Goal: Contribute content: Contribute content

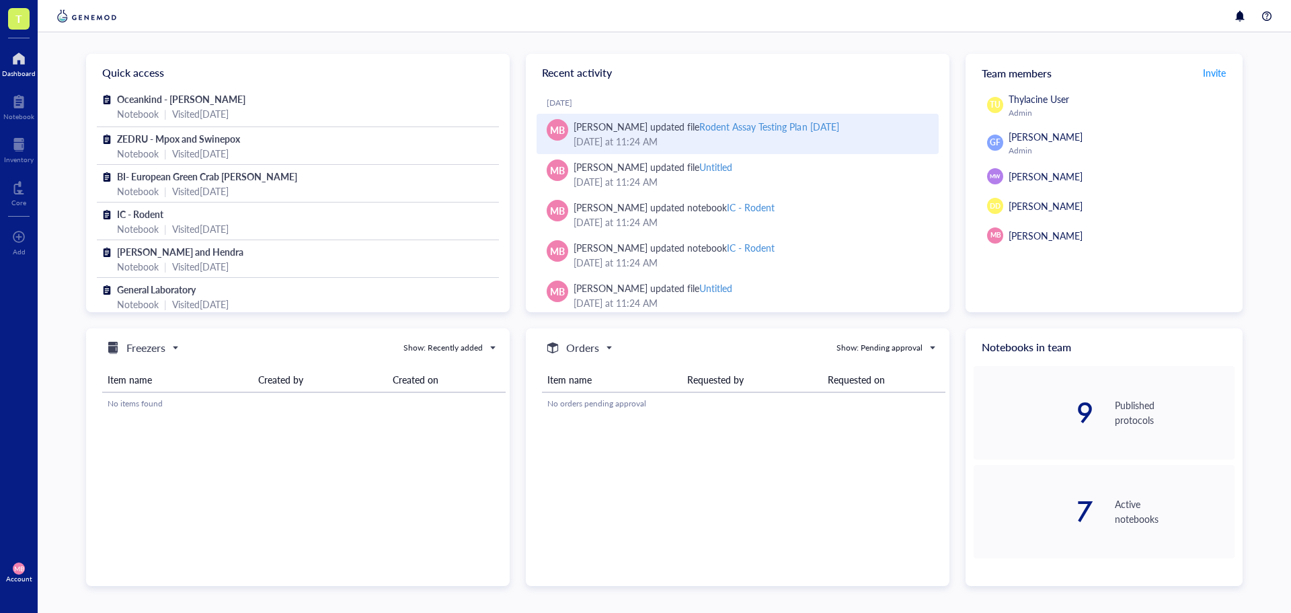
click at [723, 134] on div "[DATE] 11:24 AM" at bounding box center [751, 141] width 354 height 15
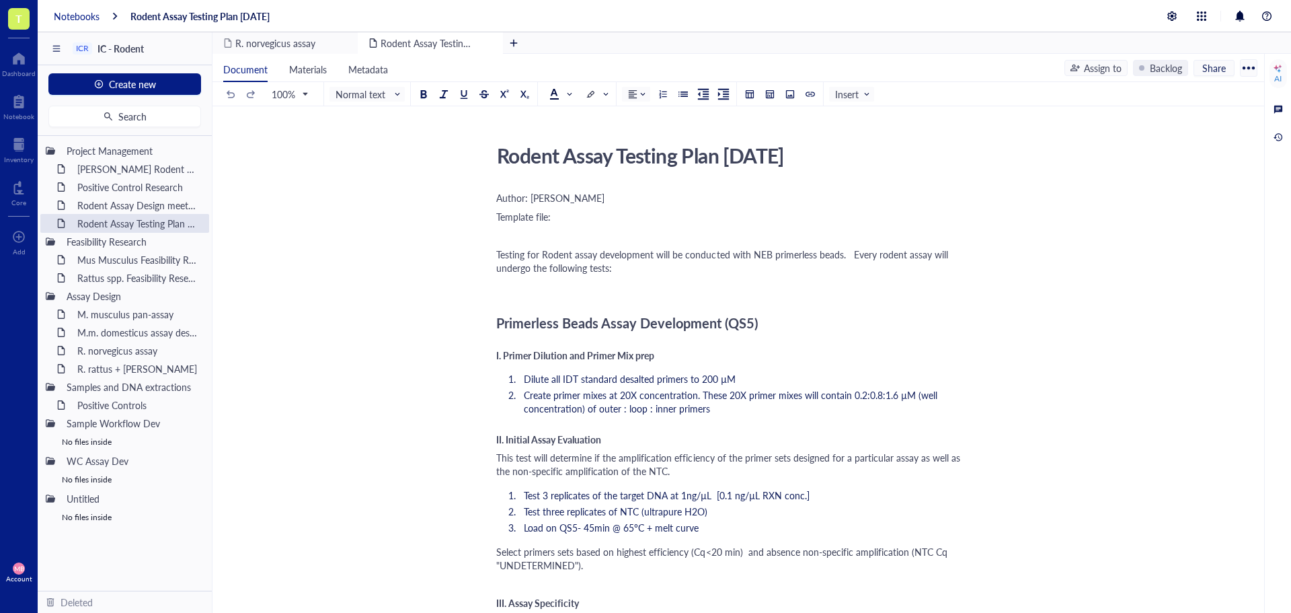
click at [67, 10] on div "Notebooks" at bounding box center [77, 16] width 46 height 12
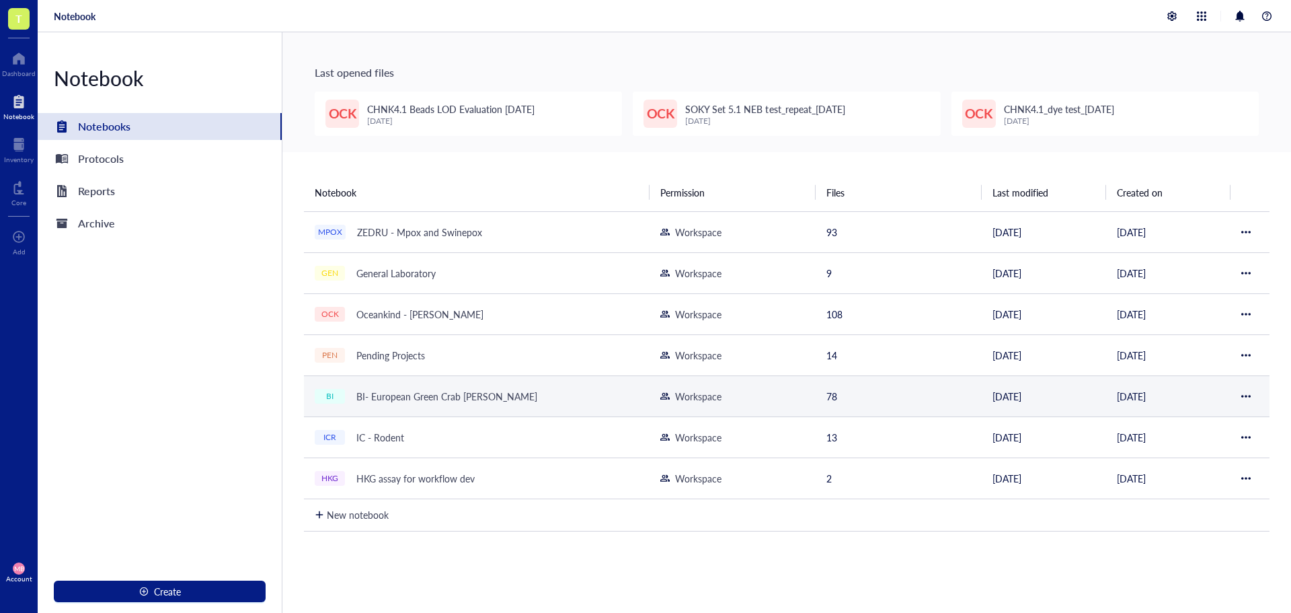
click at [395, 401] on div "BI- European Green Crab [PERSON_NAME]" at bounding box center [446, 396] width 193 height 19
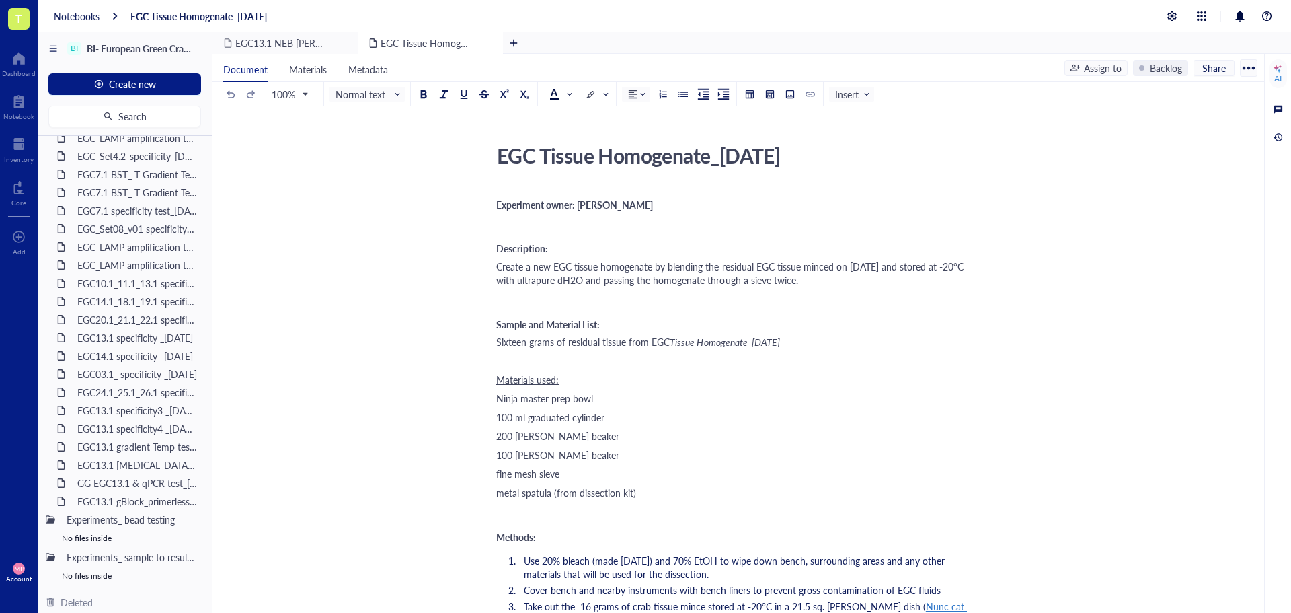
scroll to position [1117, 0]
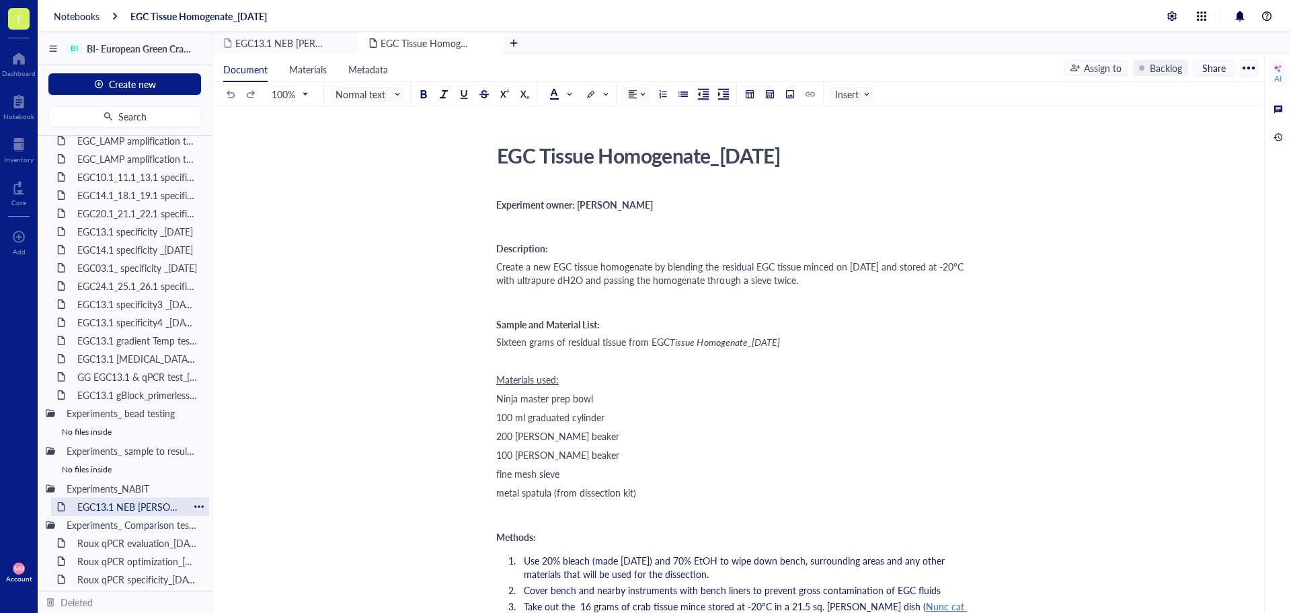
click at [111, 500] on div "EGC13.1 NEB [PERSON_NAME] cartridge test_[DATE]" at bounding box center [130, 506] width 118 height 19
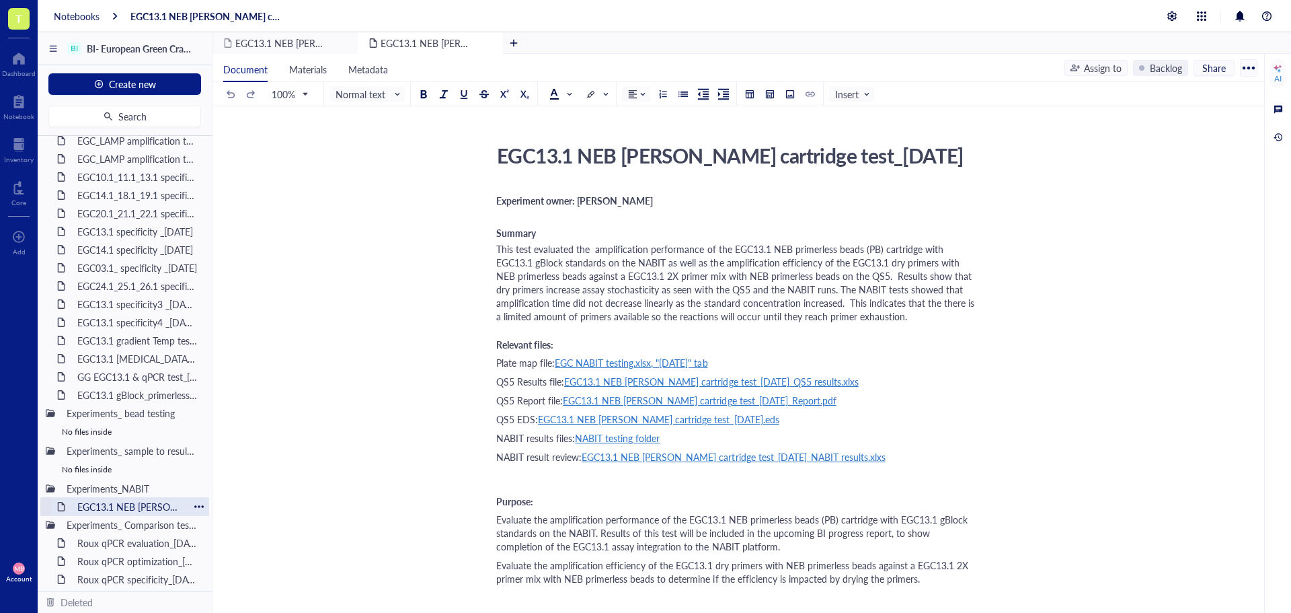
click at [194, 504] on div at bounding box center [198, 506] width 9 height 9
click at [238, 544] on div "Duplicate" at bounding box center [234, 547] width 40 height 15
click at [128, 507] on div "EGC13.1 NEB [PERSON_NAME] cartridge test_[DATE] (Copy)" at bounding box center [130, 506] width 118 height 19
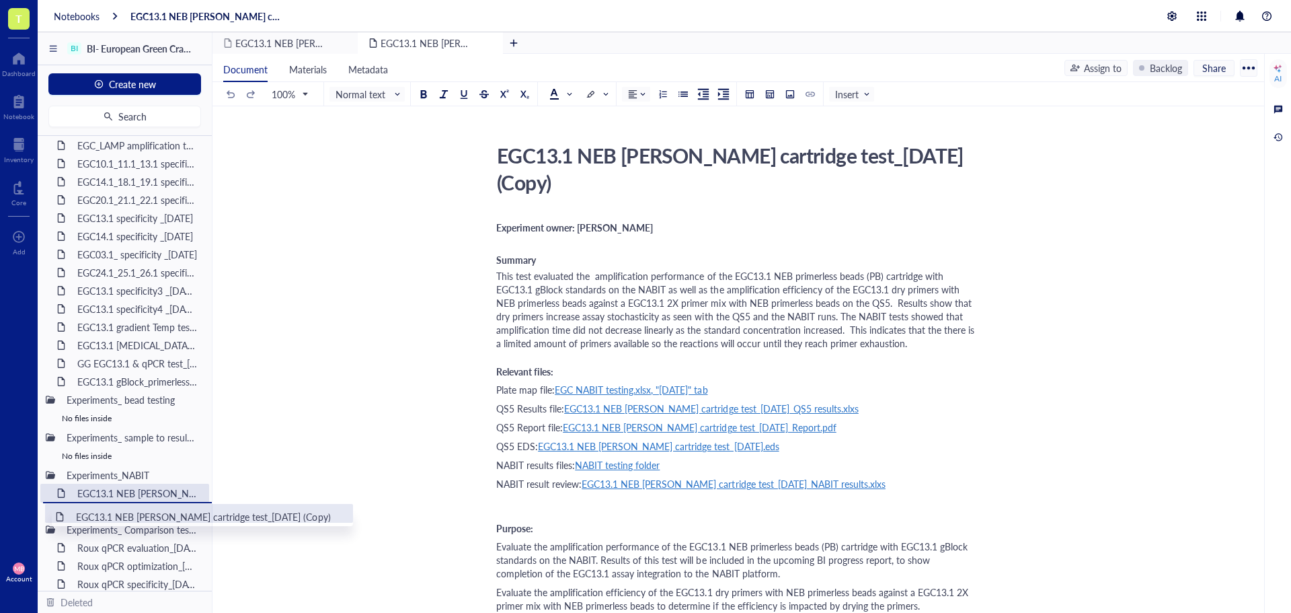
scroll to position [1136, 0]
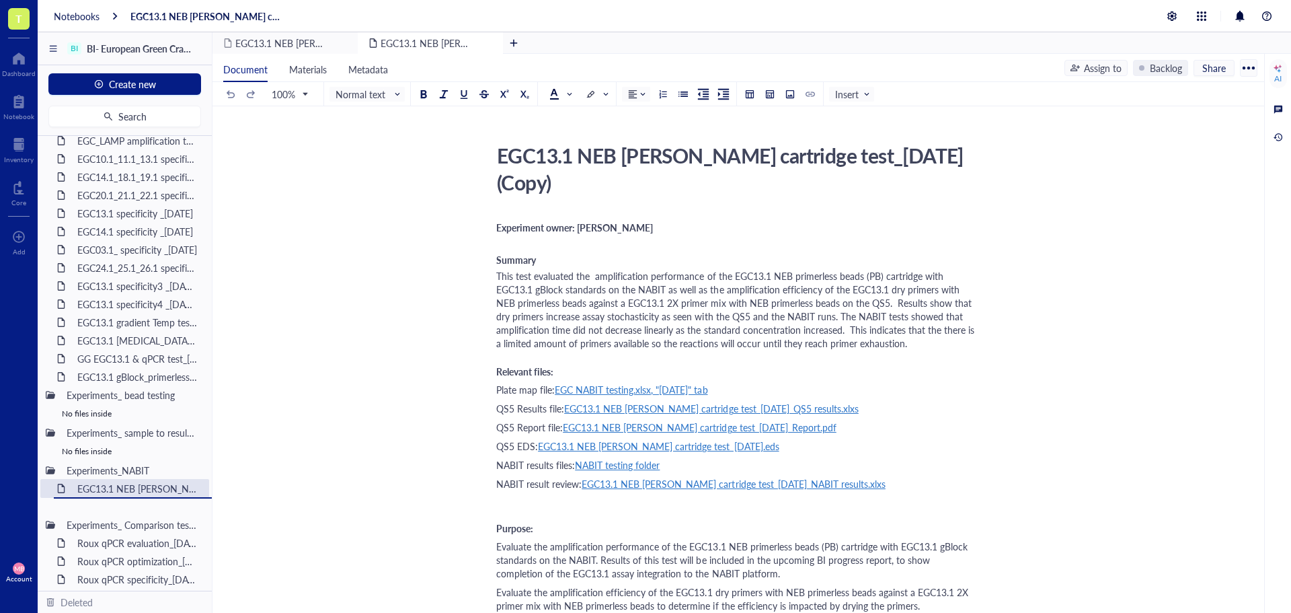
drag, startPoint x: 128, startPoint y: 507, endPoint x: 127, endPoint y: 516, distance: 8.8
click at [567, 186] on div "EGC13.1 NEB [PERSON_NAME] cartridge test_[DATE] (Copy)" at bounding box center [730, 169] width 479 height 61
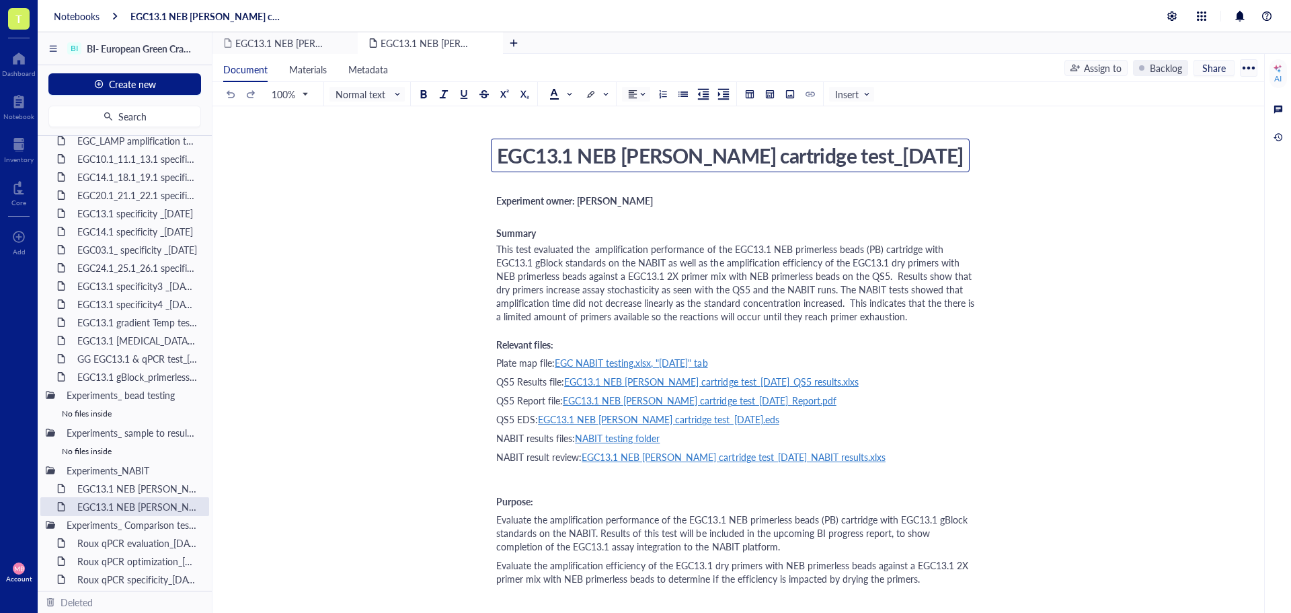
type textarea "EGC13.1 NEB [PERSON_NAME] cartridge test_[DATE]"
click at [864, 155] on div "EGC13.1 NEB [PERSON_NAME] cartridge test_[DATE]" at bounding box center [730, 156] width 479 height 34
click at [859, 155] on textarea "EGC13.1 NEB [PERSON_NAME] cartridge test_[DATE]" at bounding box center [729, 155] width 477 height 32
type textarea "EGC13.1 NEB [PERSON_NAME] cartridge test_[DATE]"
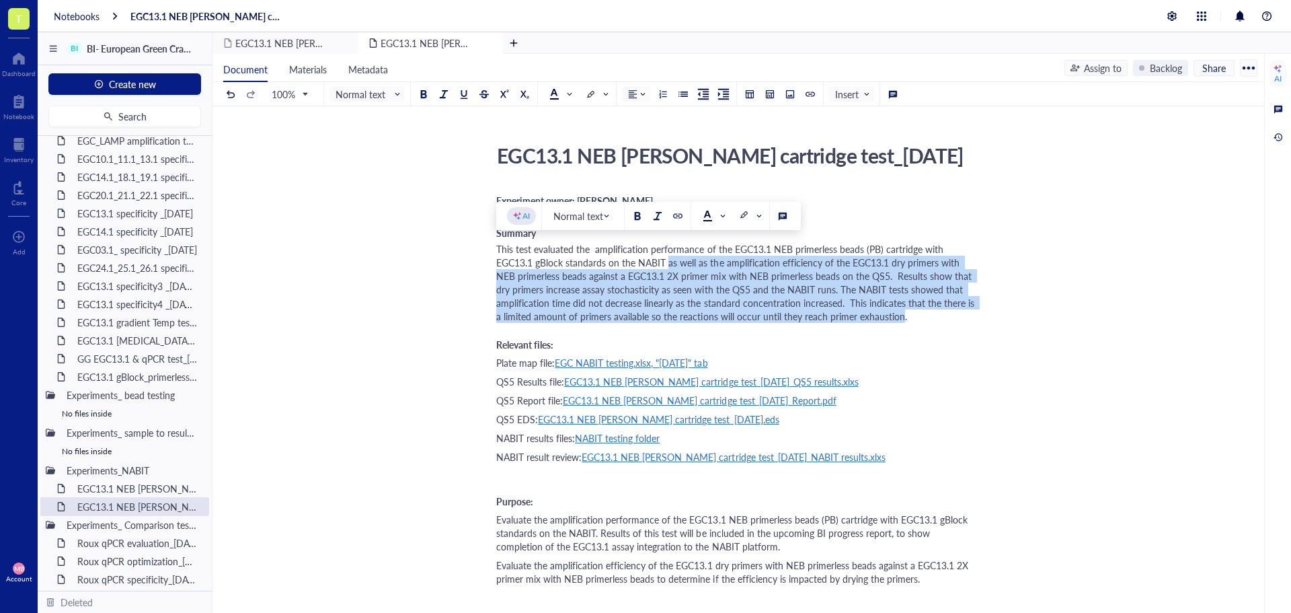
drag, startPoint x: 666, startPoint y: 262, endPoint x: 900, endPoint y: 312, distance: 238.7
click at [900, 312] on span "This test evaluated the amplification performance of the EGC13.1 NEB primerless…" at bounding box center [736, 282] width 481 height 81
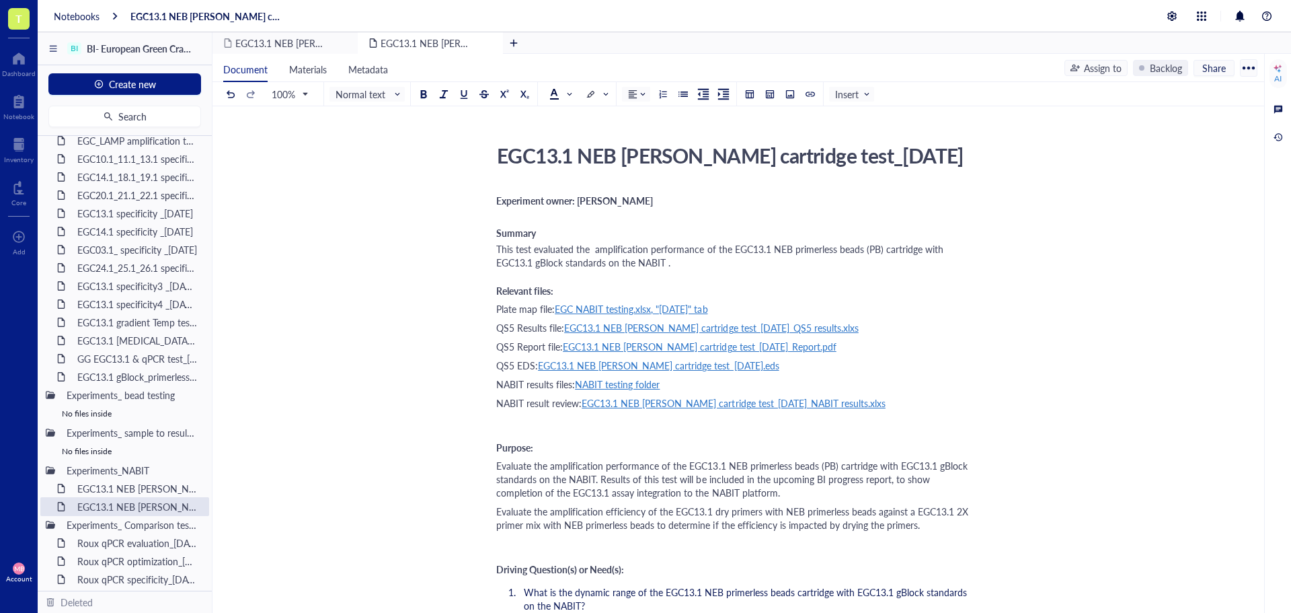
click at [608, 263] on span "This test evaluated the amplification performance of the EGC13.1 NEB primerless…" at bounding box center [721, 255] width 450 height 27
click at [768, 266] on span "This test evaluated the amplification performance of the EGC13.1 NEB primerless…" at bounding box center [721, 255] width 450 height 27
click at [756, 309] on div "Plate map file: EGC NABIT testing.xlsx, "[DATE]" tab" at bounding box center [735, 308] width 479 height 13
click at [660, 334] on div "[URL][DOMAIN_NAME]" at bounding box center [618, 333] width 100 height 17
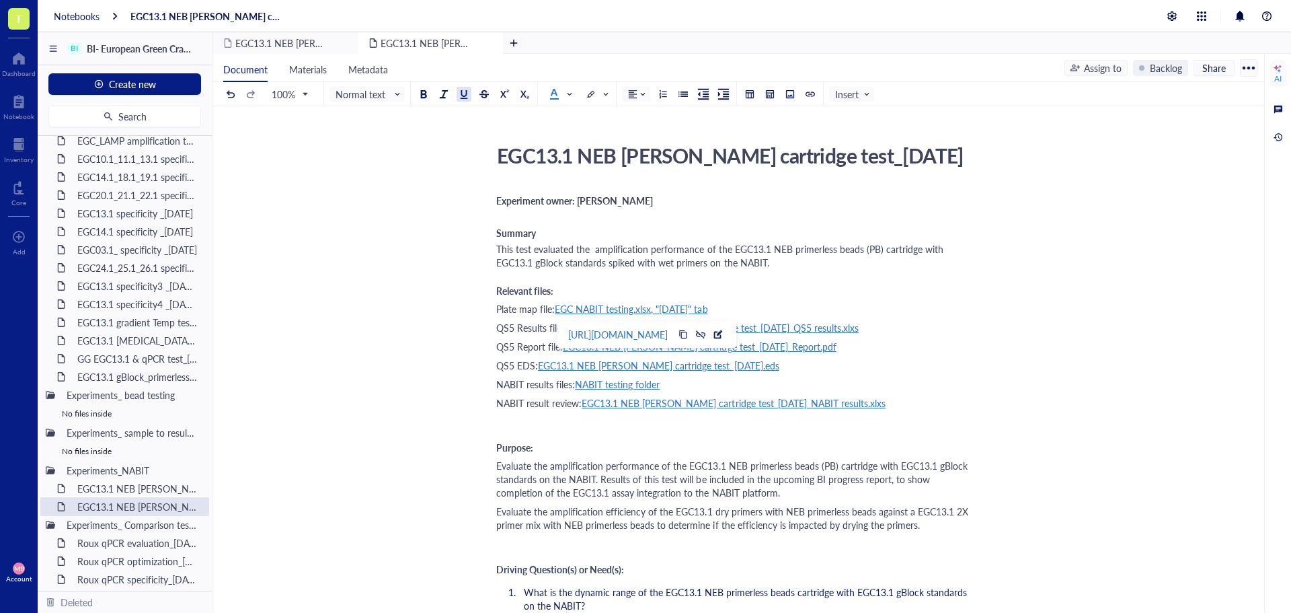
drag, startPoint x: 713, startPoint y: 305, endPoint x: 687, endPoint y: 309, distance: 26.4
drag, startPoint x: 687, startPoint y: 309, endPoint x: 789, endPoint y: 332, distance: 104.9
click at [723, 332] on div at bounding box center [717, 333] width 9 height 9
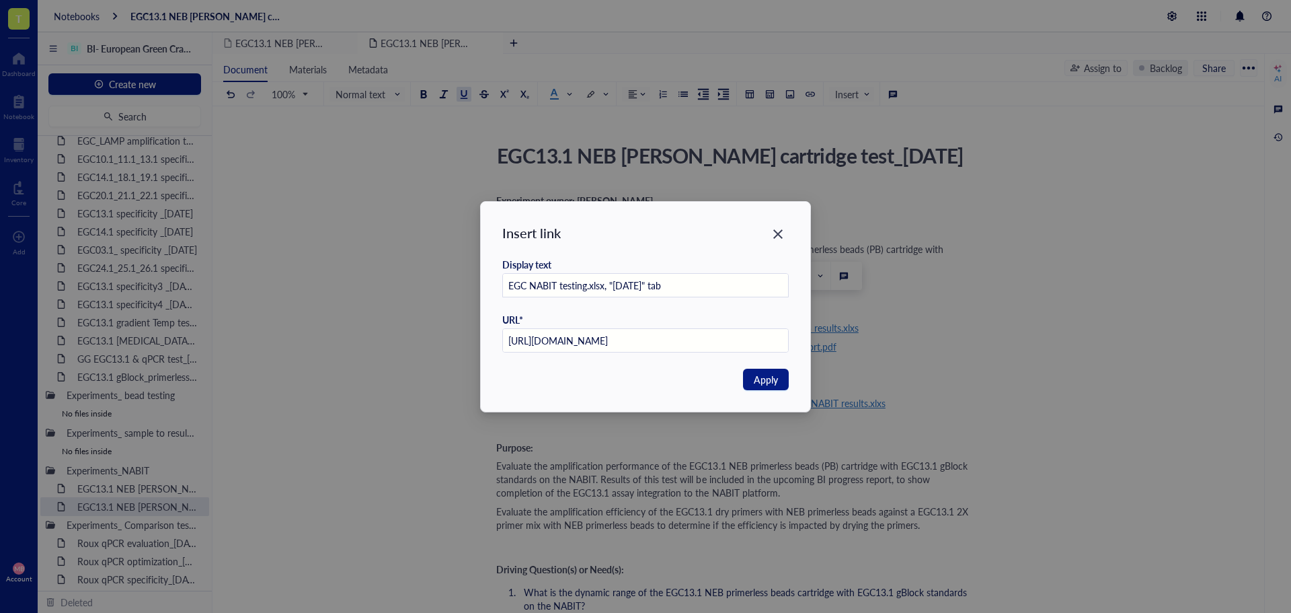
scroll to position [0, 0]
click at [624, 284] on input "EGC NABIT testing.xlsx, "[DATE]" tab" at bounding box center [646, 286] width 286 height 24
type input "EGC NABIT testing.xlsx, "[DATE]" tab"
click at [767, 383] on span "Apply" at bounding box center [766, 379] width 24 height 15
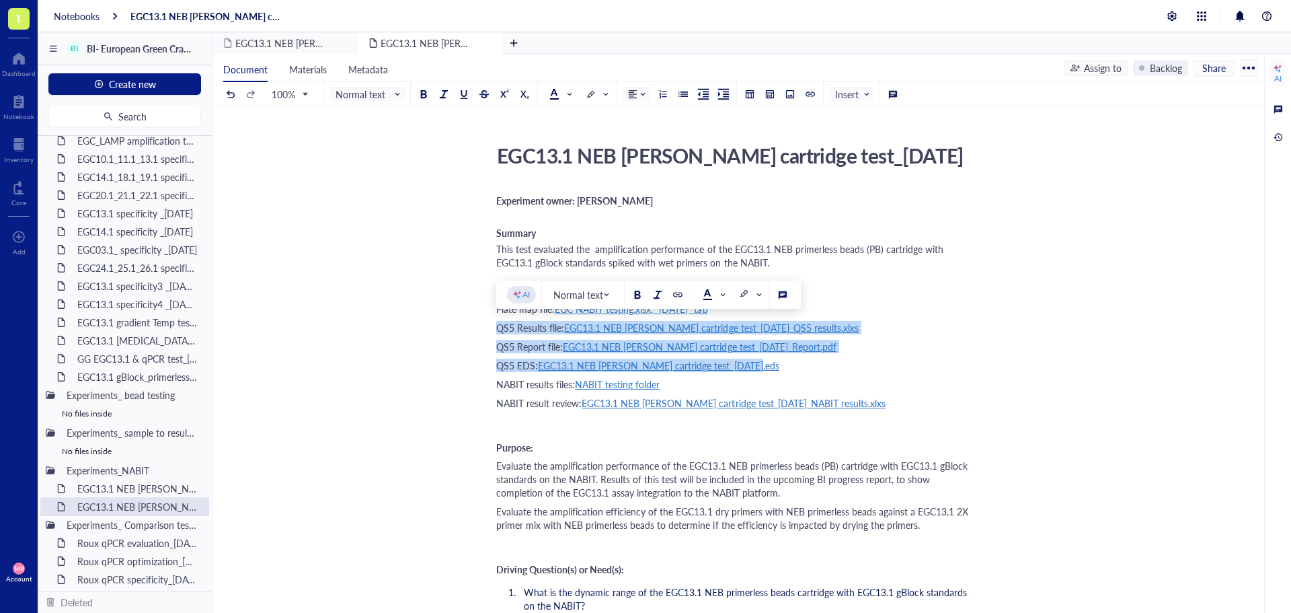
drag, startPoint x: 497, startPoint y: 325, endPoint x: 770, endPoint y: 361, distance: 275.4
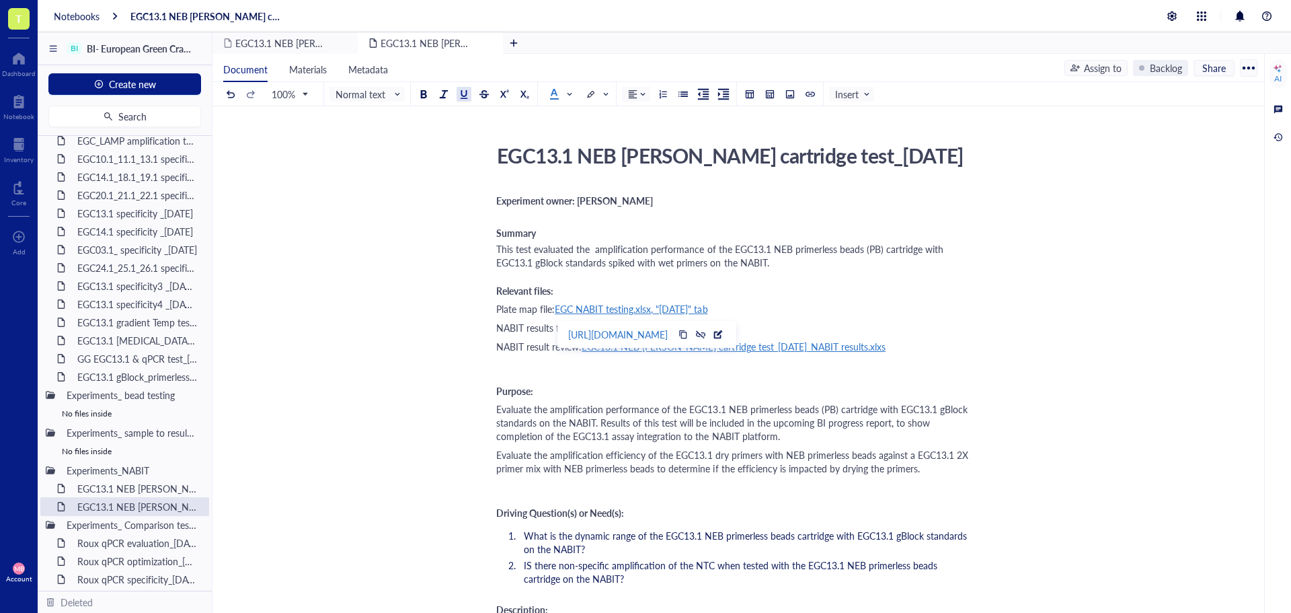
click at [722, 387] on div "Purpose:" at bounding box center [735, 390] width 479 height 11
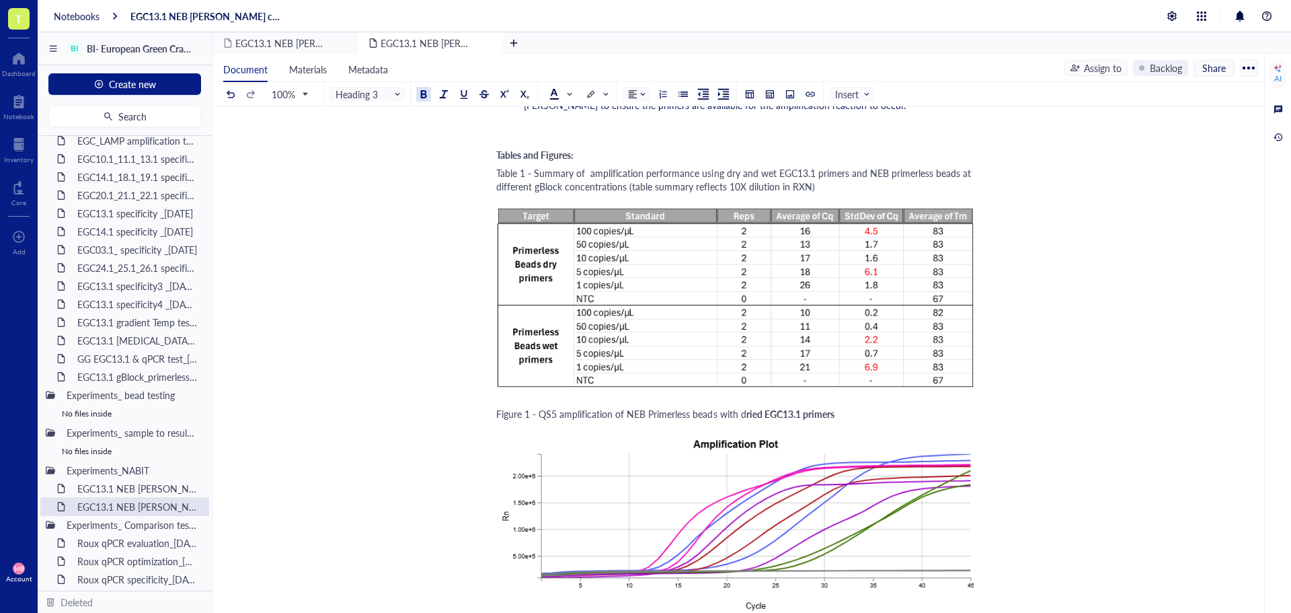
scroll to position [2084, 0]
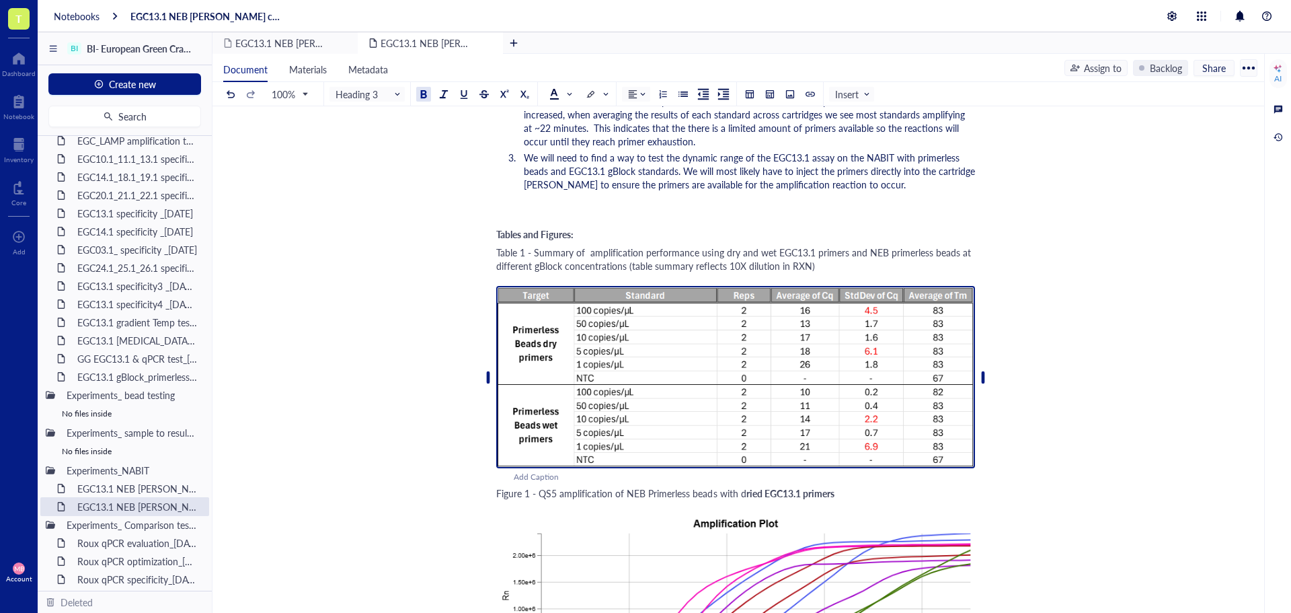
click at [525, 286] on img at bounding box center [735, 377] width 479 height 182
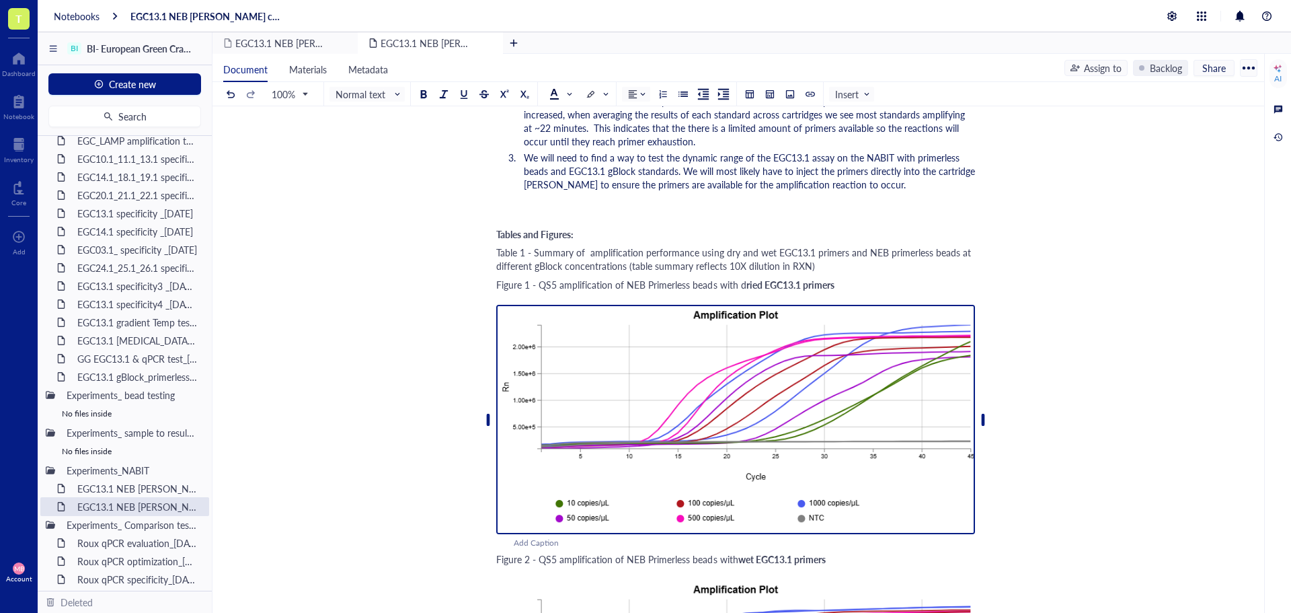
click at [668, 333] on img at bounding box center [735, 419] width 479 height 229
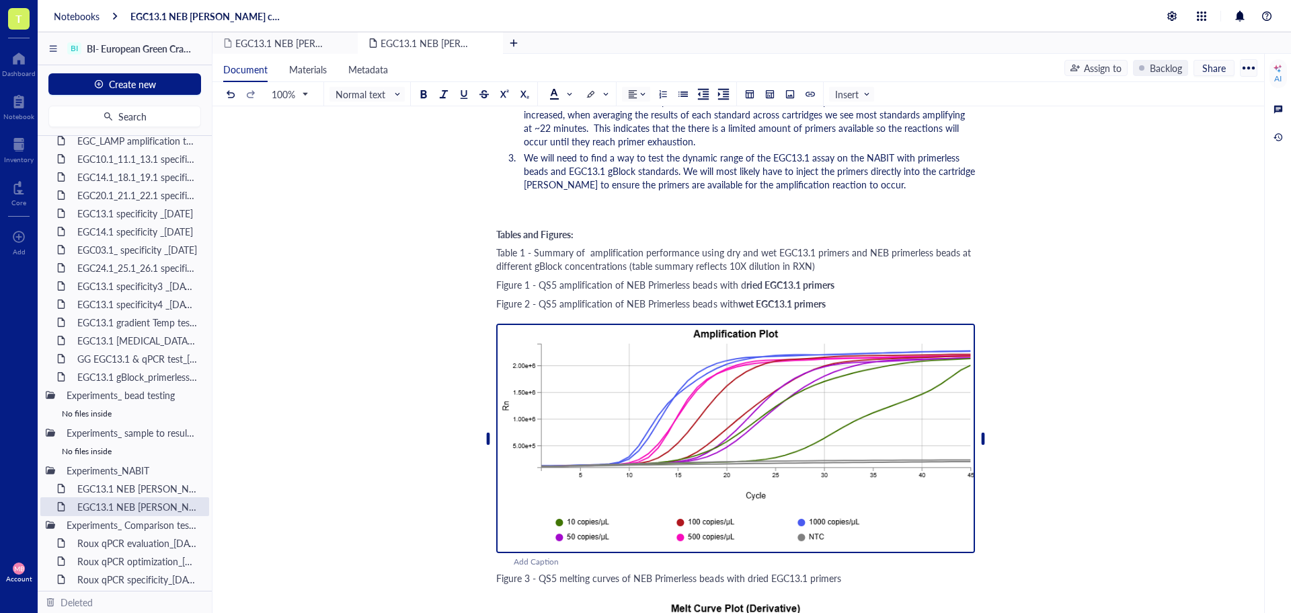
click at [660, 362] on img at bounding box center [735, 437] width 479 height 229
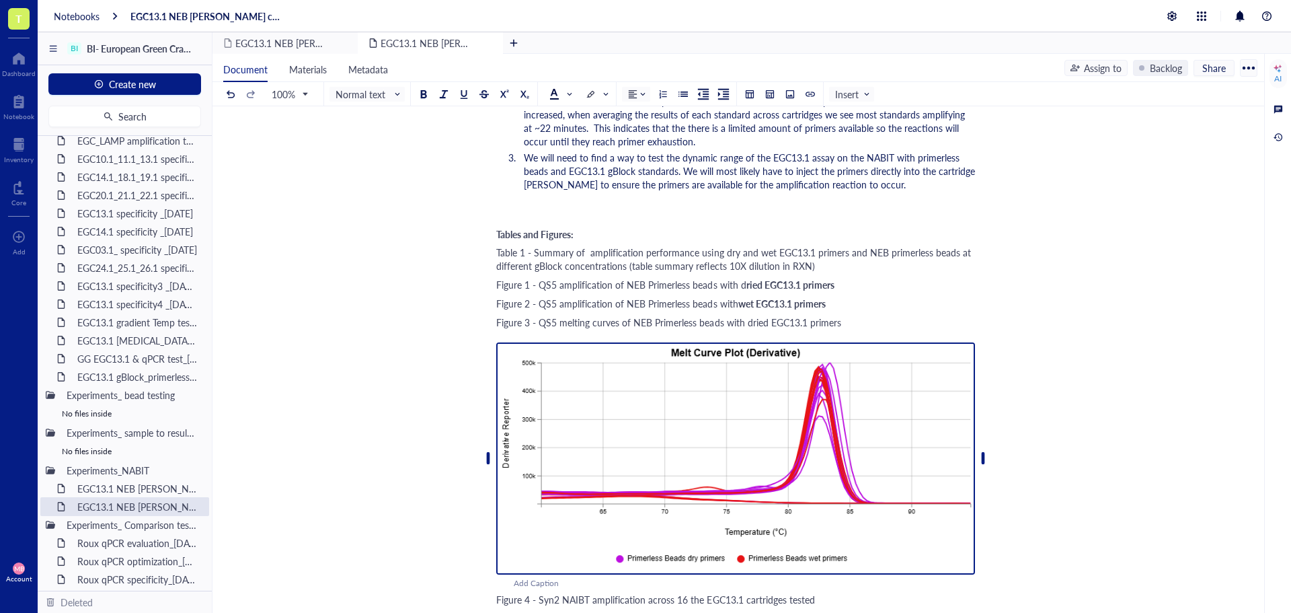
click at [662, 389] on img at bounding box center [735, 458] width 479 height 232
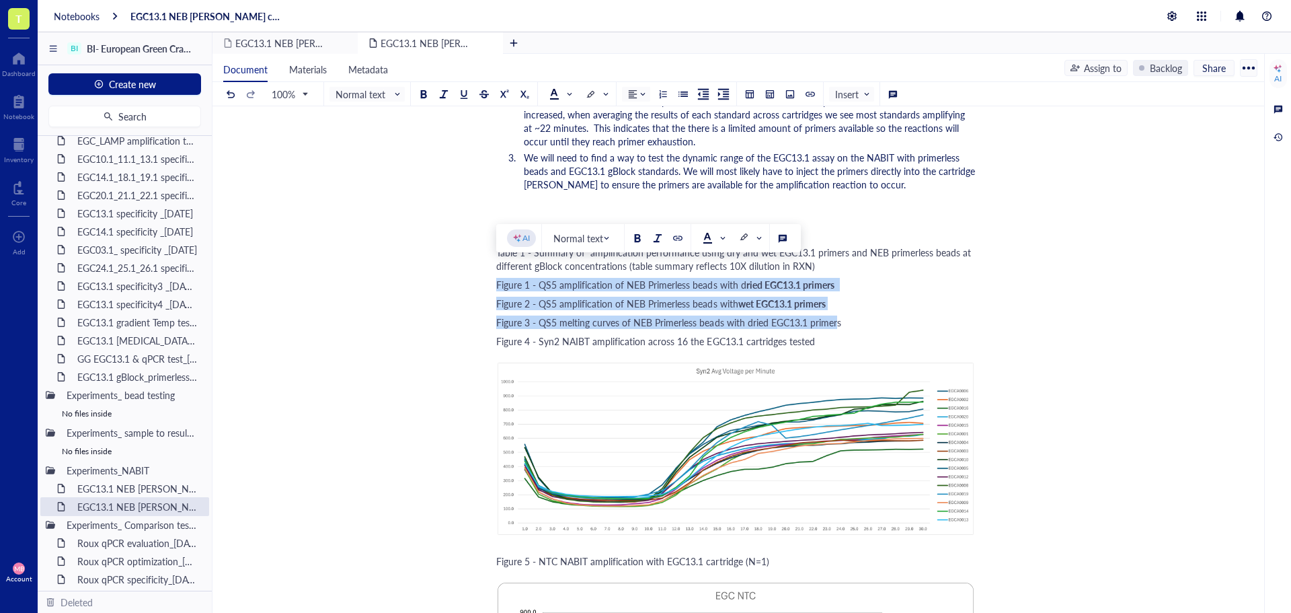
drag, startPoint x: 837, startPoint y: 309, endPoint x: 495, endPoint y: 272, distance: 344.2
click at [495, 272] on div "EGC13.1 NEB [PERSON_NAME] cartridge test_[DATE] EGC13.1 NEB [PERSON_NAME] cartr…" at bounding box center [735, 417] width 1046 height 4726
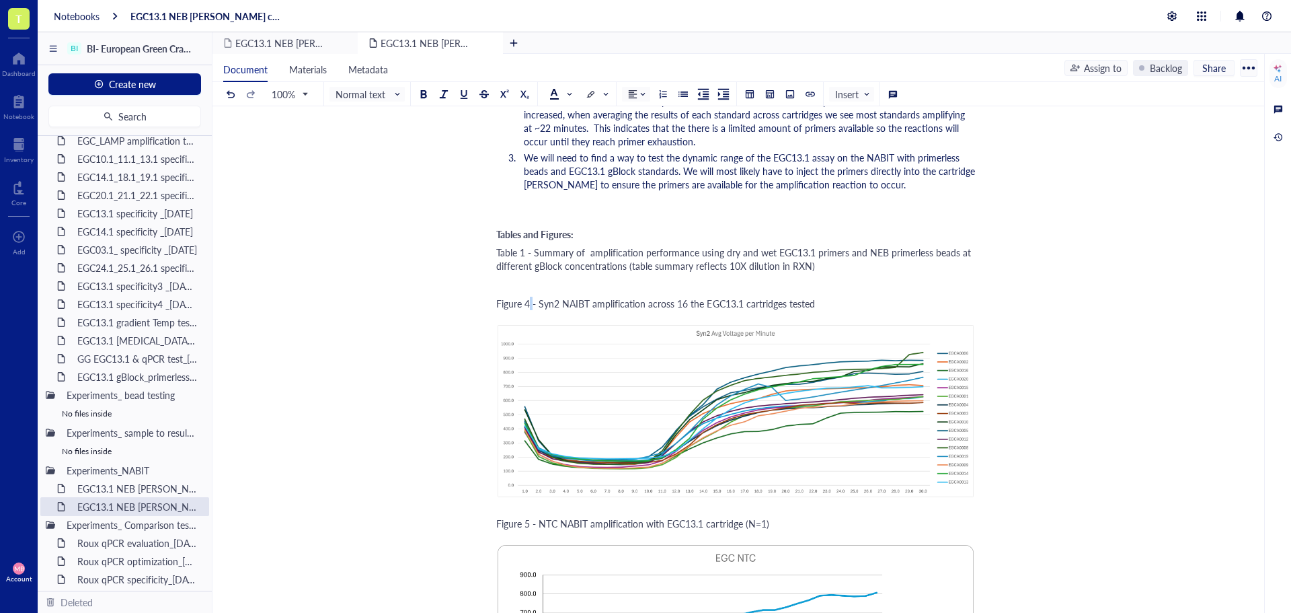
click at [528, 297] on span "Figure 4 - Syn2 NAIBT amplification across 16 the EGC13.1 cartridges tested" at bounding box center [655, 303] width 319 height 13
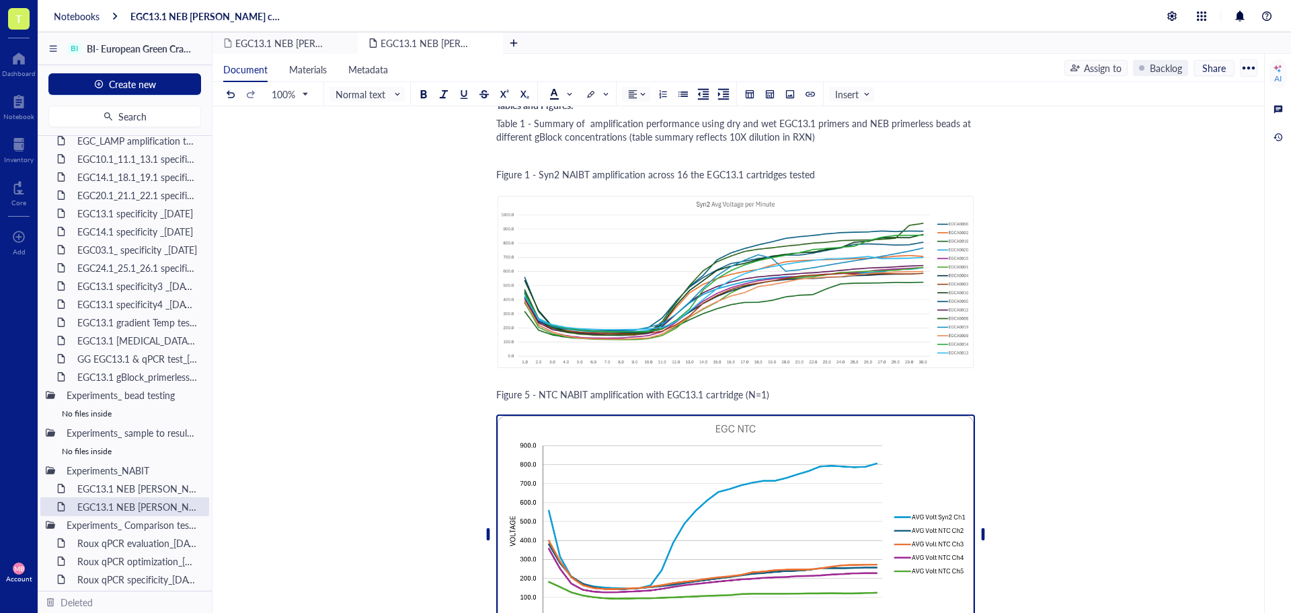
scroll to position [2219, 0]
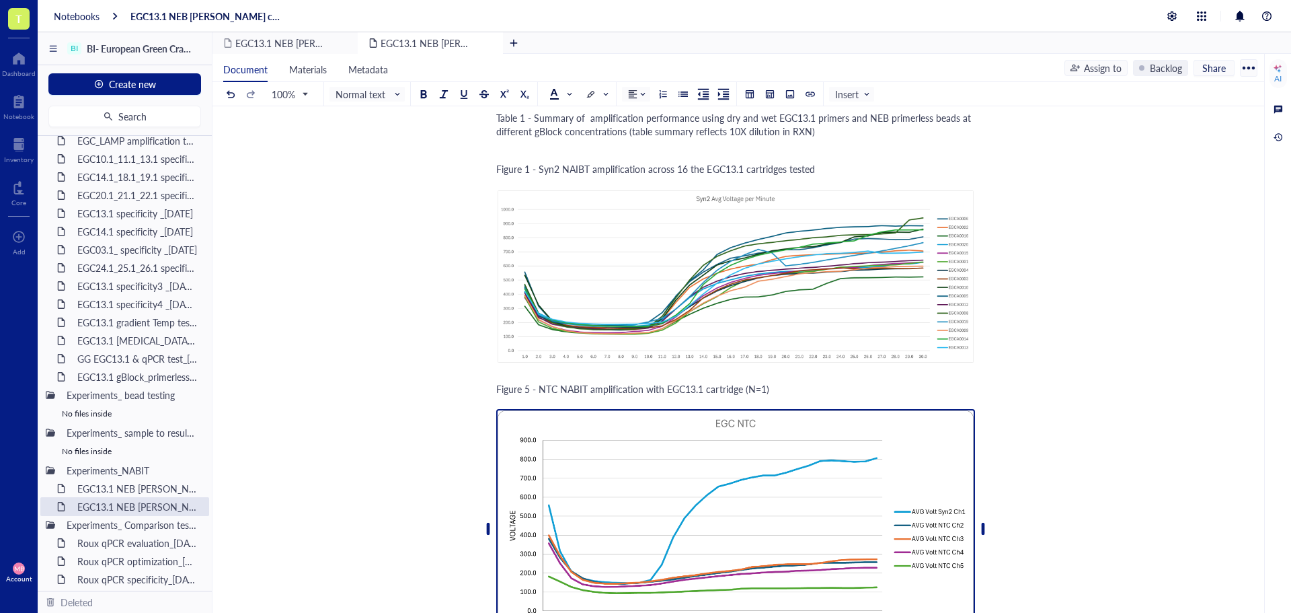
click at [601, 423] on img at bounding box center [735, 528] width 479 height 239
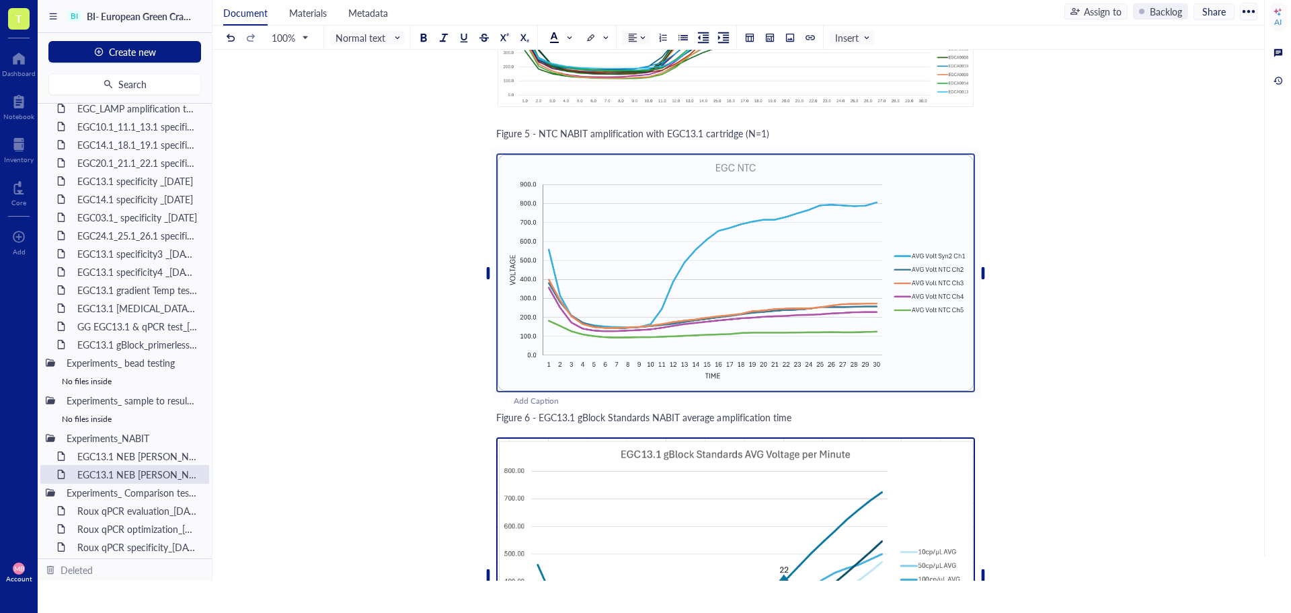
scroll to position [2234, 0]
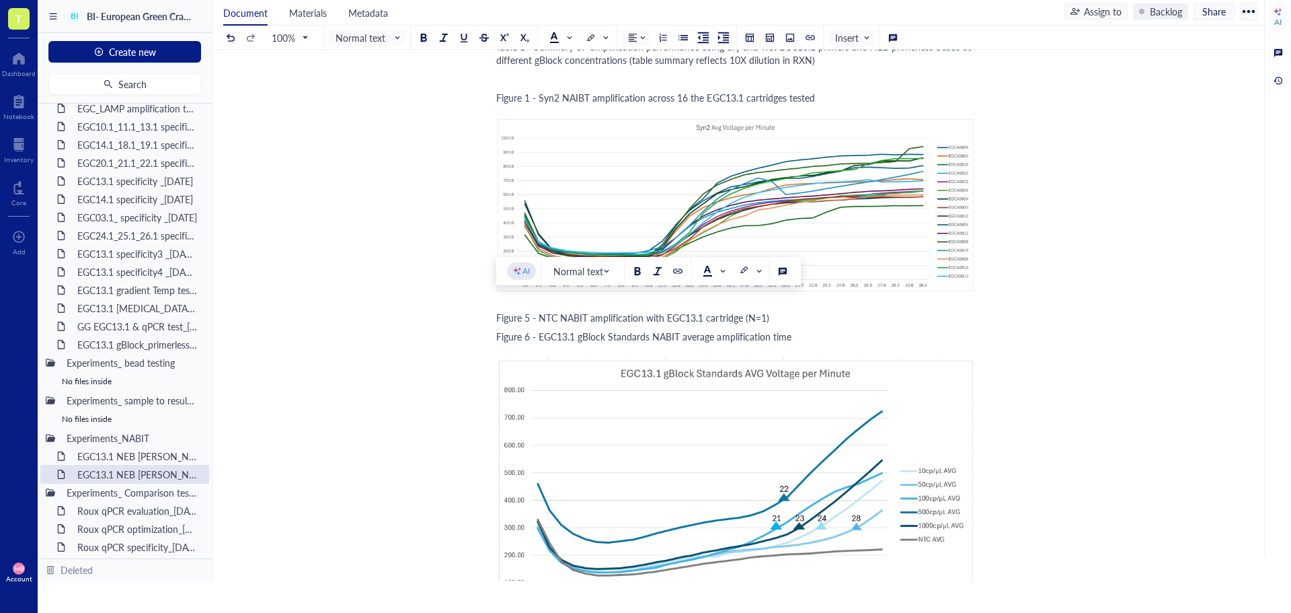
drag, startPoint x: 771, startPoint y: 305, endPoint x: 498, endPoint y: 305, distance: 273.0
click at [498, 311] on div "Figure 5 - NTC NABIT amplification with EGC13.1 cartridge (N=1)" at bounding box center [735, 317] width 479 height 13
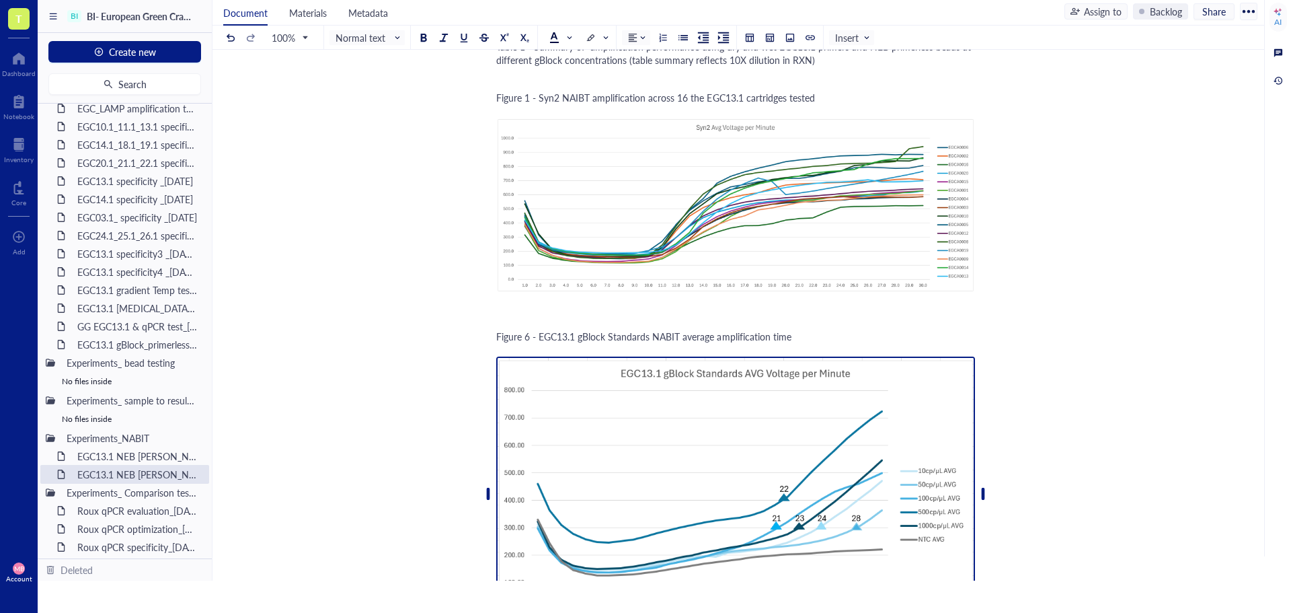
click at [581, 389] on img at bounding box center [735, 493] width 479 height 275
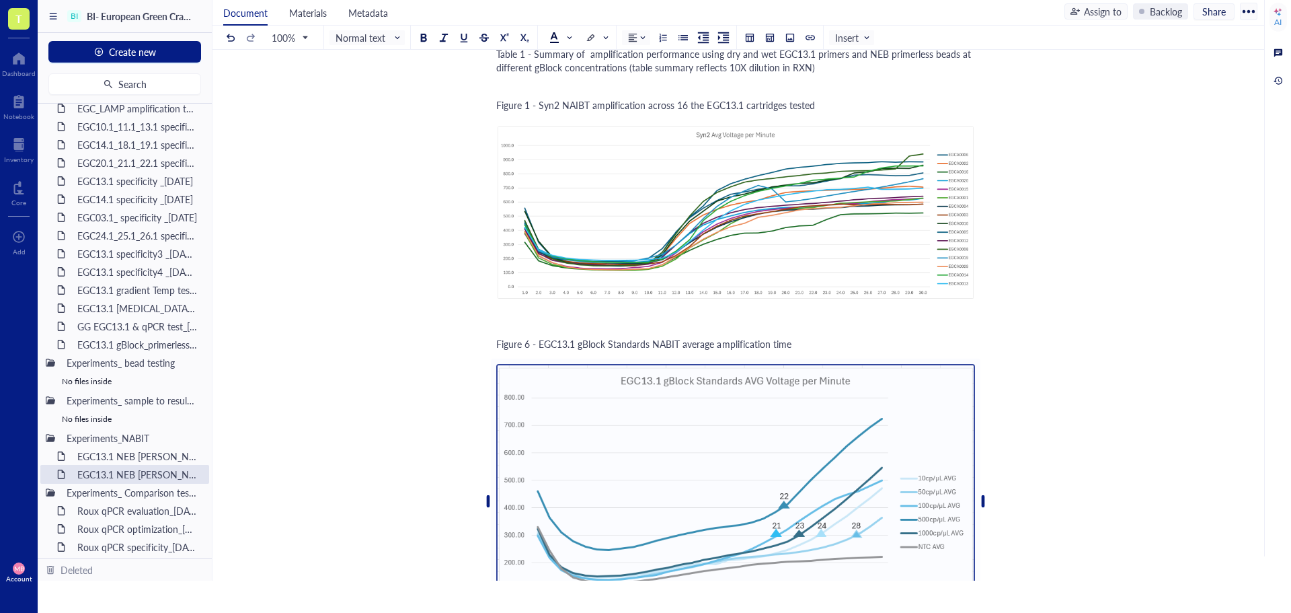
scroll to position [2221, 0]
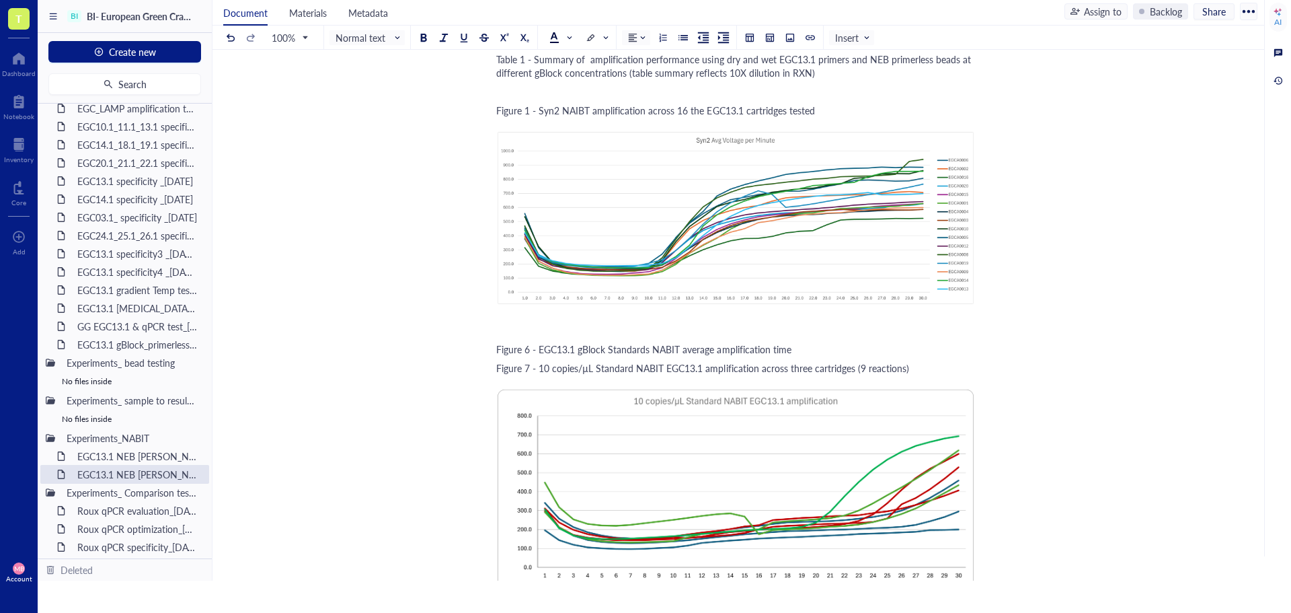
click at [605, 342] on span "Figure 6 - EGC13.1 gBlock Standards NABIT average amplification time" at bounding box center [643, 348] width 295 height 13
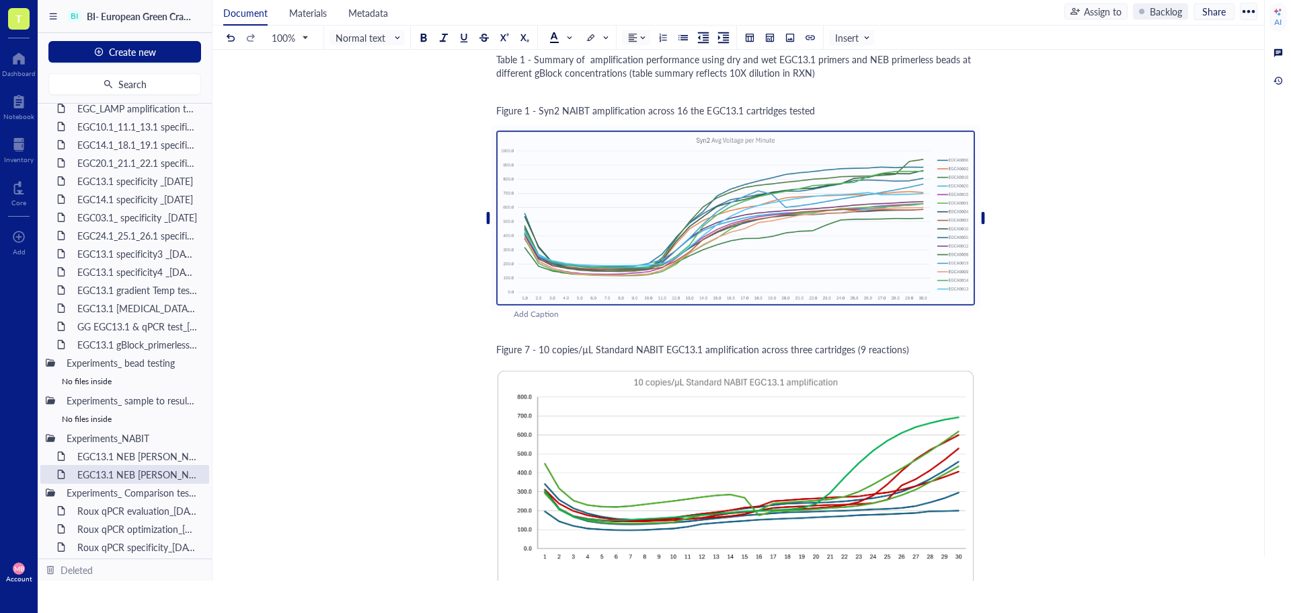
click at [534, 342] on span "Figure 7 - 10 copies/µL Standard NABIT EGC13.1 amplification across three cartr…" at bounding box center [702, 348] width 413 height 13
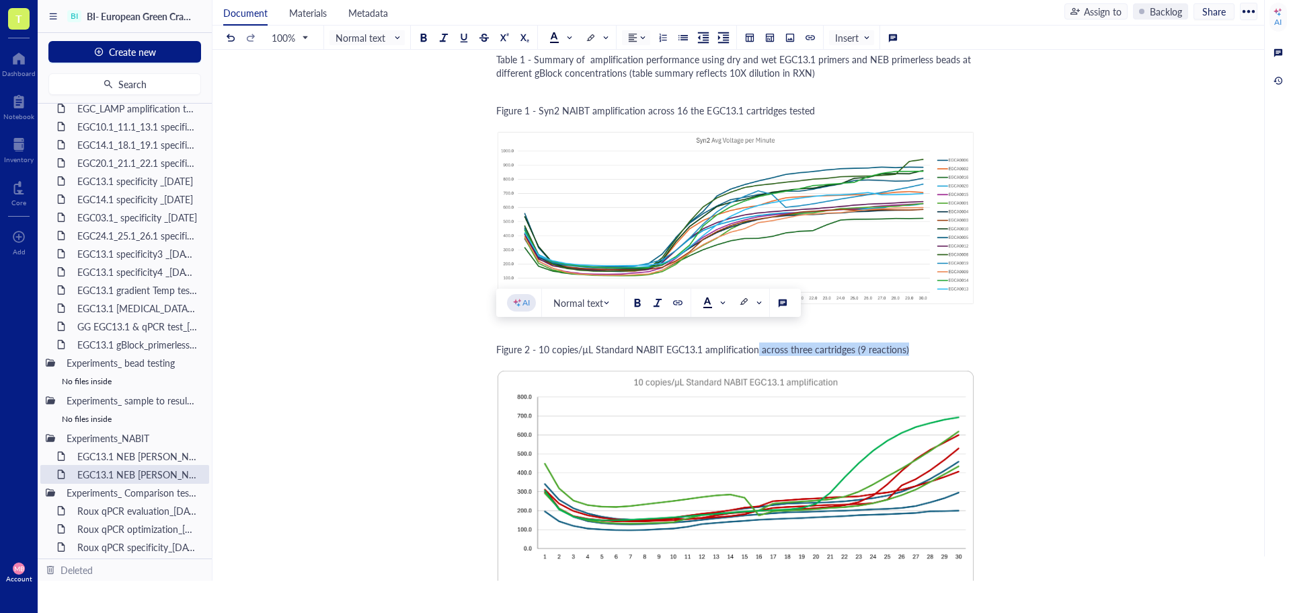
drag, startPoint x: 758, startPoint y: 338, endPoint x: 922, endPoint y: 340, distance: 163.4
click at [922, 342] on div "Figure 2 - 10 copies/µL Standard NABIT EGC13.1 amplification across three cartr…" at bounding box center [735, 348] width 479 height 13
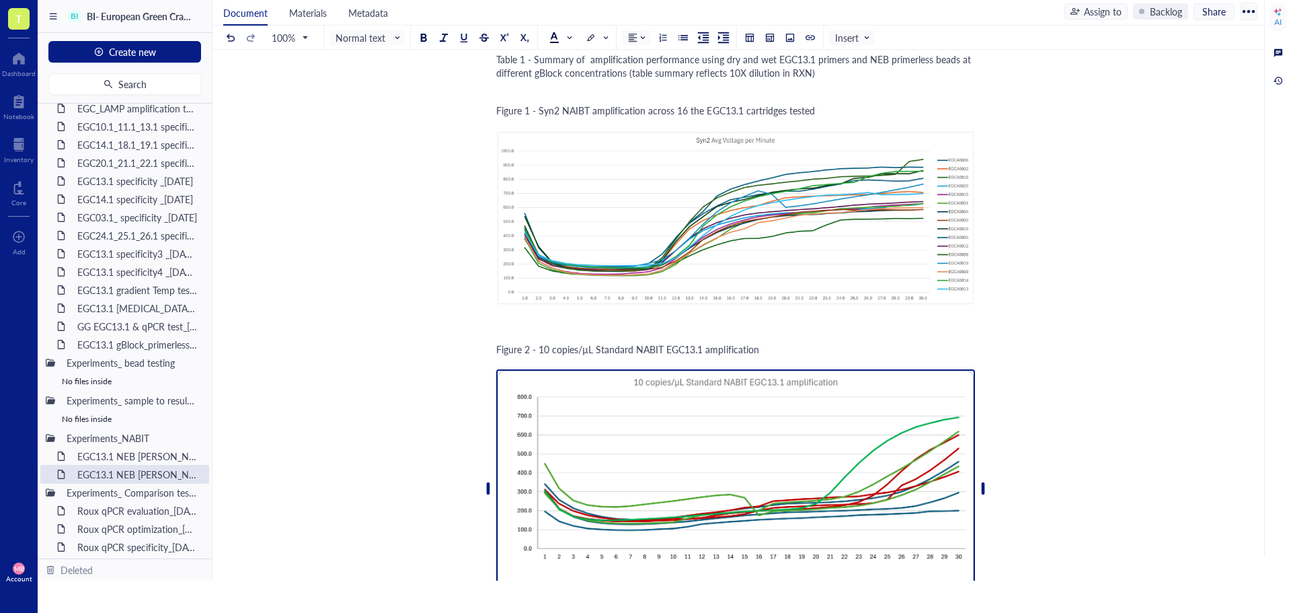
click at [764, 399] on img at bounding box center [735, 488] width 479 height 239
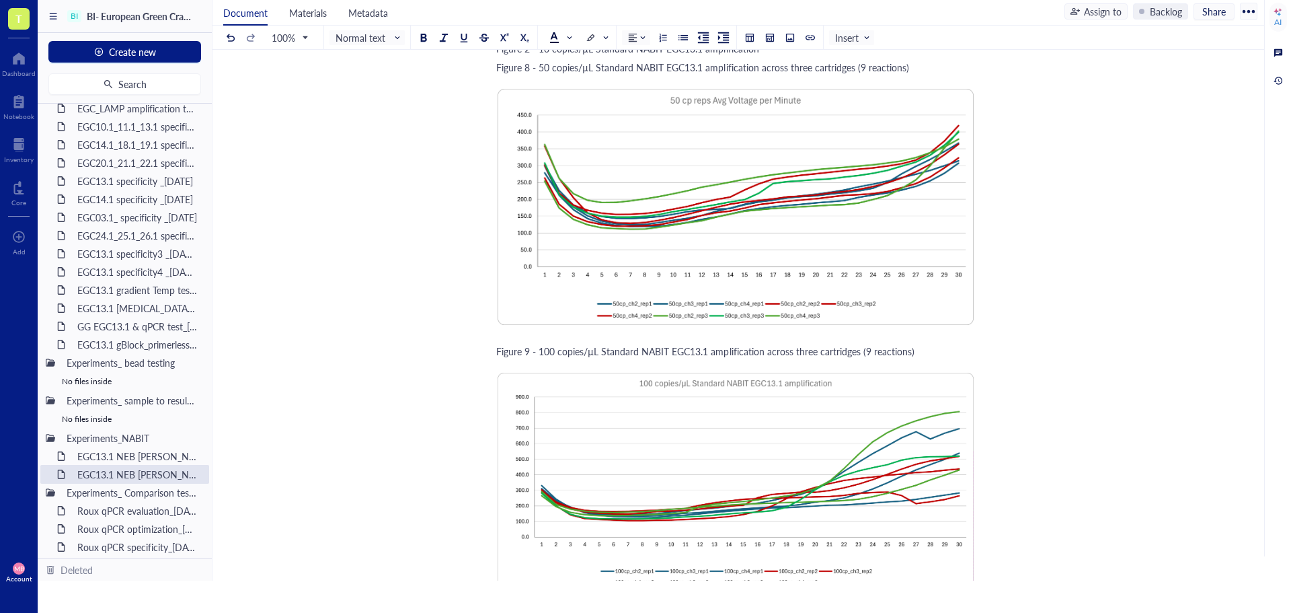
scroll to position [2256, 0]
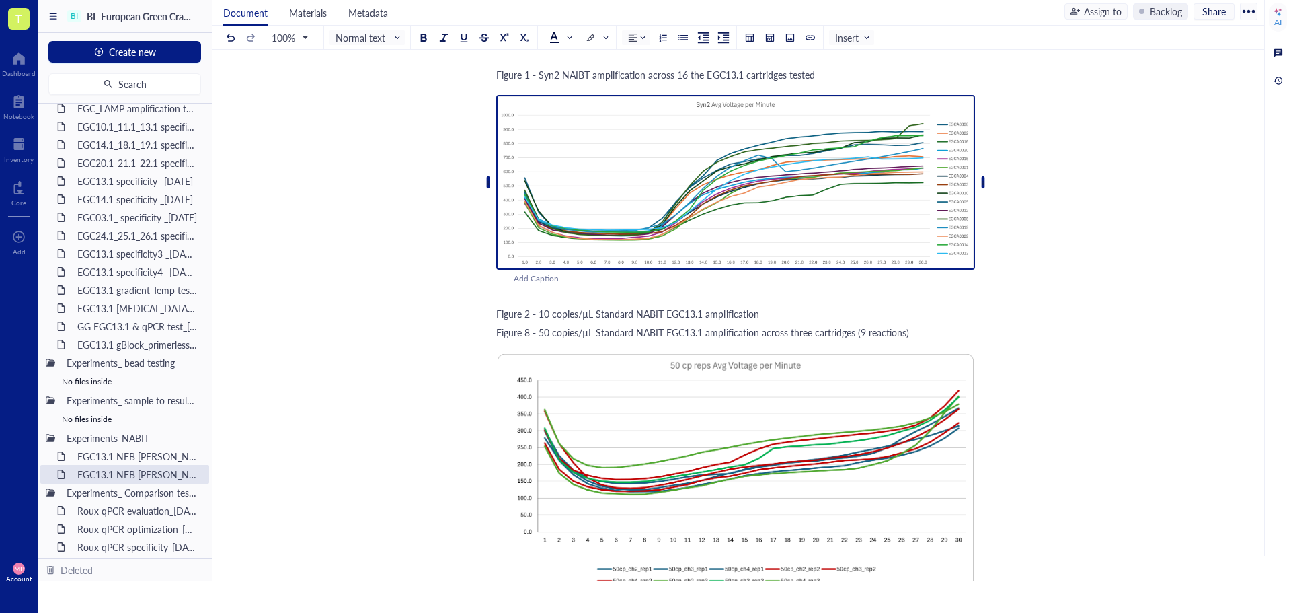
click at [777, 213] on img at bounding box center [735, 182] width 479 height 175
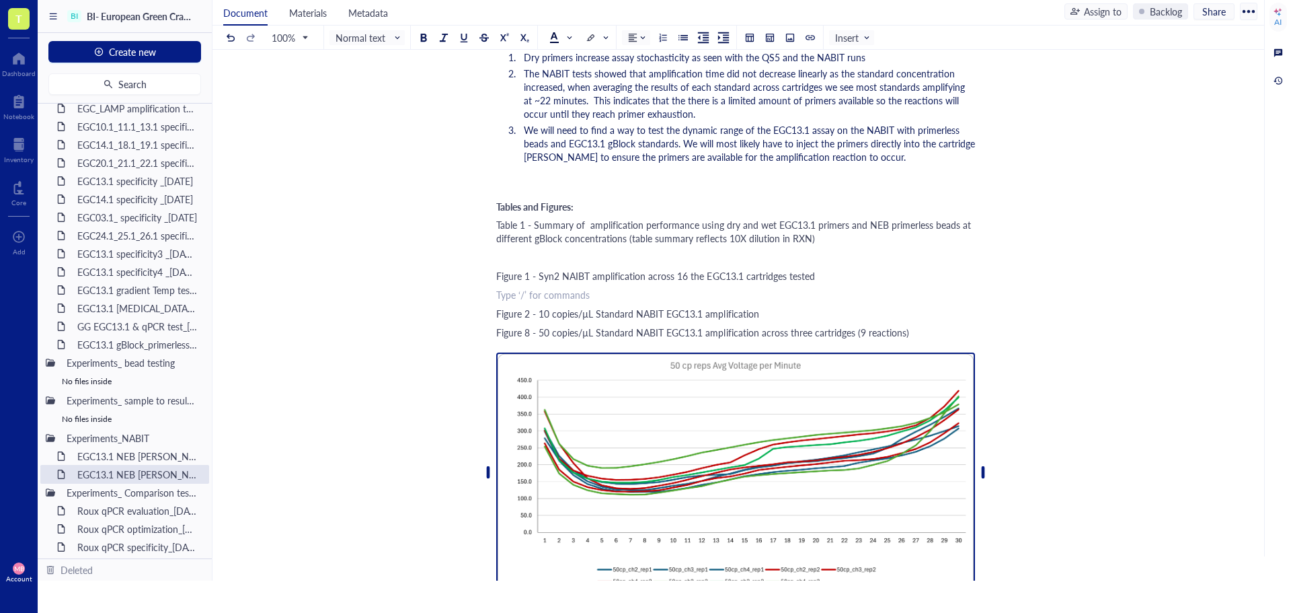
click at [762, 366] on img at bounding box center [735, 471] width 479 height 239
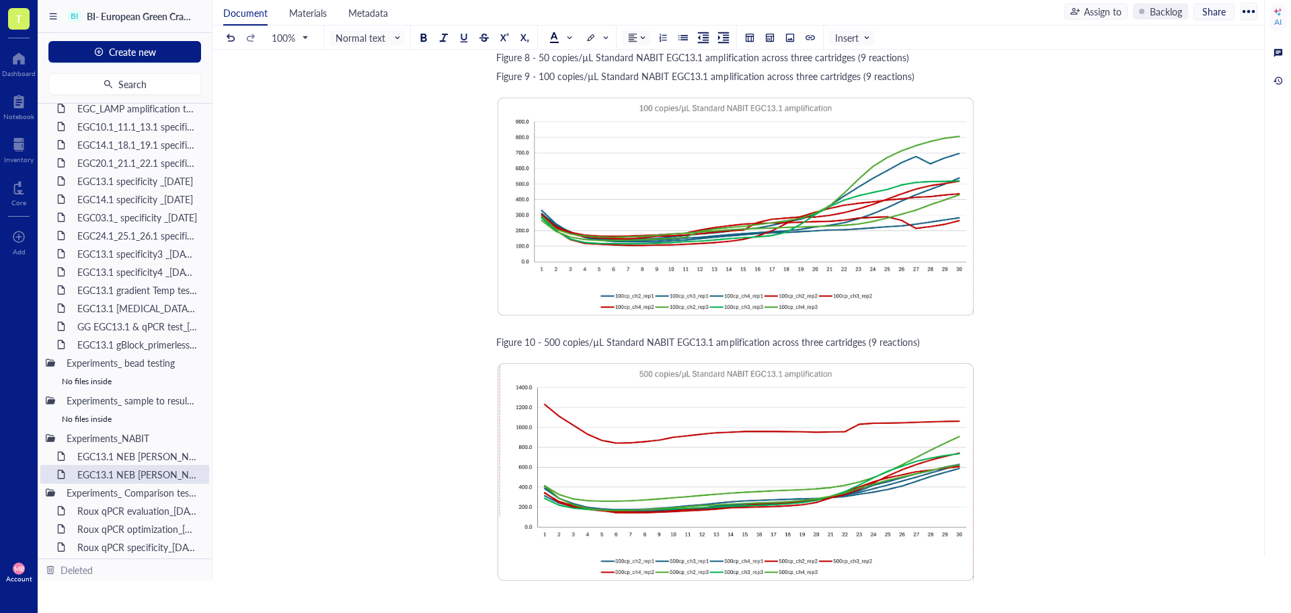
scroll to position [2339, 0]
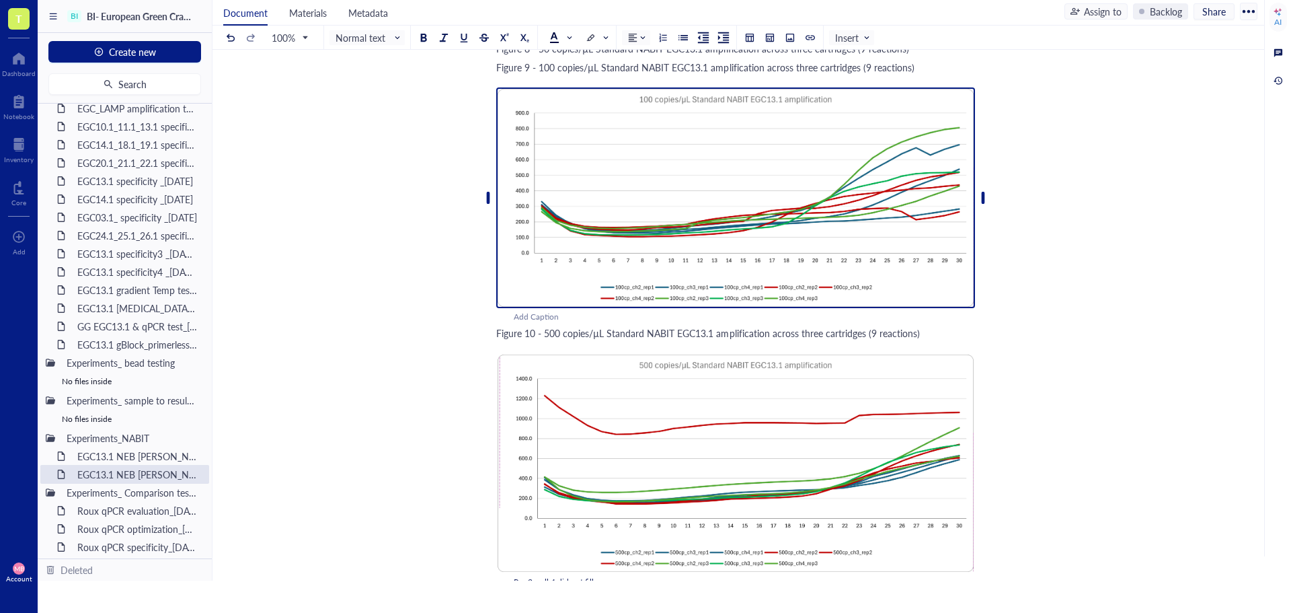
click at [716, 233] on img at bounding box center [735, 197] width 479 height 221
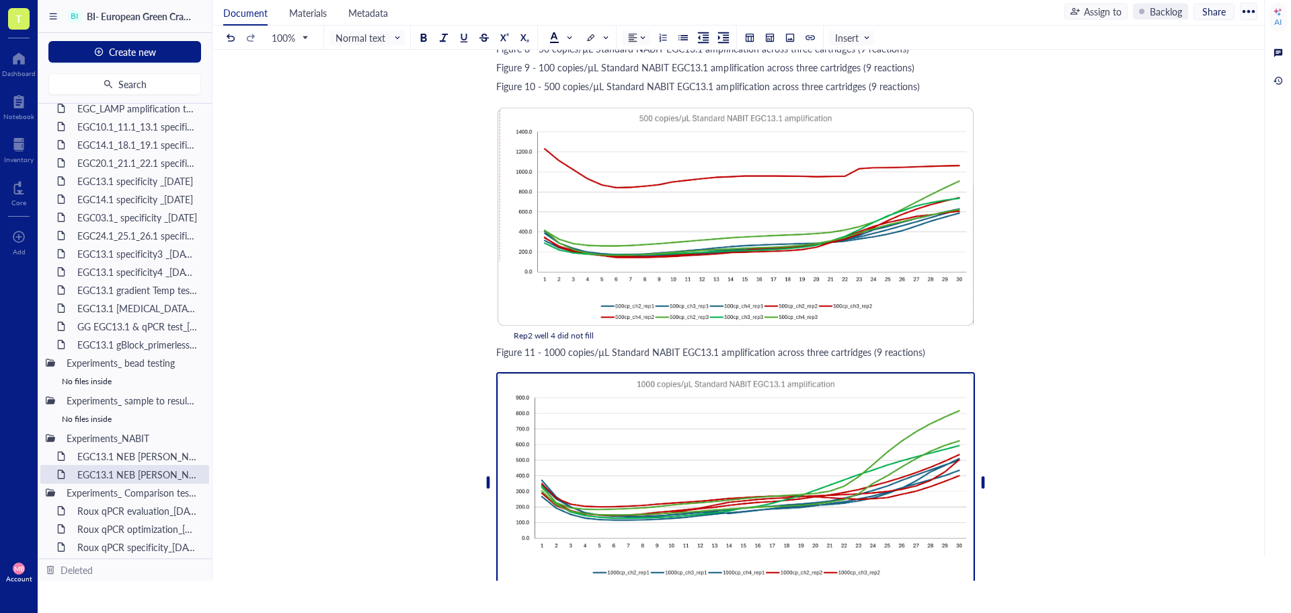
click at [729, 399] on img at bounding box center [735, 482] width 479 height 221
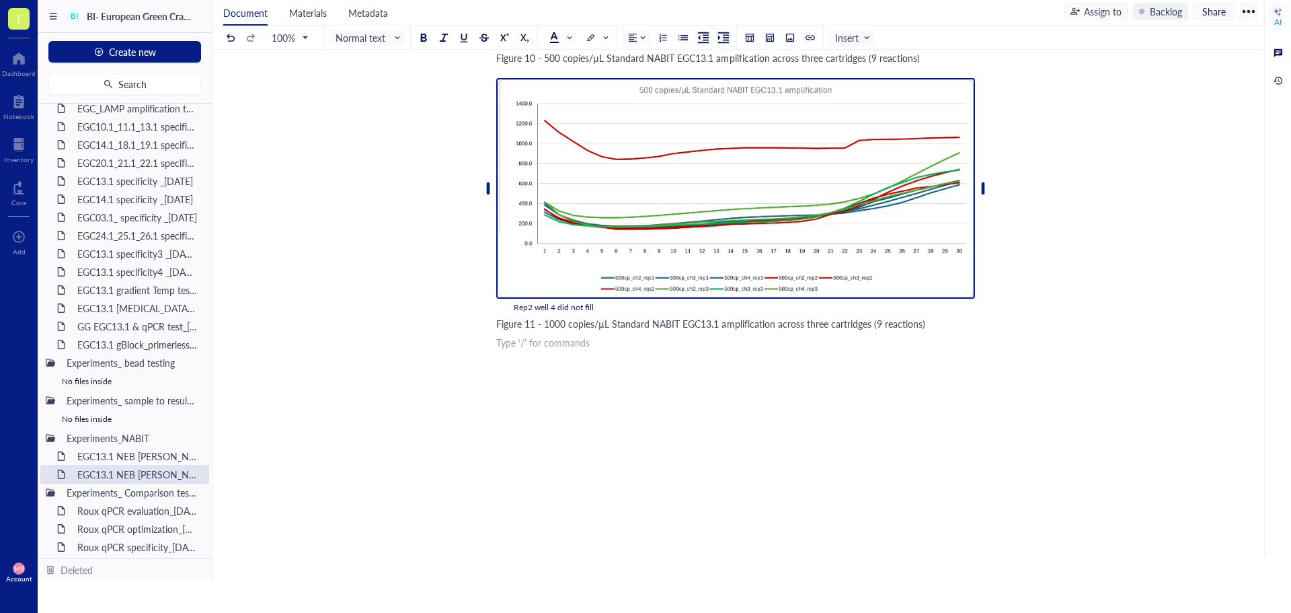
click at [759, 231] on img at bounding box center [735, 188] width 479 height 221
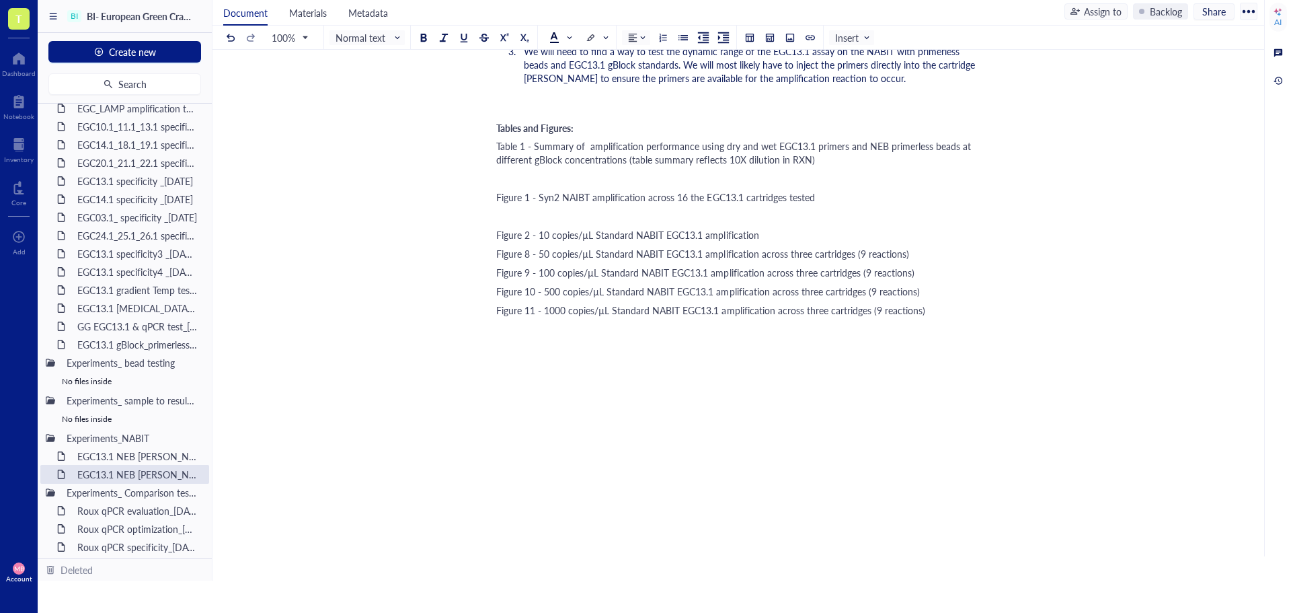
scroll to position [2121, 0]
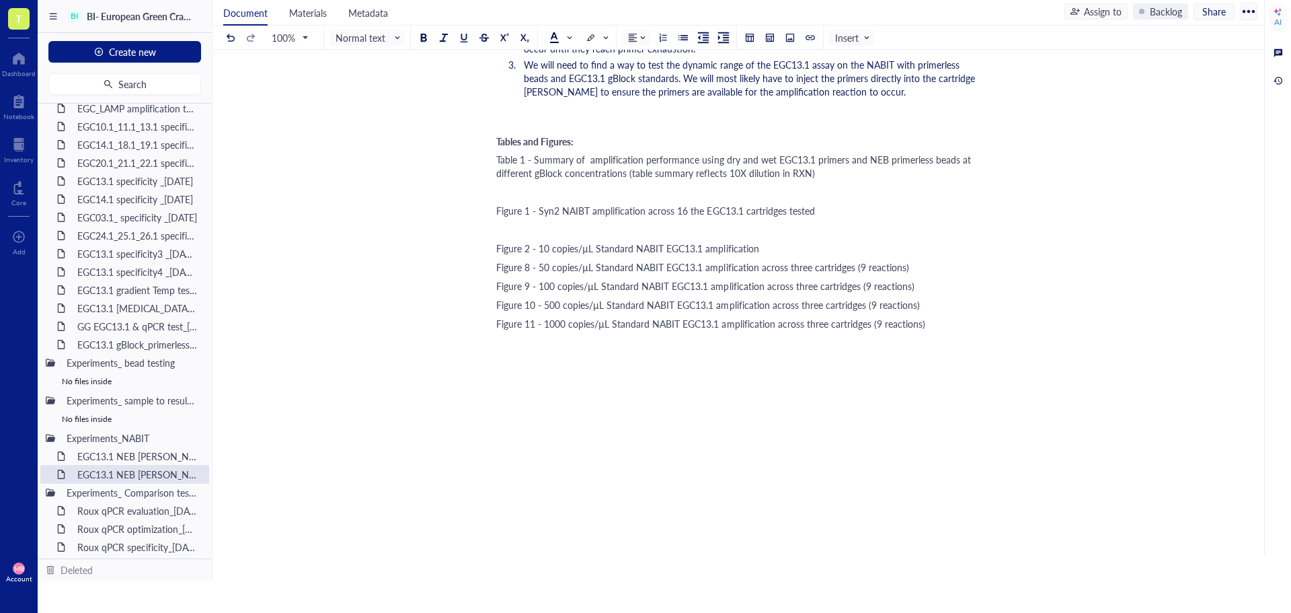
click at [513, 260] on span "Figure 8 - 50 copies/µL Standard NABIT EGC13.1 amplification across three cartr…" at bounding box center [702, 266] width 413 height 13
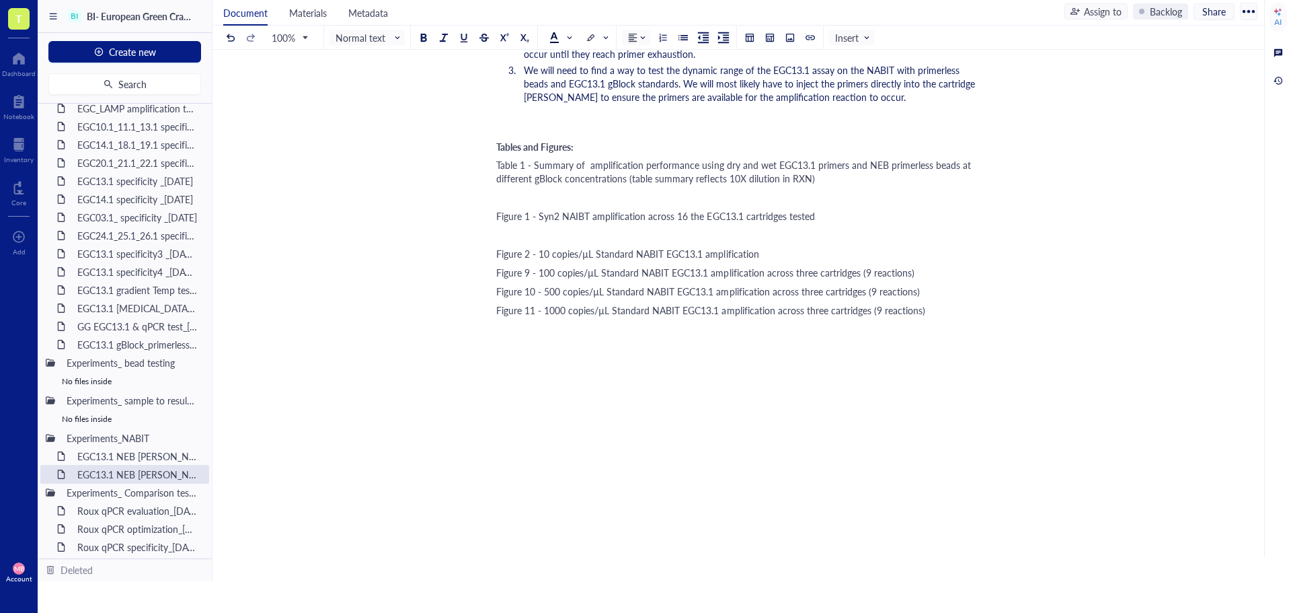
scroll to position [2102, 0]
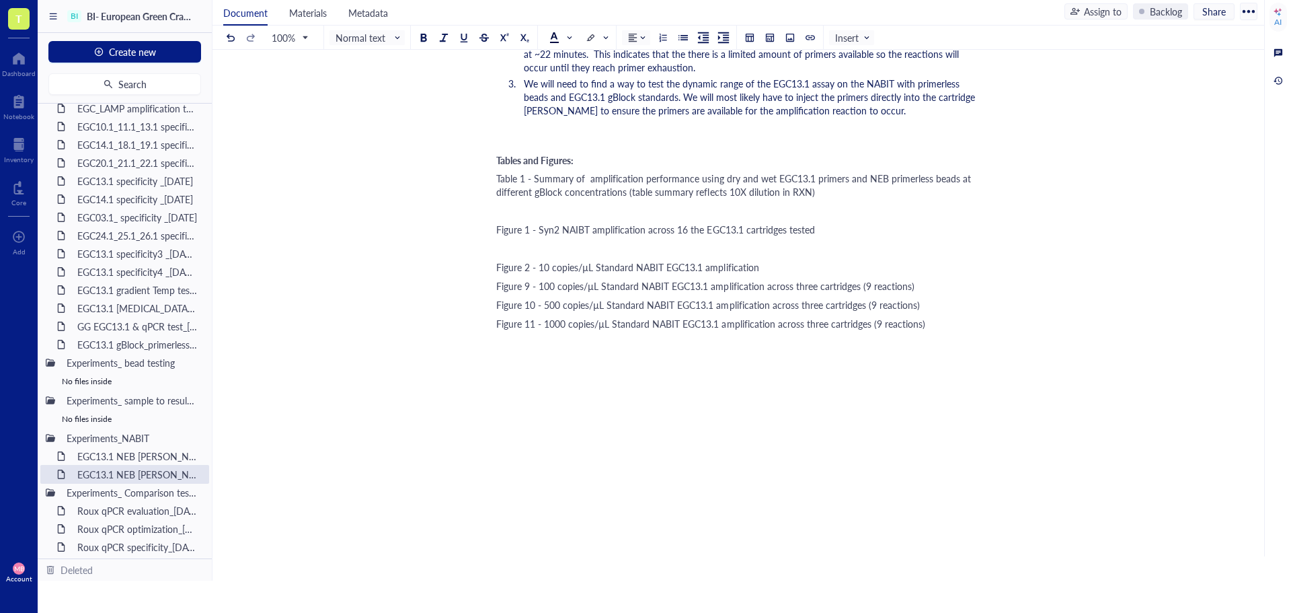
click at [522, 298] on span "Figure 10 - 500 copies/µL Standard NABIT EGC13.1 amplification across three car…" at bounding box center [708, 304] width 424 height 13
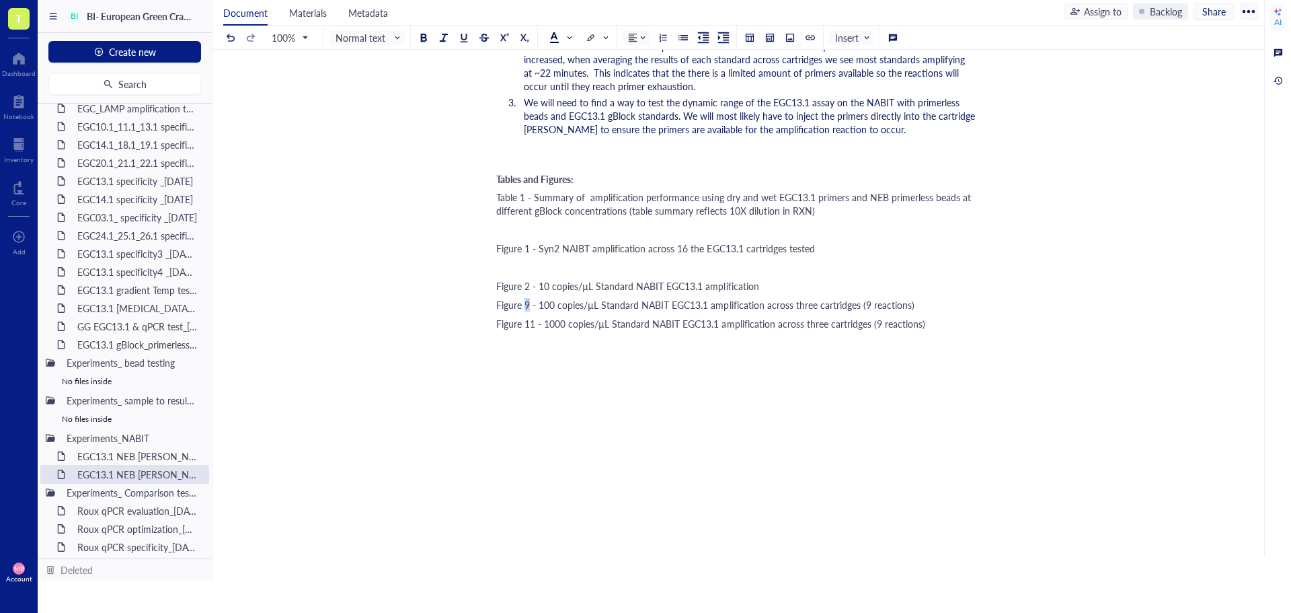
click at [526, 298] on span "Figure 9 - 100 copies/µL Standard NABIT EGC13.1 amplification across three cart…" at bounding box center [705, 304] width 418 height 13
drag, startPoint x: 535, startPoint y: 310, endPoint x: 527, endPoint y: 311, distance: 8.1
click at [527, 317] on span "Figure 11 - 1000 copies/µL Standard NABIT EGC13.1 amplification across three ca…" at bounding box center [710, 323] width 429 height 13
click at [766, 279] on div "Figure 2 - 10 copies/µL Standard NABIT EGC13.1 amplification" at bounding box center [735, 285] width 479 height 13
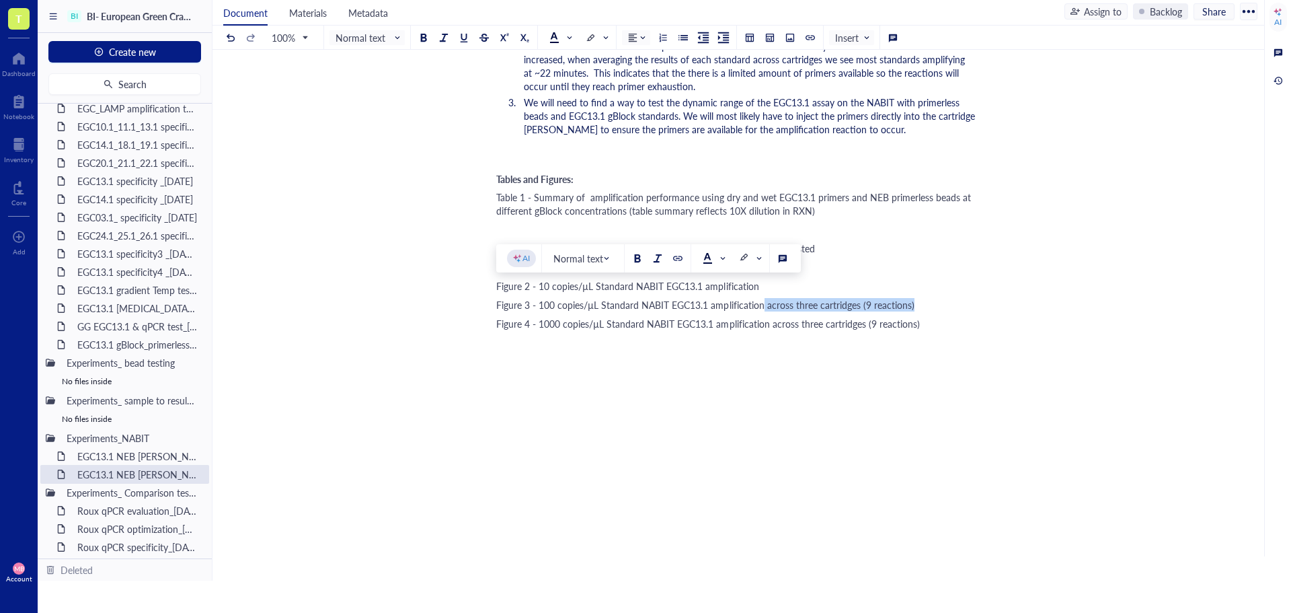
drag, startPoint x: 764, startPoint y: 292, endPoint x: 918, endPoint y: 292, distance: 154.0
click at [918, 298] on div "Figure 3 - 100 copies/µL Standard NABIT EGC13.1 amplification across three cart…" at bounding box center [735, 304] width 479 height 13
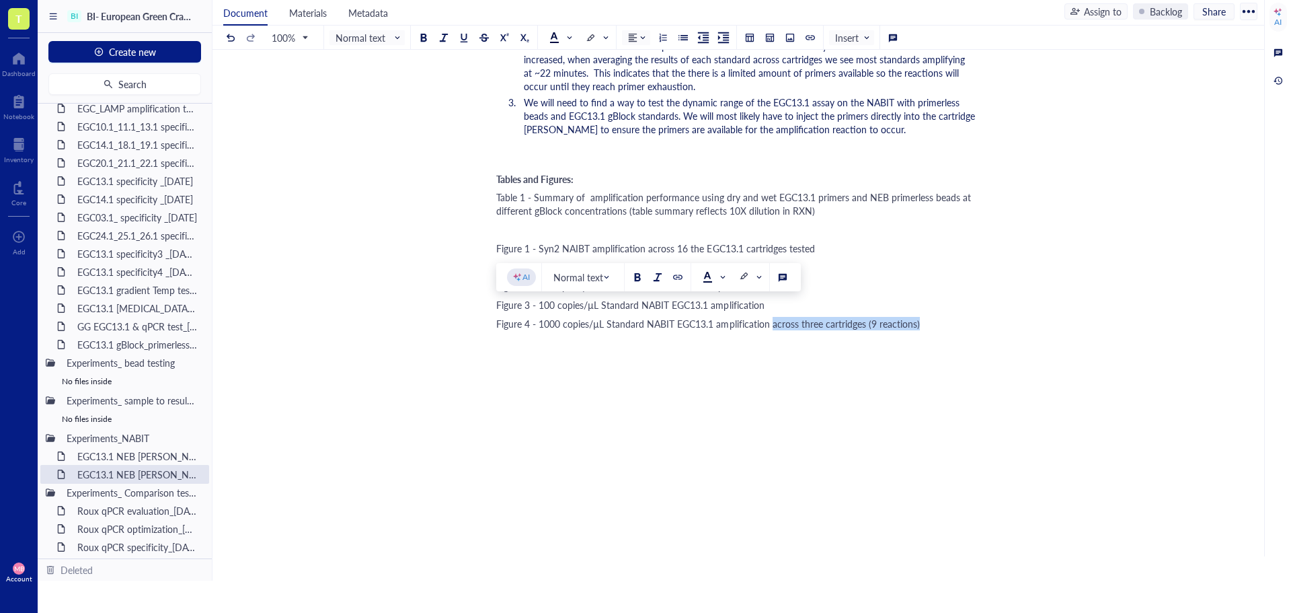
drag, startPoint x: 771, startPoint y: 311, endPoint x: 929, endPoint y: 313, distance: 158.7
click at [929, 317] on div "Figure 4 - 1000 copies/µL Standard NABIT EGC13.1 amplification across three car…" at bounding box center [735, 323] width 479 height 13
click at [766, 279] on div "Figure 2 - 10 copies/µL Standard NABIT EGC13.1 amplification" at bounding box center [735, 285] width 479 height 13
click at [787, 40] on div at bounding box center [789, 37] width 9 height 9
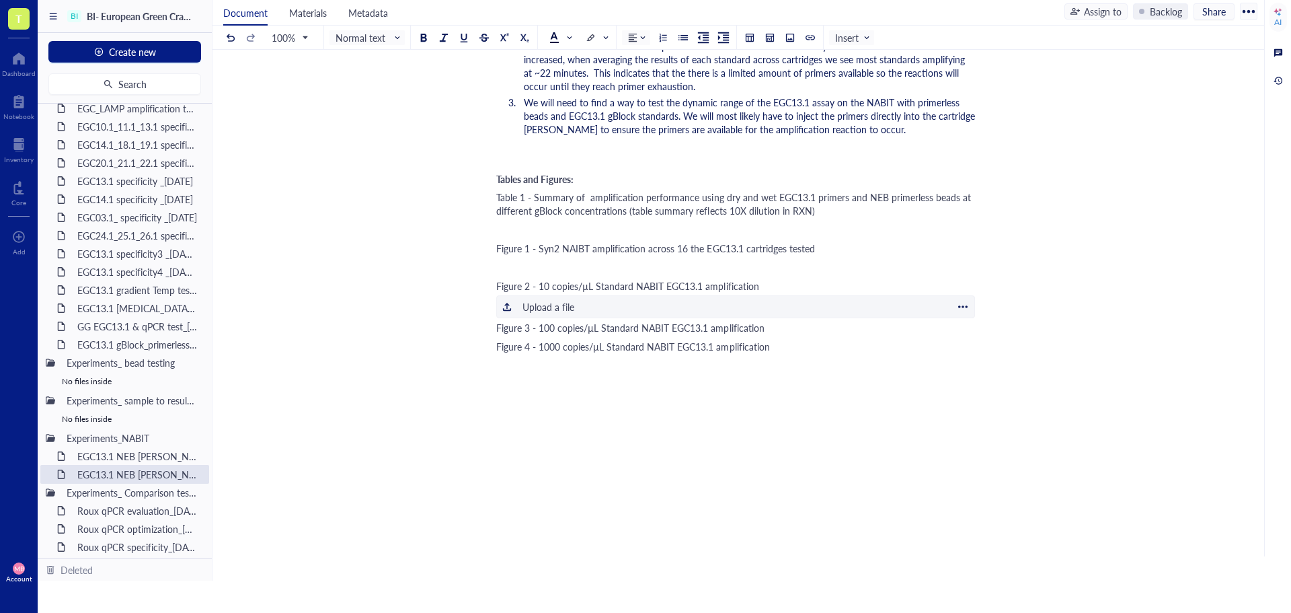
click at [551, 299] on div "Upload a file" at bounding box center [548, 306] width 52 height 15
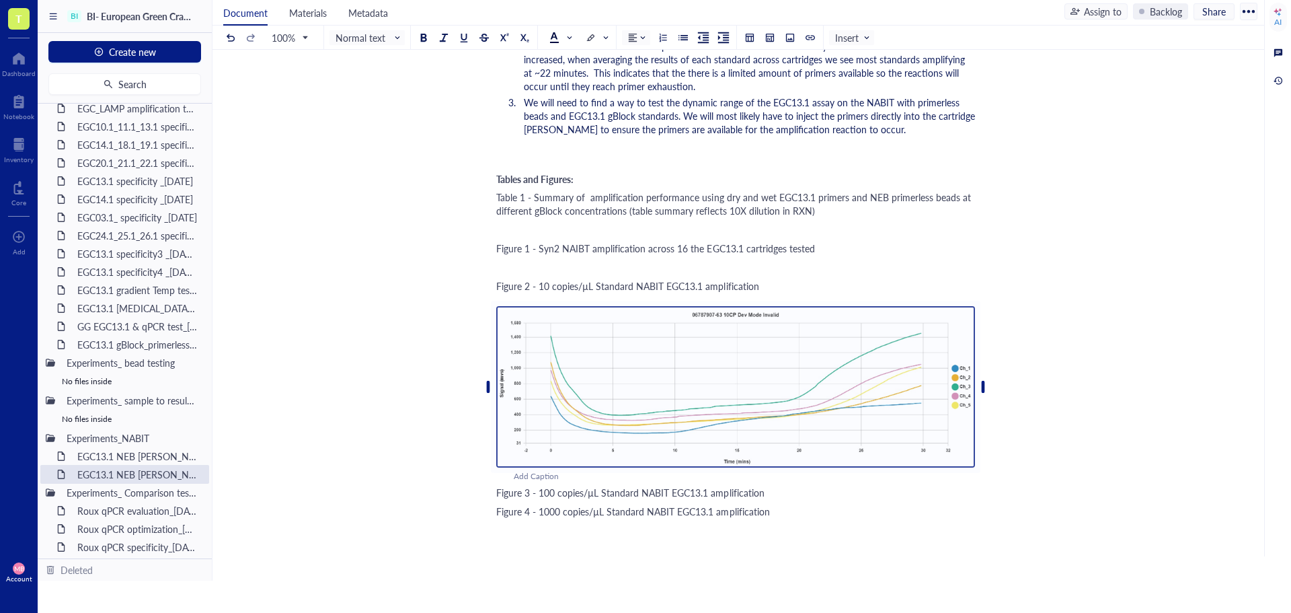
click at [773, 485] on div "Figure 3 - 100 copies/µL Standard NABIT EGC13.1 amplification" at bounding box center [735, 491] width 479 height 13
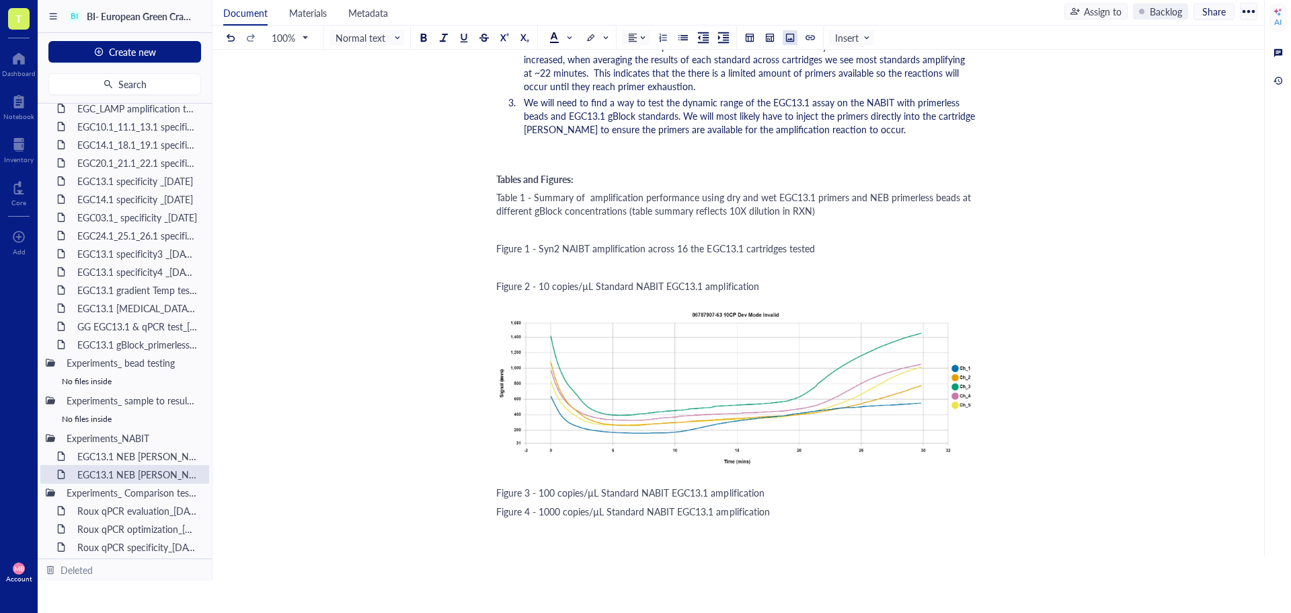
click at [786, 36] on div at bounding box center [789, 37] width 9 height 9
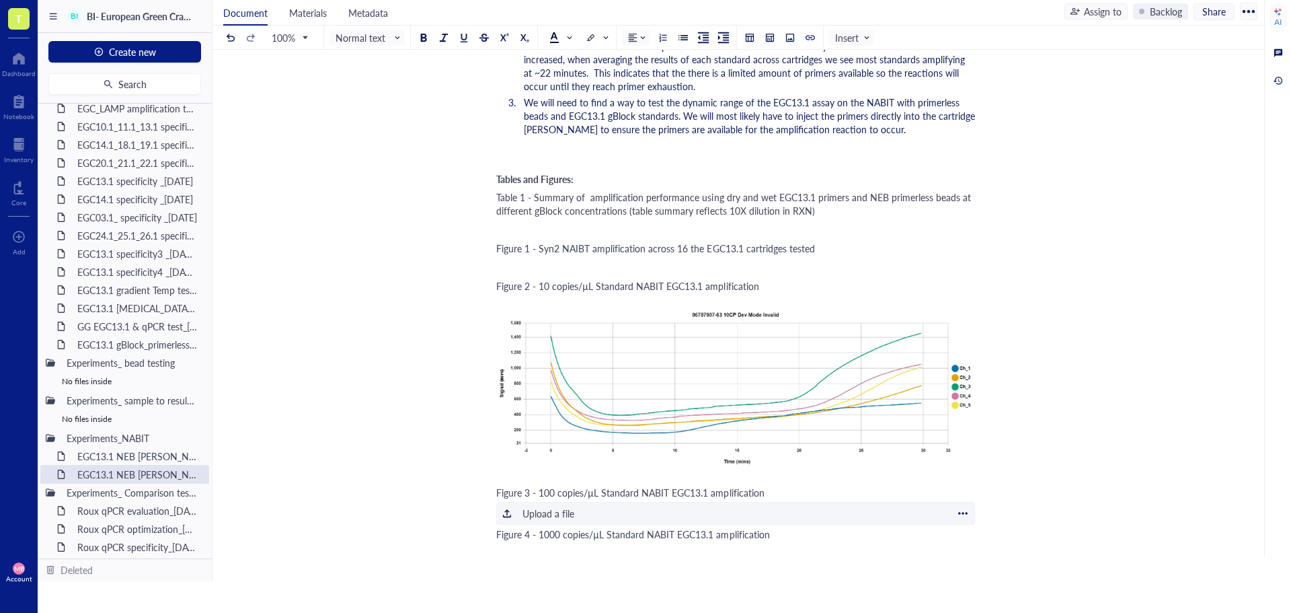
click at [569, 506] on div "Upload a file" at bounding box center [548, 513] width 52 height 15
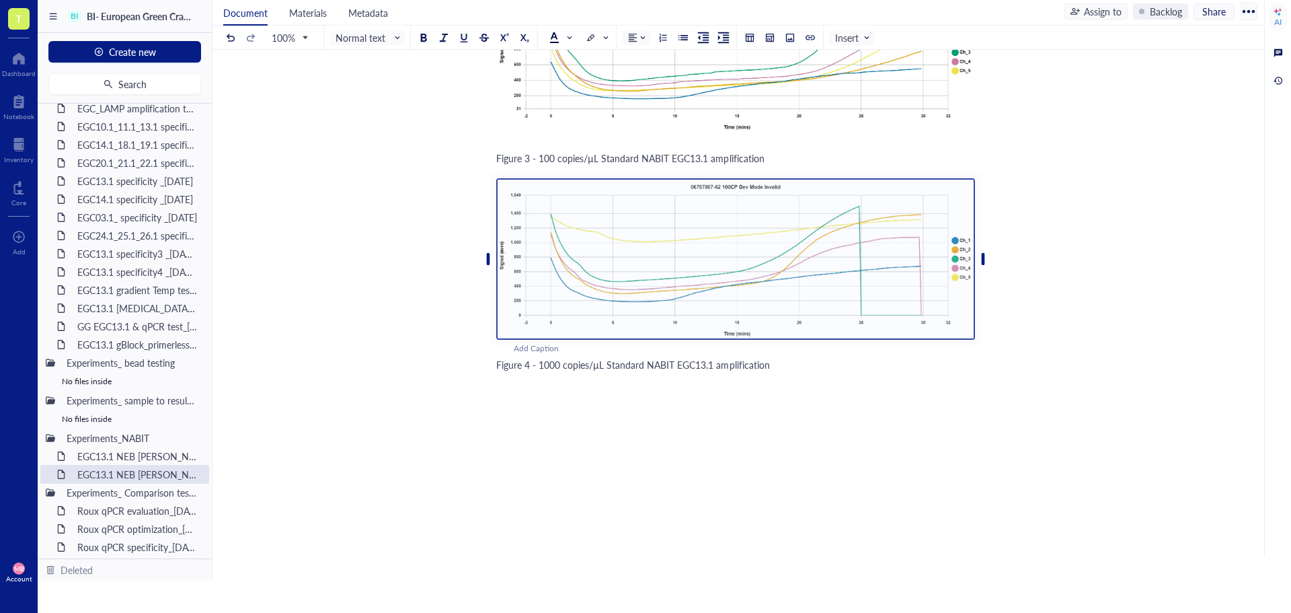
scroll to position [2419, 0]
click at [775, 356] on div "Figure 4 - 1000 copies/µL Standard NABIT EGC13.1 amplification" at bounding box center [735, 362] width 479 height 13
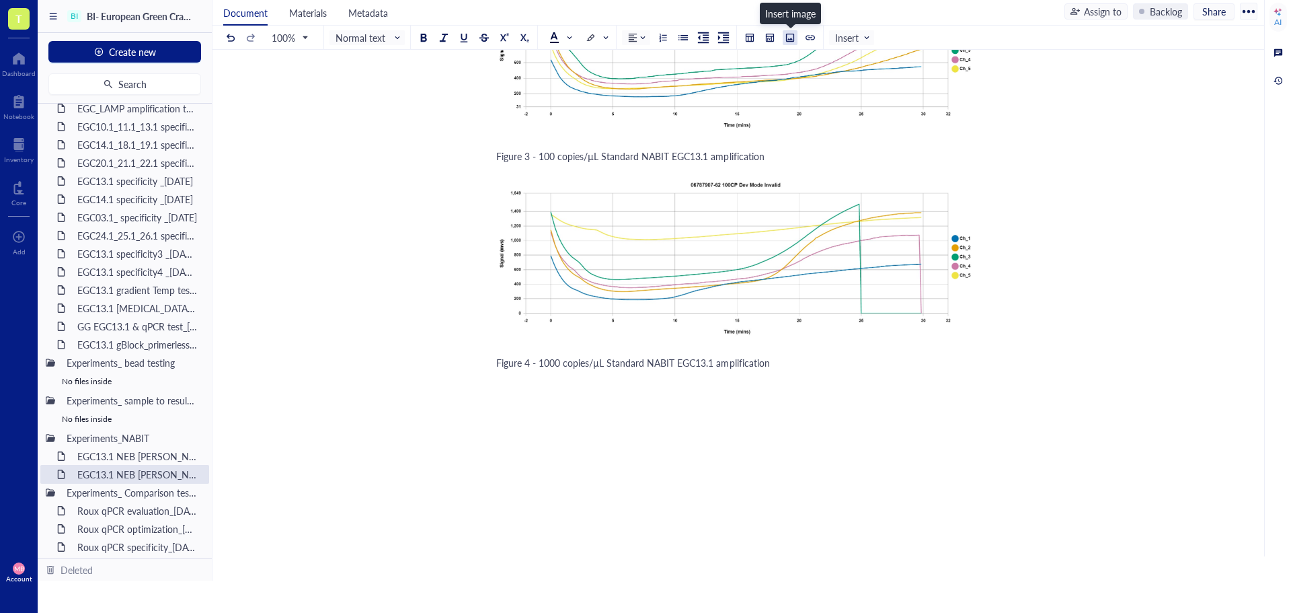
click at [791, 41] on div at bounding box center [789, 37] width 9 height 9
click at [552, 376] on div "Upload a file" at bounding box center [548, 383] width 52 height 15
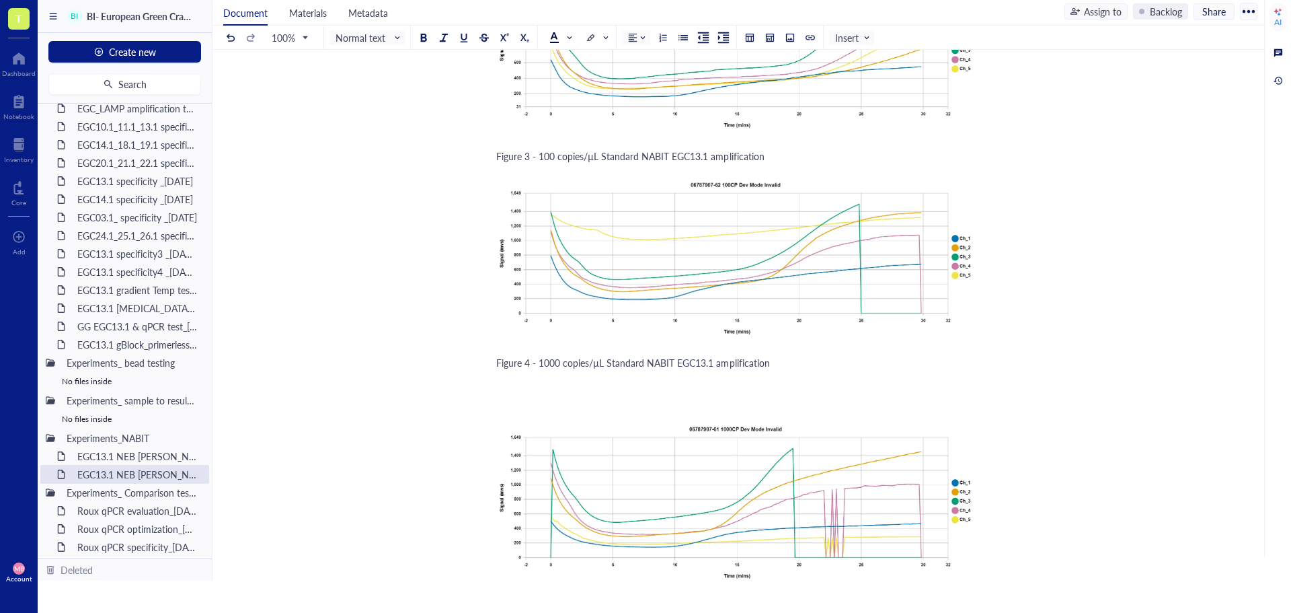
click at [849, 356] on div "Figure 4 - 1000 copies/µL Standard NABIT EGC13.1 amplification" at bounding box center [735, 362] width 479 height 13
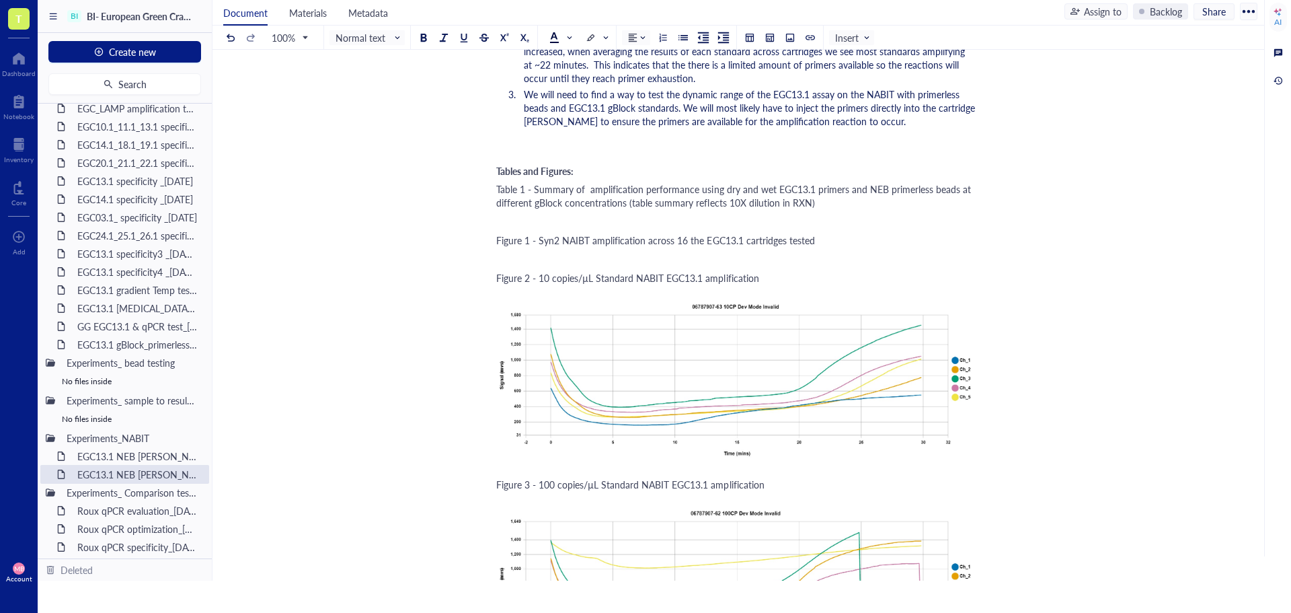
scroll to position [2083, 0]
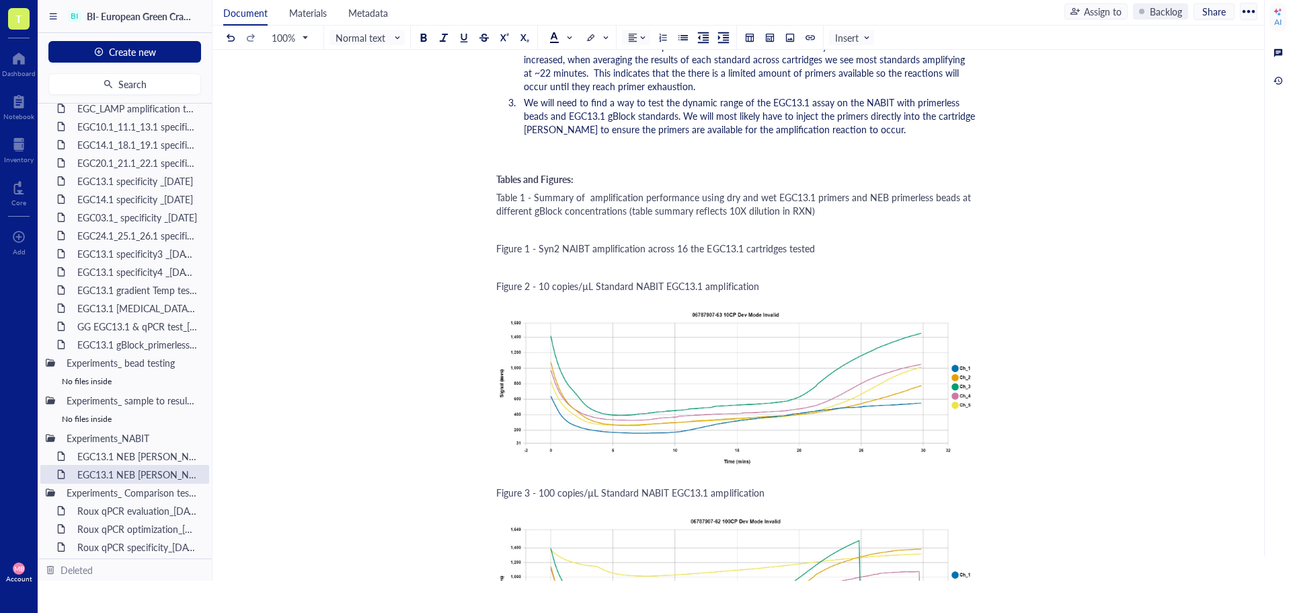
click at [863, 241] on div "Figure 1 - Syn2 NAIBT amplification across 16 the EGC13.1 cartridges tested" at bounding box center [735, 247] width 479 height 13
click at [686, 241] on span "Figure 1 - Syn2 NAIBT amplification across 16 the EGC13.1 cartridges tested" at bounding box center [655, 247] width 319 height 13
drag, startPoint x: 703, startPoint y: 235, endPoint x: 680, endPoint y: 235, distance: 23.5
click at [680, 241] on span "Figure 1 - Syn2 NAIBT amplification across 16 the EGC13.1 cartridges tested" at bounding box center [655, 247] width 319 height 13
click at [807, 241] on div "Figure 1 - Syn2 NAIBT amplification across 3 EGC13.1 cartridges tested" at bounding box center [735, 247] width 479 height 13
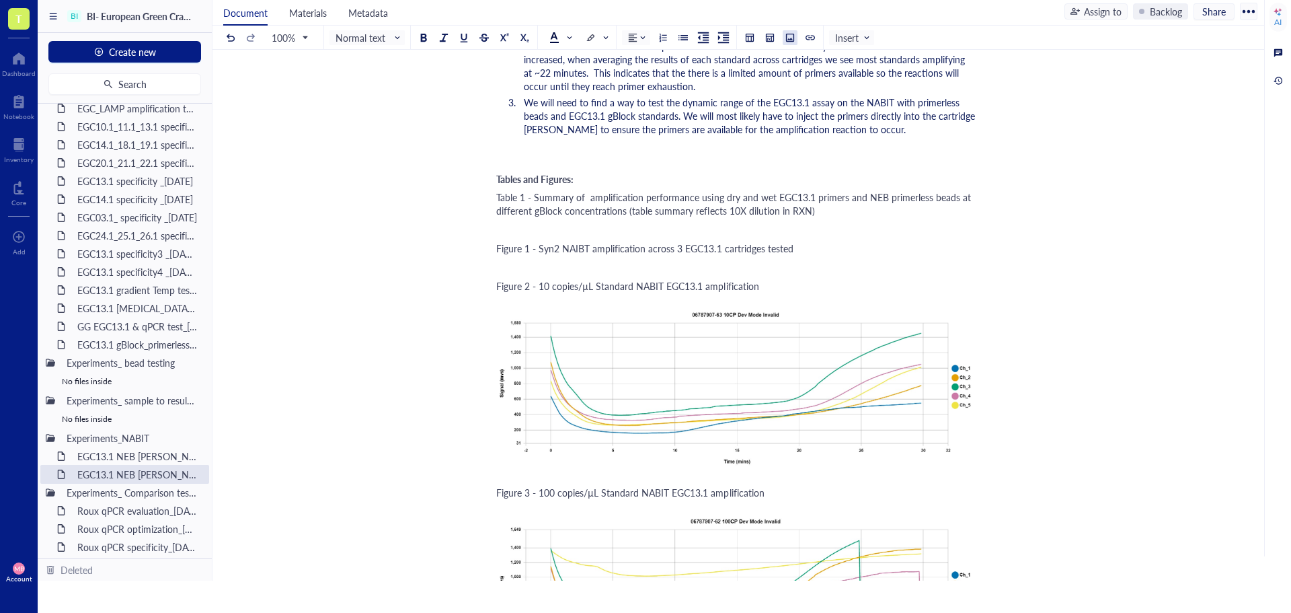
click at [785, 42] on button at bounding box center [790, 37] width 15 height 15
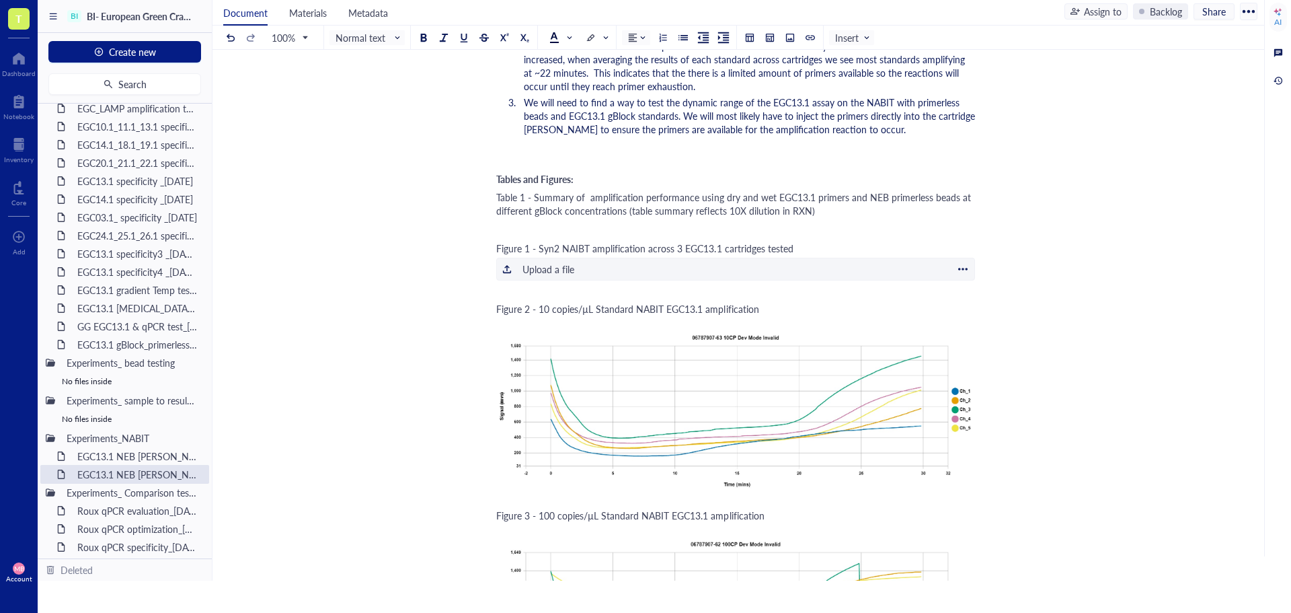
click at [541, 262] on div "Upload a file" at bounding box center [548, 269] width 52 height 15
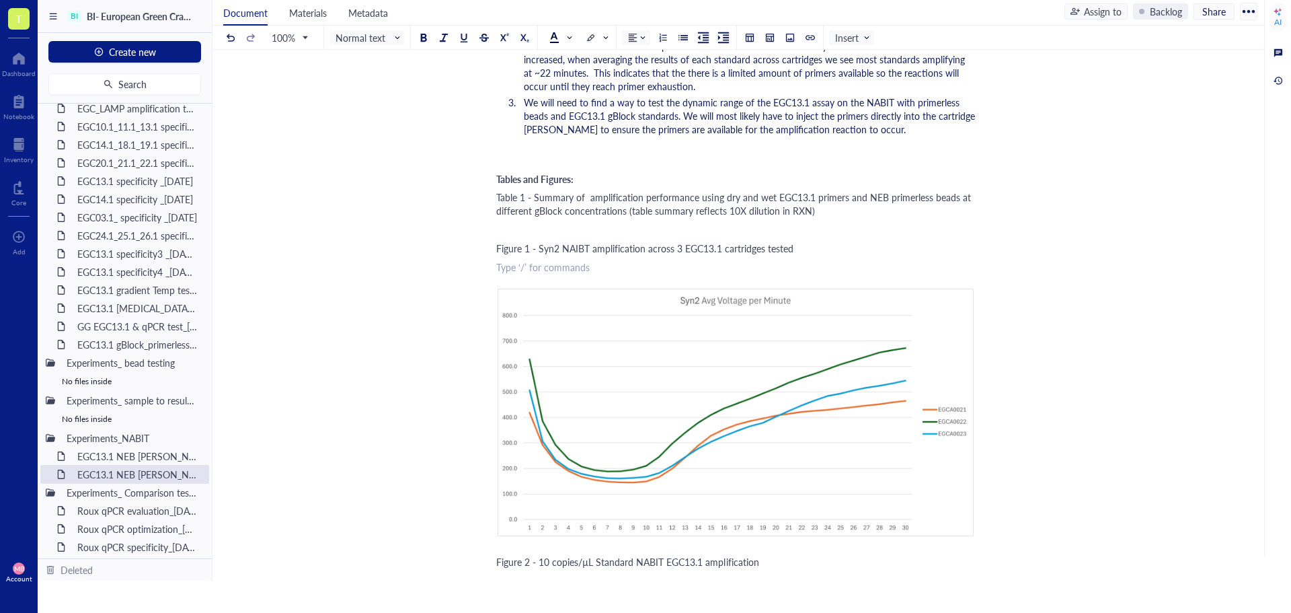
click at [604, 260] on div "﻿ Type ‘/’ for commands" at bounding box center [735, 266] width 479 height 13
click at [824, 241] on div "Figure 1 - Syn2 NAIBT amplification across 3 EGC13.1 cartridges tested" at bounding box center [735, 247] width 479 height 13
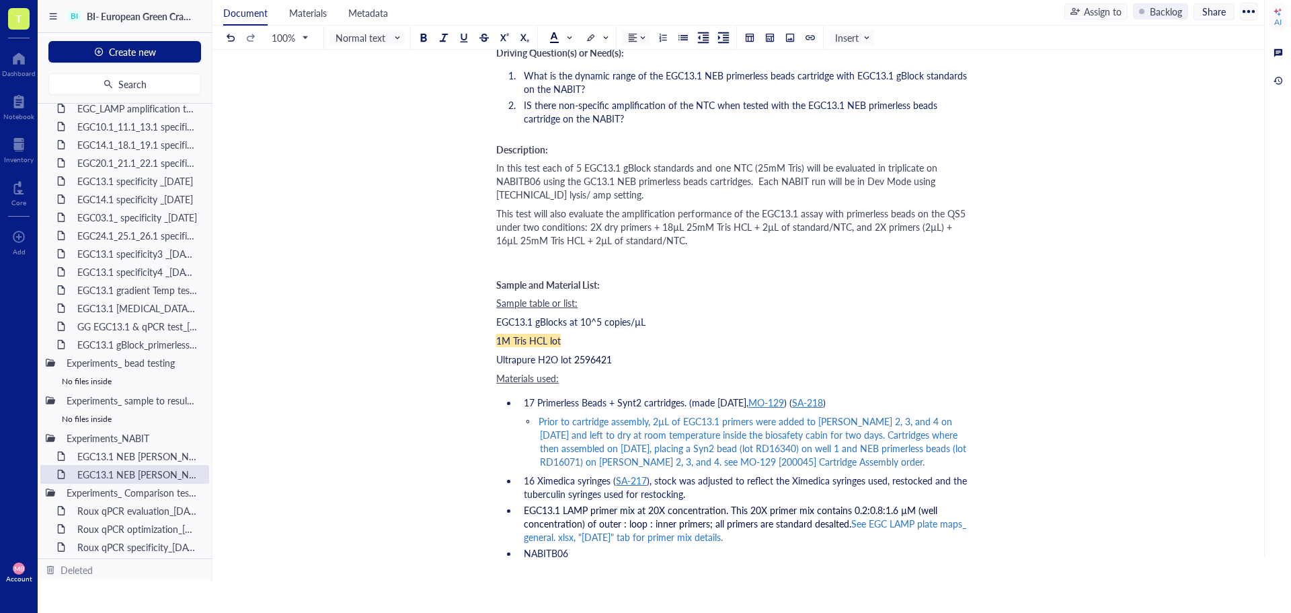
scroll to position [471, 0]
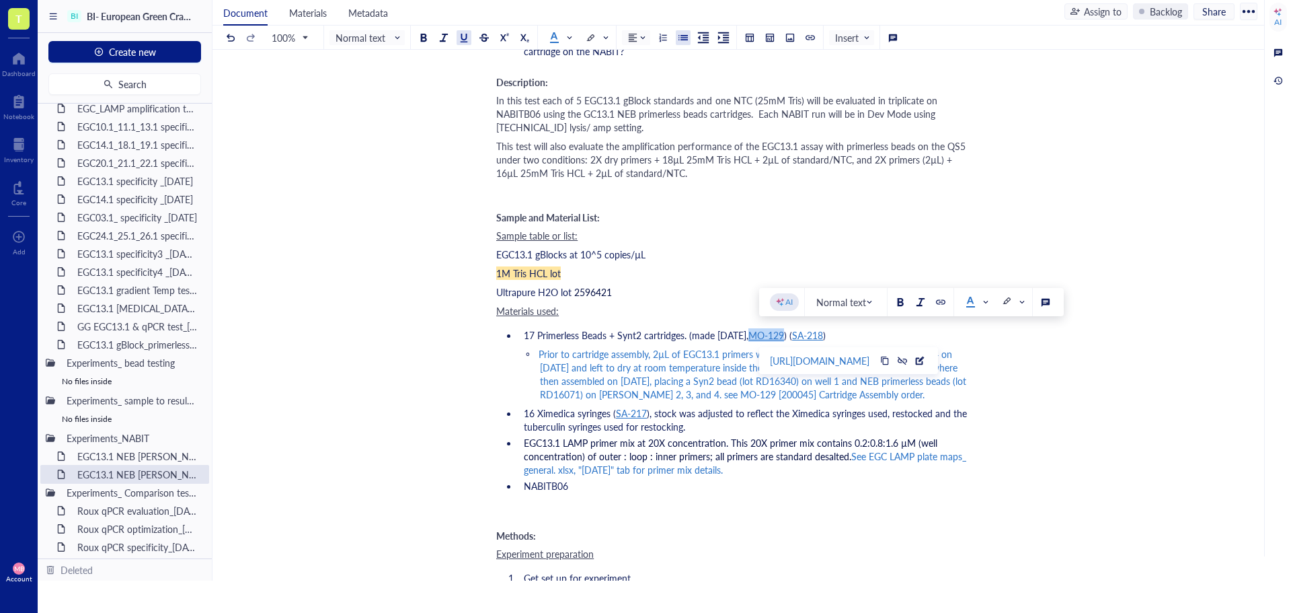
drag, startPoint x: 760, startPoint y: 338, endPoint x: 795, endPoint y: 339, distance: 35.0
click at [795, 339] on li "17 Primerless Beads + Synt2 cartridges. (made [DATE], MO-129 ) ( SA-218 )" at bounding box center [746, 334] width 457 height 13
click at [924, 363] on div at bounding box center [919, 360] width 9 height 9
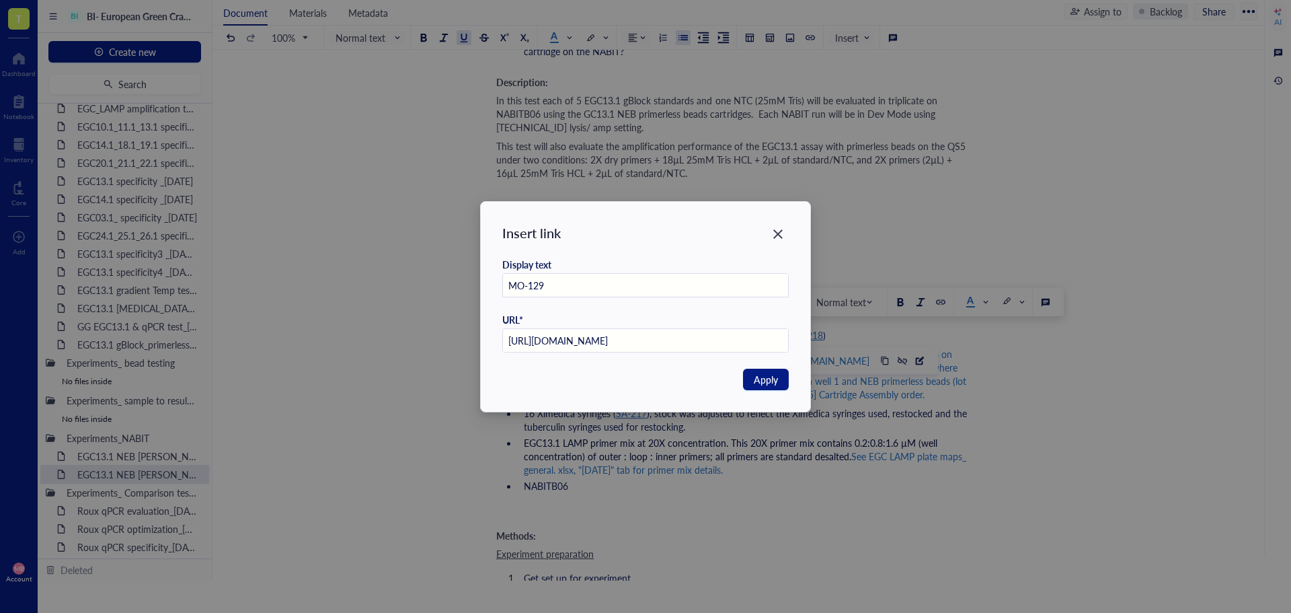
drag, startPoint x: 543, startPoint y: 284, endPoint x: 533, endPoint y: 285, distance: 10.1
click at [533, 285] on input "MO-129" at bounding box center [646, 286] width 286 height 24
type input "MO-131"
click at [547, 338] on input "[URL][DOMAIN_NAME]" at bounding box center [646, 341] width 286 height 24
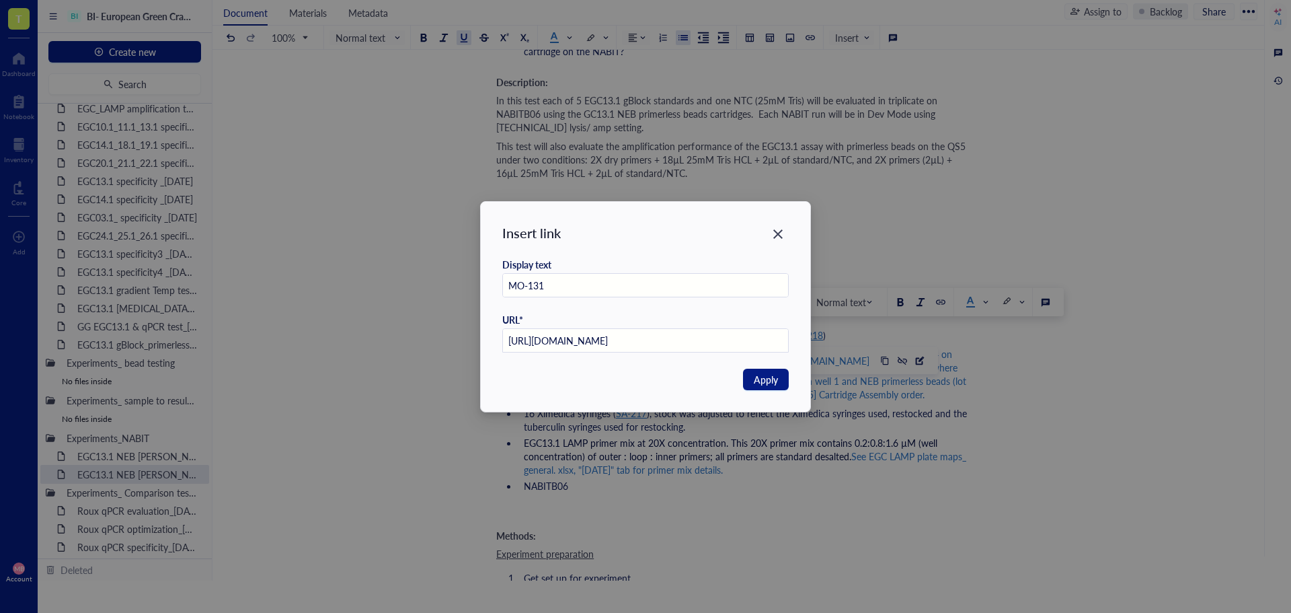
paste input "398984"
type input "[URL][DOMAIN_NAME]"
click at [756, 374] on span "Apply" at bounding box center [766, 379] width 24 height 15
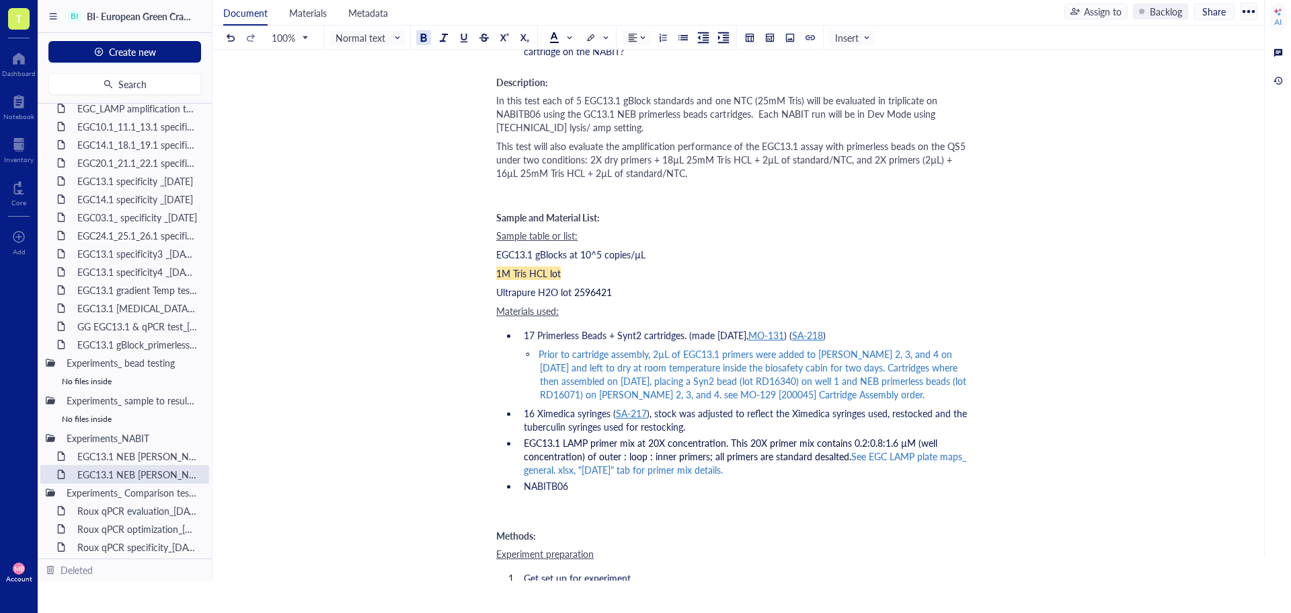
click at [844, 335] on li "17 Primerless Beads + Synt2 cartridges. (made [DATE], MO-131 ) ( SA-218 )" at bounding box center [746, 334] width 457 height 13
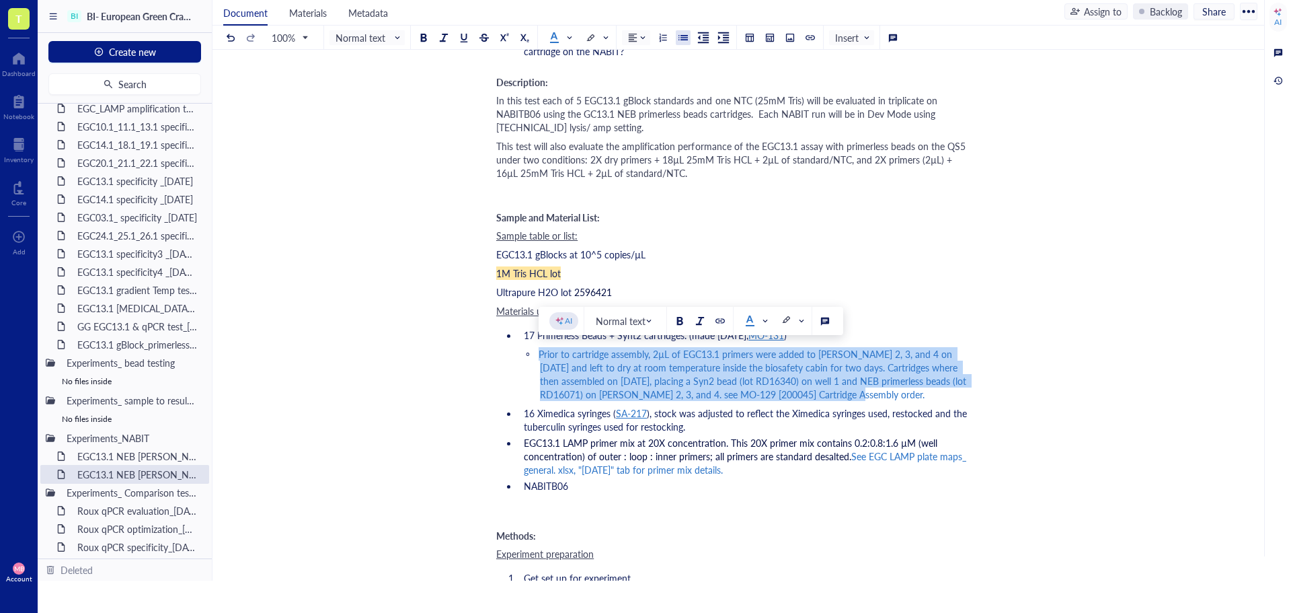
drag, startPoint x: 539, startPoint y: 352, endPoint x: 797, endPoint y: 389, distance: 260.2
click at [797, 389] on li "Prior to cartridge assembly, 2µL of EGC13.1 primers were added to [PERSON_NAME]…" at bounding box center [757, 374] width 435 height 54
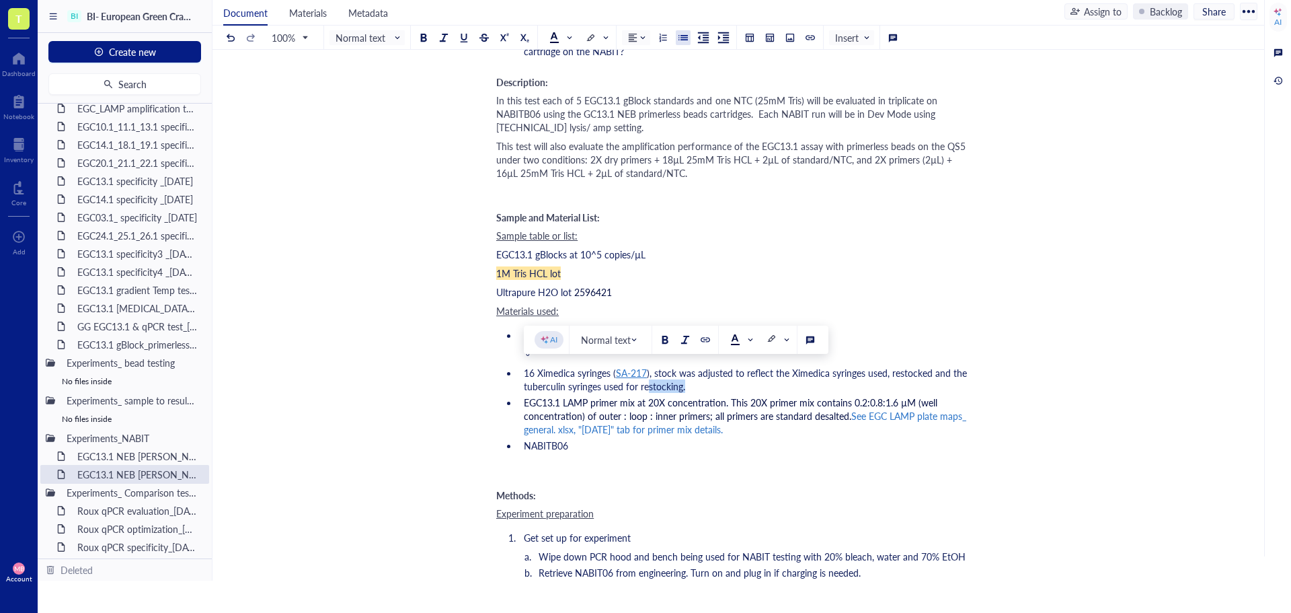
drag, startPoint x: 687, startPoint y: 392, endPoint x: 648, endPoint y: 385, distance: 39.6
click at [648, 385] on li "16 Ximedica syringes ( SA-217 ), stock was adjusted to reflect the Ximedica syr…" at bounding box center [746, 379] width 457 height 27
click at [540, 360] on li "﻿" at bounding box center [757, 353] width 435 height 13
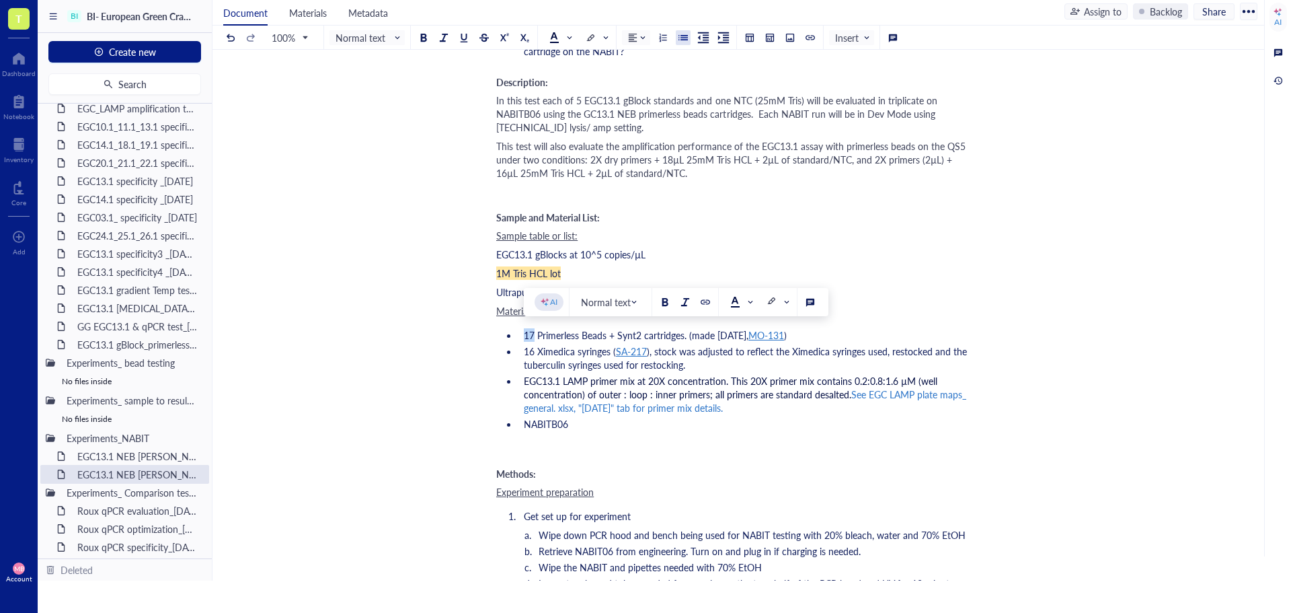
drag, startPoint x: 535, startPoint y: 336, endPoint x: 526, endPoint y: 336, distance: 8.7
click at [526, 336] on span "17 Primerless Beads + Synt2 cartridges. (made [DATE]," at bounding box center [636, 334] width 225 height 13
drag, startPoint x: 534, startPoint y: 351, endPoint x: 524, endPoint y: 351, distance: 9.4
click at [524, 351] on span "16 Ximedica syringes (" at bounding box center [570, 350] width 92 height 13
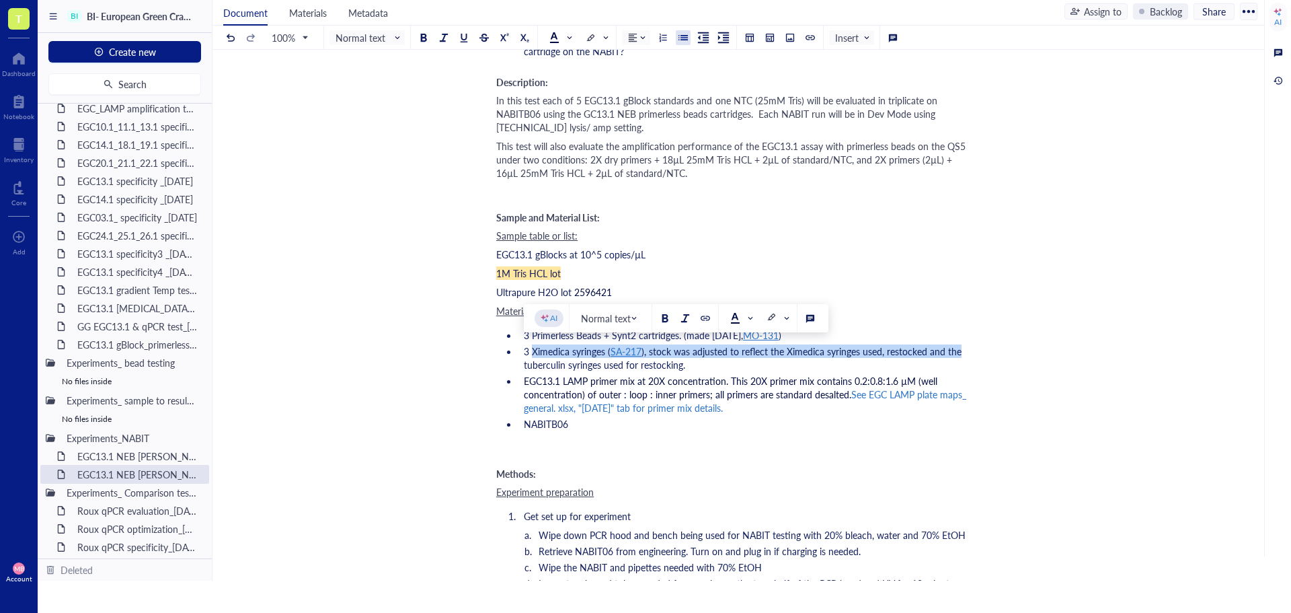
drag, startPoint x: 534, startPoint y: 352, endPoint x: 957, endPoint y: 352, distance: 423.6
click at [957, 352] on li "3 Ximedica syringes ( SA-217 ), stock was adjusted to reflect the Ximedica syri…" at bounding box center [746, 357] width 457 height 27
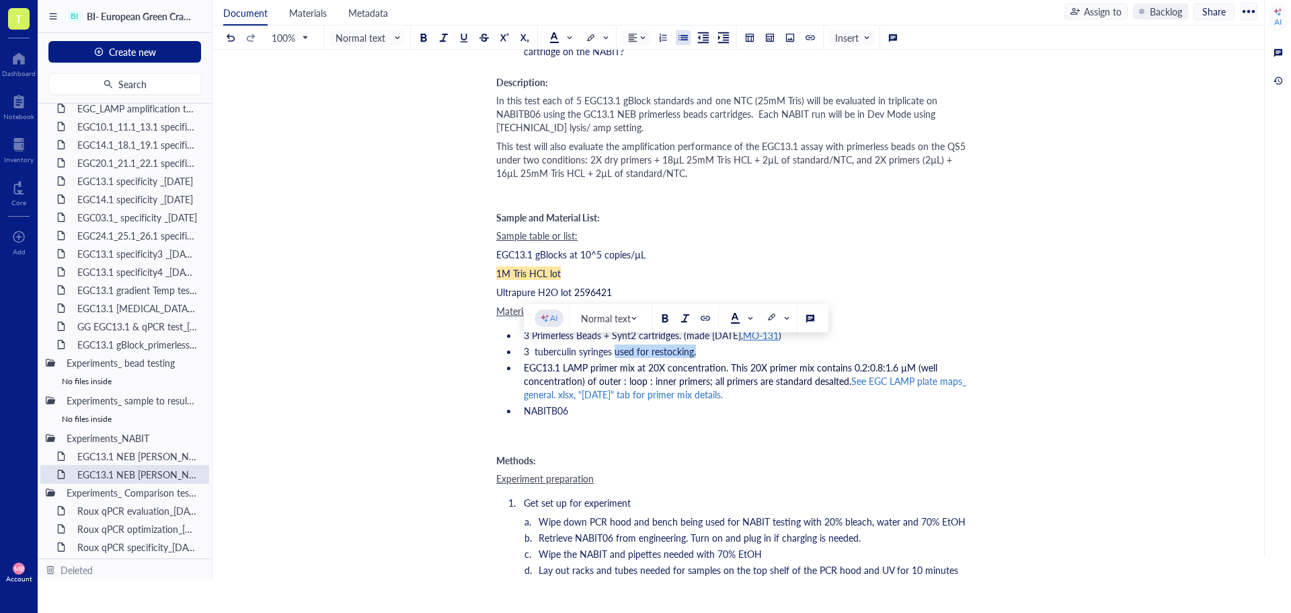
drag, startPoint x: 617, startPoint y: 352, endPoint x: 699, endPoint y: 355, distance: 82.8
click at [699, 355] on li "3 tuberculin syringes used for restocking." at bounding box center [746, 350] width 457 height 13
click at [532, 354] on span "3 tuberculin syringes with needle" at bounding box center [593, 350] width 139 height 13
drag, startPoint x: 562, startPoint y: 352, endPoint x: 542, endPoint y: 352, distance: 20.2
click at [542, 352] on span "3 0.5 mL tuberculin syringes with needle" at bounding box center [608, 350] width 169 height 13
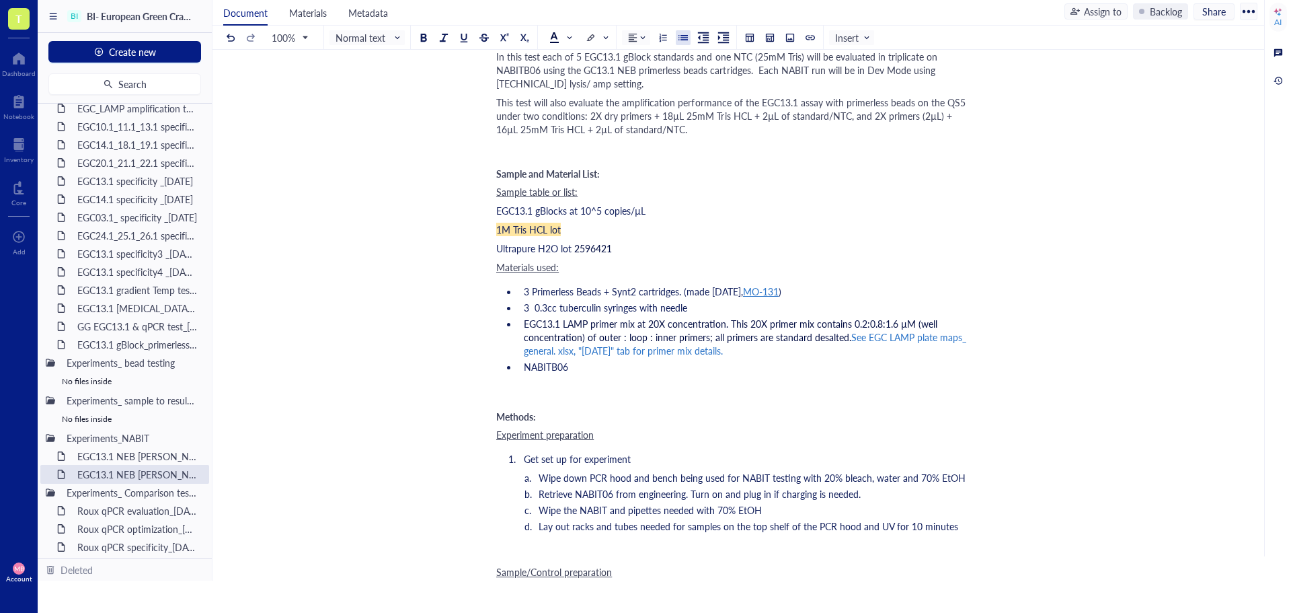
scroll to position [538, 0]
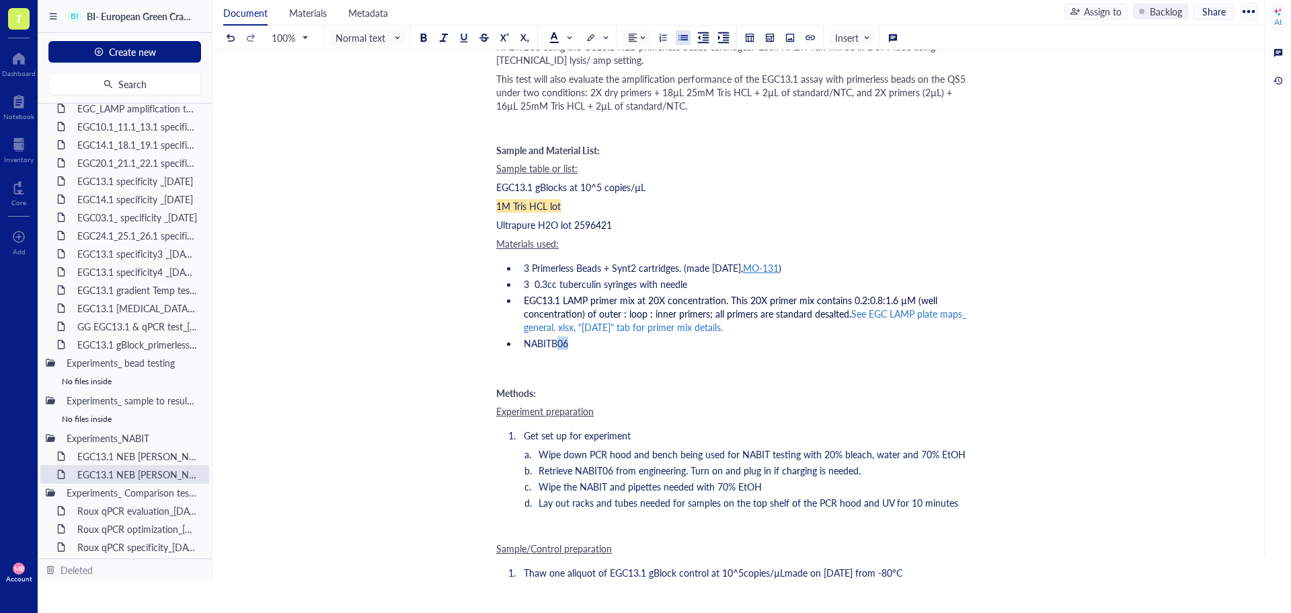
drag, startPoint x: 569, startPoint y: 344, endPoint x: 558, endPoint y: 344, distance: 11.4
click at [558, 344] on li "NABITB06" at bounding box center [746, 342] width 457 height 13
click at [615, 469] on span "Retrieve NABIT06 from engineering. Turn on and plug in if charging is needed." at bounding box center [700, 469] width 322 height 13
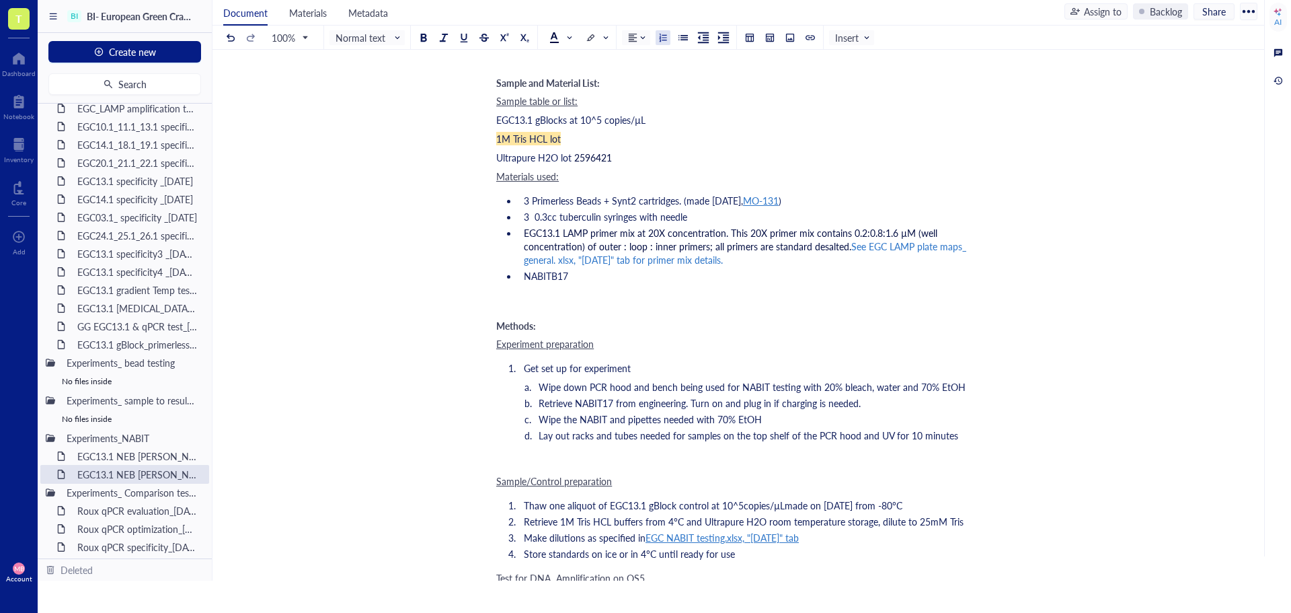
scroll to position [672, 0]
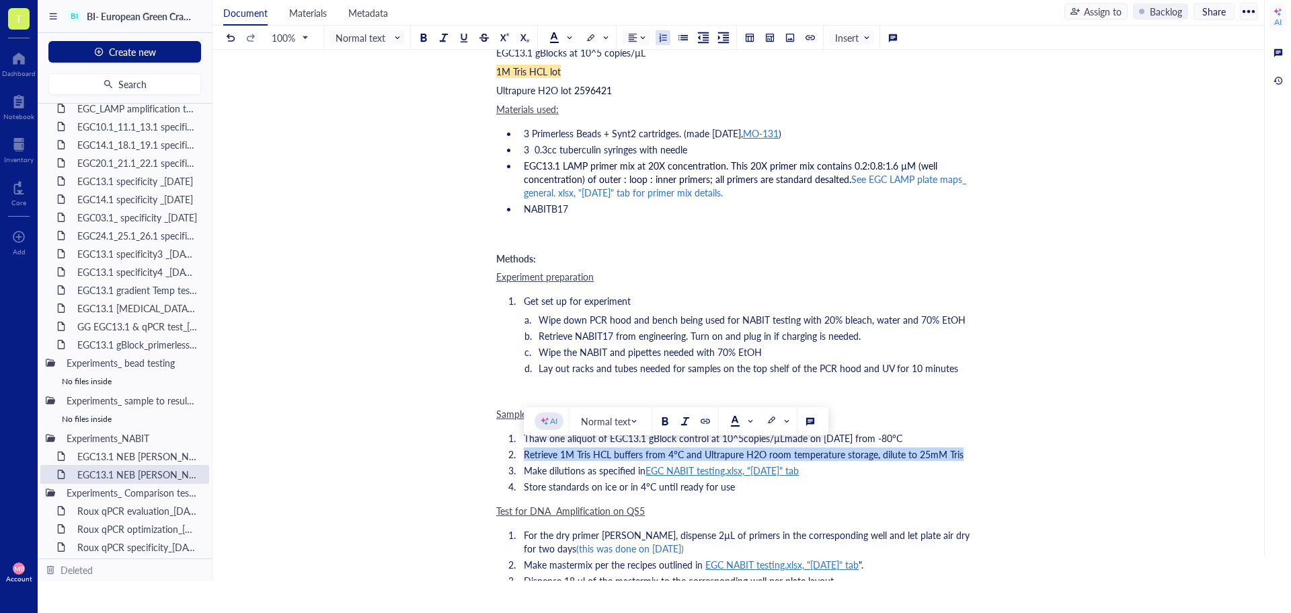
drag, startPoint x: 963, startPoint y: 454, endPoint x: 525, endPoint y: 459, distance: 438.4
click at [525, 459] on li "Retrieve 1M Tris HCL buffers from 4°C and Ultrapure H2O room temperature storag…" at bounding box center [746, 453] width 457 height 13
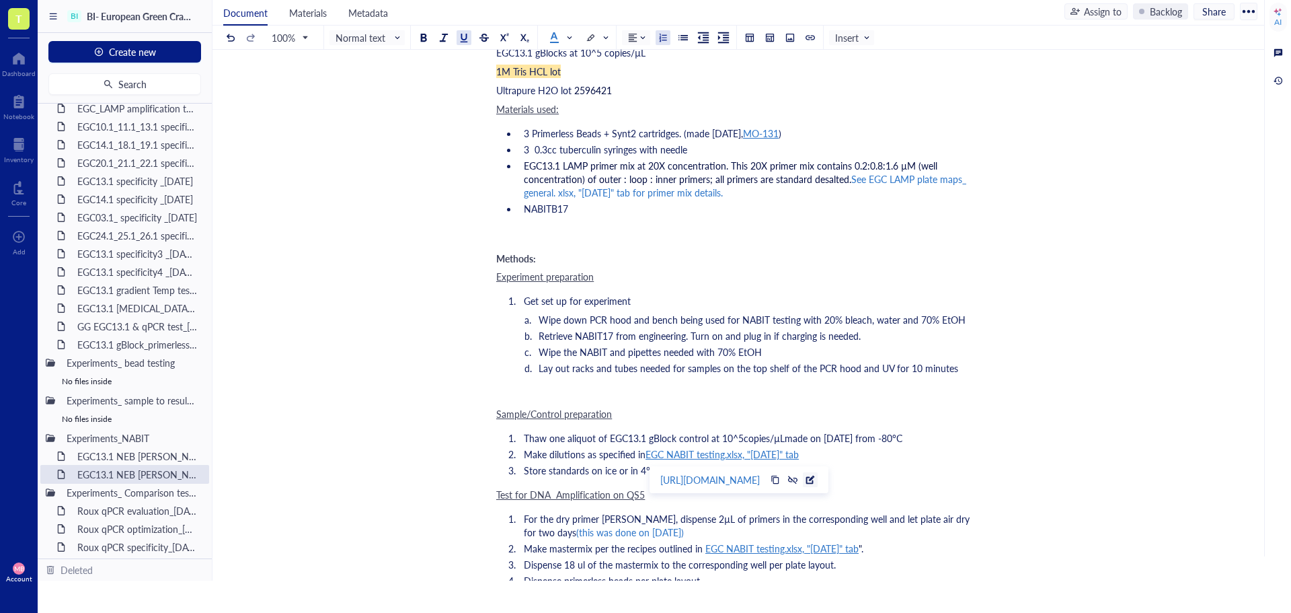
drag, startPoint x: 725, startPoint y: 452, endPoint x: 884, endPoint y: 477, distance: 161.4
click at [815, 477] on div at bounding box center [809, 479] width 9 height 9
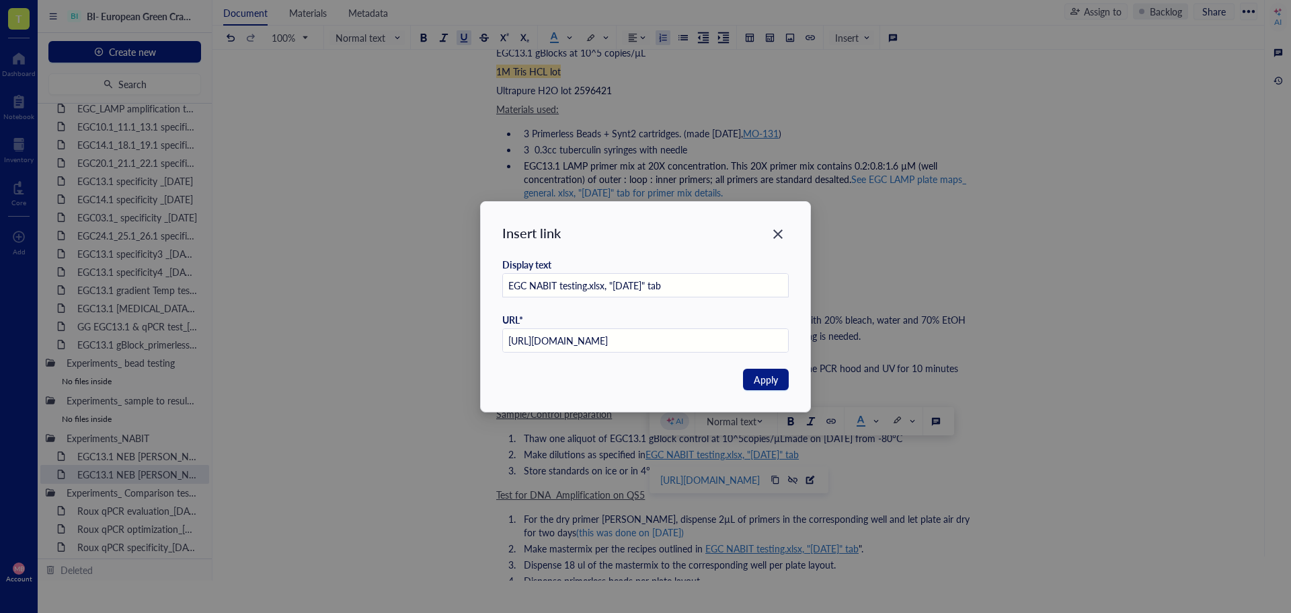
scroll to position [0, 0]
click at [623, 285] on input "EGC NABIT testing.xlsx, "[DATE]" tab" at bounding box center [646, 286] width 286 height 24
type input "EGC NABIT testing.xlsx, "[DATE]" tab"
click at [779, 379] on button "Apply" at bounding box center [766, 379] width 46 height 22
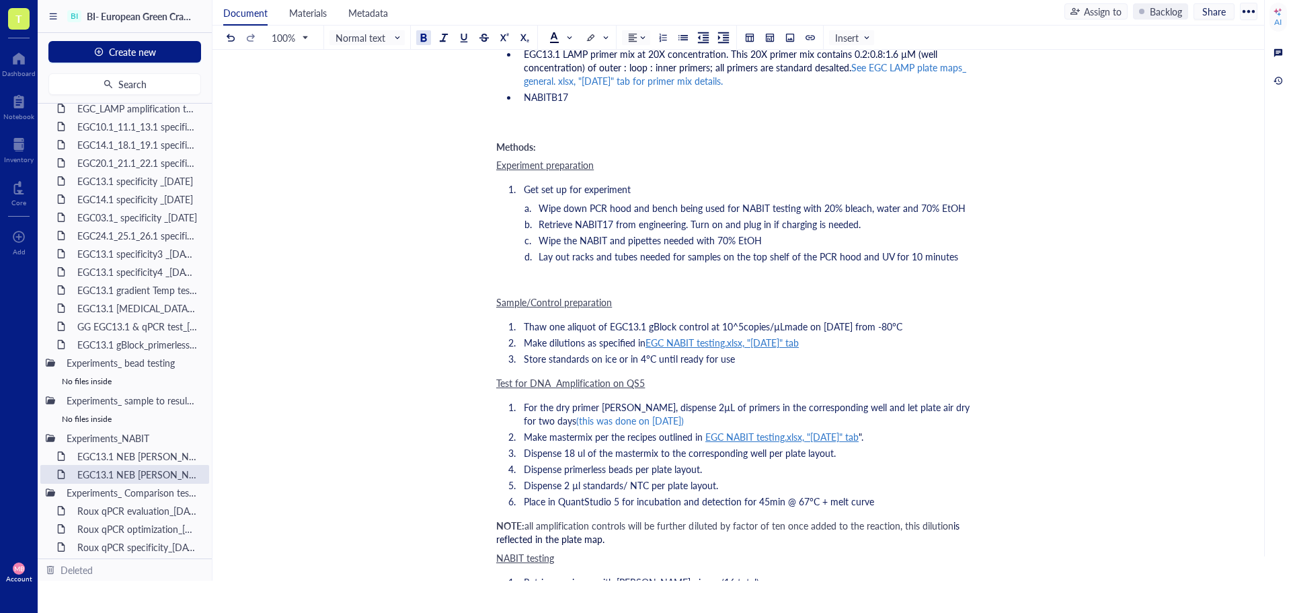
scroll to position [807, 0]
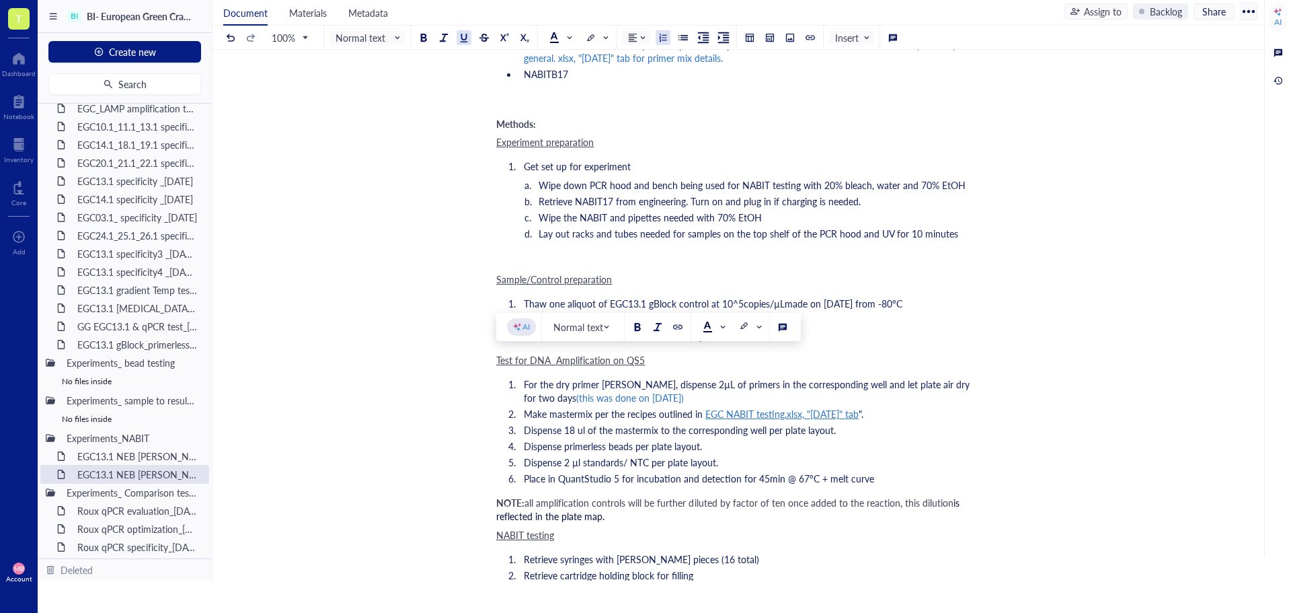
drag, startPoint x: 496, startPoint y: 362, endPoint x: 607, endPoint y: 510, distance: 185.4
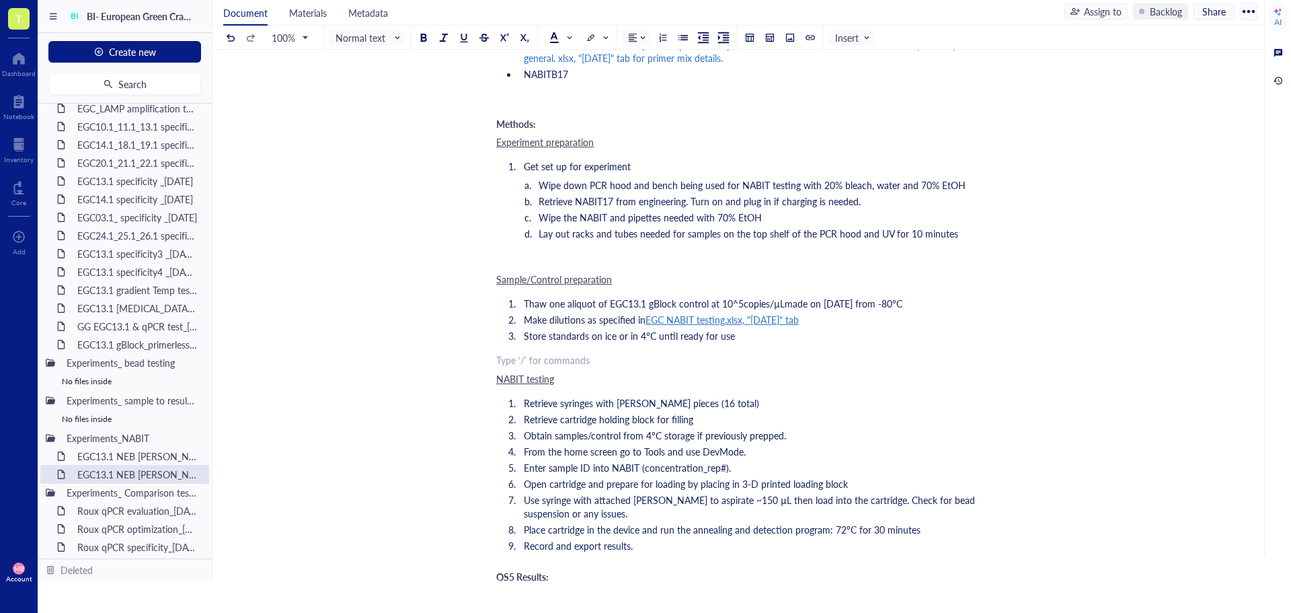
click at [559, 404] on span "Retrieve syringes with [PERSON_NAME] pieces (16 total)" at bounding box center [641, 402] width 235 height 13
drag, startPoint x: 642, startPoint y: 403, endPoint x: 701, endPoint y: 408, distance: 58.7
click at [701, 408] on span "Retrieve 0.3 cc syringes with [PERSON_NAME] pieces (16 total)" at bounding box center [655, 402] width 263 height 13
drag, startPoint x: 683, startPoint y: 403, endPoint x: 674, endPoint y: 403, distance: 8.7
click at [674, 403] on span "Retrieve 0.3 cc syringes withneedle (16 total)" at bounding box center [616, 402] width 185 height 13
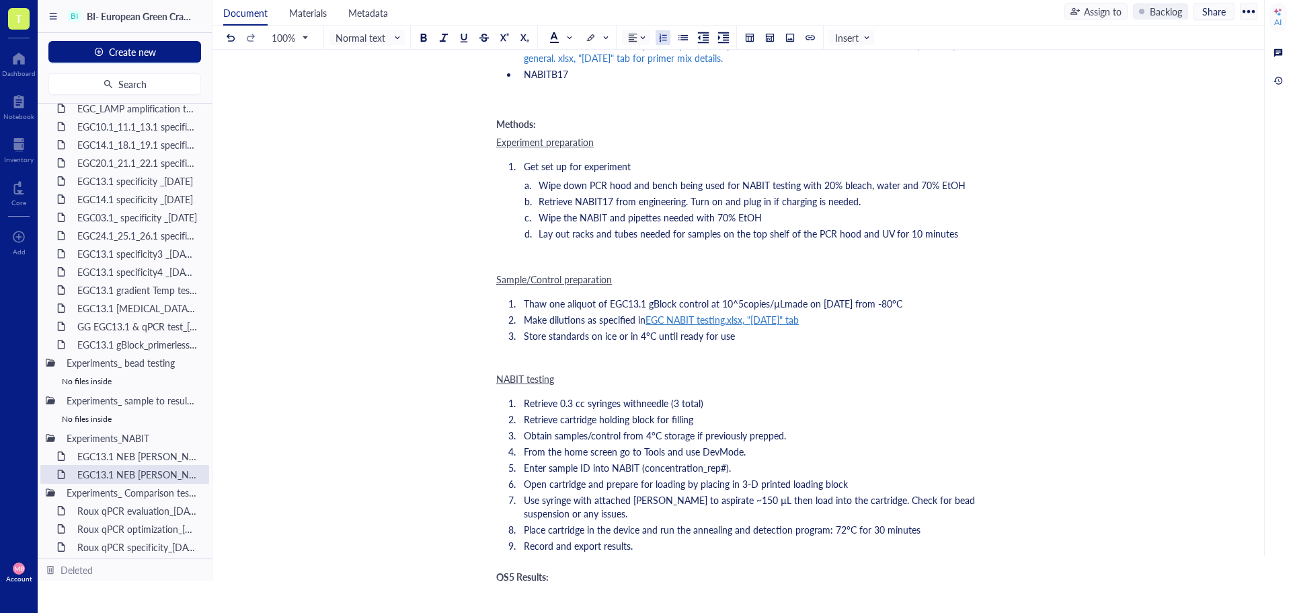
click at [640, 403] on span "Retrieve 0.3 cc syringes withneedle (3 total)" at bounding box center [614, 402] width 180 height 13
click at [643, 418] on span "Retrieve cartridge holding block for filling" at bounding box center [608, 418] width 169 height 13
click at [642, 436] on span "Obtain samples/control from 4°C storage if previously prepped." at bounding box center [655, 434] width 262 height 13
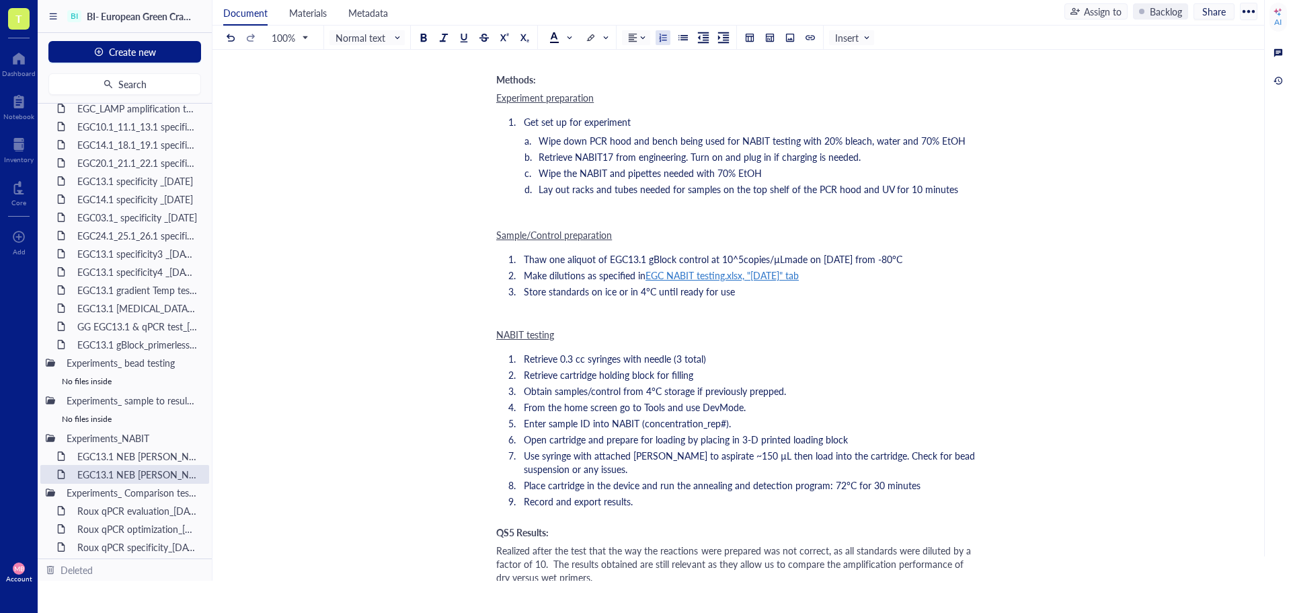
scroll to position [874, 0]
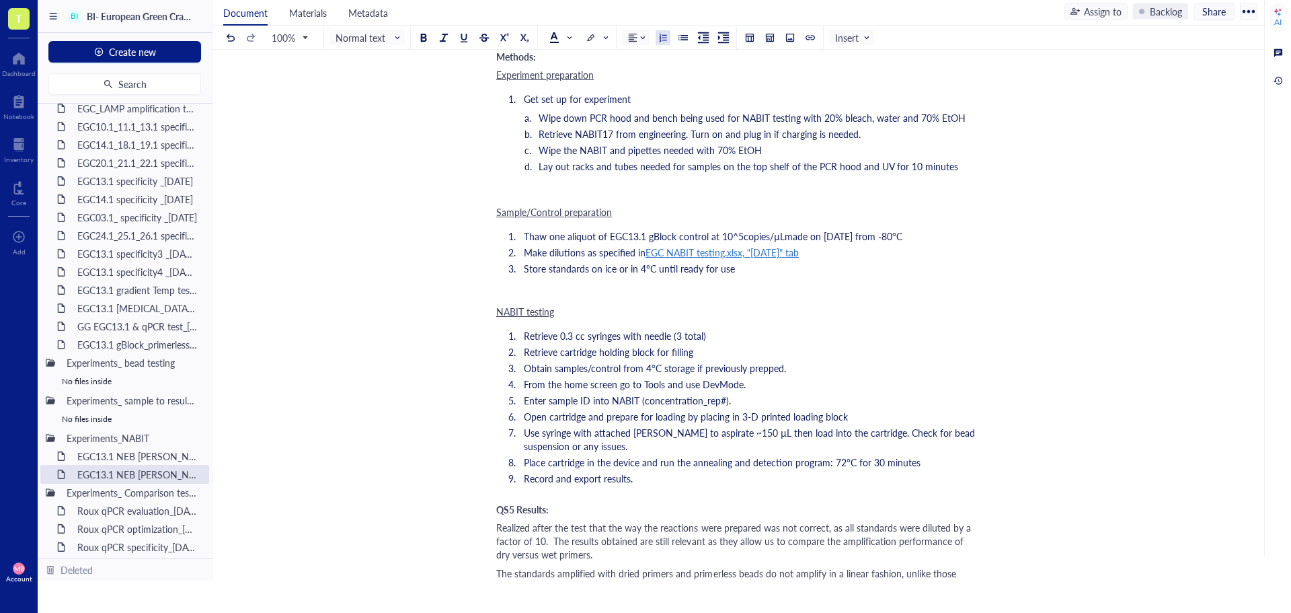
click at [705, 401] on span "Enter sample ID into NABIT (concentration_rep#)." at bounding box center [627, 399] width 207 height 13
drag, startPoint x: 721, startPoint y: 403, endPoint x: 701, endPoint y: 403, distance: 20.2
click at [701, 403] on span "Enter sample ID into NABIT (concentration_rep#)." at bounding box center [627, 399] width 207 height 13
click at [645, 402] on span "Enter sample ID into NABIT (concentration)." at bounding box center [616, 399] width 184 height 13
drag, startPoint x: 704, startPoint y: 401, endPoint x: 639, endPoint y: 402, distance: 64.6
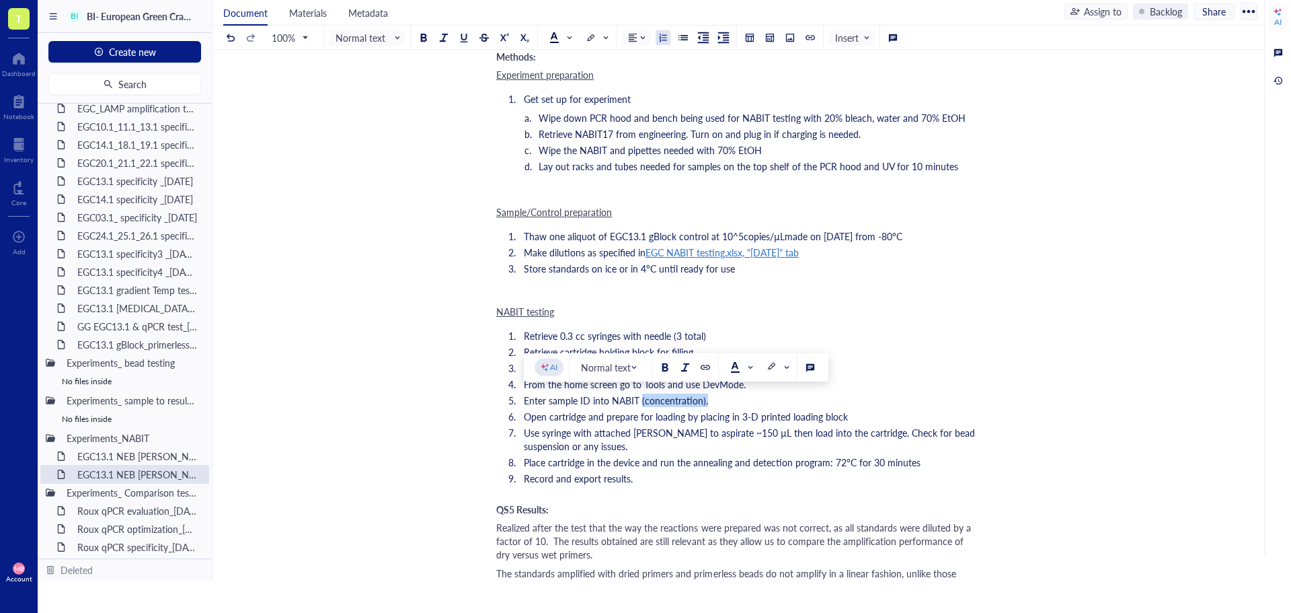
click at [639, 402] on span "Enter sample ID into NABIT (concentration)." at bounding box center [616, 399] width 184 height 13
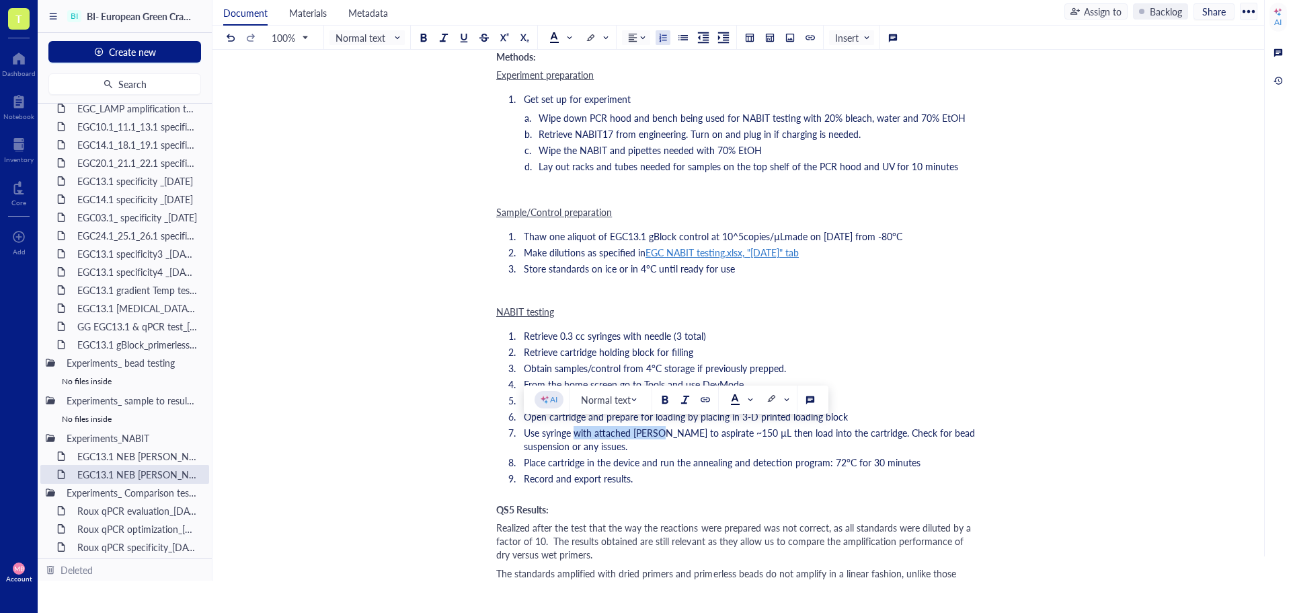
drag, startPoint x: 574, startPoint y: 432, endPoint x: 662, endPoint y: 435, distance: 87.4
click at [662, 435] on span "Use syringe with attached [PERSON_NAME] to aspirate ~150 µL then load into the …" at bounding box center [751, 439] width 454 height 27
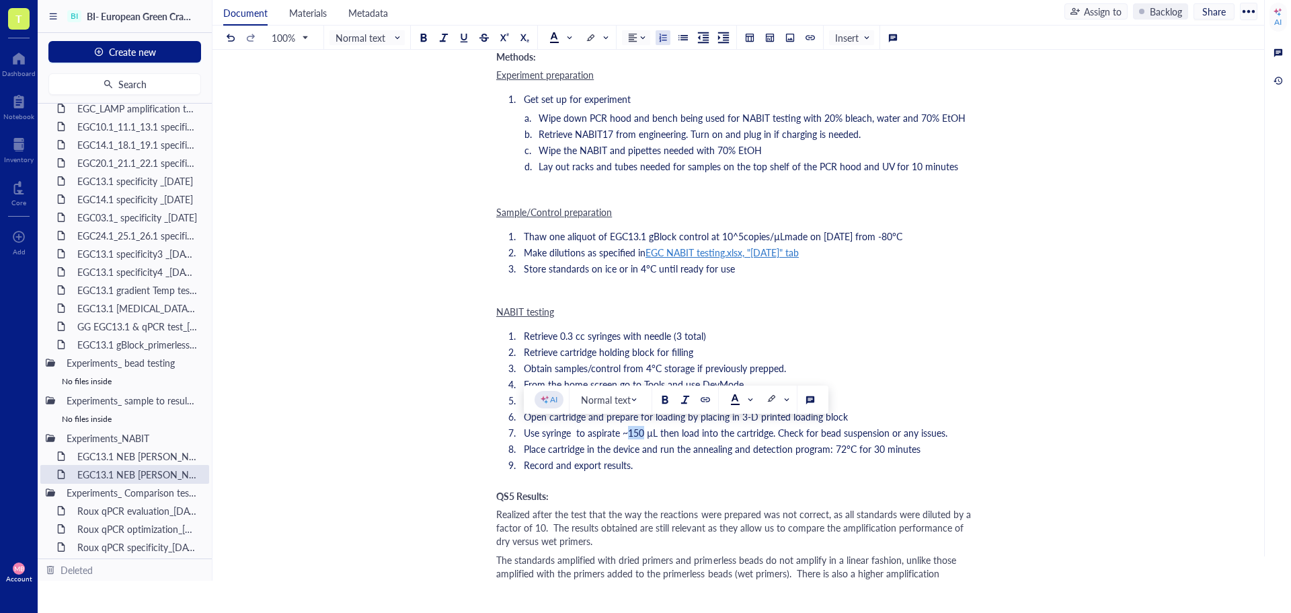
drag, startPoint x: 643, startPoint y: 434, endPoint x: 629, endPoint y: 434, distance: 14.1
click at [629, 434] on span "Use syringe to aspirate ~150 µL then load into the cartridge. Check for bead su…" at bounding box center [736, 432] width 424 height 13
drag, startPoint x: 764, startPoint y: 433, endPoint x: 714, endPoint y: 433, distance: 50.4
click at [714, 433] on span "Use syringe to aspirate ~20 µL then load into the cartridge. Check for bead sus…" at bounding box center [733, 432] width 418 height 13
click at [759, 432] on span "Use syringe to aspirate ~20 µL then load into each well. Check for bead suspens…" at bounding box center [726, 432] width 404 height 13
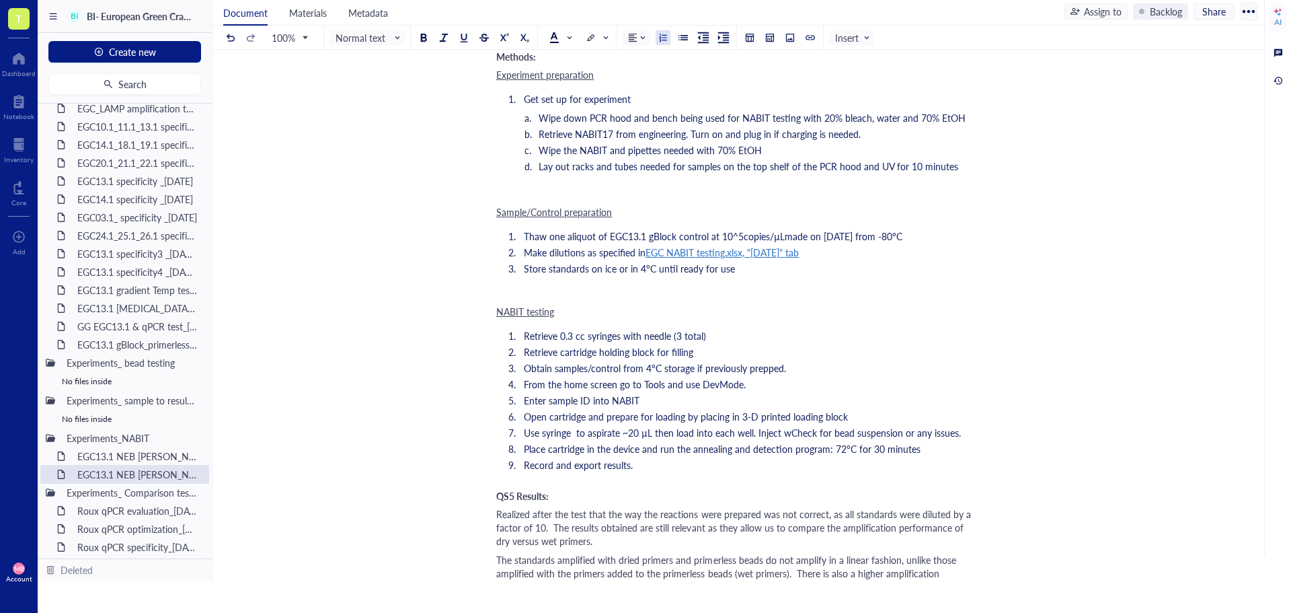
scroll to position [807, 0]
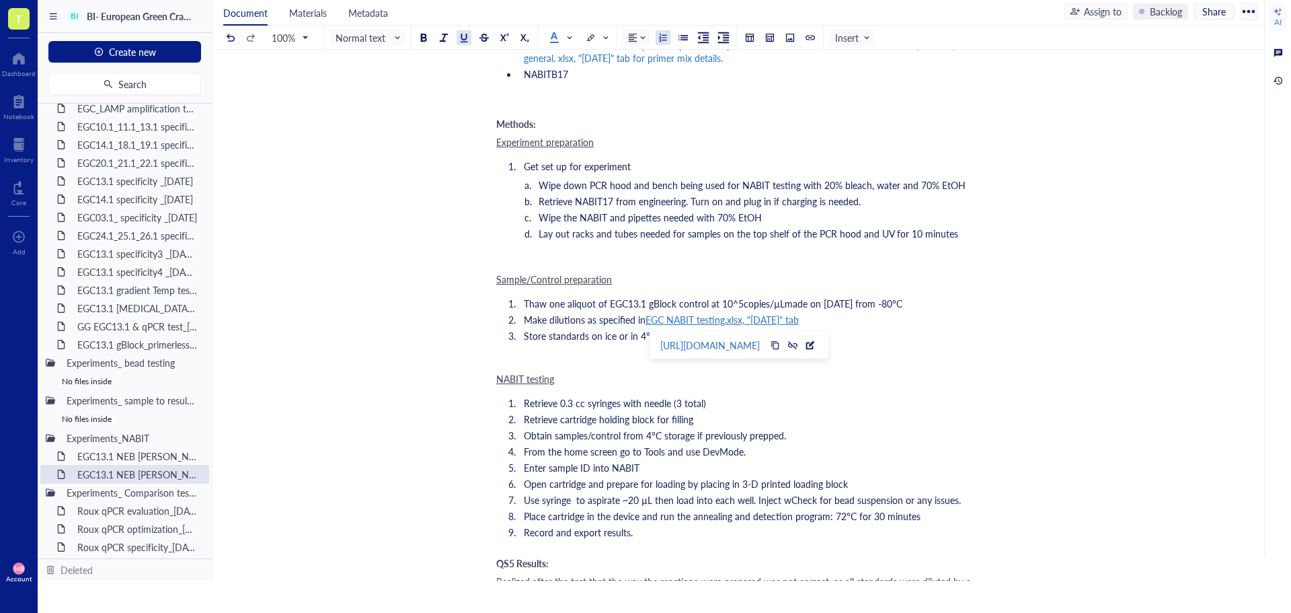
click at [854, 318] on li "Make dilutions as specified in EGC NABIT testing.xlsx, "[DATE]" tab" at bounding box center [746, 319] width 457 height 13
drag, startPoint x: 859, startPoint y: 314, endPoint x: 817, endPoint y: 321, distance: 42.9
click at [817, 321] on li "Make dilutions as specified in EGC NABIT testing.xlsx, "[DATE]" tab. For" at bounding box center [746, 319] width 457 height 13
click at [797, 345] on div at bounding box center [792, 344] width 9 height 9
click at [867, 323] on li "Make dilutions as specified in EGC NABIT testing.xlsx, "[DATE]" tab. For" at bounding box center [746, 319] width 457 height 13
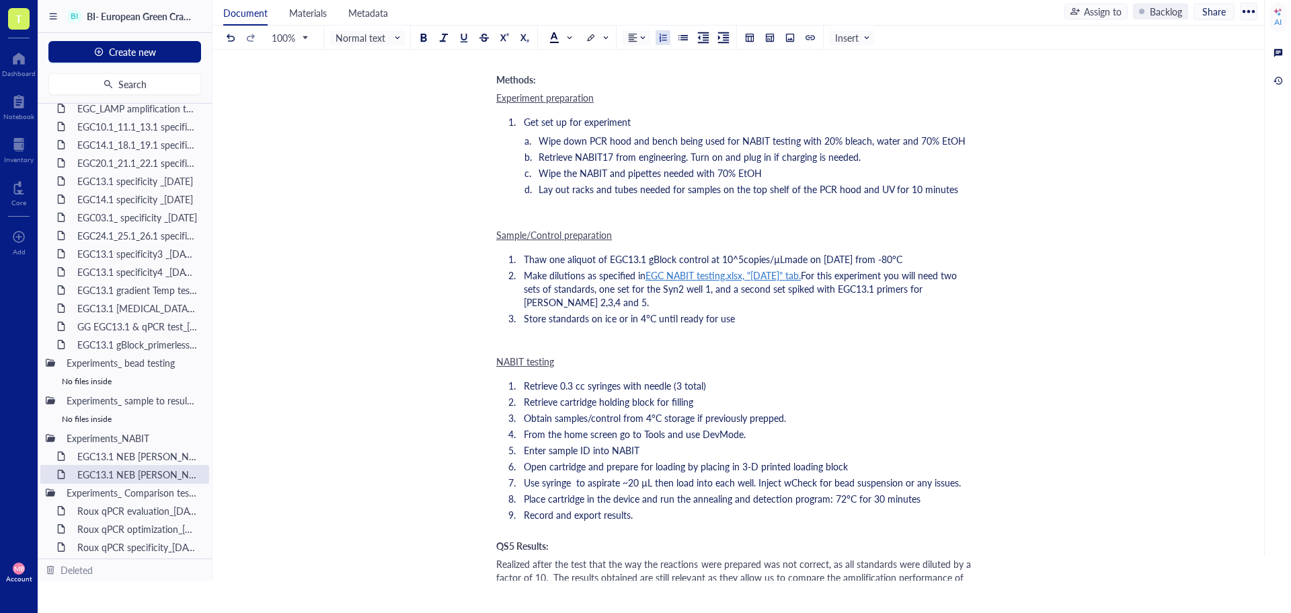
scroll to position [874, 0]
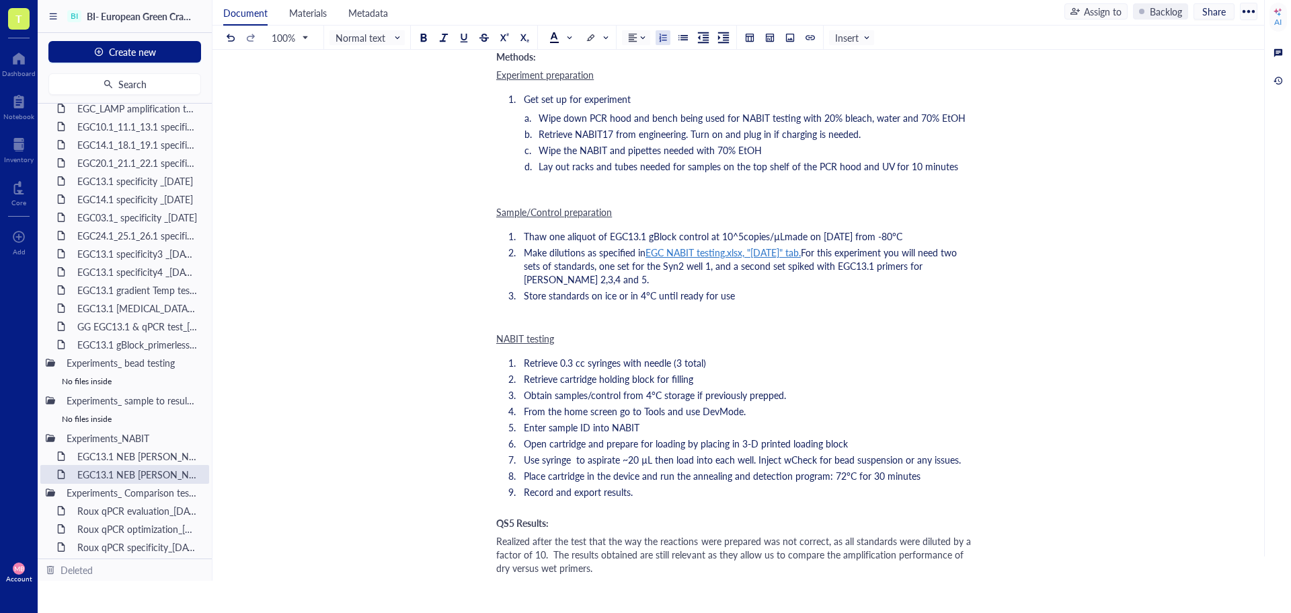
click at [653, 461] on span "Use syringe to aspirate ~20 µL then load into each well. Inject wCheck for bead…" at bounding box center [742, 458] width 437 height 13
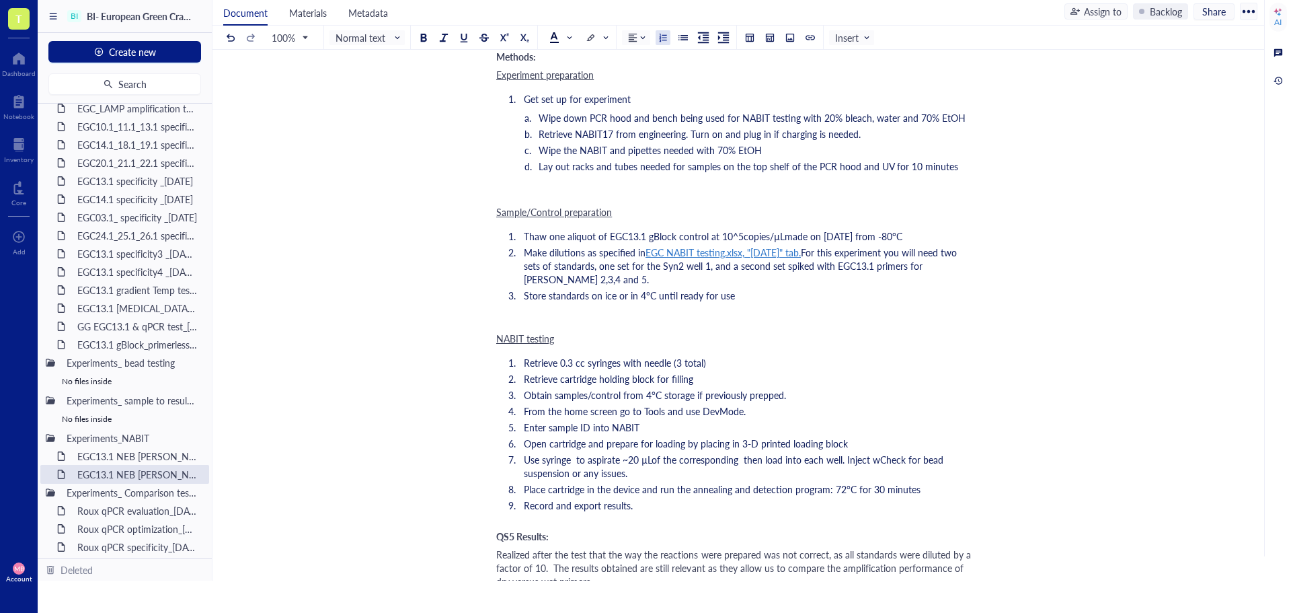
click at [653, 459] on span "Use syringe to aspirate ~20 µLof the corresponding then load into each well. In…" at bounding box center [735, 465] width 422 height 27
drag, startPoint x: 744, startPoint y: 459, endPoint x: 785, endPoint y: 461, distance: 41.0
click at [785, 461] on span "Use syringe to aspirate ~20 µL of the corresponding then load into each well. I…" at bounding box center [737, 465] width 426 height 27
click at [743, 462] on span "Use syringe to aspirate ~20 µL of the corresponding then load into each well. I…" at bounding box center [737, 465] width 426 height 27
drag, startPoint x: 881, startPoint y: 460, endPoint x: 778, endPoint y: 461, distance: 102.9
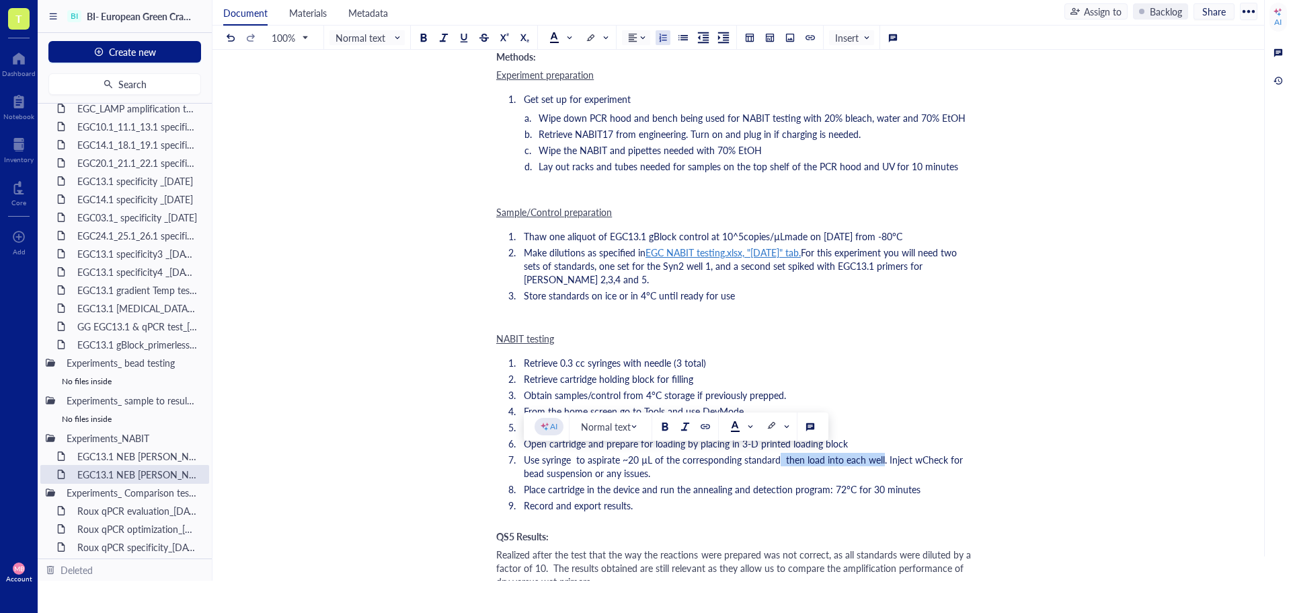
click at [778, 461] on span "Use syringe to aspirate ~20 µL of the corresponding standard then load into eac…" at bounding box center [745, 465] width 442 height 27
click at [816, 460] on span "Use syringe to aspirate ~20 µL of the corresponding standard. Inject wCheck for…" at bounding box center [743, 465] width 438 height 27
drag, startPoint x: 807, startPoint y: 460, endPoint x: 817, endPoint y: 461, distance: 10.1
click at [817, 461] on span "Use syringe to aspirate ~20 µL of the corresponding standard. Inject wCheck for…" at bounding box center [743, 465] width 438 height 27
click at [807, 461] on span "Use syringe to aspirate ~20 µL of the corresponding standard. Inject wCheck for…" at bounding box center [743, 465] width 438 height 27
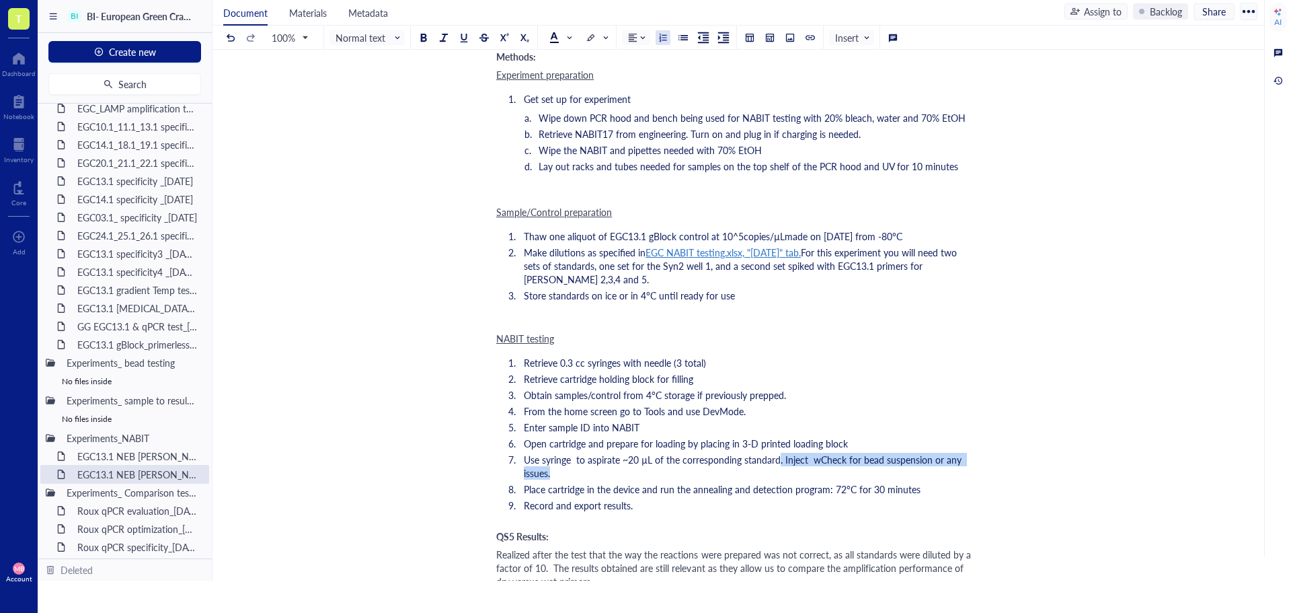
drag, startPoint x: 779, startPoint y: 463, endPoint x: 785, endPoint y: 467, distance: 7.3
click at [785, 467] on li "Use syringe to aspirate ~20 µL of the corresponding standard. Inject wCheck for…" at bounding box center [746, 465] width 457 height 27
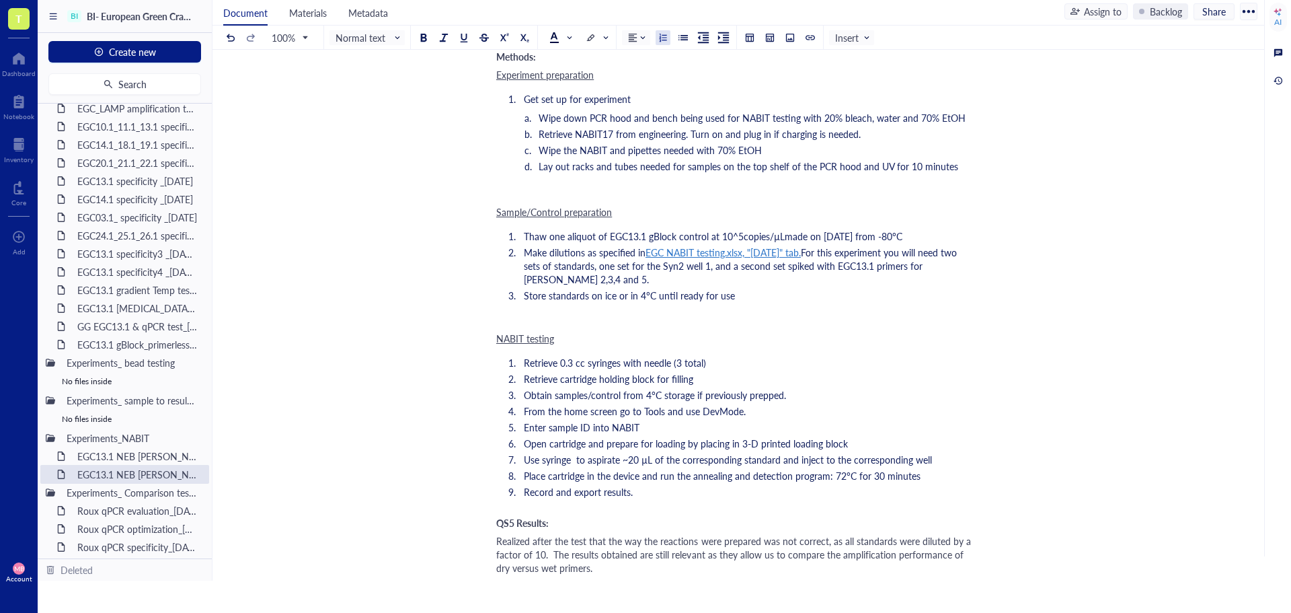
click at [833, 474] on span "Place cartridge in the device and run the annealing and detection program: 72°C…" at bounding box center [722, 475] width 397 height 13
click at [967, 476] on li "Place cartridge in the device and run the annealing and detection program: no l…" at bounding box center [746, 475] width 457 height 13
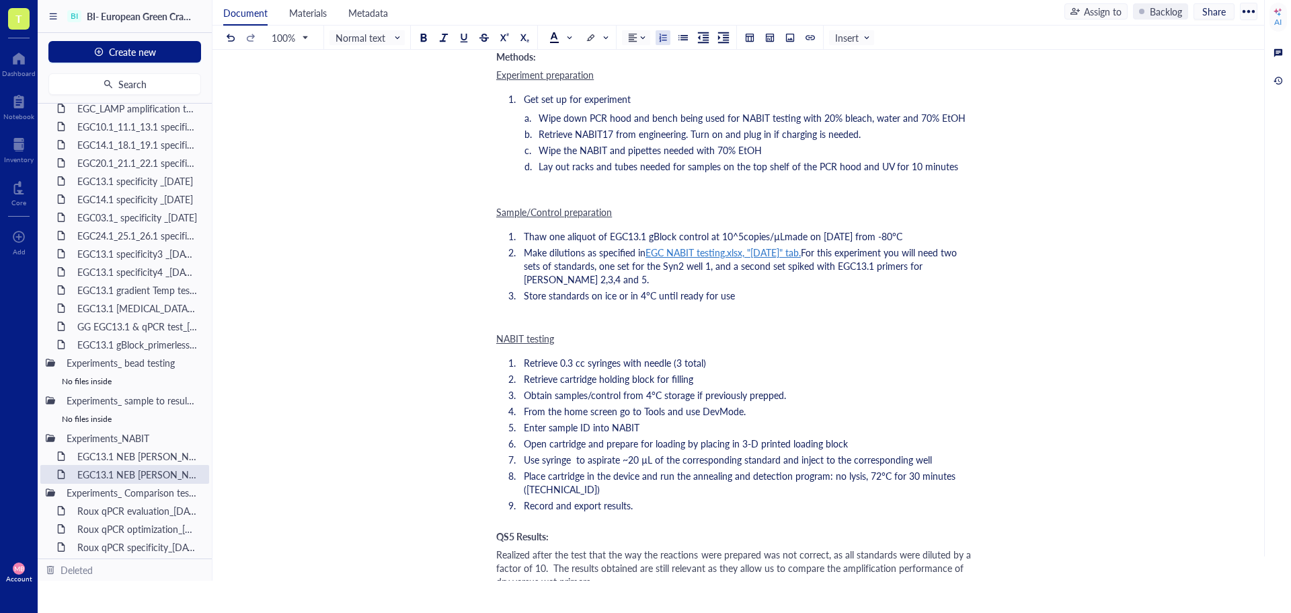
click at [835, 472] on span "Place cartridge in the device and run the annealing and detection program: no l…" at bounding box center [741, 482] width 434 height 27
drag, startPoint x: 834, startPoint y: 473, endPoint x: 836, endPoint y: 484, distance: 10.9
click at [836, 484] on li "Place cartridge in the device and run the annealing and detection program: no l…" at bounding box center [746, 482] width 457 height 27
copy span "no lysis, 72°C for 30 minutes ([TECHNICAL_ID])"
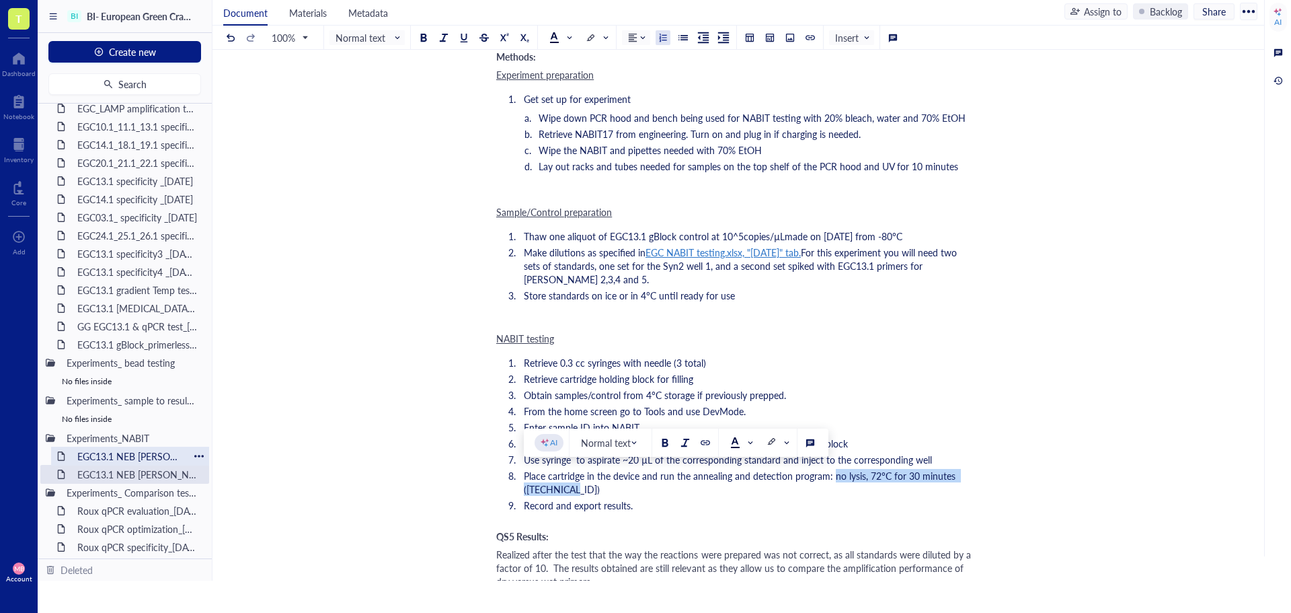
click at [122, 452] on div "EGC13.1 NEB [PERSON_NAME] cartridge test_[DATE]" at bounding box center [130, 455] width 118 height 19
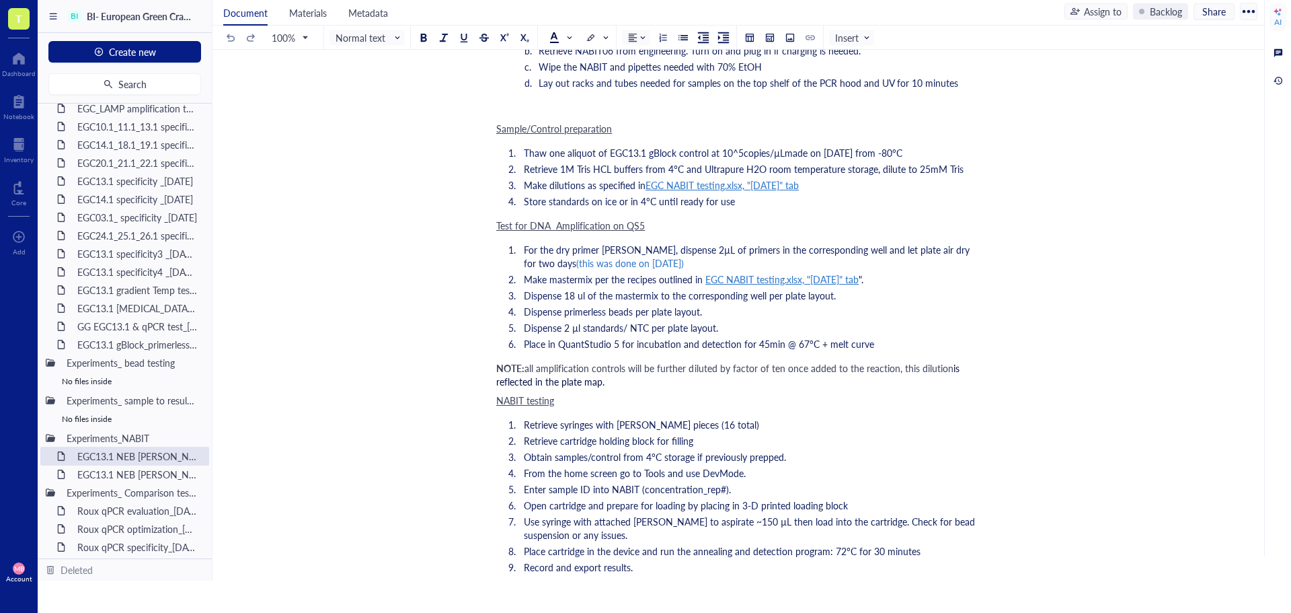
scroll to position [1277, 0]
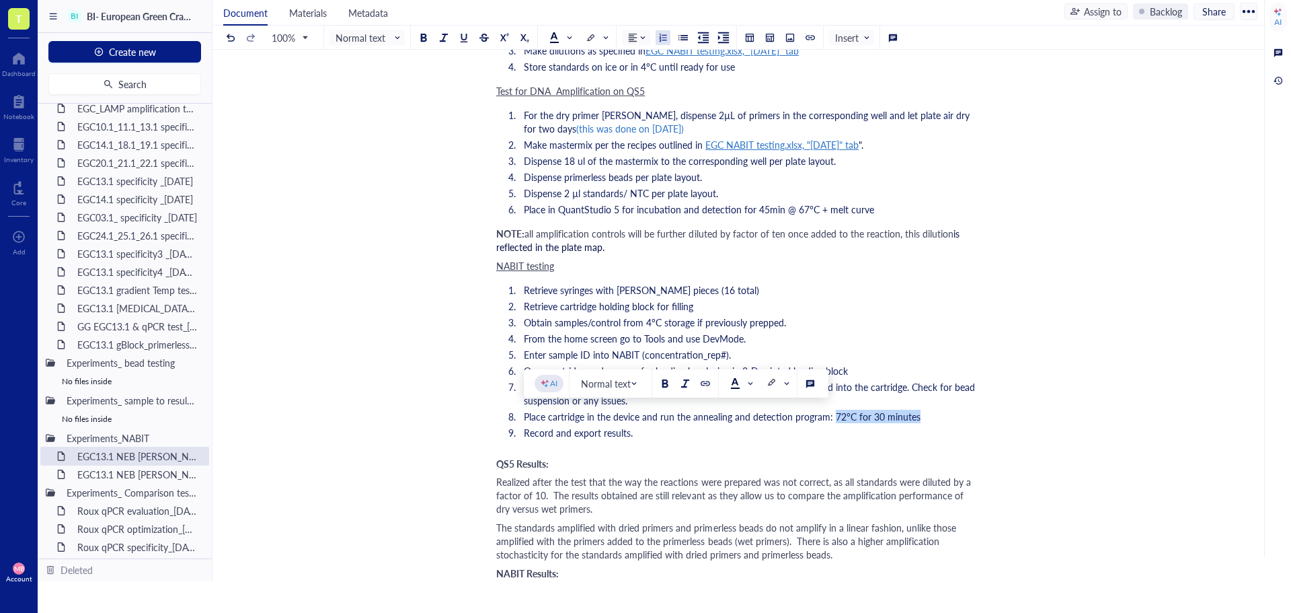
drag, startPoint x: 832, startPoint y: 418, endPoint x: 918, endPoint y: 416, distance: 85.4
click at [918, 416] on li "Place cartridge in the device and run the annealing and detection program: 72°C…" at bounding box center [746, 415] width 457 height 13
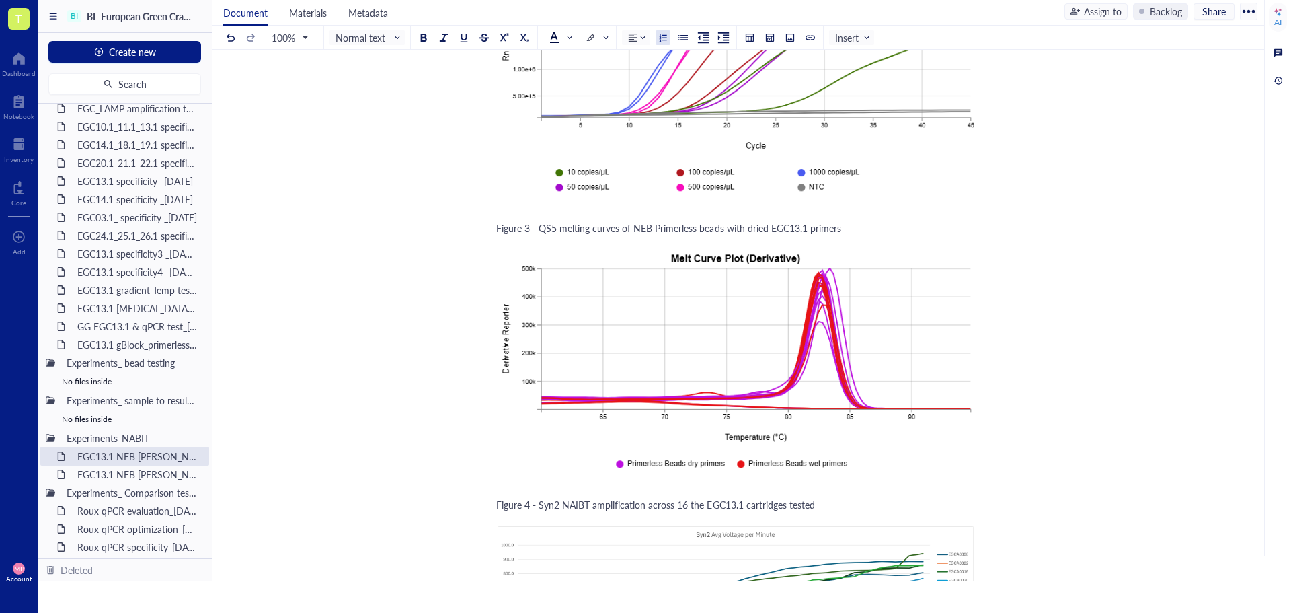
scroll to position [3093, 0]
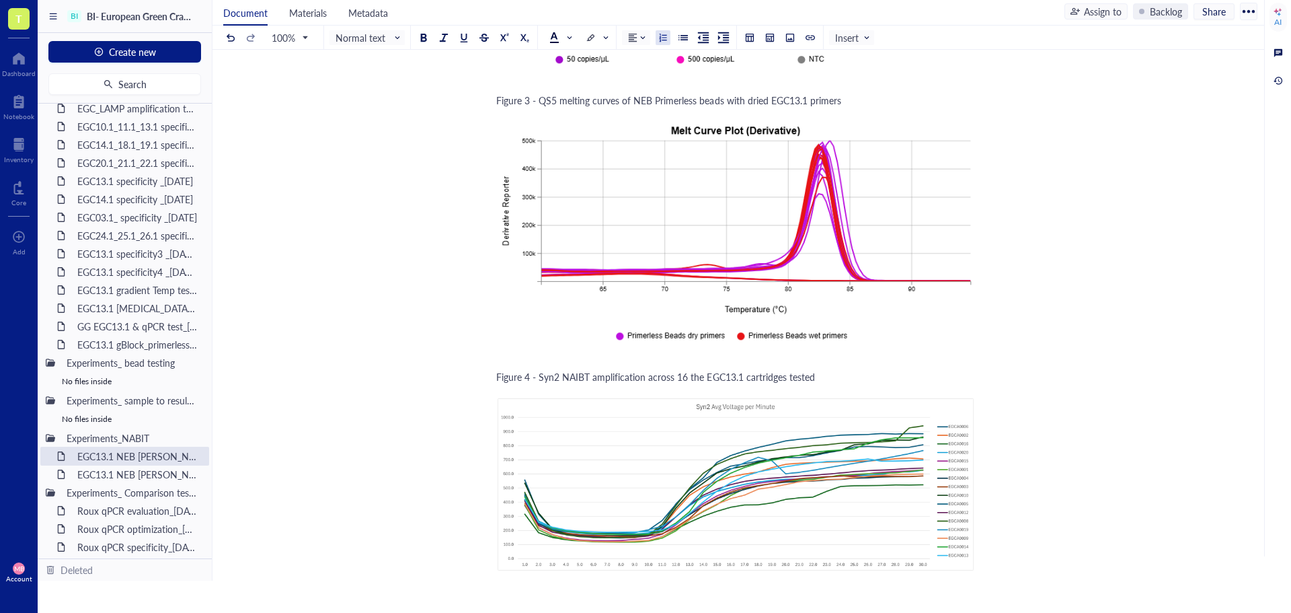
click at [585, 370] on span "Figure 4 - Syn2 NAIBT amplification across 16 the EGC13.1 cartridges tested" at bounding box center [655, 376] width 319 height 13
drag, startPoint x: 702, startPoint y: 364, endPoint x: 691, endPoint y: 364, distance: 10.8
click at [691, 370] on span "Figure 4 - Syn2 NABIT amplification across 16 the EGC13.1 cartridges tested" at bounding box center [655, 376] width 319 height 13
click at [703, 370] on span "Figure 4 - Syn2 NABIT amplification across 16 the EGC13.1 cartridges tested" at bounding box center [655, 376] width 319 height 13
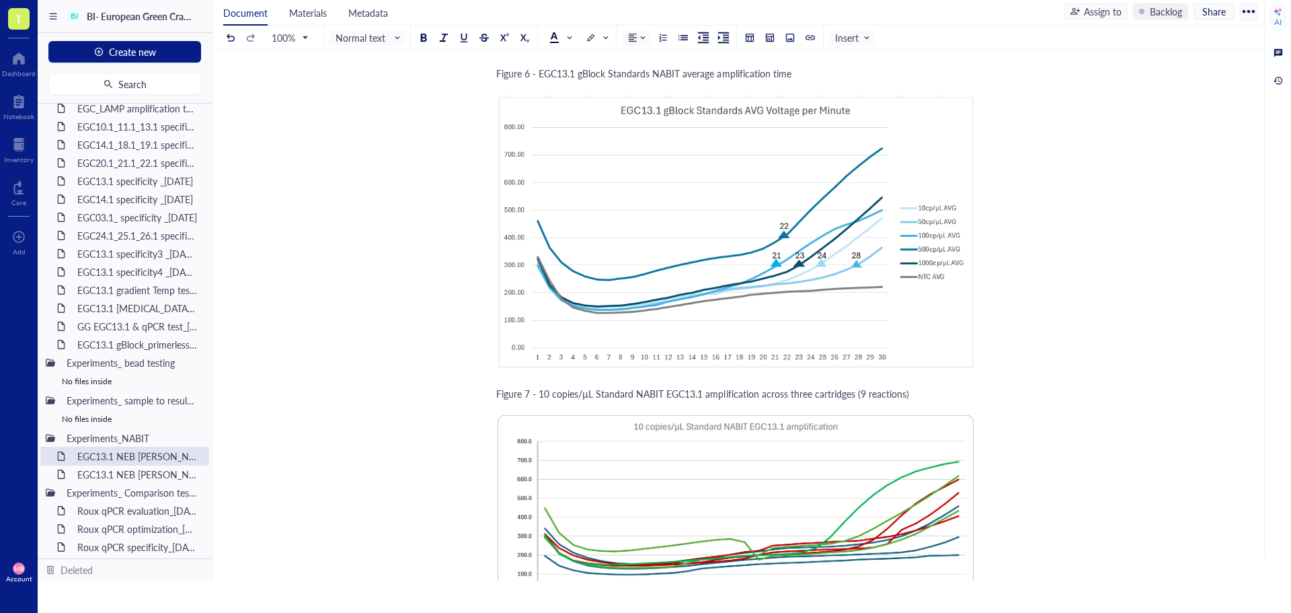
scroll to position [3967, 0]
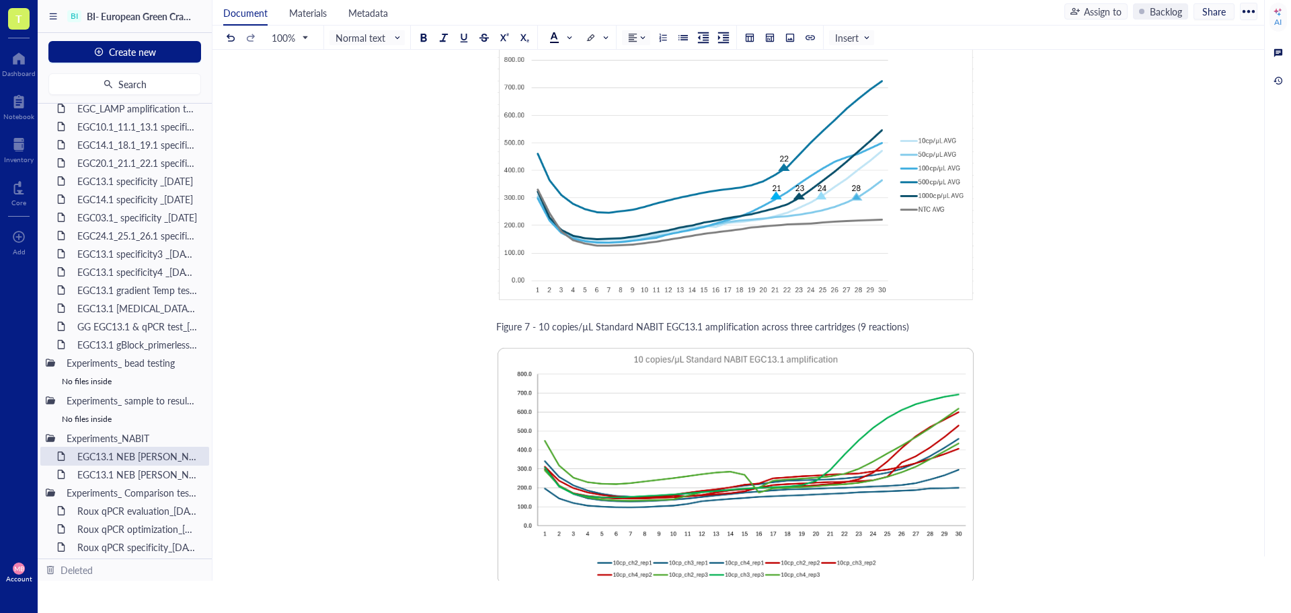
click at [631, 319] on span "Figure 7 - 10 copies/µL Standard NABIT EGC13.1 amplification across three cartr…" at bounding box center [702, 325] width 413 height 13
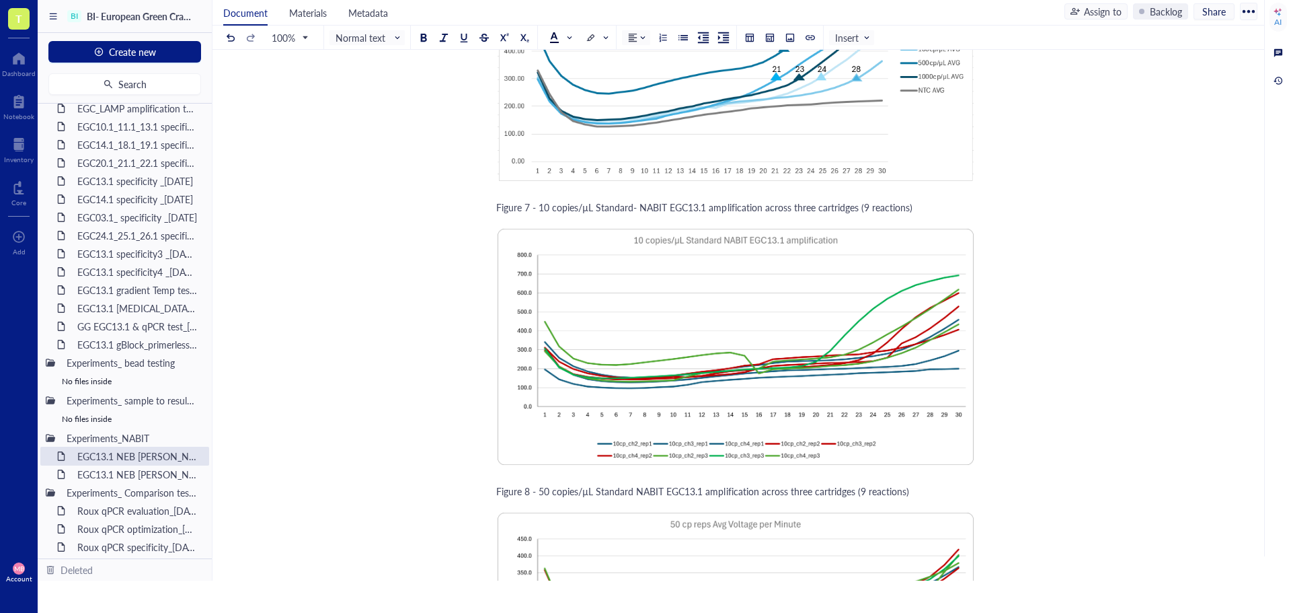
scroll to position [4101, 0]
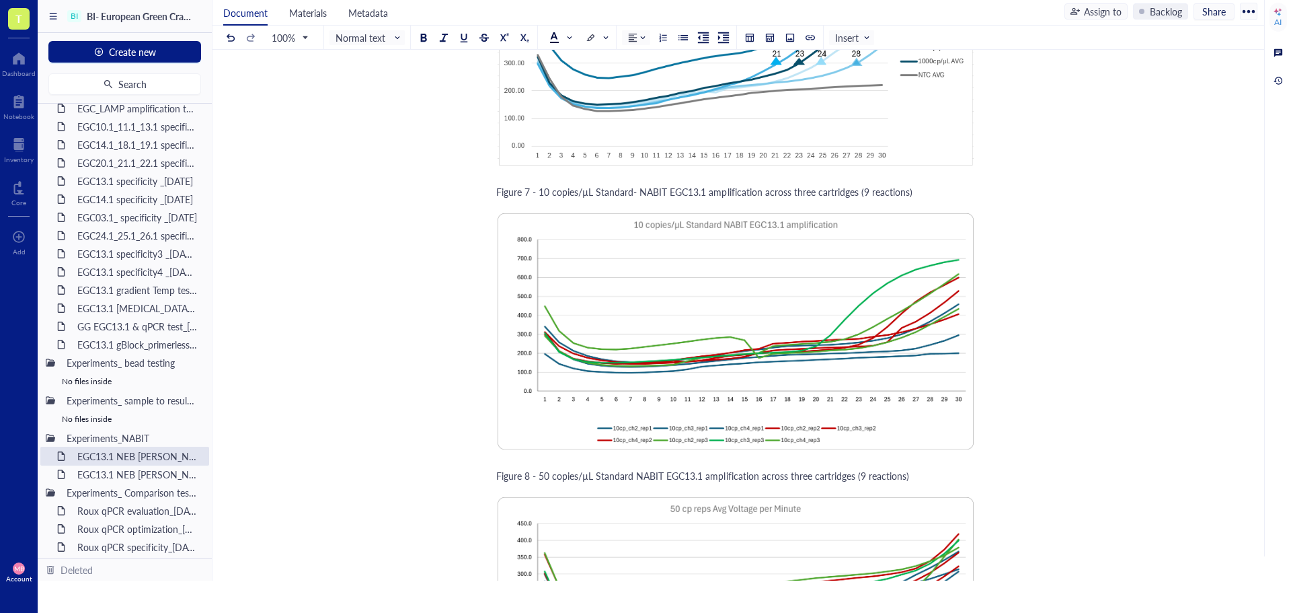
click at [631, 469] on span "Figure 8 - 50 copies/µL Standard NABIT EGC13.1 amplification across three cartr…" at bounding box center [702, 475] width 413 height 13
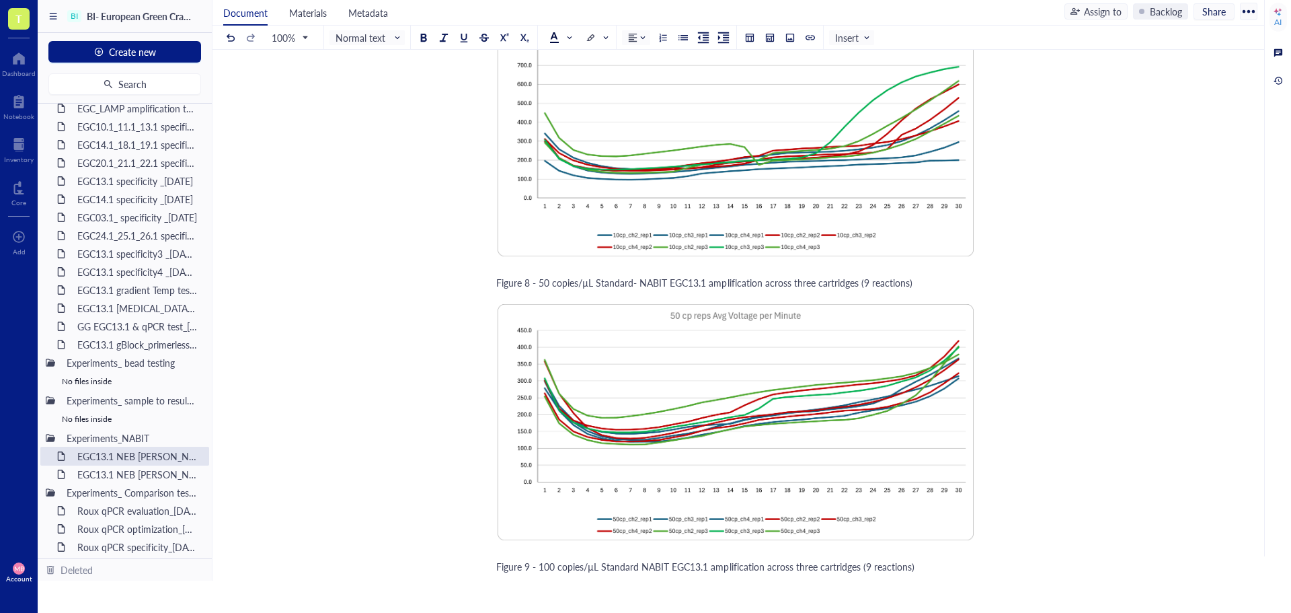
scroll to position [4303, 0]
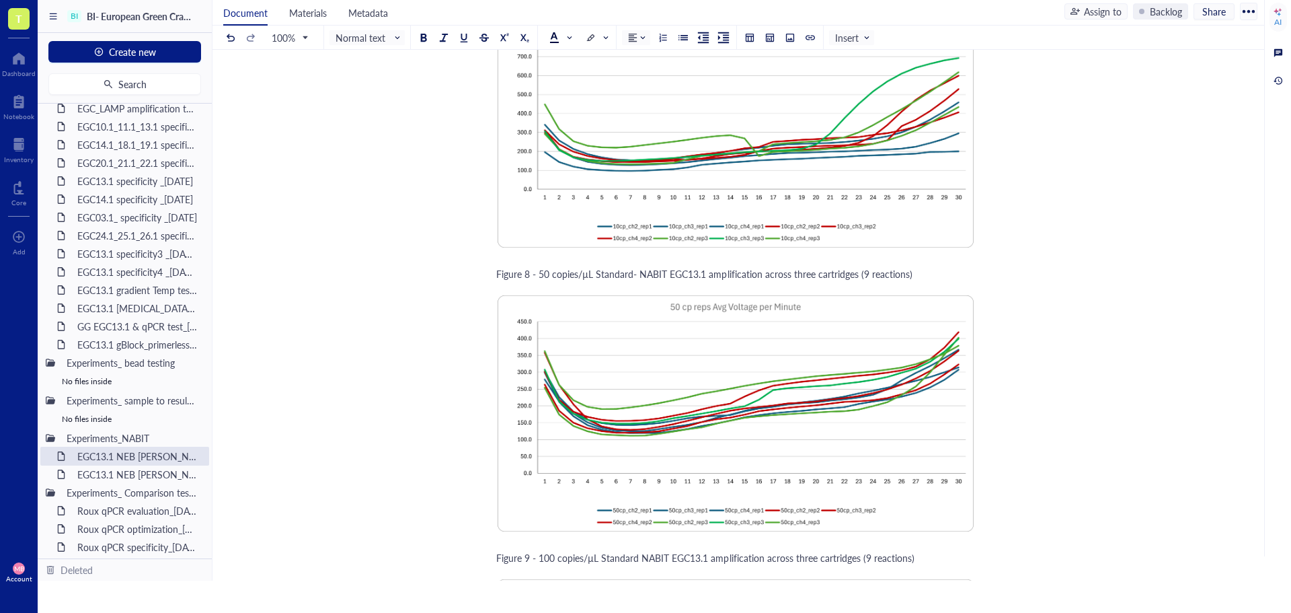
click at [637, 551] on span "Figure 9 - 100 copies/µL Standard NABIT EGC13.1 amplification across three cart…" at bounding box center [705, 557] width 418 height 13
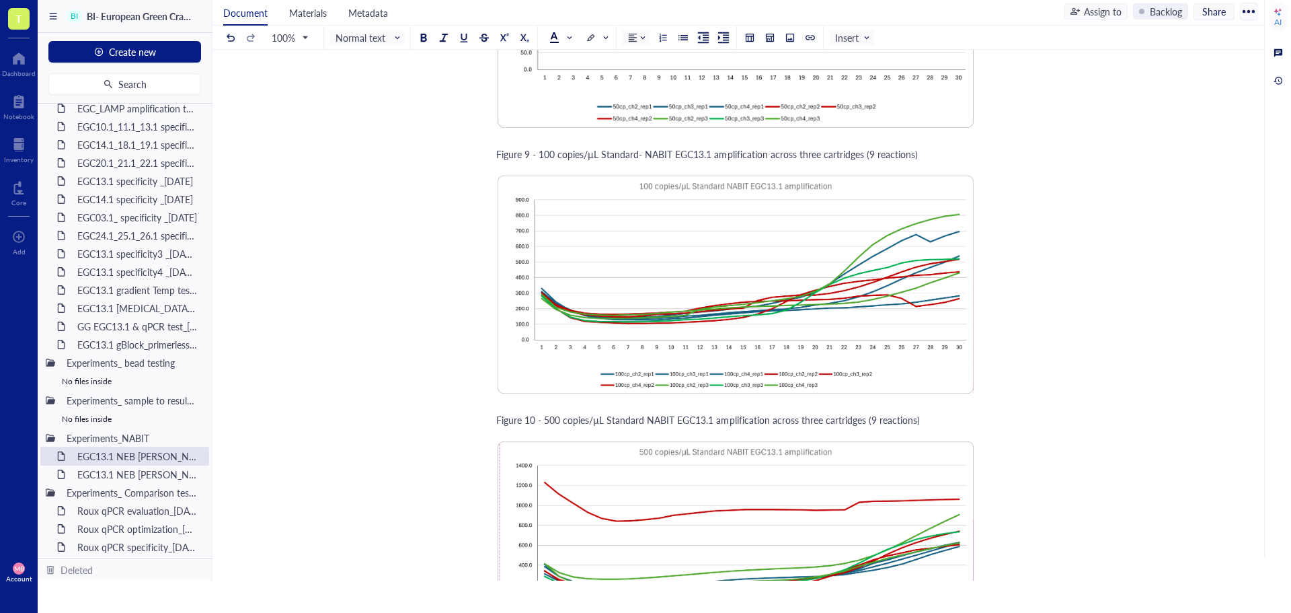
scroll to position [4774, 0]
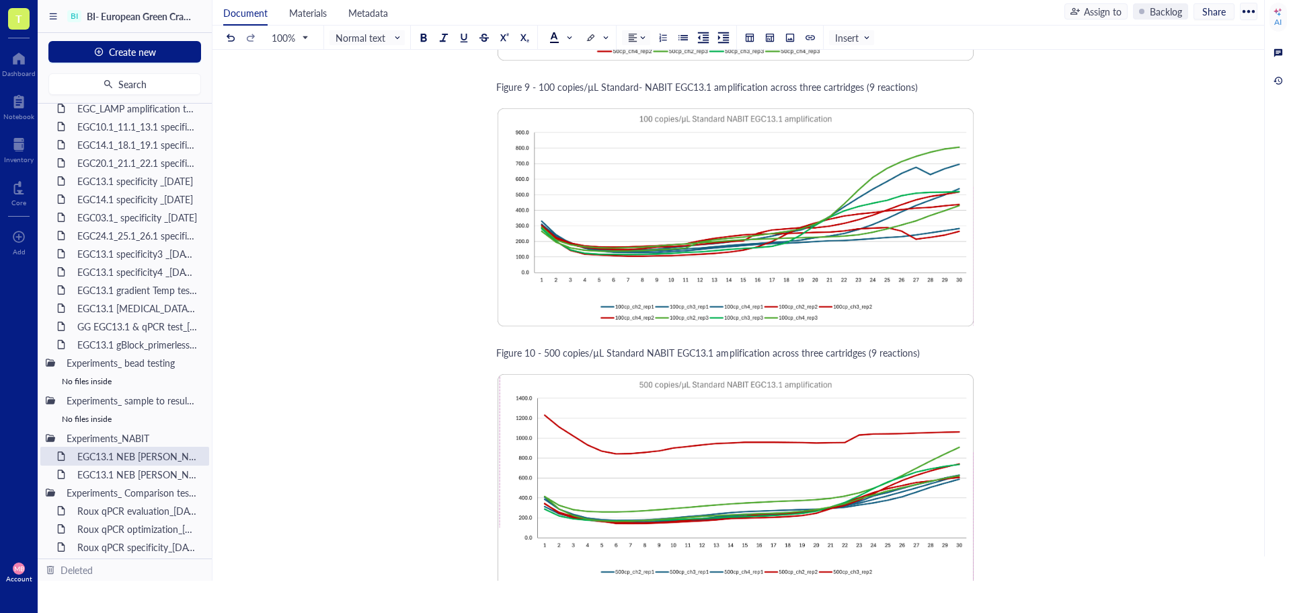
click at [641, 346] on span "Figure 10 - 500 copies/µL Standard NABIT EGC13.1 amplification across three car…" at bounding box center [708, 352] width 424 height 13
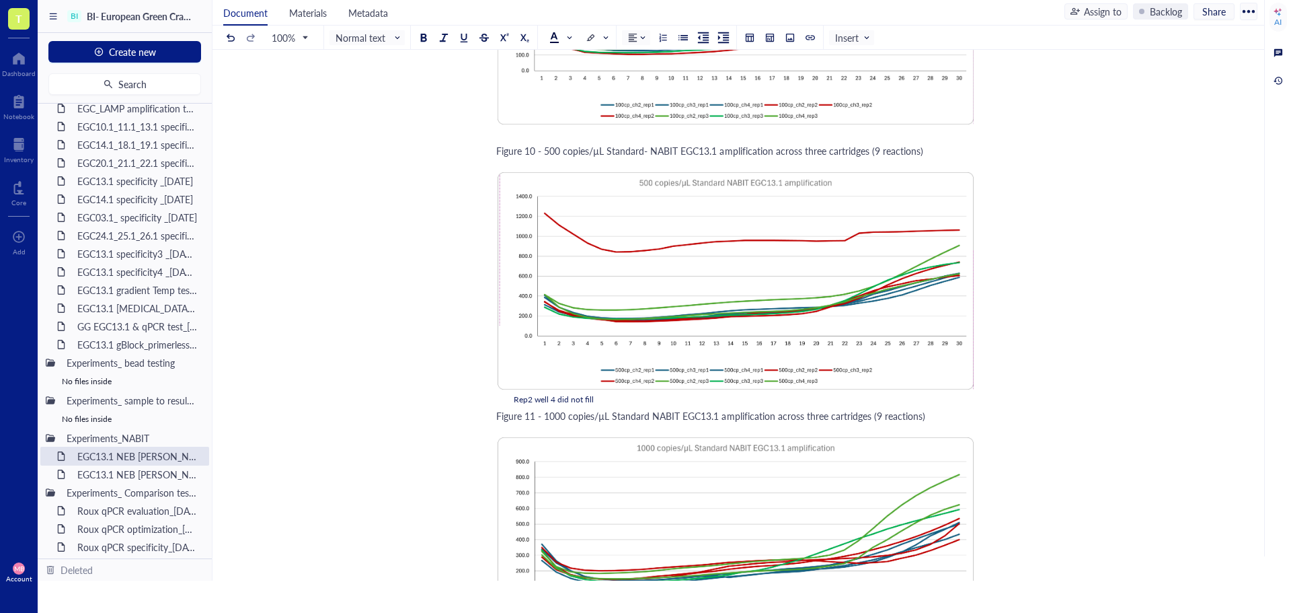
scroll to position [5043, 0]
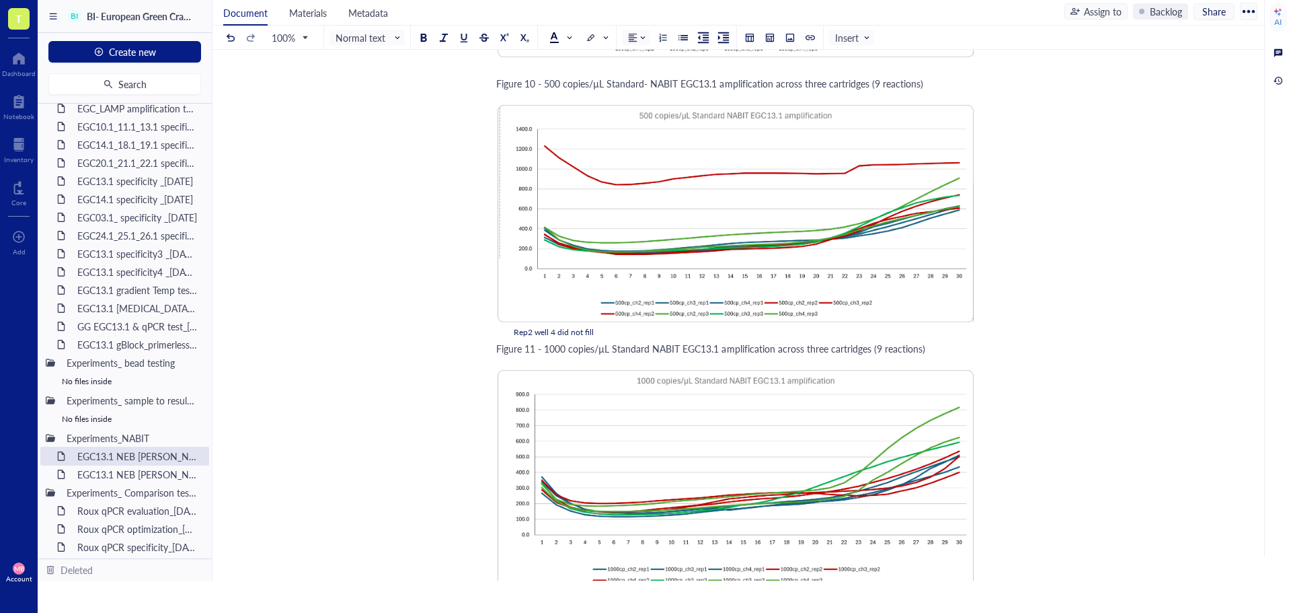
click at [647, 342] on span "Figure 11 - 1000 copies/µL Standard NABIT EGC13.1 amplification across three ca…" at bounding box center [710, 348] width 429 height 13
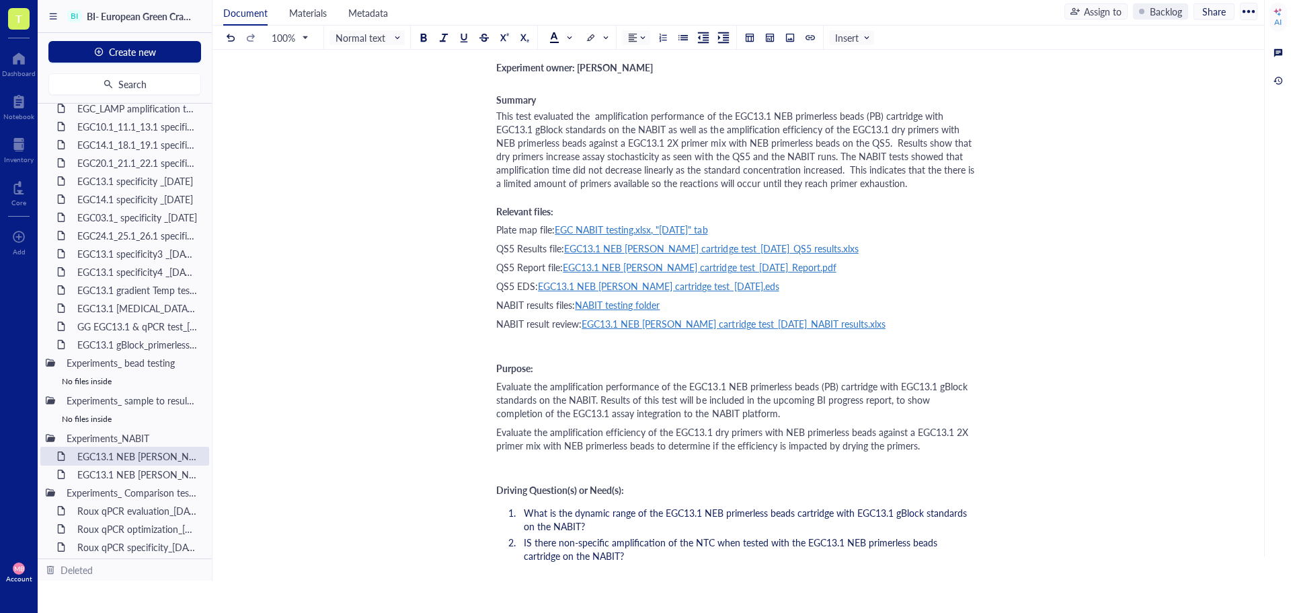
scroll to position [0, 0]
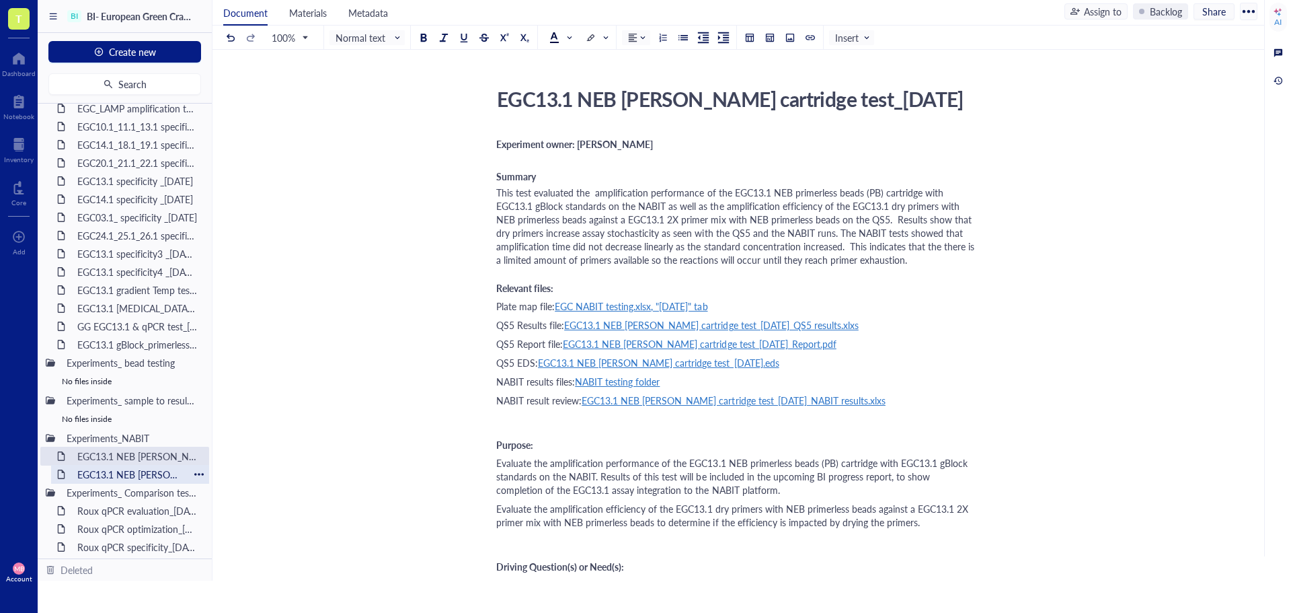
click at [119, 474] on div "EGC13.1 NEB [PERSON_NAME] cartridge test_[DATE]" at bounding box center [130, 474] width 118 height 19
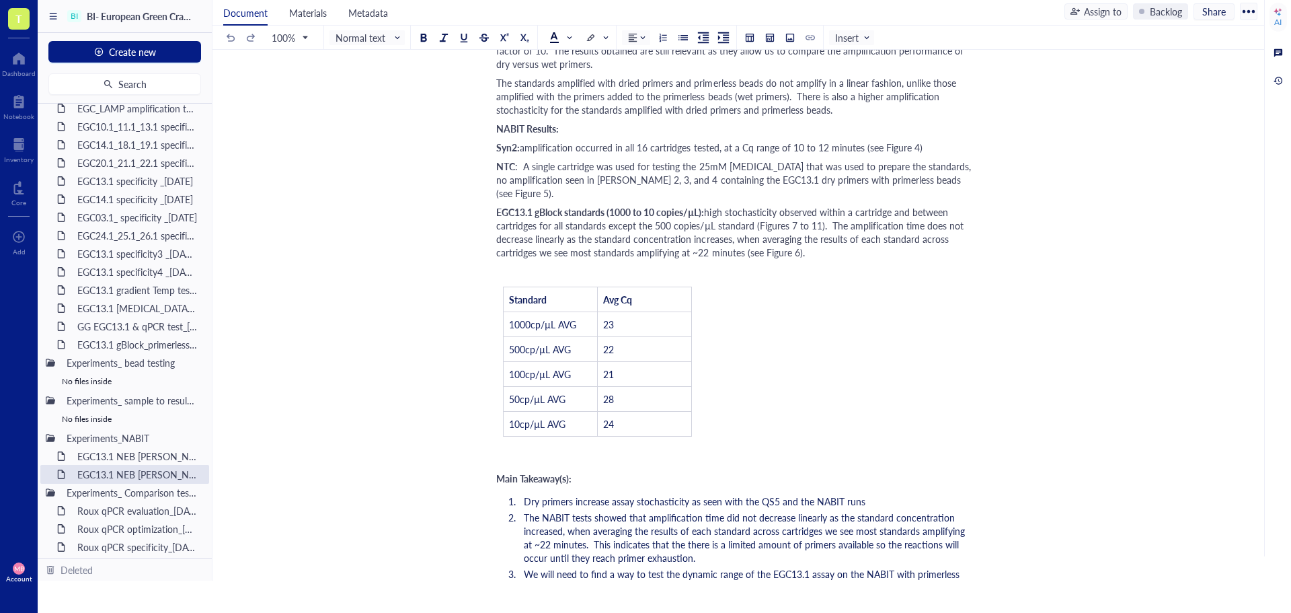
scroll to position [1412, 0]
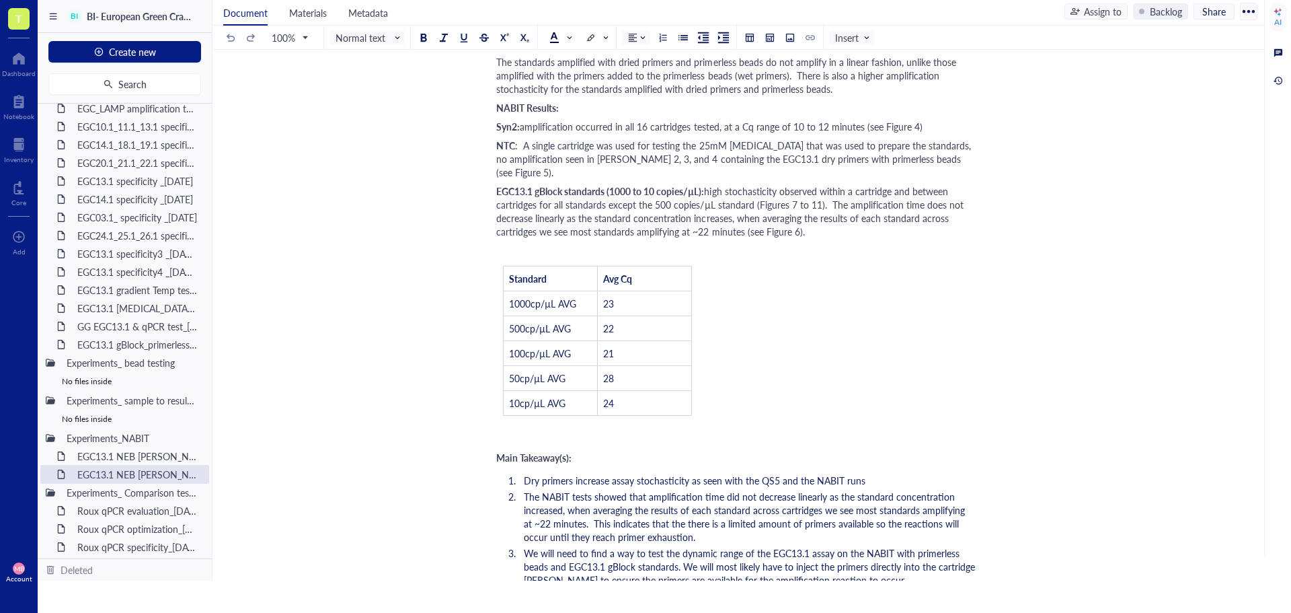
click at [525, 251] on div "﻿ Standard Avg Cq 1000cp/µL AVG 23 500cp/µL AVG 22 100cp/µL AVG 21 50cp/µL AVG …" at bounding box center [597, 332] width 202 height 182
click at [555, 247] on div "﻿" at bounding box center [550, 254] width 94 height 15
drag, startPoint x: 477, startPoint y: 245, endPoint x: 644, endPoint y: 374, distance: 210.5
click at [646, 371] on div "EGC13.1 NEB [PERSON_NAME] cartridge test_[DATE] EGC13.1 NEB [PERSON_NAME] cartr…" at bounding box center [735, 267] width 1046 height 3194
drag, startPoint x: 668, startPoint y: 410, endPoint x: 567, endPoint y: 276, distance: 167.6
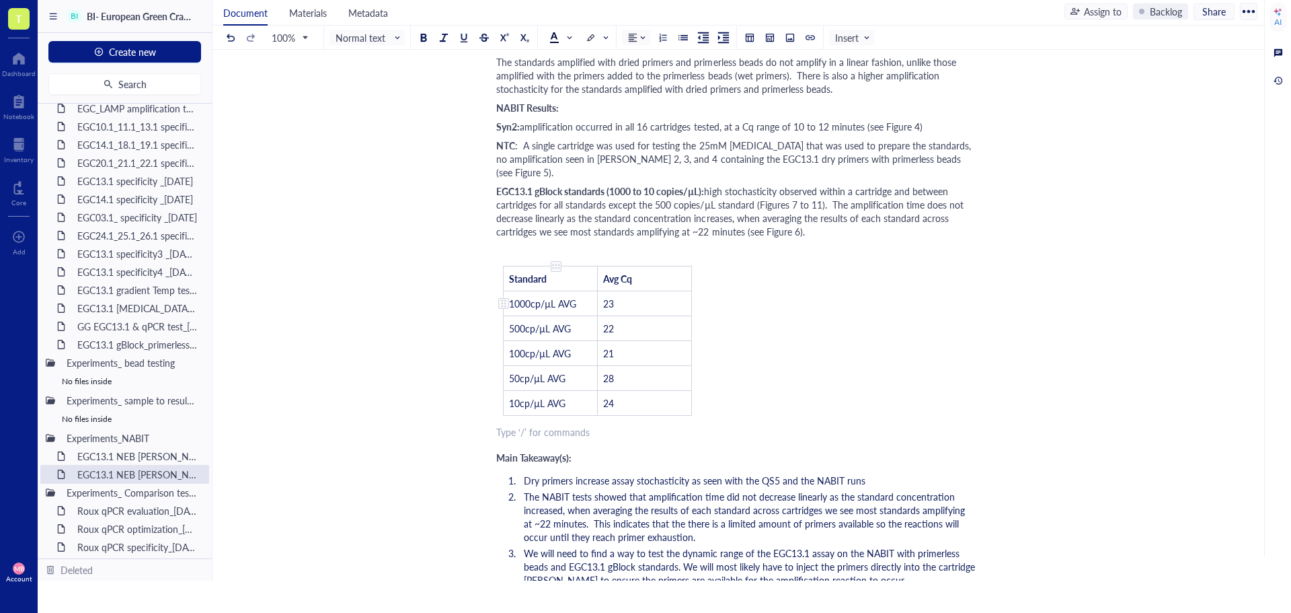
click at [567, 276] on div "Experiment owner: [PERSON_NAME] ﻿ Summary This test evaluated the amplification…" at bounding box center [735, 292] width 479 height 3144
click at [552, 262] on div at bounding box center [555, 266] width 9 height 9
click at [596, 430] on div "Delete column" at bounding box center [606, 429] width 61 height 15
click at [555, 262] on div at bounding box center [555, 266] width 9 height 9
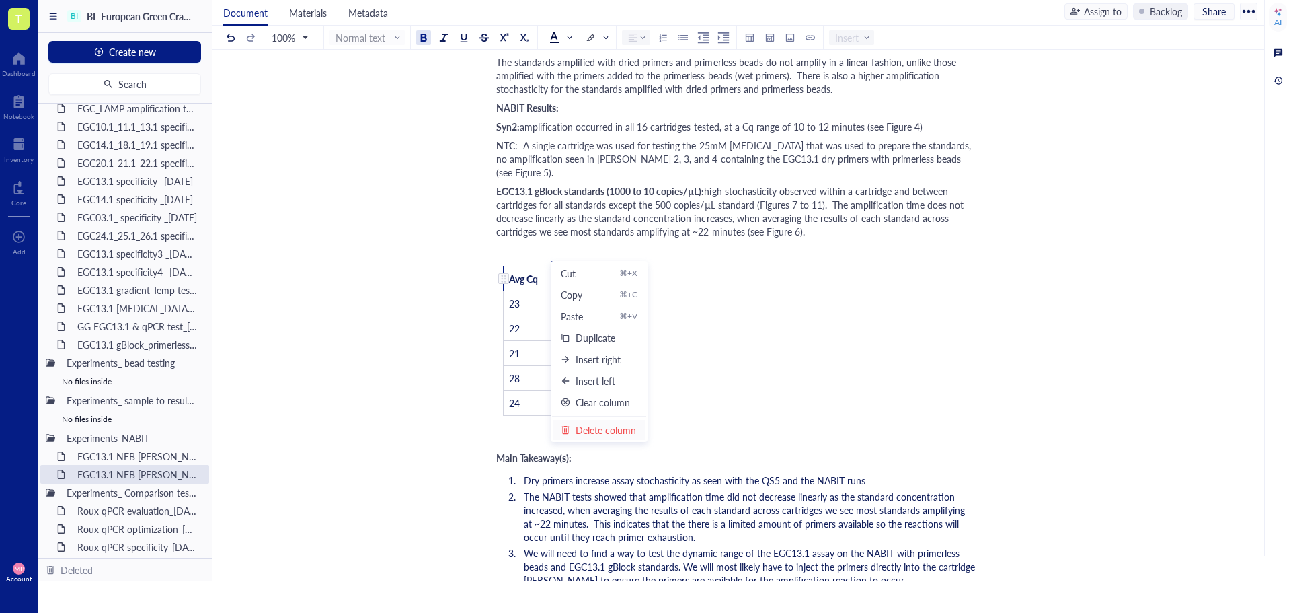
click at [588, 426] on div "Delete column" at bounding box center [606, 429] width 61 height 15
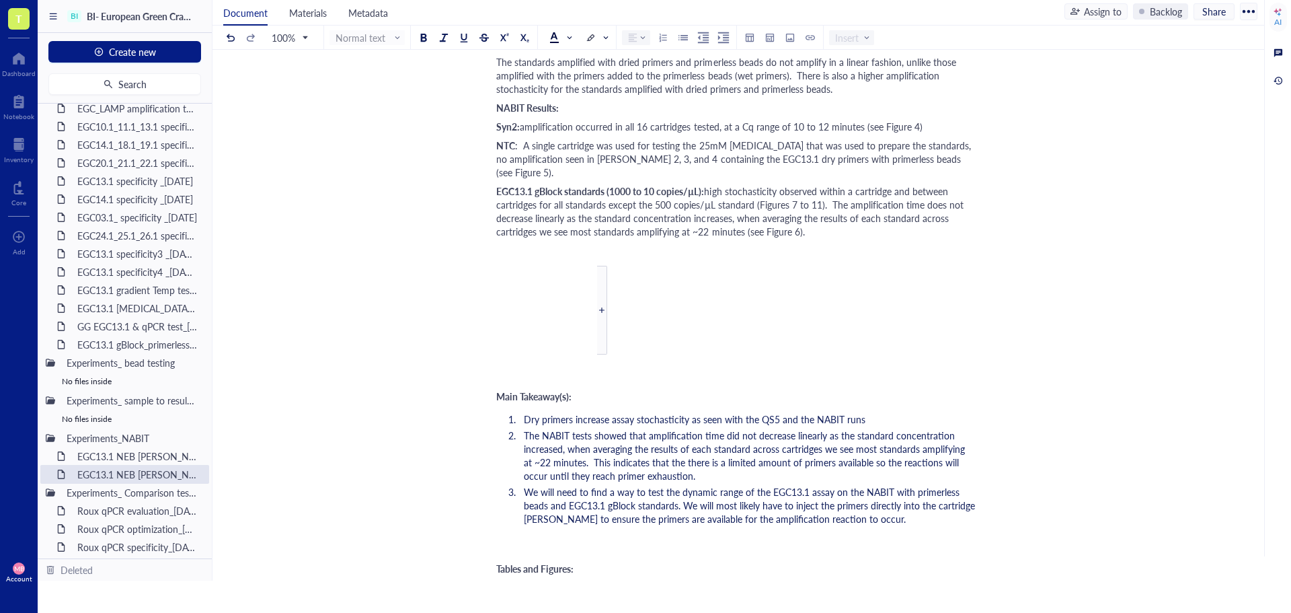
scroll to position [1345, 0]
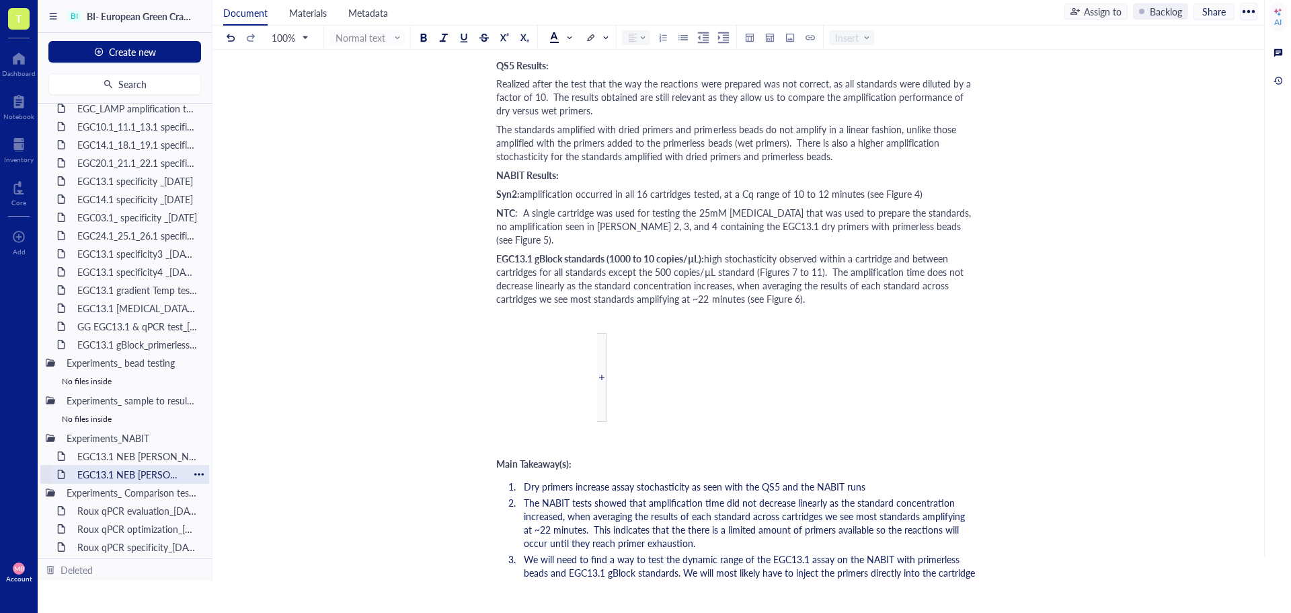
click at [146, 478] on div "EGC13.1 NEB [PERSON_NAME] cartridge test_[DATE]" at bounding box center [130, 474] width 118 height 19
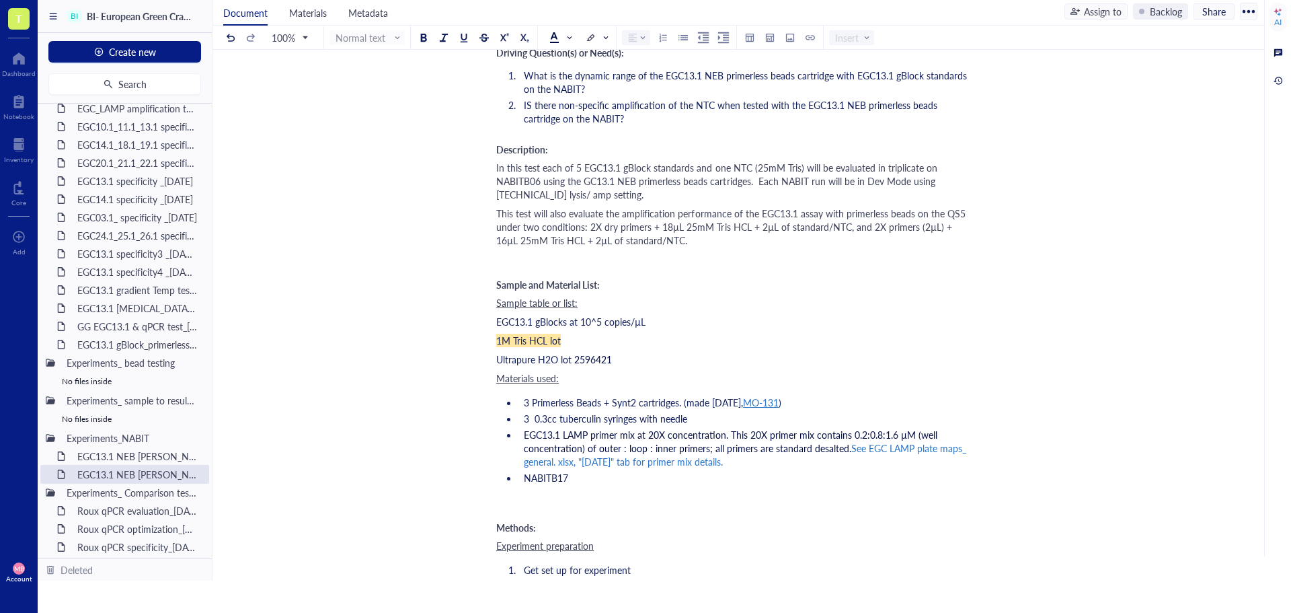
scroll to position [0, 0]
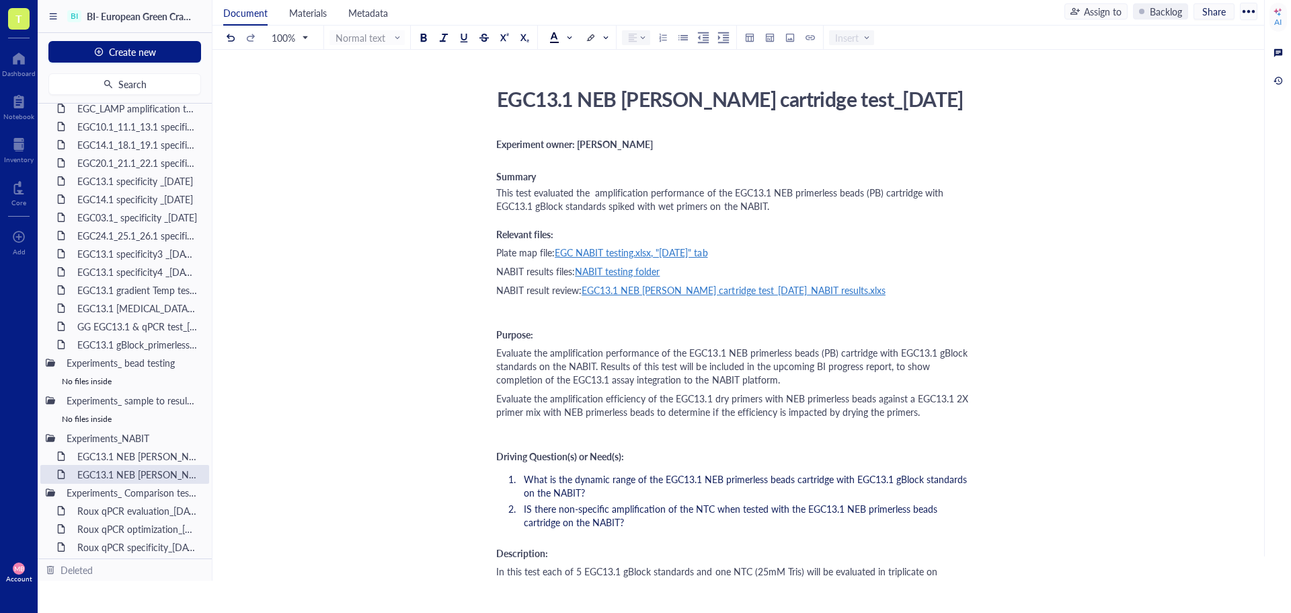
click at [828, 105] on div "EGC13.1 NEB [PERSON_NAME] cartridge test_[DATE]" at bounding box center [730, 99] width 479 height 34
click at [828, 104] on textarea "EGC13.1 NEB [PERSON_NAME] cartridge test_[DATE]" at bounding box center [729, 99] width 477 height 32
type textarea "EGC13.1 NEB [PERSON_NAME] cartridge test2_11OCT25"
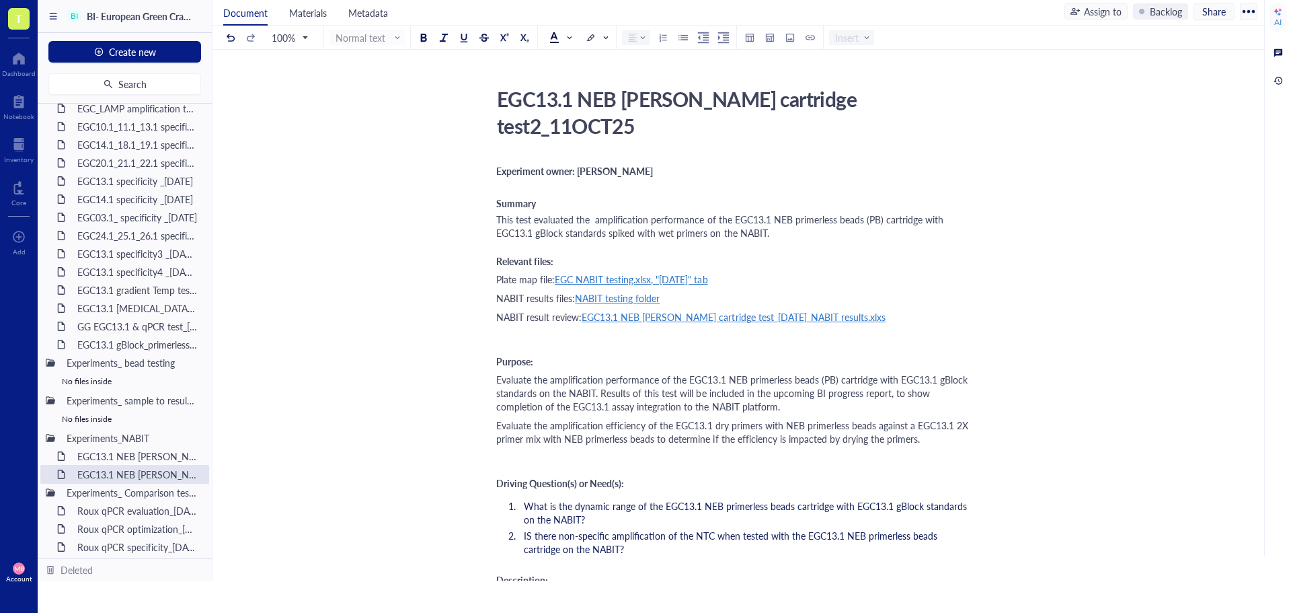
click at [726, 356] on div "Purpose:" at bounding box center [735, 361] width 479 height 11
click at [539, 372] on span "Evaluate the amplification performance of the EGC13.1 NEB primerless beads (PB)…" at bounding box center [733, 392] width 474 height 40
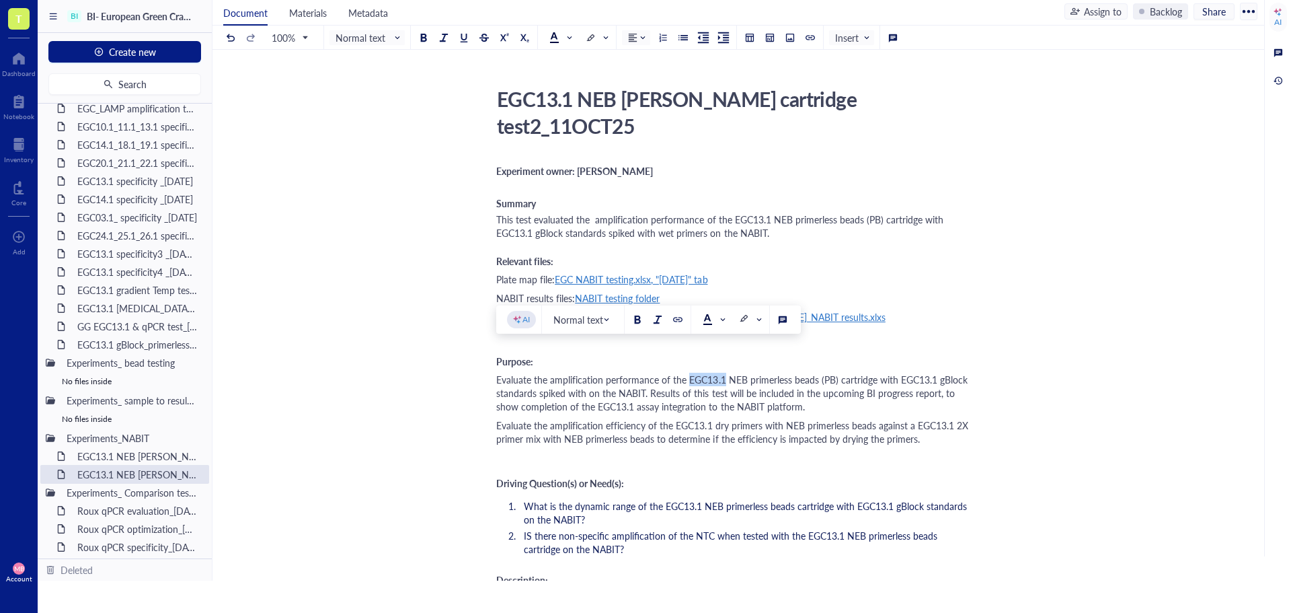
drag, startPoint x: 725, startPoint y: 352, endPoint x: 688, endPoint y: 353, distance: 37.7
click at [688, 372] on span "Evaluate the amplification performance of the EGC13.1 NEB primerless beads (PB)…" at bounding box center [733, 392] width 474 height 40
click at [547, 372] on span "Evaluate the amplification performance of the NEB primerless beads (PB) cartrid…" at bounding box center [735, 392] width 478 height 40
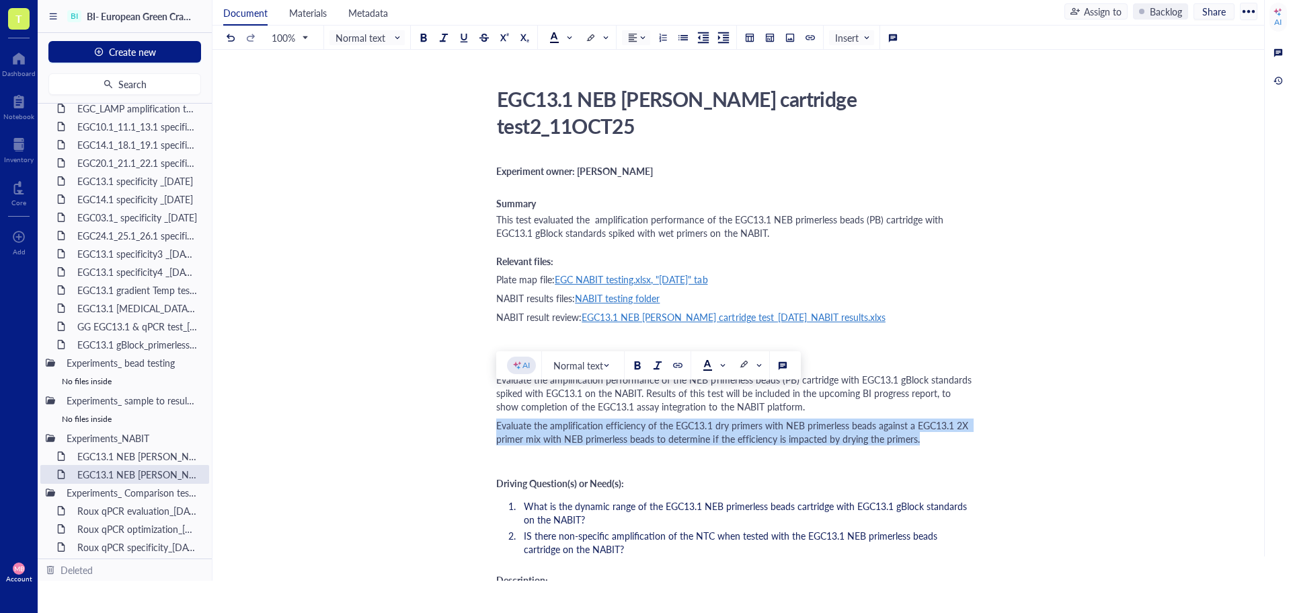
drag, startPoint x: 498, startPoint y: 397, endPoint x: 920, endPoint y: 413, distance: 423.2
click at [920, 418] on div "Evaluate the amplification efficiency of the EGC13.1 dry primers with NEB prime…" at bounding box center [735, 431] width 479 height 27
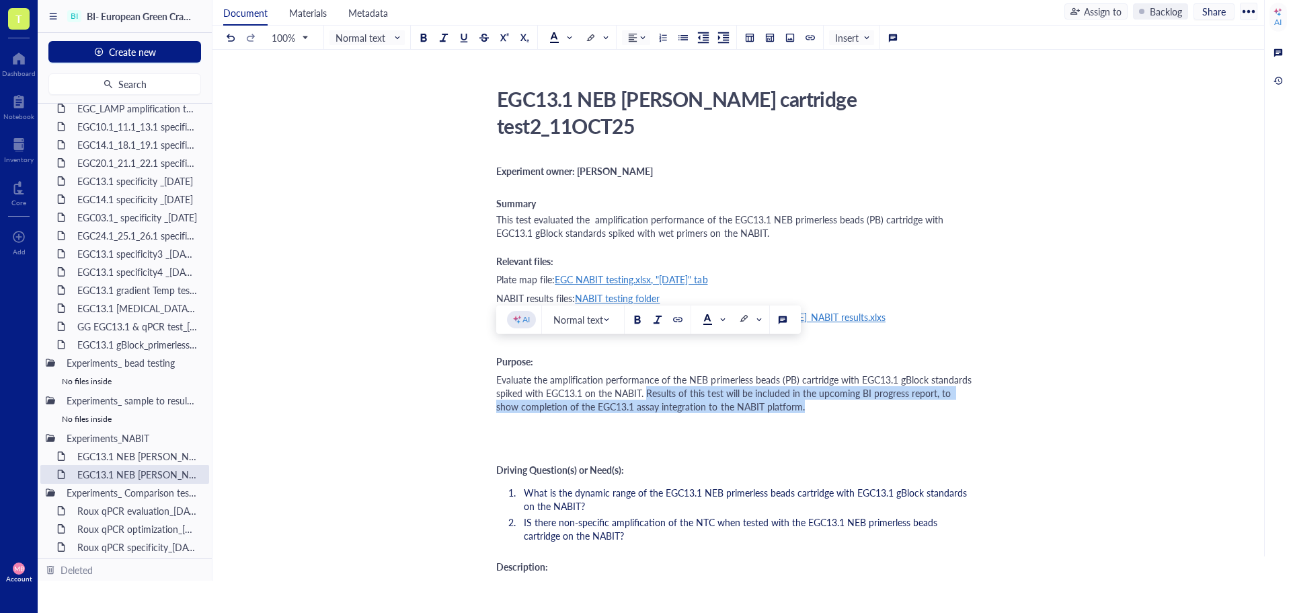
drag, startPoint x: 646, startPoint y: 365, endPoint x: 784, endPoint y: 386, distance: 139.4
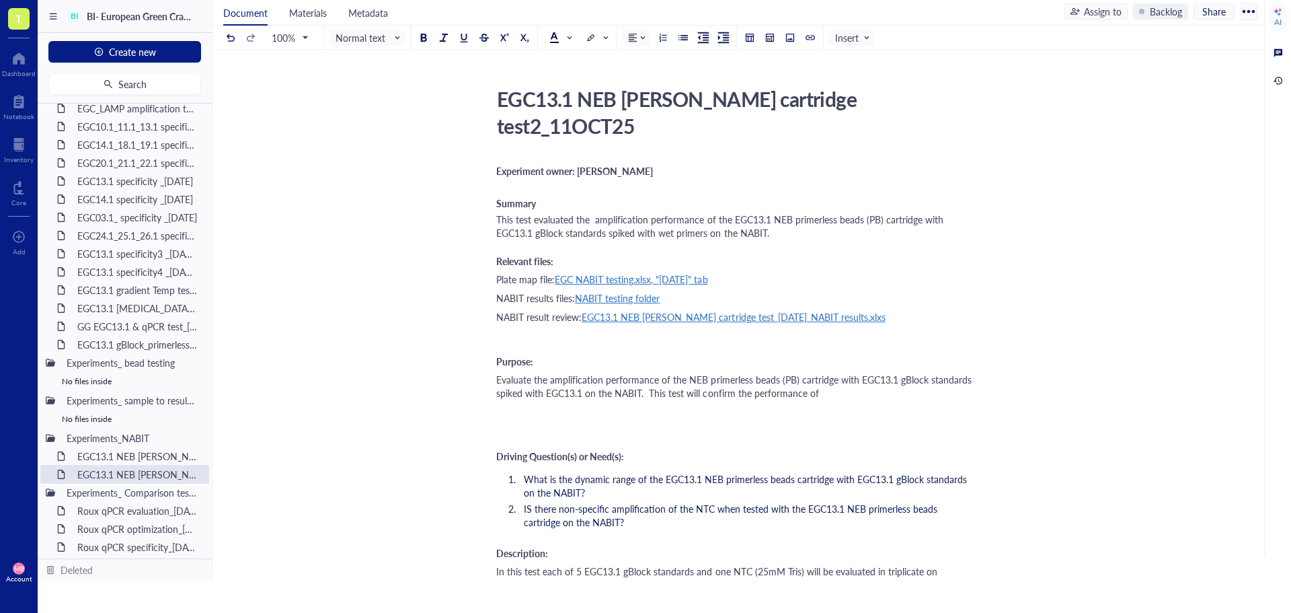
click at [737, 372] on span "Evaluate the amplification performance of the NEB primerless beads (PB) cartrid…" at bounding box center [735, 385] width 478 height 27
click at [861, 372] on div "Evaluate the amplification performance of the NEB primerless beads (PB) cartrid…" at bounding box center [735, 385] width 479 height 27
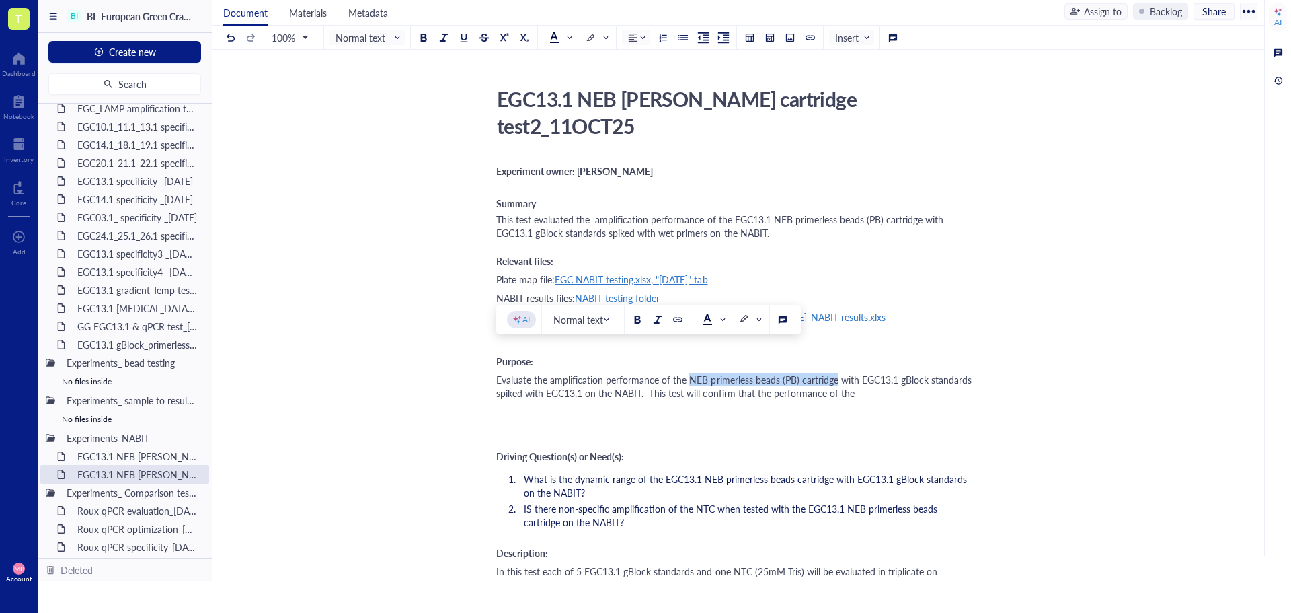
drag, startPoint x: 688, startPoint y: 353, endPoint x: 834, endPoint y: 355, distance: 145.9
click at [834, 372] on span "Evaluate the amplification performance of the NEB primerless beads (PB) cartrid…" at bounding box center [735, 385] width 478 height 27
copy span "NEB primerless beads (PB) cartridge"
click at [881, 372] on div "Evaluate the amplification performance of the NEB primerless beads (PB) cartrid…" at bounding box center [735, 385] width 479 height 27
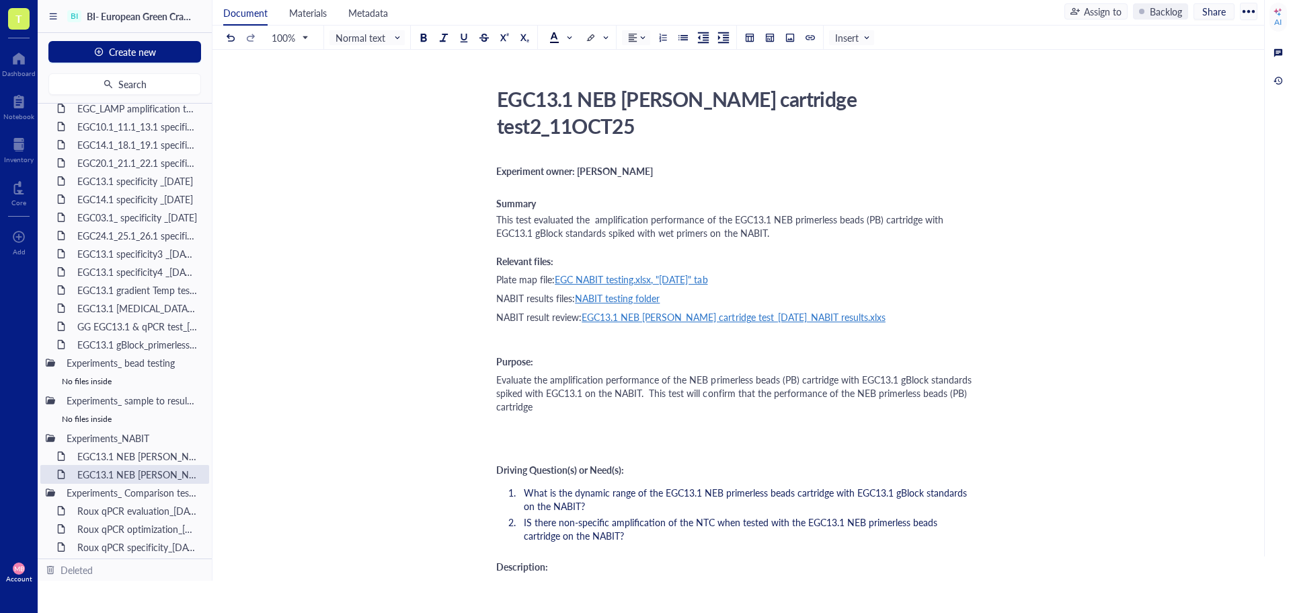
click at [963, 372] on span "Evaluate the amplification performance of the NEB primerless beads (PB) cartrid…" at bounding box center [735, 392] width 478 height 40
click at [560, 380] on div "Evaluate the amplification performance of the NEB primerless beads (PB) cartrid…" at bounding box center [735, 392] width 479 height 40
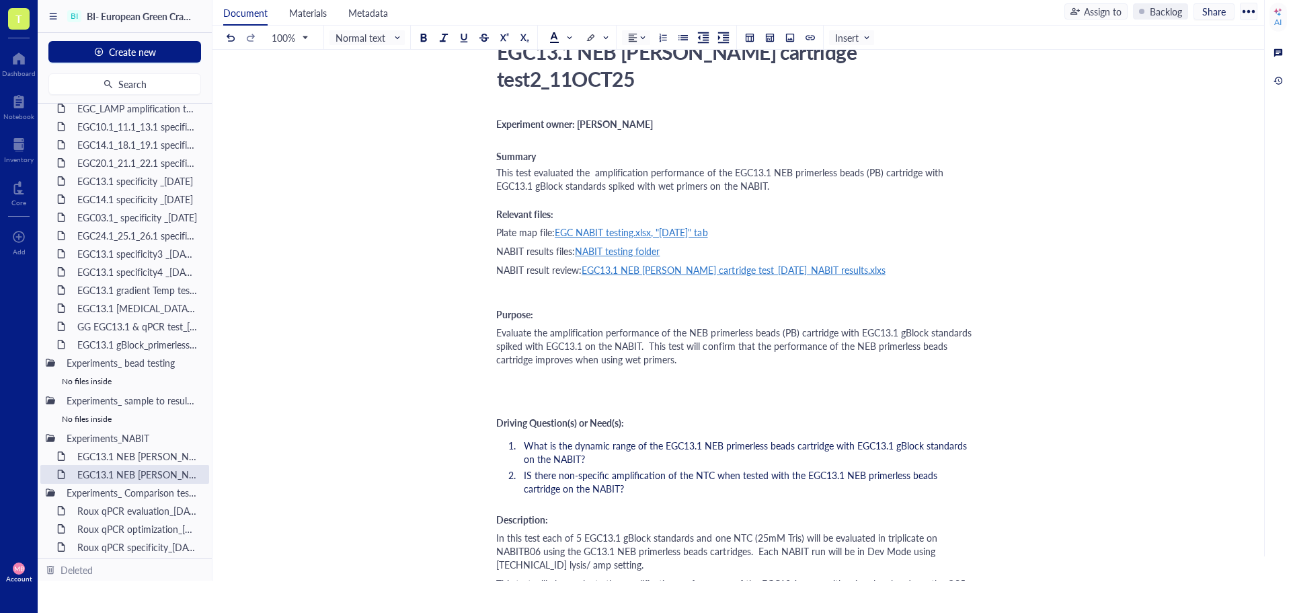
scroll to position [67, 0]
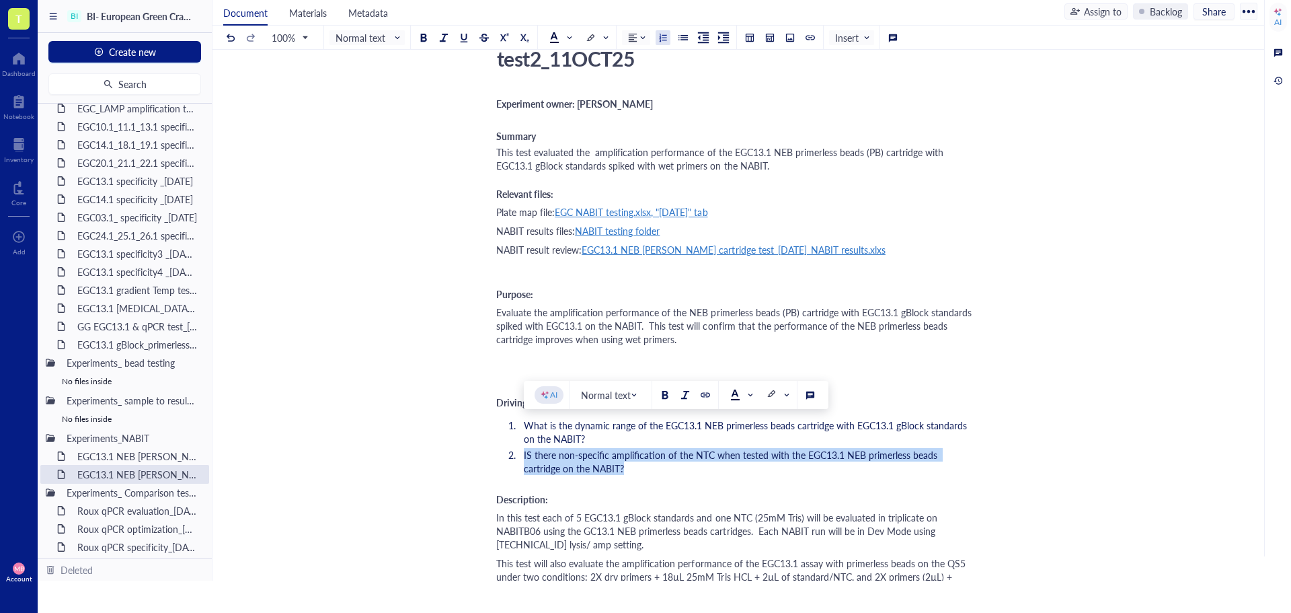
drag, startPoint x: 600, startPoint y: 444, endPoint x: 517, endPoint y: 426, distance: 84.7
click at [518, 448] on li "IS there non-specific amplification of the NTC when tested with the EGC13.1 NEB…" at bounding box center [746, 461] width 457 height 27
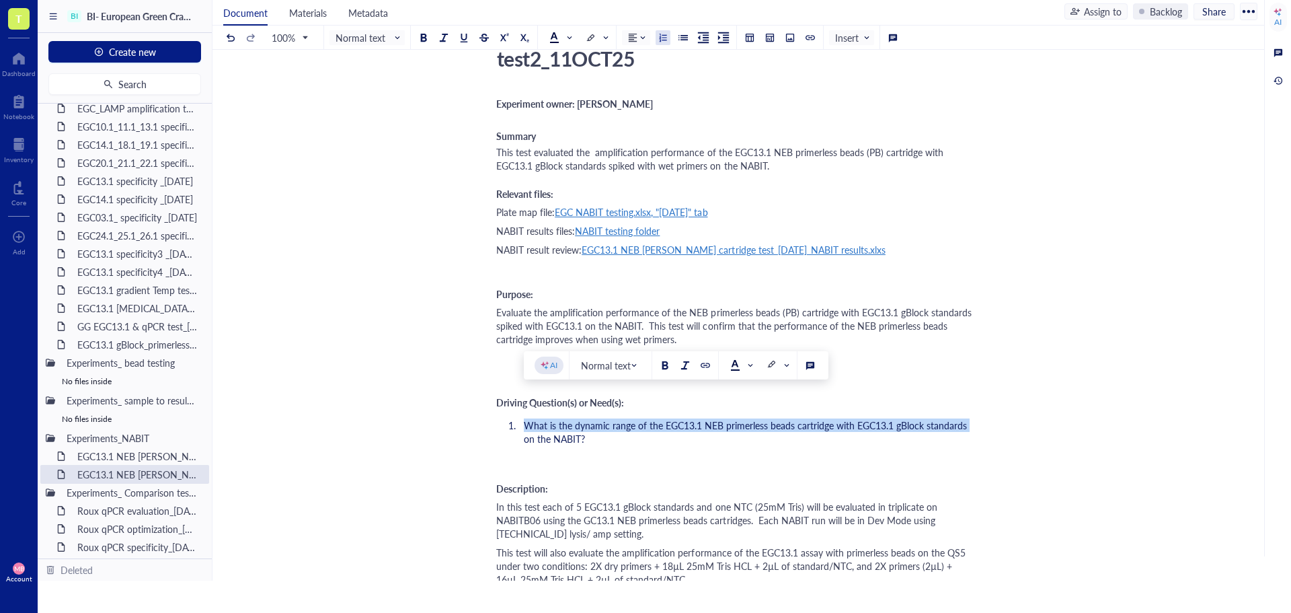
drag, startPoint x: 528, startPoint y: 400, endPoint x: 974, endPoint y: 399, distance: 445.8
click at [974, 418] on li "What is the dynamic range of the EGC13.1 NEB primerless beads cartridge with EG…" at bounding box center [746, 431] width 457 height 27
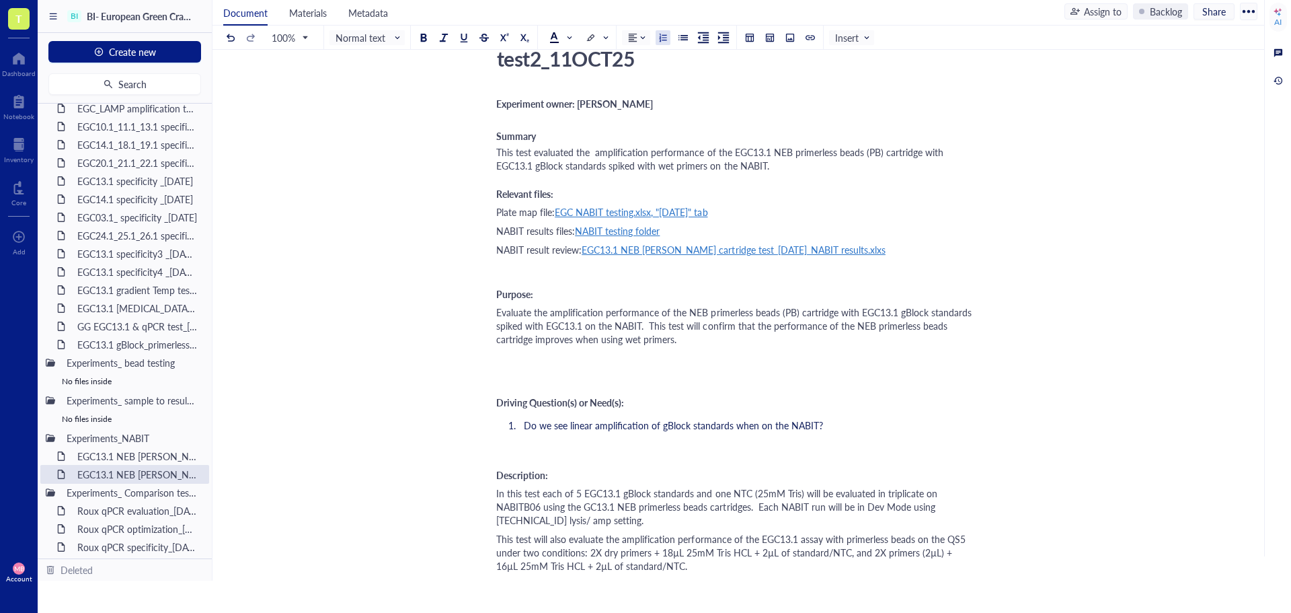
click at [760, 418] on span "Do we see linear amplification of gBlock standards when on the NABIT?" at bounding box center [673, 424] width 299 height 13
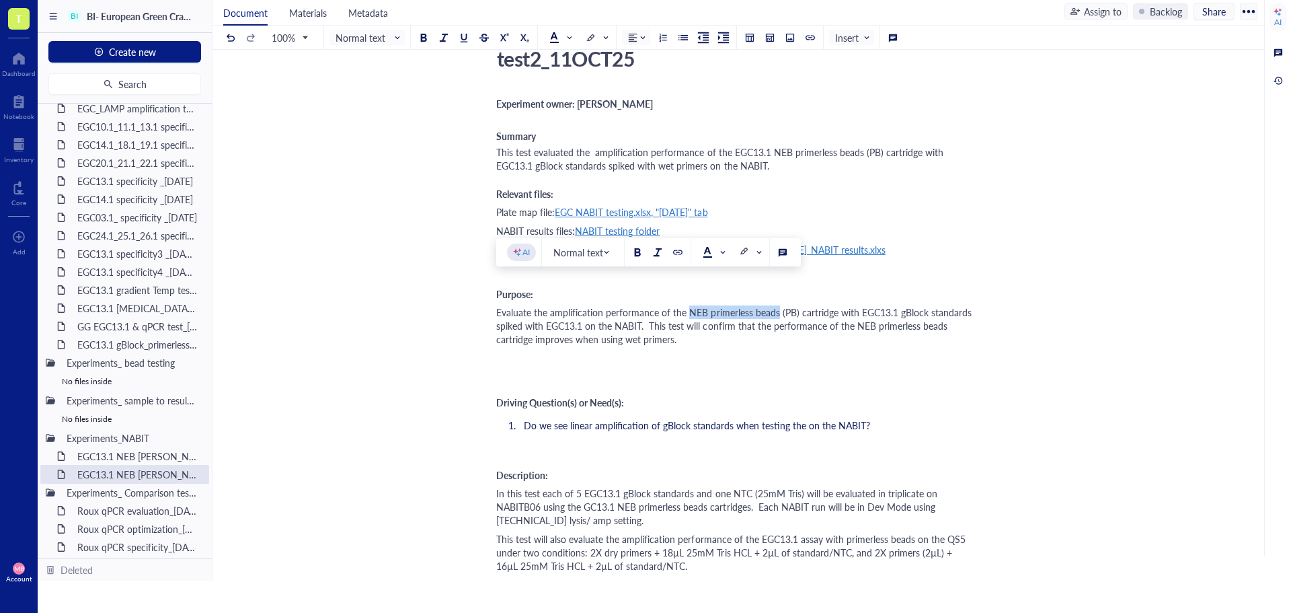
drag, startPoint x: 690, startPoint y: 286, endPoint x: 777, endPoint y: 290, distance: 86.8
click at [777, 305] on span "Evaluate the amplification performance of the NEB primerless beads (PB) cartrid…" at bounding box center [735, 325] width 478 height 40
copy span "NEB primerless beads"
click at [800, 418] on span "Do we see linear amplification of gBlock standards when testing the on the NABI…" at bounding box center [697, 424] width 346 height 13
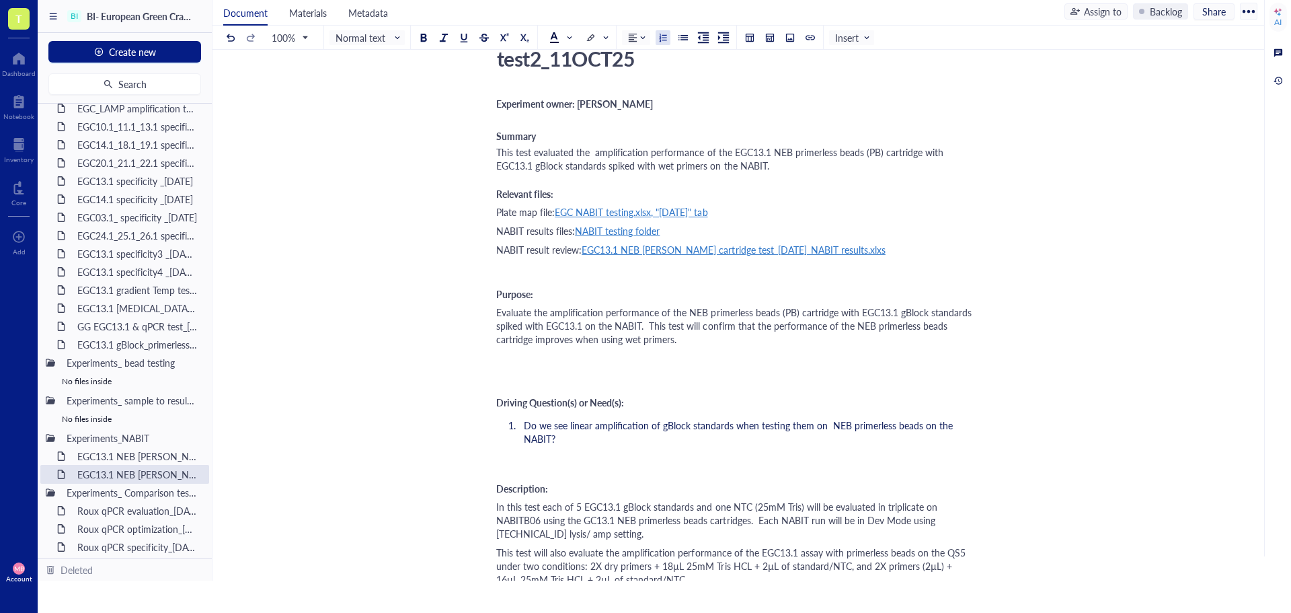
click at [828, 418] on span "Do we see linear amplification of gBlock standards when testing them on NEB pri…" at bounding box center [740, 431] width 432 height 27
click at [920, 418] on span "Do we see linear amplification of gBlock standards when testing them on NEB pri…" at bounding box center [738, 431] width 429 height 27
click at [727, 418] on span "Do we see linear amplification of gBlock standards when testing them on NEB pri…" at bounding box center [733, 431] width 418 height 27
drag, startPoint x: 884, startPoint y: 399, endPoint x: 919, endPoint y: 401, distance: 35.0
click at [919, 418] on span "Do we see linear amplification of gBlock standards spiked with EGC13.1 primers …" at bounding box center [749, 431] width 450 height 27
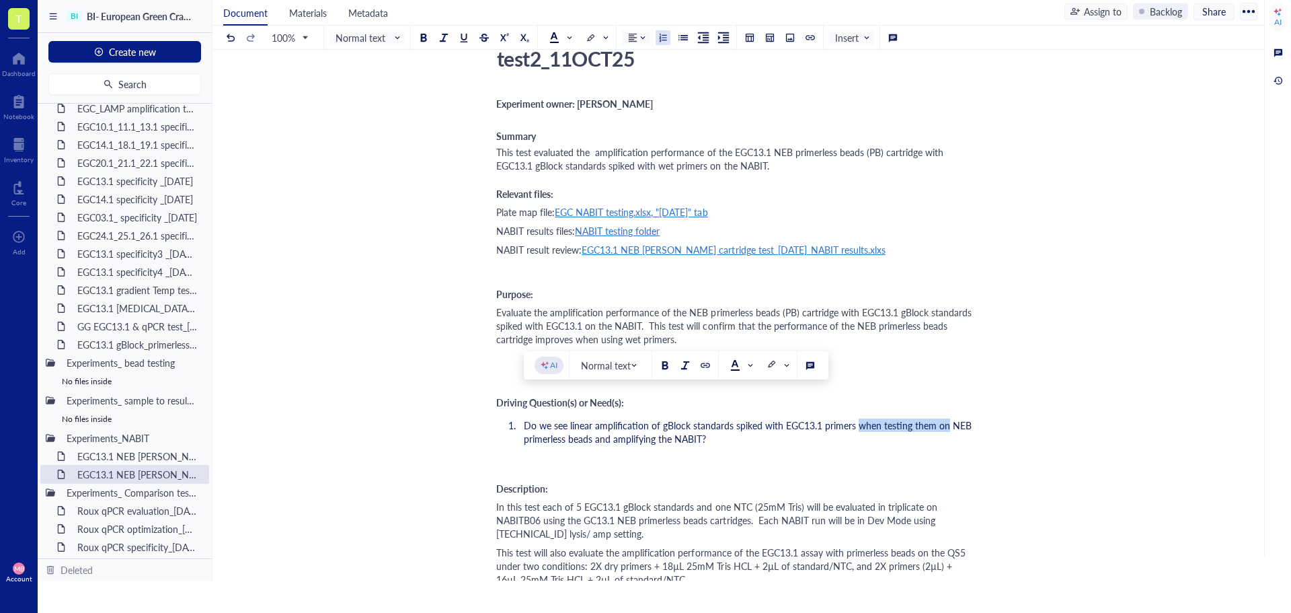
drag, startPoint x: 857, startPoint y: 399, endPoint x: 946, endPoint y: 401, distance: 89.4
click at [946, 418] on span "Do we see linear amplification of gBlock standards spiked with EGC13.1 primers …" at bounding box center [749, 431] width 450 height 27
click at [549, 418] on span "Do we see linear amplification of gBlock standards spiked with EGC13.1 primers …" at bounding box center [747, 431] width 447 height 27
click at [699, 418] on span "Do we see linear amplification of gBlock standards spiked with EGC13.1 primers …" at bounding box center [747, 431] width 447 height 27
click at [568, 418] on span "Do we see linear amplification of gBlock standards spiked with EGC13.1 primers …" at bounding box center [747, 431] width 447 height 27
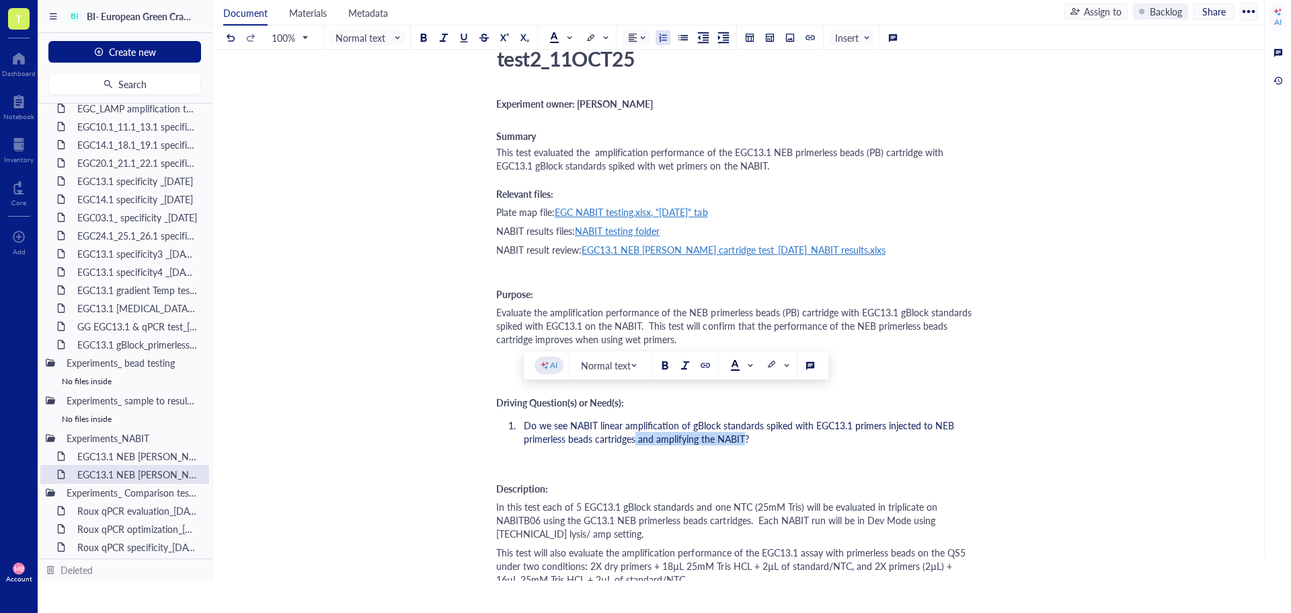
drag, startPoint x: 745, startPoint y: 408, endPoint x: 635, endPoint y: 413, distance: 110.4
click at [635, 418] on span "Do we see NABIT linear amplification of gBlock standards spiked with EGC13.1 pr…" at bounding box center [740, 431] width 433 height 27
click at [804, 418] on li "Do we see NABIT linear amplification of gBlock standards spiked with EGC13.1 pr…" at bounding box center [746, 431] width 457 height 27
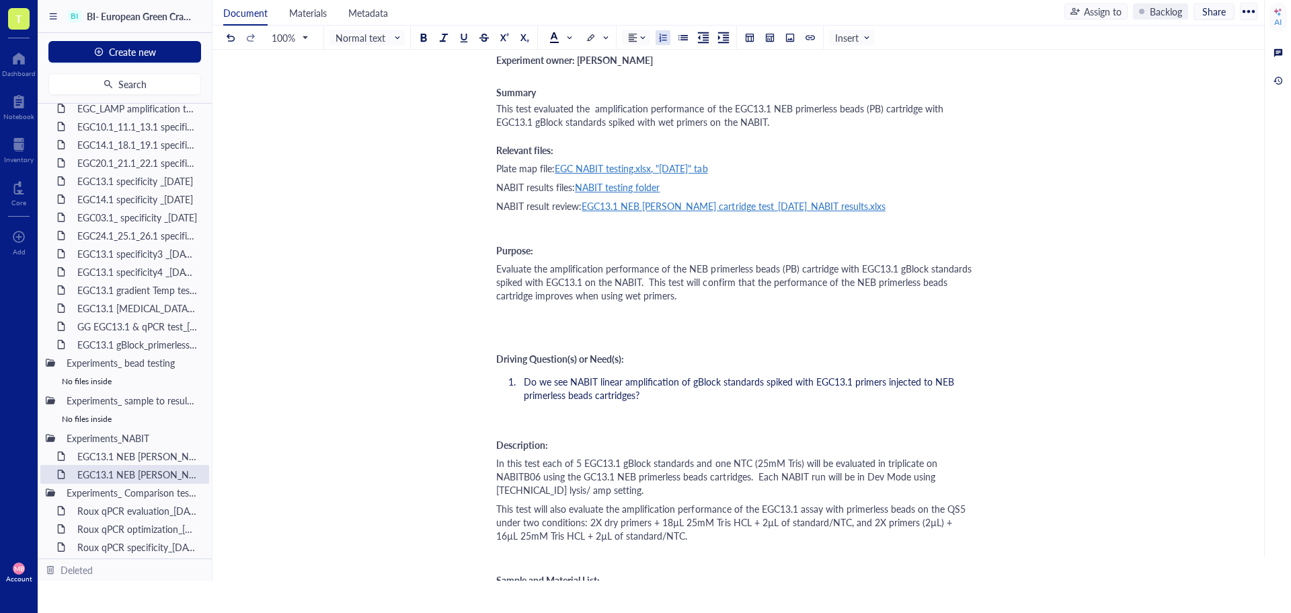
scroll to position [134, 0]
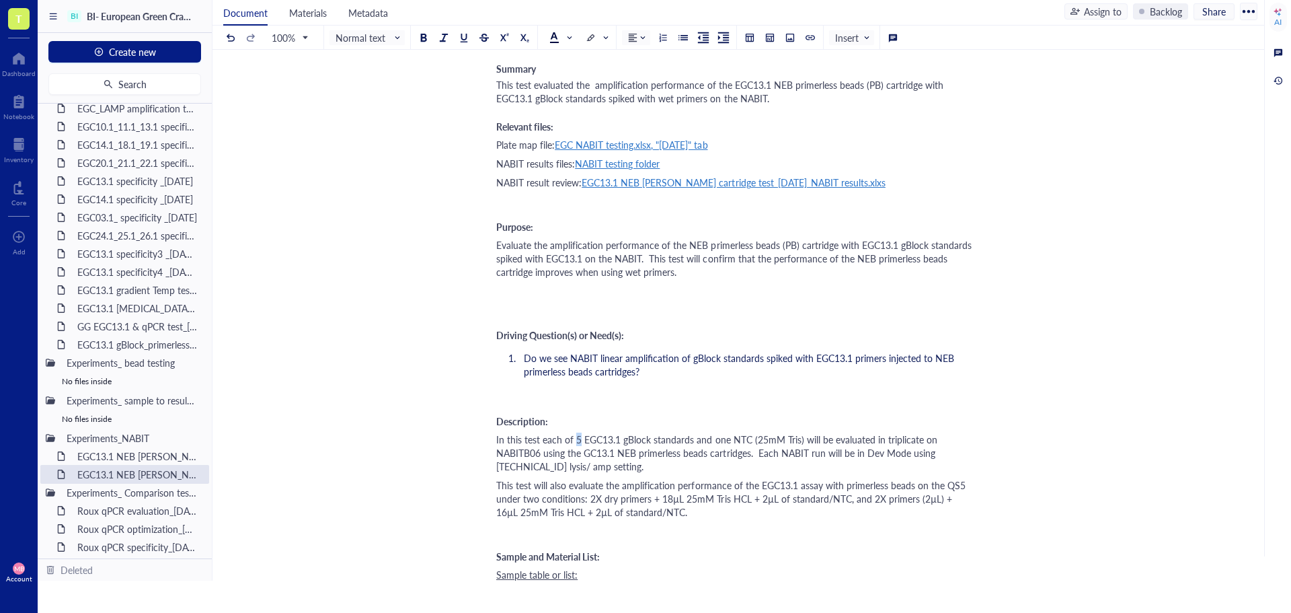
click at [576, 432] on span "In this test each of 5 EGC13.1 gBlock standards and one NTC (25mM Tris) will be…" at bounding box center [718, 452] width 444 height 40
click at [696, 432] on span "In this test each of 3 EGC13.1 gBlock standards and one NTC (25mM Tris) will be…" at bounding box center [718, 452] width 444 height 40
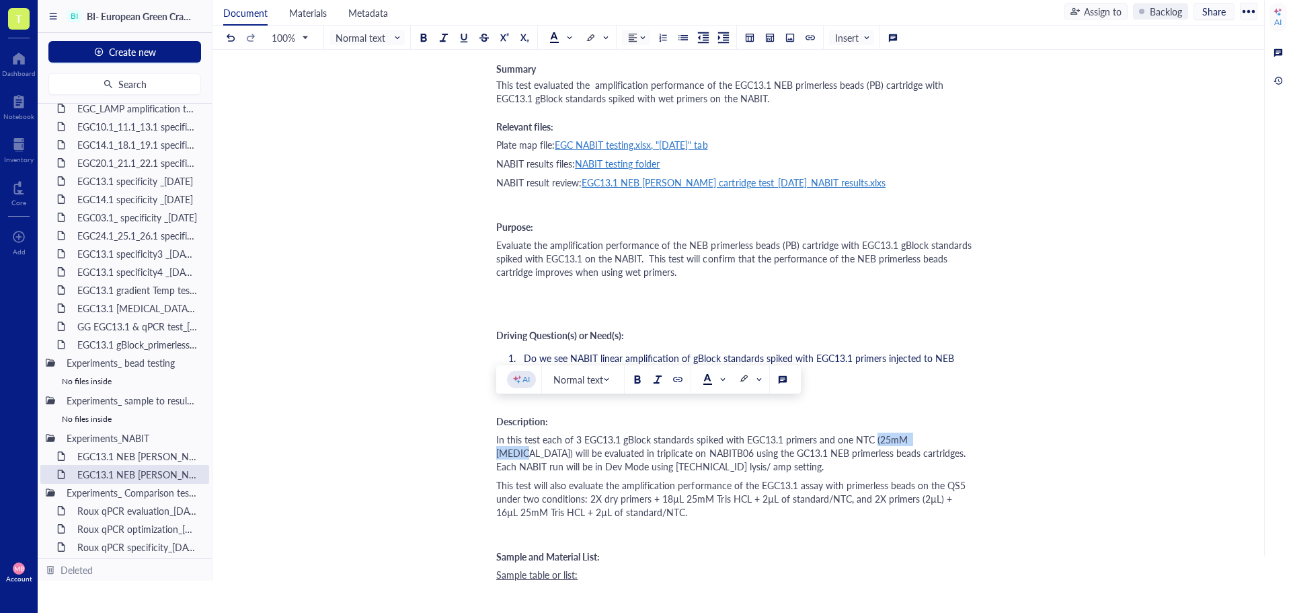
drag, startPoint x: 873, startPoint y: 412, endPoint x: 924, endPoint y: 414, distance: 51.1
click at [924, 432] on span "In this test each of 3 EGC13.1 gBlock standards spiked with EGC13.1 primers and…" at bounding box center [733, 452] width 475 height 40
drag, startPoint x: 888, startPoint y: 411, endPoint x: 934, endPoint y: 413, distance: 46.4
click at [934, 432] on span "In this test each of 3 EGC13.1 gBlock standards spiked with EGC13.1 primers wil…" at bounding box center [724, 452] width 457 height 40
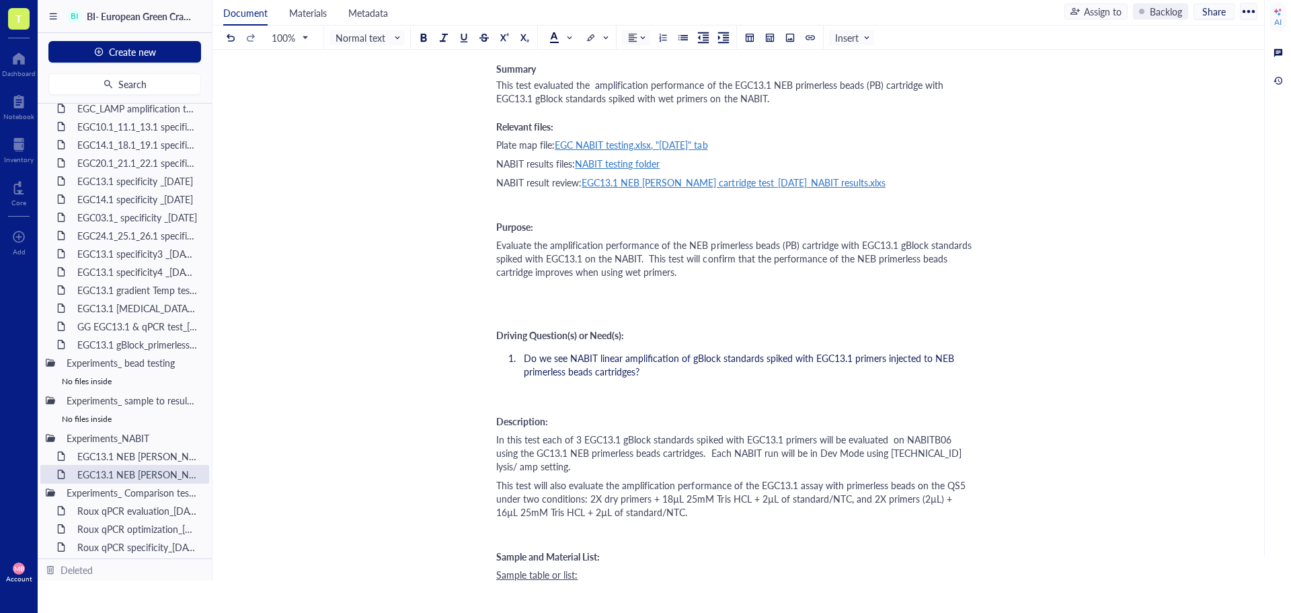
click at [513, 432] on span "In this test each of 3 EGC13.1 gBlock standards spiked with EGC13.1 primers wil…" at bounding box center [730, 452] width 468 height 40
click at [678, 432] on span "In this test each of 3 EGC13.1 gBlock standards spiked with EGC13.1 primers wil…" at bounding box center [730, 452] width 468 height 40
click at [541, 432] on span "In this test each of 3 EGC13.1 gBlock standards spiked with EGC13.1 primers wil…" at bounding box center [730, 452] width 468 height 40
click at [543, 432] on span "In this test each of 3 EGC13.1 gBlock standards spiked with EGC13.1 primers wil…" at bounding box center [730, 452] width 468 height 40
click at [949, 432] on span "In this test each of 3 EGC13.1 gBlock standards spiked with EGC13.1 primers wil…" at bounding box center [735, 452] width 479 height 40
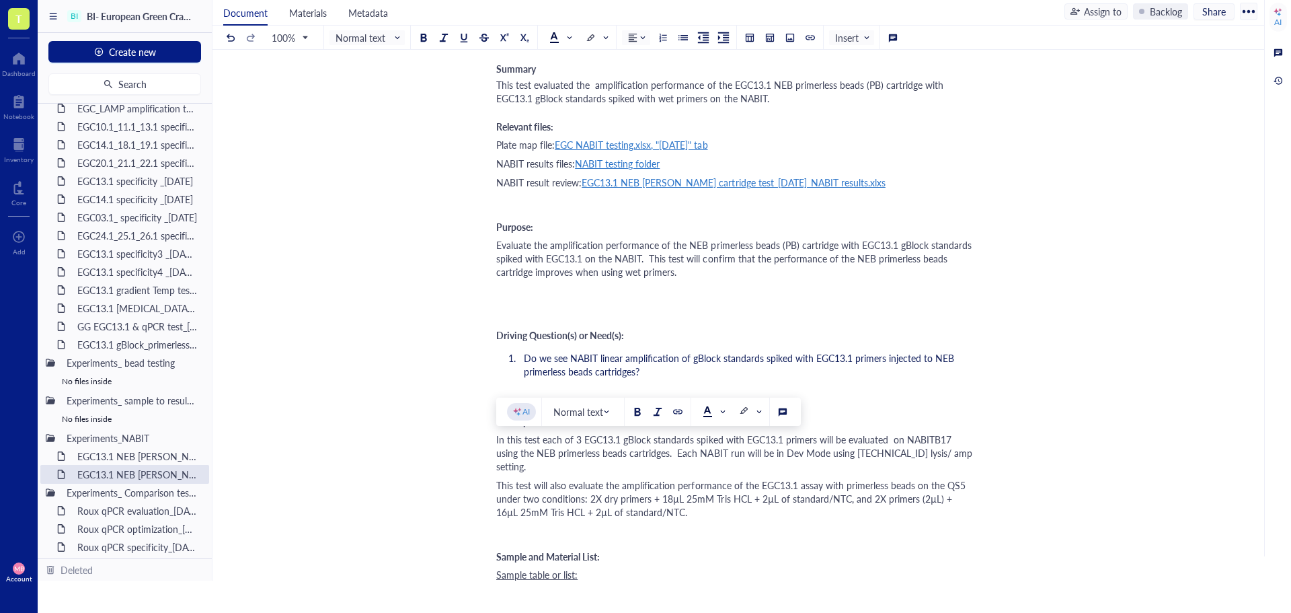
drag, startPoint x: 498, startPoint y: 446, endPoint x: 683, endPoint y: 469, distance: 186.4
click at [683, 478] on div "This test will also evaluate the amplification performance of the EGC13.1 assay…" at bounding box center [735, 498] width 479 height 40
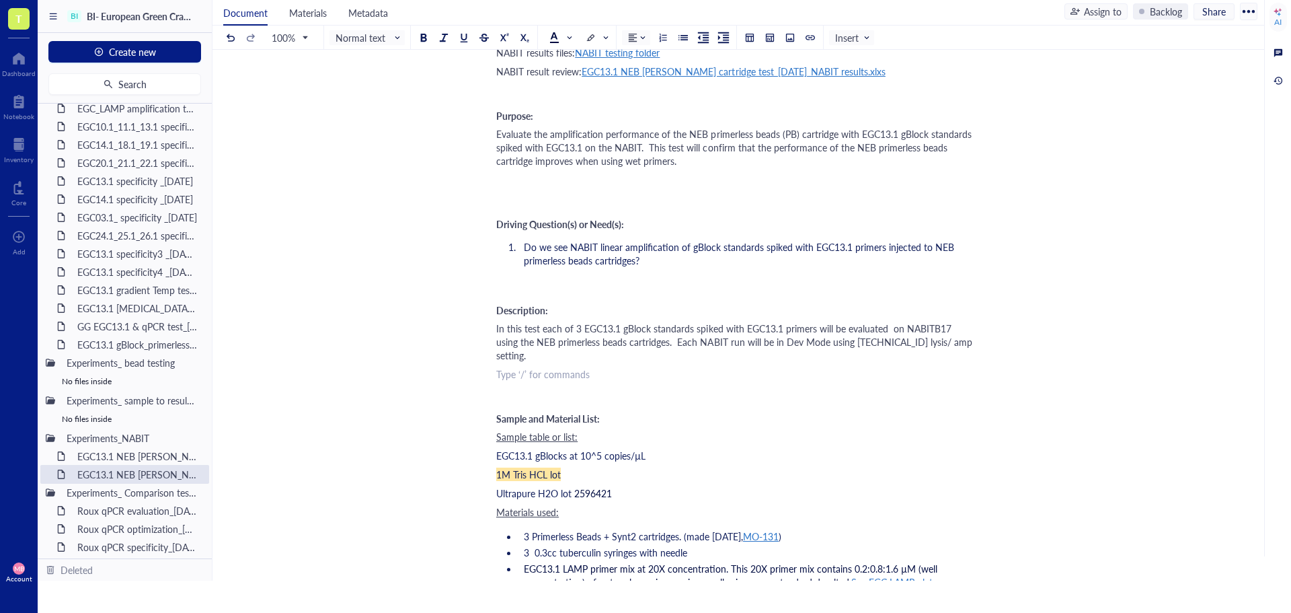
scroll to position [269, 0]
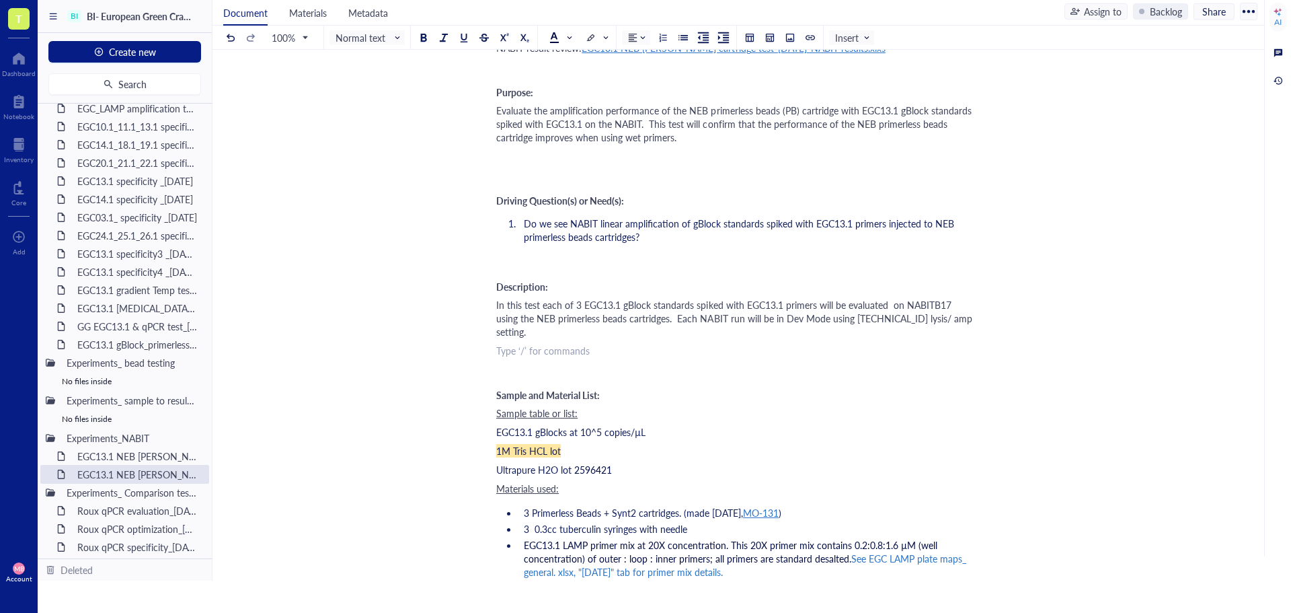
click at [573, 444] on div "1M Tris HCL lot" at bounding box center [735, 450] width 479 height 13
click at [500, 444] on span "1M Tris HCL lot" at bounding box center [528, 450] width 65 height 13
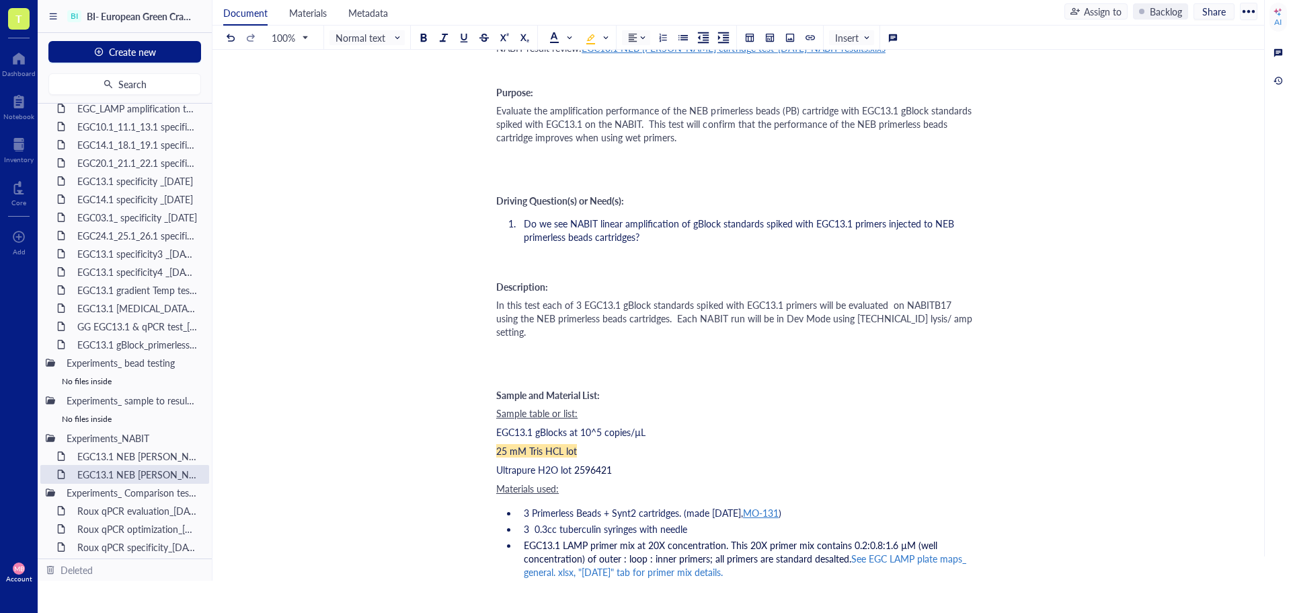
drag, startPoint x: 565, startPoint y: 409, endPoint x: 578, endPoint y: 410, distance: 12.2
click at [577, 444] on span "25 mM Tris HCL lot" at bounding box center [536, 450] width 81 height 13
click at [541, 444] on span "25 mM Tris HCL made [DATE]" at bounding box center [558, 450] width 124 height 13
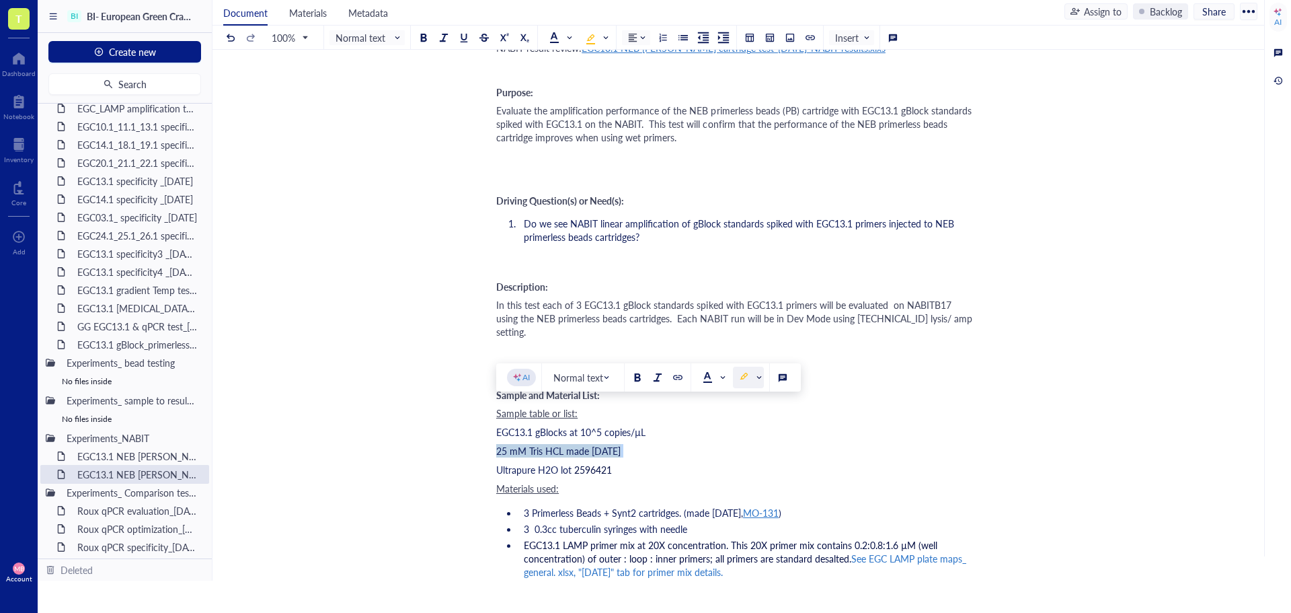
click at [752, 381] on span at bounding box center [750, 377] width 22 height 11
click at [748, 397] on div at bounding box center [744, 402] width 22 height 22
click at [730, 463] on div "Ultrapure H2O lot 2596421" at bounding box center [735, 469] width 479 height 13
drag, startPoint x: 615, startPoint y: 429, endPoint x: 498, endPoint y: 426, distance: 117.0
click at [498, 463] on div "Ultrapure H2O lot 2596421" at bounding box center [735, 469] width 479 height 13
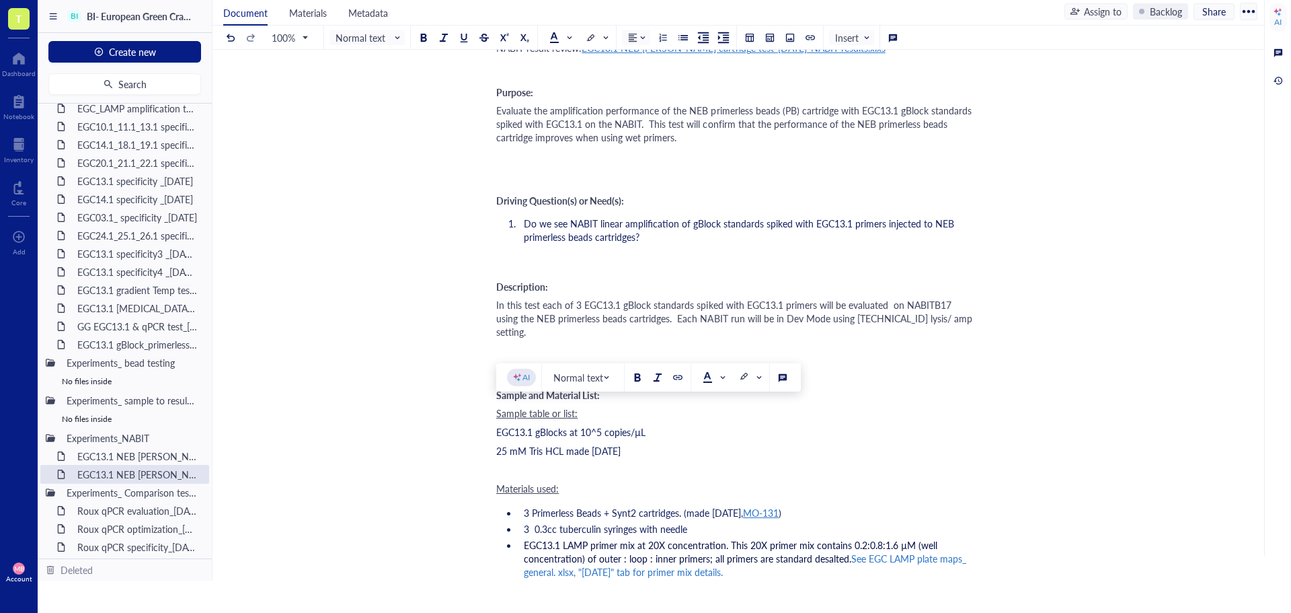
drag, startPoint x: 633, startPoint y: 407, endPoint x: 498, endPoint y: 410, distance: 135.2
click at [498, 444] on div "25 mM Tris HCL made [DATE]" at bounding box center [735, 450] width 479 height 13
click at [807, 506] on li "3 Primerless Beads + Synt2 cartridges. (made [DATE], MO-131 )" at bounding box center [746, 512] width 457 height 13
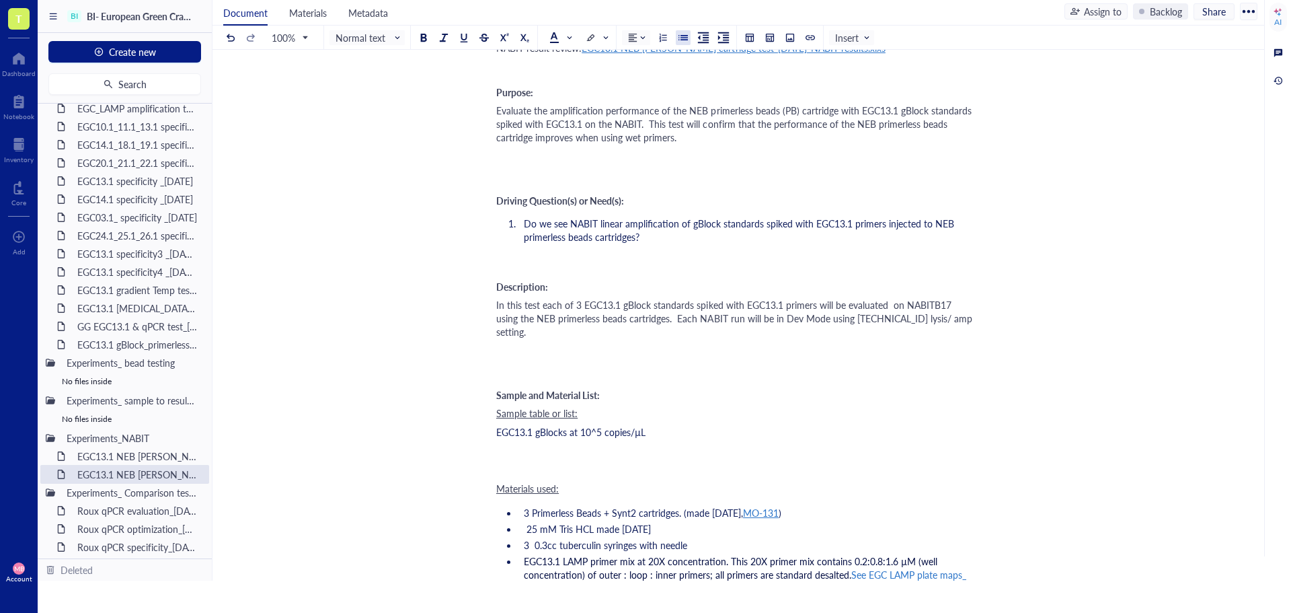
click at [530, 506] on span "3 Primerless Beads + Synt2 cartridges. (made [DATE]," at bounding box center [633, 512] width 219 height 13
click at [529, 506] on span "3 Primerless Beads + Synt2 cartridges. (made [DATE]," at bounding box center [633, 512] width 219 height 13
drag, startPoint x: 656, startPoint y: 487, endPoint x: 539, endPoint y: 485, distance: 117.0
click at [539, 522] on span "25 mM Tris HCL made [DATE]" at bounding box center [588, 528] width 124 height 13
click at [664, 522] on li "25 mM Tris HCL made [DATE]" at bounding box center [746, 528] width 457 height 13
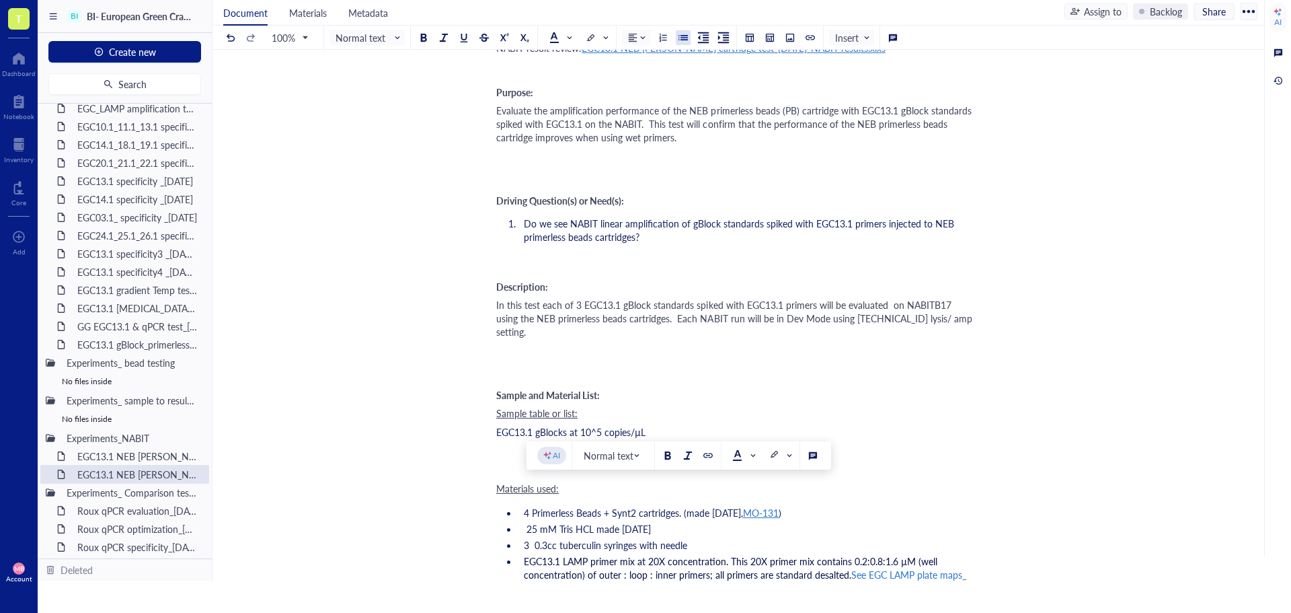
drag, startPoint x: 664, startPoint y: 484, endPoint x: 528, endPoint y: 486, distance: 135.2
click at [528, 522] on li "25 mM Tris HCL made [DATE]" at bounding box center [746, 528] width 457 height 13
click at [635, 597] on li "NABITB17" at bounding box center [746, 603] width 457 height 13
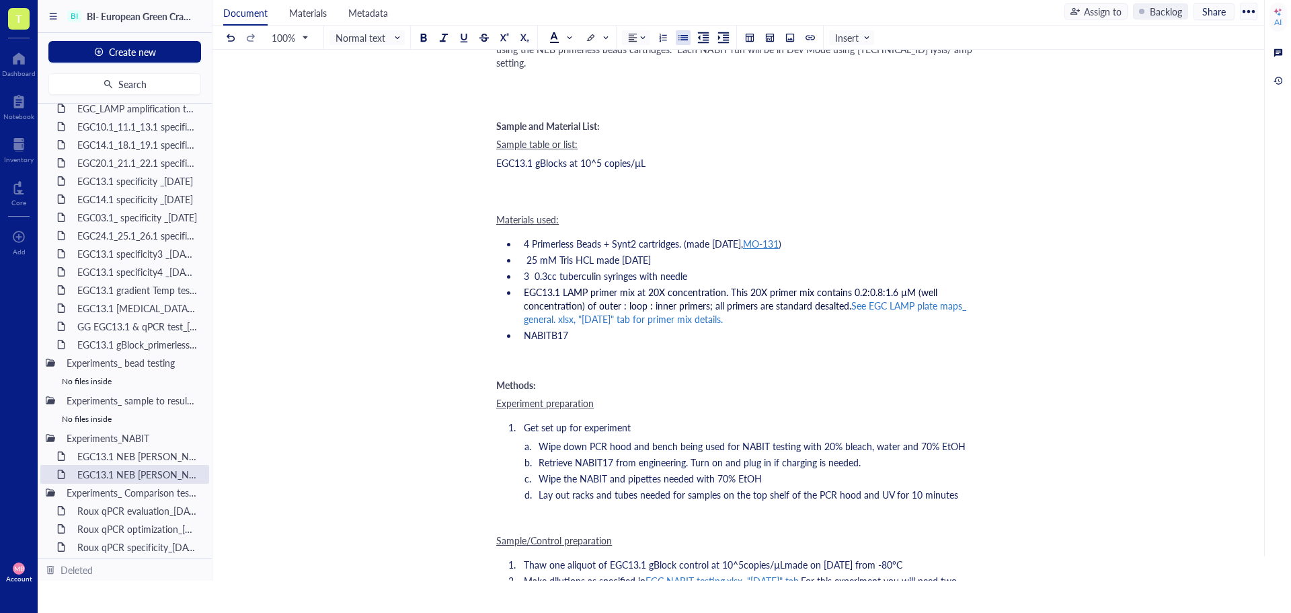
scroll to position [605, 0]
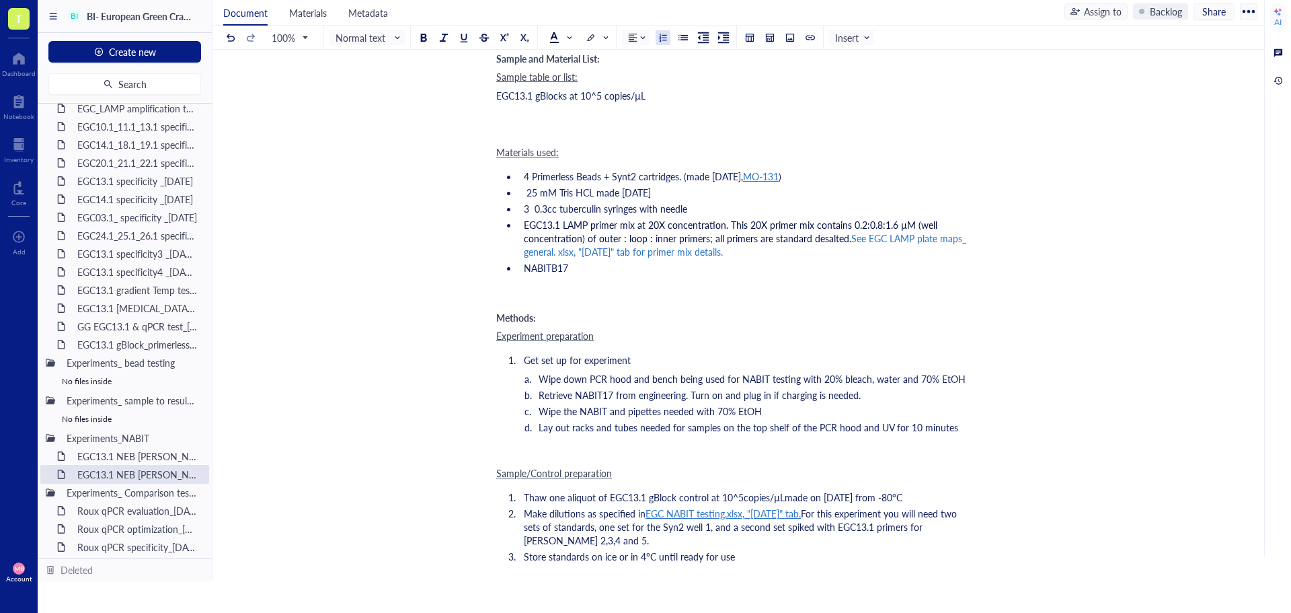
click at [592, 506] on span "For this experiment you will need two sets of standards, one set for the Syn2 w…" at bounding box center [742, 526] width 436 height 40
click at [708, 506] on span "For this experiment you will need two sets of standards at 10, 100 and 1000 cp/…" at bounding box center [742, 526] width 436 height 40
click at [758, 506] on li "Make dilutions as specified in EGC NABIT testing.xlsx, "[DATE]" tab. For this e…" at bounding box center [746, 526] width 457 height 40
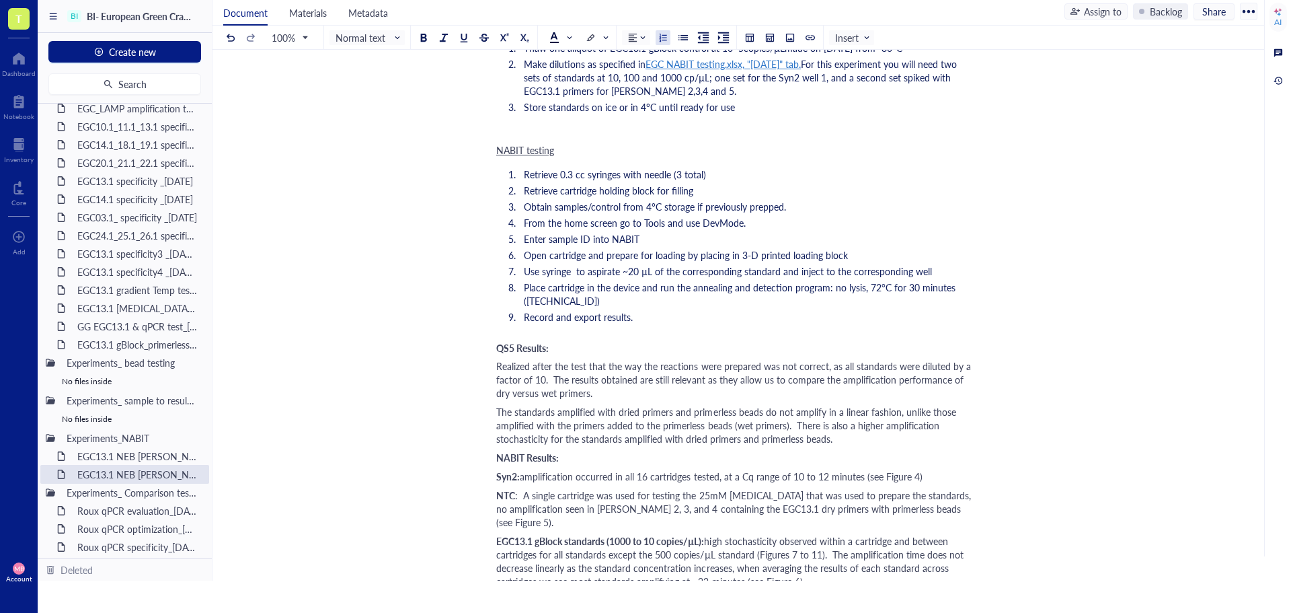
scroll to position [1143, 0]
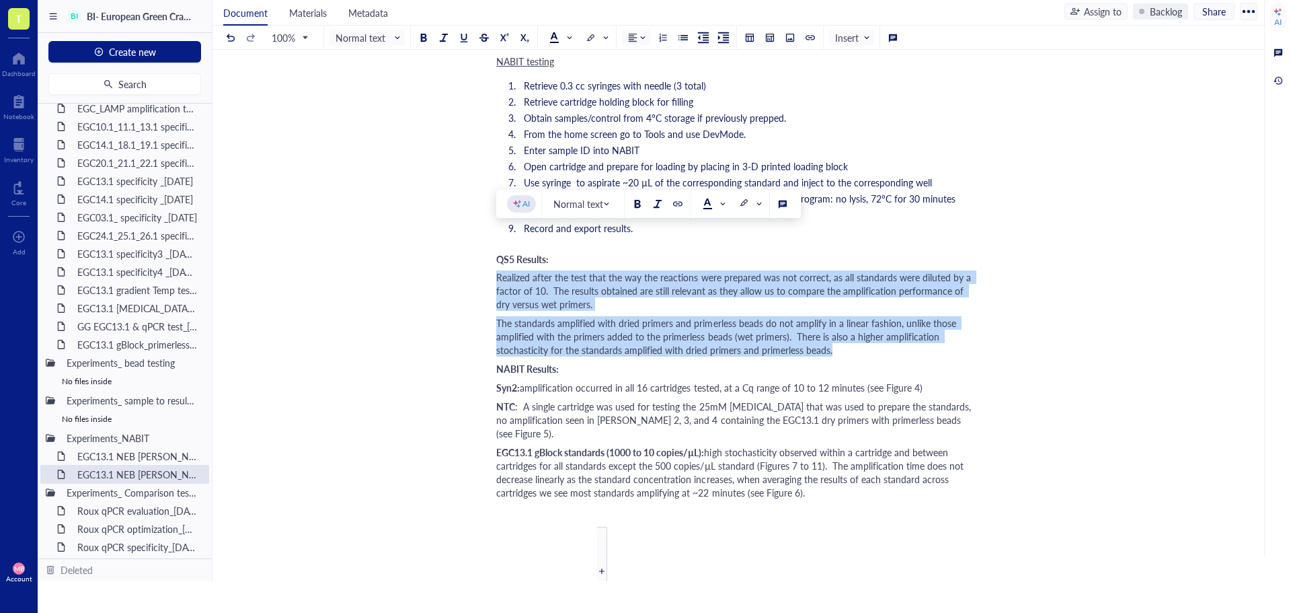
drag, startPoint x: 498, startPoint y: 239, endPoint x: 832, endPoint y: 309, distance: 341.9
click at [832, 309] on div "Experiment owner: [PERSON_NAME] ﻿ Summary This test evaluated the amplification…" at bounding box center [735, 540] width 479 height 3048
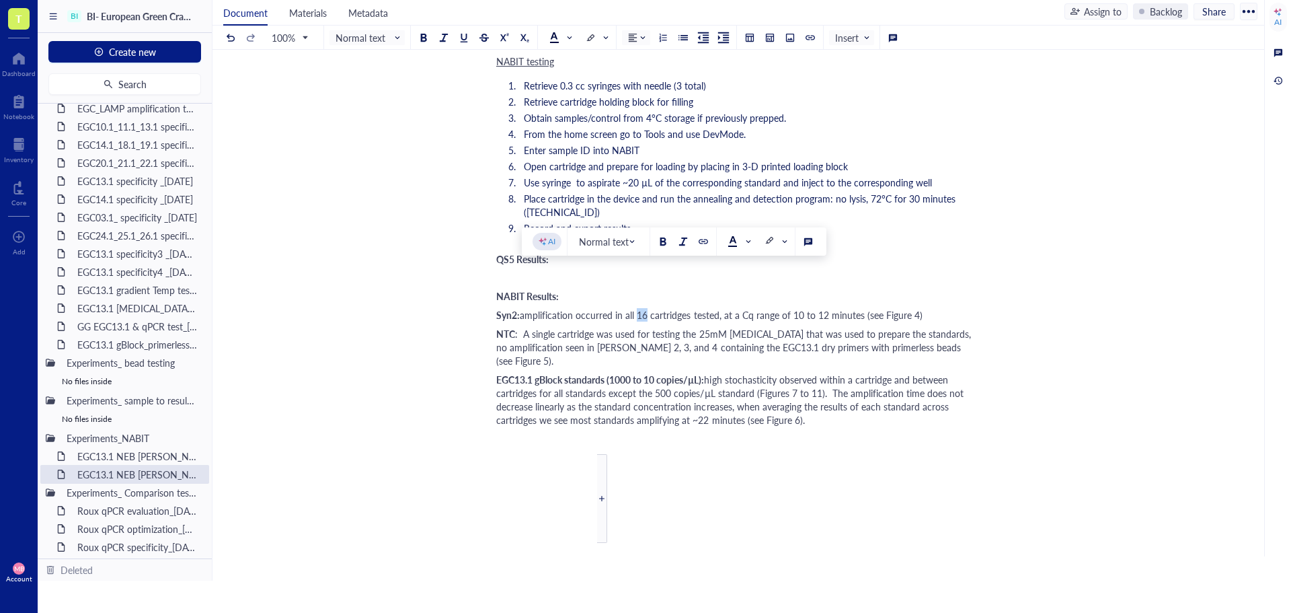
drag, startPoint x: 647, startPoint y: 274, endPoint x: 639, endPoint y: 274, distance: 8.1
click at [639, 308] on span "amplification occurred in all 16 cartridges tested, at a Cq range of 10 to 12 m…" at bounding box center [721, 314] width 403 height 13
click at [910, 308] on span "amplification occurred in all 3 cartridges tested, at a Cq range of 10 to 12 mi…" at bounding box center [718, 314] width 397 height 13
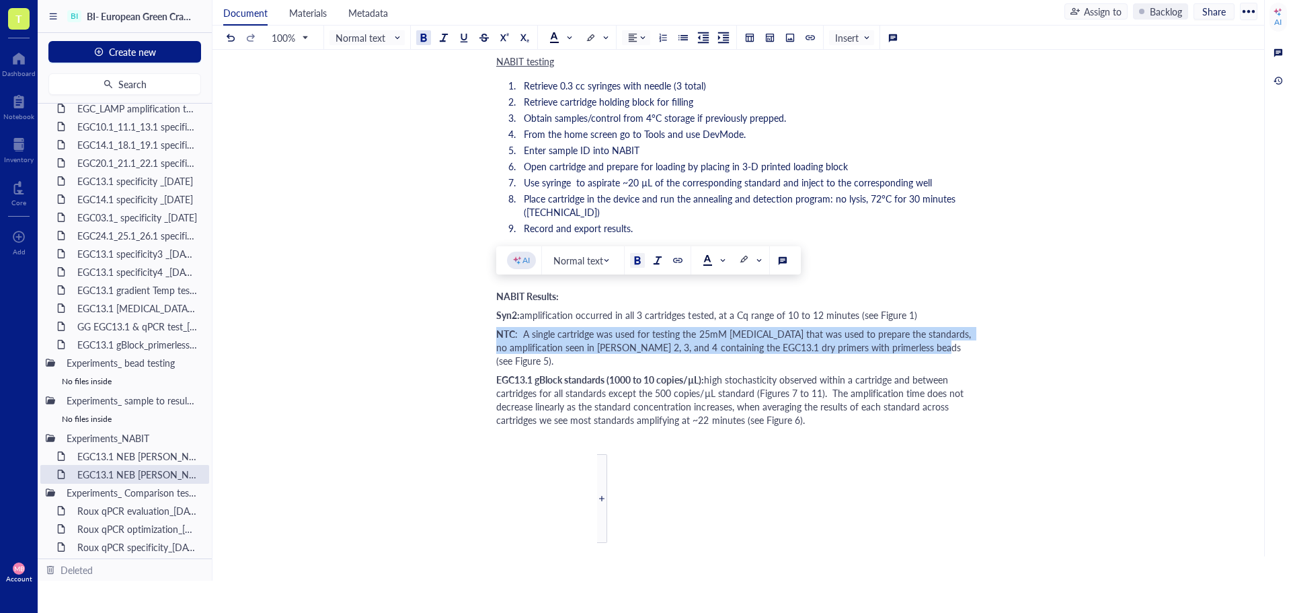
drag, startPoint x: 496, startPoint y: 295, endPoint x: 904, endPoint y: 307, distance: 408.3
click at [904, 327] on div "NTC : A single cartridge was used for testing the 25mM Tris that was used to pr…" at bounding box center [735, 347] width 479 height 40
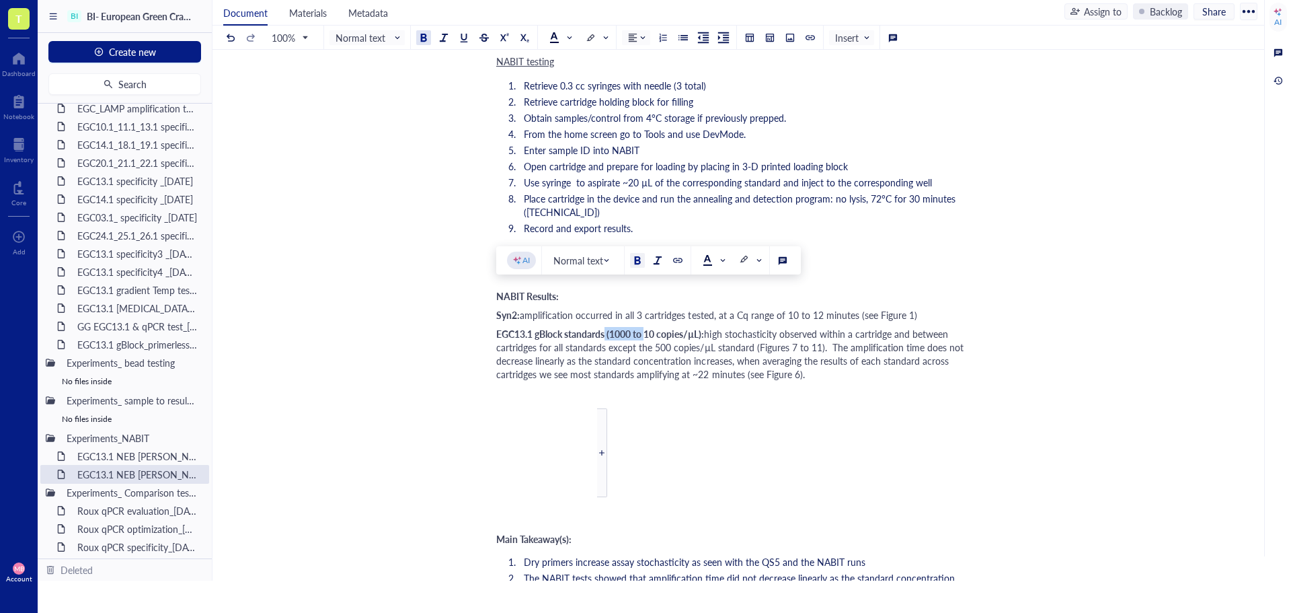
drag, startPoint x: 647, startPoint y: 294, endPoint x: 606, endPoint y: 296, distance: 40.4
click at [606, 327] on span "EGC13.1 gBlock standards (1000 to 10 copies/µL):" at bounding box center [600, 333] width 208 height 13
drag, startPoint x: 660, startPoint y: 292, endPoint x: 606, endPoint y: 294, distance: 53.8
click at [606, 327] on span "EGC13.1 gBlock standards10 copies/µL):" at bounding box center [580, 333] width 169 height 13
click at [537, 327] on span "EGC13.1 gBlock standards):" at bounding box center [553, 333] width 114 height 13
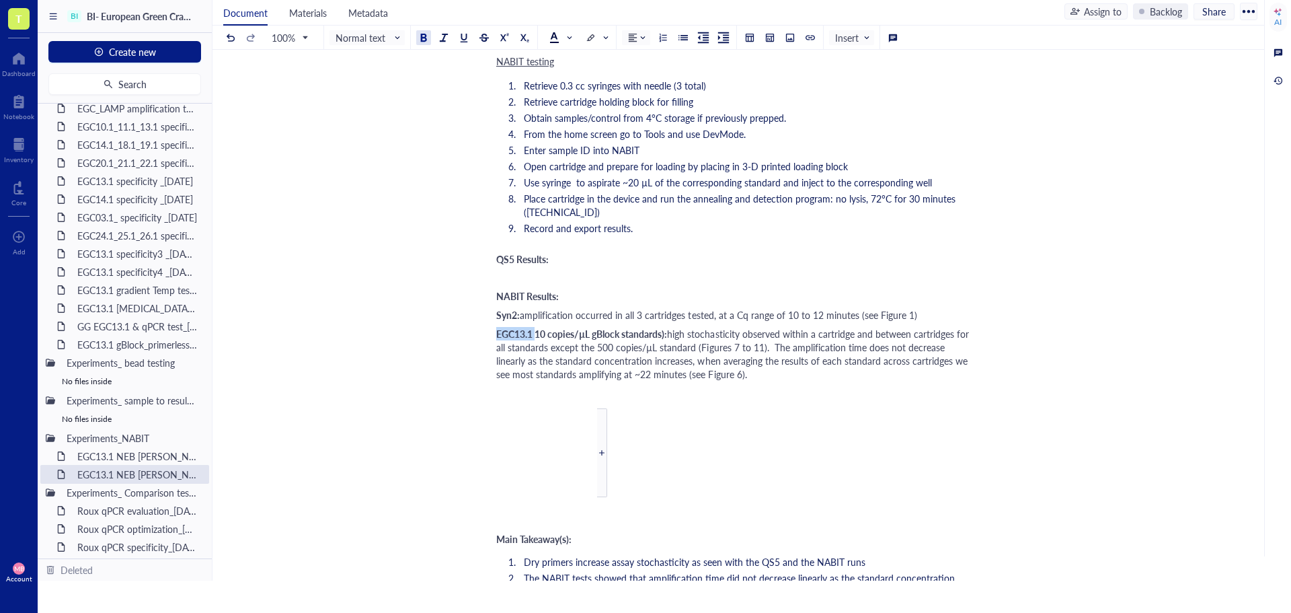
drag, startPoint x: 537, startPoint y: 294, endPoint x: 487, endPoint y: 294, distance: 50.4
click at [487, 294] on div "EGC13.1 NEB [PERSON_NAME] cartridge test2_11OCT25 EGC13.1 NEB [PERSON_NAME] car…" at bounding box center [735, 442] width 1046 height 3006
click at [625, 327] on span "10 copies/µL gBlock standards):" at bounding box center [562, 333] width 132 height 13
click at [627, 327] on span "10 copies/µL gBlock standards):" at bounding box center [562, 333] width 132 height 13
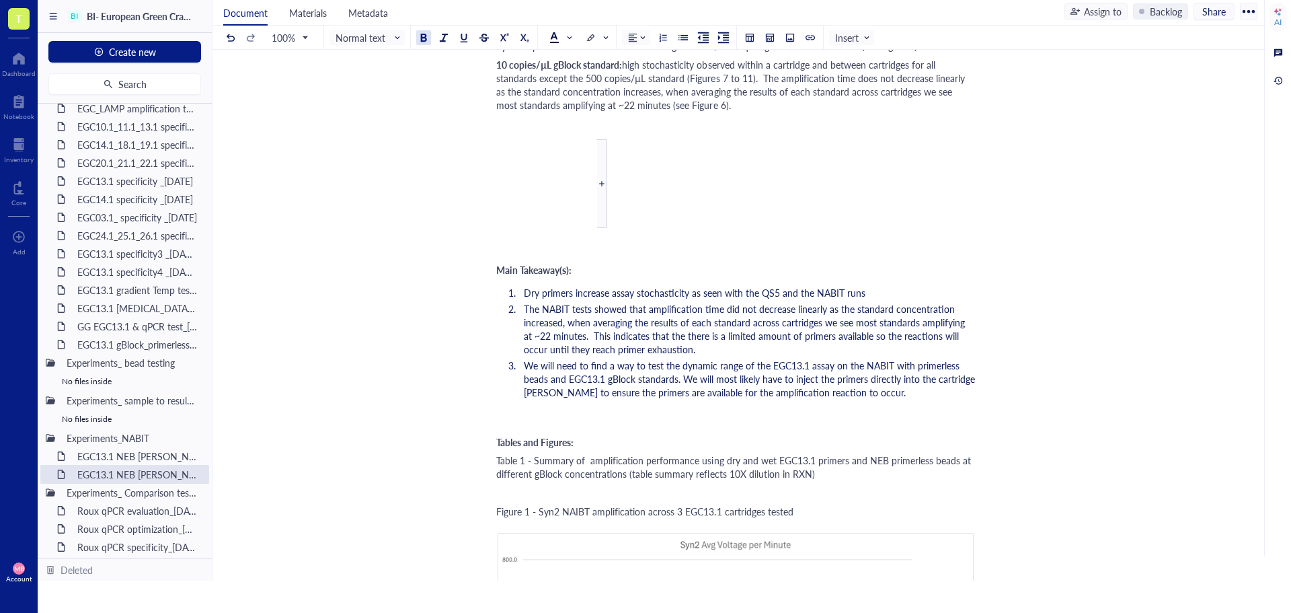
scroll to position [1210, 0]
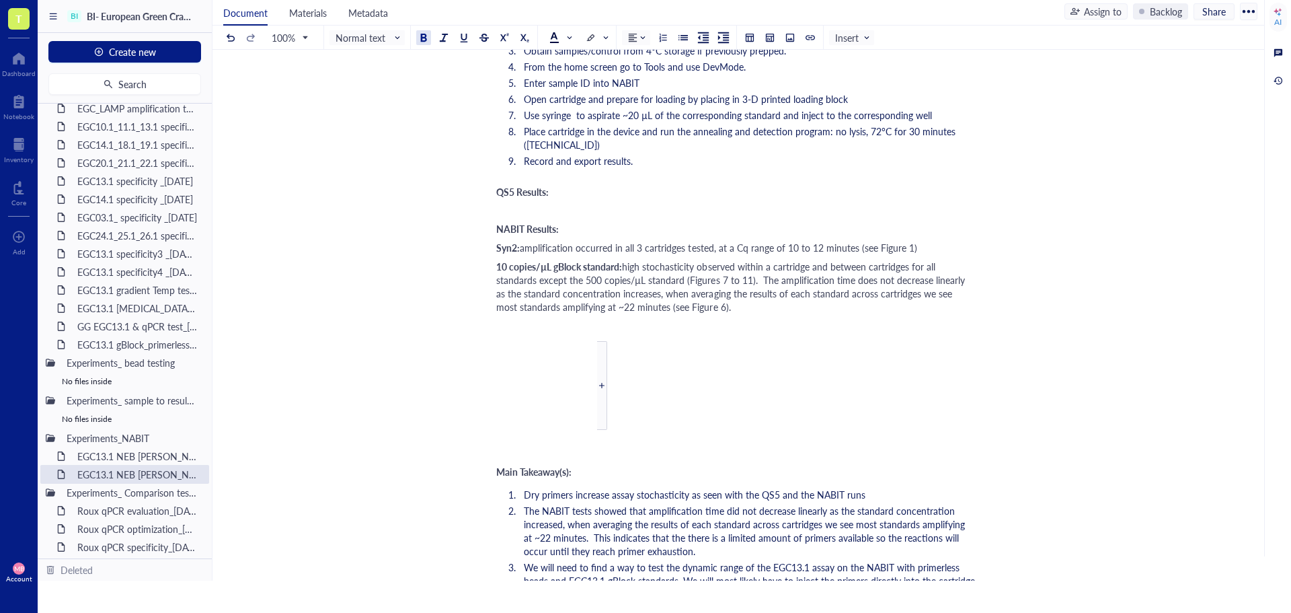
click at [639, 336] on div "Experiment owner: [PERSON_NAME] ﻿ Summary This test evaluated the amplification…" at bounding box center [735, 412] width 479 height 2929
click at [608, 339] on div "﻿ ﻿ ﻿ ﻿ ﻿ ﻿ ﻿" at bounding box center [555, 376] width 118 height 120
click at [550, 331] on div "Experiment owner: [PERSON_NAME] ﻿ Summary This test evaluated the amplification…" at bounding box center [735, 412] width 479 height 2929
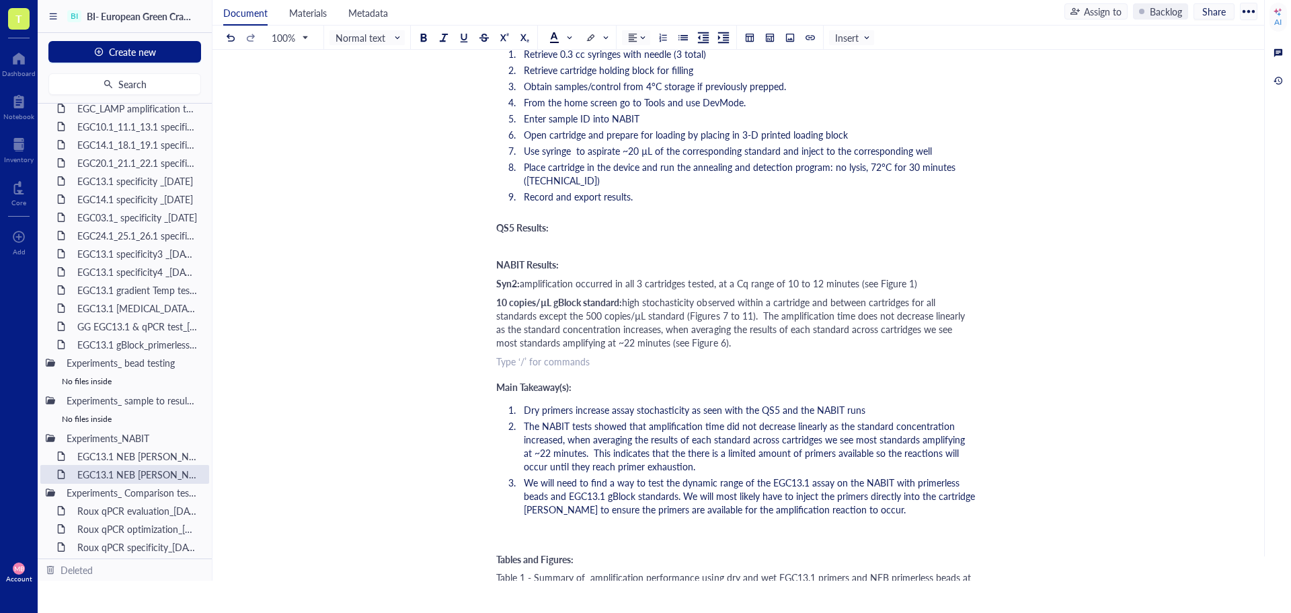
scroll to position [1143, 0]
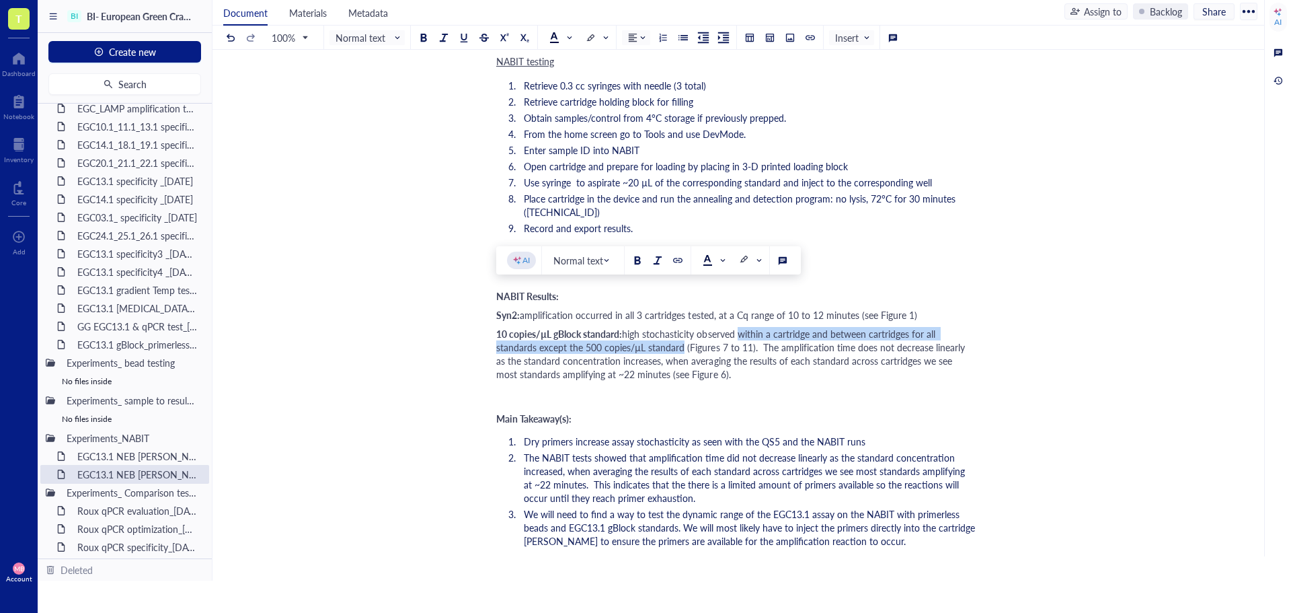
drag, startPoint x: 742, startPoint y: 290, endPoint x: 683, endPoint y: 303, distance: 59.9
click at [683, 327] on span "high stochasticity observed within a cartridge and between cartridges for all s…" at bounding box center [731, 354] width 471 height 54
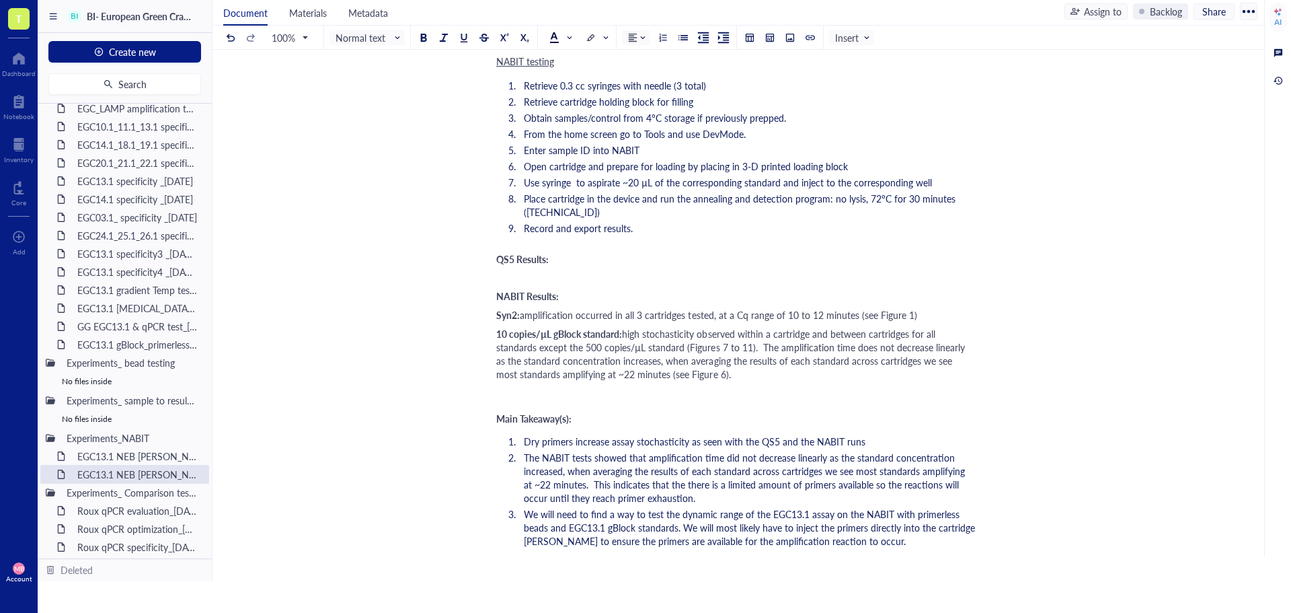
click at [645, 327] on span "high stochasticity observed within a cartridge and between cartridges for all s…" at bounding box center [731, 354] width 471 height 54
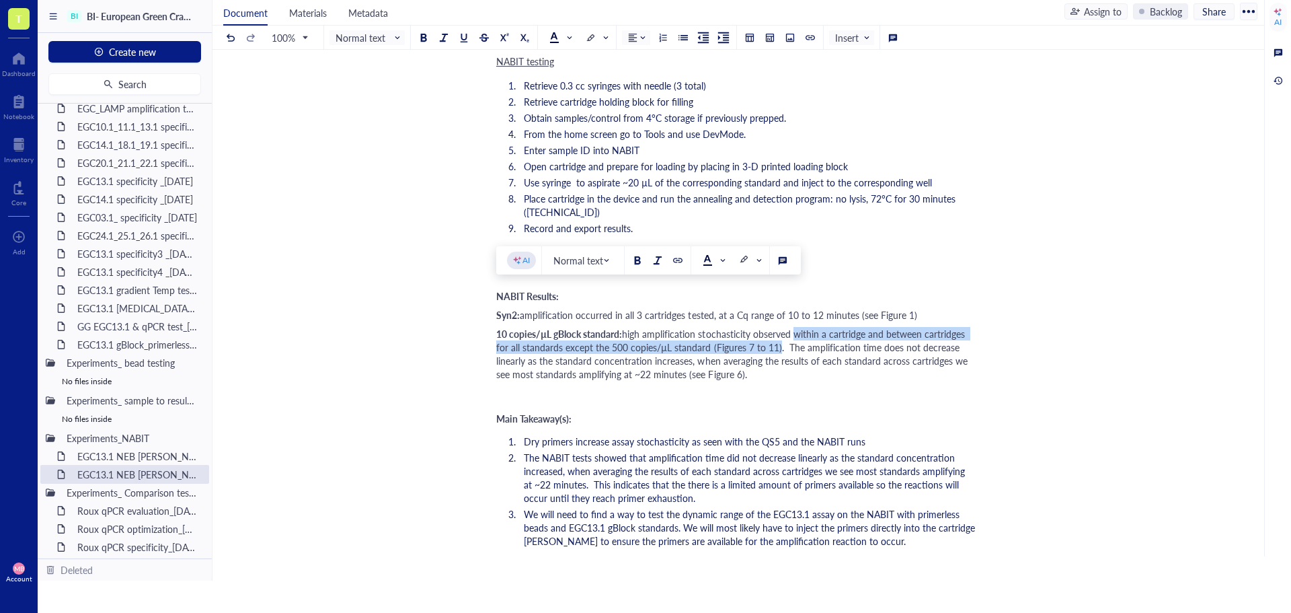
drag, startPoint x: 797, startPoint y: 293, endPoint x: 777, endPoint y: 303, distance: 22.0
click at [777, 327] on span "high amplification stochasticity observed within a cartridge and between cartri…" at bounding box center [733, 354] width 474 height 54
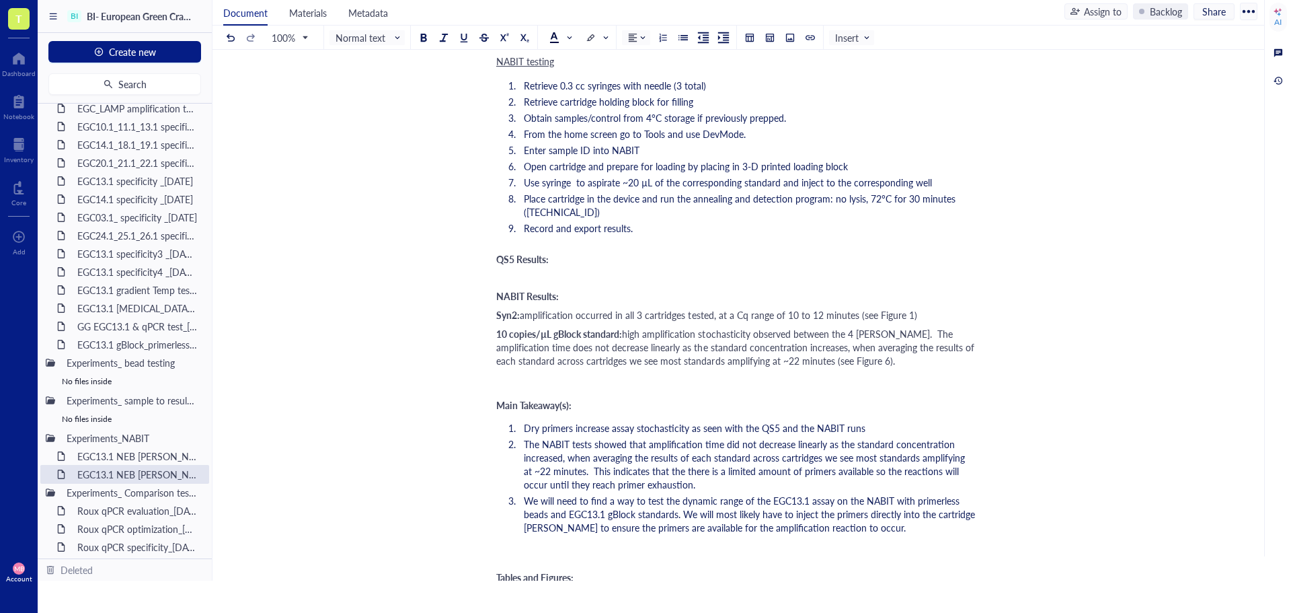
drag, startPoint x: 496, startPoint y: 309, endPoint x: 530, endPoint y: 308, distance: 34.3
click at [530, 308] on div "EGC13.1 NEB [PERSON_NAME] cartridge test2_11OCT25 EGC13.1 NEB [PERSON_NAME] car…" at bounding box center [735, 375] width 1046 height 2872
click at [511, 327] on span "high amplification stochasticity observed between the 4 [PERSON_NAME]. The ampl…" at bounding box center [736, 347] width 481 height 40
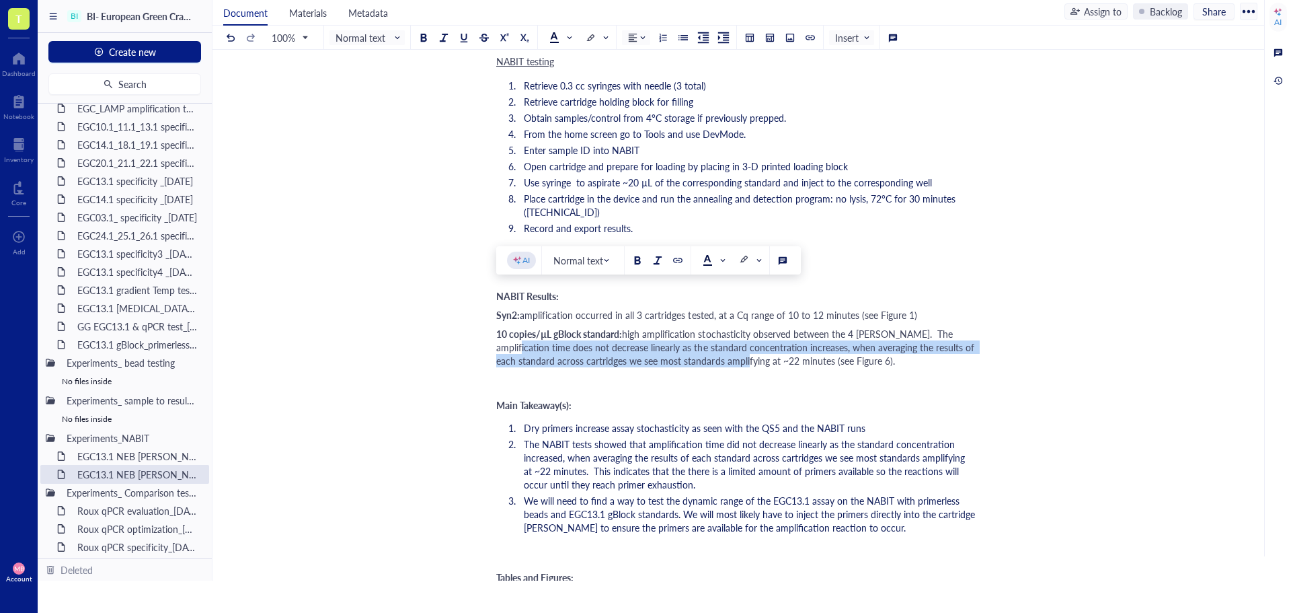
drag, startPoint x: 497, startPoint y: 308, endPoint x: 756, endPoint y: 319, distance: 259.1
click at [756, 327] on span "high amplification stochasticity observed between the 4 [PERSON_NAME]. The ampl…" at bounding box center [736, 347] width 481 height 40
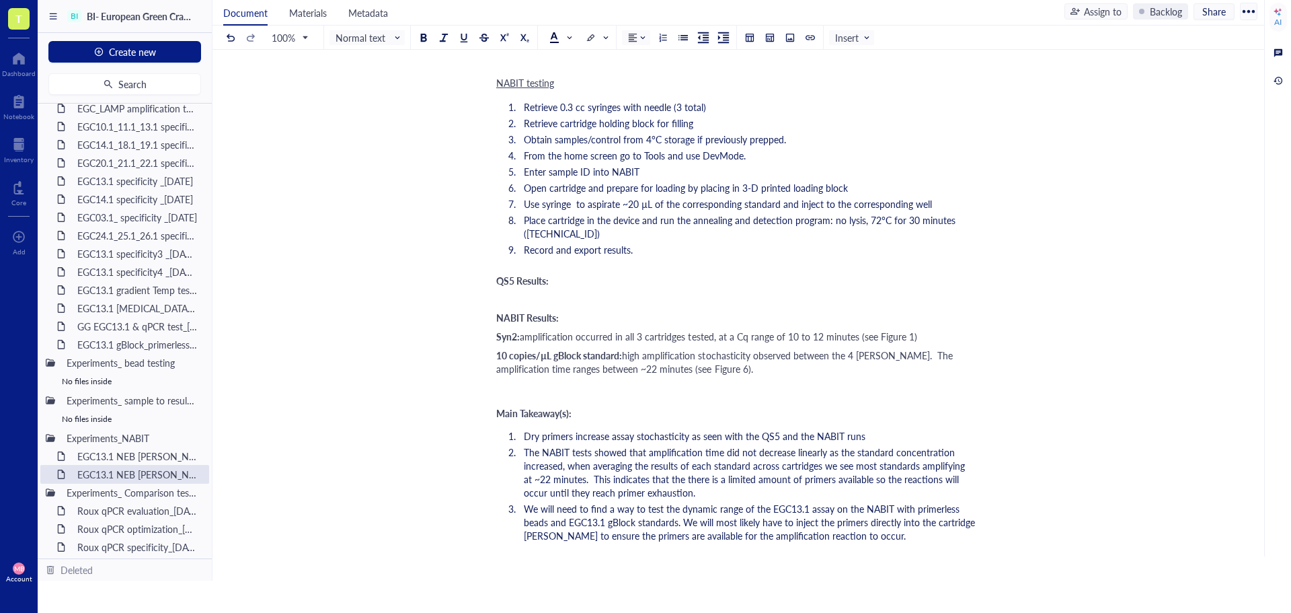
scroll to position [1076, 0]
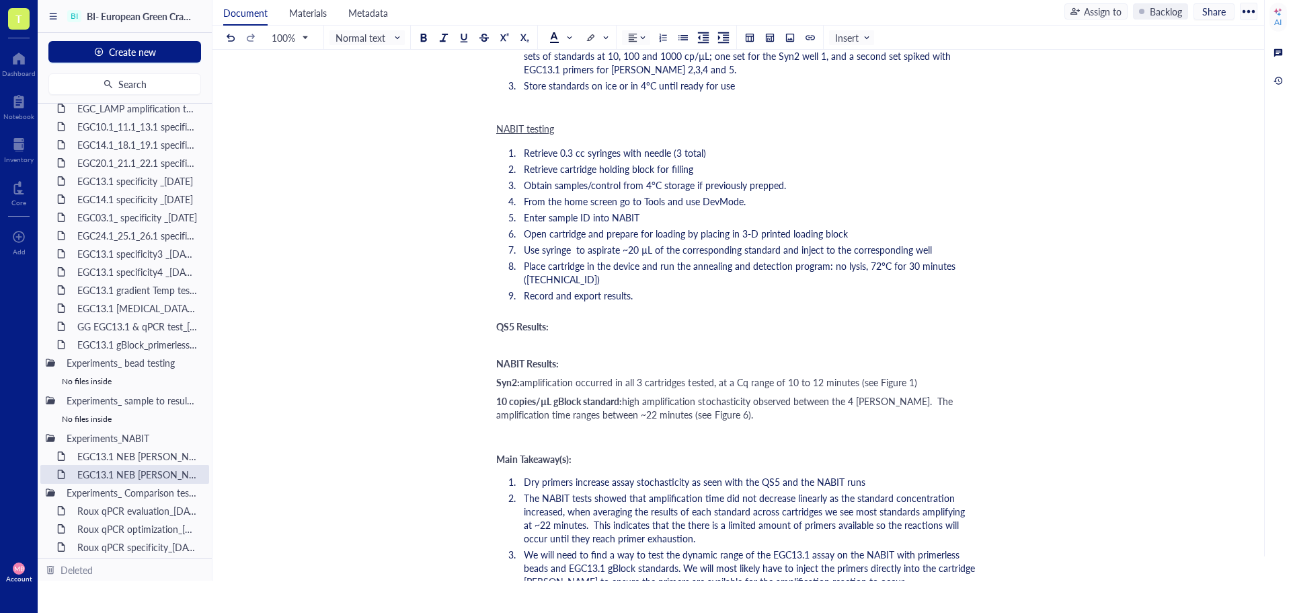
click at [604, 394] on span "high amplification stochasticity observed between the 4 [PERSON_NAME]. The ampl…" at bounding box center [725, 407] width 459 height 27
click at [710, 394] on span "high amplification stochasticity observed between the 4 [PERSON_NAME]. The ampl…" at bounding box center [725, 407] width 459 height 27
click at [731, 394] on div "10 copies/µL gBlock standard: high amplification stochasticity observed between…" at bounding box center [735, 407] width 479 height 27
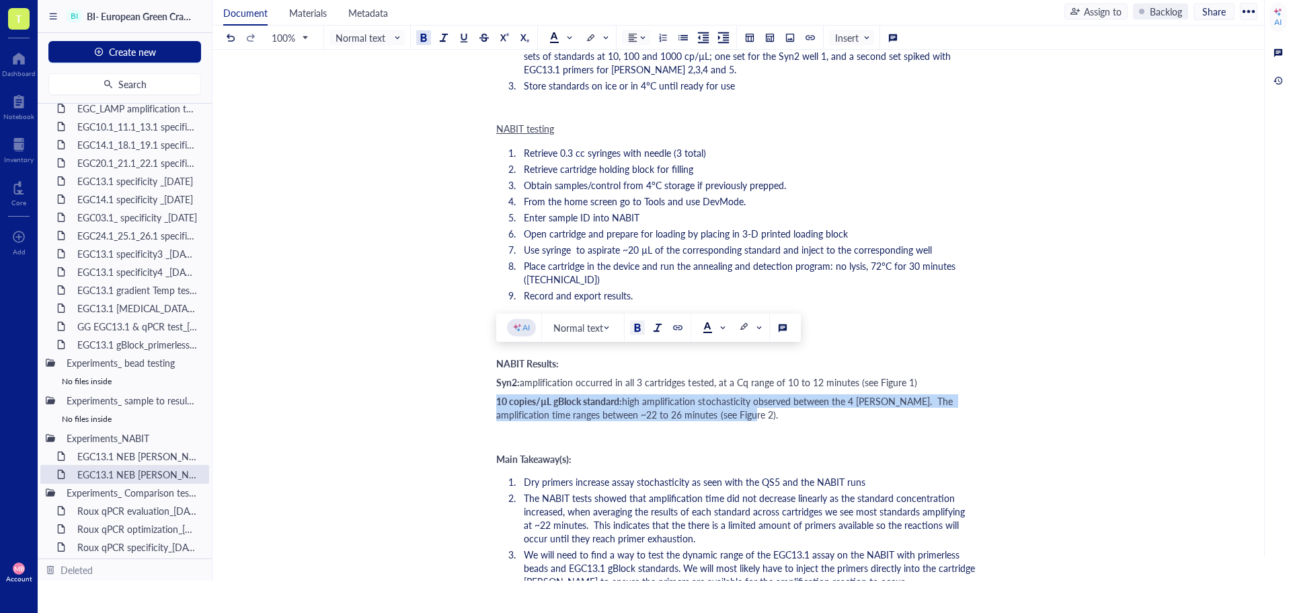
drag, startPoint x: 730, startPoint y: 372, endPoint x: 496, endPoint y: 362, distance: 234.2
click at [496, 394] on div "10 copies/µL gBlock standard: high amplification stochasticity observed between…" at bounding box center [735, 407] width 479 height 27
copy div "10 copies/µL gBlock standard: high amplification stochasticity observed between…"
click at [740, 394] on div "10 copies/µL gBlock standard: high amplification stochasticity observed between…" at bounding box center [735, 407] width 479 height 27
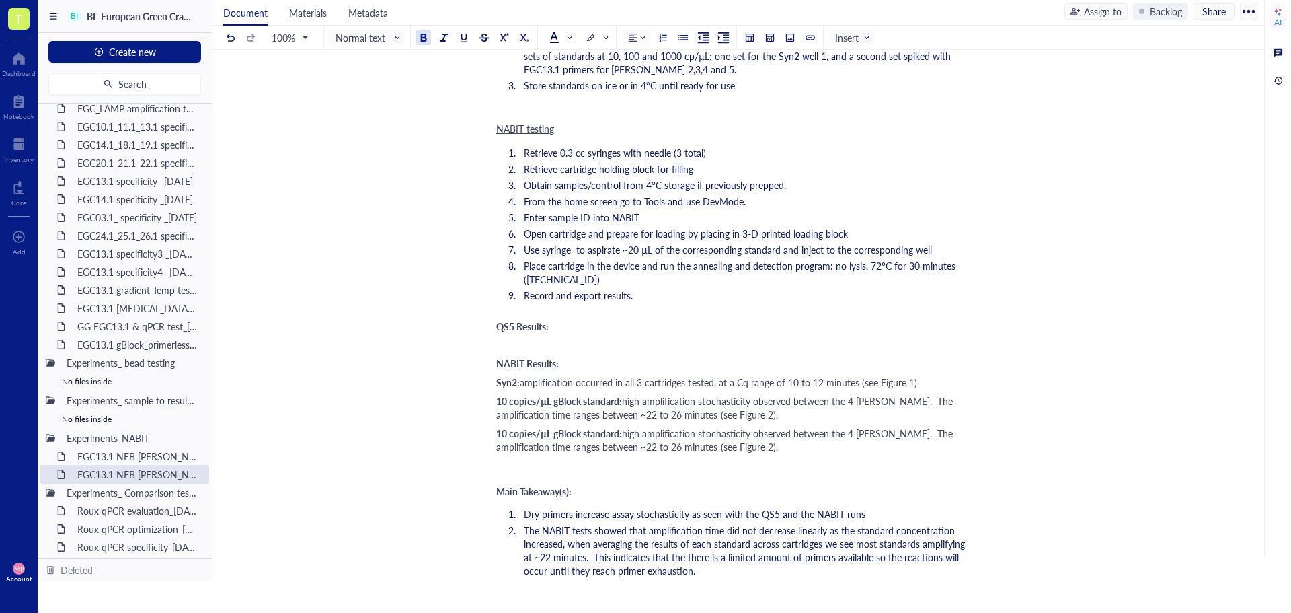
click at [506, 426] on span "10 copies/µL gBlock standard:" at bounding box center [559, 432] width 126 height 13
click at [631, 426] on span "high amplification stochasticity observed between the 4 [PERSON_NAME]. The ampl…" at bounding box center [728, 439] width 465 height 27
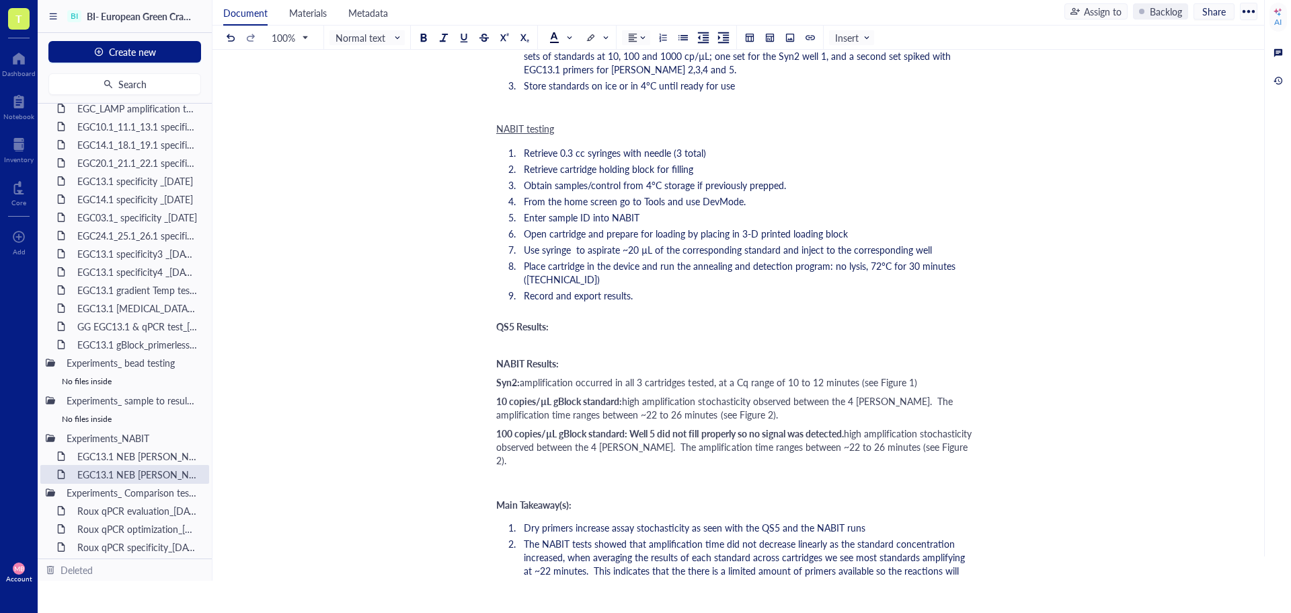
click at [871, 426] on span "high amplification stochasticity observed between the 4 [PERSON_NAME]. The ampl…" at bounding box center [735, 446] width 478 height 40
drag, startPoint x: 853, startPoint y: 395, endPoint x: 676, endPoint y: 407, distance: 177.3
click at [676, 426] on span "high amplification stochasticity observed between the 4 [PERSON_NAME]. The ampl…" at bounding box center [735, 446] width 478 height 40
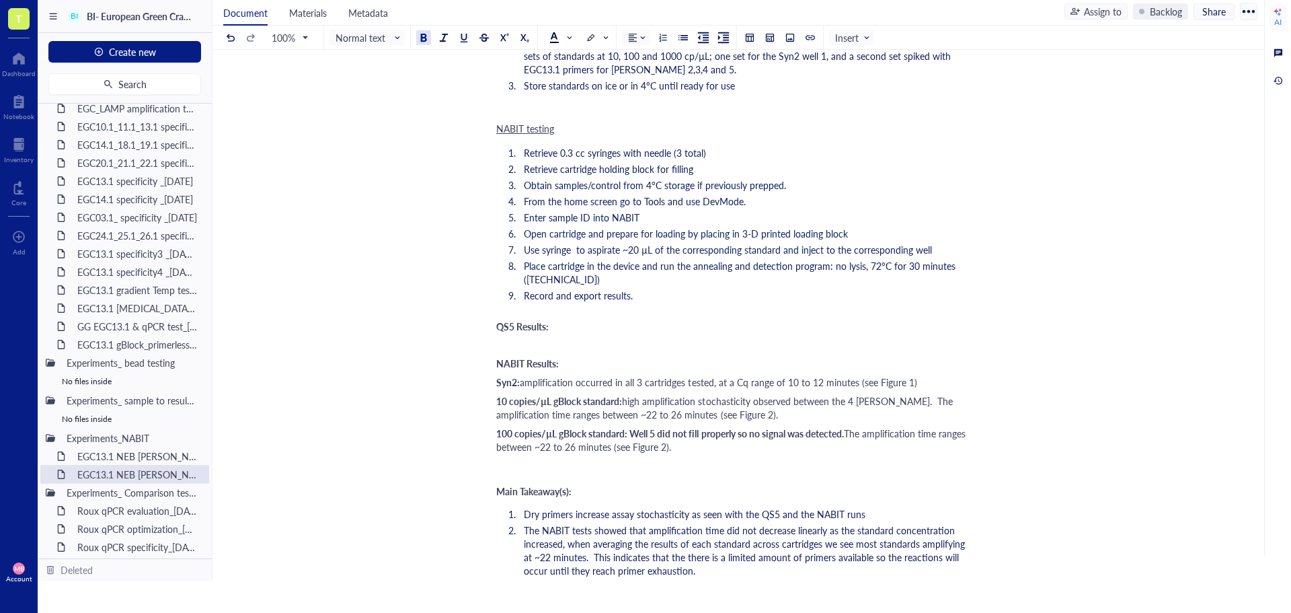
click at [857, 426] on span "The amplification time ranges between ~22 to 26 minutes (see Figure 2)." at bounding box center [732, 439] width 472 height 27
drag, startPoint x: 848, startPoint y: 392, endPoint x: 756, endPoint y: 392, distance: 91.4
click at [756, 426] on span "100 copies/µL gBlock standard: Well 5 did not fill properly so no signal was de…" at bounding box center [670, 432] width 348 height 13
drag, startPoint x: 633, startPoint y: 395, endPoint x: 852, endPoint y: 392, distance: 219.2
click at [844, 426] on span "100 copies/µL gBlock standard: Well 5 did not fill properly so no signal was de…" at bounding box center [670, 432] width 348 height 13
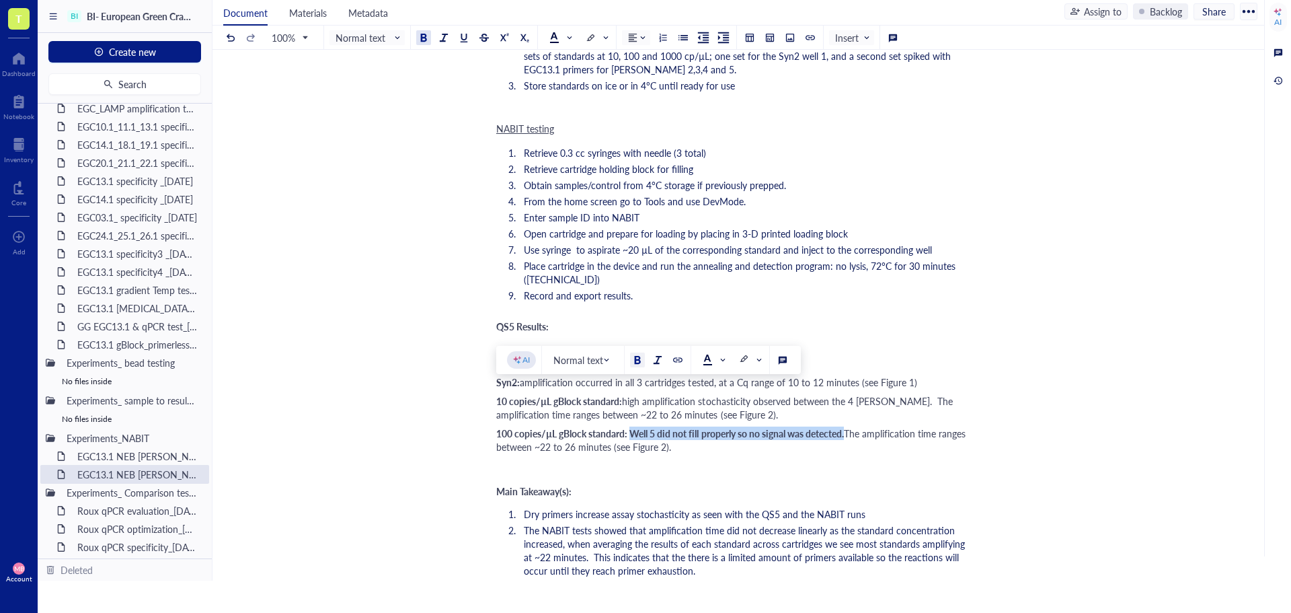
click at [637, 362] on div at bounding box center [637, 359] width 9 height 9
click at [694, 426] on span "The amplification time ranges between ~22 to 26 minutes (see Figure 2)." at bounding box center [734, 439] width 477 height 27
drag, startPoint x: 578, startPoint y: 408, endPoint x: 571, endPoint y: 409, distance: 7.4
click at [571, 426] on span "The amplification time ranges between ~22 to 26 minutes (see Figure 3)." at bounding box center [734, 439] width 477 height 27
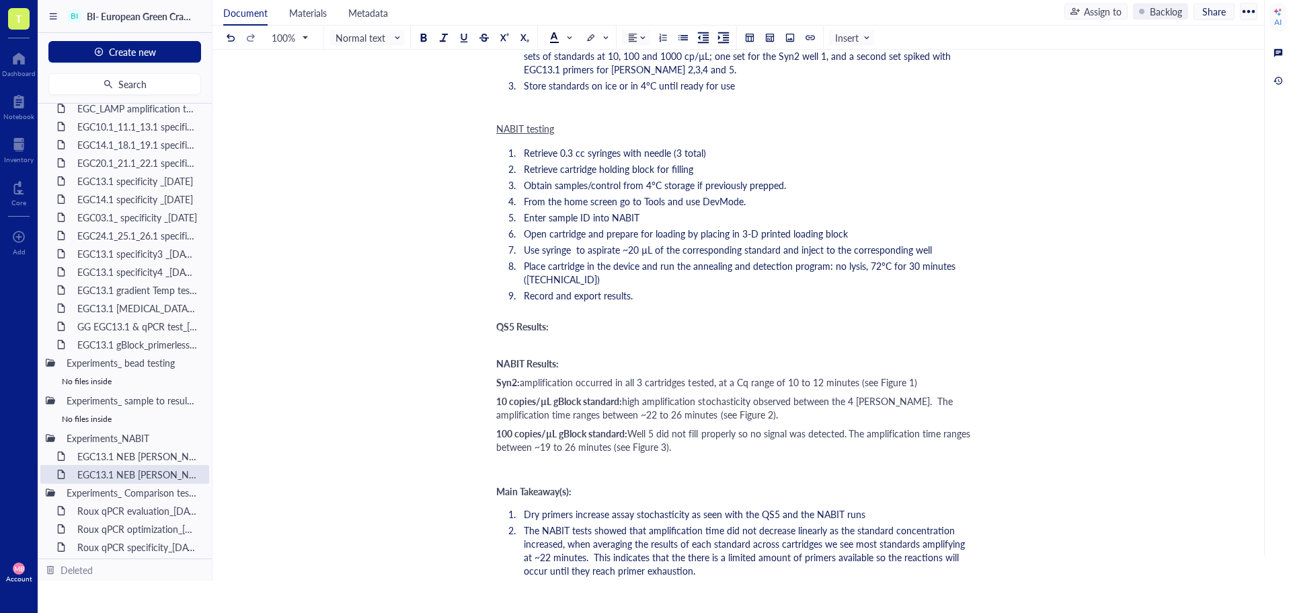
click at [604, 426] on span "The amplification time ranges between ~19 to 26 minutes (see Figure 3)." at bounding box center [734, 439] width 477 height 27
click at [644, 459] on div "﻿ Type ‘/’ for commands" at bounding box center [735, 465] width 479 height 13
click at [606, 426] on span "The amplification time ranges between ~19 to 21 minutes (see Figure 3)." at bounding box center [734, 439] width 477 height 27
click at [578, 426] on span "The amplification time ranges between ~19 to 21 minutes (see Figure 3)." at bounding box center [734, 439] width 477 height 27
click at [577, 426] on span "The amplification time ranges between ~19 to 21 minutes (see Figure 3)." at bounding box center [734, 439] width 477 height 27
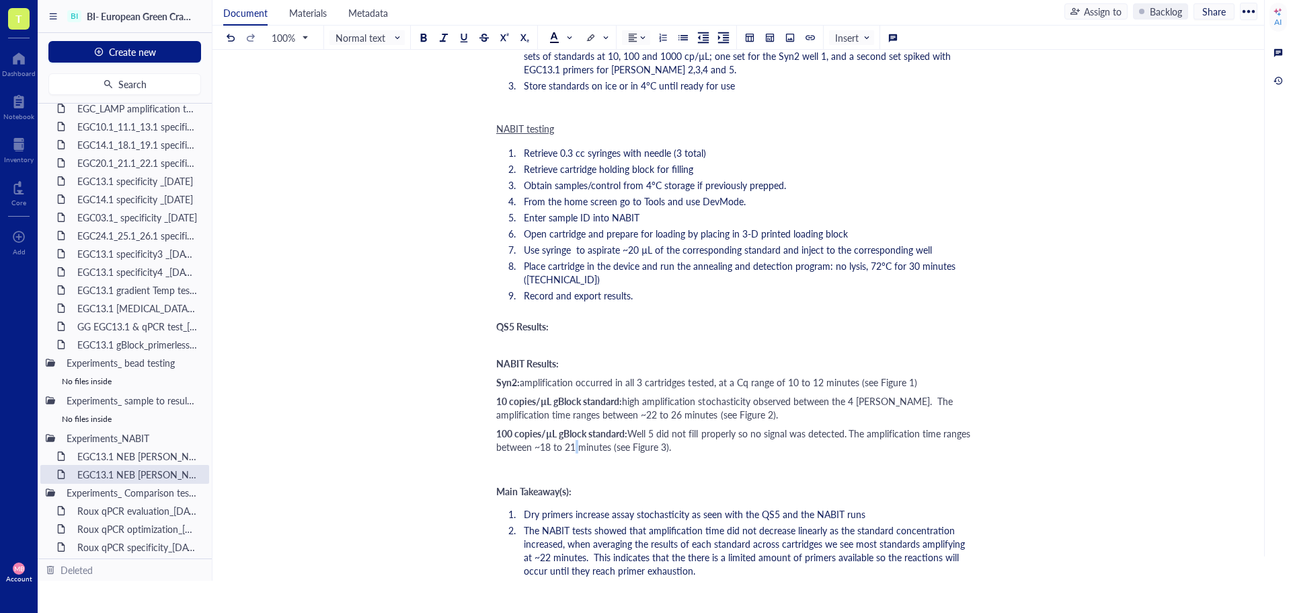
click at [601, 426] on span "The amplification time ranges between ~18 to 21 minutes (see Figure 3)." at bounding box center [734, 439] width 477 height 27
click at [734, 426] on div "100 copies/µL gBlock standard: Well 5 did not fill properly so no signal was de…" at bounding box center [735, 439] width 479 height 27
drag, startPoint x: 817, startPoint y: 407, endPoint x: 495, endPoint y: 395, distance: 322.3
click at [495, 395] on div "EGC13.1 NEB [PERSON_NAME] cartridge test2_11OCT25 EGC13.1 NEB [PERSON_NAME] car…" at bounding box center [735, 451] width 1046 height 2891
copy div "100 copies/µL gBlock standard: Well 5 did not fill properly so no signal was de…"
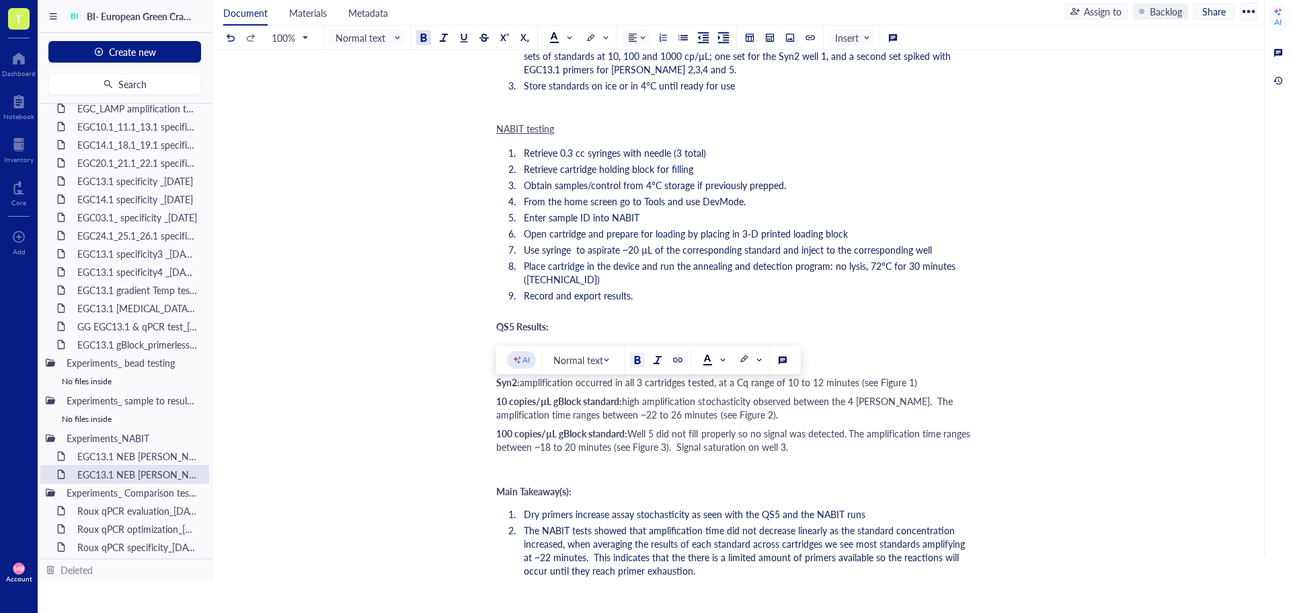
click at [508, 459] on div "﻿" at bounding box center [735, 465] width 479 height 13
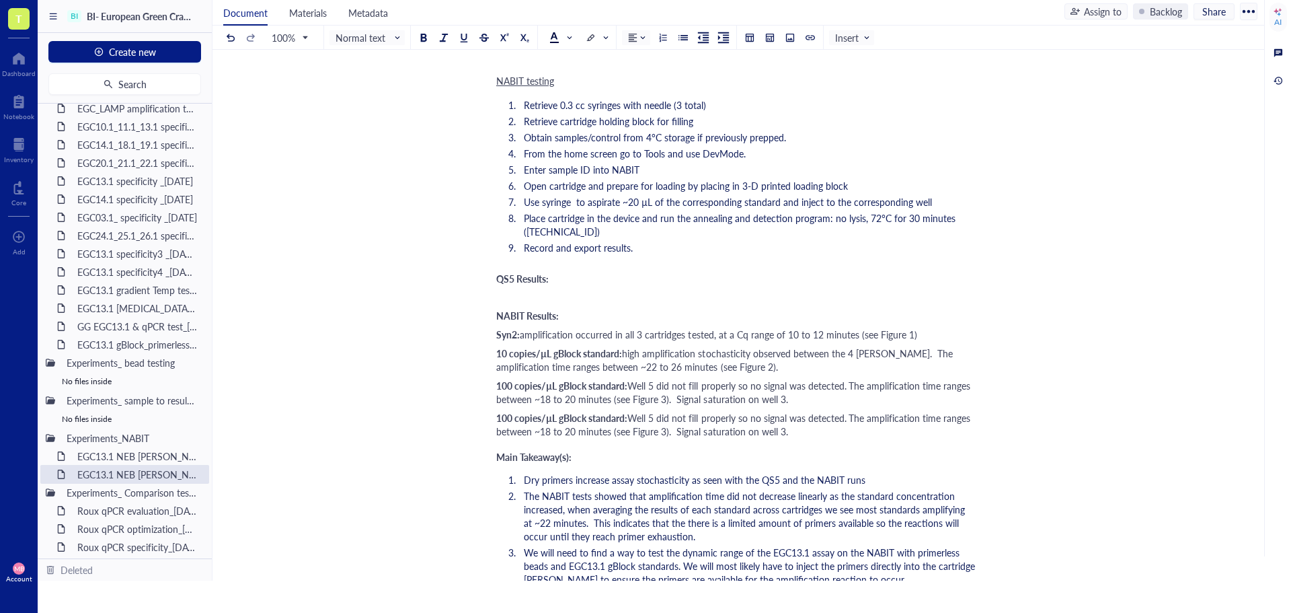
scroll to position [1143, 0]
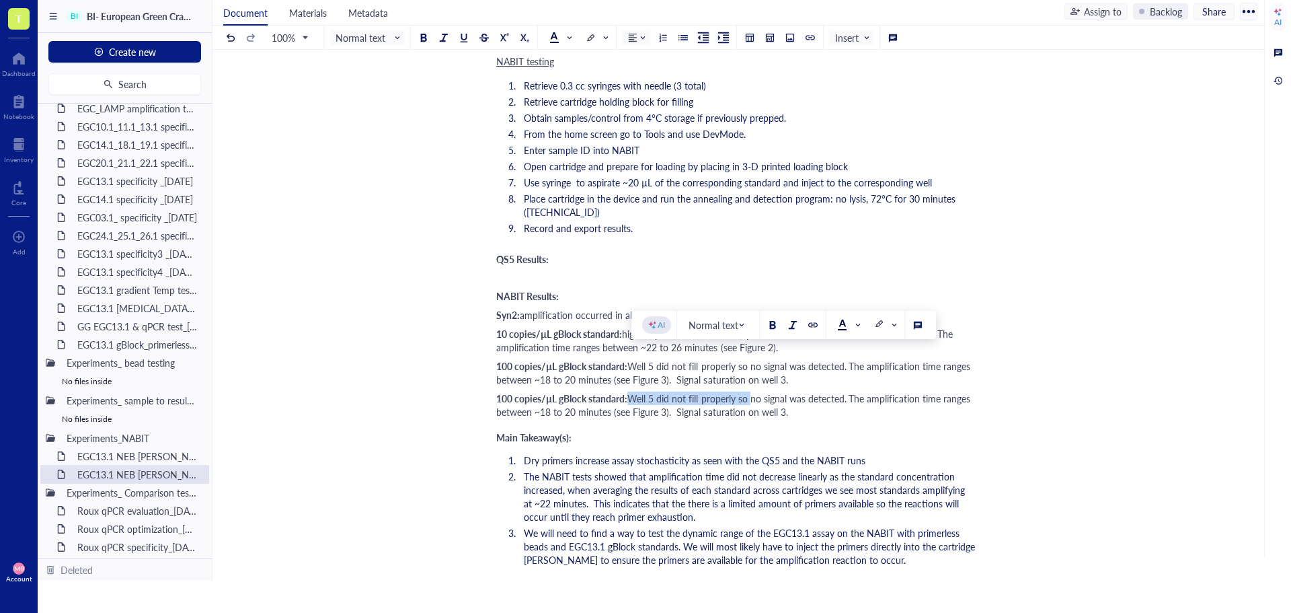
drag, startPoint x: 633, startPoint y: 358, endPoint x: 752, endPoint y: 356, distance: 119.7
click at [752, 391] on span "Well 5 did not fill properly so no signal was detected." at bounding box center [736, 397] width 219 height 13
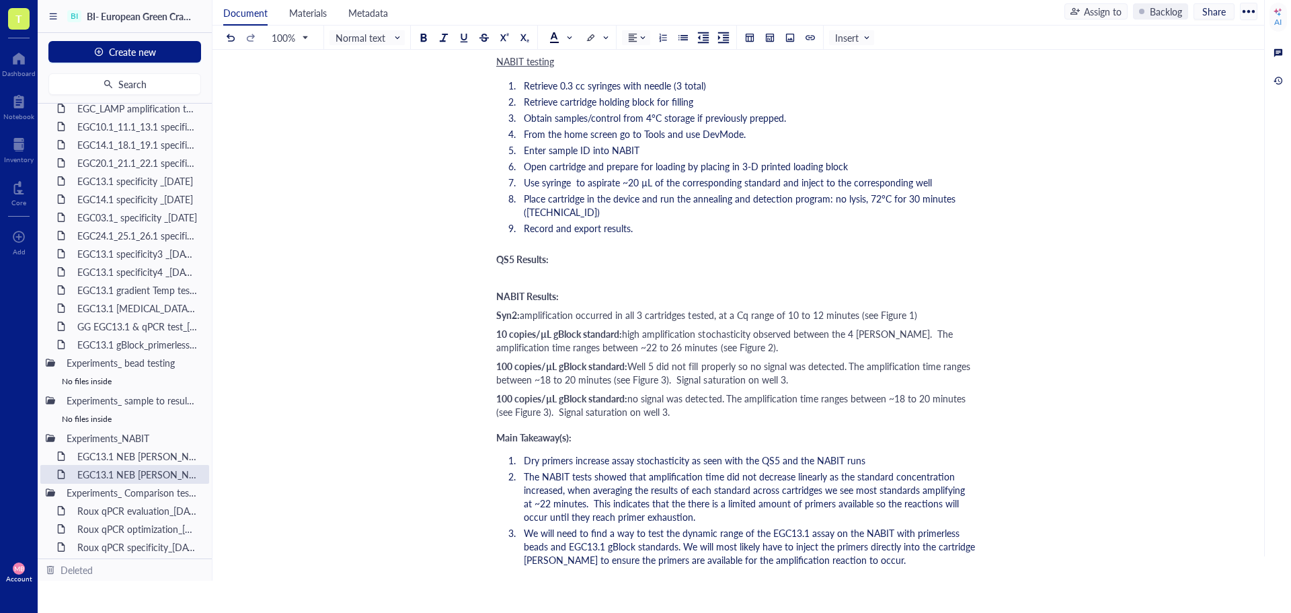
click at [723, 391] on span "no signal was detected." at bounding box center [675, 397] width 96 height 13
drag, startPoint x: 525, startPoint y: 364, endPoint x: 551, endPoint y: 364, distance: 25.5
click at [525, 391] on span "The amplification time ranges between ~18 to 20 minutes (see Figure 3). Signal …" at bounding box center [734, 404] width 477 height 27
click at [948, 391] on span "The amplification time ranges between ~18 to 20 minutes (see Figure 3). Signal …" at bounding box center [734, 404] width 477 height 27
drag, startPoint x: 506, startPoint y: 370, endPoint x: 498, endPoint y: 371, distance: 7.4
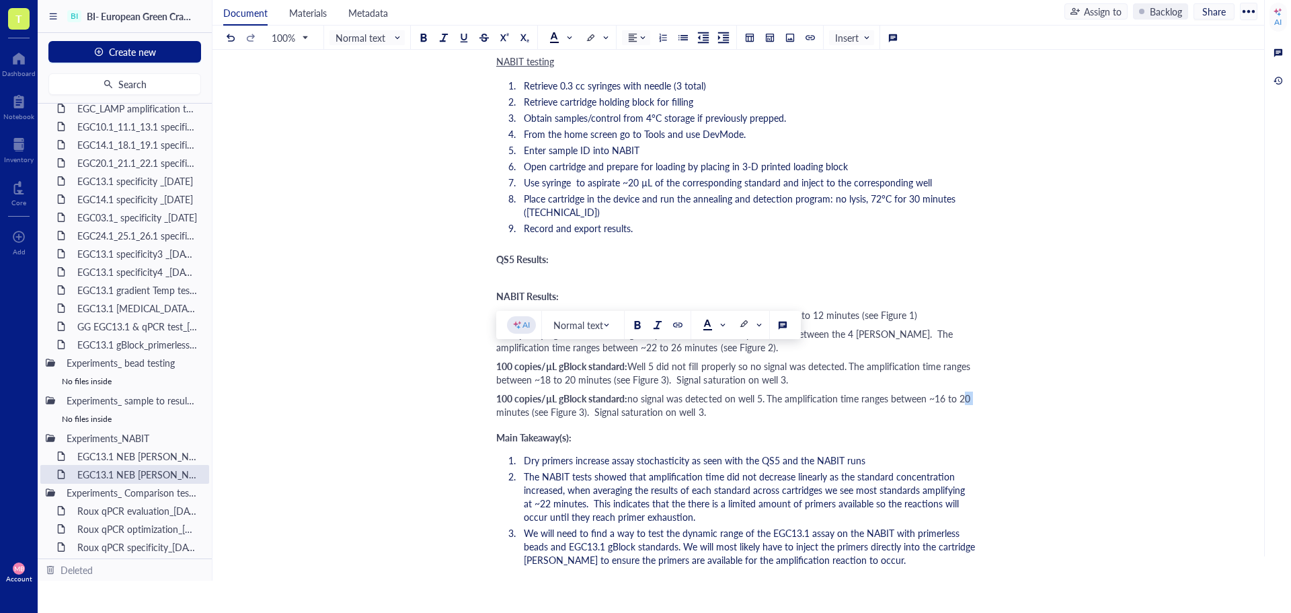
click at [498, 391] on span "The amplification time ranges between ~16 to 20 minutes (see Figure 3). Signal …" at bounding box center [734, 404] width 477 height 27
click at [593, 391] on span "The amplification time ranges between ~16 to 17 minutes (see Figure 3). Signal …" at bounding box center [734, 404] width 477 height 27
click at [707, 391] on span "The amplification time ranges between ~16 to 17 minutes (see Figure 4). Signal …" at bounding box center [734, 404] width 477 height 27
click at [711, 391] on span "The amplification time ranges between ~16 to 17 minutes (see Figure 4). Signal …" at bounding box center [734, 404] width 477 height 27
click at [998, 399] on div "EGC13.1 NEB [PERSON_NAME] cartridge test2_11OCT25 EGC13.1 NEB [PERSON_NAME] car…" at bounding box center [735, 391] width 1046 height 2905
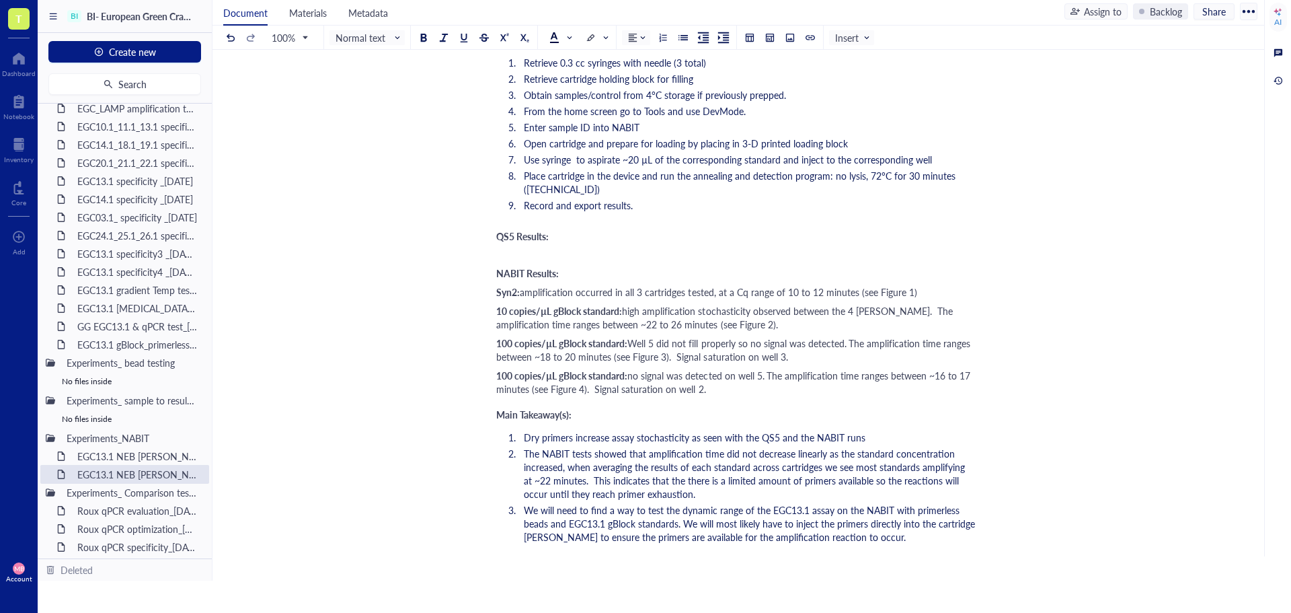
scroll to position [1076, 0]
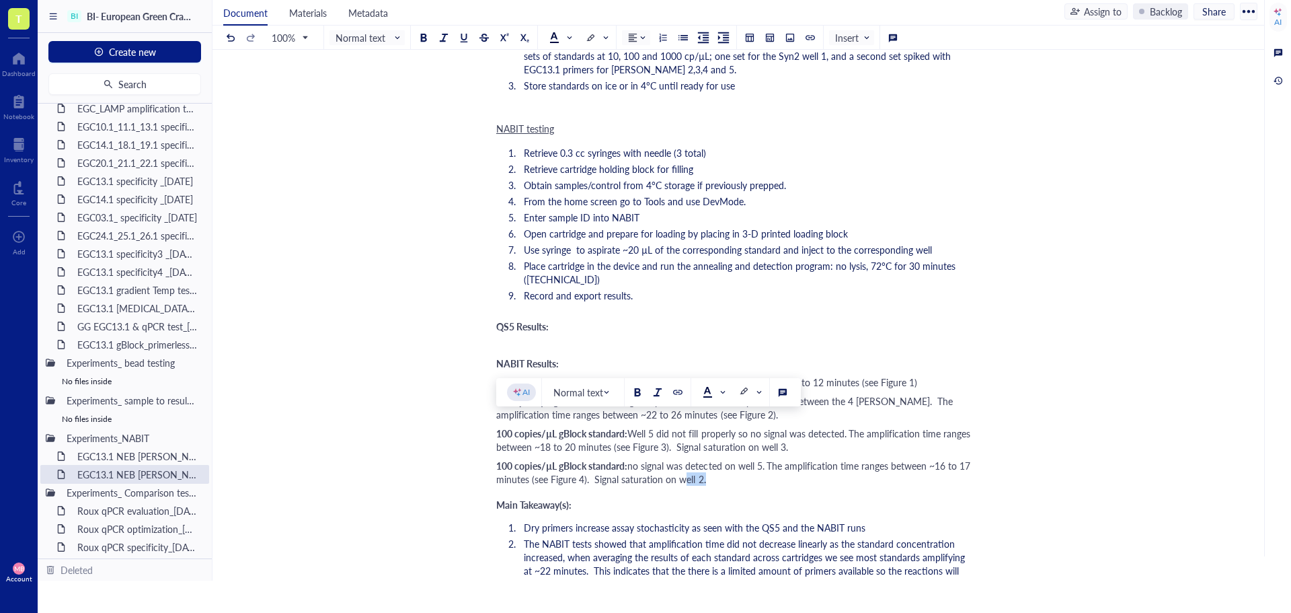
drag, startPoint x: 713, startPoint y: 438, endPoint x: 691, endPoint y: 439, distance: 21.5
click at [691, 459] on span "The amplification time ranges between ~16 to 17 minutes (see Figure 4). Signal …" at bounding box center [734, 472] width 477 height 27
click at [763, 459] on span "The amplification time ranges between ~16 to 17 minutes (see Figure 4). Signal …" at bounding box center [734, 472] width 477 height 27
click at [830, 459] on span "The amplification time ranges between ~16 to 17 minutes (see Figure 4). Signal …" at bounding box center [734, 472] width 477 height 27
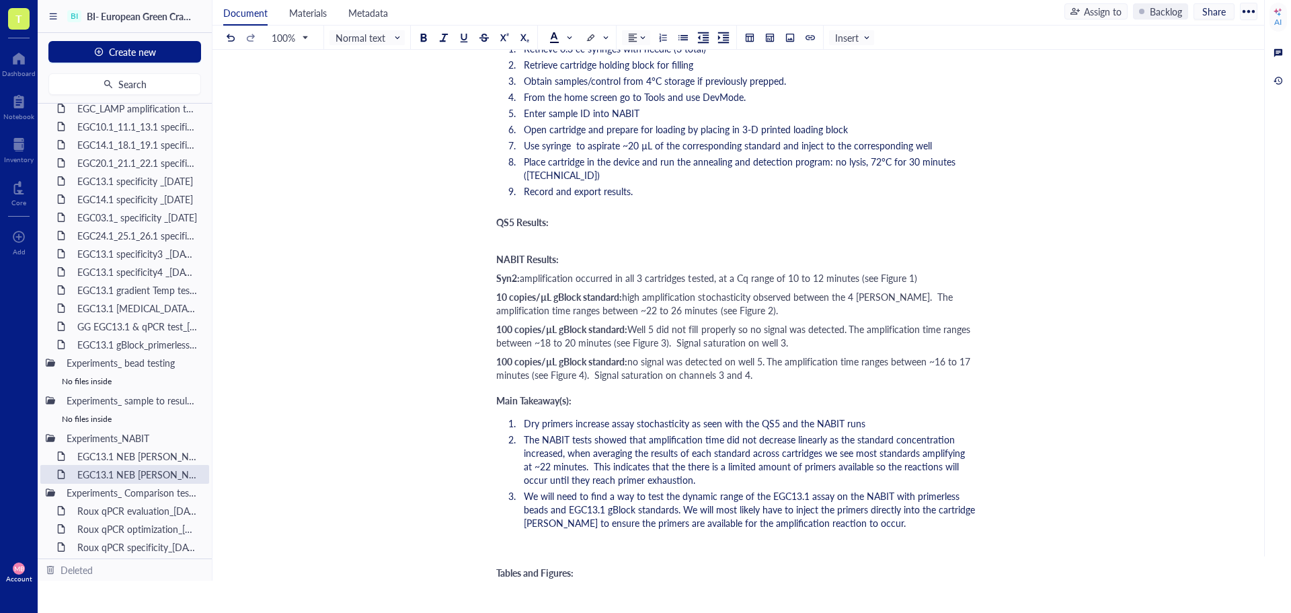
scroll to position [1210, 0]
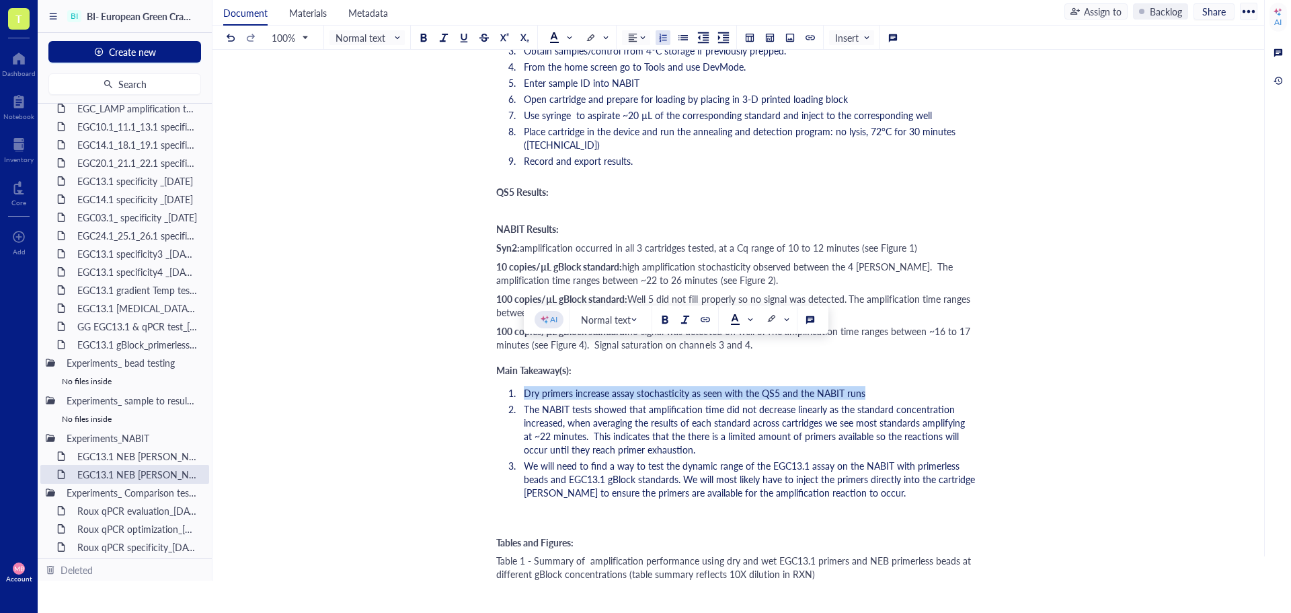
drag, startPoint x: 524, startPoint y: 355, endPoint x: 861, endPoint y: 357, distance: 336.9
click at [861, 386] on span "Dry primers increase assay stochasticity as seen with the QS5 and the NABIT runs" at bounding box center [695, 392] width 342 height 13
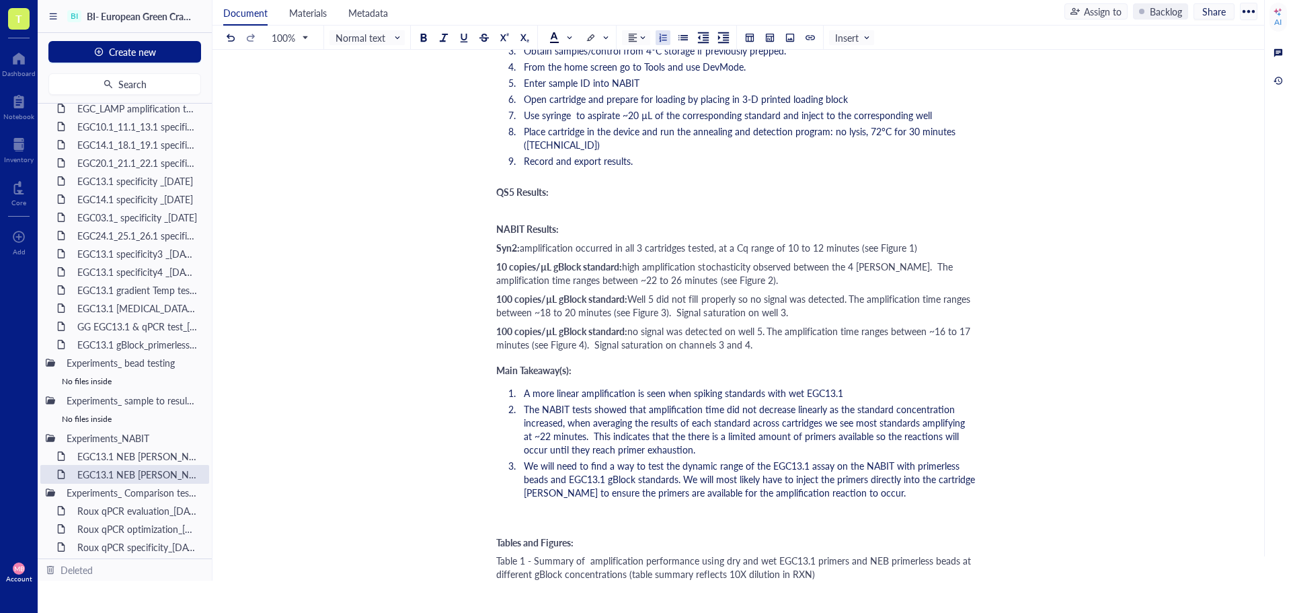
click at [801, 386] on span "A more linear amplification is seen when spiking standards with wet EGC13.1" at bounding box center [683, 392] width 319 height 13
click at [856, 386] on li "A more linear amplification is seen when spiking standards with EGC13.1" at bounding box center [746, 392] width 457 height 13
click at [668, 386] on span "A more linear amplification is seen when spiking standards with EGC13.1 primers" at bounding box center [691, 392] width 335 height 13
click at [918, 386] on li "A more linear amplification is seen on the NABIT when spiking standards with EG…" at bounding box center [746, 392] width 457 height 13
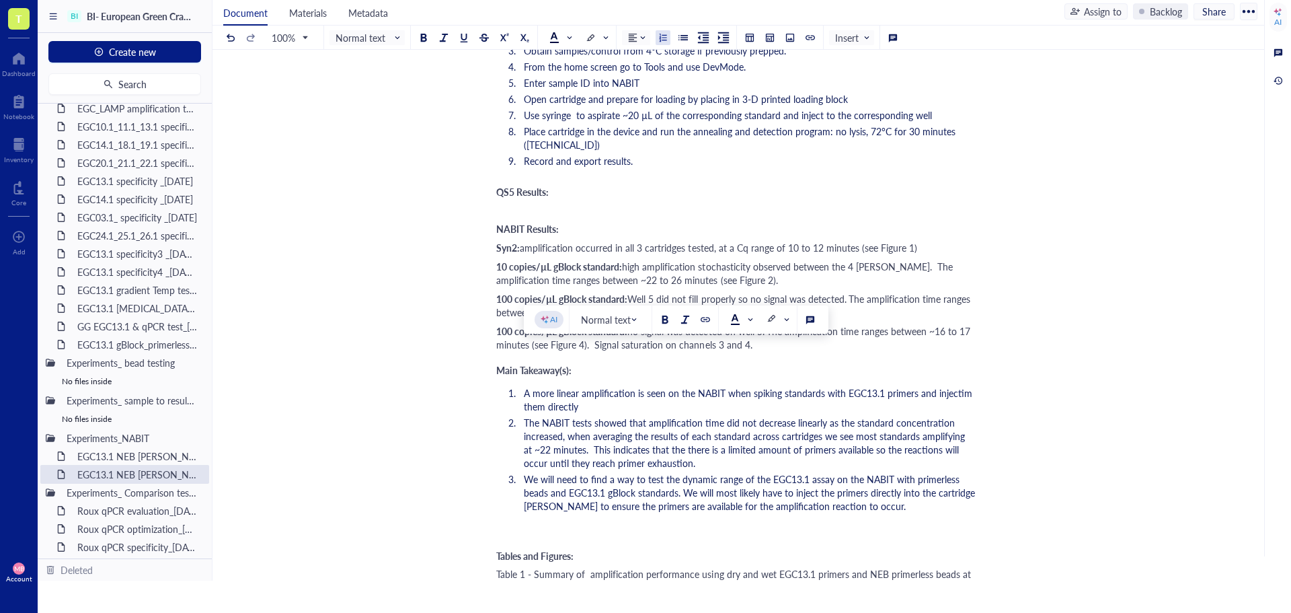
drag, startPoint x: 956, startPoint y: 352, endPoint x: 936, endPoint y: 376, distance: 31.5
click at [936, 416] on span "The NABIT tests showed that amplification time did not decrease linearly as the…" at bounding box center [746, 443] width 444 height 54
click at [966, 386] on span "A more linear amplification is seen on the NABIT when spiking standards with EG…" at bounding box center [749, 399] width 451 height 27
click at [691, 383] on ol "A more linear amplification is seen on the NABIT when spiking standards with EG…" at bounding box center [735, 449] width 479 height 132
click at [680, 386] on li "A more linear amplification is seen on the NABIT when spiking standards with EG…" at bounding box center [746, 399] width 457 height 27
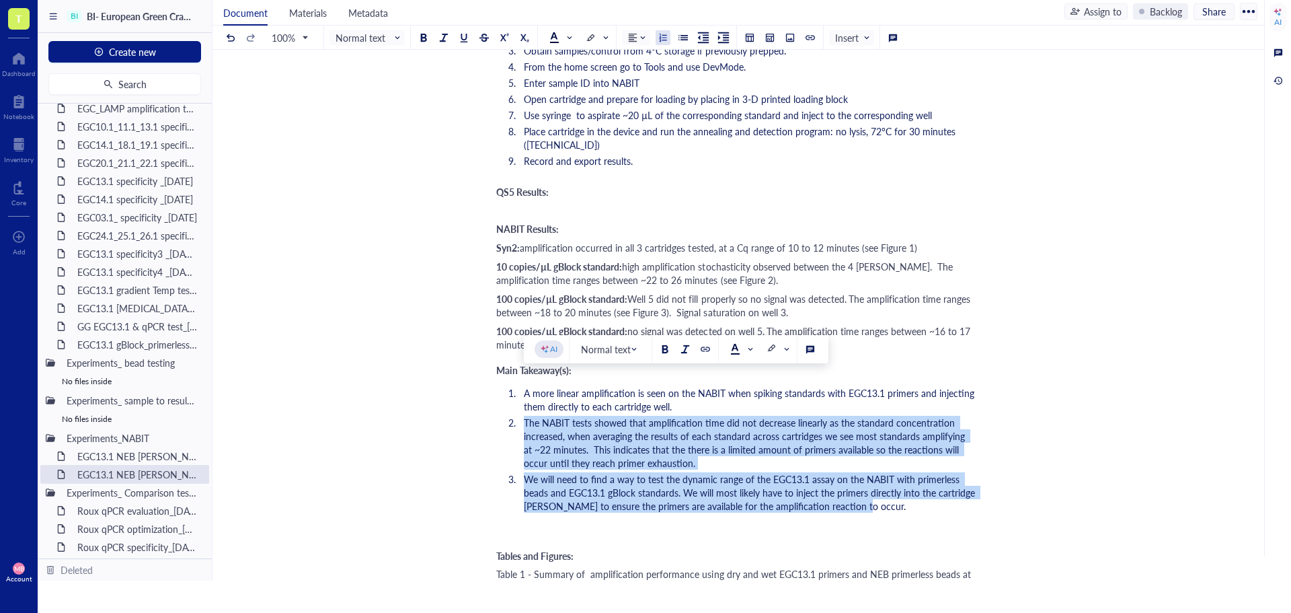
drag, startPoint x: 853, startPoint y: 469, endPoint x: 513, endPoint y: 387, distance: 350.0
click at [513, 387] on ol "A more linear amplification is seen on the NABIT when spiking standards with EG…" at bounding box center [735, 449] width 479 height 132
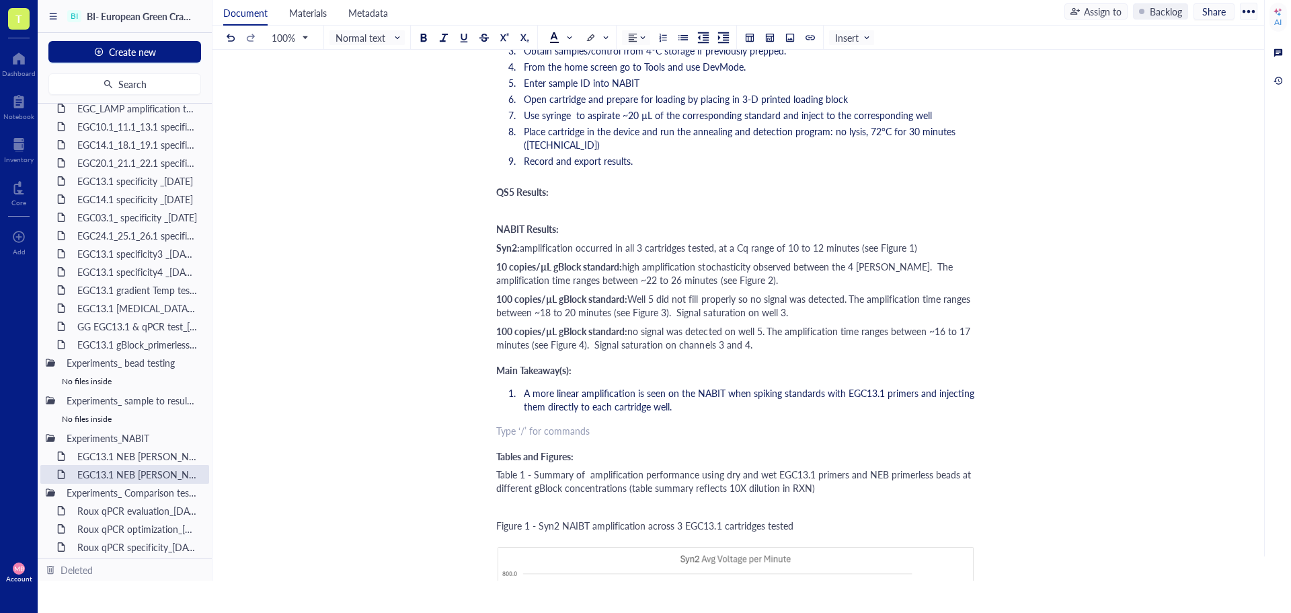
click at [502, 424] on div "﻿ Type ‘/’ for commands" at bounding box center [735, 430] width 479 height 13
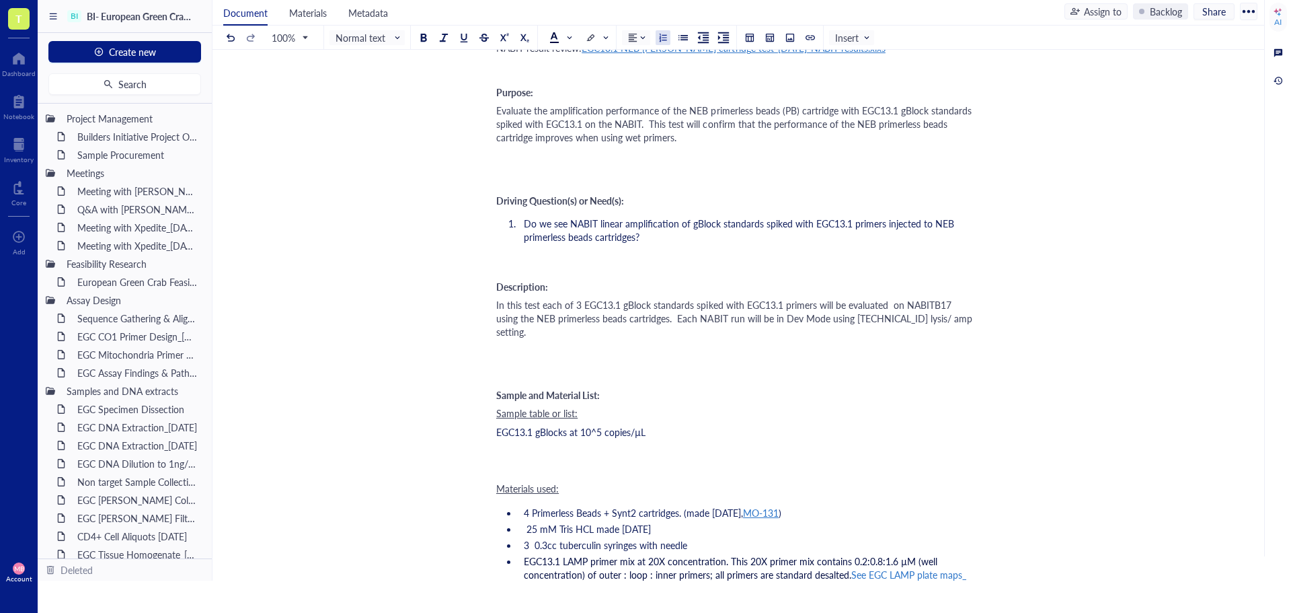
scroll to position [0, 0]
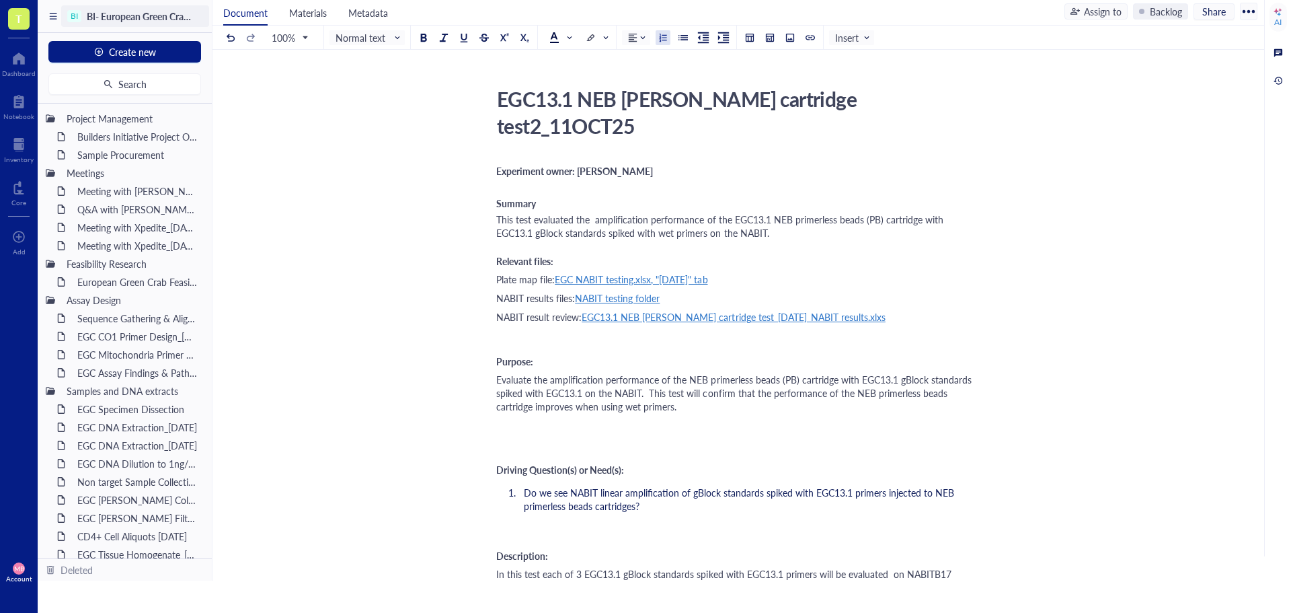
click at [107, 17] on span "BI- European Green Crab [PERSON_NAME]" at bounding box center [177, 15] width 180 height 13
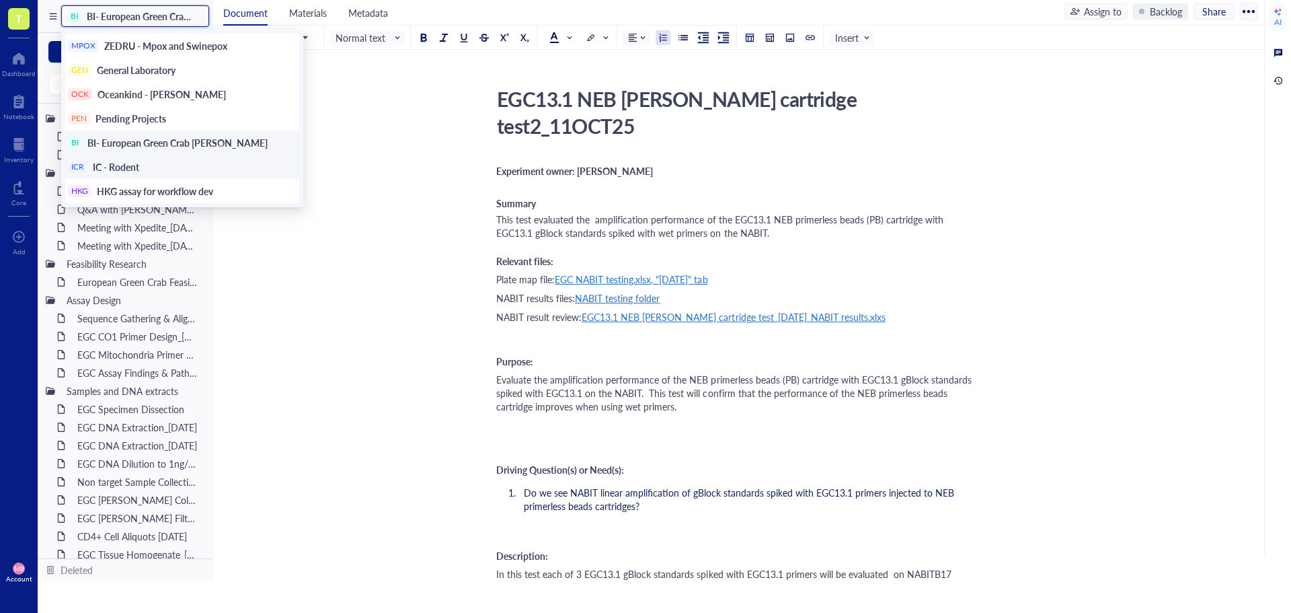
click at [128, 160] on div "ICR IC - Rodent" at bounding box center [182, 167] width 234 height 24
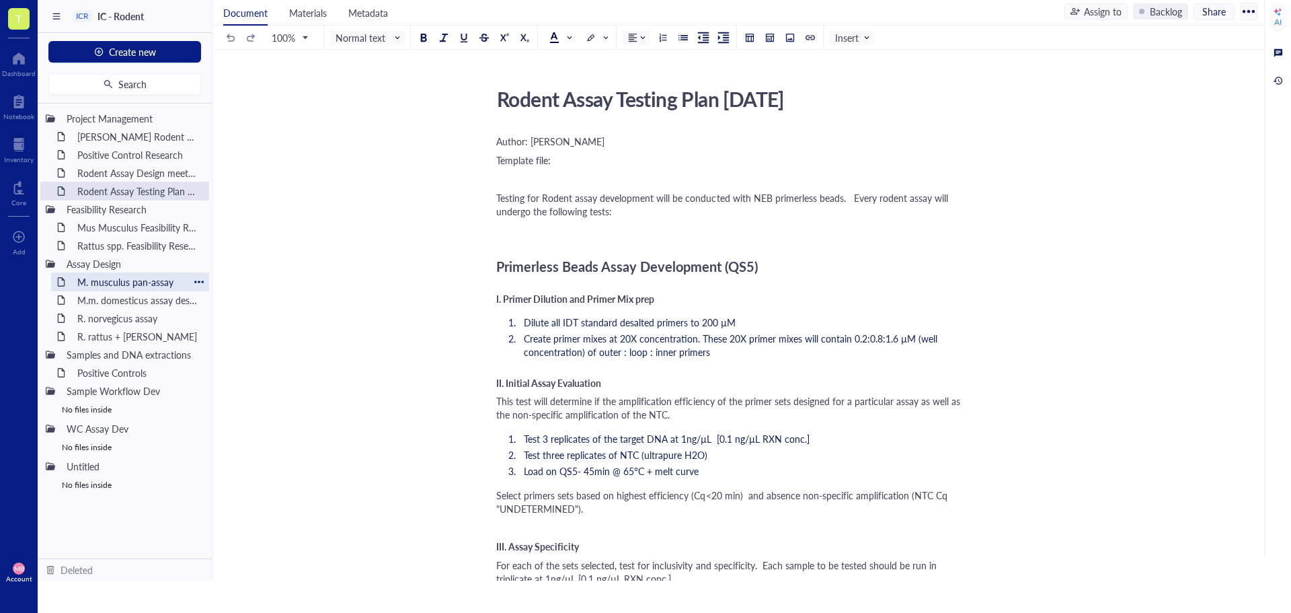
click at [125, 285] on div "M. musculus pan-assay" at bounding box center [130, 281] width 118 height 19
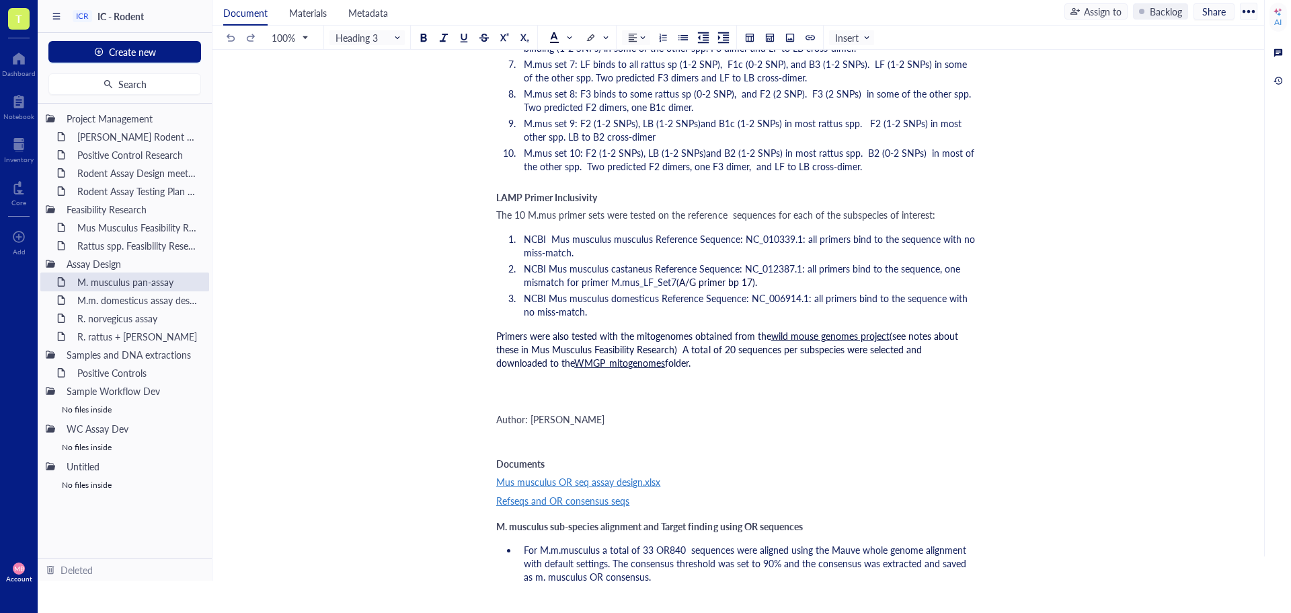
scroll to position [2353, 0]
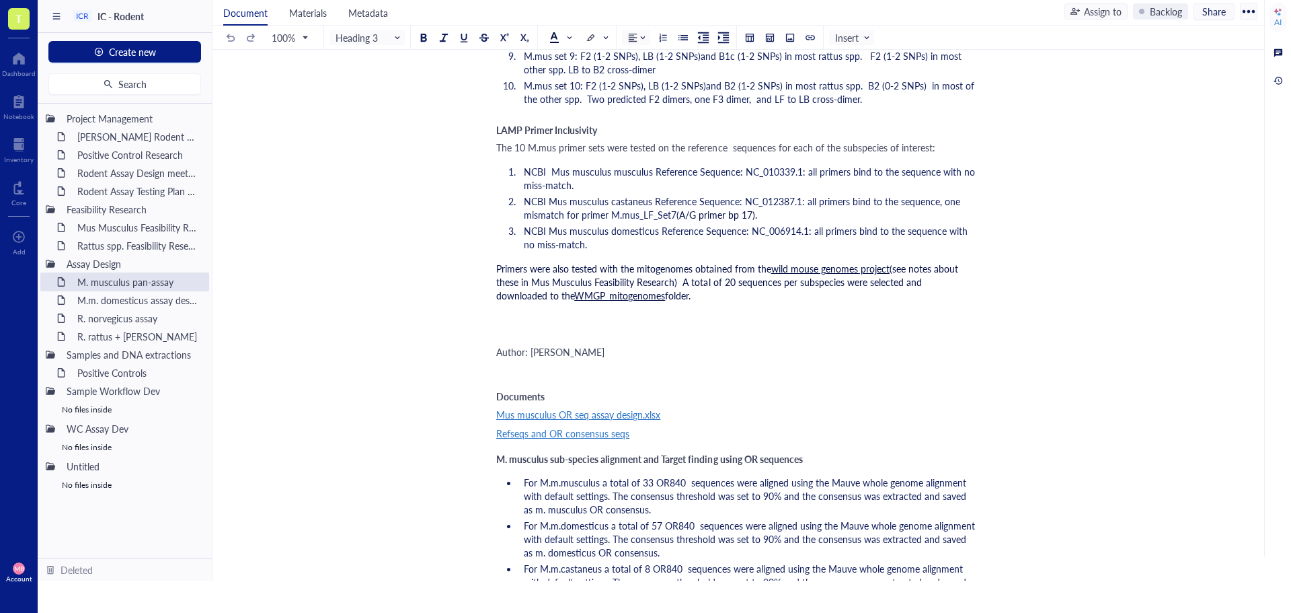
drag, startPoint x: 499, startPoint y: 336, endPoint x: 788, endPoint y: 542, distance: 354.8
click at [499, 336] on div "﻿" at bounding box center [735, 332] width 479 height 13
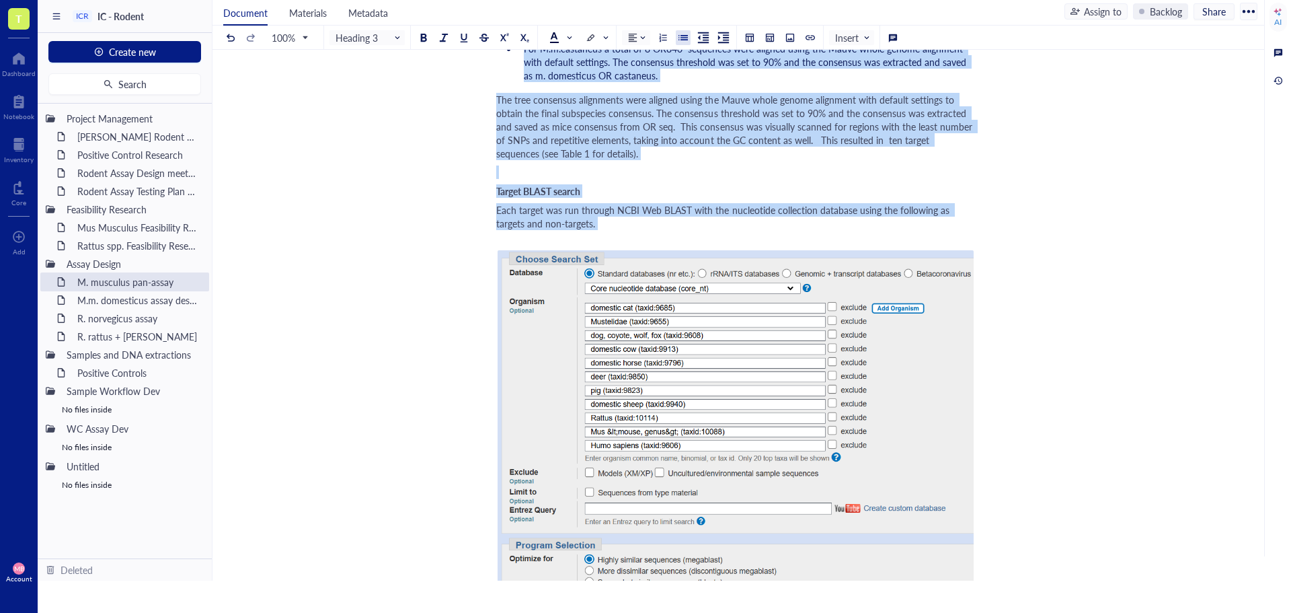
scroll to position [2944, 0]
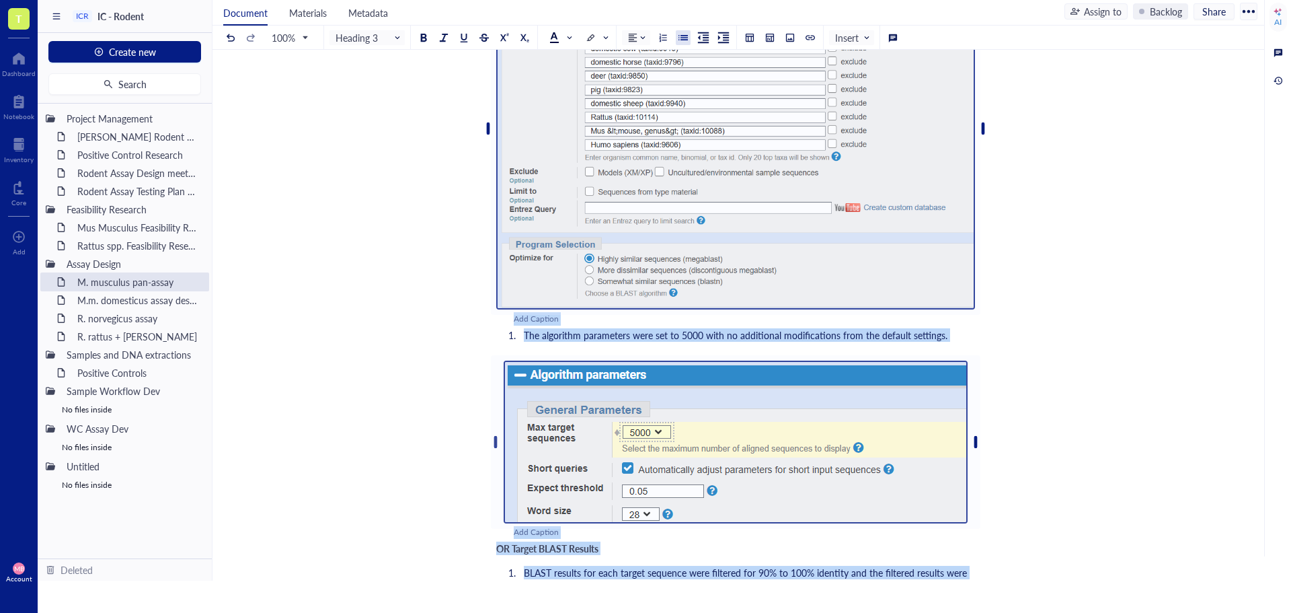
drag, startPoint x: 788, startPoint y: 542, endPoint x: 541, endPoint y: 485, distance: 253.8
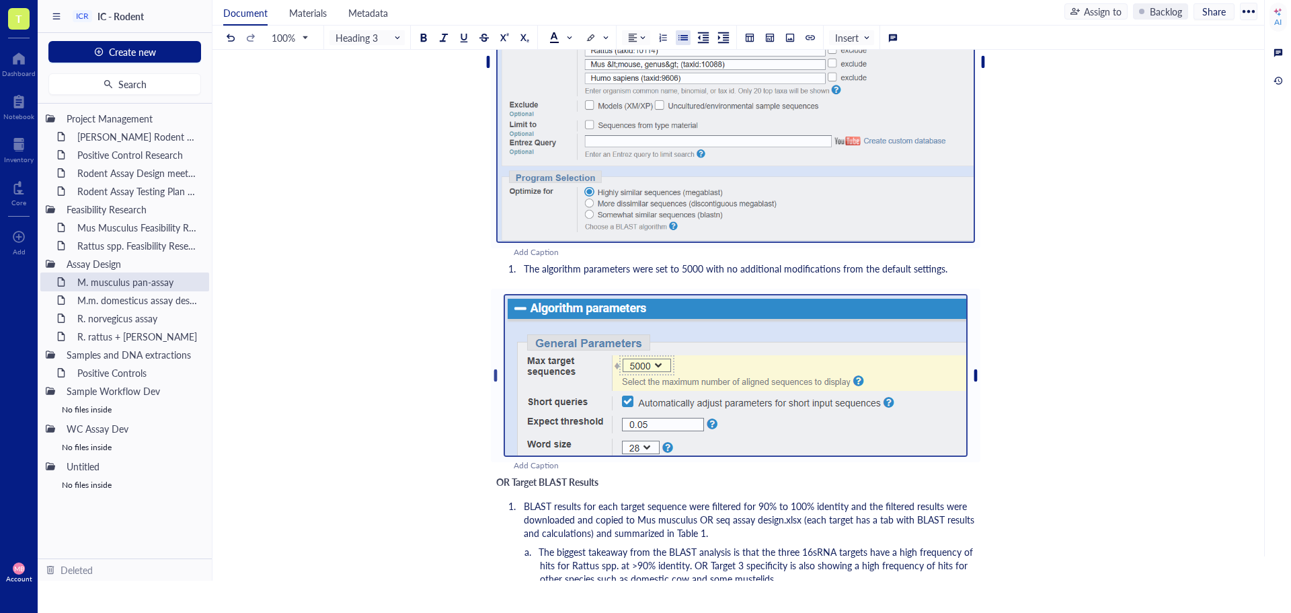
click at [182, 266] on div at bounding box center [184, 263] width 9 height 9
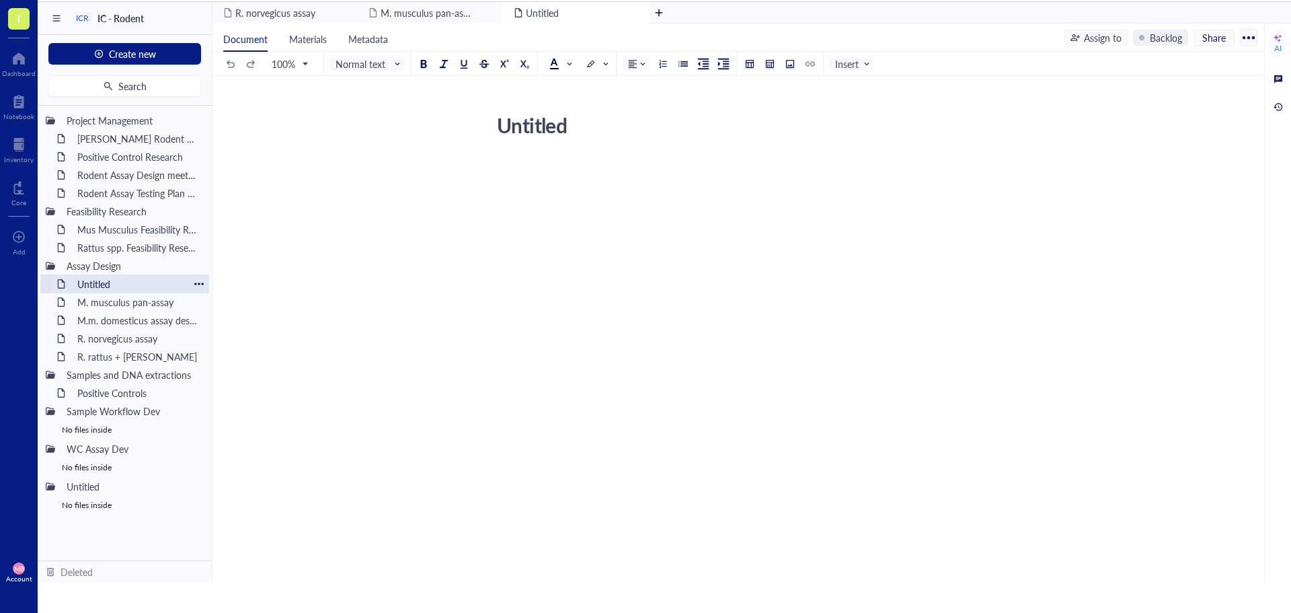
scroll to position [3, 0]
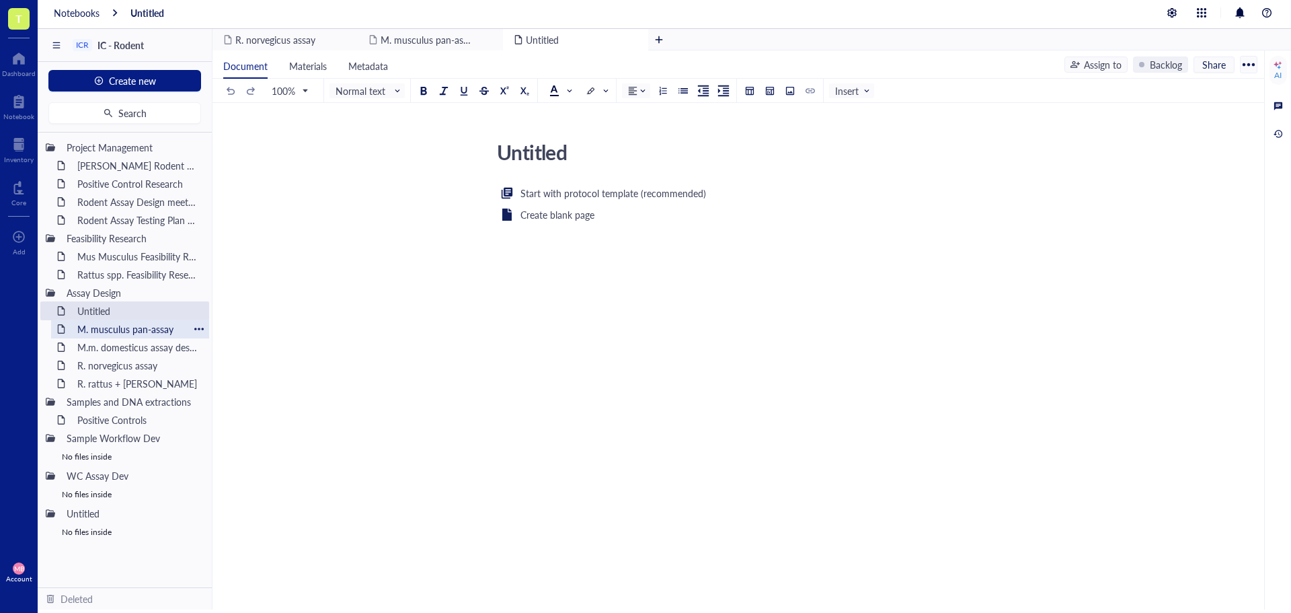
click at [148, 333] on div "M. musculus pan-assay" at bounding box center [130, 328] width 118 height 19
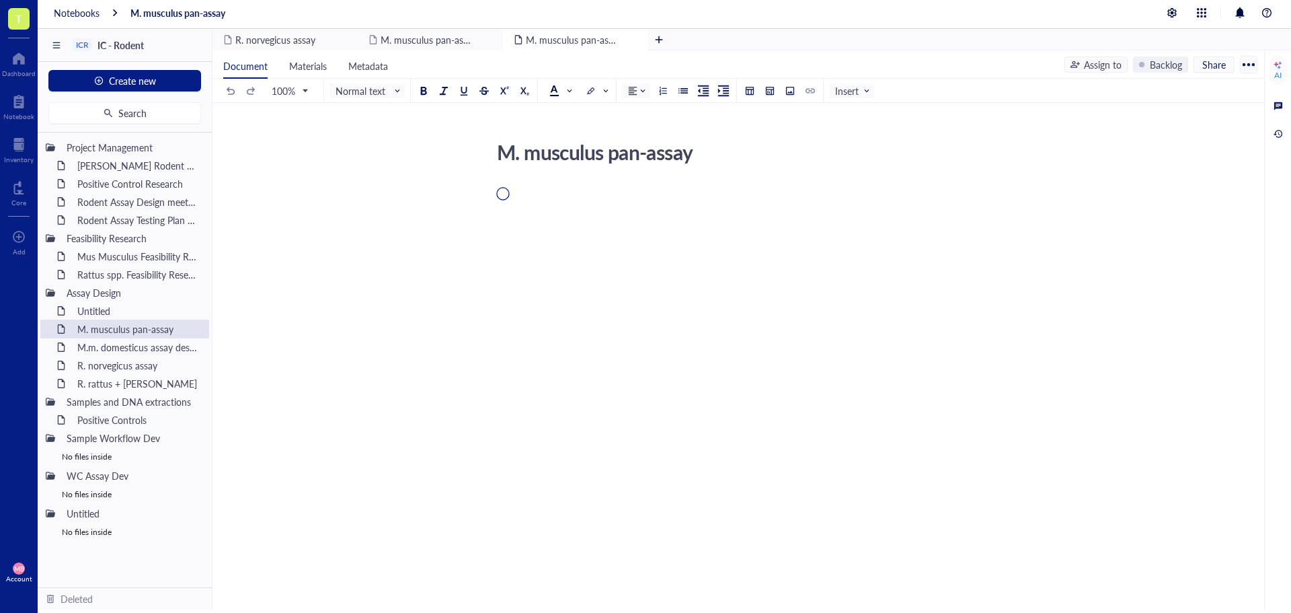
scroll to position [4, 0]
click at [586, 224] on div at bounding box center [735, 312] width 479 height 257
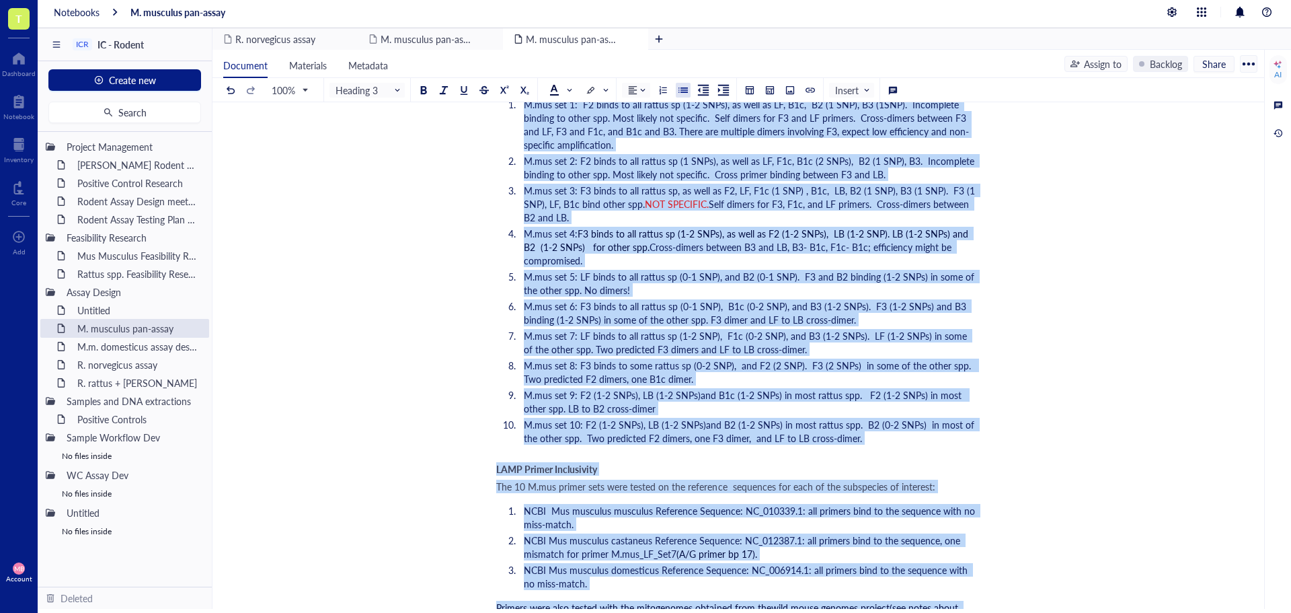
scroll to position [2169, 0]
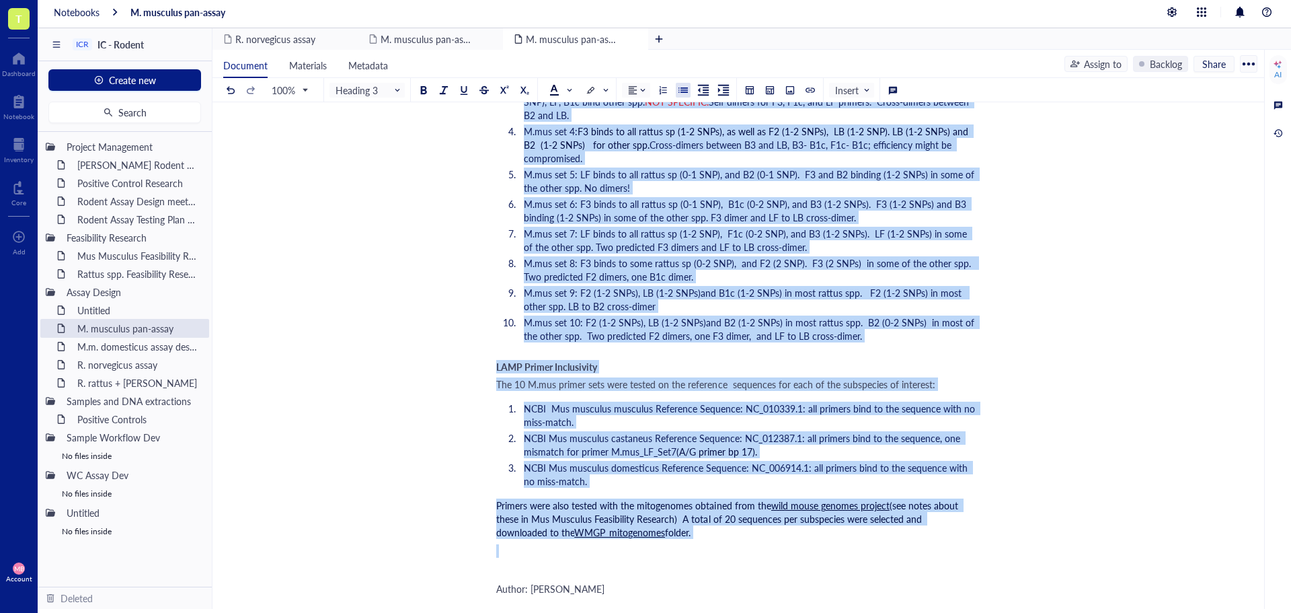
drag, startPoint x: 498, startPoint y: 194, endPoint x: 704, endPoint y: 562, distance: 421.4
copy div "Loremi: Dolor Sitam ﻿ Consectet Adi elitsedd EI tem incid utlabo.etdo Magnaal e…"
click at [90, 304] on div "Untitled" at bounding box center [130, 310] width 118 height 19
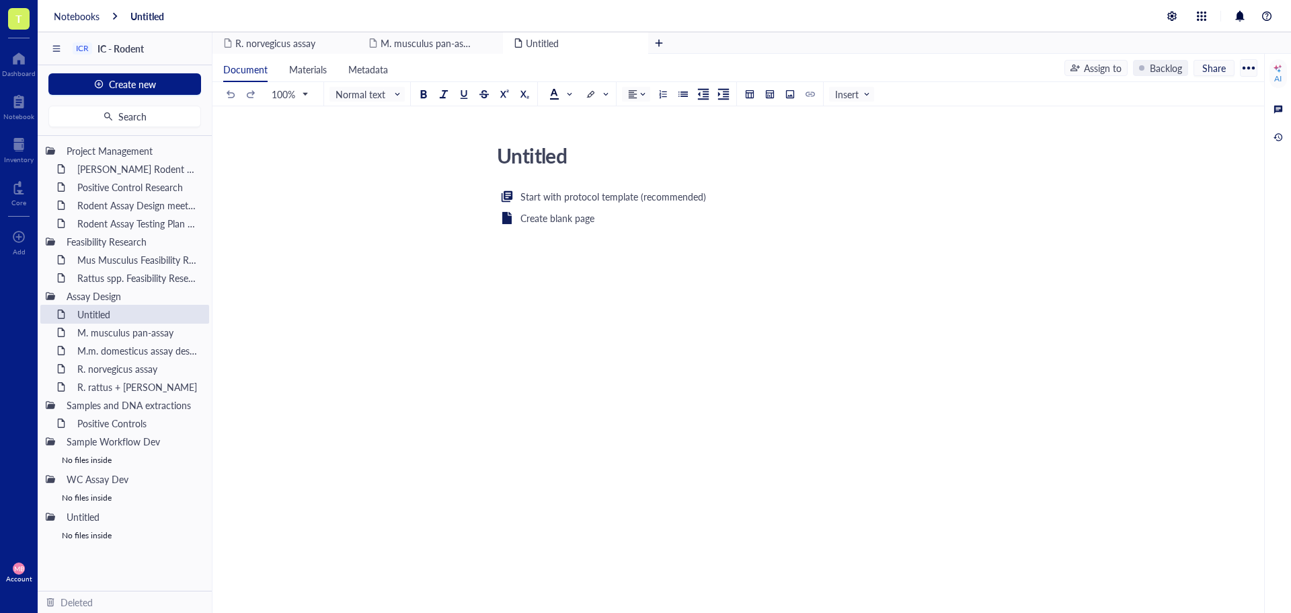
click at [589, 340] on div "Start with protocol template (recommended) Create blank page ﻿" at bounding box center [735, 318] width 479 height 261
click at [556, 348] on div "Start with protocol template (recommended) Create blank page ﻿" at bounding box center [735, 318] width 479 height 261
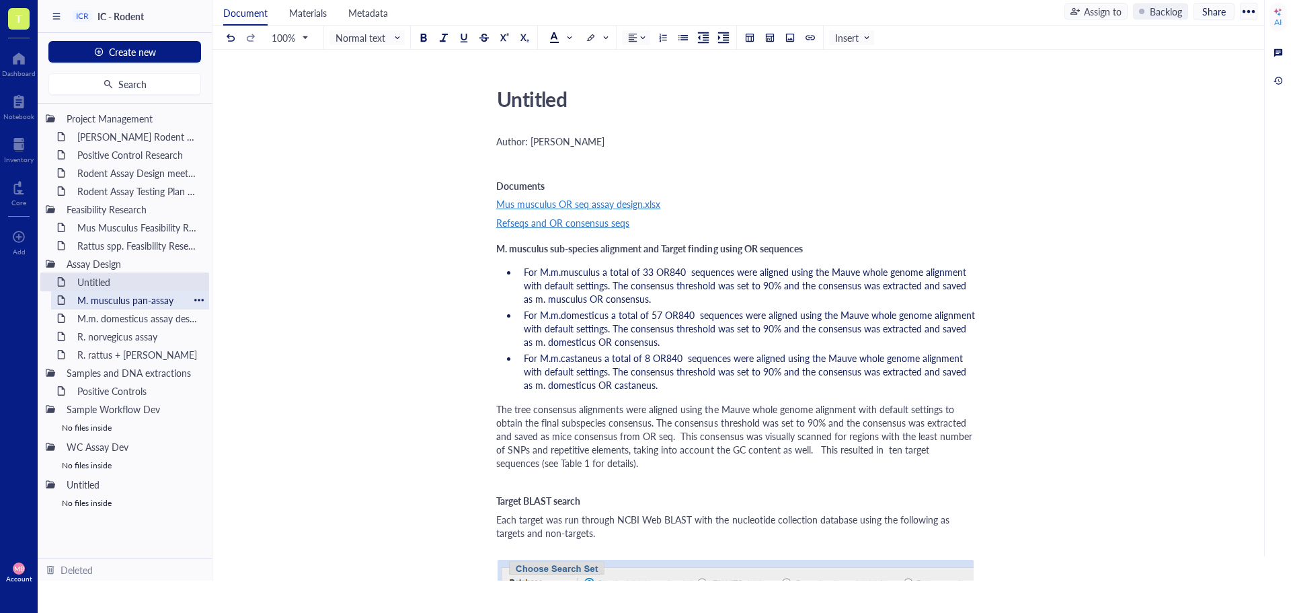
click at [150, 304] on div "M. musculus pan-assay" at bounding box center [130, 299] width 118 height 19
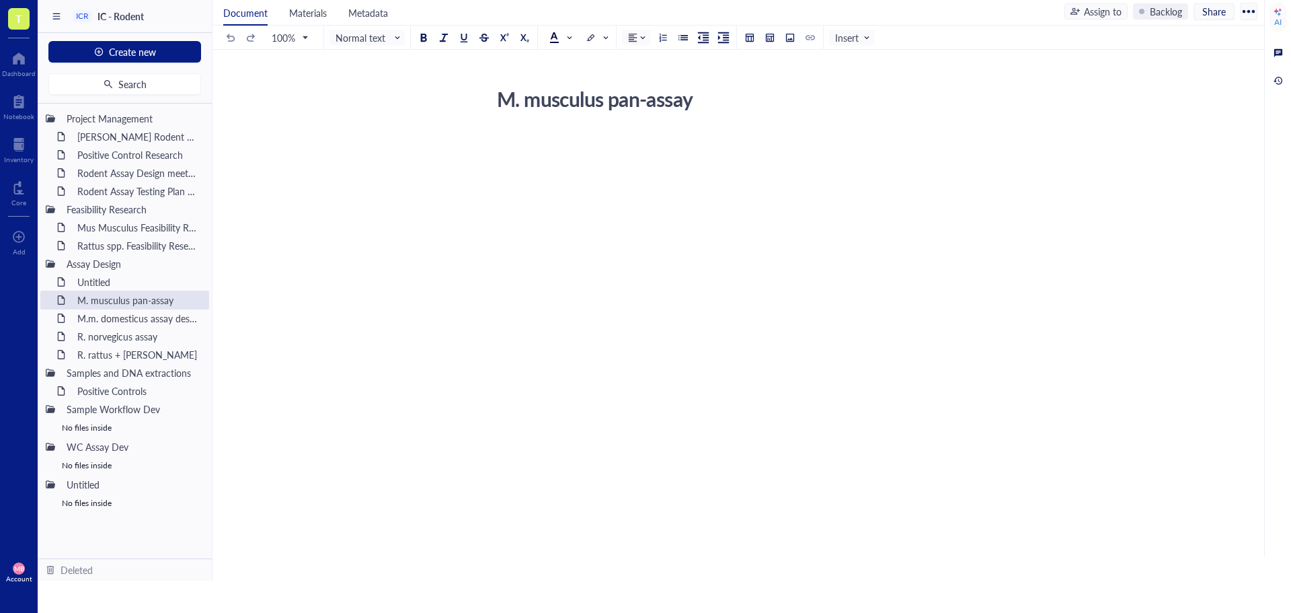
click at [583, 102] on div "M. musculus pan-assay" at bounding box center [730, 99] width 479 height 34
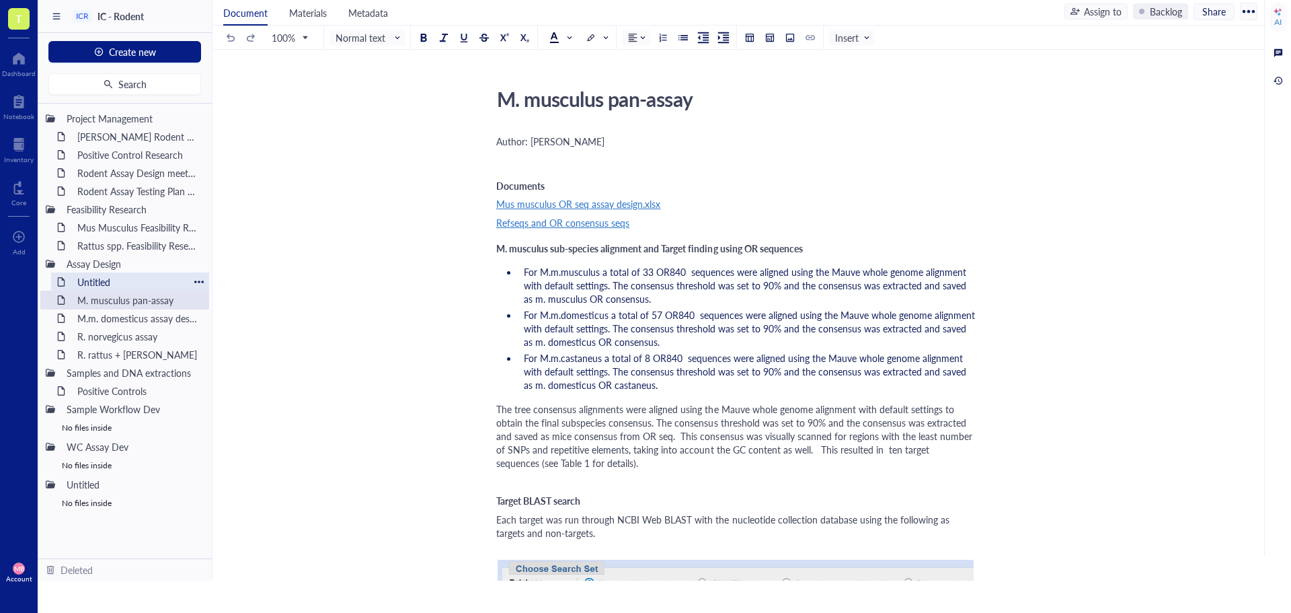
click at [98, 286] on div "Untitled" at bounding box center [130, 281] width 118 height 19
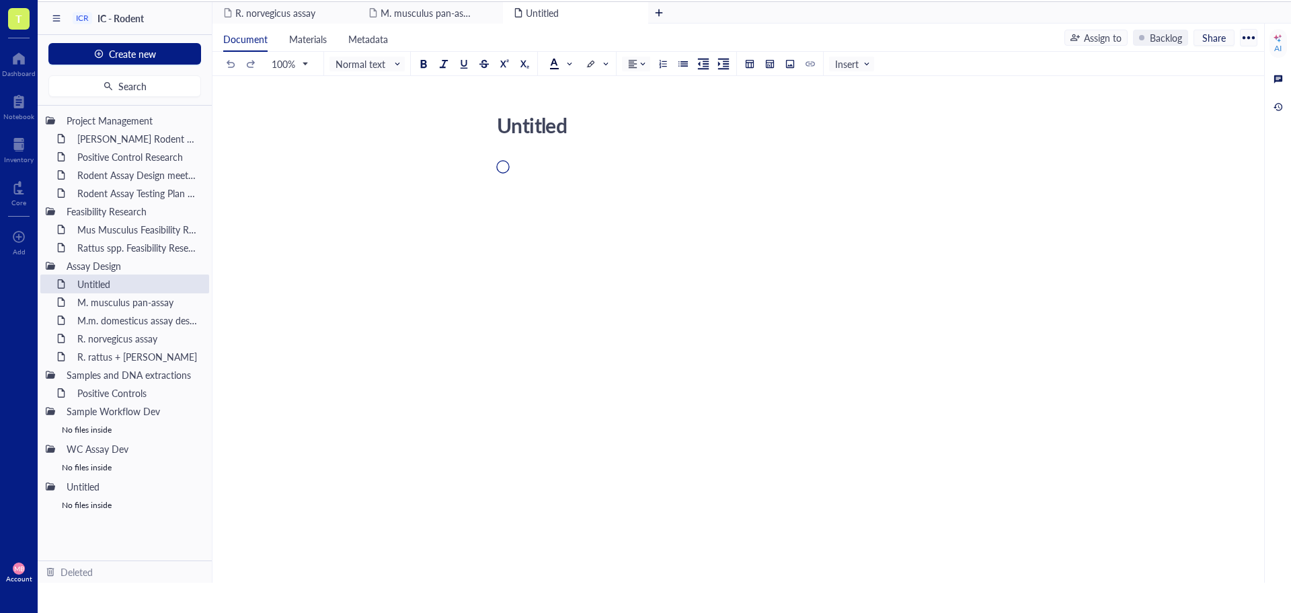
scroll to position [3, 0]
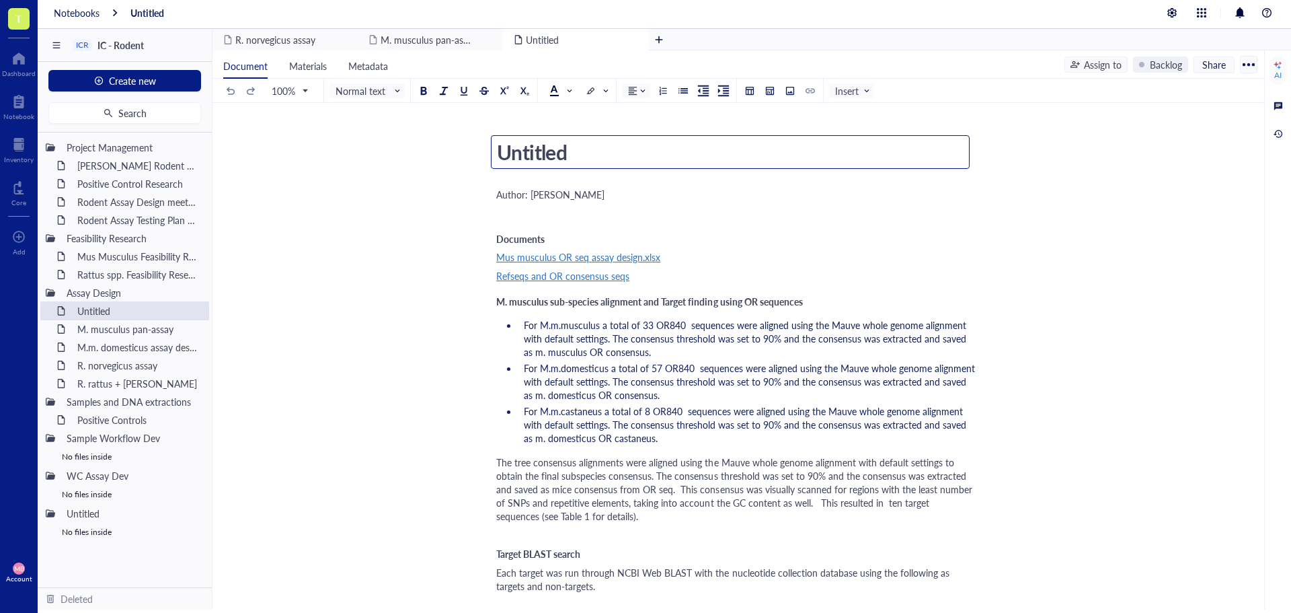
click at [530, 155] on textarea "Untitled" at bounding box center [729, 152] width 477 height 32
type textarea "M. musculus pan-assay1"
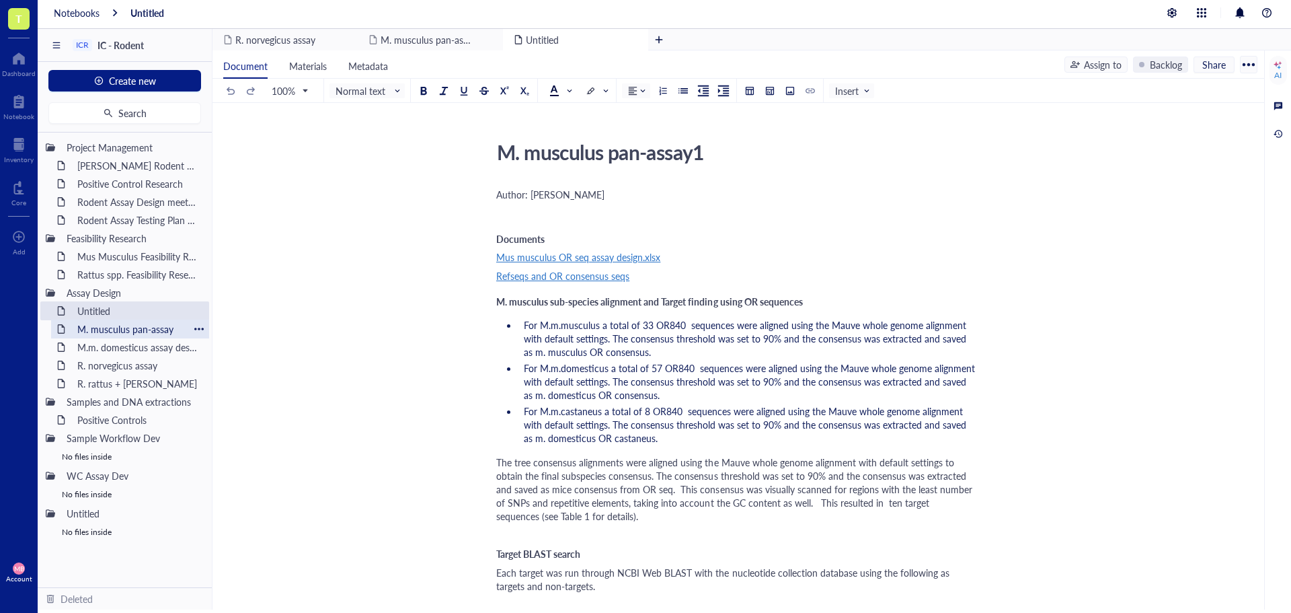
click at [142, 328] on div "M. musculus pan-assay" at bounding box center [130, 328] width 118 height 19
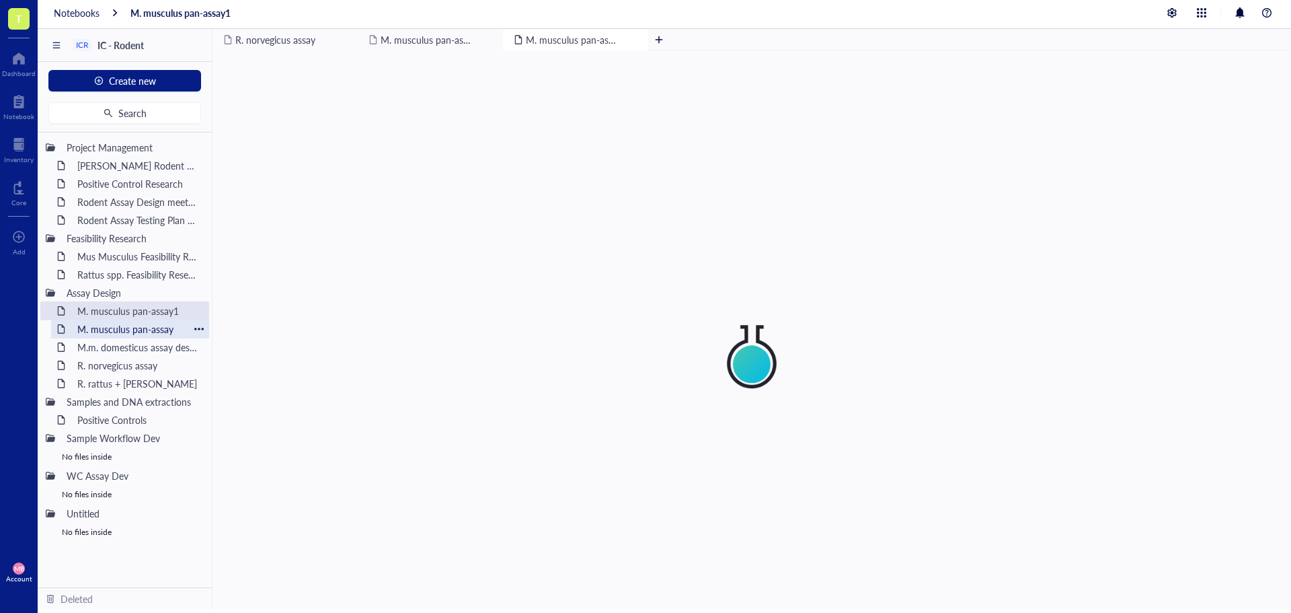
scroll to position [4, 0]
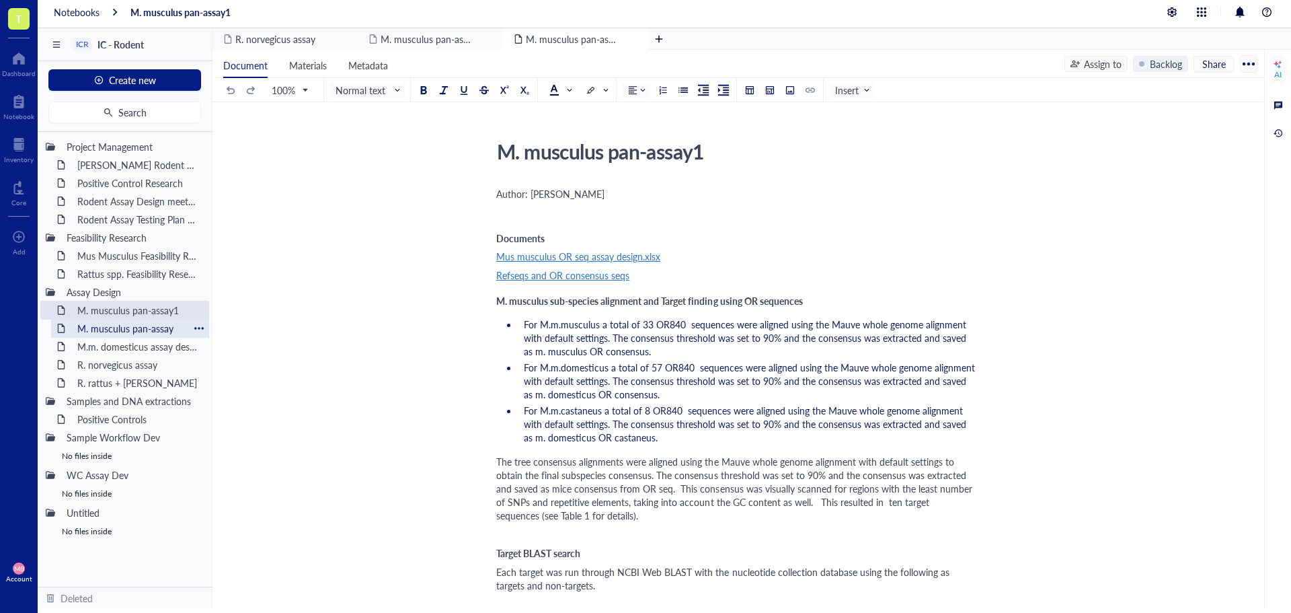
click at [161, 334] on div "M. musculus pan-assay" at bounding box center [130, 328] width 118 height 19
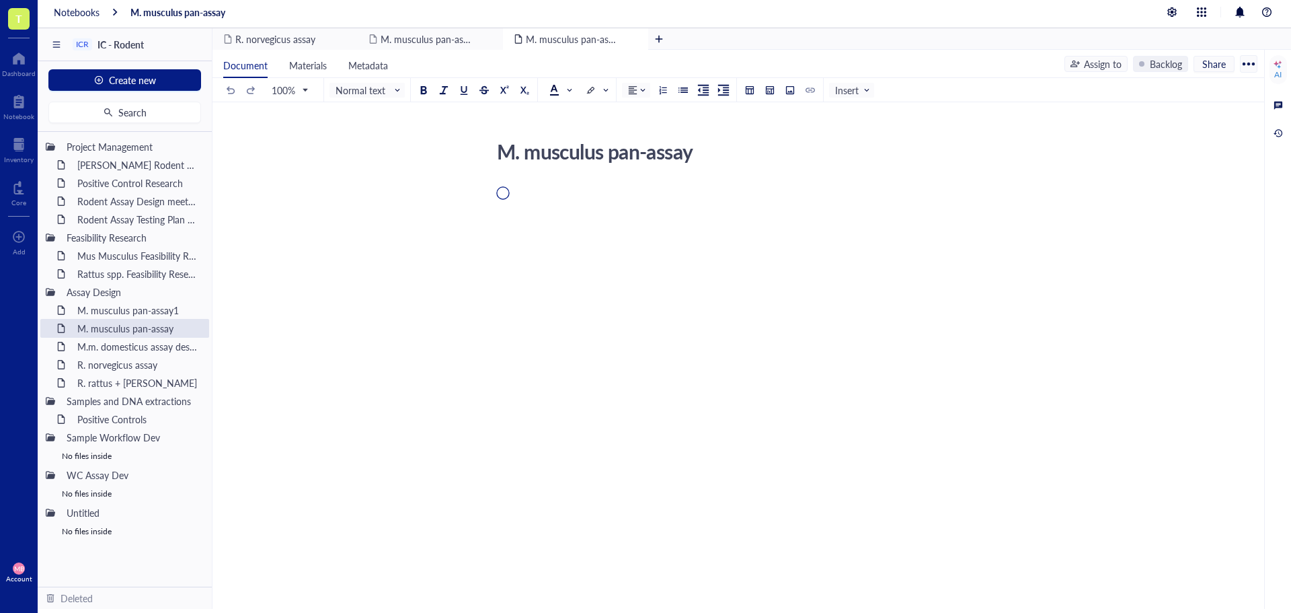
scroll to position [5, 0]
click at [476, 333] on div "M. musculus pan-assay M. musculus pan-assay" at bounding box center [735, 287] width 1046 height 307
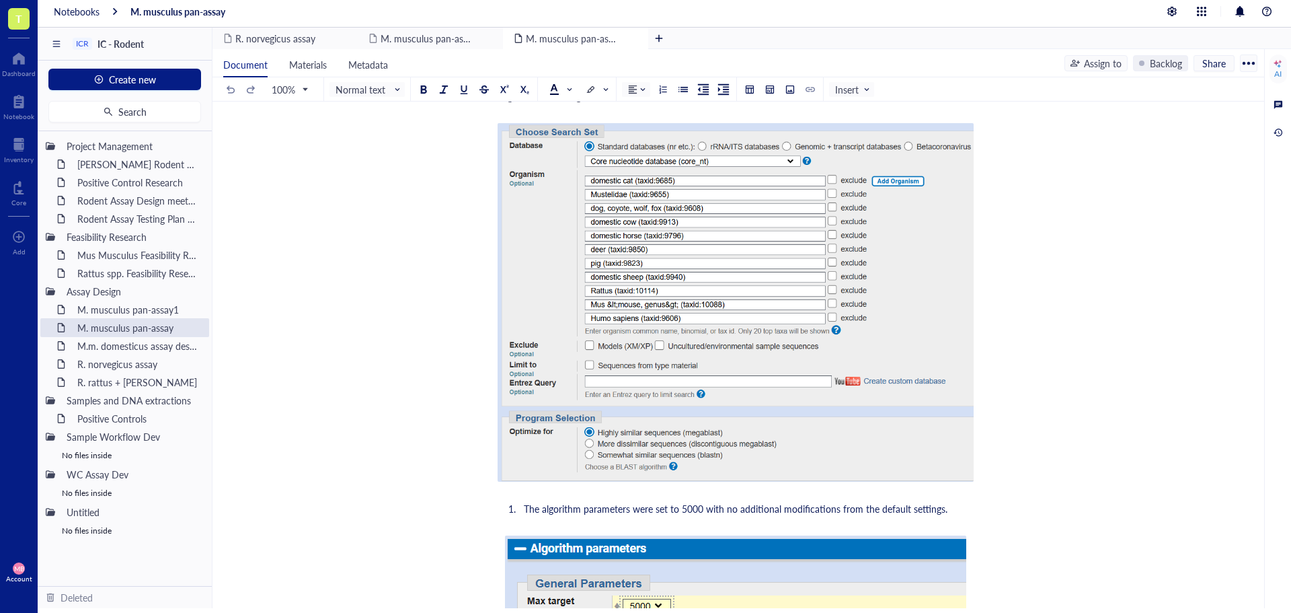
scroll to position [5648, 0]
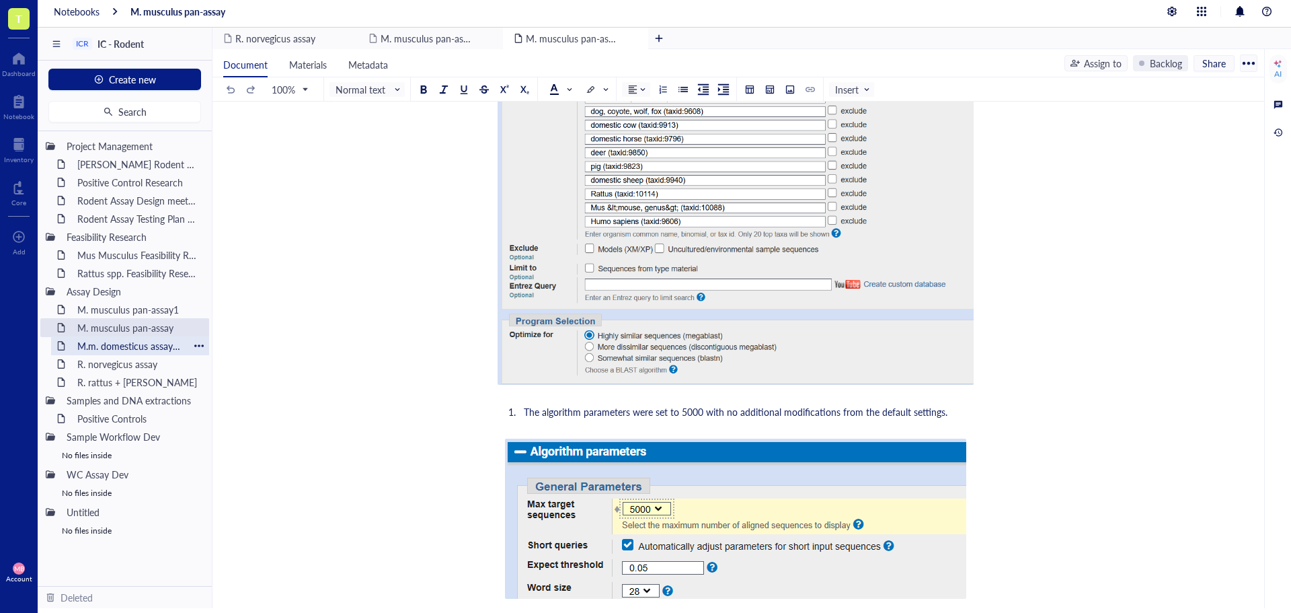
drag, startPoint x: 150, startPoint y: 330, endPoint x: 187, endPoint y: 336, distance: 37.5
click at [187, 336] on div "M.m. domesticus assay design" at bounding box center [130, 345] width 118 height 19
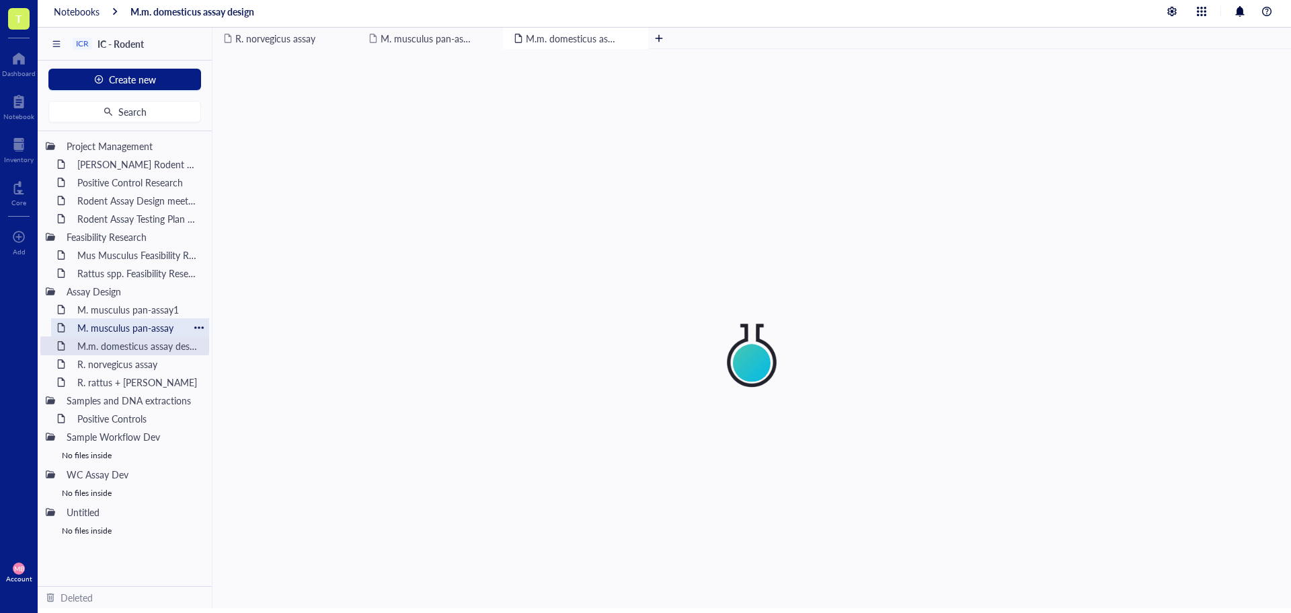
click at [194, 328] on div "M. musculus pan-assay" at bounding box center [130, 327] width 158 height 19
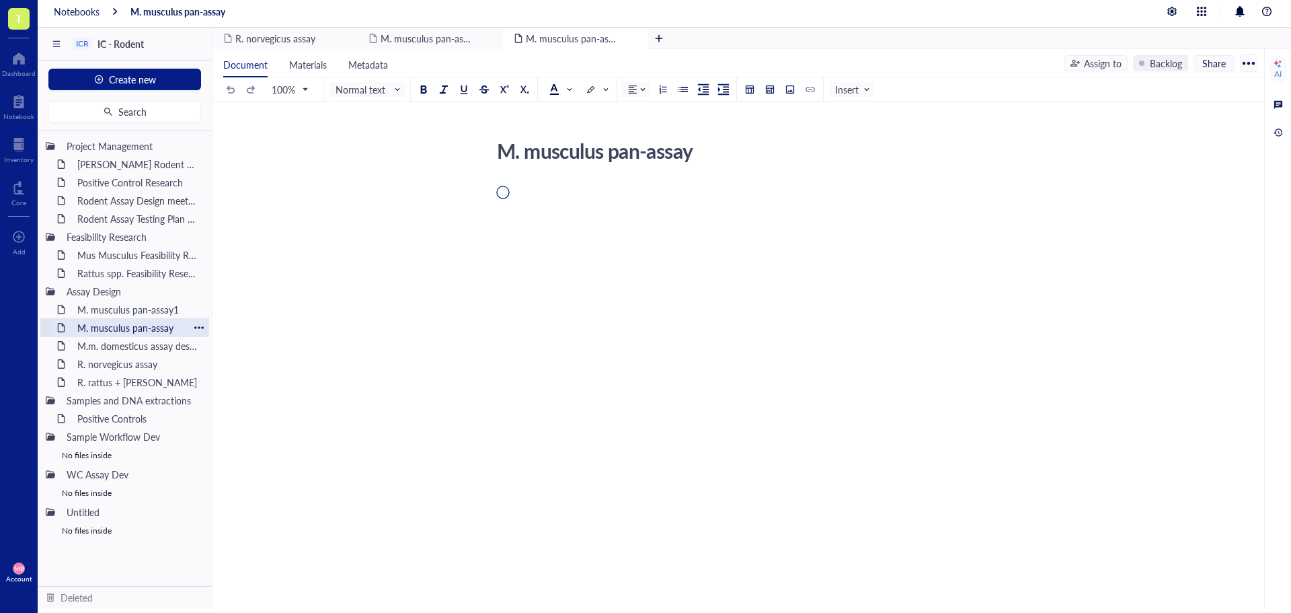
scroll to position [5, 0]
click at [197, 325] on div at bounding box center [198, 326] width 9 height 9
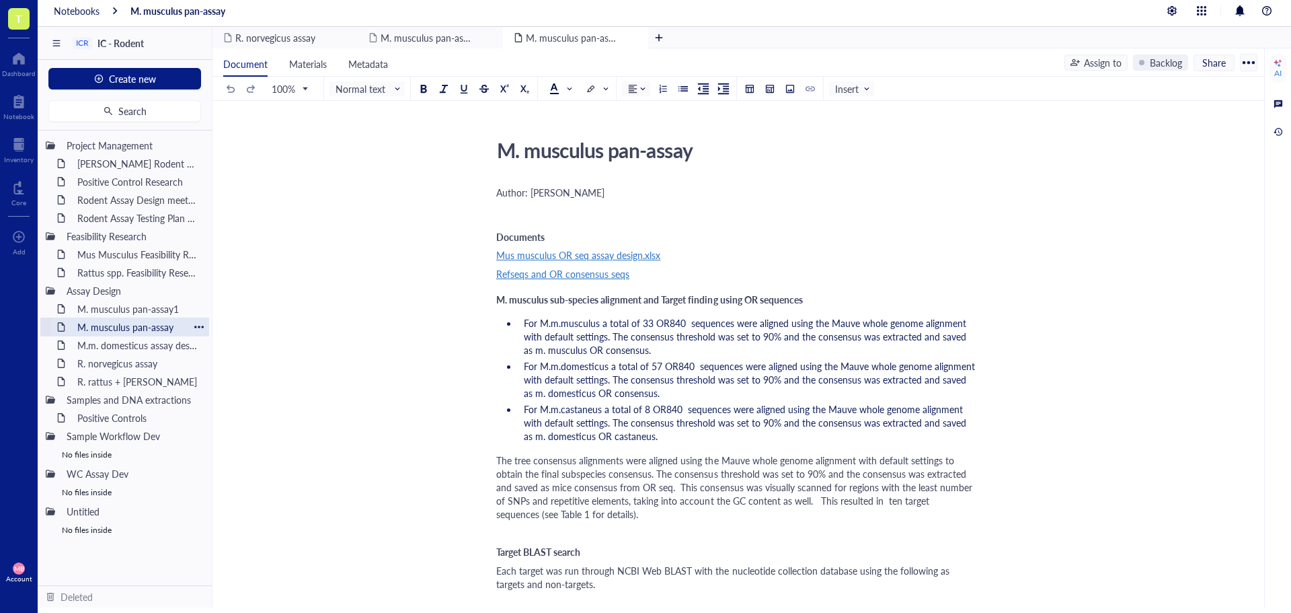
click at [197, 325] on div at bounding box center [198, 326] width 9 height 9
click at [228, 407] on div "Move to deleted" at bounding box center [253, 410] width 68 height 15
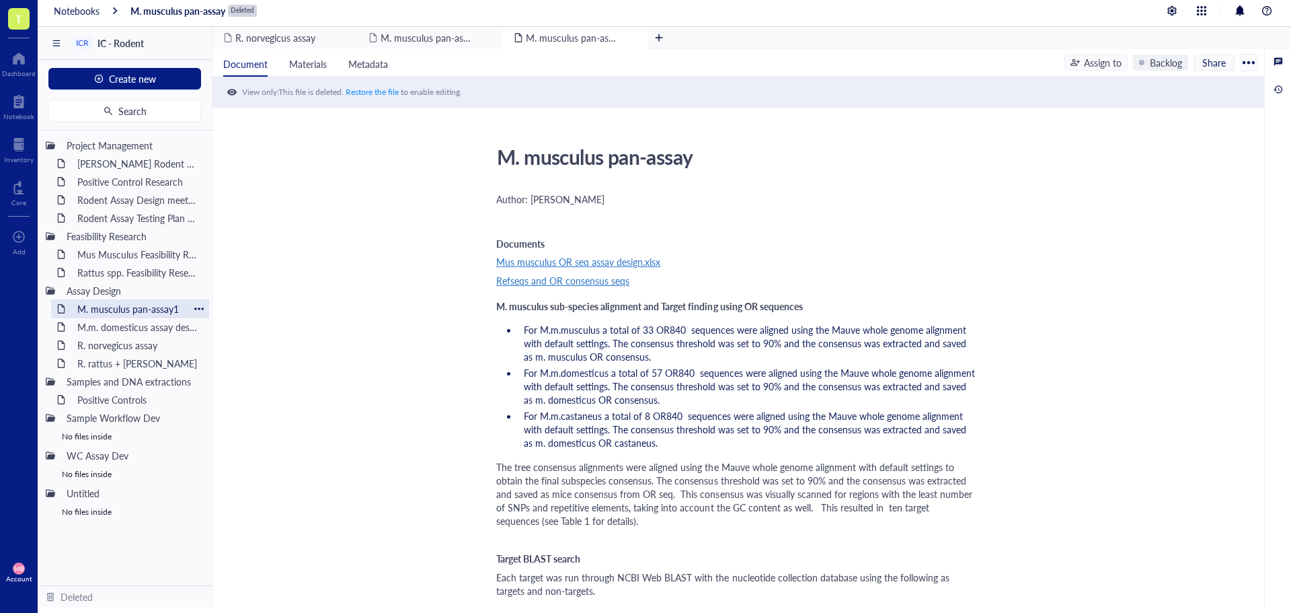
click at [134, 315] on div "M. musculus pan-assay1" at bounding box center [130, 308] width 118 height 19
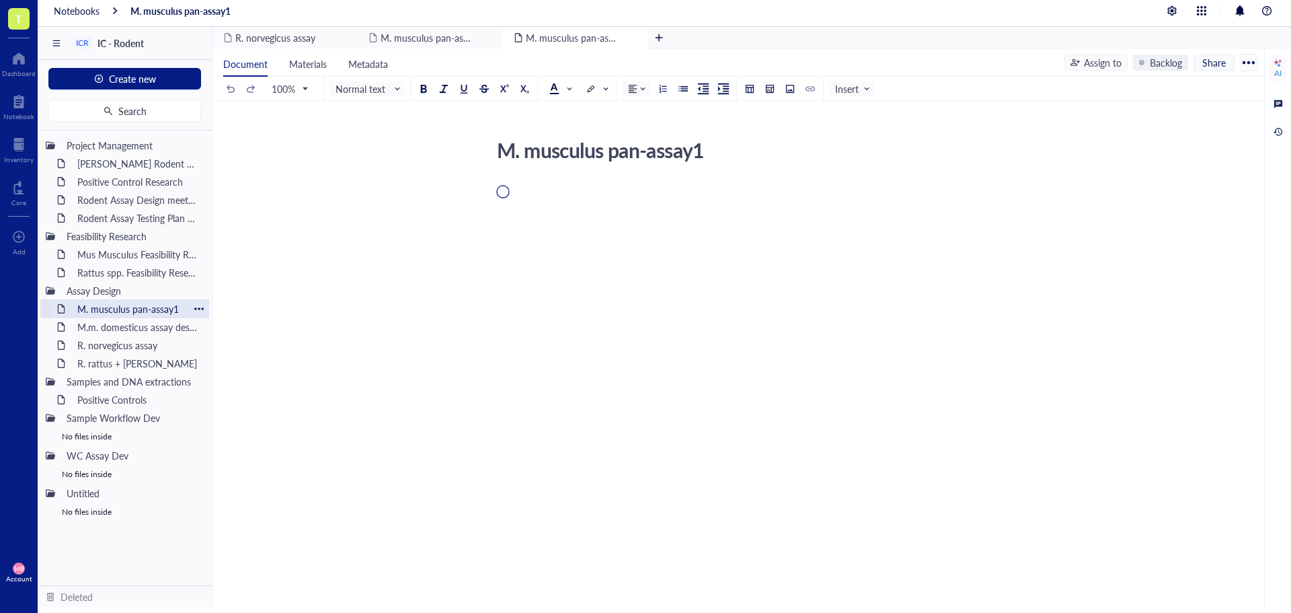
scroll to position [6, 0]
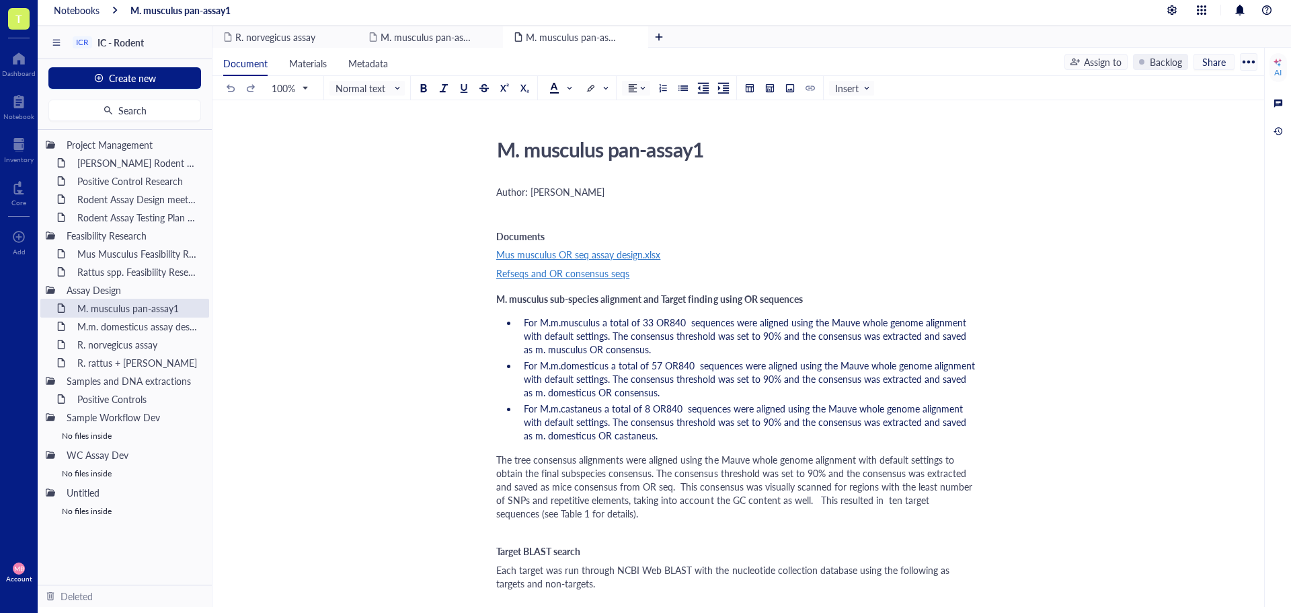
click at [705, 156] on div "M. musculus pan-assay1" at bounding box center [730, 149] width 479 height 34
type textarea "M. musculus pan-assay"
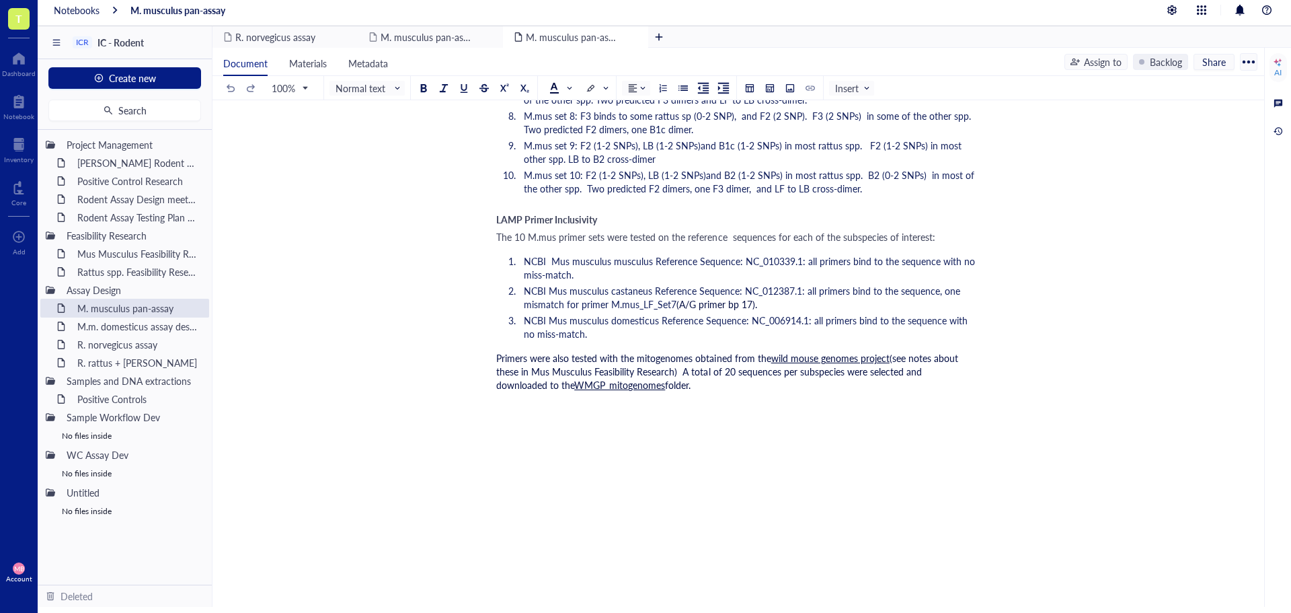
scroll to position [2353, 0]
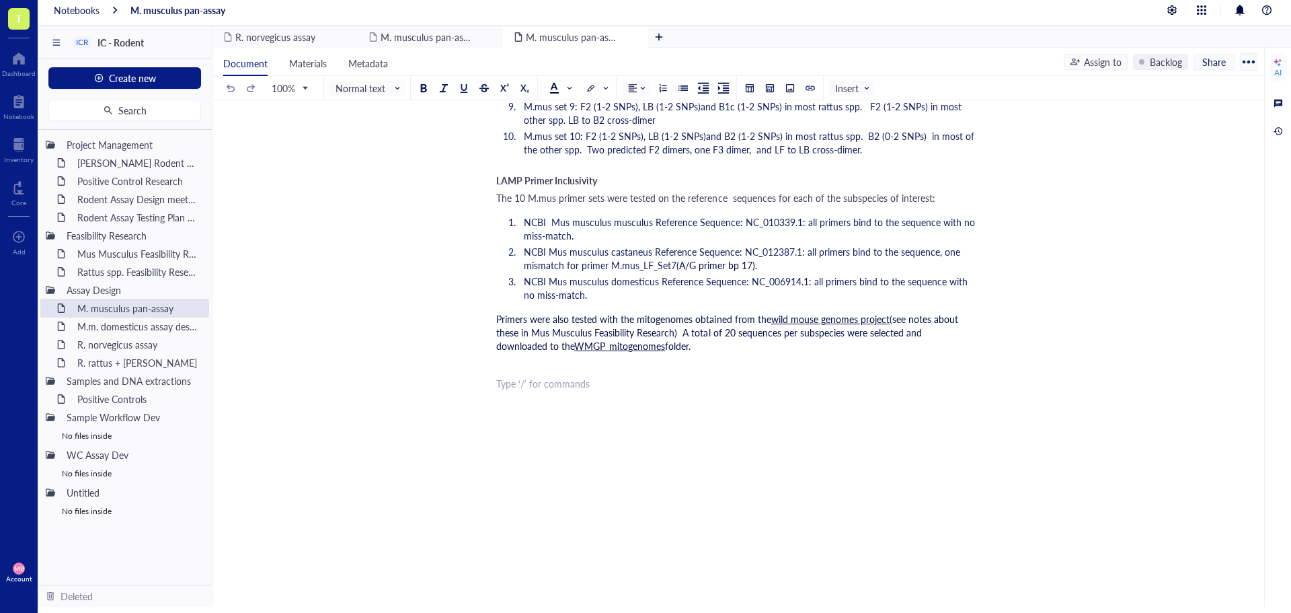
click at [564, 386] on span "Target BLAST Search for Additional Targets" at bounding box center [584, 383] width 177 height 13
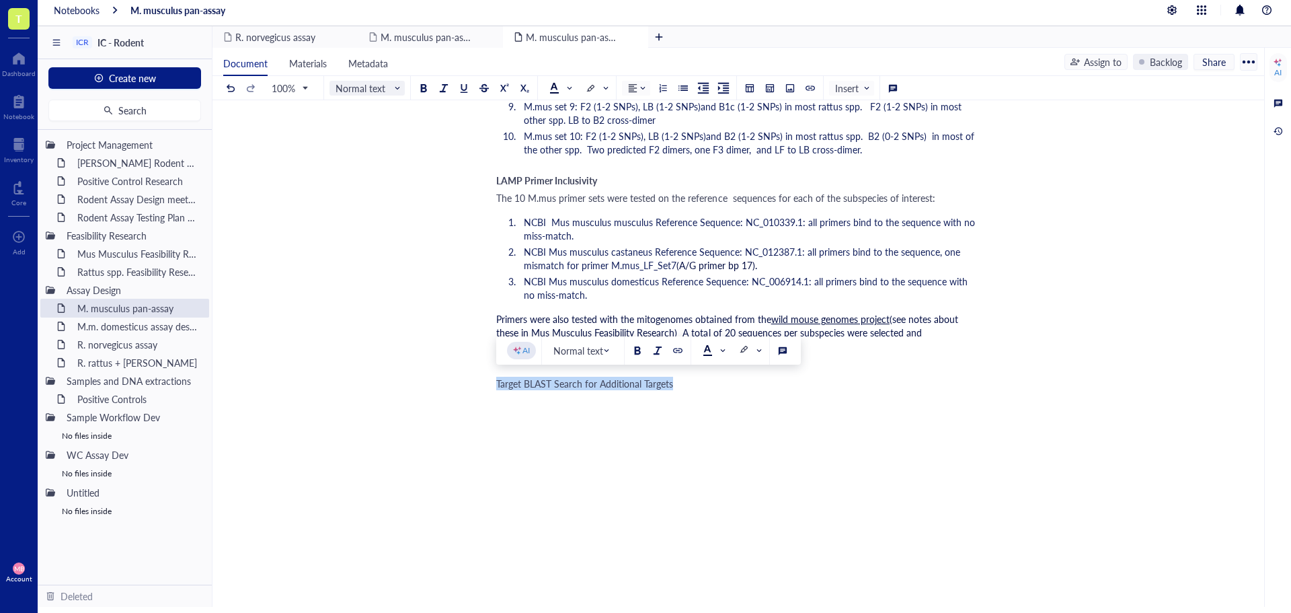
click at [390, 85] on span "Normal text" at bounding box center [369, 88] width 66 height 12
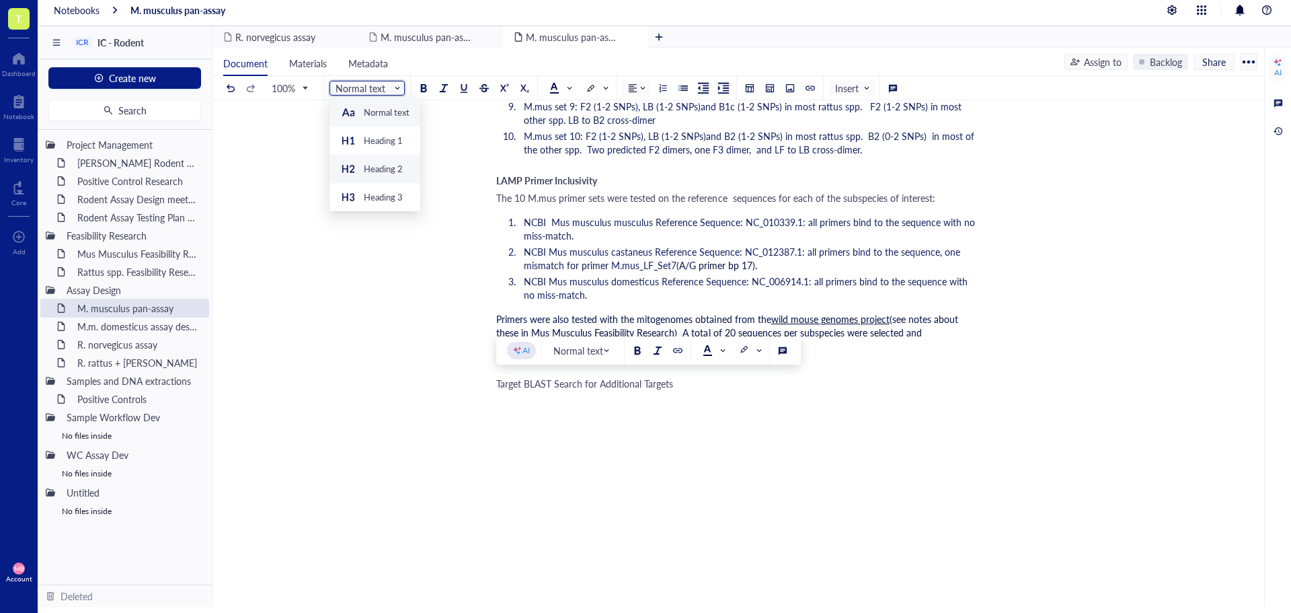
click at [387, 168] on div "Heading 2" at bounding box center [383, 169] width 39 height 12
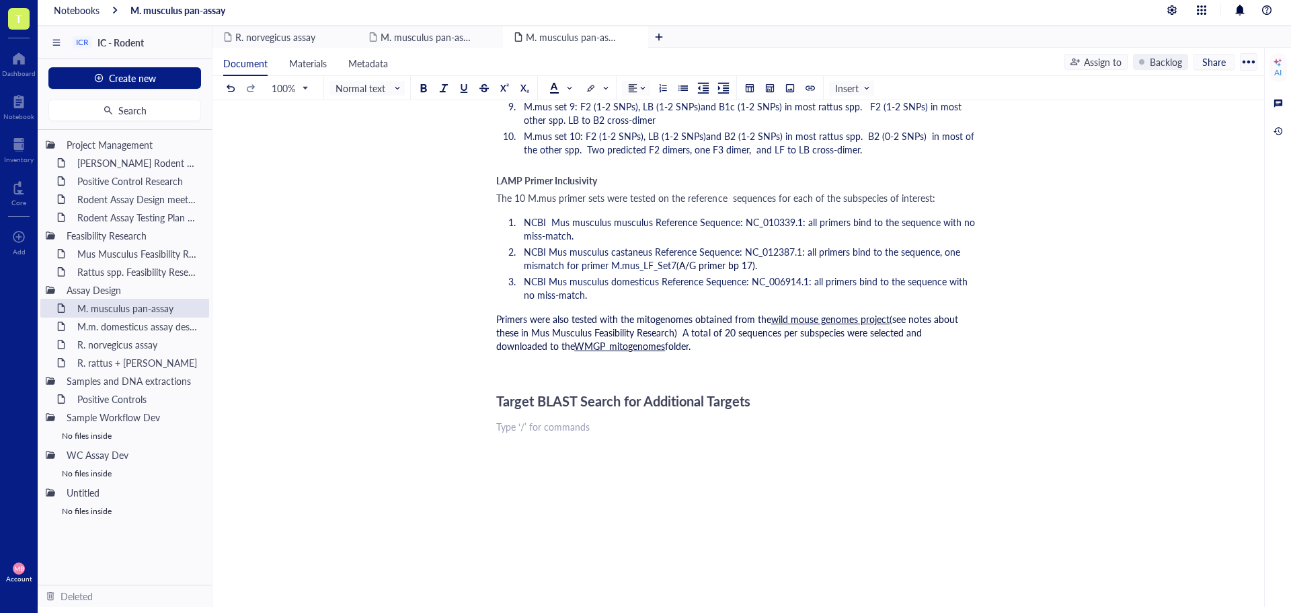
click at [502, 432] on div "﻿ Type ‘/’ for commands" at bounding box center [735, 426] width 479 height 13
drag, startPoint x: 516, startPoint y: 426, endPoint x: 498, endPoint y: 426, distance: 18.2
click at [498, 426] on span "After meeting with [PERSON_NAME] and the IC team" at bounding box center [607, 426] width 223 height 13
click at [776, 432] on div "During the [DATE] meeting with [PERSON_NAME] and the IC team" at bounding box center [735, 426] width 479 height 13
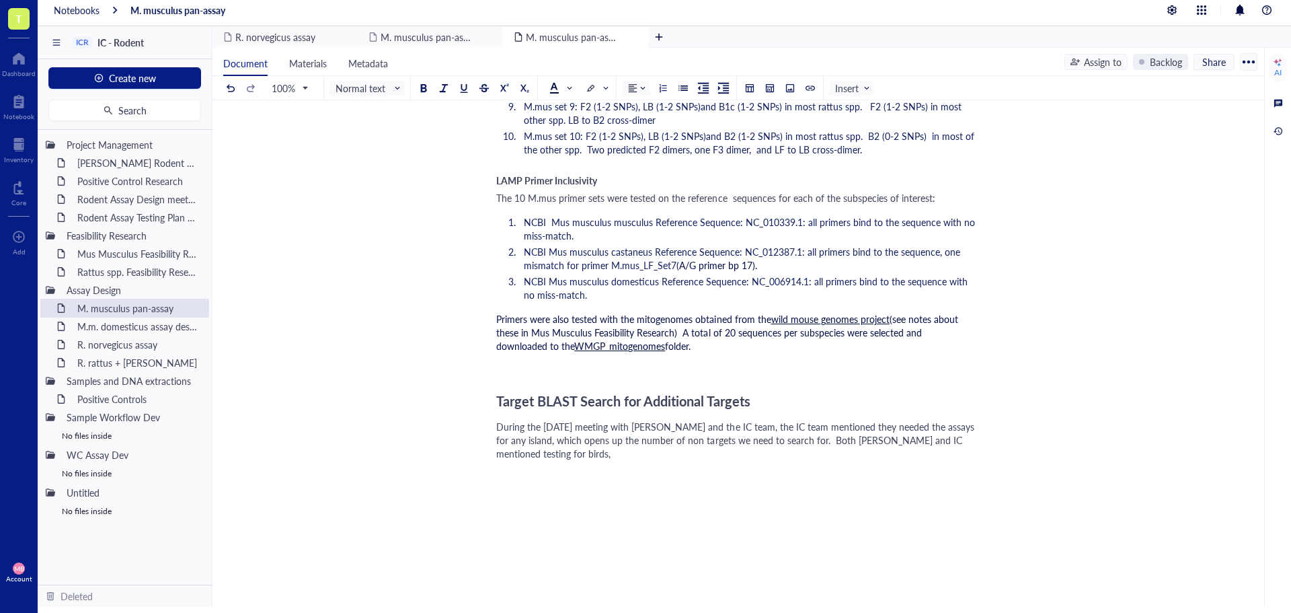
click at [554, 428] on span "During the [DATE] meeting with [PERSON_NAME] and the IC team, the IC team menti…" at bounding box center [736, 440] width 481 height 40
drag, startPoint x: 544, startPoint y: 427, endPoint x: 617, endPoint y: 430, distance: 73.4
click at [617, 430] on span "During the [DATE] meeting with [PERSON_NAME] and the IC team, the IC team menti…" at bounding box center [736, 440] width 481 height 40
click at [677, 393] on div at bounding box center [677, 393] width 9 height 9
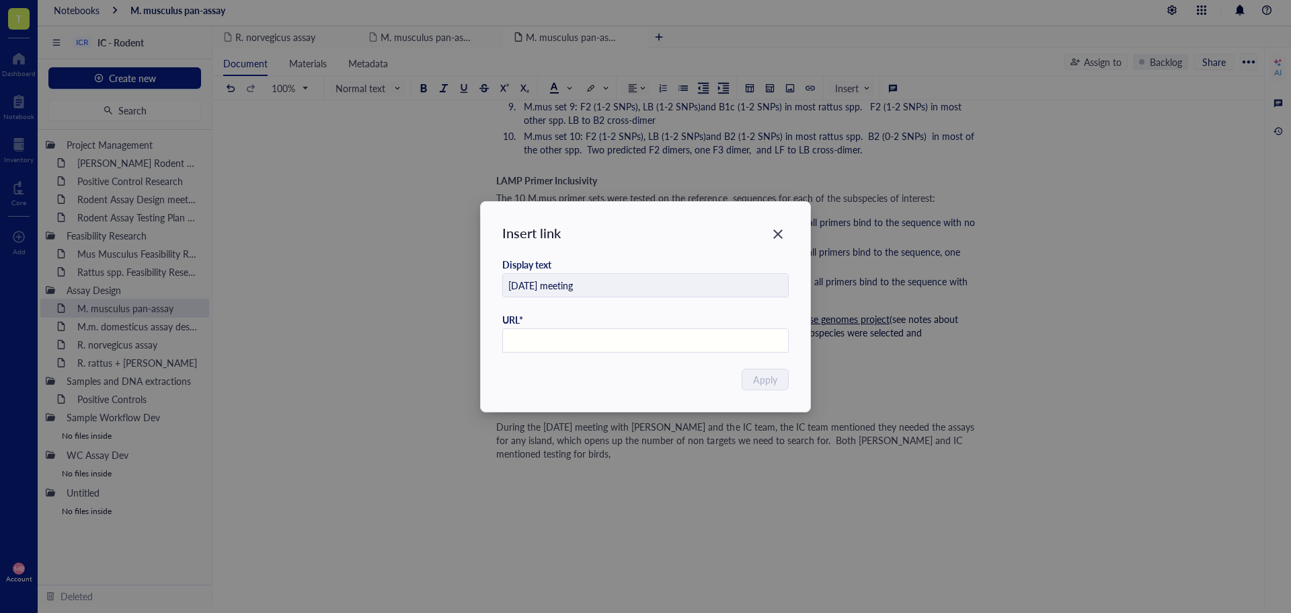
paste input "[URL][DOMAIN_NAME]"
type input "[URL][DOMAIN_NAME]"
click at [779, 381] on button "Apply" at bounding box center [766, 379] width 46 height 22
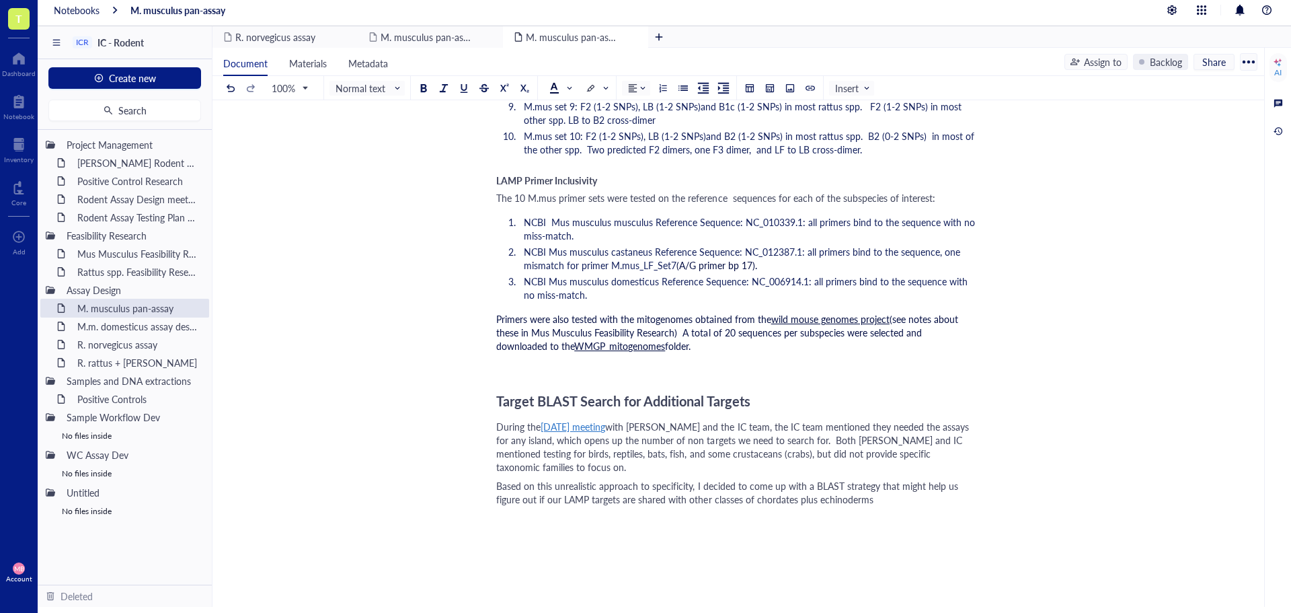
click at [796, 500] on span "Based on this unrealistic approach to specificity, I decided to come up with a …" at bounding box center [728, 492] width 465 height 27
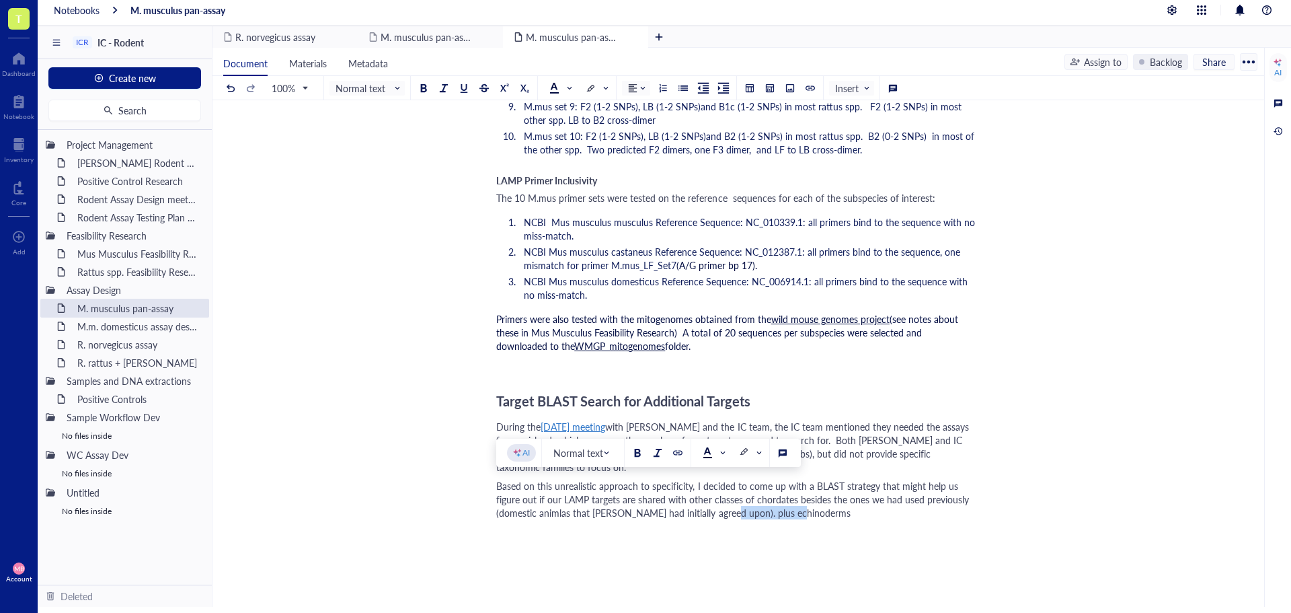
drag, startPoint x: 797, startPoint y: 518, endPoint x: 719, endPoint y: 516, distance: 78.0
click at [719, 516] on div "Based on this unrealistic approach to specificity, I decided to come up with a …" at bounding box center [735, 499] width 479 height 40
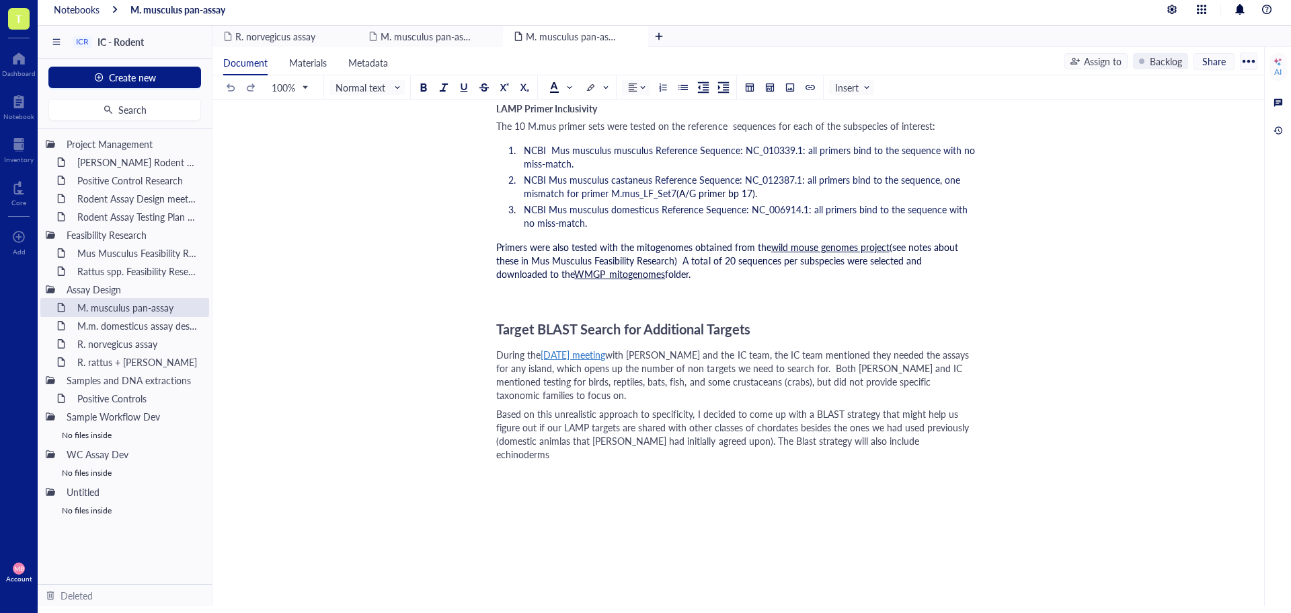
scroll to position [2486, 0]
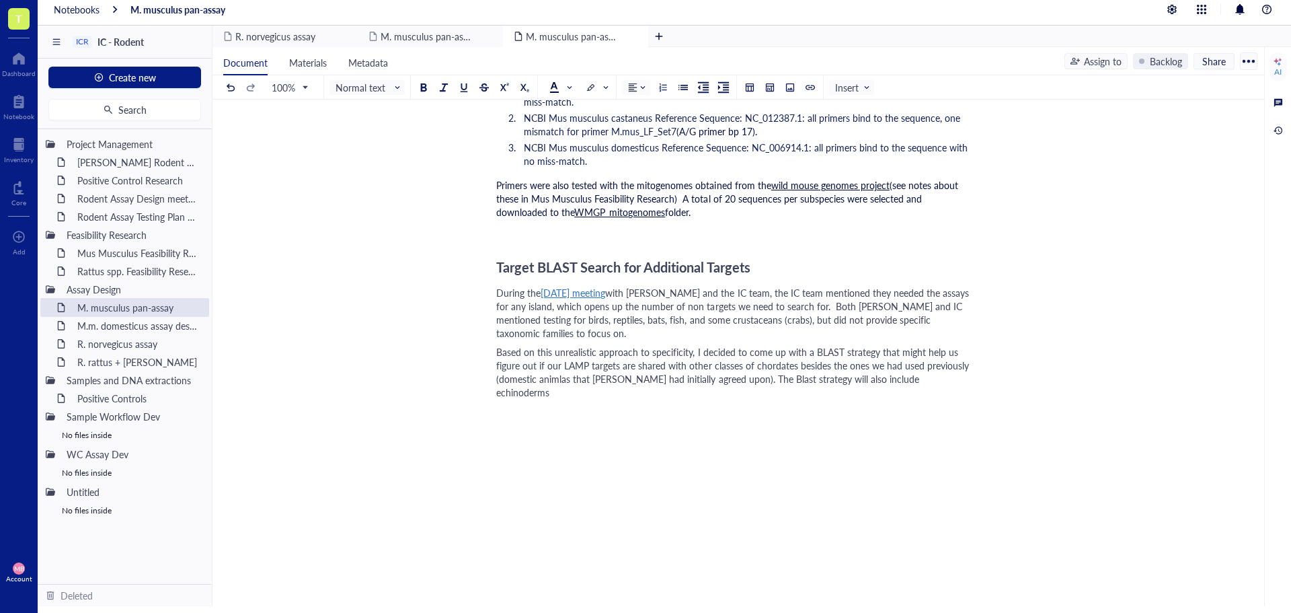
click at [931, 292] on span "with [PERSON_NAME] and the IC team, the IC team mentioned they needed the assay…" at bounding box center [733, 313] width 475 height 54
click at [524, 309] on span "with [PERSON_NAME] and the IC team, the IC team mentioned they needed the roden…" at bounding box center [734, 313] width 477 height 54
click at [613, 307] on span "with [PERSON_NAME] and the IC team, the IC team mentioned they needed the roden…" at bounding box center [734, 313] width 477 height 54
click at [808, 317] on span "with [PERSON_NAME] and the IC team, the IC team mentioned they needed the roden…" at bounding box center [734, 313] width 477 height 54
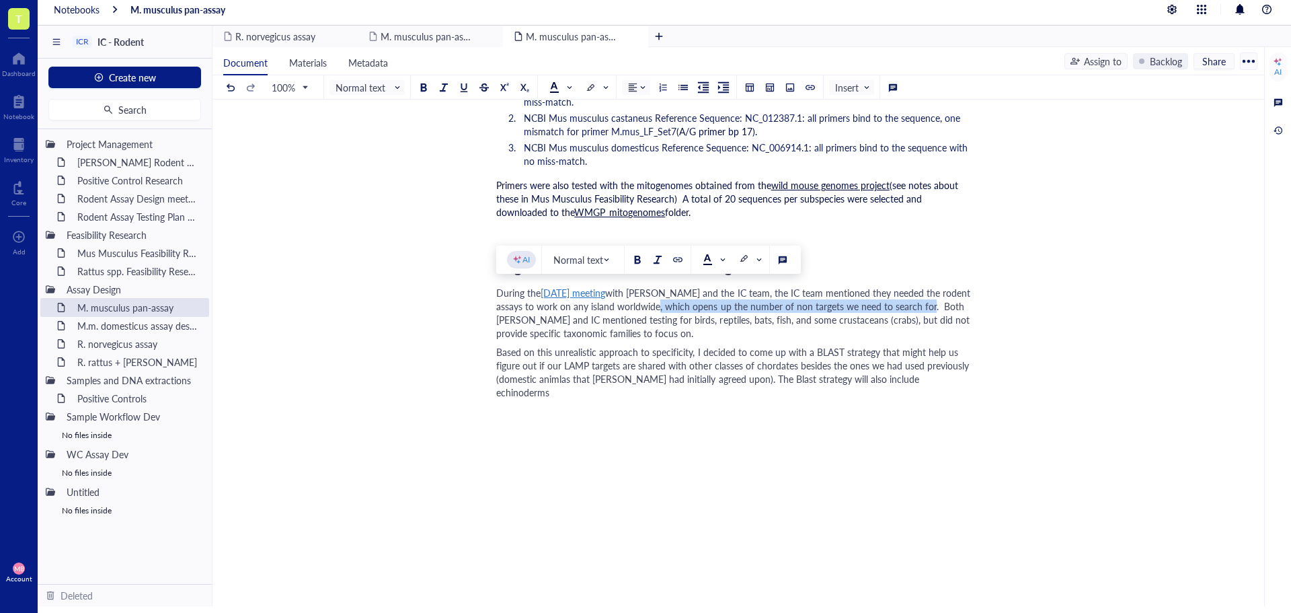
drag, startPoint x: 929, startPoint y: 307, endPoint x: 659, endPoint y: 309, distance: 270.3
click at [659, 309] on span "with [PERSON_NAME] and the IC team, the IC team mentioned they needed the roden…" at bounding box center [734, 313] width 477 height 54
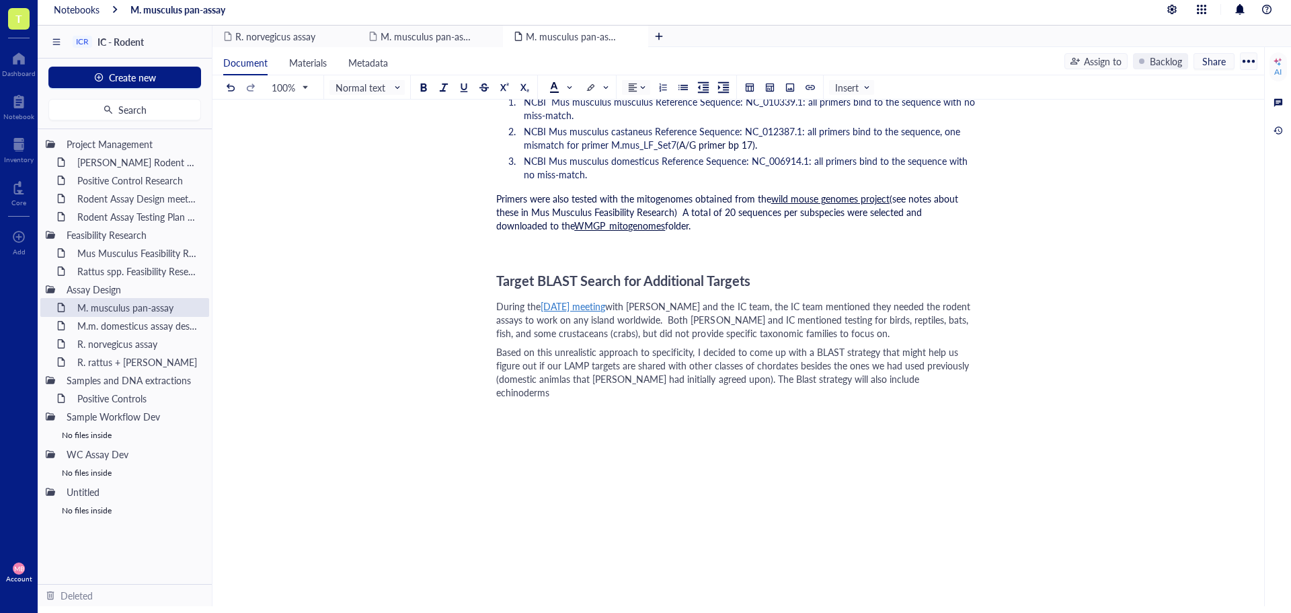
scroll to position [20, 0]
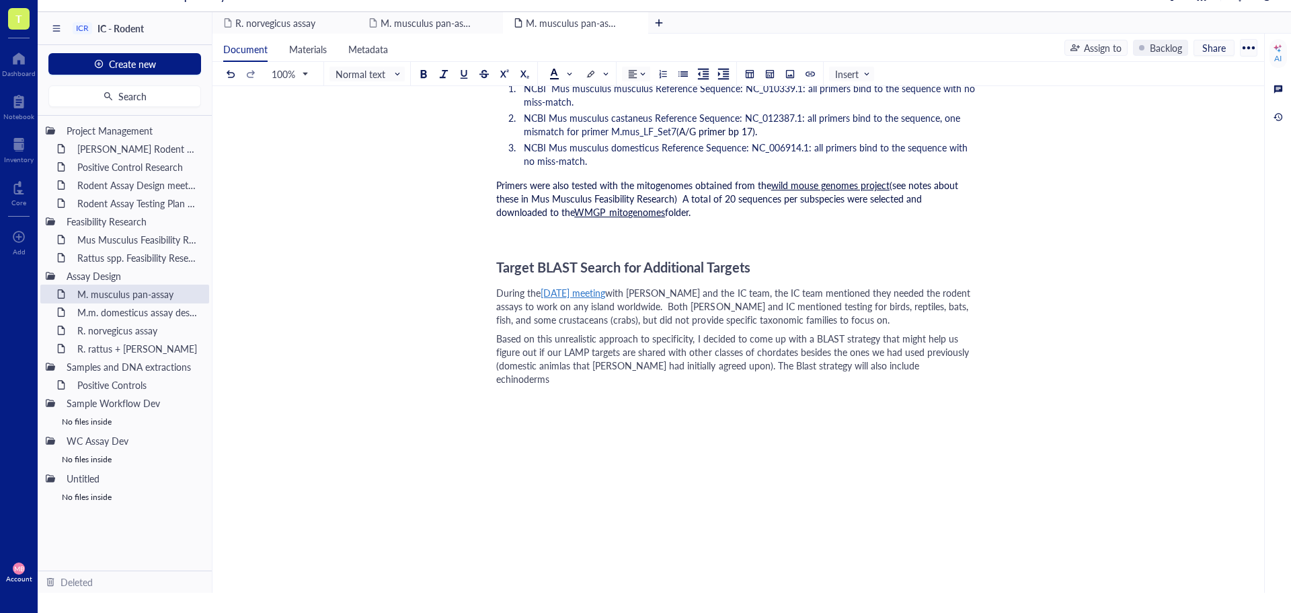
click at [816, 307] on span "with [PERSON_NAME] and the IC team, the IC team mentioned they needed the roden…" at bounding box center [734, 306] width 477 height 40
click at [891, 317] on div "During the [DATE] meeting with [PERSON_NAME] and the IC team, the IC team menti…" at bounding box center [735, 306] width 479 height 40
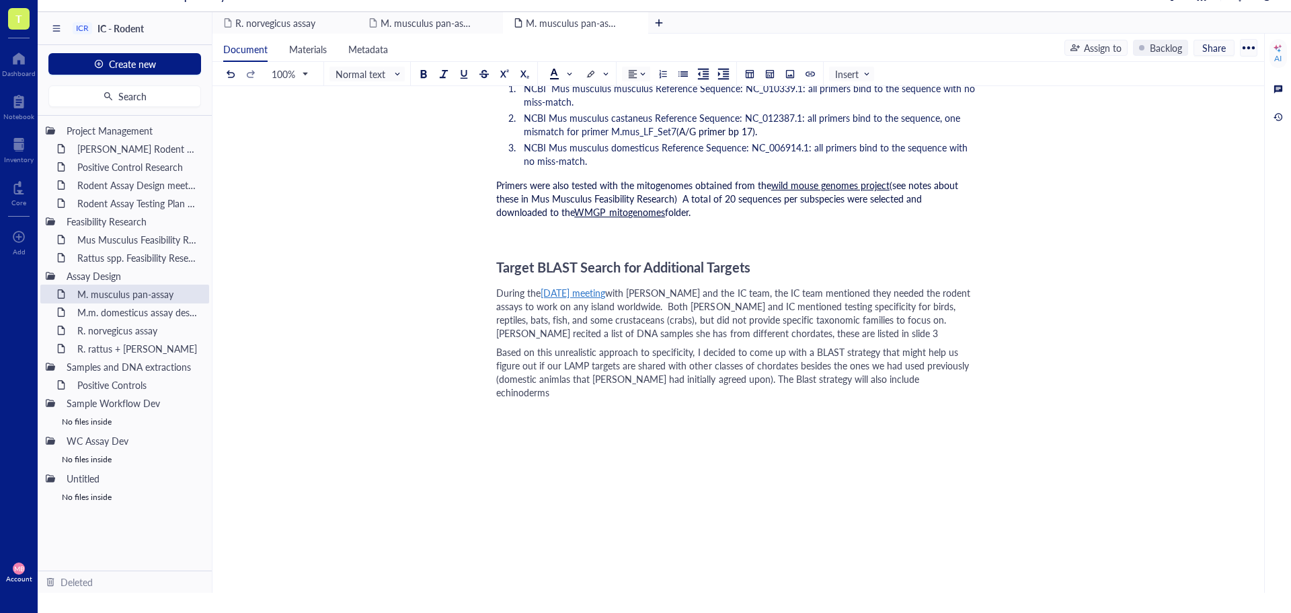
click at [820, 331] on div "During the [DATE] meeting with [PERSON_NAME] and the IC team, the IC team menti…" at bounding box center [735, 313] width 479 height 54
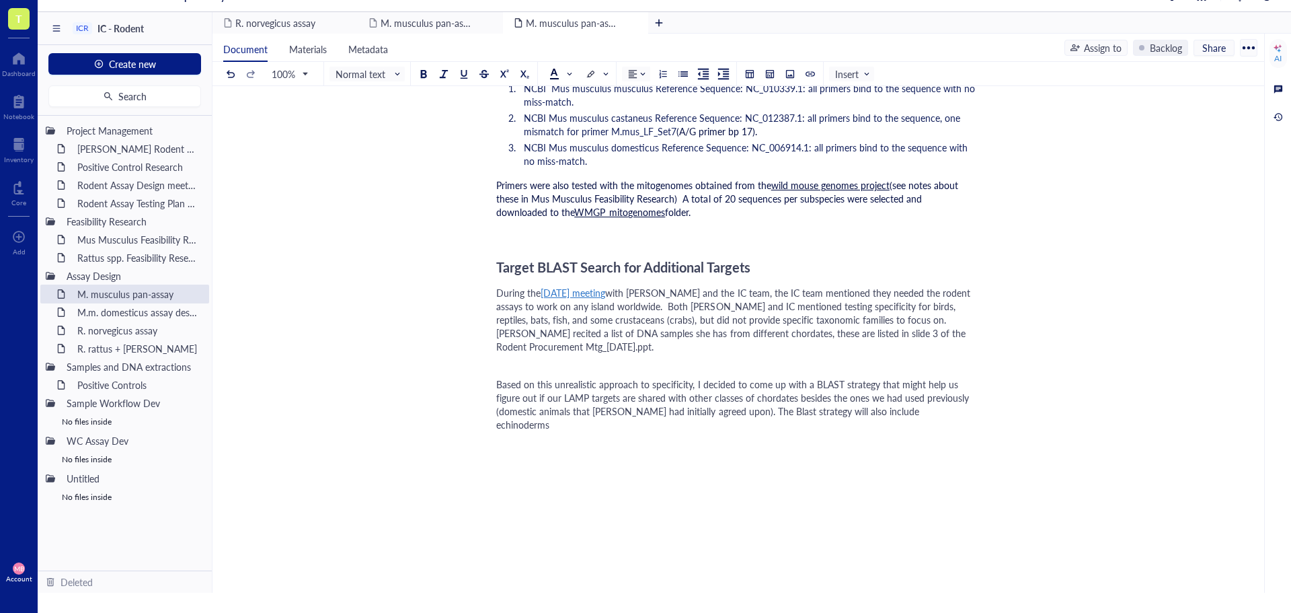
click at [916, 395] on span "Based on this unrealistic approach to specificity, I decided to come up with a …" at bounding box center [733, 404] width 475 height 54
click at [929, 397] on div "Based on this unrealistic approach to specificity, I decided to come up with a …" at bounding box center [735, 404] width 479 height 54
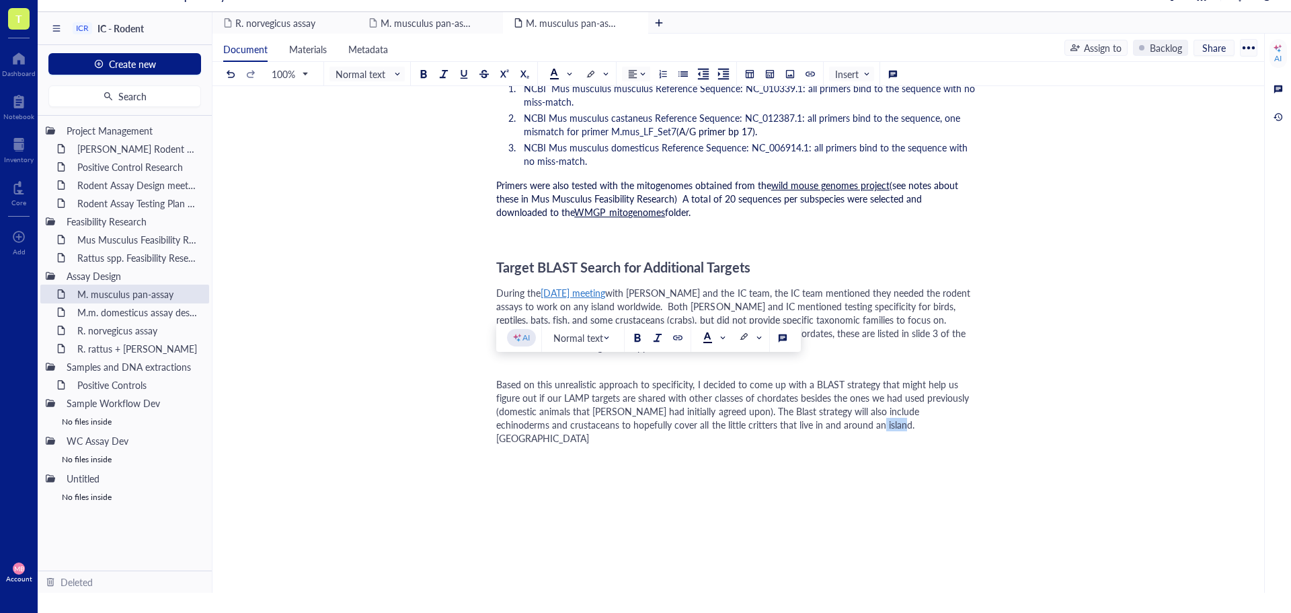
drag, startPoint x: 879, startPoint y: 410, endPoint x: 842, endPoint y: 412, distance: 37.7
click at [842, 412] on div "Based on this unrealistic approach to specificity, I decided to come up with a …" at bounding box center [735, 410] width 479 height 67
click at [635, 340] on div at bounding box center [637, 337] width 9 height 9
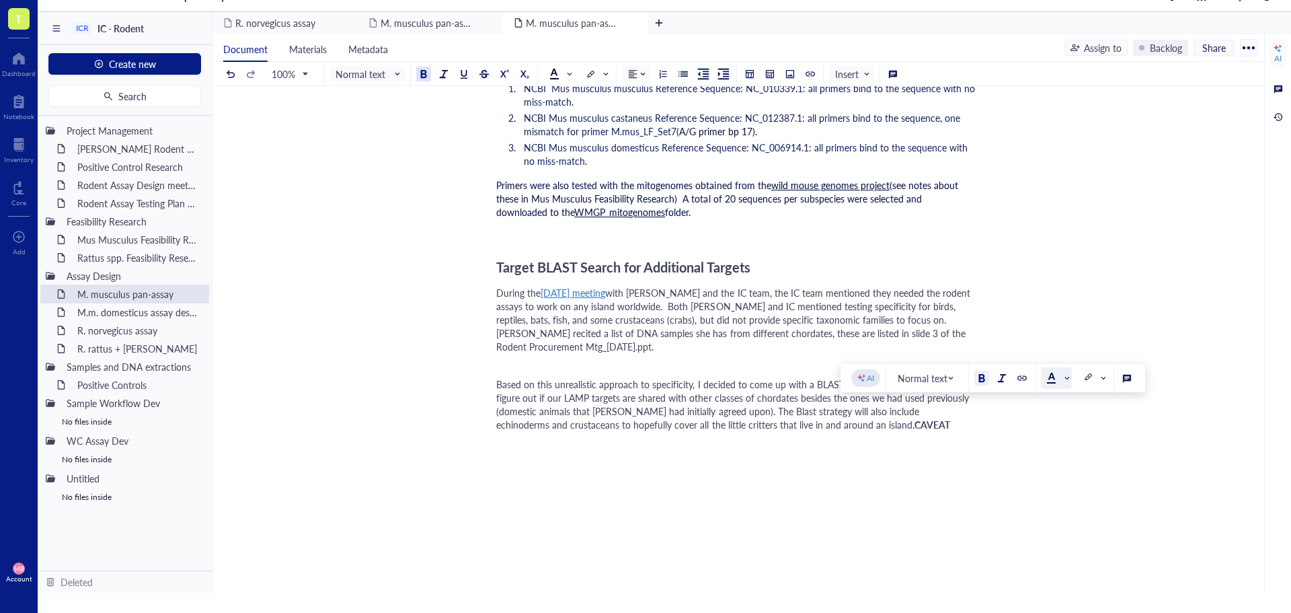
click at [1067, 376] on span at bounding box center [1058, 377] width 22 height 11
click at [1049, 421] on div at bounding box center [1051, 423] width 9 height 9
click at [912, 415] on div "Based on this unrealistic approach to specificity, I decided to come up with a …" at bounding box center [735, 404] width 479 height 54
click at [574, 71] on span at bounding box center [561, 74] width 24 height 20
click at [553, 95] on div at bounding box center [553, 94] width 9 height 9
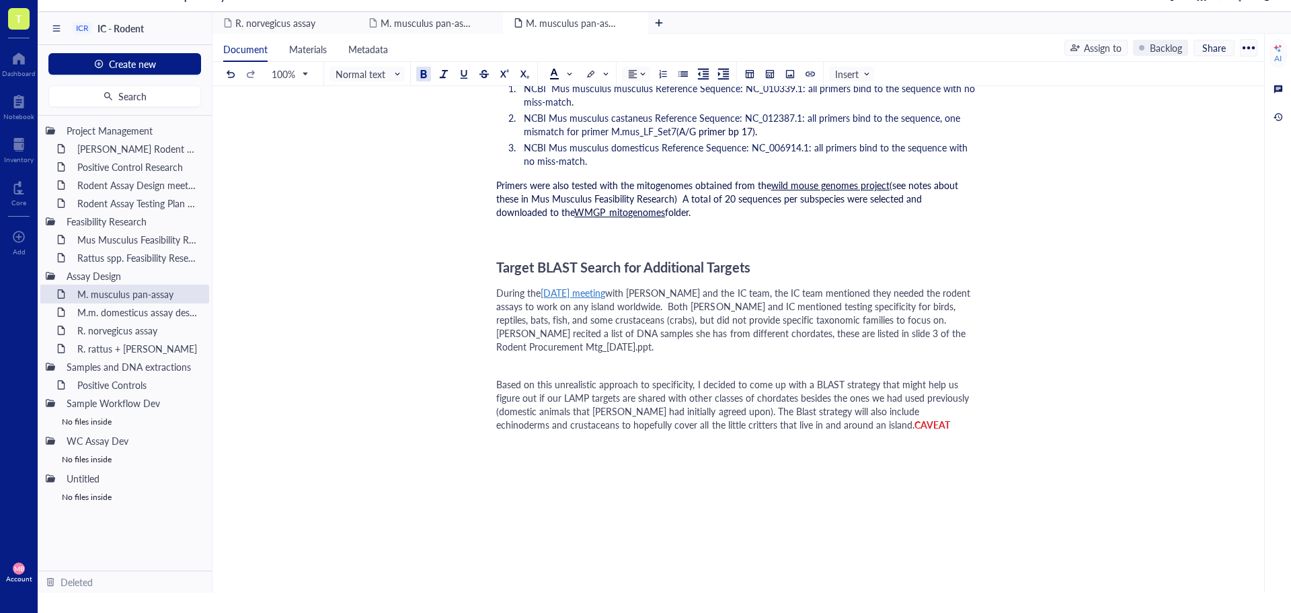
click at [423, 75] on div at bounding box center [423, 73] width 9 height 9
click at [504, 358] on div "﻿ Type ‘/’ for commands" at bounding box center [735, 364] width 479 height 13
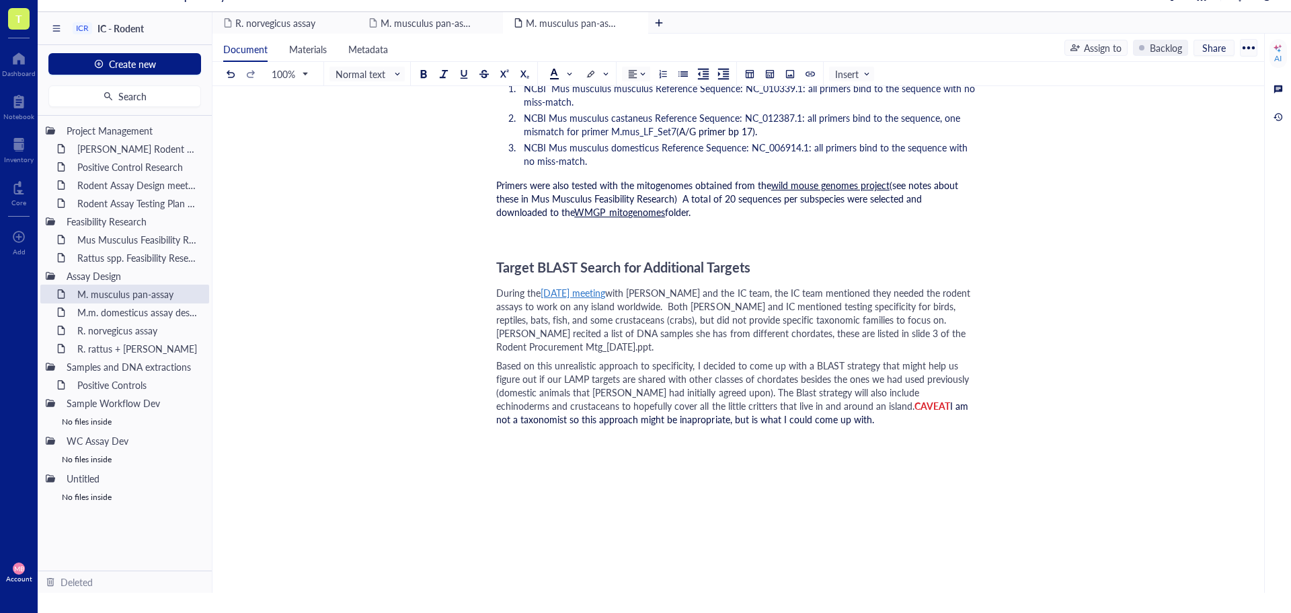
click at [496, 358] on span "Based on this unrealistic approach to specificity, I decided to come up with a …" at bounding box center [733, 385] width 475 height 54
click at [804, 405] on div "Based on this unrealistic approach to specificity, I decided to come up with a …" at bounding box center [735, 391] width 479 height 67
click at [914, 399] on span "CAVEAT" at bounding box center [932, 405] width 36 height 13
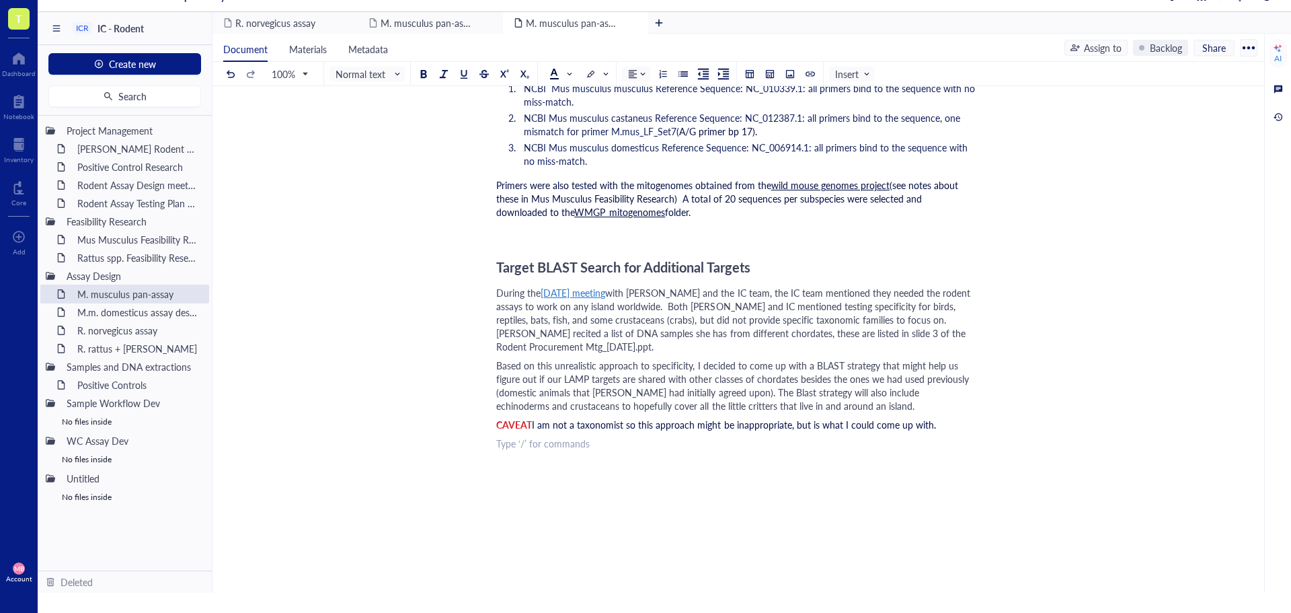
click at [498, 436] on span "BLAST Approach" at bounding box center [531, 442] width 71 height 13
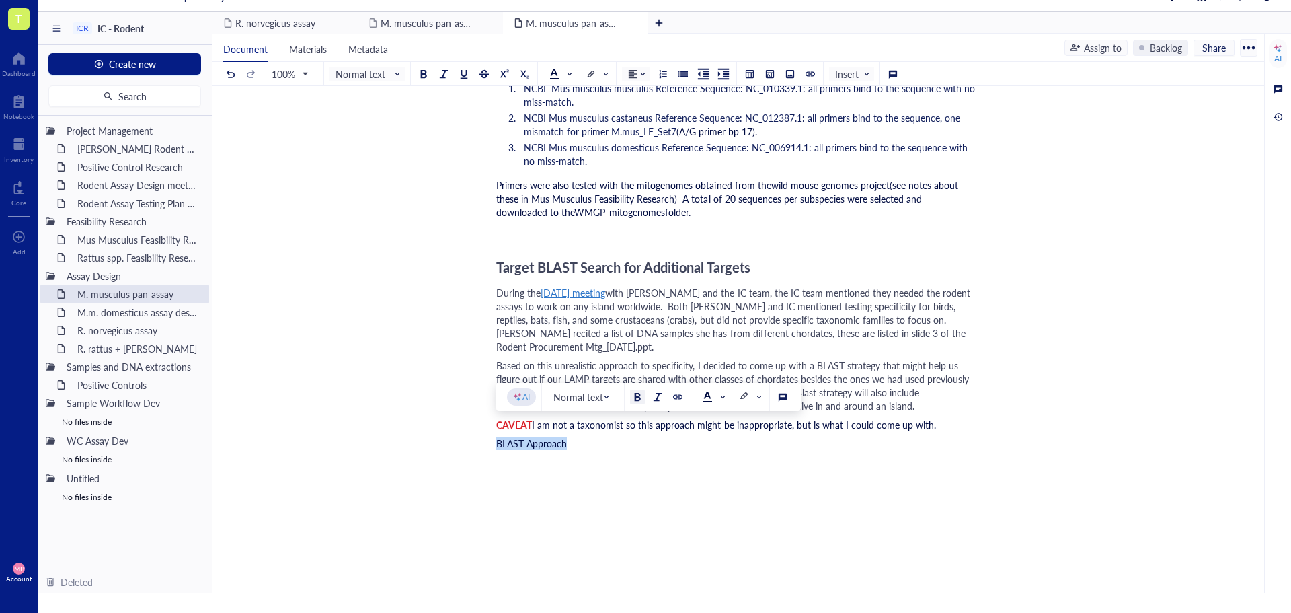
click at [633, 397] on div at bounding box center [637, 396] width 9 height 9
click at [623, 436] on div "BLAST Approach" at bounding box center [735, 442] width 479 height 13
drag, startPoint x: 523, startPoint y: 453, endPoint x: 592, endPoint y: 459, distance: 68.8
click at [592, 461] on li "I searched for all" at bounding box center [746, 467] width 457 height 13
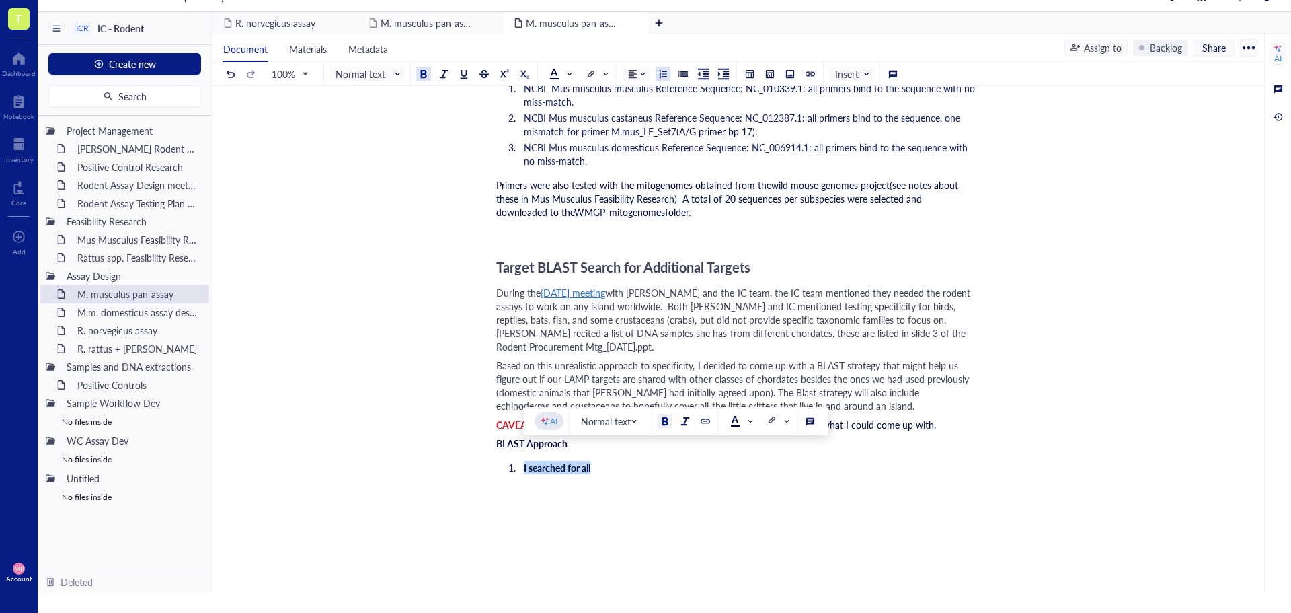
click at [666, 420] on div at bounding box center [664, 420] width 9 height 9
click at [640, 461] on li "I searched for all" at bounding box center [746, 467] width 457 height 13
drag, startPoint x: 584, startPoint y: 453, endPoint x: 592, endPoint y: 453, distance: 7.4
click at [592, 461] on li "I searched for all" at bounding box center [746, 467] width 457 height 13
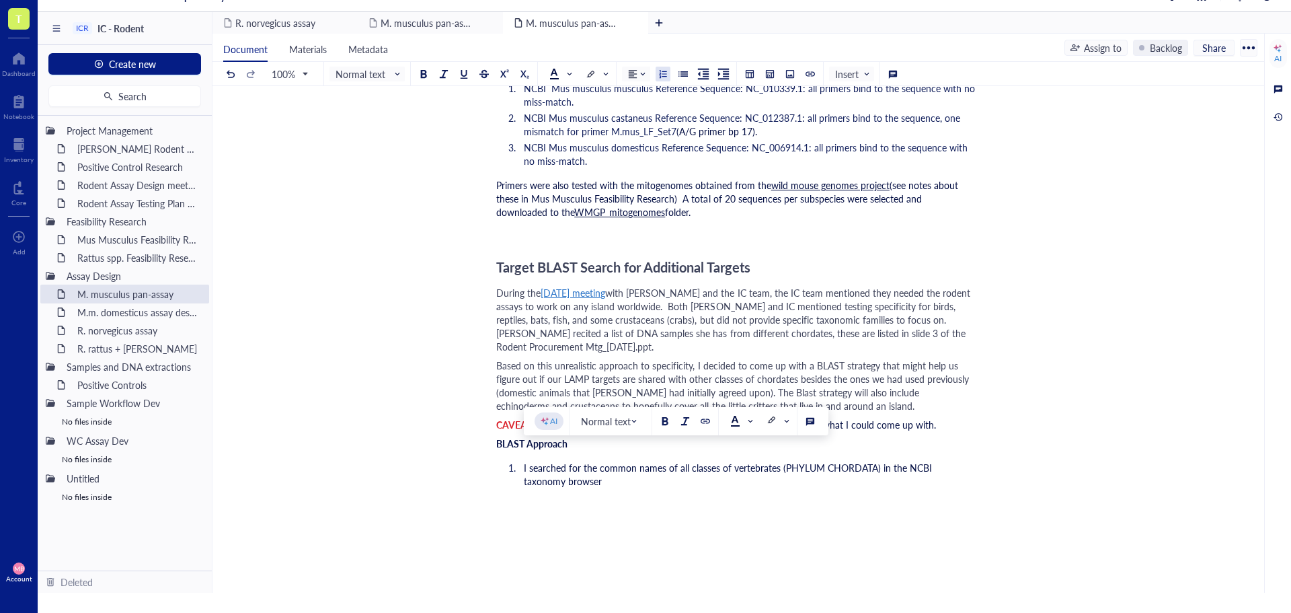
drag, startPoint x: 906, startPoint y: 455, endPoint x: 560, endPoint y: 469, distance: 346.6
click at [560, 469] on li "I searched for the common names of all classes of vertebrates (PHYLUM CHORDATA)…" at bounding box center [746, 474] width 457 height 27
click at [701, 424] on div at bounding box center [705, 420] width 9 height 9
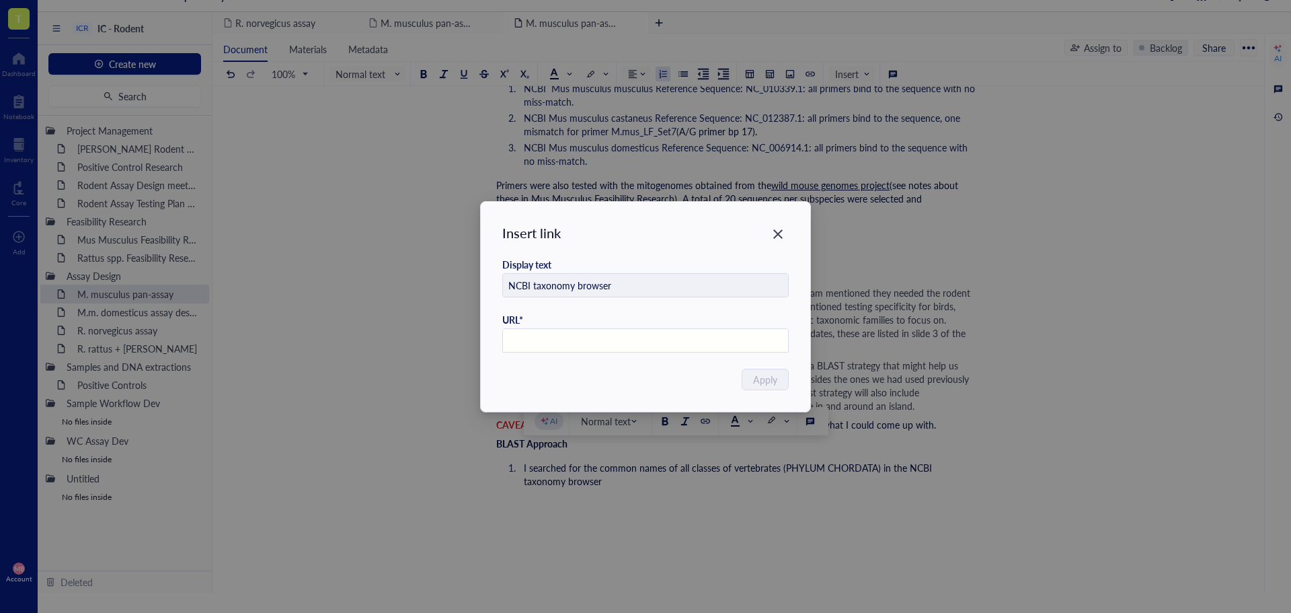
paste input "[URL][DOMAIN_NAME]"
type input "[URL][DOMAIN_NAME]"
click at [782, 374] on button "Apply" at bounding box center [766, 379] width 46 height 22
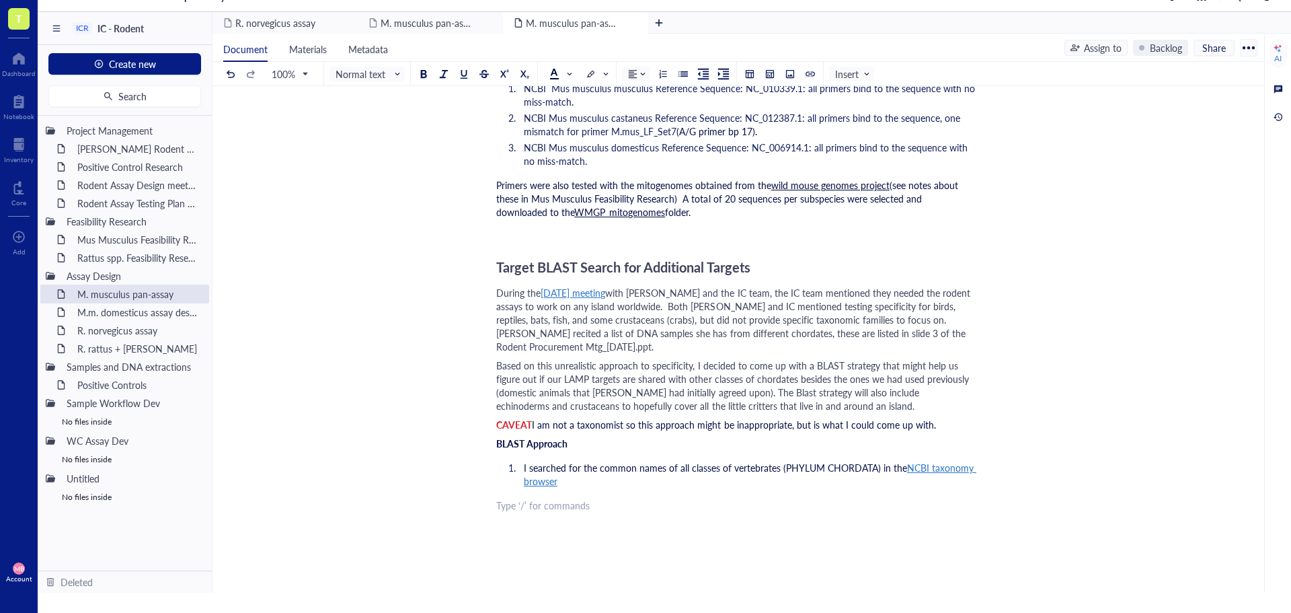
click at [508, 498] on div "﻿ Type ‘/’ for commands" at bounding box center [735, 504] width 479 height 13
click at [576, 471] on li "I searched for the common names of all classes of vertebrates (PHYLUM CHORDATA)…" at bounding box center [746, 474] width 457 height 27
click at [570, 465] on li "I searched for the common names of all classes of vertebrates (PHYLUM CHORDATA)…" at bounding box center [746, 474] width 457 height 27
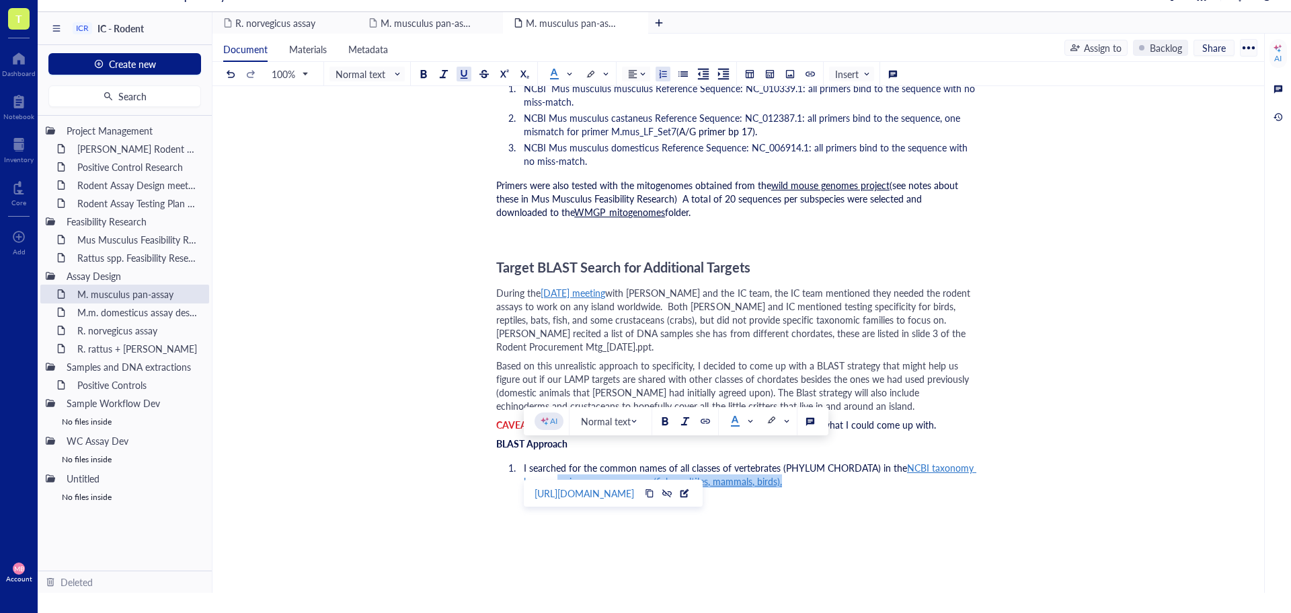
drag, startPoint x: 791, startPoint y: 470, endPoint x: 557, endPoint y: 473, distance: 233.3
click at [557, 473] on li "I searched for the common names of all classes of vertebrates (PHYLUM CHORDATA)…" at bounding box center [746, 474] width 457 height 27
click at [672, 488] on div at bounding box center [666, 492] width 9 height 9
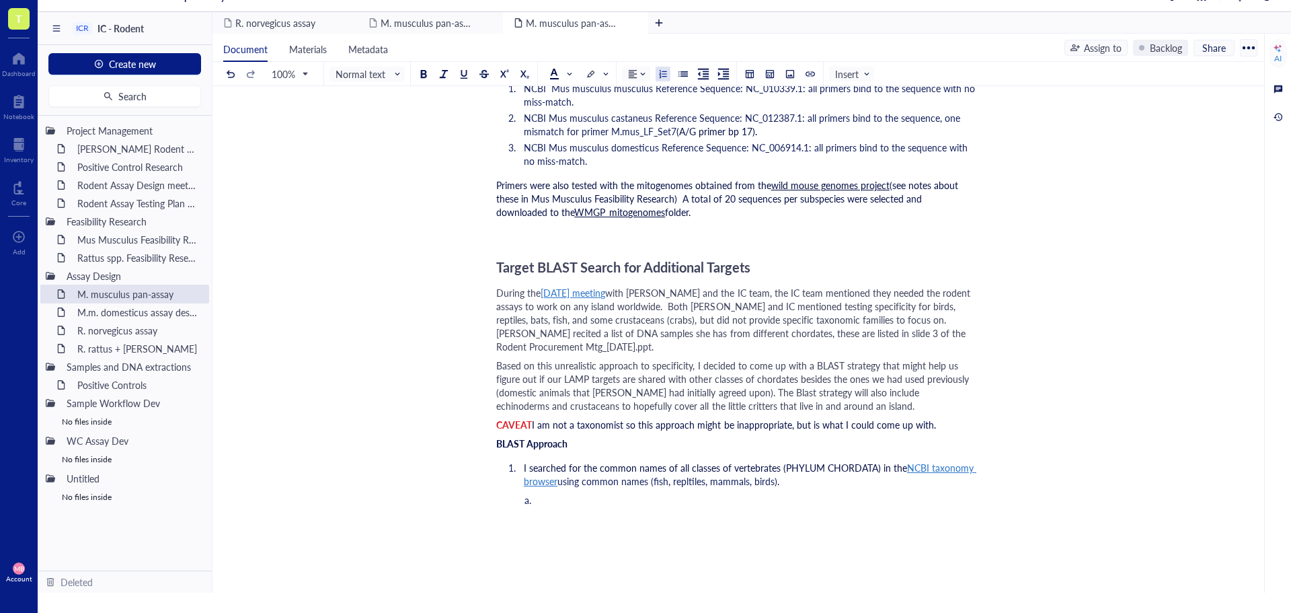
click at [567, 493] on li "﻿" at bounding box center [757, 499] width 435 height 13
click at [660, 474] on span "using common names (fish, reptiles, mammals, birds)." at bounding box center [667, 480] width 220 height 13
click at [603, 493] on li "﻿" at bounding box center [757, 499] width 435 height 13
click at [696, 493] on li "fish (taxid:7898) covers only" at bounding box center [757, 499] width 435 height 13
drag, startPoint x: 602, startPoint y: 485, endPoint x: 582, endPoint y: 488, distance: 21.0
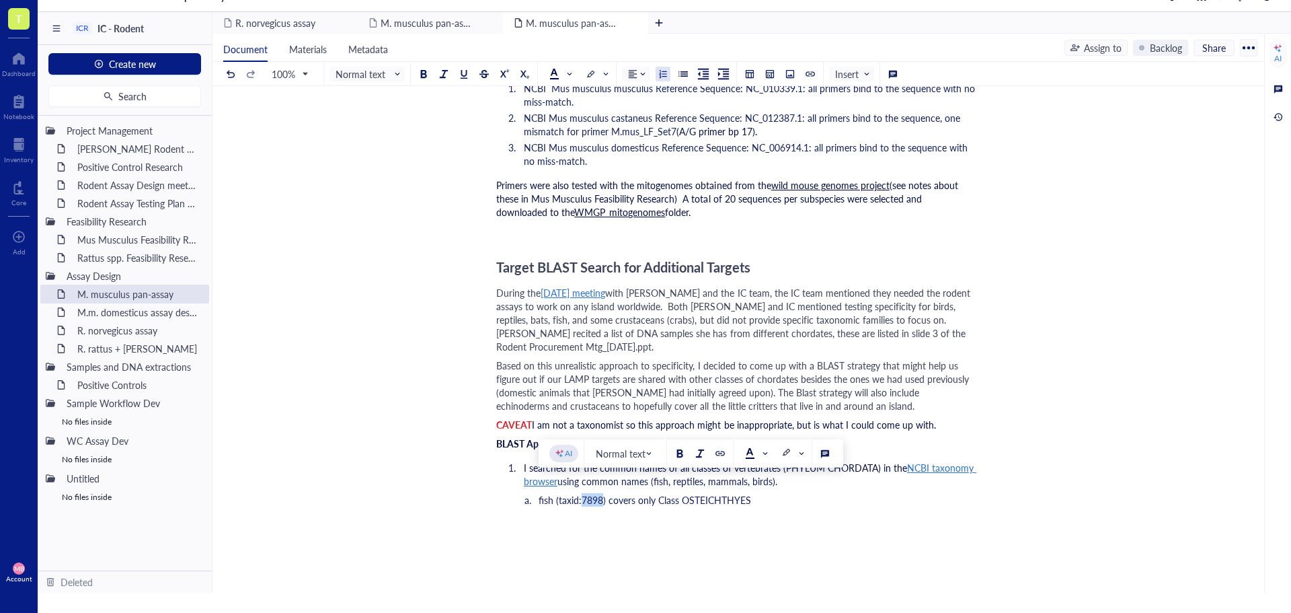
click at [582, 493] on span "fish (taxid:7898) covers only Class OSTEICHTHYES" at bounding box center [645, 499] width 212 height 13
copy span "7898"
click at [682, 493] on span "fish (taxid:7898) covers only Class OSTEICHTHYES" at bounding box center [645, 499] width 212 height 13
drag, startPoint x: 682, startPoint y: 484, endPoint x: 749, endPoint y: 489, distance: 66.7
click at [749, 493] on span "fish (taxid:7898) covers only Class OSTEICHTHYES" at bounding box center [645, 499] width 212 height 13
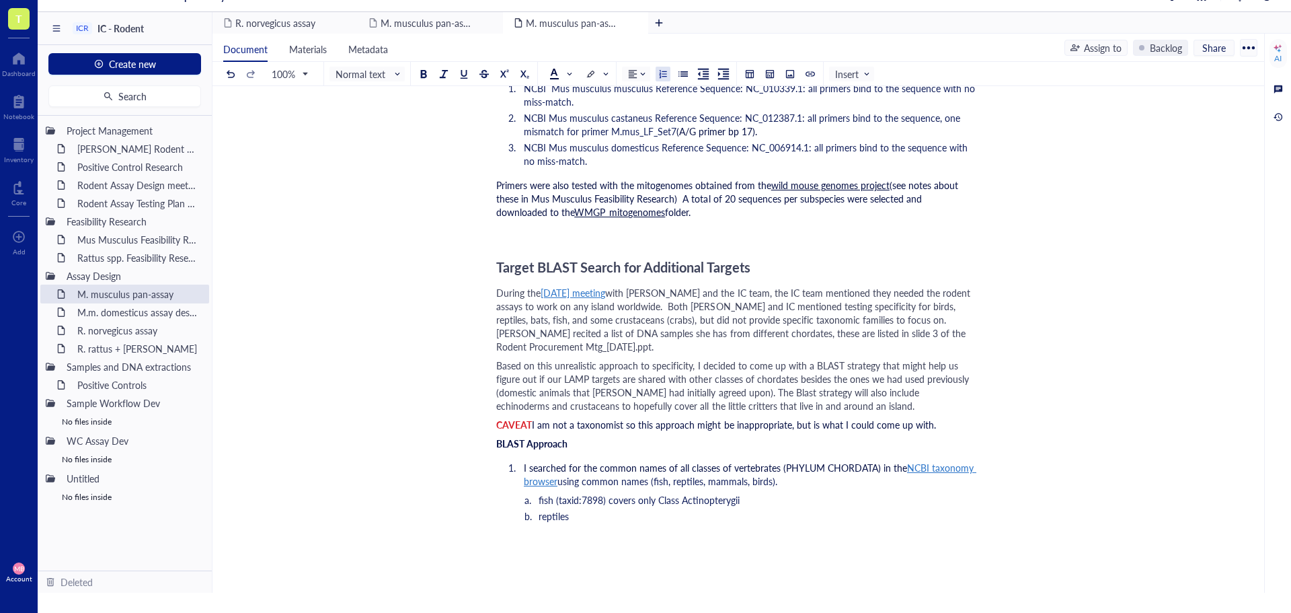
click at [524, 461] on span "I searched for the common names of all classes of vertebrates (PHYLUM CHORDATA)…" at bounding box center [715, 467] width 383 height 13
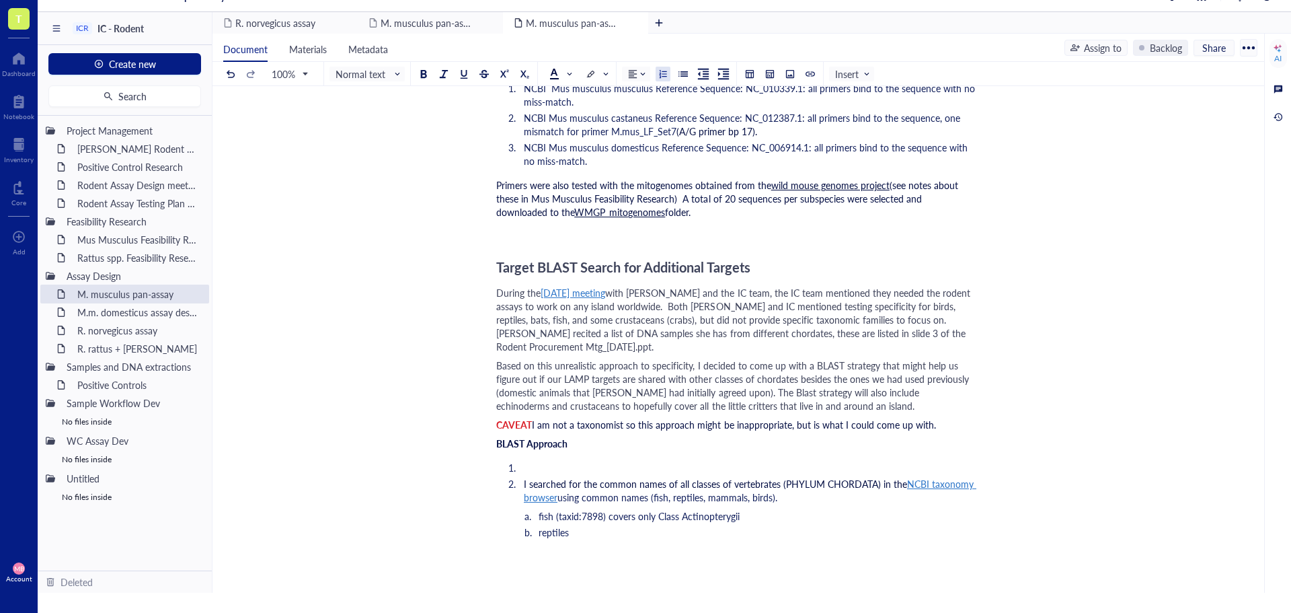
click at [524, 461] on li "﻿" at bounding box center [746, 467] width 457 height 13
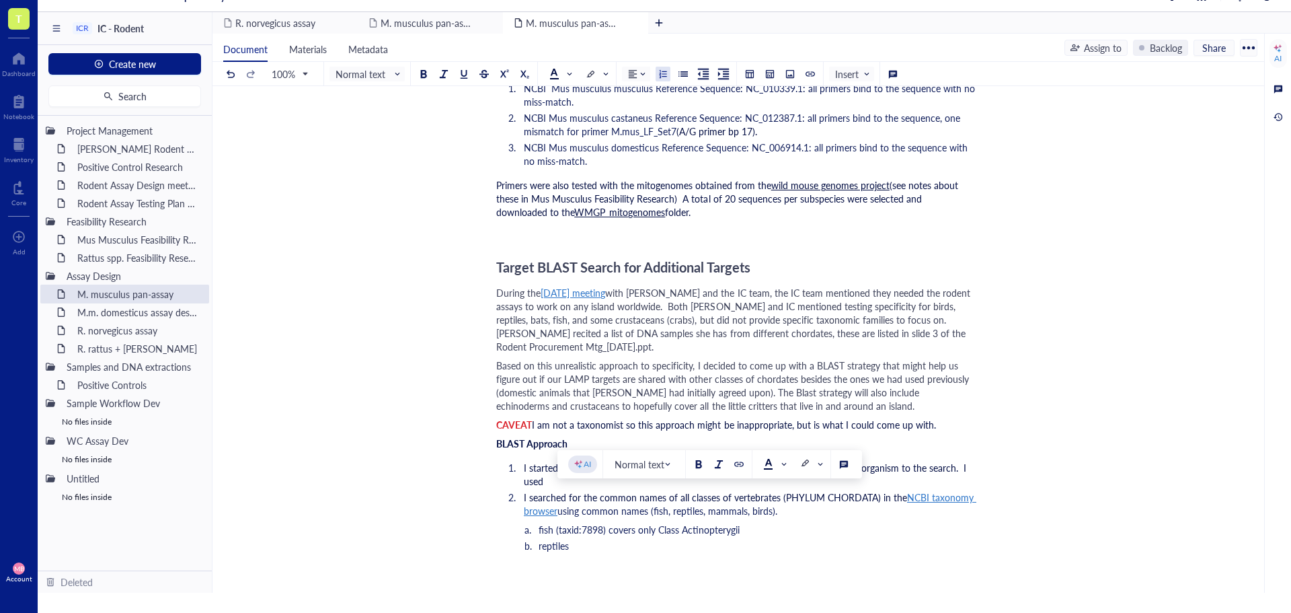
drag, startPoint x: 586, startPoint y: 499, endPoint x: 784, endPoint y: 500, distance: 197.7
click at [784, 500] on li "I searched for the common names of all classes of vertebrates (PHYLUM CHORDATA)…" at bounding box center [746, 503] width 457 height 27
click at [784, 501] on li "I searched for the common names of all classes of vertebrates (PHYLUM CHORDATA)…" at bounding box center [746, 503] width 457 height 27
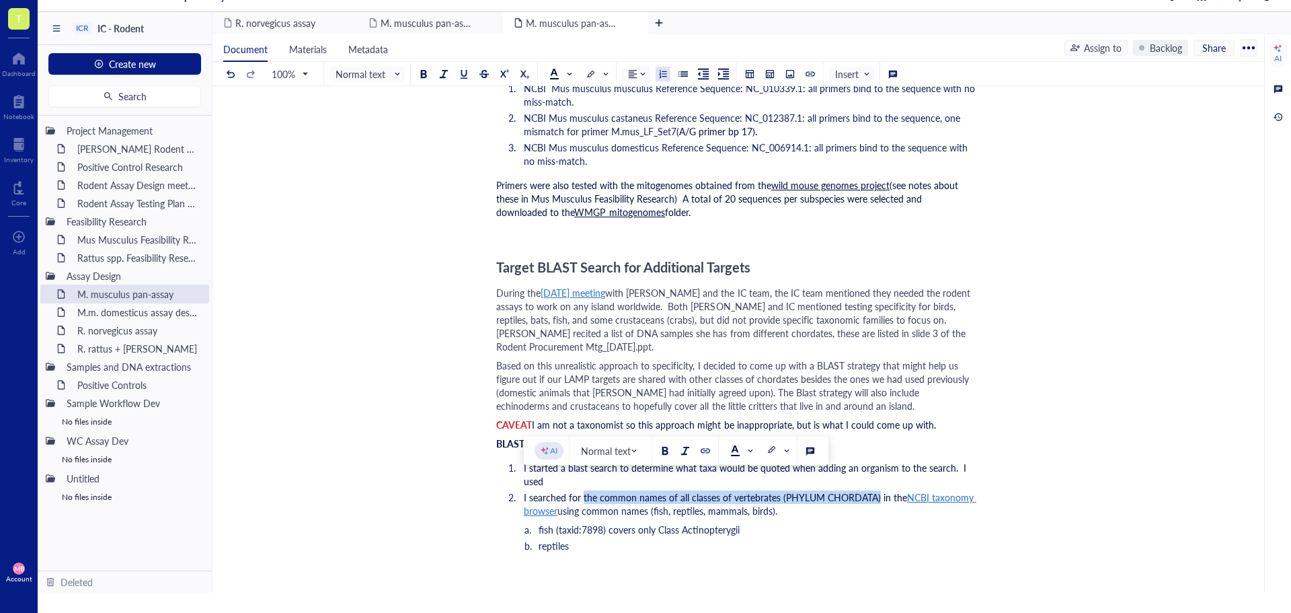
drag, startPoint x: 877, startPoint y: 482, endPoint x: 582, endPoint y: 486, distance: 295.9
click at [582, 490] on span "I searched for the common names of all classes of vertebrates (PHYLUM CHORDATA)…" at bounding box center [715, 496] width 383 height 13
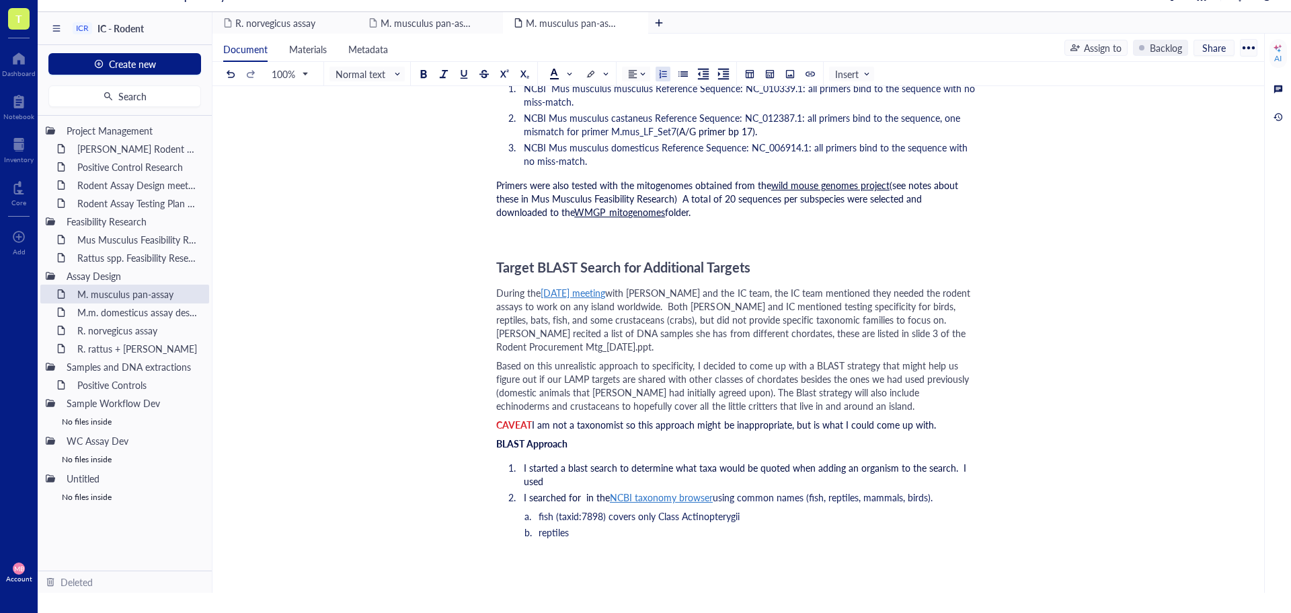
click at [578, 463] on li "I started a blast search to determine what taxa would be quoted when adding an …" at bounding box center [746, 474] width 457 height 27
click at [566, 467] on span "I started a blast search to determine what taxa would be quoted when adding an …" at bounding box center [746, 474] width 445 height 27
click at [563, 468] on span "I started a blast search to determine what taxa would be quoted when adding an …" at bounding box center [746, 474] width 445 height 27
click at [567, 490] on span "I searched for in the" at bounding box center [567, 496] width 86 height 13
click at [840, 466] on li "I started a blast search to determine what taxa would be quoted when adding an …" at bounding box center [746, 474] width 457 height 27
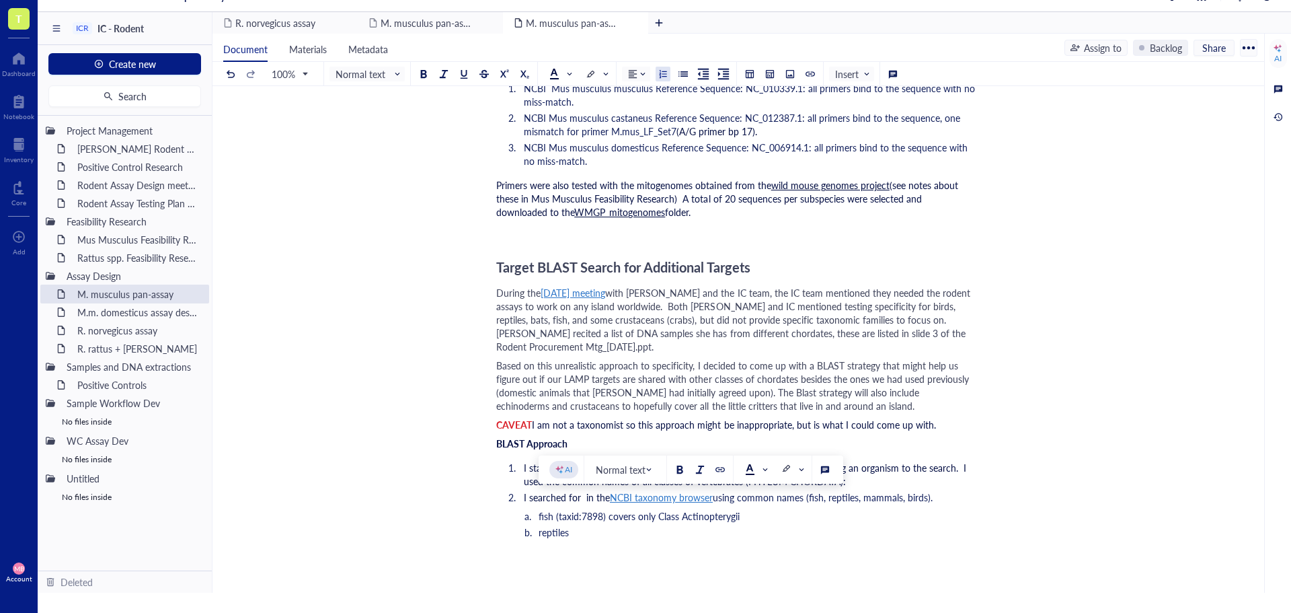
drag, startPoint x: 604, startPoint y: 520, endPoint x: 526, endPoint y: 502, distance: 80.2
click at [526, 509] on ol "fish (taxid:7898) covers only Class Actinopterygii reptiles" at bounding box center [735, 524] width 479 height 30
click at [860, 467] on li "I started a blast search to determine what taxa would be quoted when adding an …" at bounding box center [746, 474] width 457 height 27
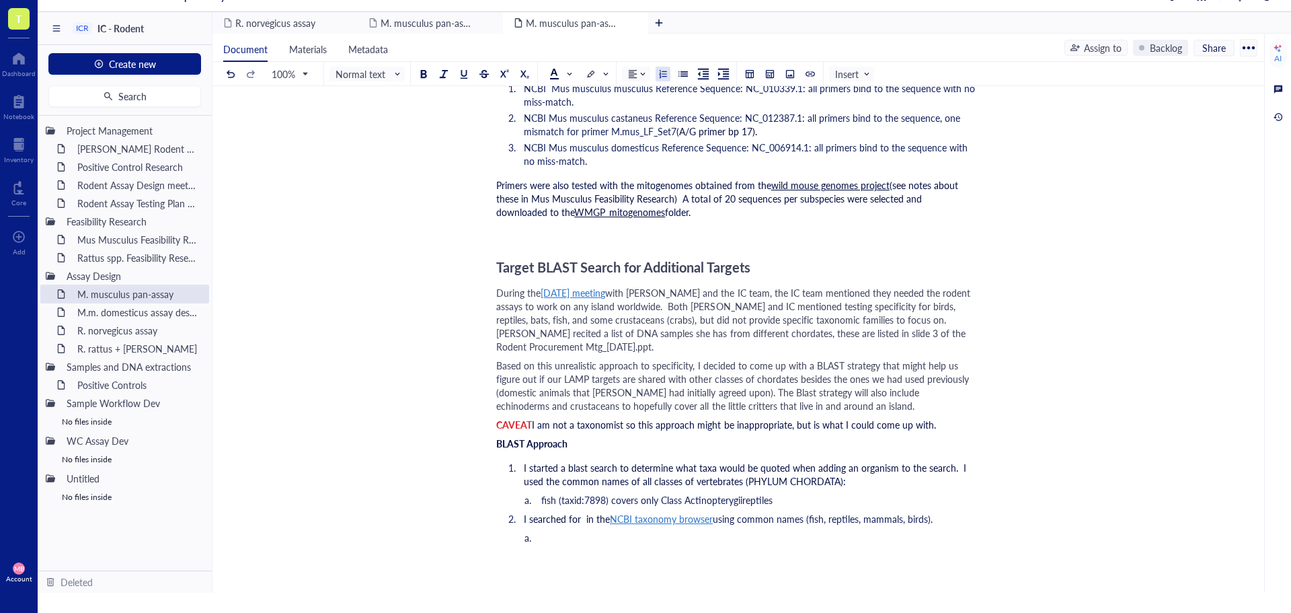
click at [790, 493] on li "fish (taxid:7898) covers only Class Actinopterygiireptiles" at bounding box center [757, 499] width 435 height 13
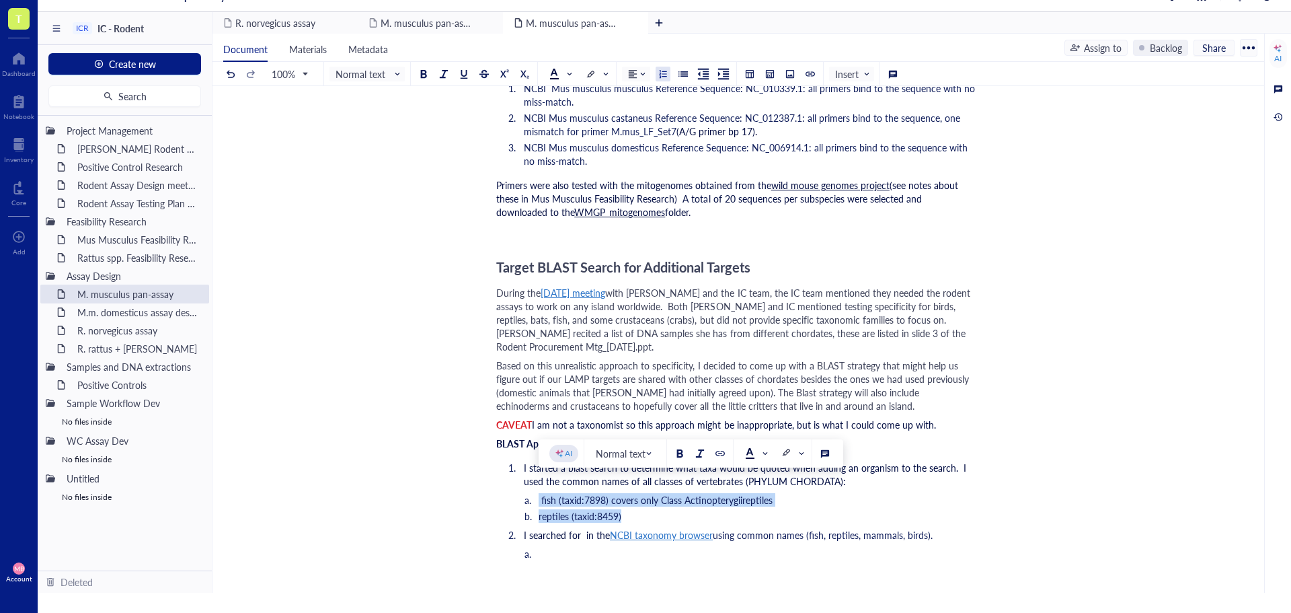
drag, startPoint x: 623, startPoint y: 502, endPoint x: 522, endPoint y: 486, distance: 102.0
click at [522, 493] on ol "fish (taxid:7898) covers only Class Actinopterygiireptiles reptiles (taxid:8459)" at bounding box center [735, 508] width 479 height 30
copy ol "fish (taxid:7898) covers only Class Actinopterygiireptiles reptiles (taxid:8459)"
click at [554, 547] on li "﻿" at bounding box center [757, 553] width 435 height 13
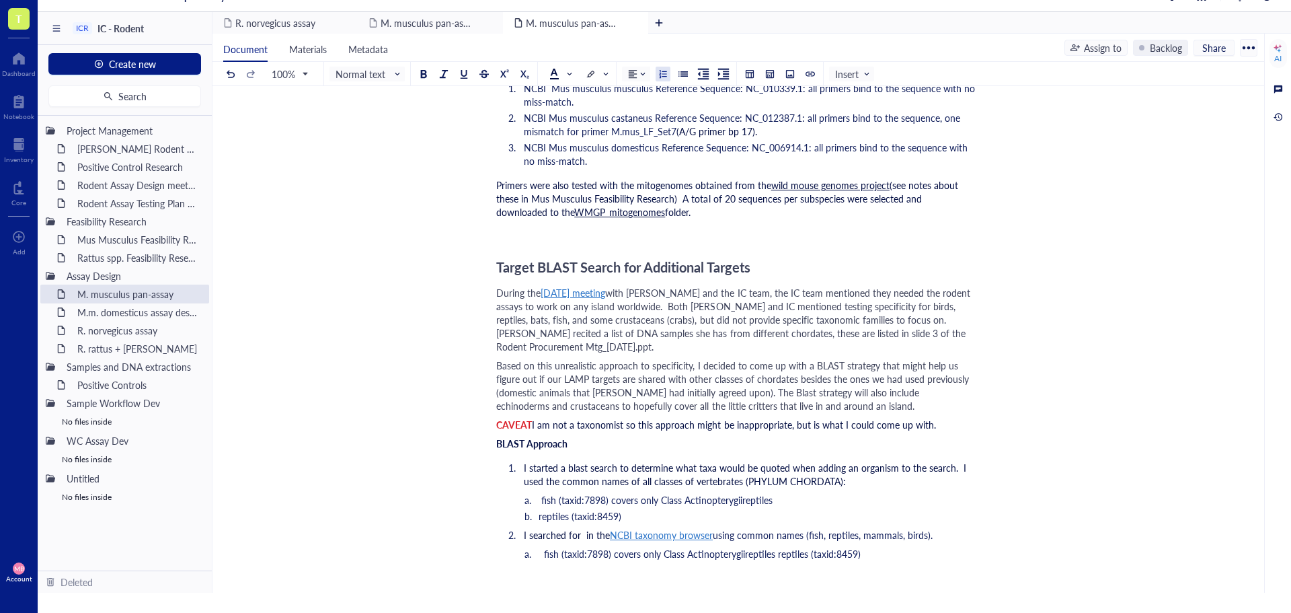
click at [779, 547] on span "fish (taxid:7898) covers only Class Actinopterygiireptiles reptiles (taxid:8459)" at bounding box center [702, 553] width 317 height 13
click at [776, 547] on span "fish (taxid:7898) covers only Class Actinopterygiireptiles reptiles (taxid:8459)" at bounding box center [702, 553] width 317 height 13
drag, startPoint x: 775, startPoint y: 483, endPoint x: 608, endPoint y: 481, distance: 166.8
click at [608, 493] on li "fish (taxid:7898) covers only Class Actinopterygiireptiles" at bounding box center [757, 499] width 435 height 13
click at [650, 509] on li "reptiles (taxid:8459)" at bounding box center [757, 515] width 435 height 13
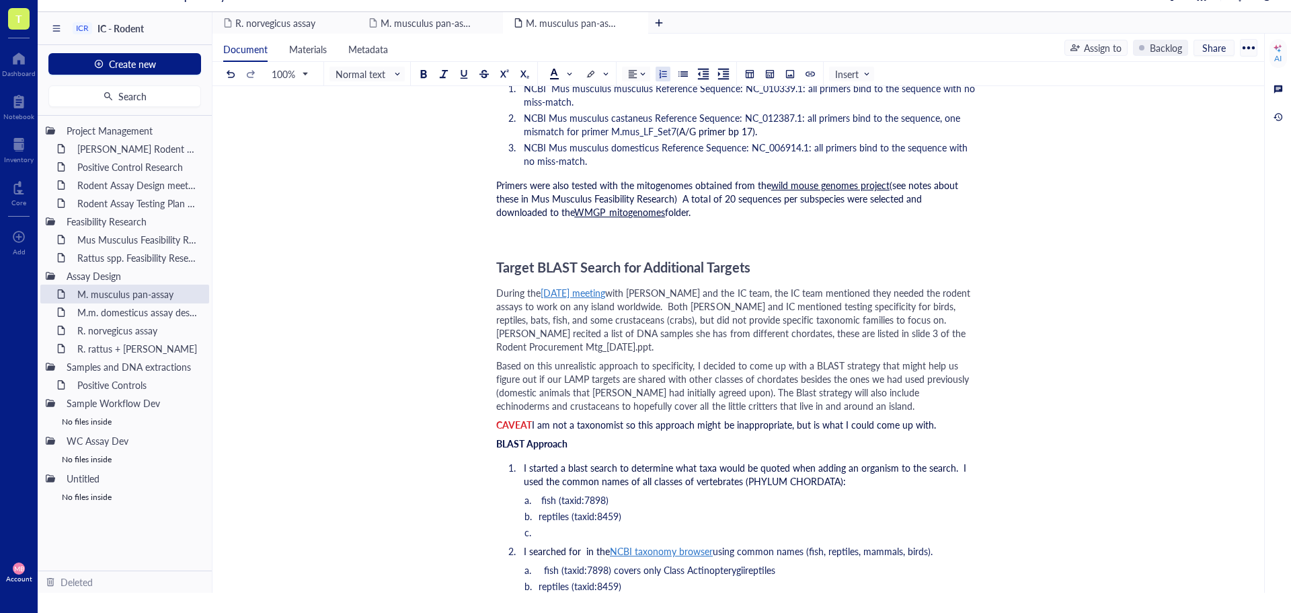
click at [581, 544] on span "I searched for in the" at bounding box center [567, 550] width 86 height 13
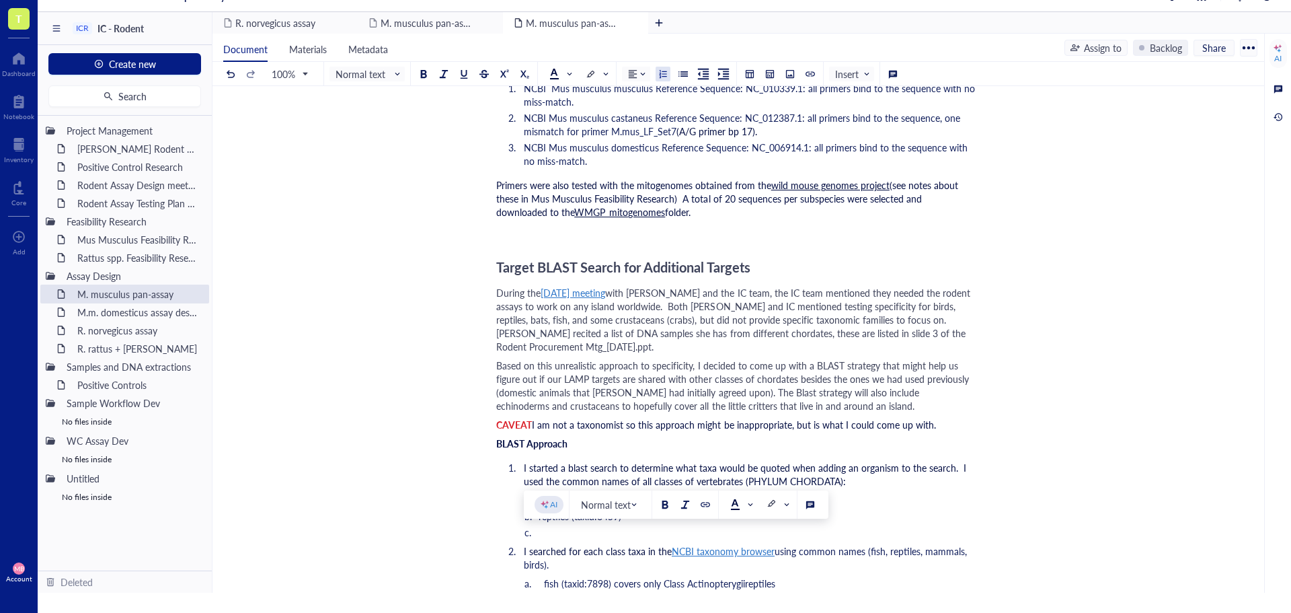
drag, startPoint x: 778, startPoint y: 539, endPoint x: 788, endPoint y: 551, distance: 15.8
click at [788, 551] on li "I searched for each class taxa in the NCBI taxonomy browser using common names …" at bounding box center [746, 557] width 457 height 27
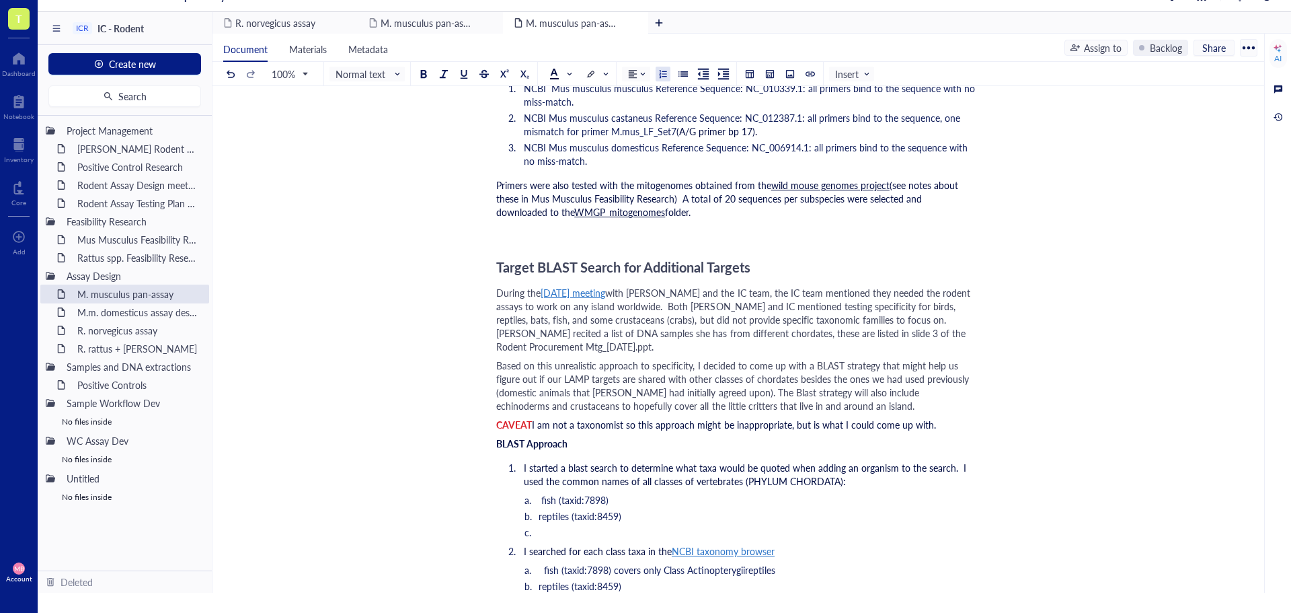
click at [643, 544] on span "I searched for each class taxa in the" at bounding box center [598, 550] width 148 height 13
click at [871, 465] on li "I started a blast search to determine what taxa would be quoted when adding an …" at bounding box center [746, 474] width 457 height 27
click at [655, 525] on li "﻿" at bounding box center [757, 531] width 435 height 13
click at [816, 461] on span "I started a blast search to determine what taxa would be quoted when adding an …" at bounding box center [746, 474] width 445 height 27
click at [851, 461] on span "I started a blast search to determine what taxa would be quoted when adding an …" at bounding box center [746, 474] width 445 height 27
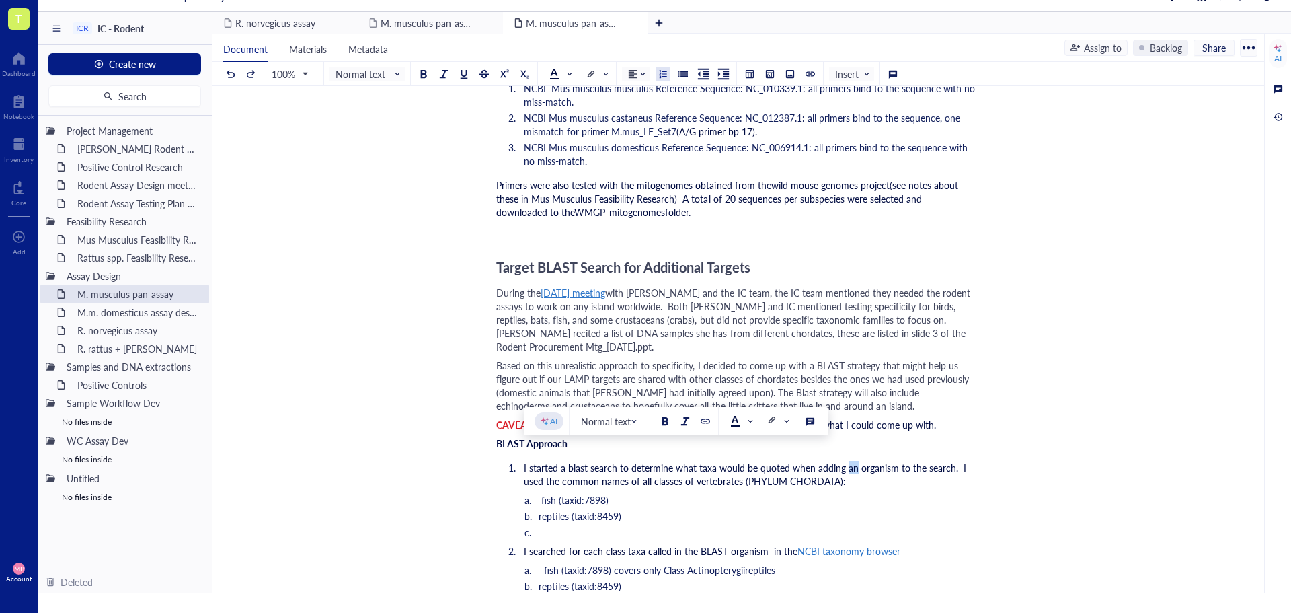
drag, startPoint x: 853, startPoint y: 455, endPoint x: 845, endPoint y: 456, distance: 8.1
click at [845, 461] on span "I started a blast search to determine what taxa would be quoted when adding an …" at bounding box center [746, 474] width 445 height 27
drag, startPoint x: 717, startPoint y: 468, endPoint x: 806, endPoint y: 468, distance: 89.4
click at [806, 468] on span "I started a blast search to determine what taxa would be quoted when adding the…" at bounding box center [739, 474] width 430 height 27
click at [934, 461] on span "I started a blast search to determine what taxa would be quoted when adding the…" at bounding box center [733, 474] width 418 height 27
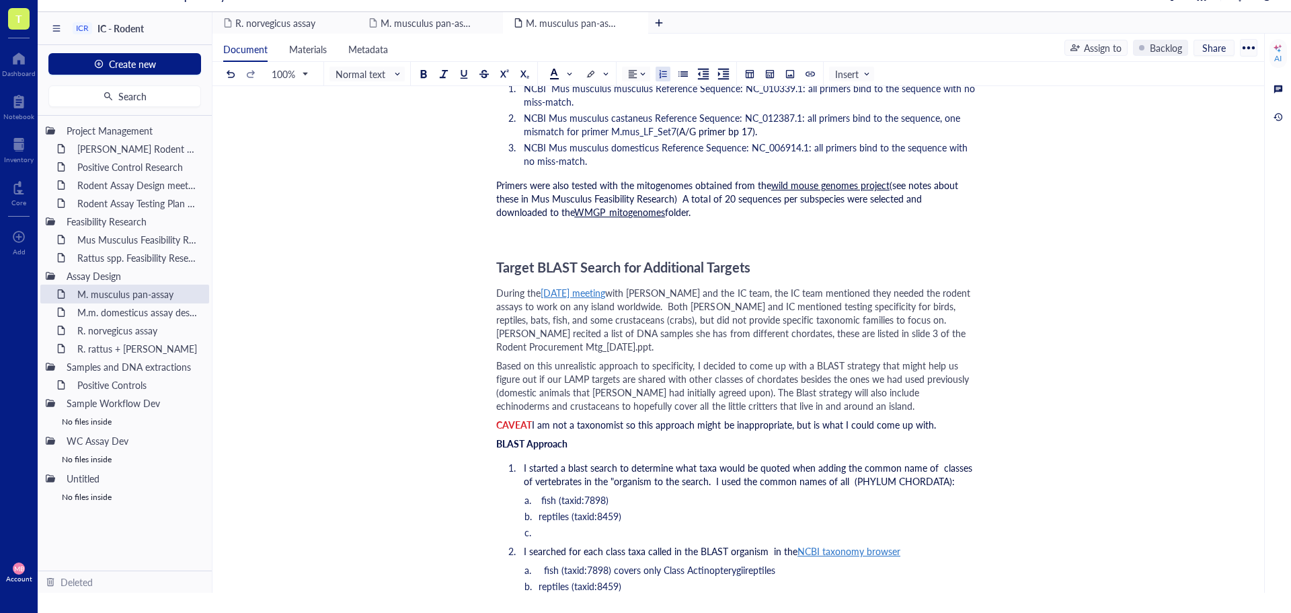
click at [650, 467] on span "I started a blast search to determine what taxa would be quoted when adding the…" at bounding box center [749, 474] width 451 height 27
drag, startPoint x: 709, startPoint y: 465, endPoint x: 658, endPoint y: 469, distance: 52.0
click at [658, 469] on span "I started a blast search to determine what taxa would be quoted when adding the…" at bounding box center [749, 474] width 451 height 27
drag, startPoint x: 927, startPoint y: 468, endPoint x: 689, endPoint y: 471, distance: 237.4
click at [689, 471] on li "I started a blast search to determine what taxa would be quoted when adding the…" at bounding box center [746, 474] width 457 height 27
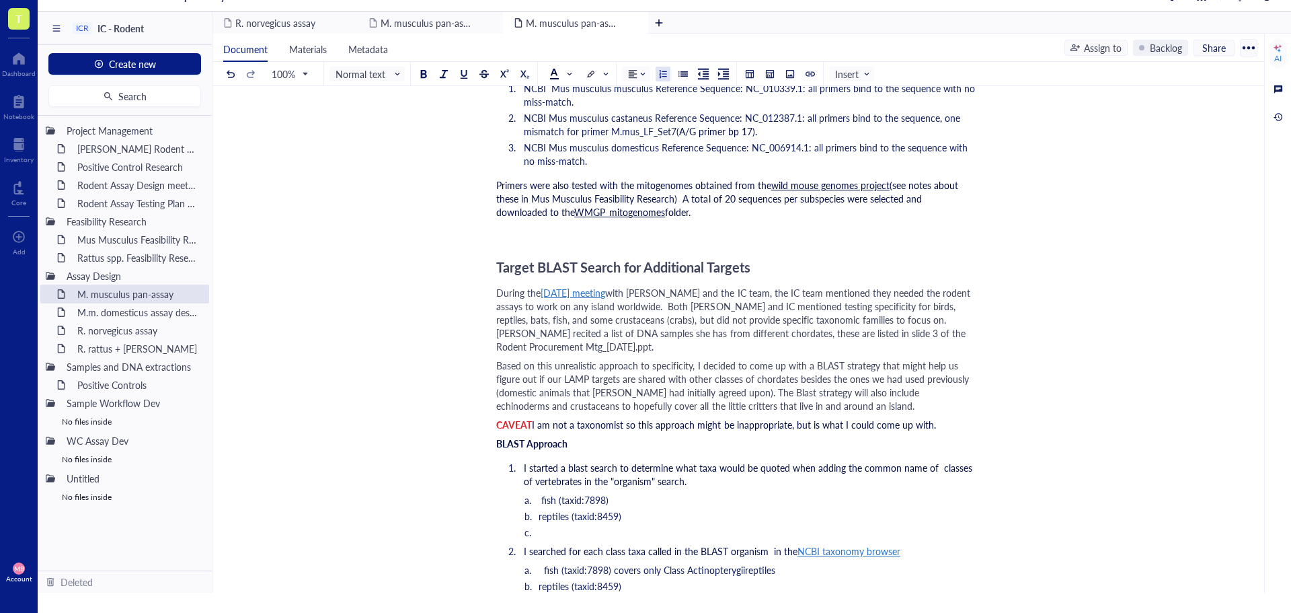
click at [586, 525] on li "﻿" at bounding box center [757, 531] width 435 height 13
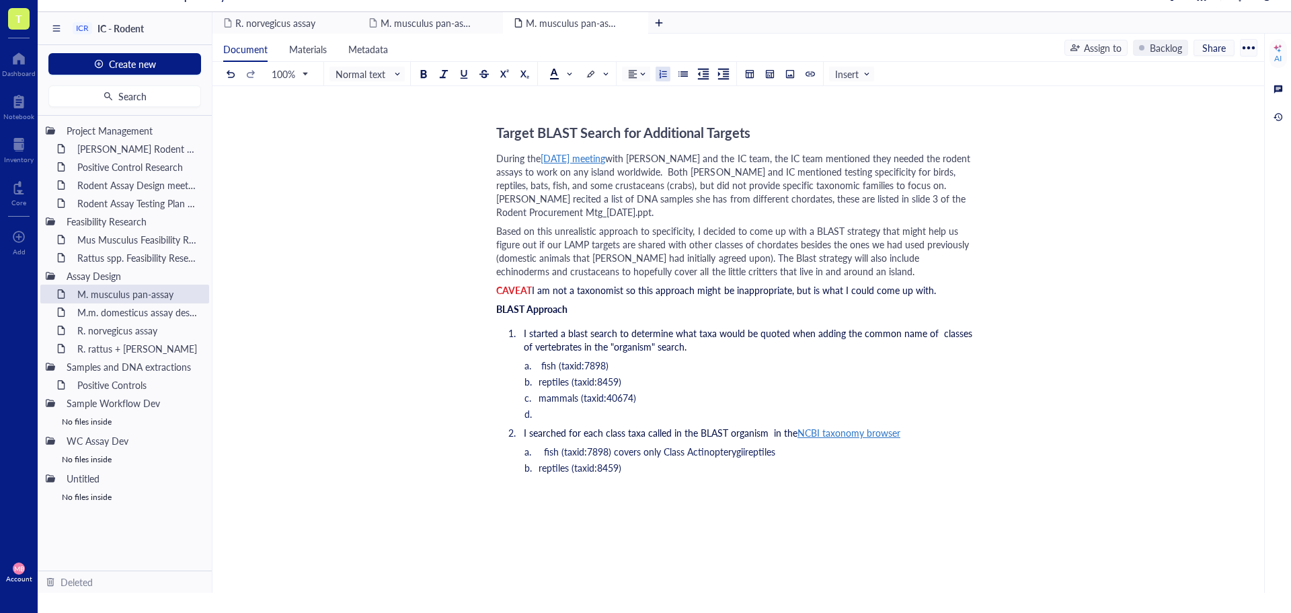
click at [567, 407] on li "﻿" at bounding box center [757, 413] width 435 height 13
click at [584, 331] on span "I started a blast search to determine what taxa would be quoted when adding the…" at bounding box center [749, 339] width 451 height 27
click at [650, 407] on li "birds (taxid:8782)" at bounding box center [757, 413] width 435 height 13
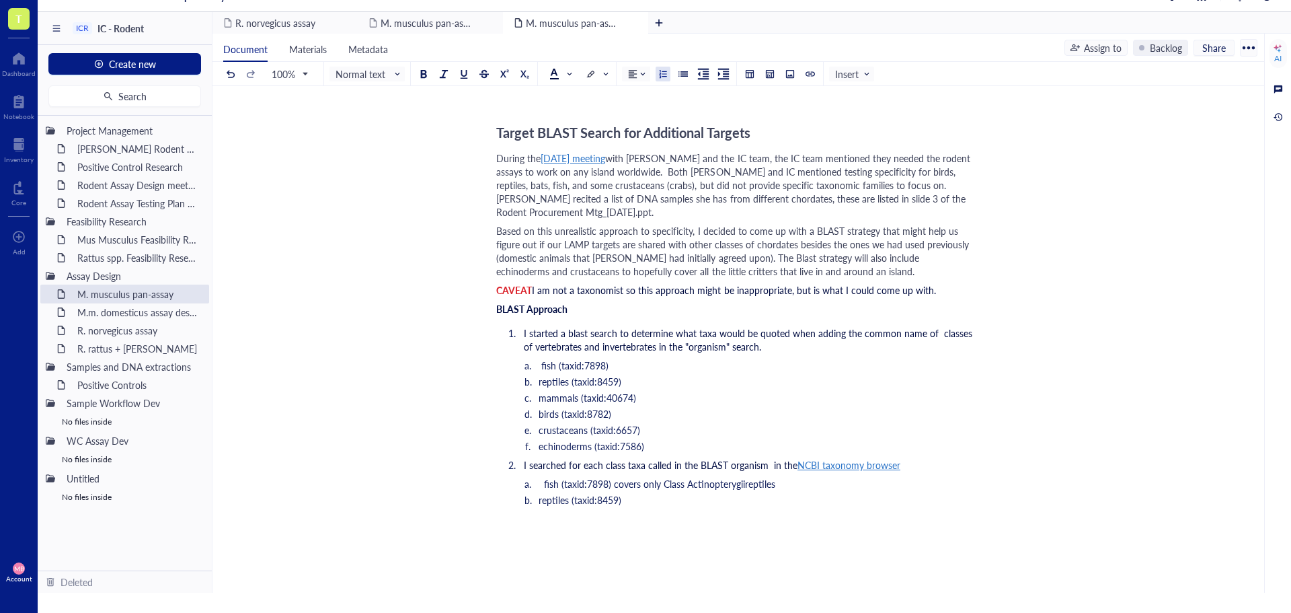
click at [784, 477] on li "fish (taxid:7898) covers only Class Actinopterygiireptiles" at bounding box center [757, 483] width 435 height 13
click at [787, 477] on li "fish (taxid:7898) covers only Class Actinopterygiireptiles" at bounding box center [757, 483] width 435 height 13
click at [965, 477] on li "fish (taxid:7898) covers only Class Actinopterygiireptiles so Chondrichthyes (t…" at bounding box center [757, 483] width 435 height 13
click at [633, 506] on li "reptiles (taxid:8459)" at bounding box center [757, 512] width 435 height 13
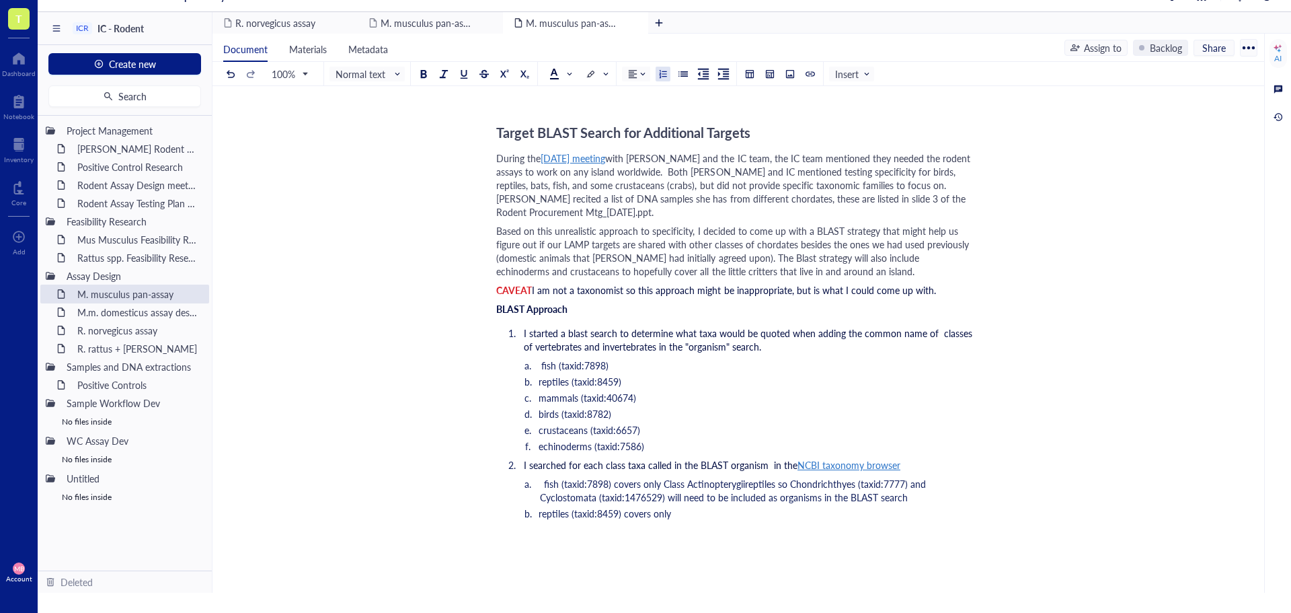
click at [736, 506] on li "reptiles (taxid:8459) covers only" at bounding box center [757, 512] width 435 height 13
click at [811, 506] on li "reptiles (taxid:8459) covers only Testudines (turtles), add" at bounding box center [757, 512] width 435 height 13
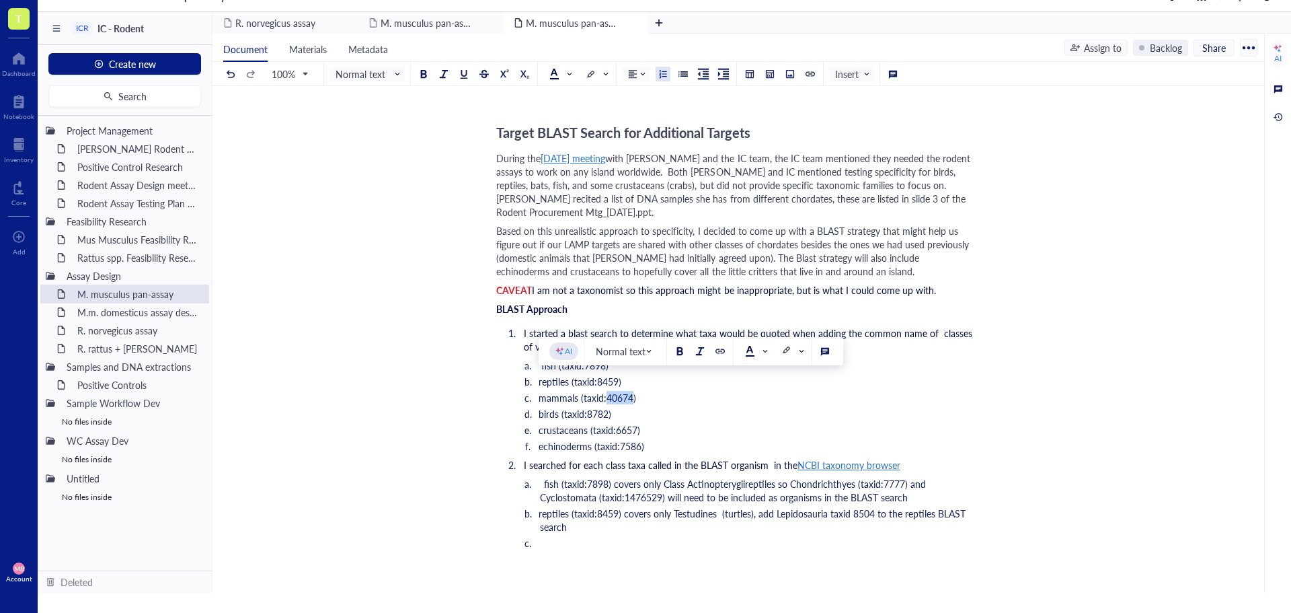
drag, startPoint x: 631, startPoint y: 385, endPoint x: 606, endPoint y: 385, distance: 24.9
click at [606, 391] on span "mammals (taxid:40674)" at bounding box center [587, 397] width 97 height 13
copy span "40674"
click at [605, 536] on li "﻿" at bounding box center [757, 542] width 435 height 13
drag, startPoint x: 640, startPoint y: 387, endPoint x: 541, endPoint y: 385, distance: 98.9
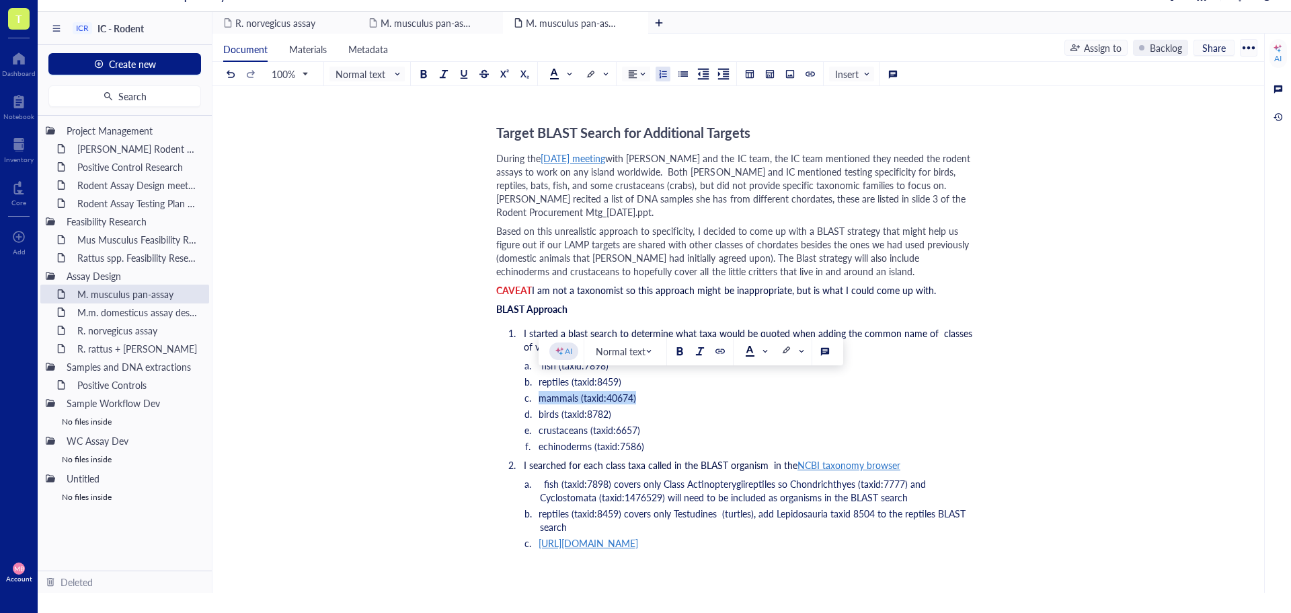
click at [542, 391] on li "mammals (taxid:40674)" at bounding box center [757, 397] width 435 height 13
copy span "mammals (taxid:40674)"
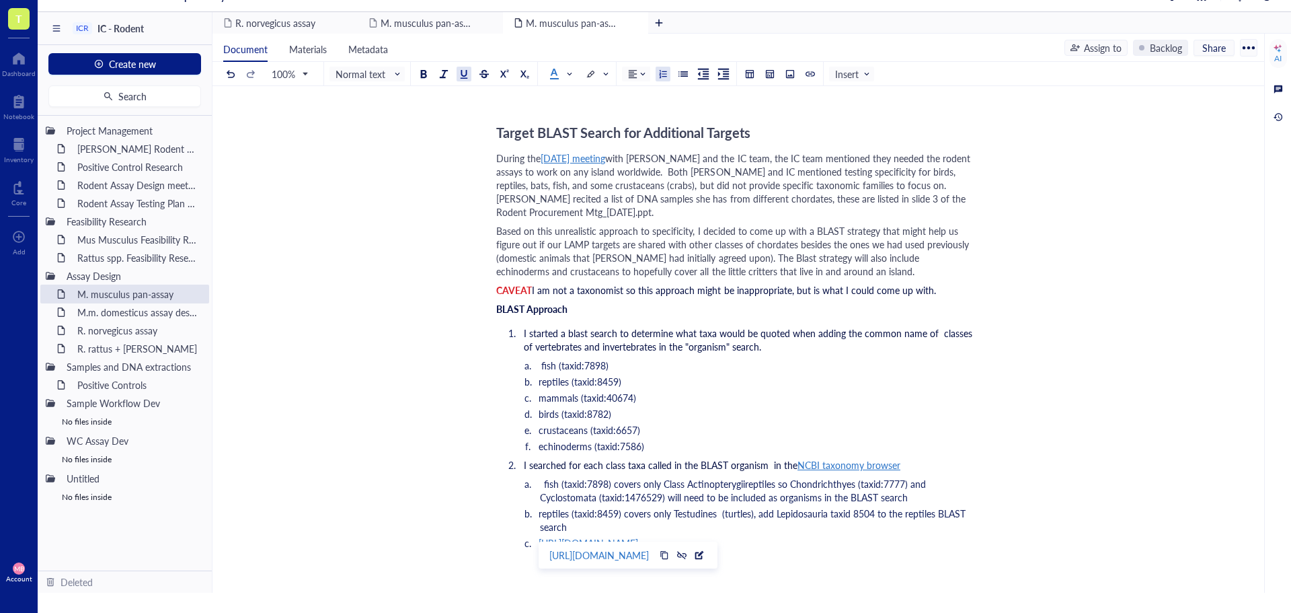
click at [537, 535] on ol "fish (taxid:7898) covers only Class Actinopterygiireptiles so Chondrichthyes (t…" at bounding box center [735, 513] width 479 height 73
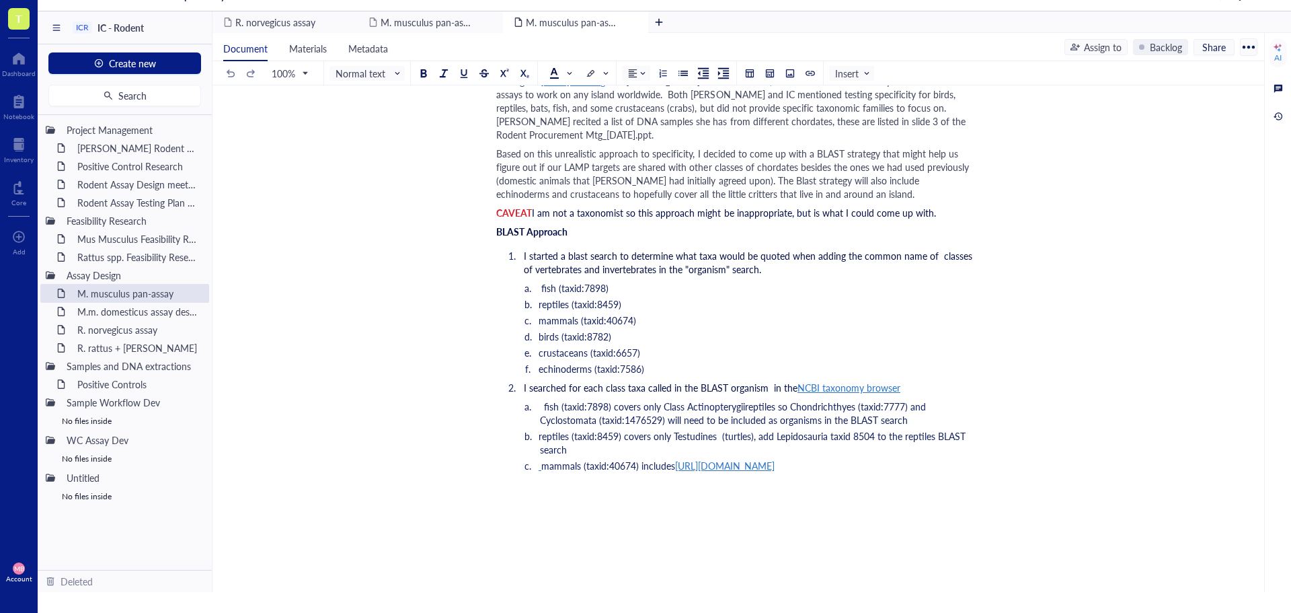
scroll to position [2689, 0]
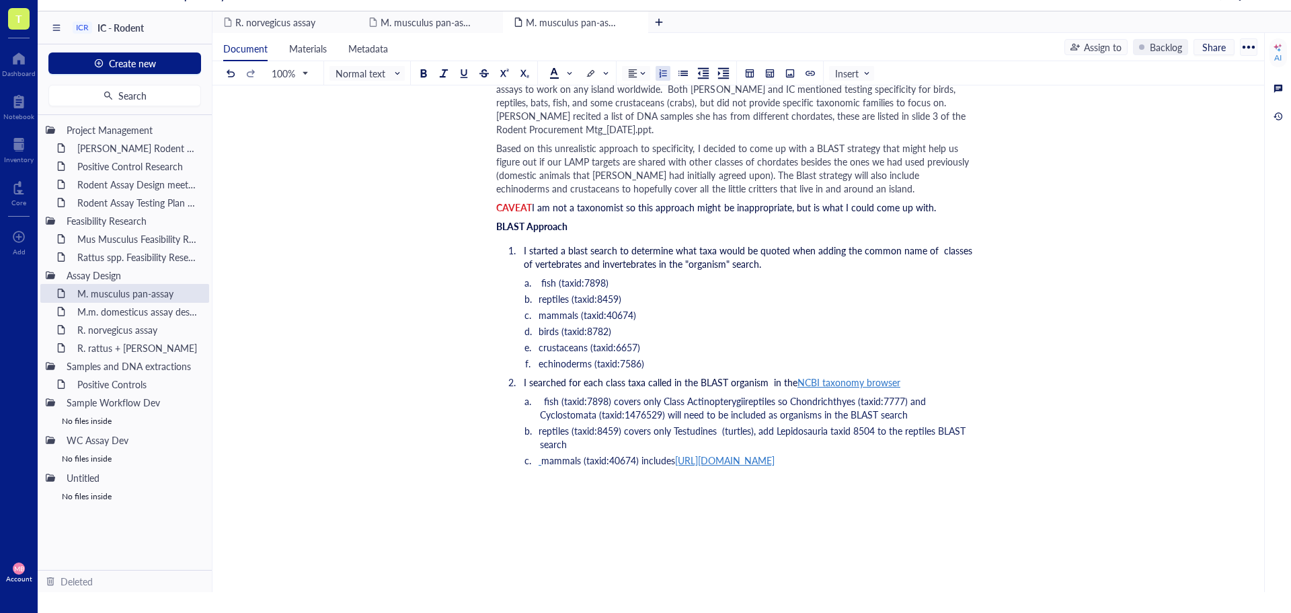
click at [760, 465] on li "mammals (taxid:40674) includes [URL][DOMAIN_NAME]" at bounding box center [757, 459] width 435 height 13
click at [672, 453] on span "mammals (taxid:40674) includes" at bounding box center [608, 459] width 134 height 13
click at [936, 453] on li "mammals (taxid:40674) includes 27 orders, of note order cetacea is embedded wit…" at bounding box center [757, 466] width 435 height 27
click at [918, 453] on span "mammals (taxid:40674) includes 27 orders, of note order cetacea is embedded wit…" at bounding box center [732, 466] width 385 height 27
click at [920, 453] on span "mammals (taxid:40674) includes 27 orders, of note order cetacea is embedded wit…" at bounding box center [732, 466] width 385 height 27
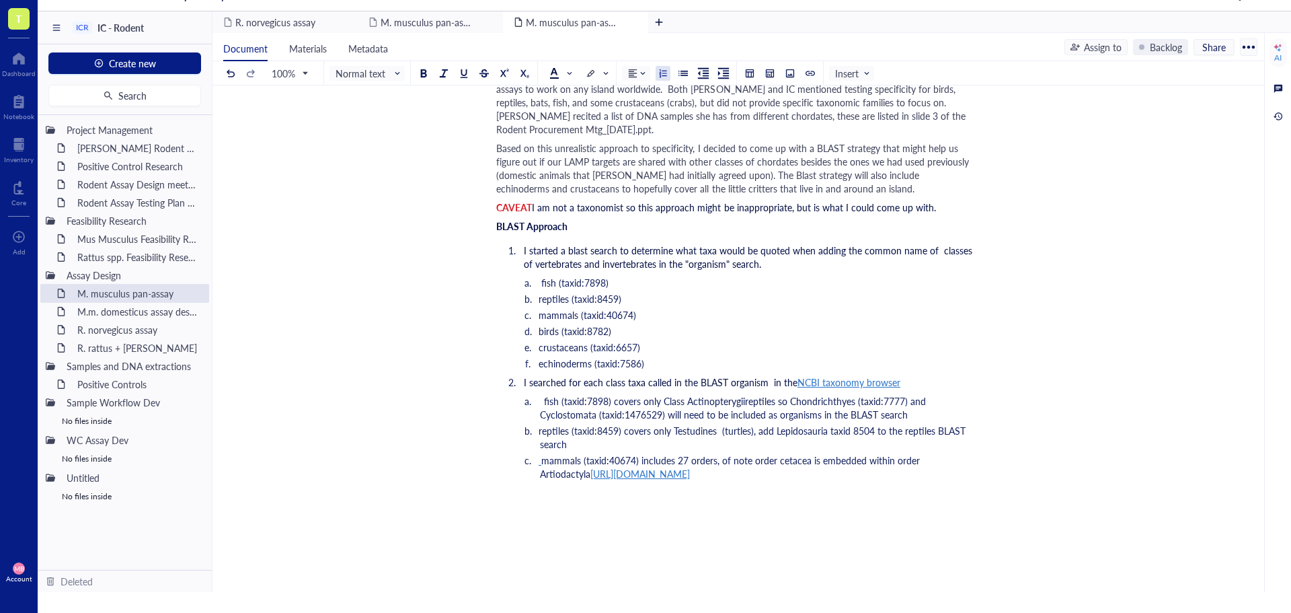
click at [925, 453] on span "mammals (taxid:40674) includes 27 orders, of note order cetacea is embedded wit…" at bounding box center [732, 466] width 385 height 27
click at [919, 453] on span "mammals (taxid:40674) includes 27 orders, of note order cetacea is embedded wit…" at bounding box center [732, 466] width 385 height 27
click at [754, 453] on span "mammals (taxid:40674) includes 27 orders, of note order cetacea is embedded wit…" at bounding box center [758, 466] width 436 height 27
click at [875, 453] on span "mammals (taxid:40674) includes 27 orders, of note the families of order cetacea…" at bounding box center [749, 466] width 419 height 27
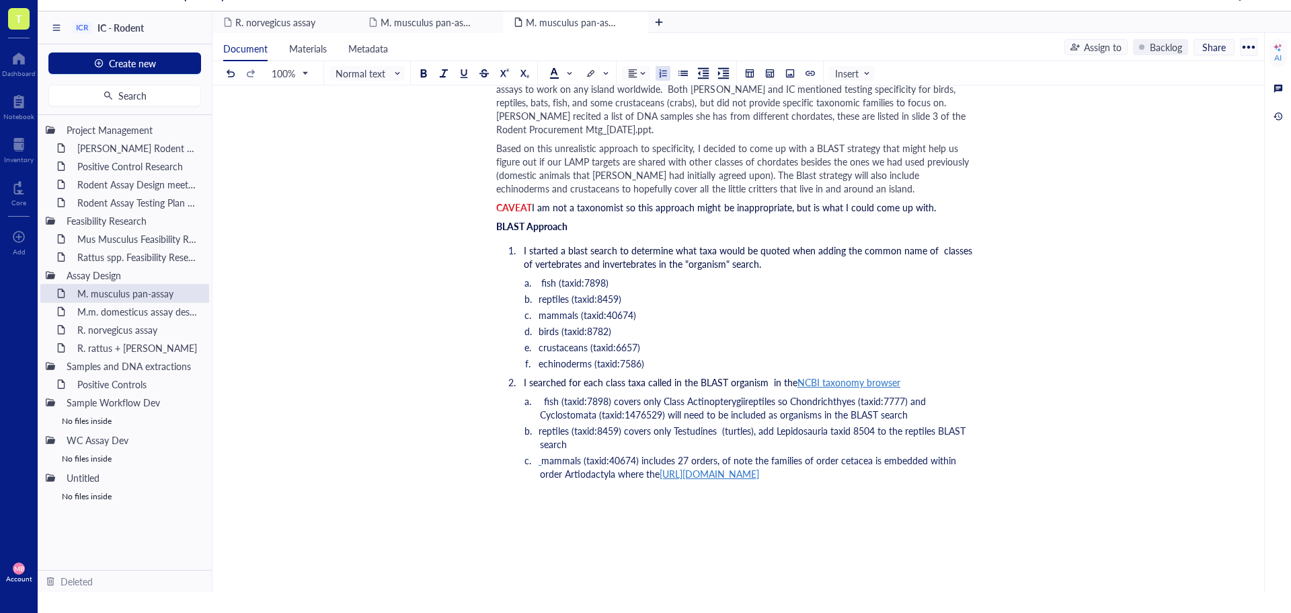
click at [875, 453] on span "mammals (taxid:40674) includes 27 orders, of note the families of order cetacea…" at bounding box center [749, 466] width 419 height 27
drag, startPoint x: 601, startPoint y: 459, endPoint x: 1031, endPoint y: 360, distance: 440.9
drag, startPoint x: 656, startPoint y: 458, endPoint x: 617, endPoint y: 459, distance: 39.0
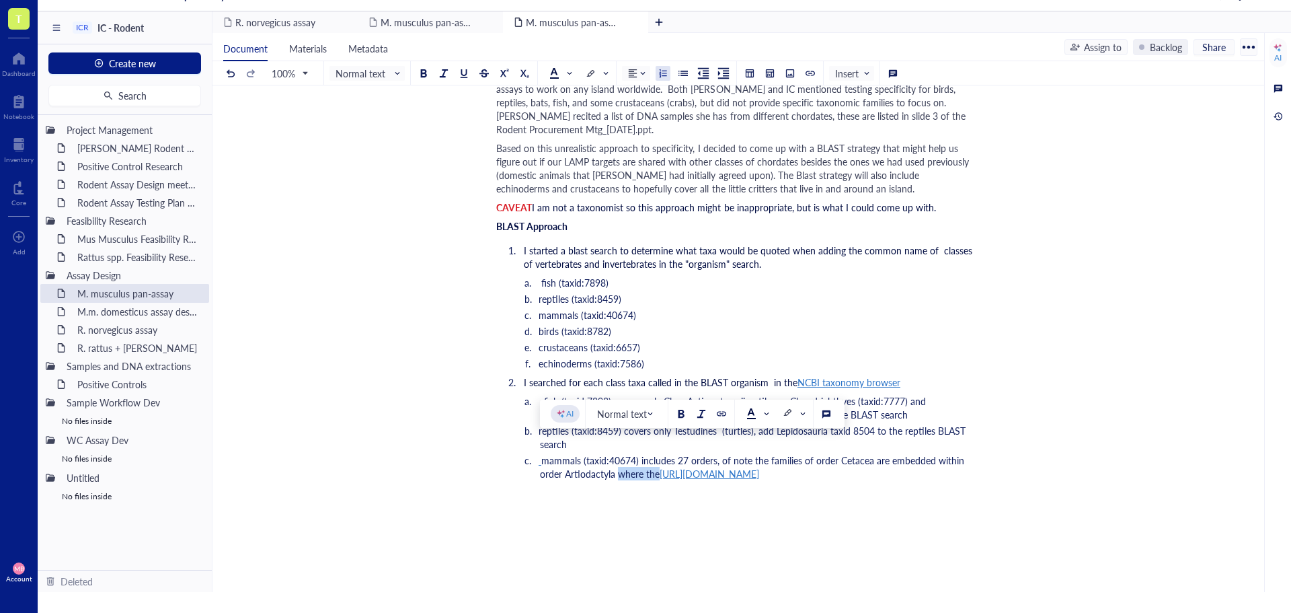
click at [617, 459] on span "mammals (taxid:40674) includes 27 orders, of note the families of order Cetacea…" at bounding box center [753, 466] width 427 height 27
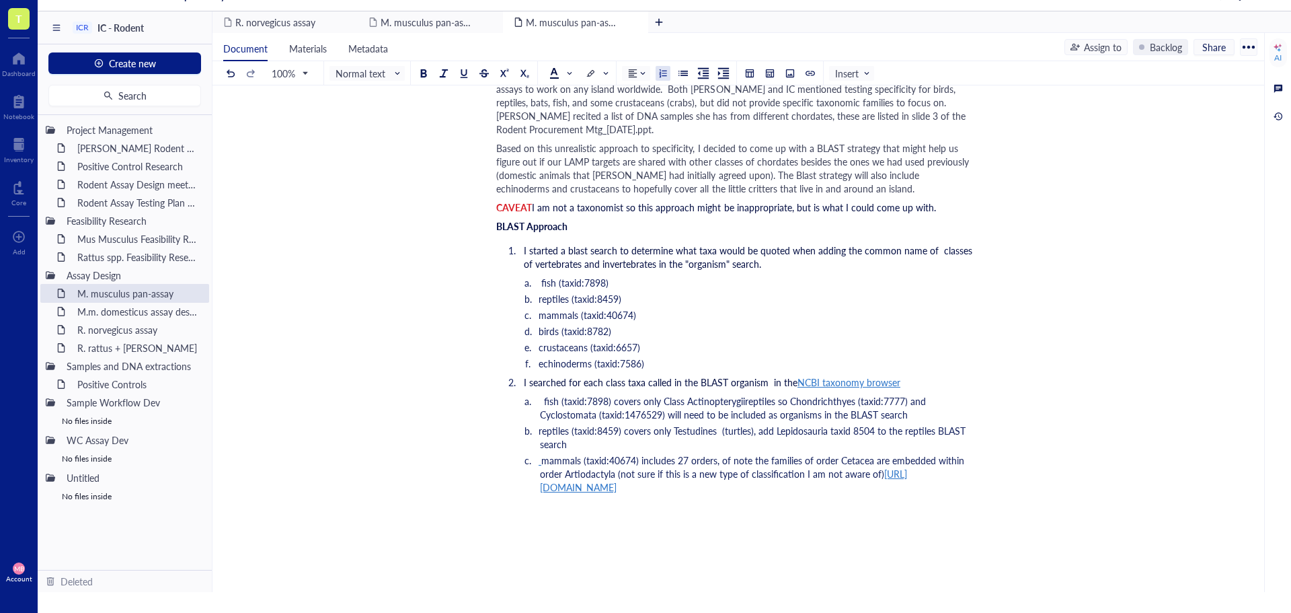
click at [551, 507] on div "﻿" at bounding box center [735, 513] width 479 height 13
click at [955, 475] on li "mammals (taxid:40674) includes 27 orders, of note the families of order Cetacea…" at bounding box center [757, 473] width 435 height 40
drag, startPoint x: 612, startPoint y: 316, endPoint x: 541, endPoint y: 319, distance: 71.3
click at [541, 324] on li "birds (taxid:8782)" at bounding box center [757, 330] width 435 height 13
click at [557, 496] on span "Birds" at bounding box center [549, 502] width 21 height 13
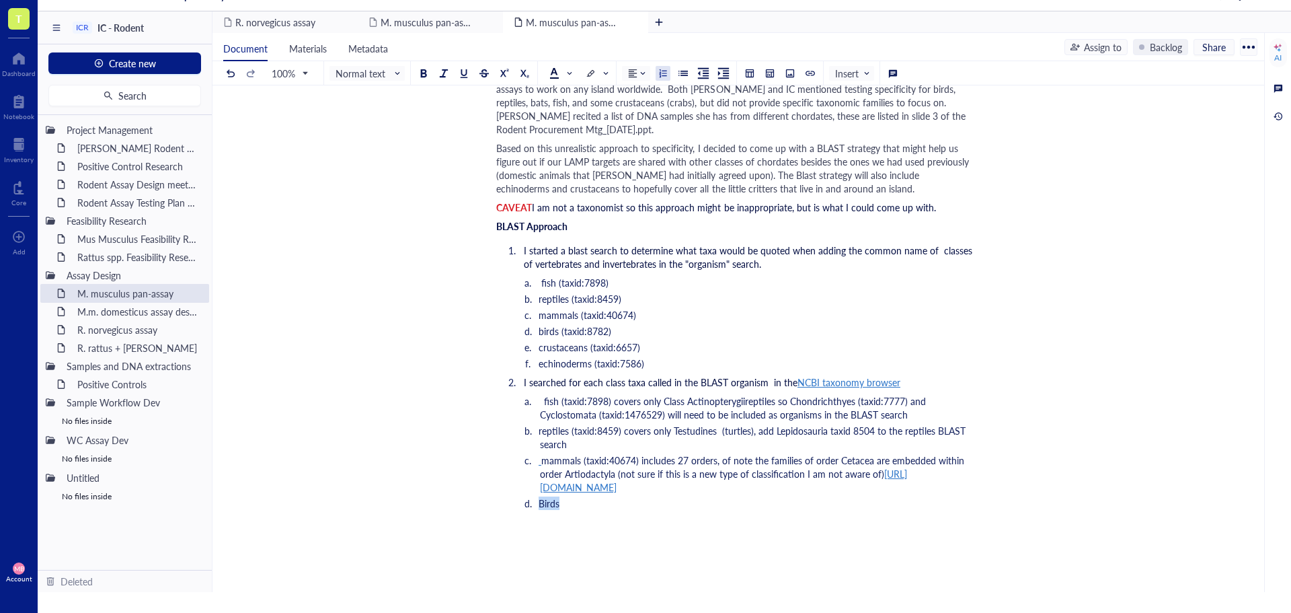
drag, startPoint x: 557, startPoint y: 489, endPoint x: 539, endPoint y: 489, distance: 18.8
click at [539, 496] on span "Birds" at bounding box center [549, 502] width 21 height 13
click at [642, 496] on li "birds (taxid:8782)" at bounding box center [757, 502] width 435 height 13
click at [699, 496] on span "birds (taxid:8782) represents all orders listed here" at bounding box center [641, 502] width 204 height 13
click at [771, 496] on span "birds (taxid:8782) represents all orders of aves listed here" at bounding box center [657, 502] width 236 height 13
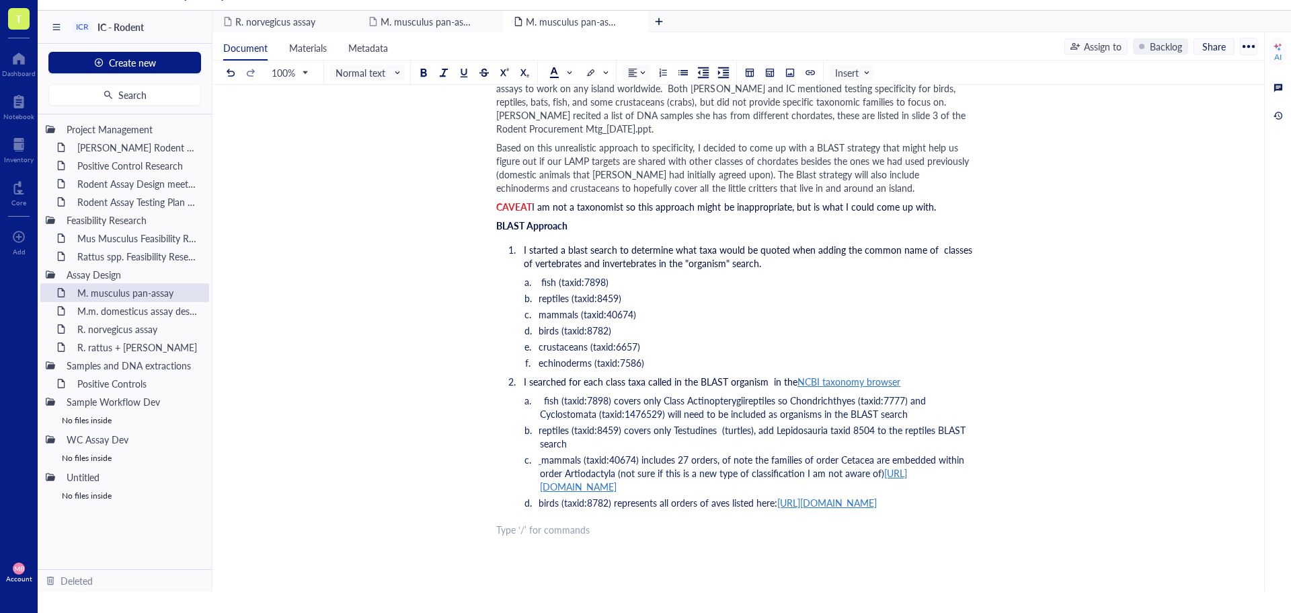
click at [531, 532] on div "﻿ Type ‘/’ for commands" at bounding box center [735, 528] width 479 height 13
click at [532, 522] on div "﻿ Type ‘/’ for commands" at bounding box center [735, 528] width 479 height 13
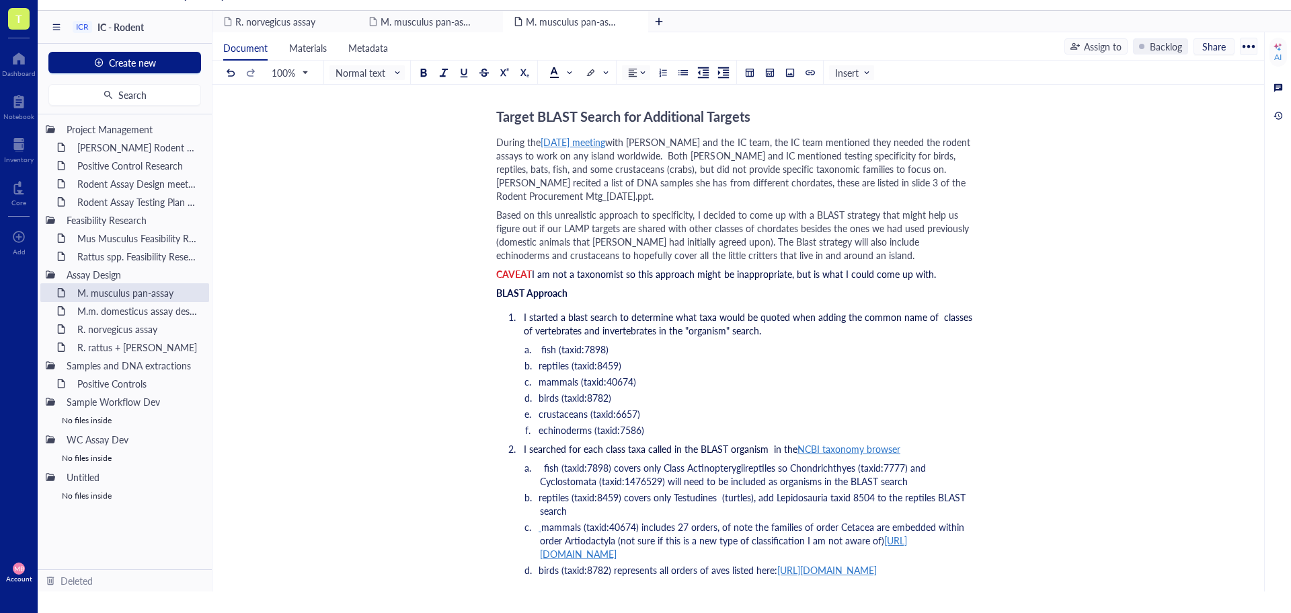
scroll to position [2757, 0]
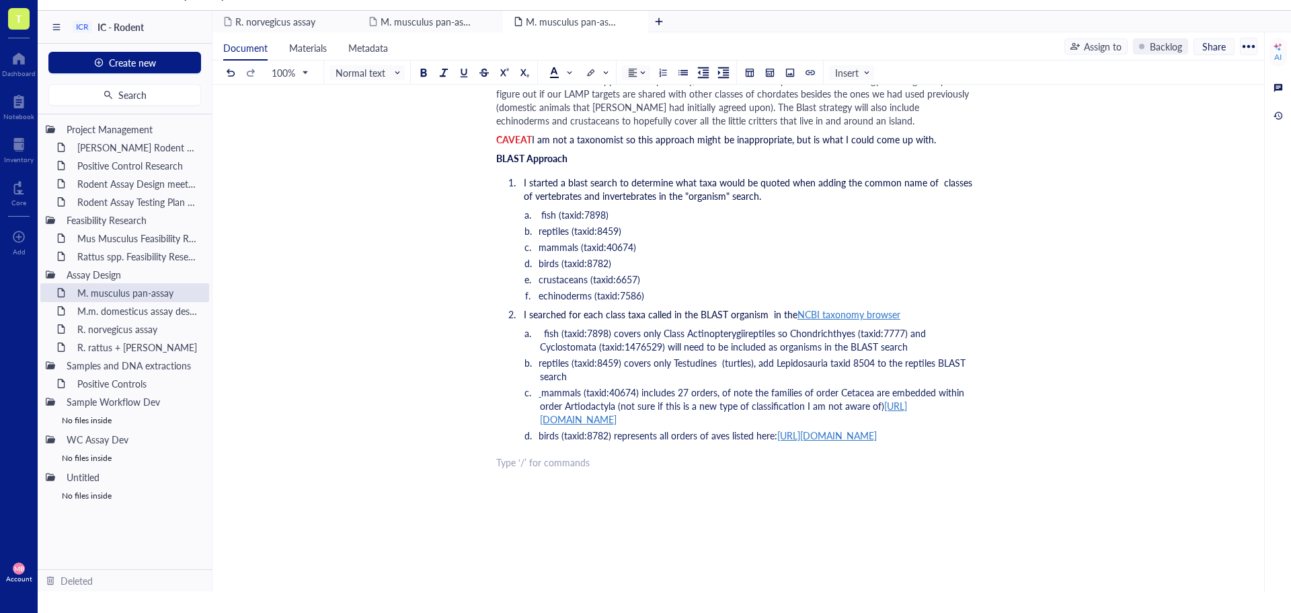
click at [832, 434] on li "birds (taxid:8782) represents all orders of aves listed here: [URL][DOMAIN_NAME]" at bounding box center [757, 434] width 435 height 13
drag, startPoint x: 539, startPoint y: 267, endPoint x: 644, endPoint y: 269, distance: 105.6
click at [644, 272] on li "crustaceans (taxid:6657)" at bounding box center [757, 278] width 435 height 13
click at [565, 458] on li "﻿" at bounding box center [757, 450] width 435 height 13
drag, startPoint x: 637, startPoint y: 452, endPoint x: 620, endPoint y: 452, distance: 16.8
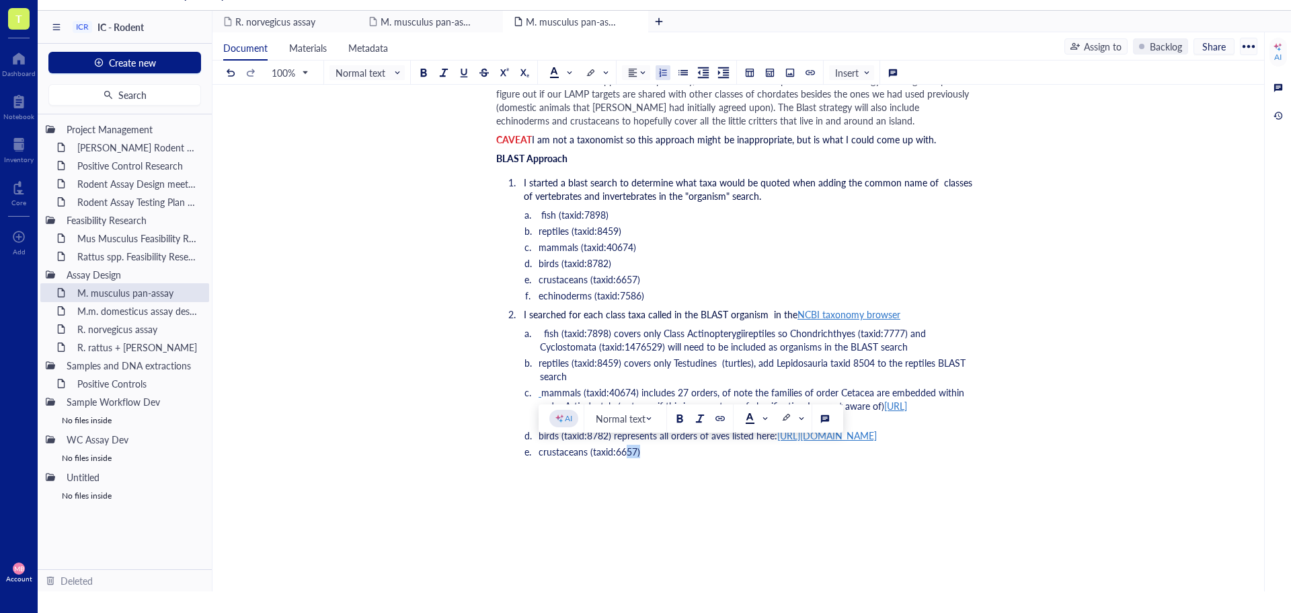
click at [620, 452] on span "crustaceans (taxid:6657)" at bounding box center [590, 450] width 102 height 13
drag, startPoint x: 616, startPoint y: 453, endPoint x: 637, endPoint y: 459, distance: 21.5
click at [639, 455] on span "crustaceans (taxid:6657)" at bounding box center [590, 450] width 102 height 13
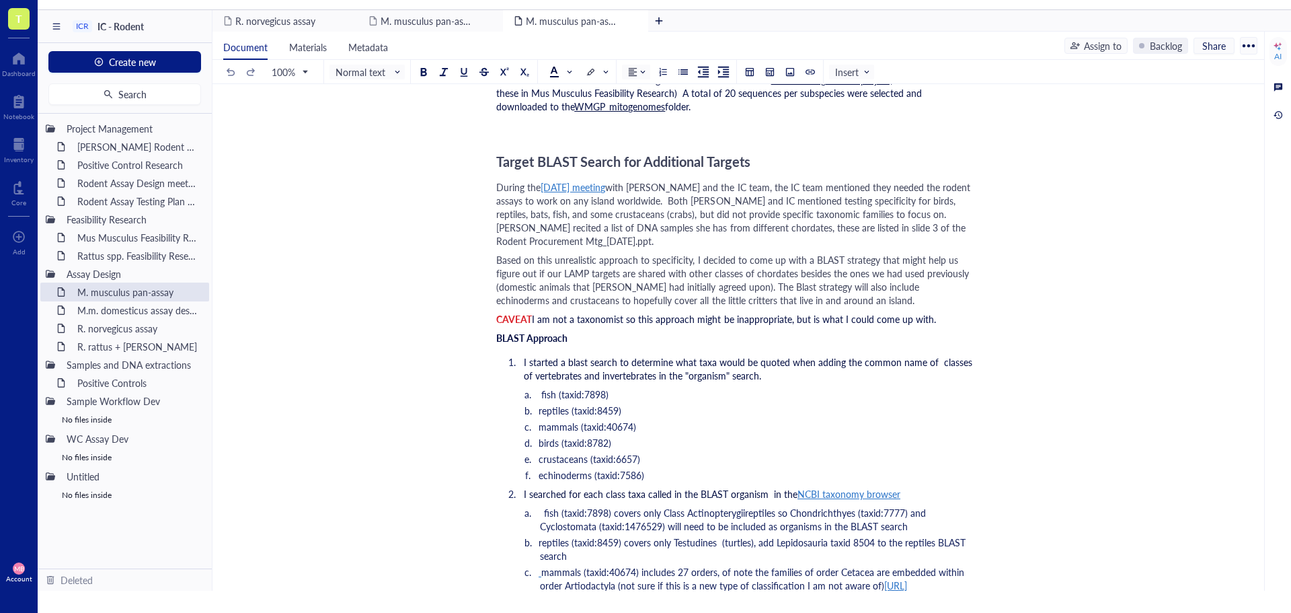
scroll to position [2824, 0]
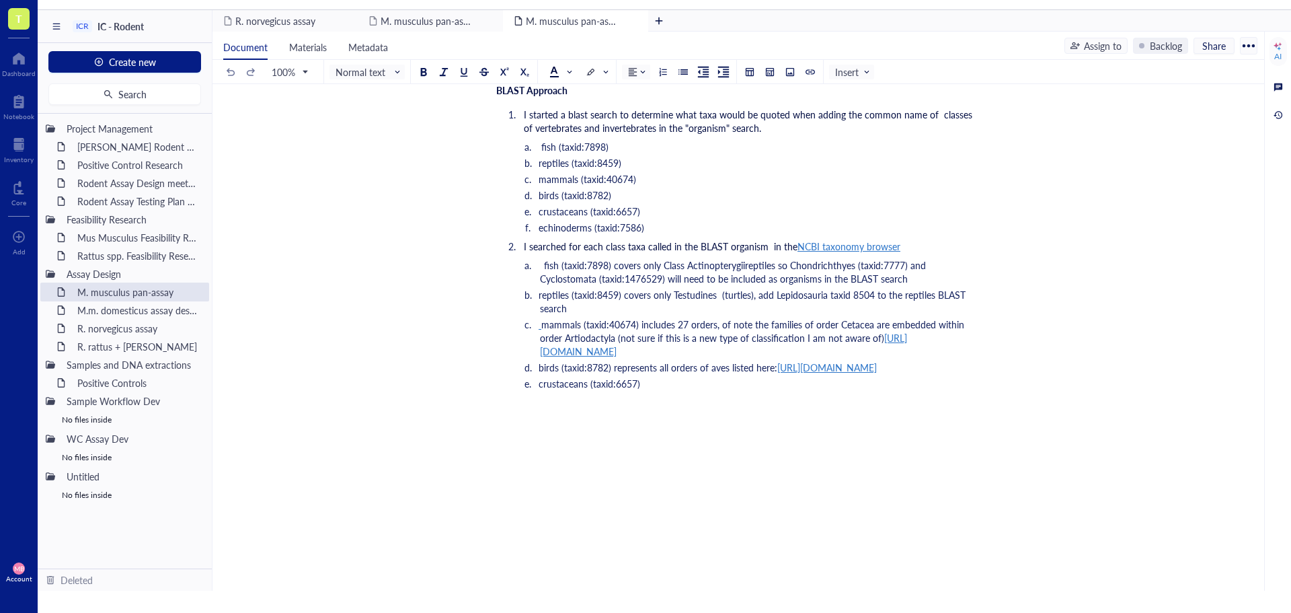
click at [647, 385] on li "crustaceans (taxid:6657)" at bounding box center [757, 383] width 435 height 13
drag, startPoint x: 829, startPoint y: 367, endPoint x: 537, endPoint y: 373, distance: 292.5
click at [537, 373] on ol "fish (taxid:7898) covers only Class Actinopterygiireptiles so Chondrichthyes (t…" at bounding box center [735, 324] width 479 height 132
click at [650, 385] on li "crustaceans (taxid:6657)" at bounding box center [757, 383] width 435 height 13
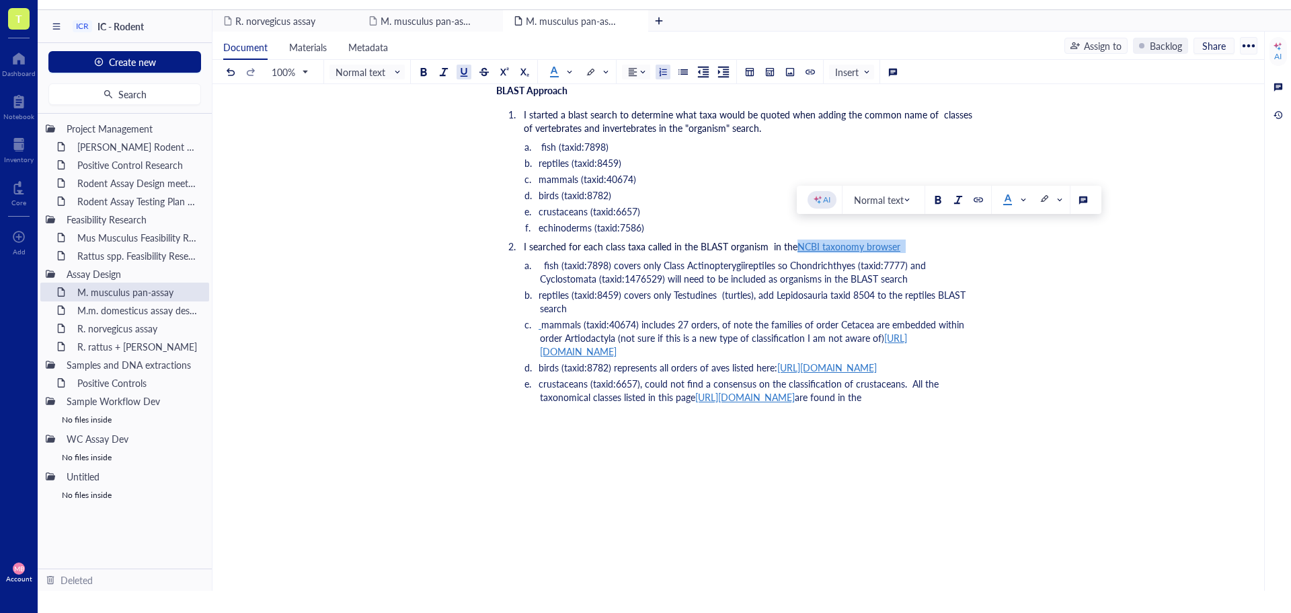
drag, startPoint x: 912, startPoint y: 232, endPoint x: 796, endPoint y: 236, distance: 116.4
click at [796, 239] on li "I searched for each class taxa called in the BLAST organism in the NCBI taxonom…" at bounding box center [746, 245] width 457 height 13
click at [967, 398] on li "crustaceans (taxid:6657), could not find a consensus on the classification of c…" at bounding box center [757, 390] width 435 height 27
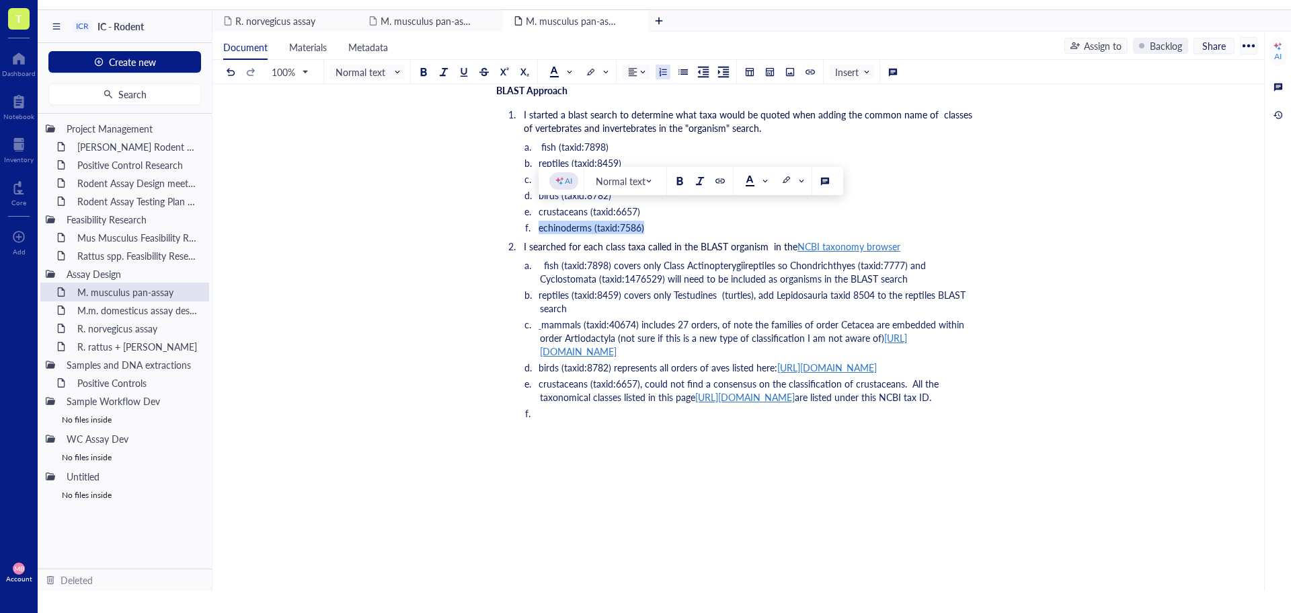
drag, startPoint x: 651, startPoint y: 211, endPoint x: 539, endPoint y: 217, distance: 111.7
click at [540, 221] on li "echinoderms (taxid:7586)" at bounding box center [757, 227] width 435 height 13
click at [547, 420] on li "﻿" at bounding box center [757, 412] width 435 height 13
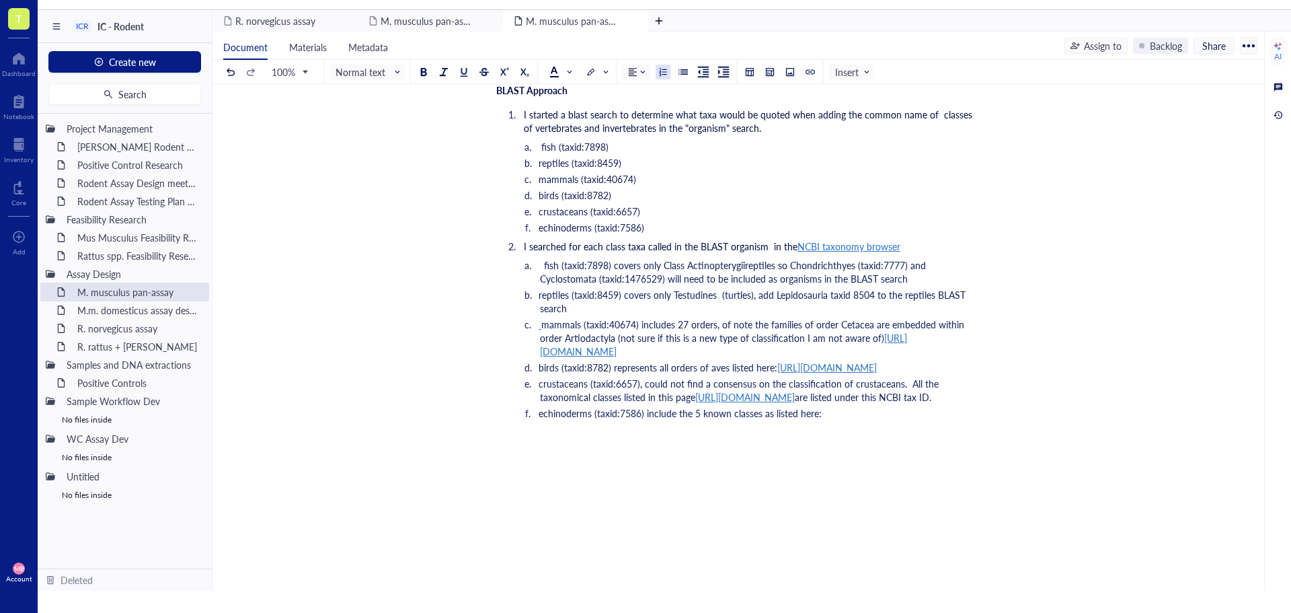
click at [912, 403] on li "crustaceans (taxid:6657), could not find a consensus on the classification of c…" at bounding box center [757, 390] width 435 height 27
click at [910, 420] on li "echinoderms (taxid:7586) include the 5 known classes as listed here:" at bounding box center [757, 412] width 435 height 13
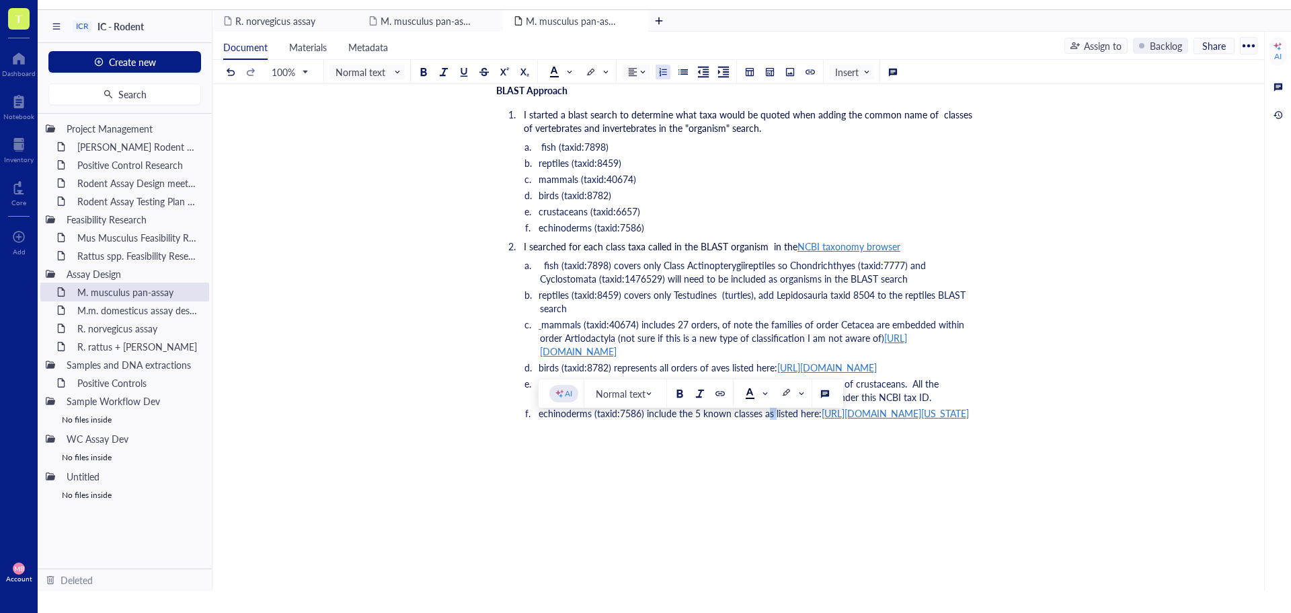
drag, startPoint x: 775, startPoint y: 426, endPoint x: 767, endPoint y: 426, distance: 7.4
click at [767, 420] on span "echinoderms (taxid:7586) include the 5 known classes as listed here:" at bounding box center [680, 412] width 283 height 13
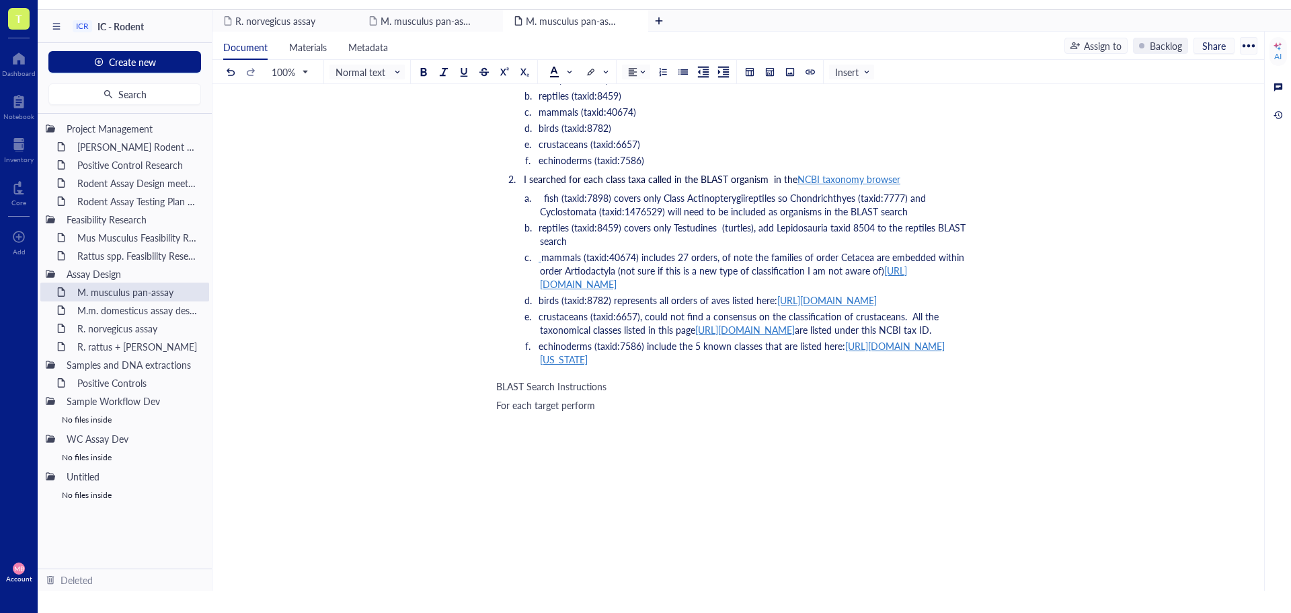
scroll to position [2757, 0]
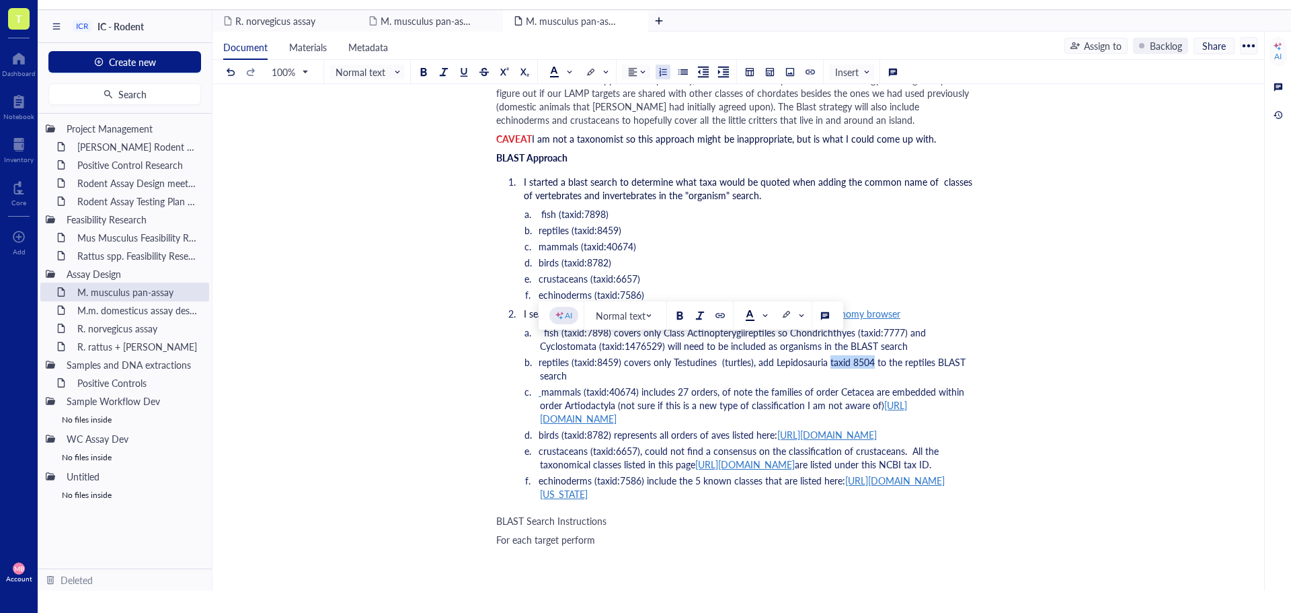
drag, startPoint x: 873, startPoint y: 347, endPoint x: 830, endPoint y: 350, distance: 43.8
click at [830, 355] on span "reptiles (taxid:8459) covers only Testudines (turtles), add Lepidosauria taxid …" at bounding box center [754, 368] width 430 height 27
click at [562, 71] on span at bounding box center [560, 72] width 22 height 11
click at [604, 112] on div at bounding box center [597, 115] width 22 height 22
click at [813, 355] on span "reptiles (taxid:8459) covers only Testudines (turtles), add Lepidosauria" at bounding box center [683, 361] width 289 height 13
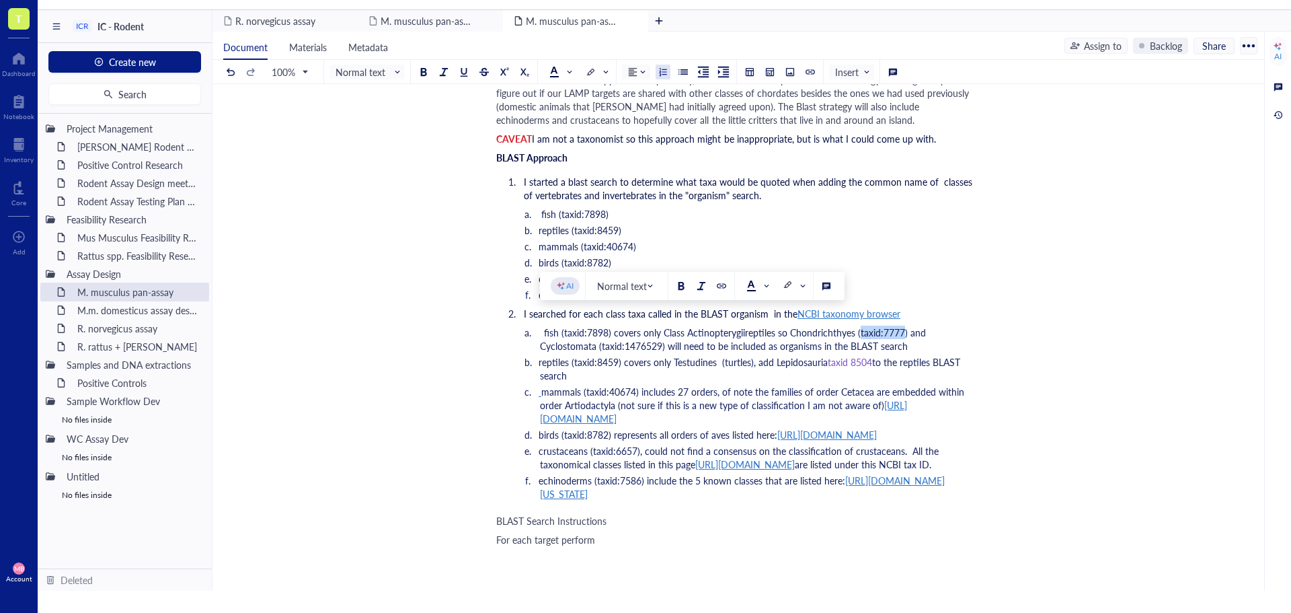
drag, startPoint x: 901, startPoint y: 320, endPoint x: 858, endPoint y: 320, distance: 43.0
click at [858, 325] on span "fish (taxid:7898) covers only Class Actinopterygiireptiles so Chondrichthyes (t…" at bounding box center [734, 338] width 389 height 27
click at [556, 76] on div at bounding box center [554, 76] width 9 height 1
click at [601, 117] on div at bounding box center [596, 114] width 9 height 9
drag, startPoint x: 607, startPoint y: 318, endPoint x: 563, endPoint y: 322, distance: 43.9
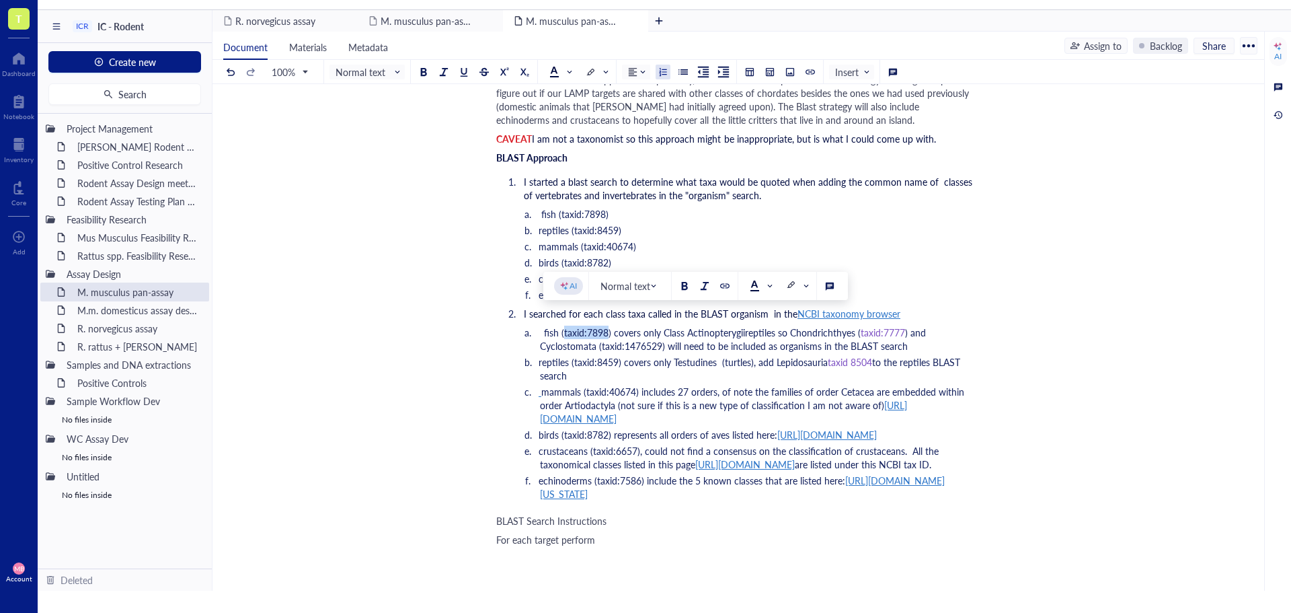
click at [563, 325] on span "fish (taxid:7898) covers only Class Actinopterygiireptiles so Chondrichthyes (" at bounding box center [702, 331] width 317 height 13
click at [560, 73] on span at bounding box center [560, 72] width 22 height 11
click at [602, 110] on div at bounding box center [597, 115] width 22 height 22
click at [686, 355] on span "reptiles (taxid:8459) covers only Testudines (turtles), add Lepidosauria" at bounding box center [683, 361] width 289 height 13
drag, startPoint x: 617, startPoint y: 349, endPoint x: 573, endPoint y: 352, distance: 44.5
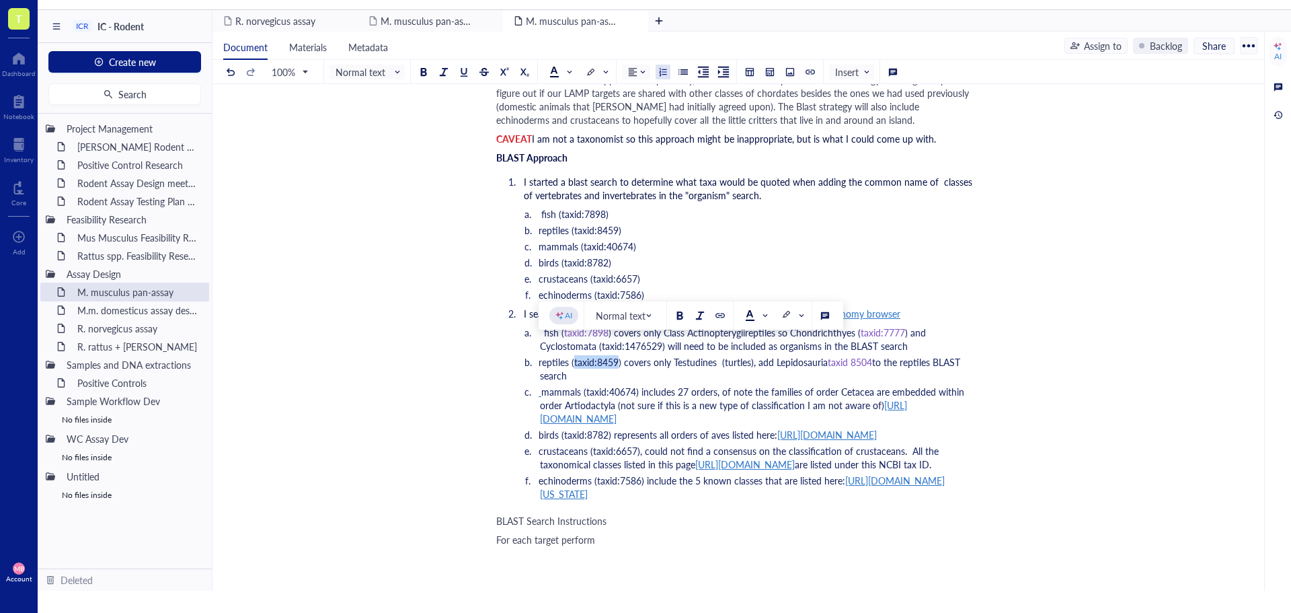
click at [573, 355] on span "reptiles (taxid:8459) covers only Testudines (turtles), add Lepidosauria" at bounding box center [683, 361] width 289 height 13
click at [554, 72] on div at bounding box center [553, 71] width 9 height 9
click at [596, 115] on div at bounding box center [596, 114] width 9 height 9
click at [670, 360] on li "reptiles ( taxid:8459 ) covers only Testudines (turtles), add Lepidosauria taxi…" at bounding box center [757, 368] width 435 height 27
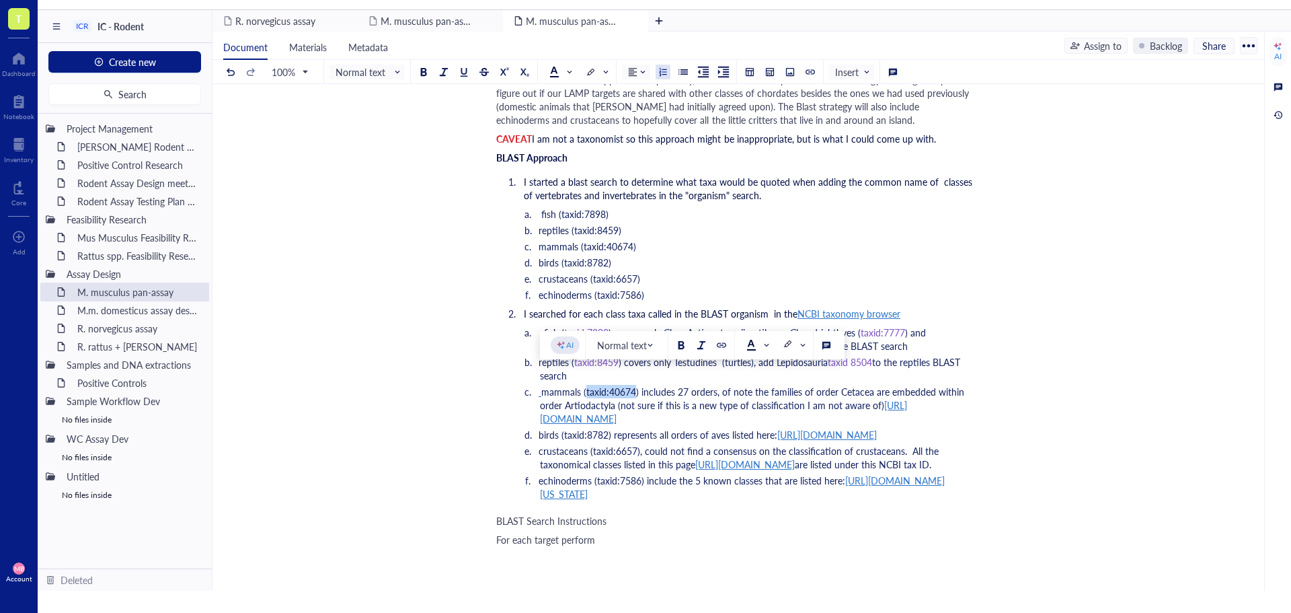
drag, startPoint x: 633, startPoint y: 379, endPoint x: 584, endPoint y: 378, distance: 49.1
click at [584, 385] on span "mammals (taxid:40674) includes 27 orders, of note the families of order Cetacea…" at bounding box center [753, 398] width 427 height 27
click at [565, 71] on span at bounding box center [560, 72] width 22 height 11
click at [596, 114] on div at bounding box center [596, 114] width 9 height 9
click at [741, 428] on span "birds (taxid:8782) represents all orders of aves listed here:" at bounding box center [658, 434] width 239 height 13
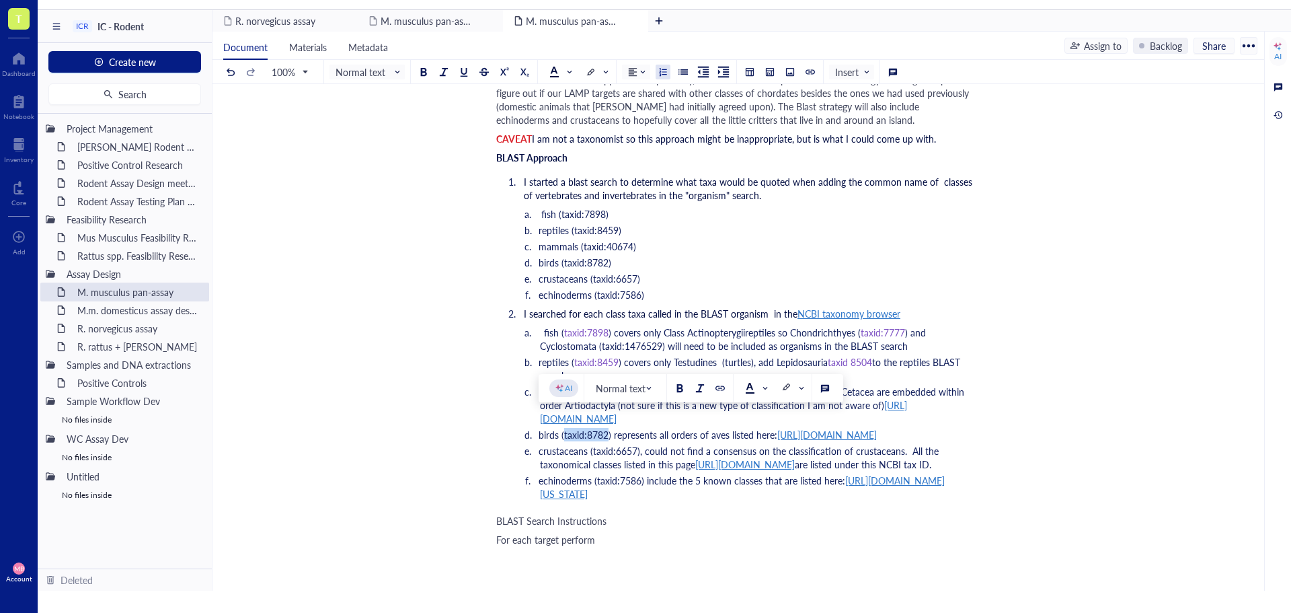
drag, startPoint x: 606, startPoint y: 420, endPoint x: 563, endPoint y: 426, distance: 43.4
click at [563, 428] on span "birds (taxid:8782) represents all orders of aves listed here:" at bounding box center [658, 434] width 239 height 13
click at [570, 71] on span at bounding box center [560, 72] width 22 height 11
click at [599, 111] on div at bounding box center [596, 114] width 9 height 9
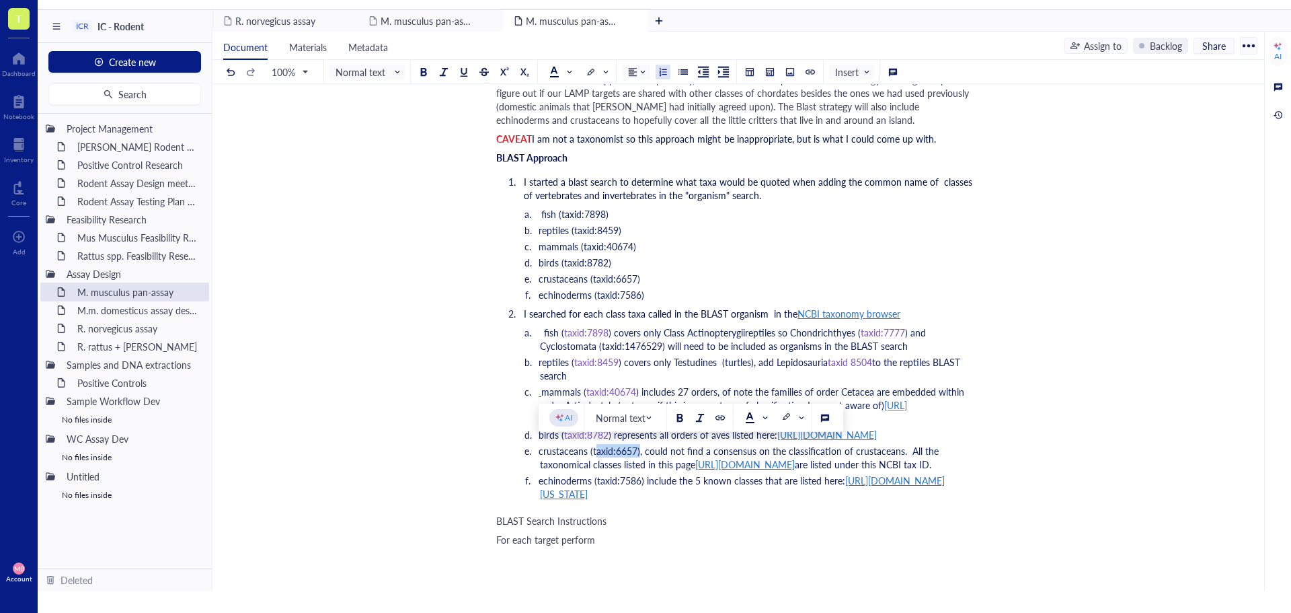
drag, startPoint x: 638, startPoint y: 450, endPoint x: 595, endPoint y: 450, distance: 43.0
click at [595, 450] on span "crustaceans (taxid:6657), could not find a consensus on the classification of c…" at bounding box center [740, 457] width 403 height 27
click at [567, 67] on span at bounding box center [560, 72] width 22 height 11
click at [602, 115] on div at bounding box center [596, 114] width 9 height 9
click at [795, 471] on span "are listed under this NCBI tax ID." at bounding box center [863, 463] width 136 height 13
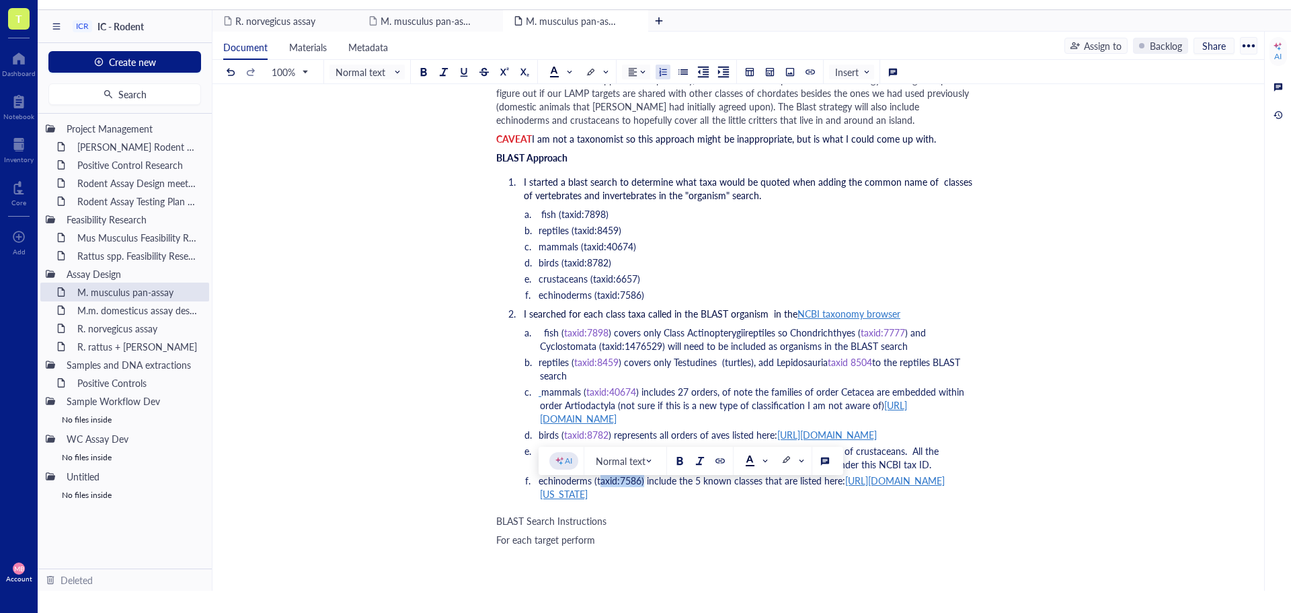
drag, startPoint x: 641, startPoint y: 492, endPoint x: 598, endPoint y: 491, distance: 42.4
click at [598, 487] on span "echinoderms (taxid:7586) include the 5 known classes that are listed here:" at bounding box center [692, 479] width 307 height 13
click at [573, 77] on span at bounding box center [561, 72] width 24 height 20
click at [597, 110] on div at bounding box center [596, 114] width 9 height 9
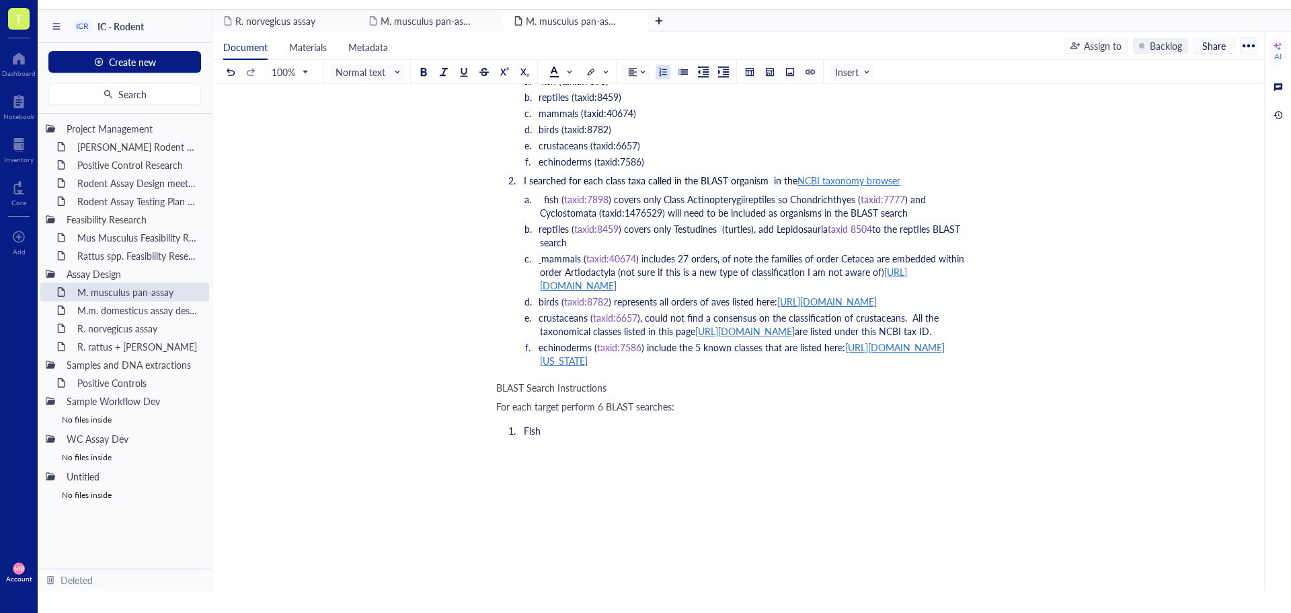
scroll to position [2891, 0]
click at [729, 436] on span "For fish run your BLAST search by entering the taxid listed in point 2.a" at bounding box center [669, 428] width 290 height 13
click at [738, 436] on span "For fish run your BLAST search by entering the taxid listed in point 2.a" at bounding box center [669, 428] width 290 height 13
click at [839, 436] on li "For fish run your BLAST search by entering the taxid listed in point 2.a" at bounding box center [746, 428] width 457 height 13
click at [621, 436] on span "For fish run your BLAST search by entering the taxid listed in point 2.a" at bounding box center [669, 428] width 290 height 13
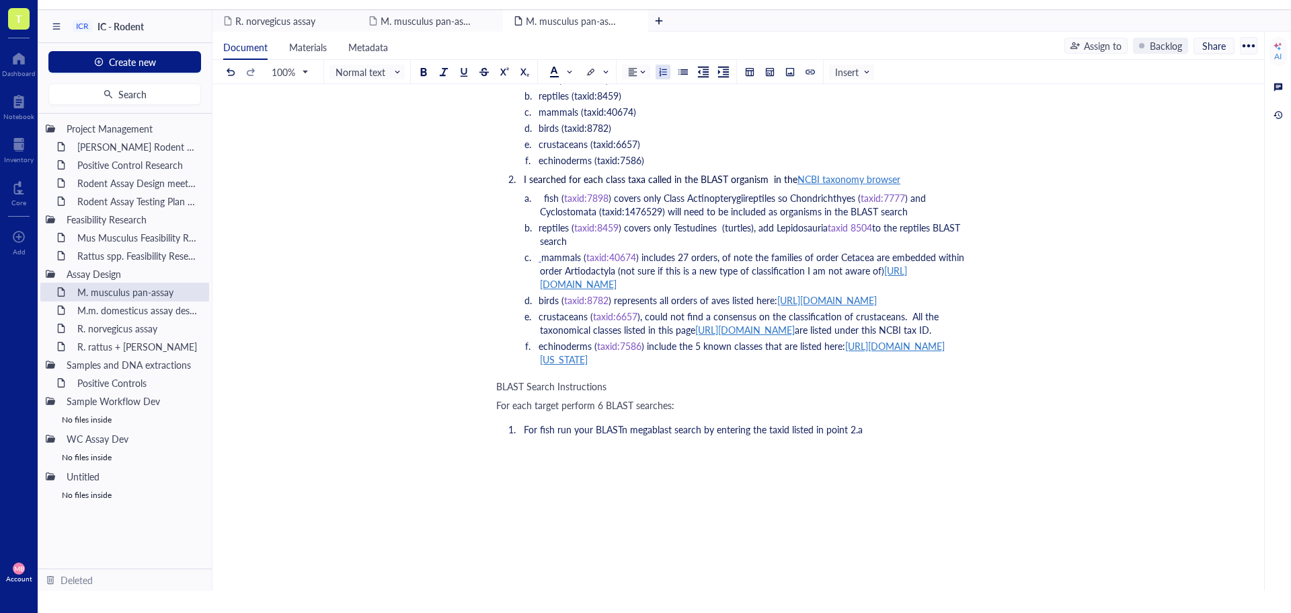
click at [876, 436] on li "For fish run your BLASTn megablast search by entering the taxid listed in point…" at bounding box center [746, 428] width 457 height 13
click at [670, 411] on span "For each target perform 6 BLAST searches:" at bounding box center [585, 404] width 178 height 13
drag, startPoint x: 594, startPoint y: 442, endPoint x: 671, endPoint y: 442, distance: 76.6
click at [671, 436] on span "For fish run your BLASTn megablast search by entering the taxid listed in point…" at bounding box center [693, 428] width 339 height 13
click at [708, 460] on div "﻿" at bounding box center [735, 452] width 479 height 13
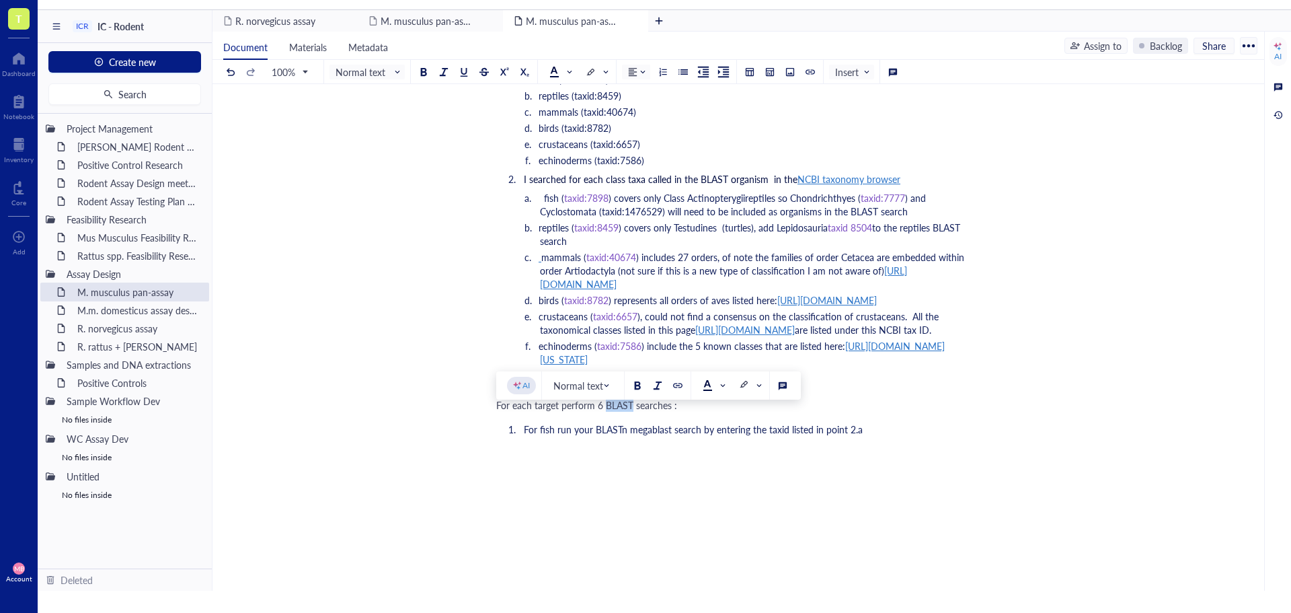
drag, startPoint x: 631, startPoint y: 420, endPoint x: 607, endPoint y: 418, distance: 23.6
click at [607, 411] on span "For each target perform 6 BLAST searches :" at bounding box center [586, 404] width 181 height 13
click at [719, 411] on span "For each target perform 6 BLASTn megablast searches :" at bounding box center [611, 404] width 230 height 13
click at [805, 411] on span "For each target perform 6 BLASTn megablast searches for 5000 sequences :" at bounding box center [653, 404] width 315 height 13
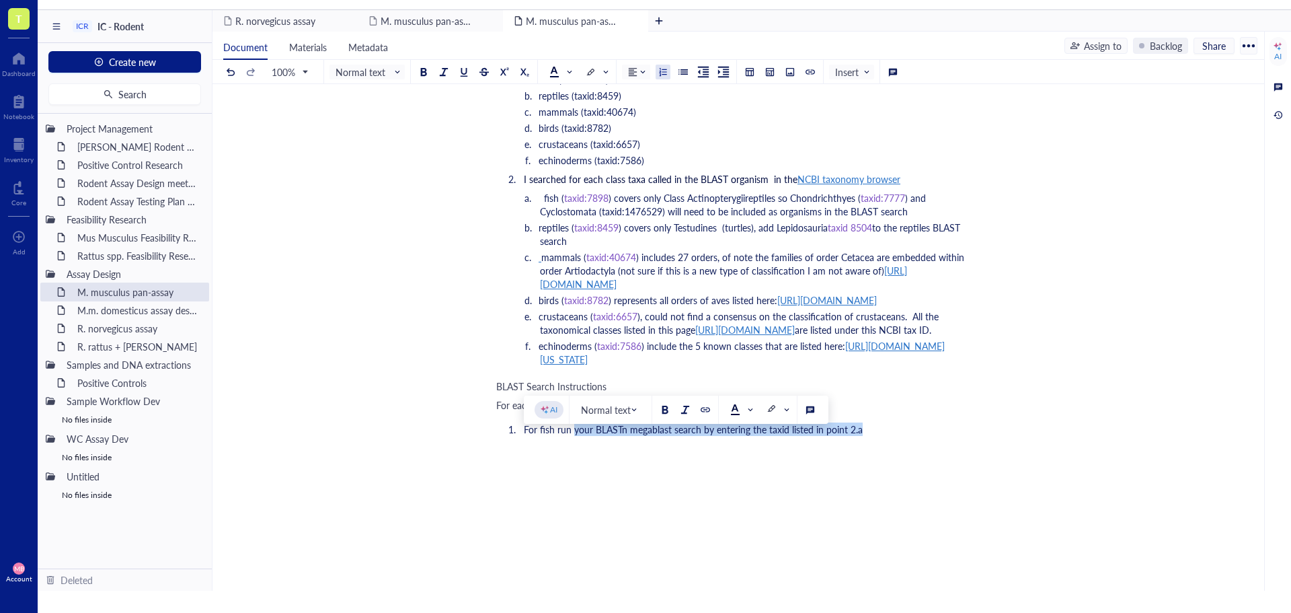
drag, startPoint x: 867, startPoint y: 440, endPoint x: 573, endPoint y: 444, distance: 294.5
click at [573, 436] on li "For fish run your BLASTn megablast search by entering the taxid listed in point…" at bounding box center [746, 428] width 457 height 13
drag, startPoint x: 523, startPoint y: 444, endPoint x: 859, endPoint y: 446, distance: 336.2
click at [859, 436] on li "For fish run your BLASTn megablast search by entering the taxid listed in point…" at bounding box center [746, 428] width 457 height 13
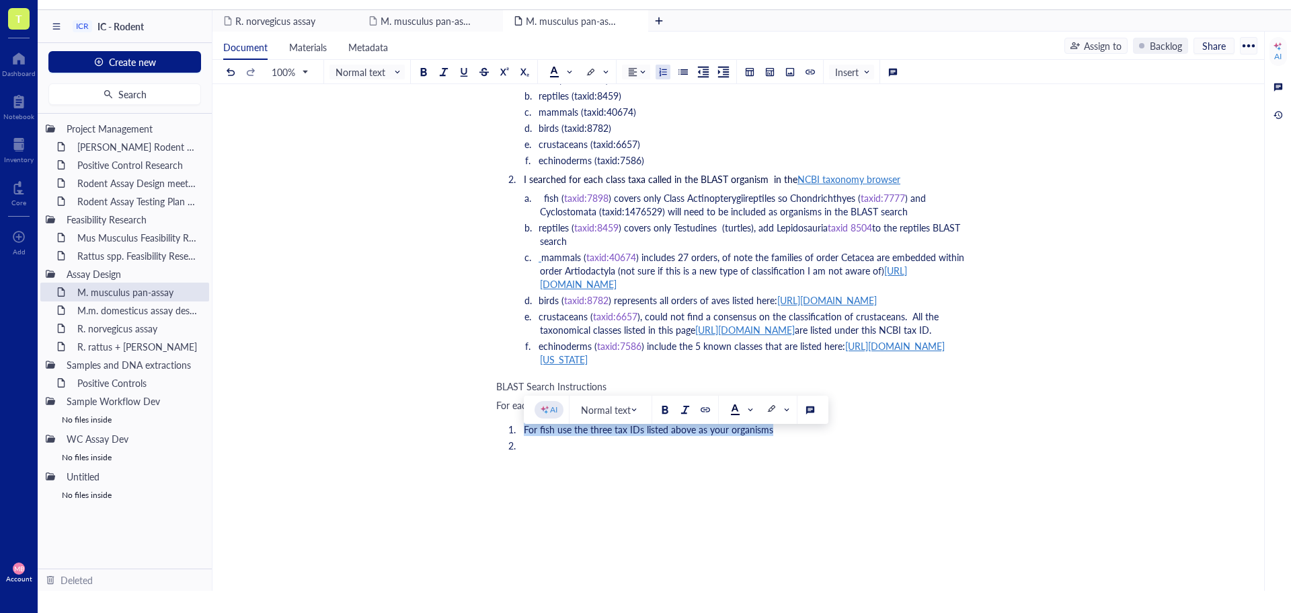
drag, startPoint x: 773, startPoint y: 446, endPoint x: 521, endPoint y: 444, distance: 251.5
click at [521, 436] on li "For fish use the three tax IDs listed above as your organisms" at bounding box center [746, 428] width 457 height 13
click at [535, 452] on li "﻿" at bounding box center [746, 444] width 457 height 13
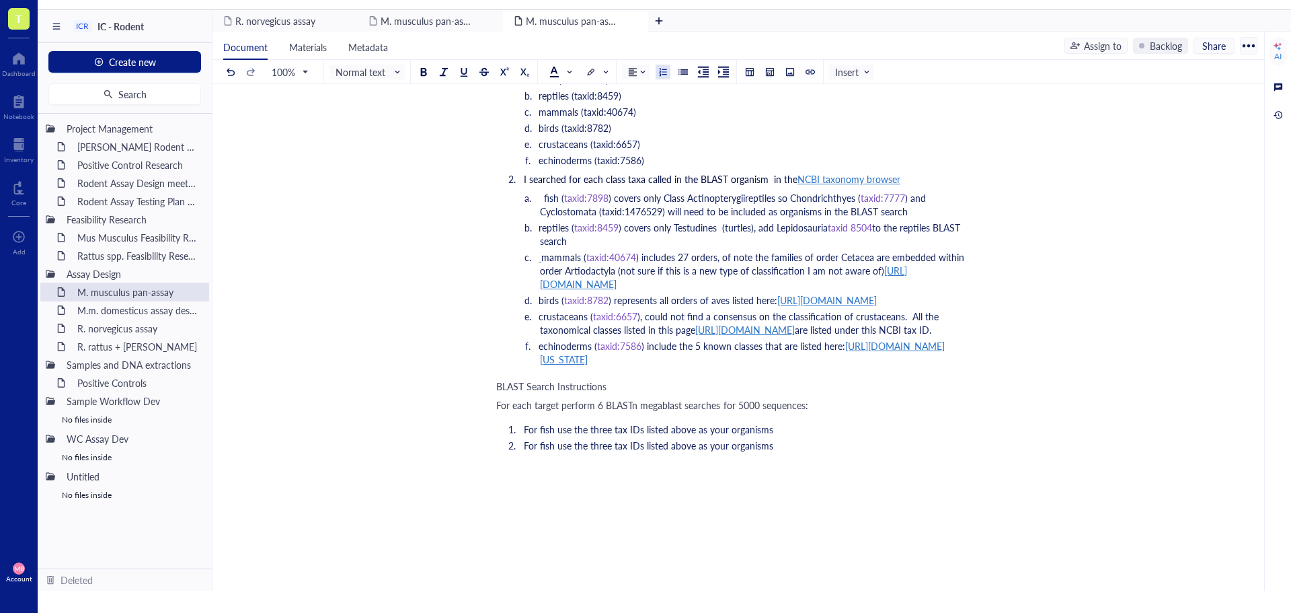
click at [611, 452] on span "For fish use the three tax IDs listed above as your organisms" at bounding box center [648, 444] width 249 height 13
drag, startPoint x: 613, startPoint y: 459, endPoint x: 592, endPoint y: 459, distance: 20.2
click at [592, 452] on span "For fish use the three tax IDs listed above as your organisms" at bounding box center [648, 444] width 249 height 13
click at [767, 452] on li "For fish use the two tax IDs listed above as your organisms" at bounding box center [746, 444] width 457 height 13
drag, startPoint x: 557, startPoint y: 458, endPoint x: 542, endPoint y: 458, distance: 14.8
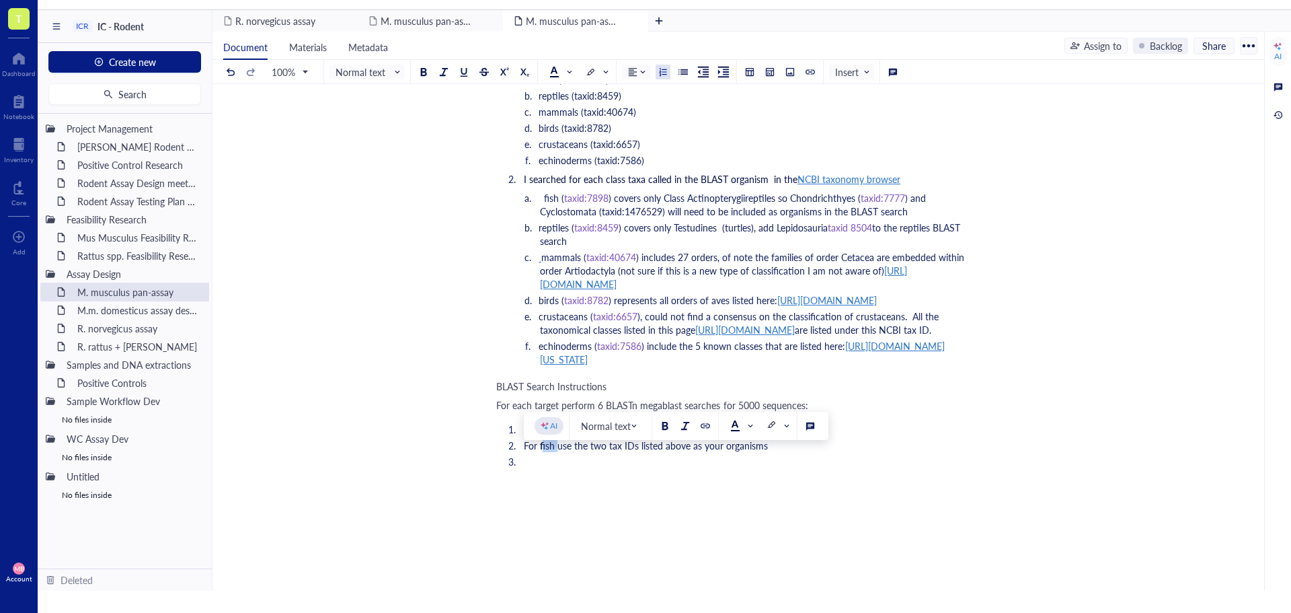
click at [542, 452] on span "For fish use the two tax IDs listed above as your organisms" at bounding box center [646, 444] width 244 height 13
click at [543, 468] on li "﻿" at bounding box center [746, 461] width 457 height 13
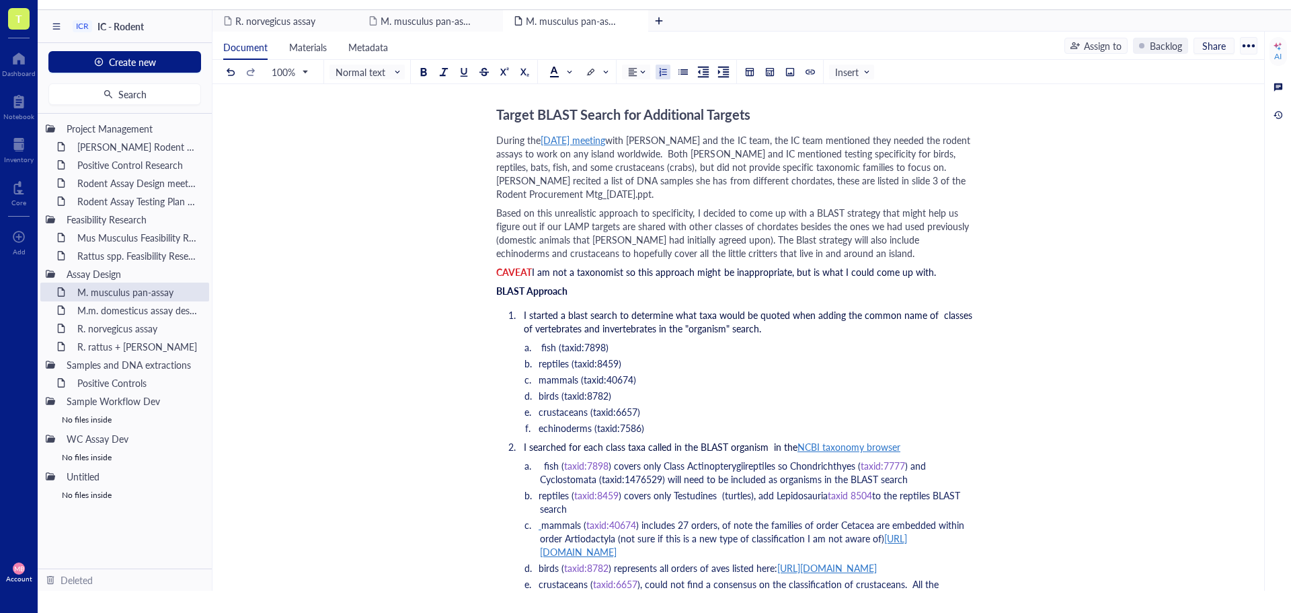
scroll to position [2622, 0]
click at [797, 316] on li "I started a blast search to determine what taxa would be quoted when adding the…" at bounding box center [746, 322] width 457 height 27
click at [922, 315] on li "I started a blast search to determine what taxa would be quoted when adding the…" at bounding box center [746, 322] width 457 height 27
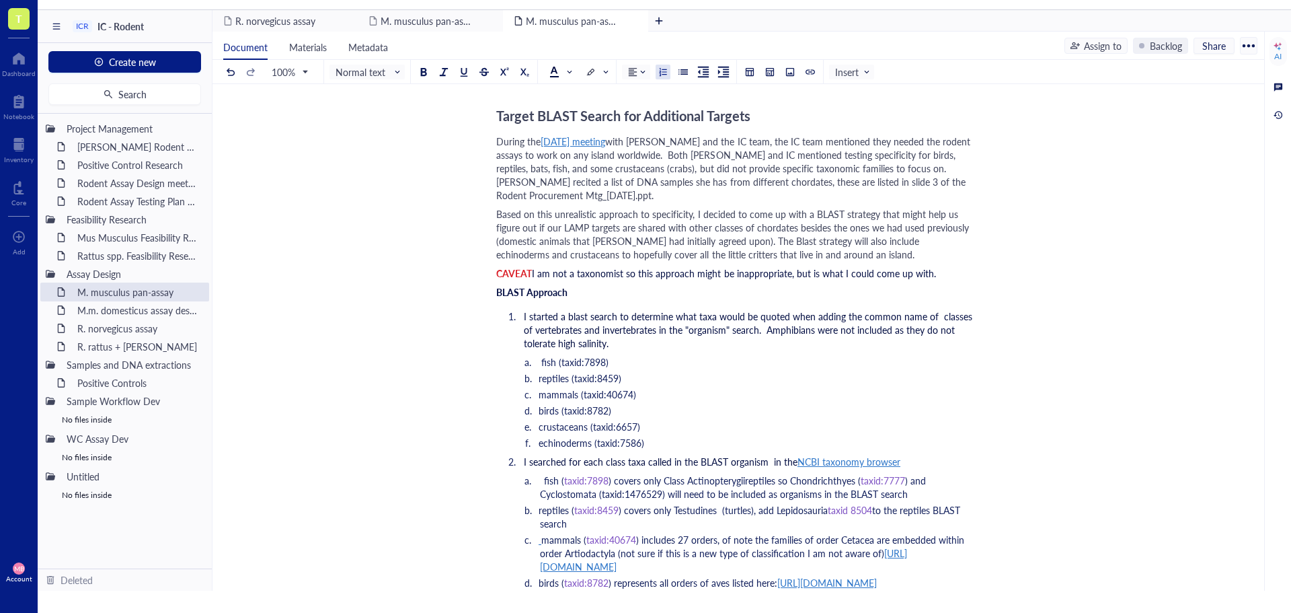
click at [894, 320] on span "I started a blast search to determine what taxa would be quoted when adding the…" at bounding box center [749, 329] width 451 height 40
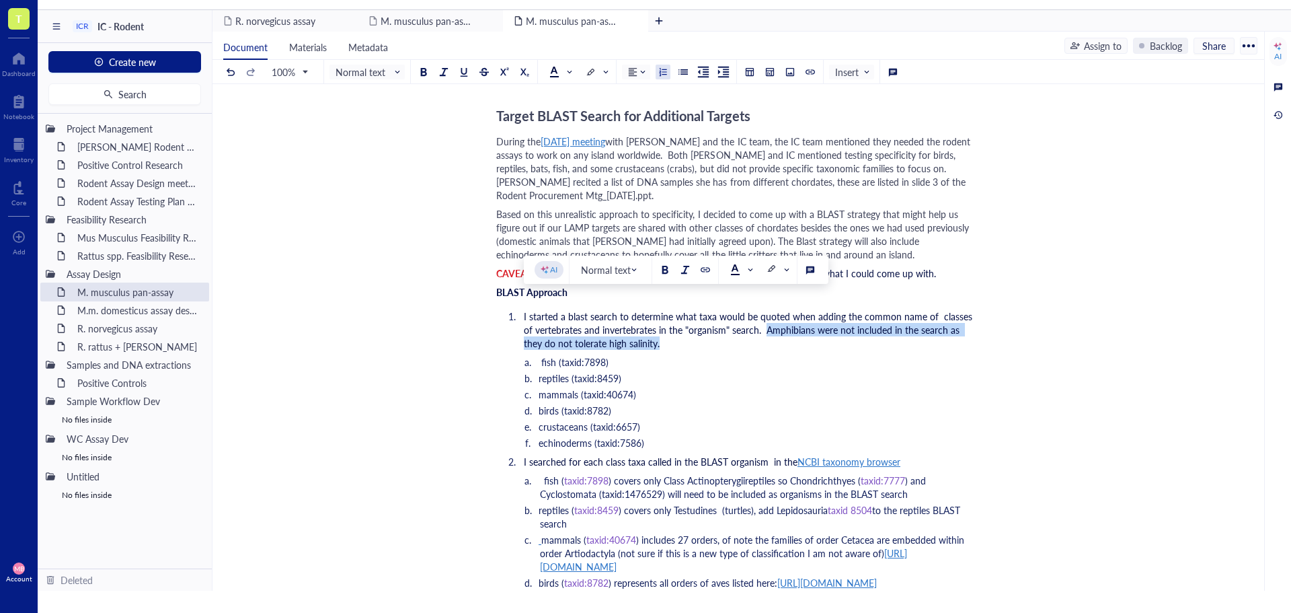
drag, startPoint x: 765, startPoint y: 319, endPoint x: 769, endPoint y: 329, distance: 10.9
click at [769, 329] on li "I started a blast search to determine what taxa would be quoted when adding the…" at bounding box center [746, 329] width 457 height 40
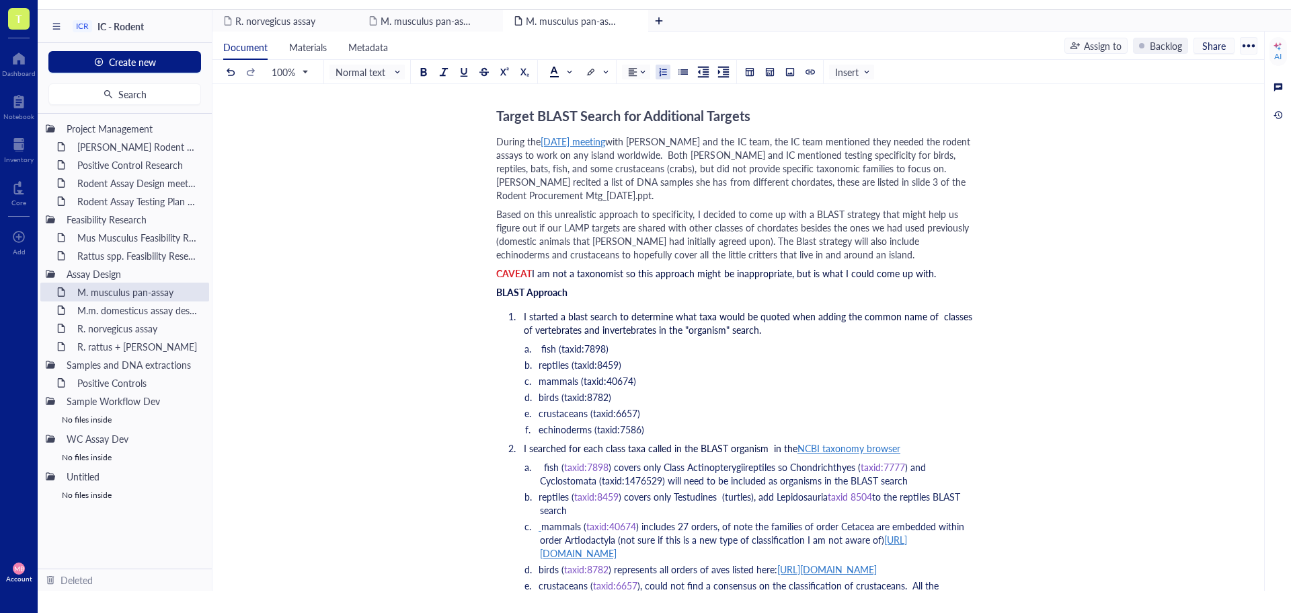
click at [686, 422] on li "echinoderms (taxid:7586)" at bounding box center [757, 428] width 435 height 13
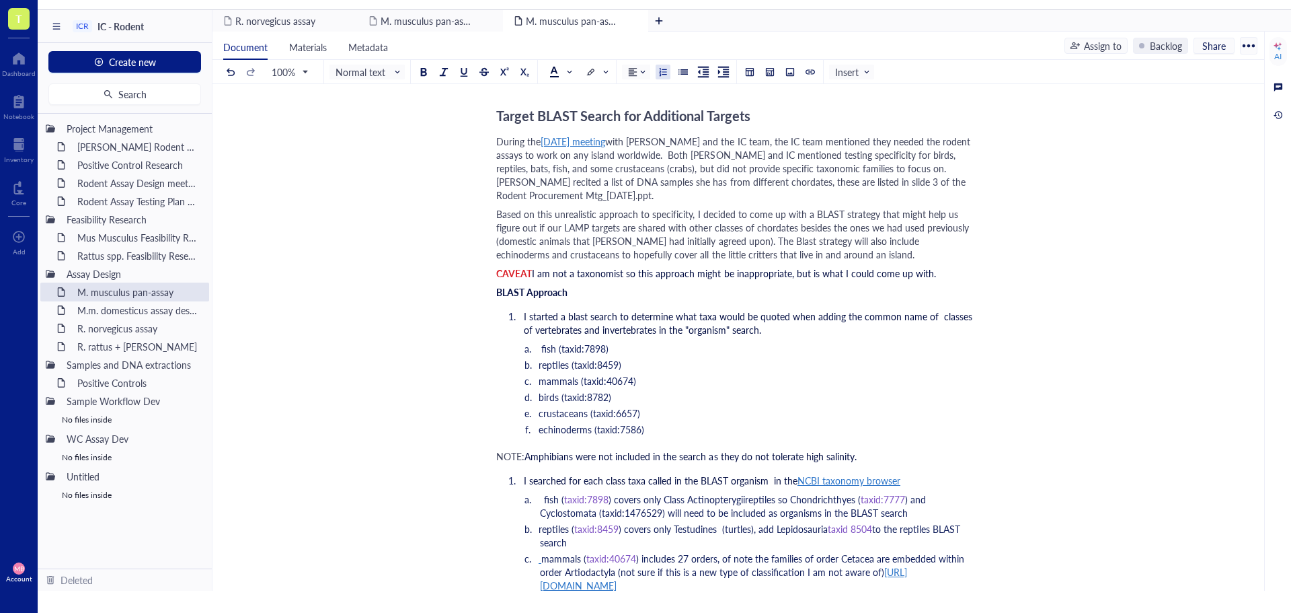
click at [518, 473] on li "I searched for each class taxa called in the BLAST organism in the NCBI taxonom…" at bounding box center [746, 479] width 457 height 13
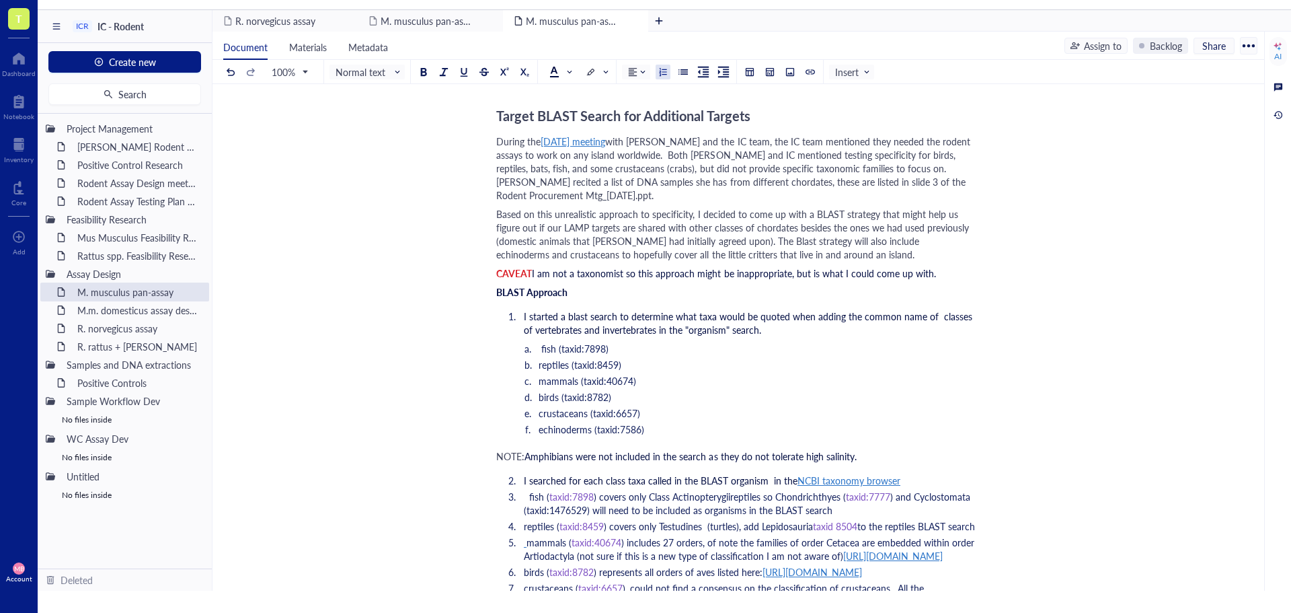
click at [522, 489] on li "fish ( taxid:7898 ) covers only Class Actinopterygiireptiles so Chondrichthyes …" at bounding box center [746, 502] width 457 height 27
click at [522, 524] on li "reptiles ( taxid:8459 ) covers only Testudines (turtles), add Lepidosauria taxi…" at bounding box center [746, 530] width 457 height 13
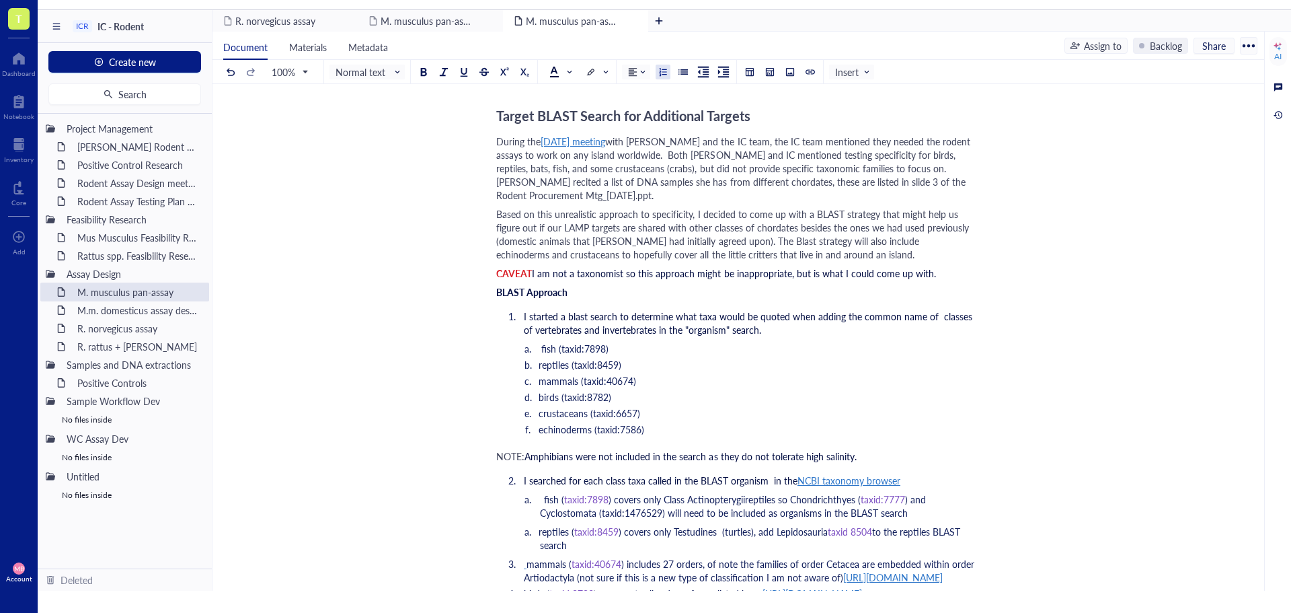
click at [525, 557] on span at bounding box center [525, 563] width 3 height 13
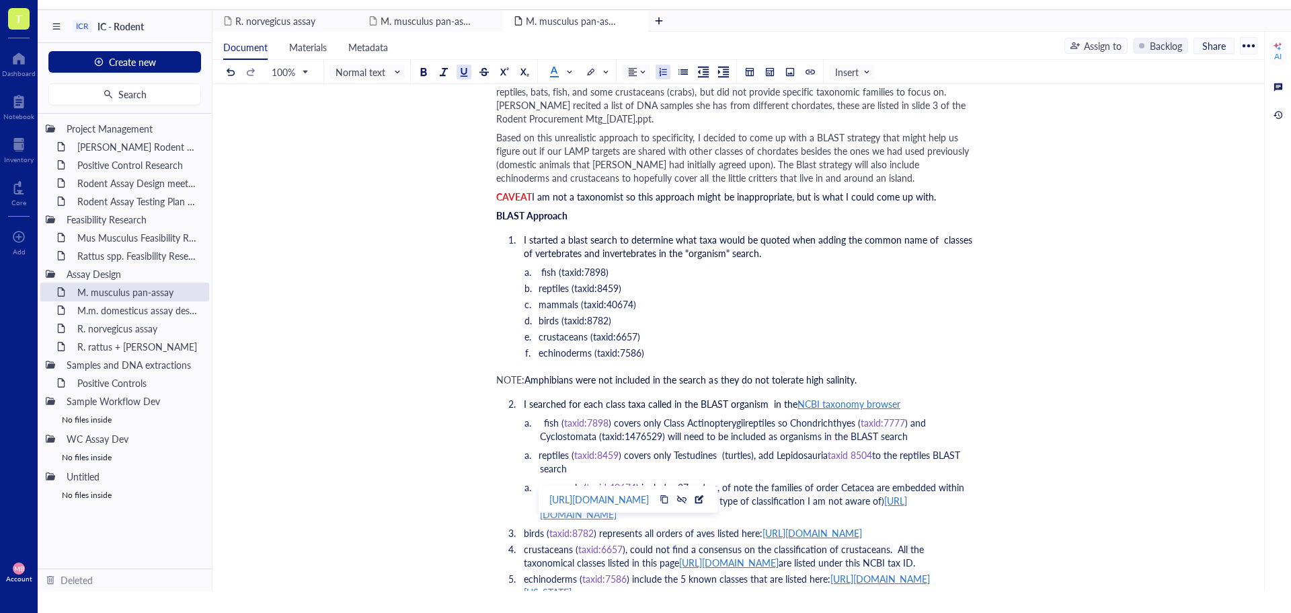
scroll to position [2757, 0]
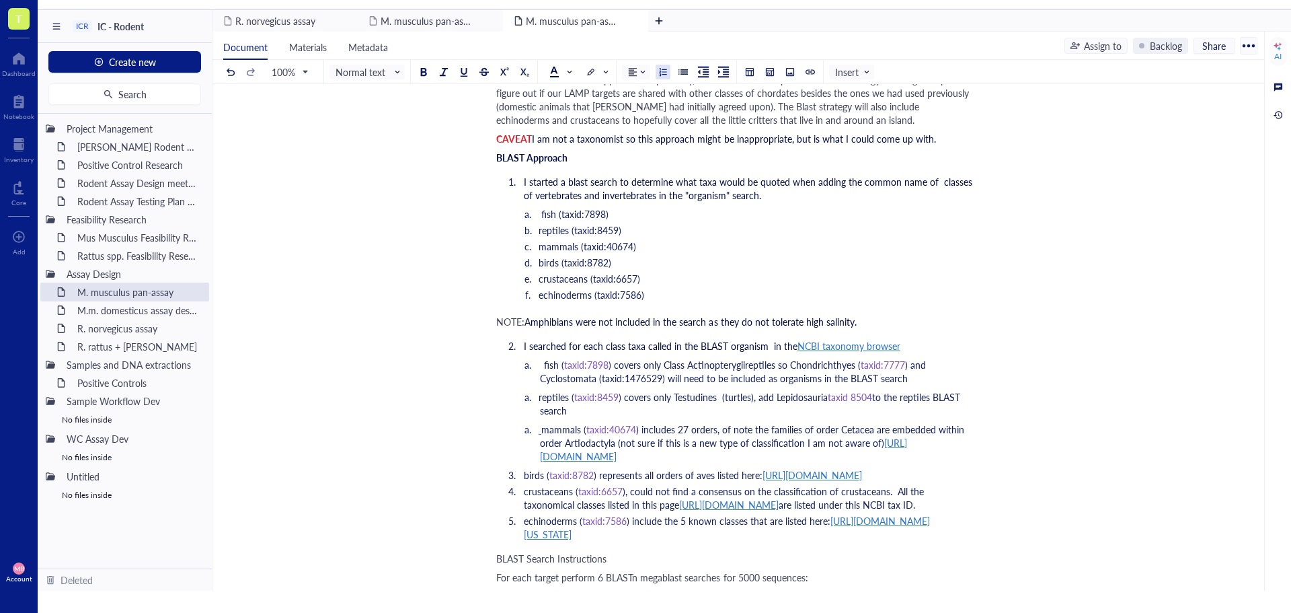
click at [540, 390] on li "reptiles ( taxid:8459 ) covers only Testudines (turtles), add Lepidosauria taxi…" at bounding box center [757, 403] width 435 height 27
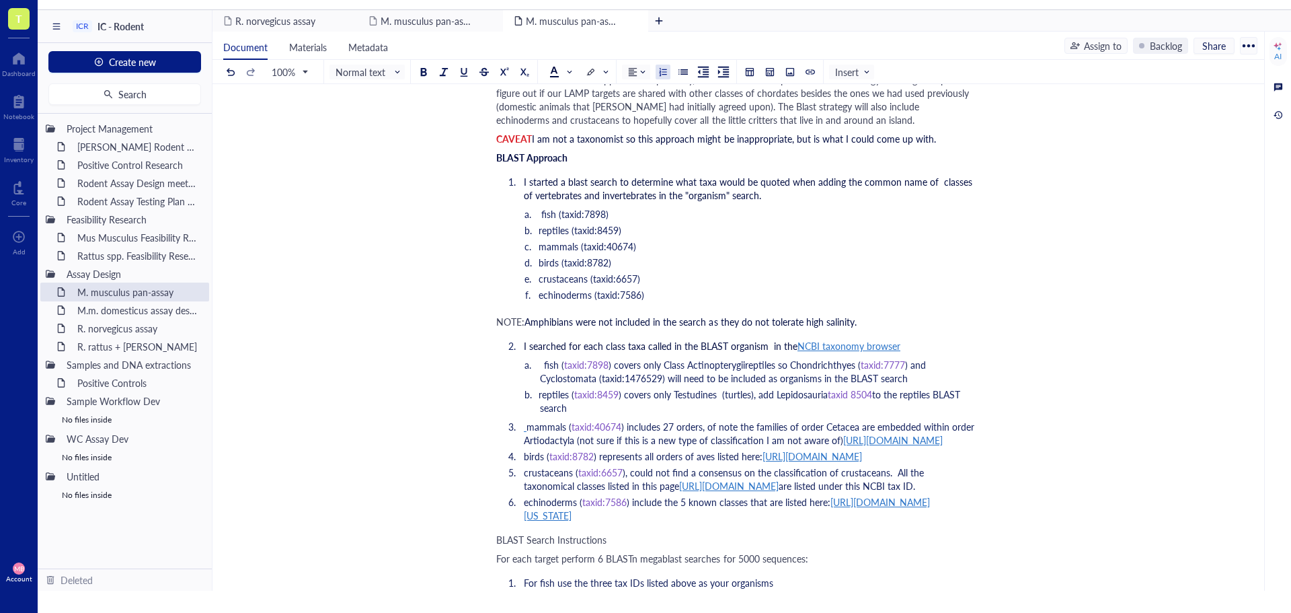
click at [523, 420] on li "mammals ( taxid:40674 ) includes 27 orders, of note the families of order Cetac…" at bounding box center [746, 433] width 457 height 27
click at [524, 420] on span at bounding box center [525, 426] width 3 height 13
click at [574, 397] on li "reptiles ( taxid:8459 ) covers only Testudines (turtles), add Lepidosauria taxi…" at bounding box center [757, 400] width 435 height 27
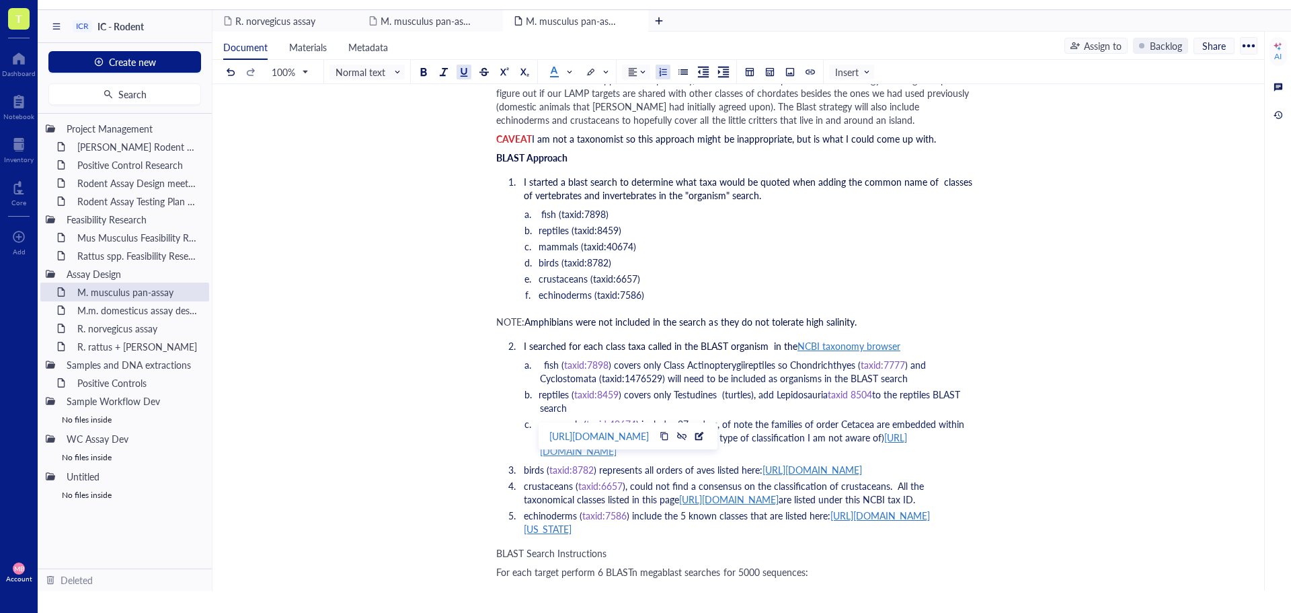
click at [522, 463] on li "birds ( taxid:8782 ) represents all orders of aves listed here: [URL][DOMAIN_NA…" at bounding box center [746, 469] width 457 height 13
click at [525, 482] on span "crustaceans (" at bounding box center [551, 485] width 54 height 13
click at [526, 522] on span "echinoderms (" at bounding box center [553, 514] width 58 height 13
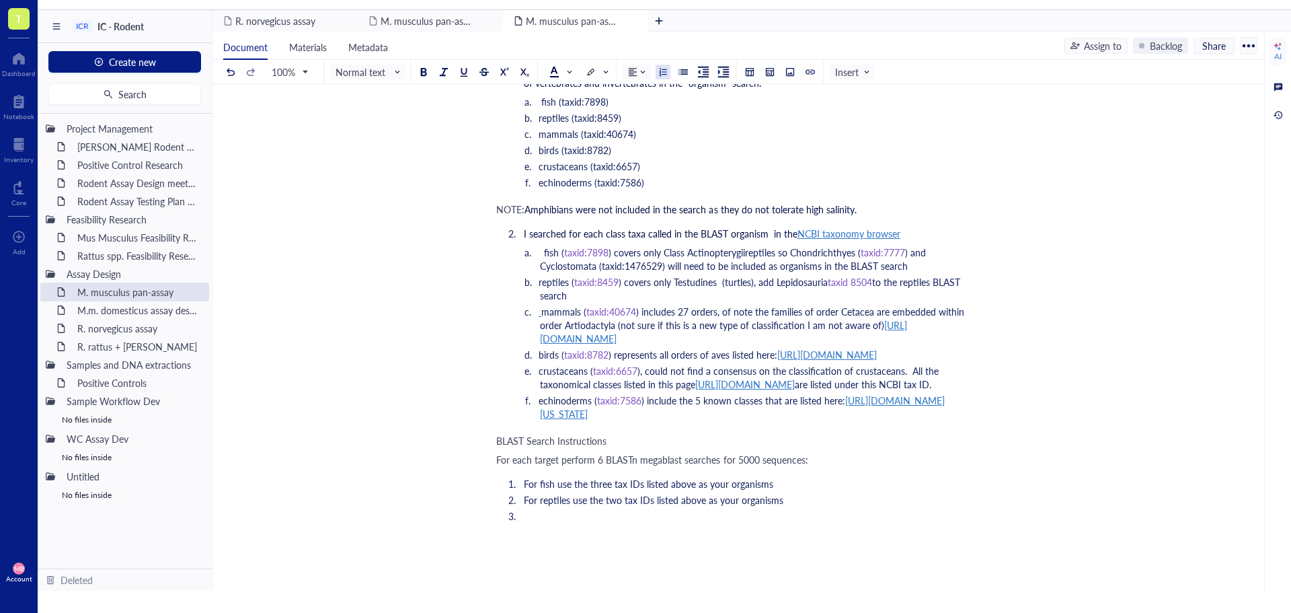
scroll to position [2891, 0]
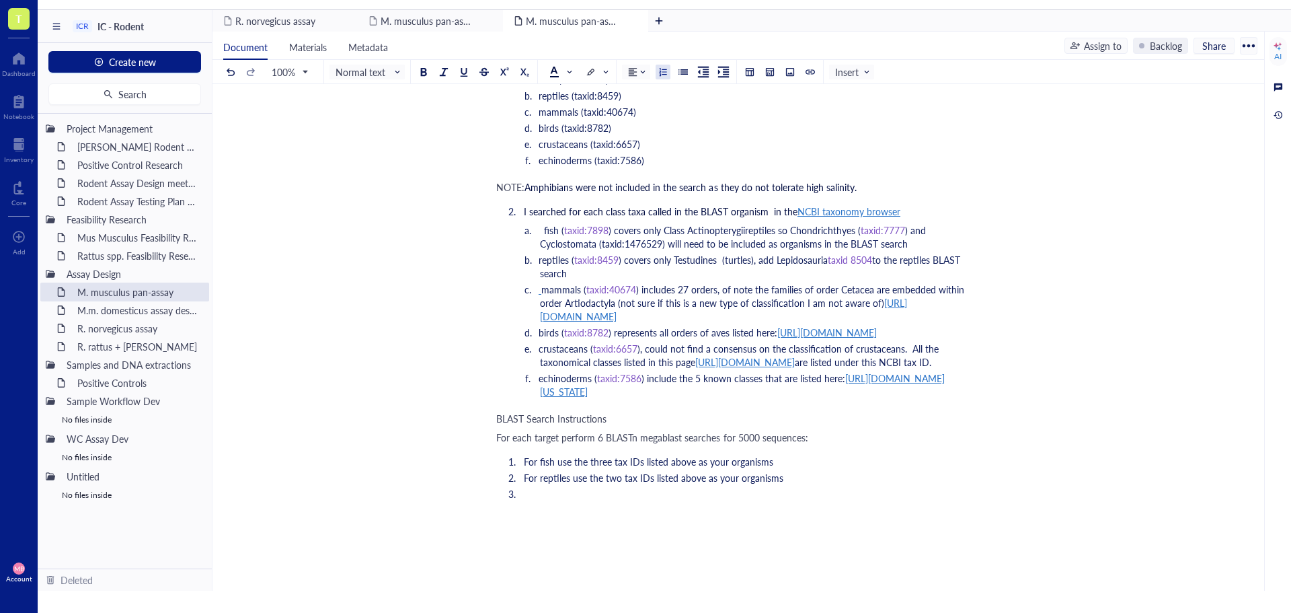
click at [563, 500] on li "﻿" at bounding box center [746, 493] width 457 height 13
click at [526, 484] on span "For reptiles use the two tax IDs listed above as your organisms" at bounding box center [654, 477] width 260 height 13
click at [547, 500] on li "﻿" at bounding box center [746, 493] width 457 height 13
click at [633, 282] on span "taxid:40674" at bounding box center [611, 288] width 50 height 13
click at [543, 282] on span "mammals (" at bounding box center [563, 288] width 45 height 13
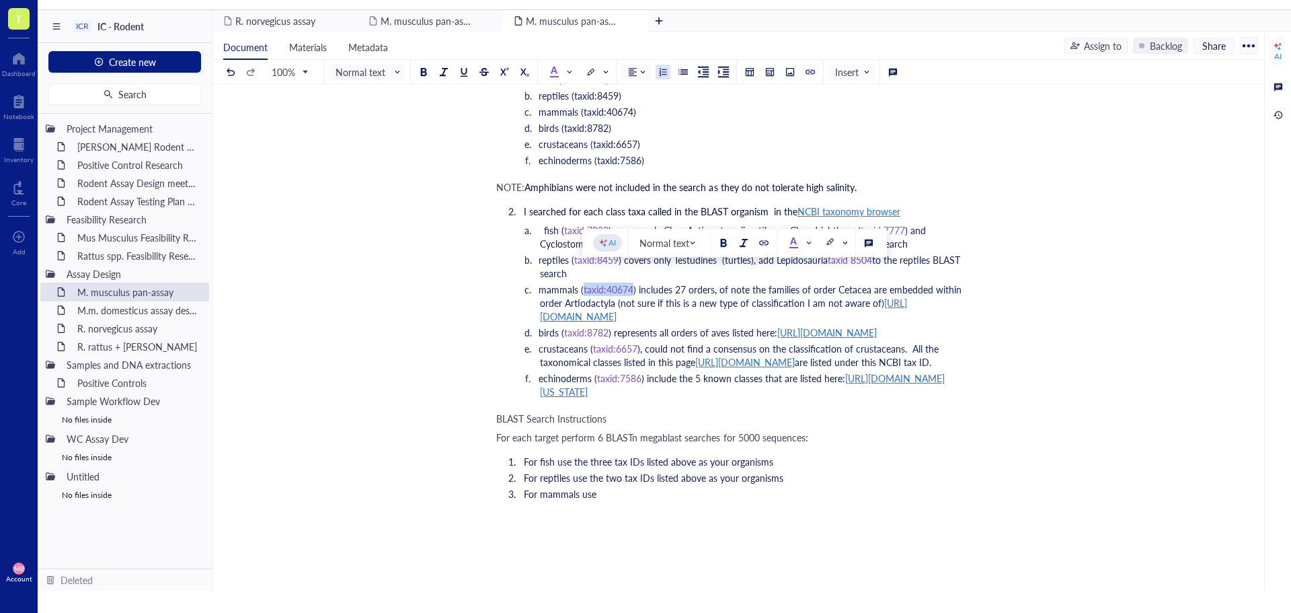
drag, startPoint x: 630, startPoint y: 275, endPoint x: 583, endPoint y: 277, distance: 47.1
click at [584, 282] on span "taxid:40674" at bounding box center [609, 288] width 50 height 13
click at [670, 500] on li "For mammals use" at bounding box center [746, 493] width 457 height 13
drag, startPoint x: 593, startPoint y: 505, endPoint x: 582, endPoint y: 505, distance: 11.4
click at [582, 500] on span "For mammals use taxid:40674" at bounding box center [586, 493] width 125 height 13
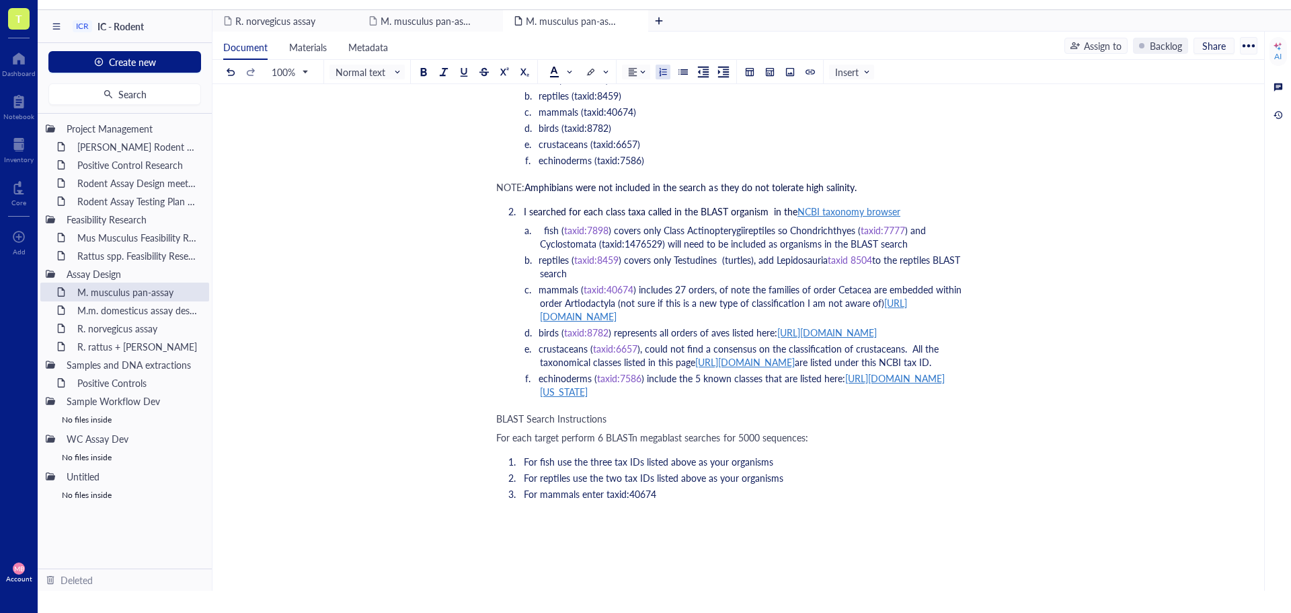
click at [671, 500] on li "For mammals enter taxid:40674" at bounding box center [746, 493] width 457 height 13
drag, startPoint x: 664, startPoint y: 510, endPoint x: 657, endPoint y: 508, distance: 7.5
click at [657, 500] on span "For mammals enter taxid:40674 in the organism" at bounding box center [623, 493] width 199 height 13
click at [731, 503] on ol "For fish use the three tax IDs listed above as your organisms For reptiles use …" at bounding box center [735, 477] width 479 height 51
drag, startPoint x: 840, startPoint y: 504, endPoint x: 770, endPoint y: 506, distance: 69.9
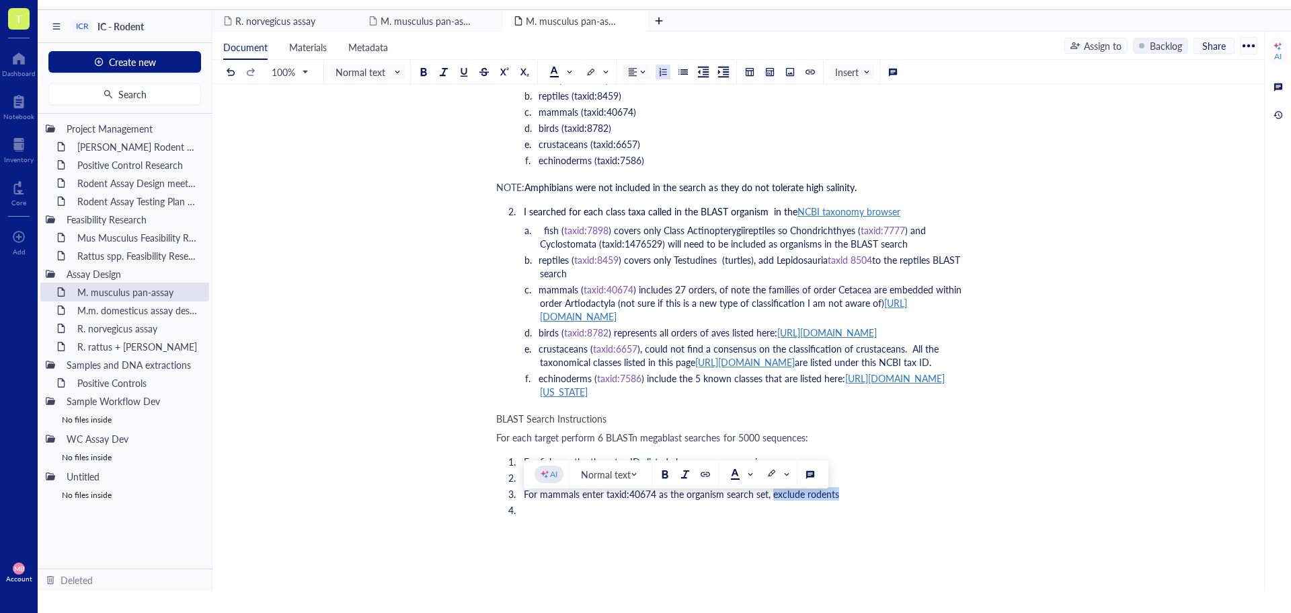
click at [770, 500] on li "For mammals enter taxid:40674 as the organism search set, exclude rodents" at bounding box center [746, 493] width 457 height 13
click at [785, 471] on span at bounding box center [777, 474] width 22 height 11
click at [797, 495] on div at bounding box center [793, 498] width 22 height 22
click at [908, 477] on div at bounding box center [911, 473] width 9 height 9
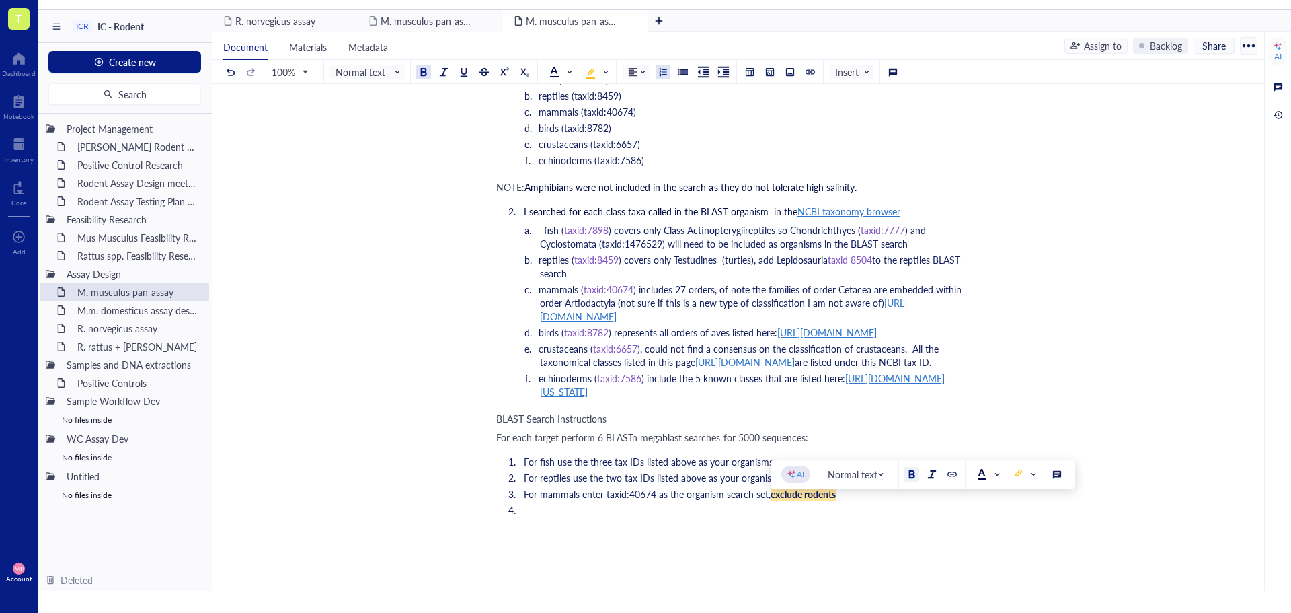
click at [888, 500] on li "For mammals enter taxid:40674 as the organism search set, exclude rodents" at bounding box center [746, 493] width 457 height 13
click at [580, 516] on li "﻿" at bounding box center [746, 509] width 457 height 13
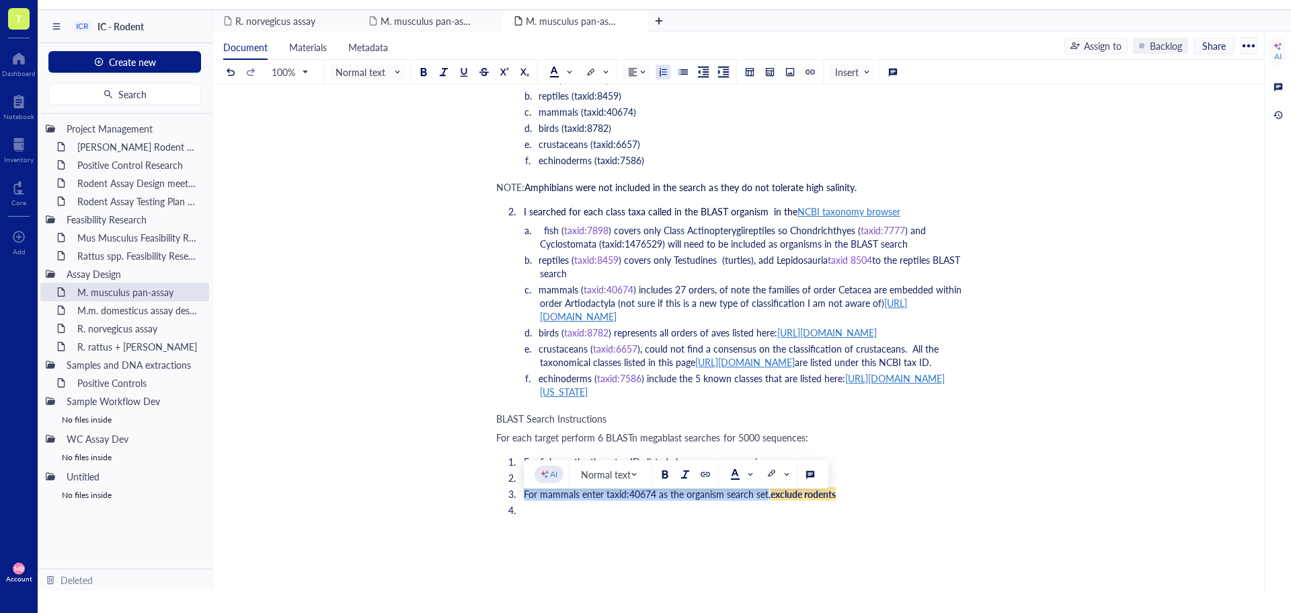
drag, startPoint x: 766, startPoint y: 510, endPoint x: 526, endPoint y: 512, distance: 240.0
click at [526, 500] on span "For mammals enter taxid:40674 as the organism search set," at bounding box center [647, 493] width 247 height 13
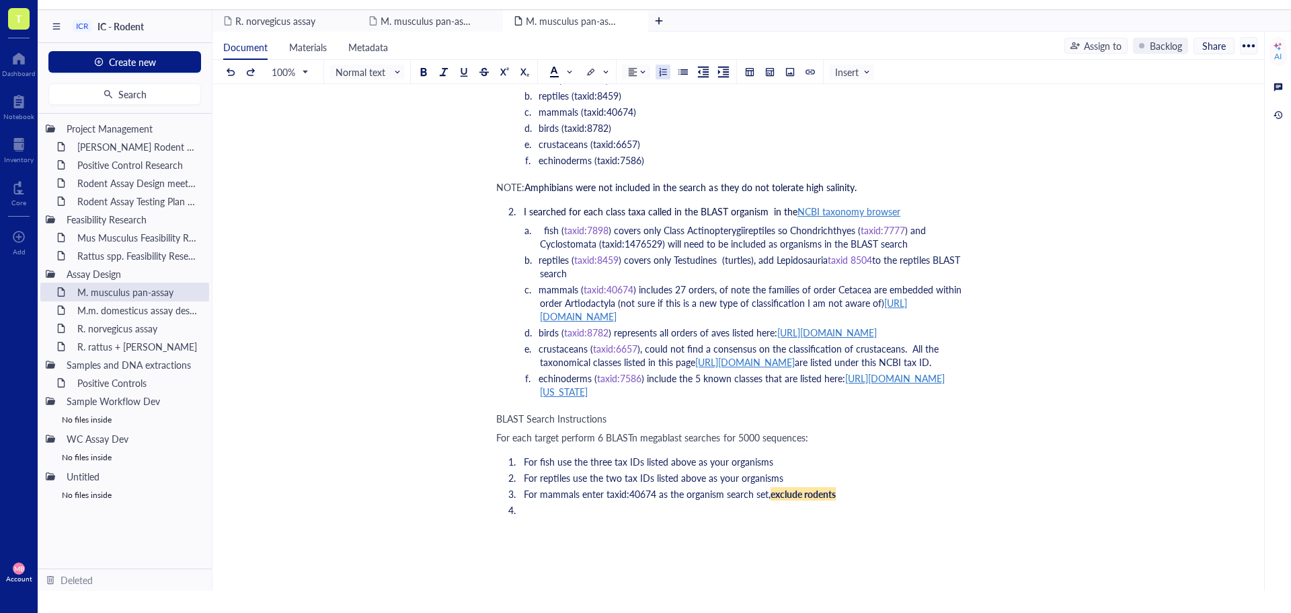
click at [525, 516] on li "﻿" at bounding box center [746, 509] width 457 height 13
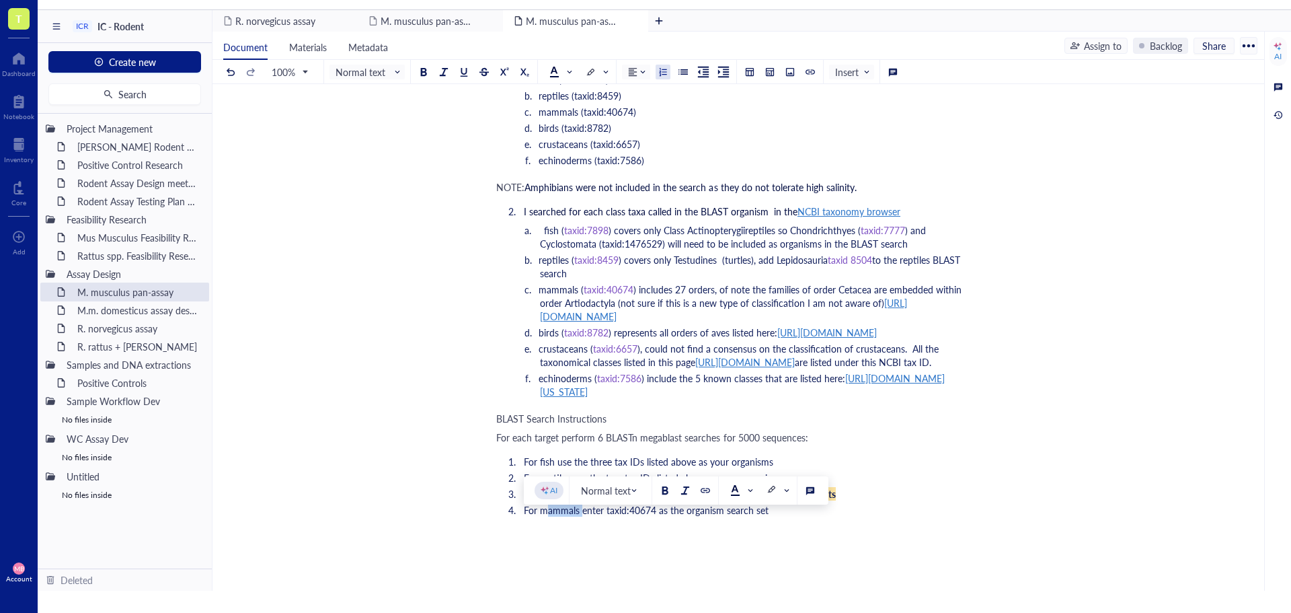
drag, startPoint x: 580, startPoint y: 521, endPoint x: 545, endPoint y: 522, distance: 35.7
click at [545, 516] on span "For mammals enter taxid:40674 as the organism search set" at bounding box center [646, 509] width 245 height 13
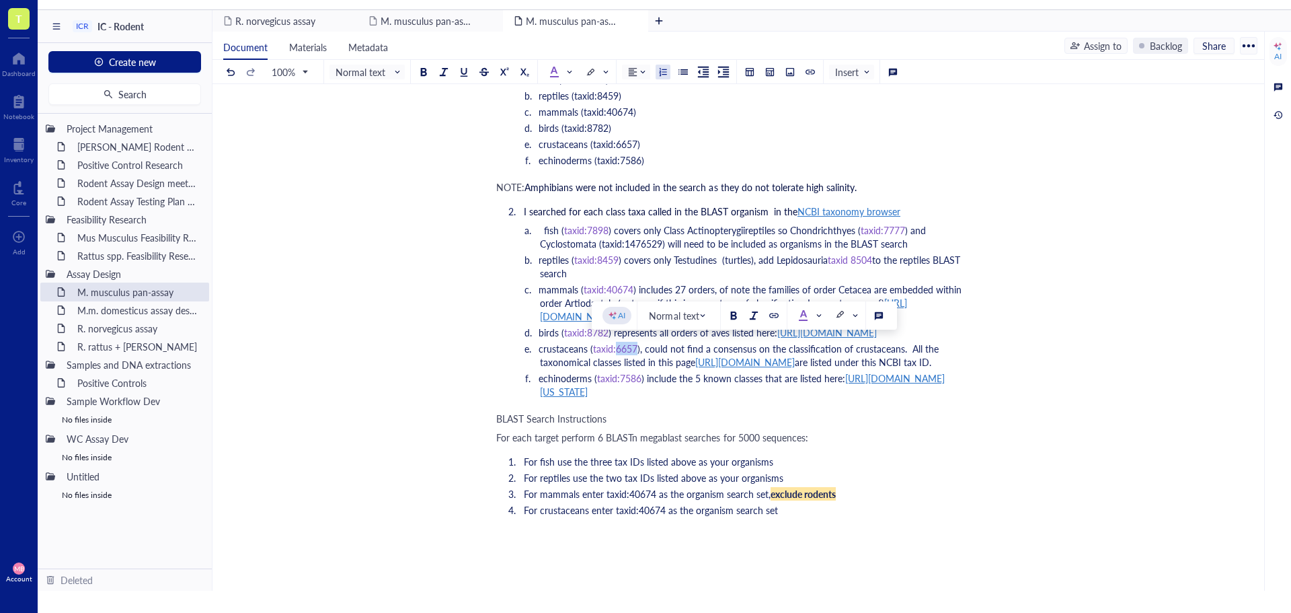
drag, startPoint x: 637, startPoint y: 348, endPoint x: 616, endPoint y: 348, distance: 21.5
click at [616, 348] on li "crustaceans ( taxid:6657 ), could not find a consensus on the classification of…" at bounding box center [757, 355] width 435 height 27
click at [657, 516] on span "For crustaceans enter taxid:40674 as the organism search set" at bounding box center [651, 509] width 254 height 13
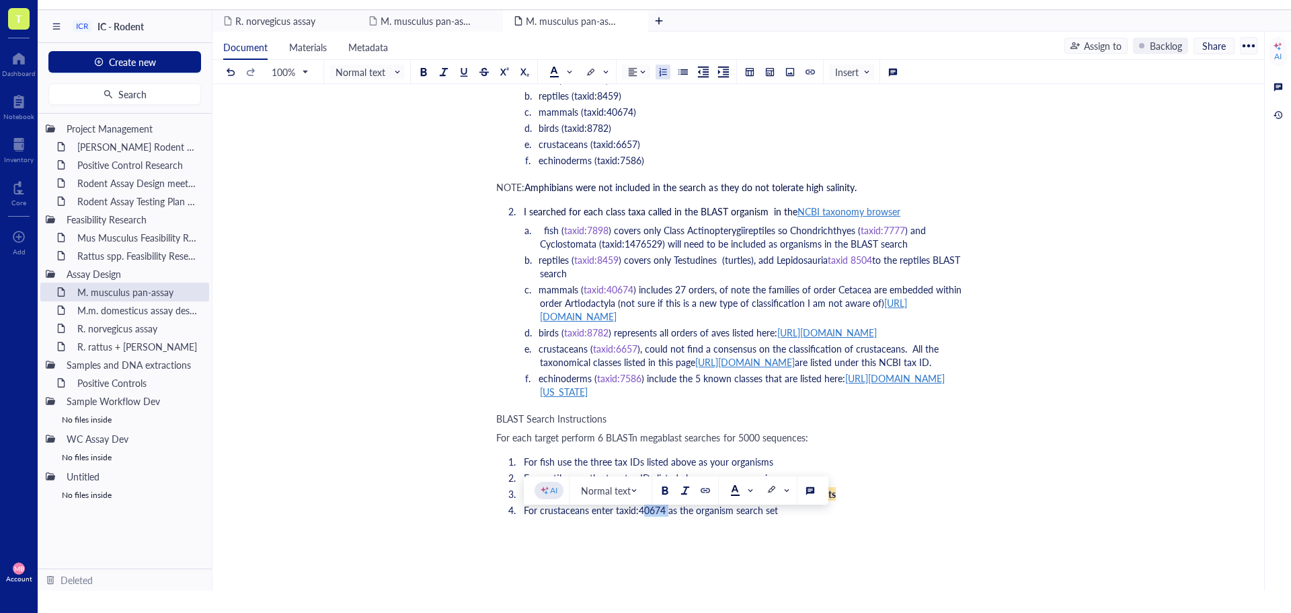
drag, startPoint x: 666, startPoint y: 522, endPoint x: 641, endPoint y: 524, distance: 24.9
click at [641, 516] on span "For crustaceans enter taxid:40674 as the organism search set" at bounding box center [651, 509] width 254 height 13
drag, startPoint x: 663, startPoint y: 524, endPoint x: 641, endPoint y: 524, distance: 22.2
click at [641, 516] on li "For crustaceans enter taxid: 6657 as the organism search set" at bounding box center [746, 509] width 457 height 13
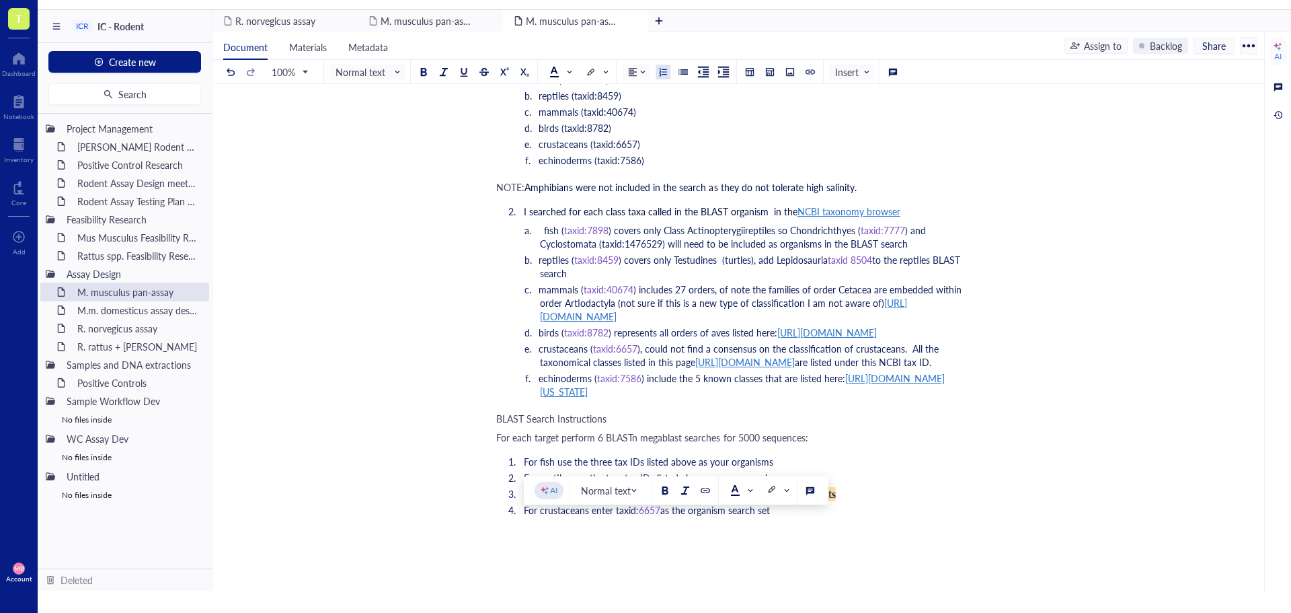
drag, startPoint x: 662, startPoint y: 524, endPoint x: 640, endPoint y: 524, distance: 22.2
click at [640, 516] on li "For crustaceans enter taxid: 6657 as the organism search set" at bounding box center [746, 509] width 457 height 13
drag, startPoint x: 778, startPoint y: 522, endPoint x: 528, endPoint y: 522, distance: 250.1
click at [528, 516] on li "For crustaceans enter taxid:6657 as the organism search set" at bounding box center [746, 509] width 457 height 13
click at [801, 516] on li "For crustaceans enter taxid:6657 as the organism search set" at bounding box center [746, 509] width 457 height 13
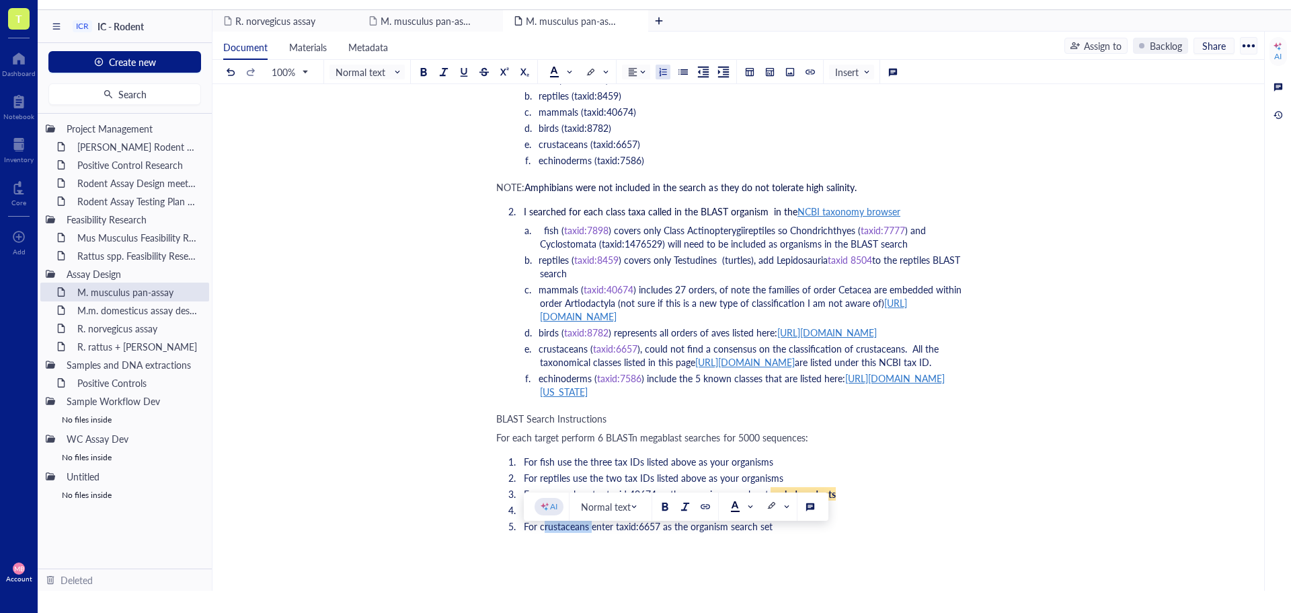
drag, startPoint x: 590, startPoint y: 541, endPoint x: 543, endPoint y: 542, distance: 47.1
click at [543, 533] on span "For crustaceans enter taxid:6657 as the organism search set" at bounding box center [648, 525] width 249 height 13
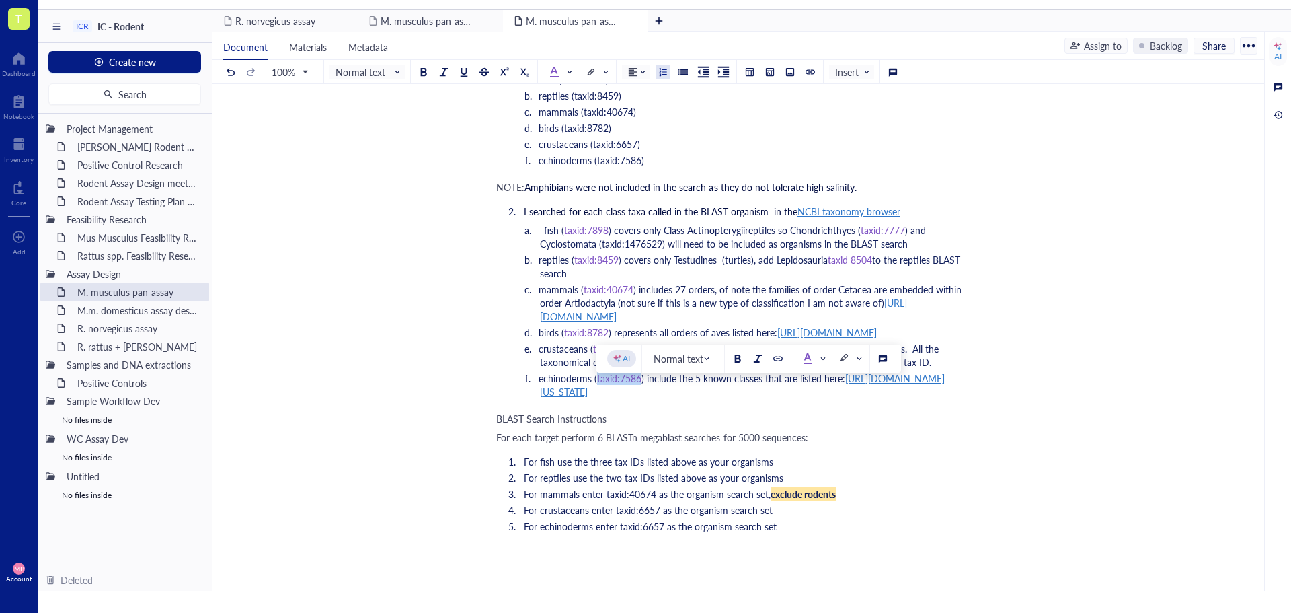
drag, startPoint x: 640, startPoint y: 390, endPoint x: 597, endPoint y: 392, distance: 43.1
click at [597, 385] on span "taxid:7586" at bounding box center [619, 377] width 44 height 13
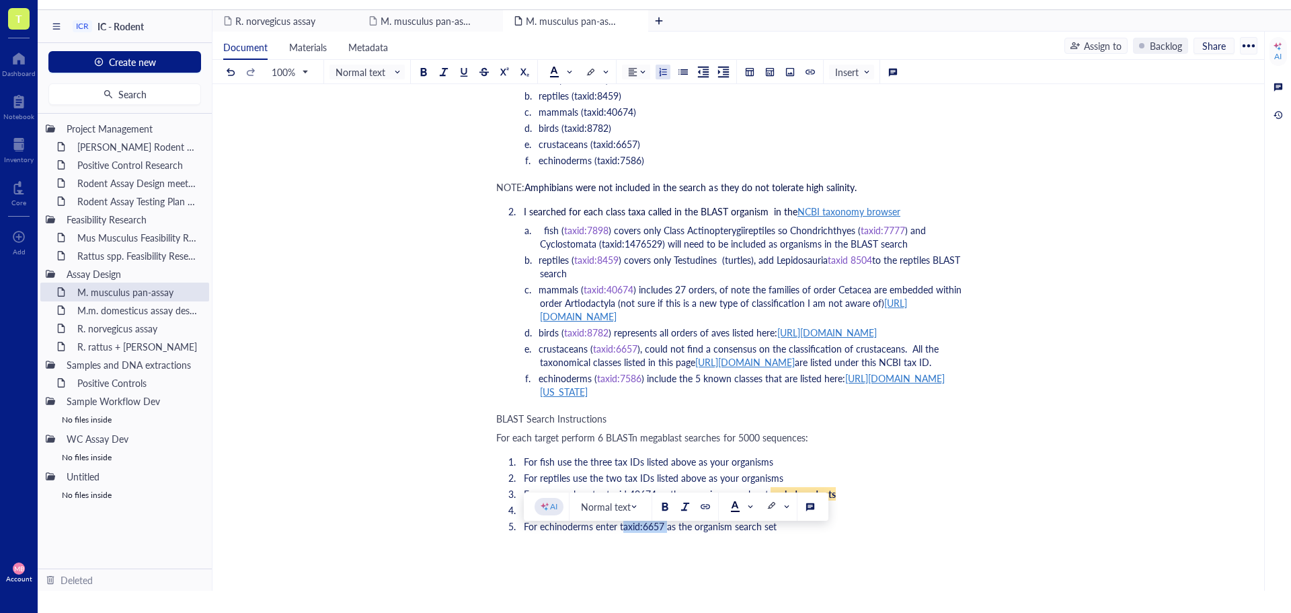
drag, startPoint x: 664, startPoint y: 537, endPoint x: 623, endPoint y: 540, distance: 41.1
click at [623, 533] on span "For echinoderms enter taxid:6657 as the organism search set" at bounding box center [650, 525] width 253 height 13
click at [779, 484] on span "For reptiles use the two tax IDs listed above as your organisms" at bounding box center [654, 477] width 260 height 13
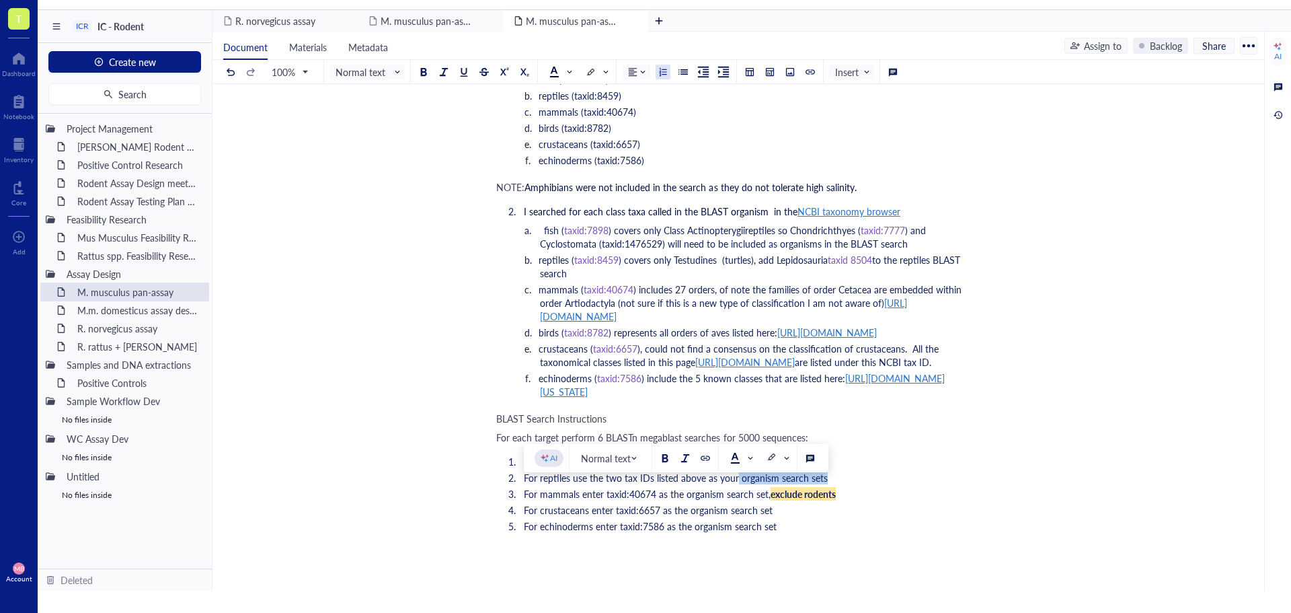
drag, startPoint x: 824, startPoint y: 488, endPoint x: 737, endPoint y: 491, distance: 86.8
click at [737, 484] on span "For reptiles use the two tax IDs listed above as your organism search sets" at bounding box center [676, 477] width 304 height 13
click at [885, 468] on li "For fish use the three tax IDs listed above as your organisms" at bounding box center [746, 461] width 457 height 13
drag, startPoint x: 774, startPoint y: 475, endPoint x: 728, endPoint y: 478, distance: 45.8
click at [728, 468] on li "For fish use the three tax IDs listed above as your organisms" at bounding box center [746, 461] width 457 height 13
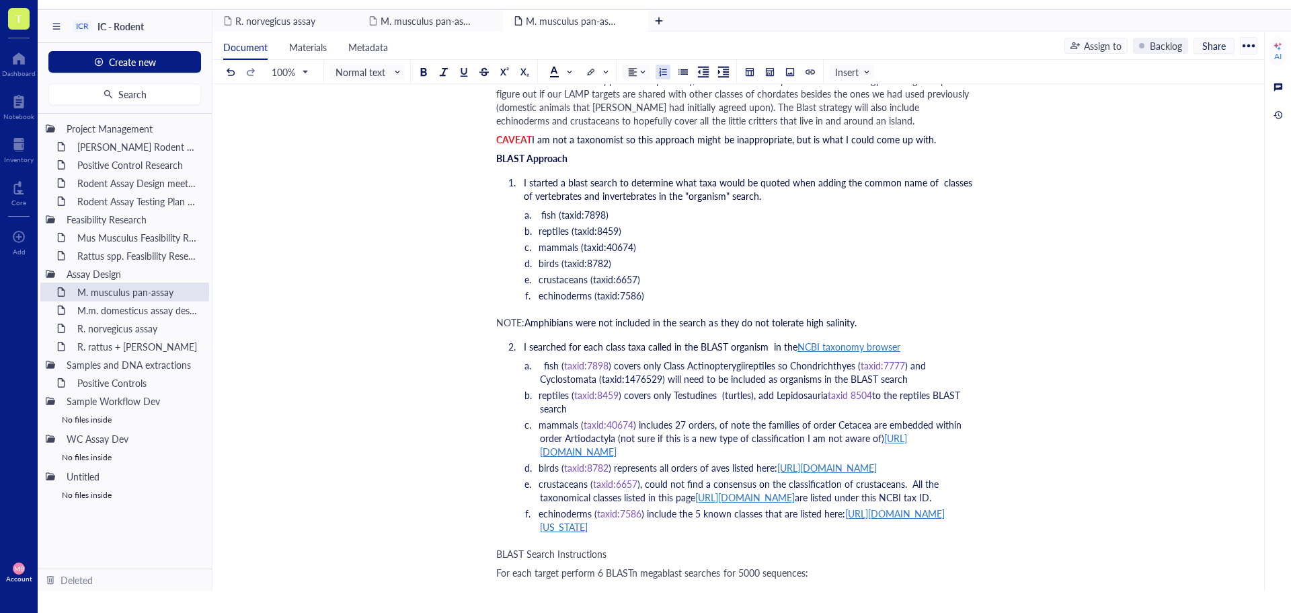
scroll to position [2757, 0]
click at [514, 559] on span "BLAST Search Instructions" at bounding box center [551, 552] width 110 height 13
click at [398, 71] on span "Normal text" at bounding box center [369, 72] width 66 height 12
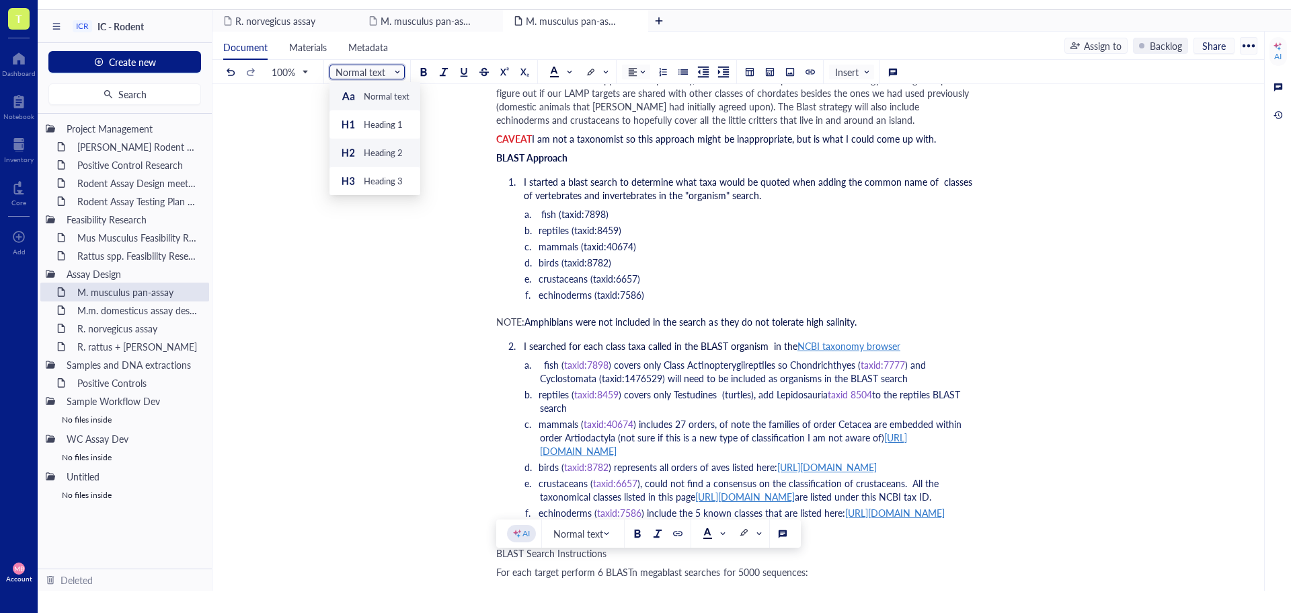
click at [389, 149] on div "Heading 2" at bounding box center [383, 153] width 39 height 12
click at [397, 75] on span "Normal text" at bounding box center [369, 72] width 66 height 12
click at [391, 184] on div "Heading 3" at bounding box center [383, 181] width 39 height 12
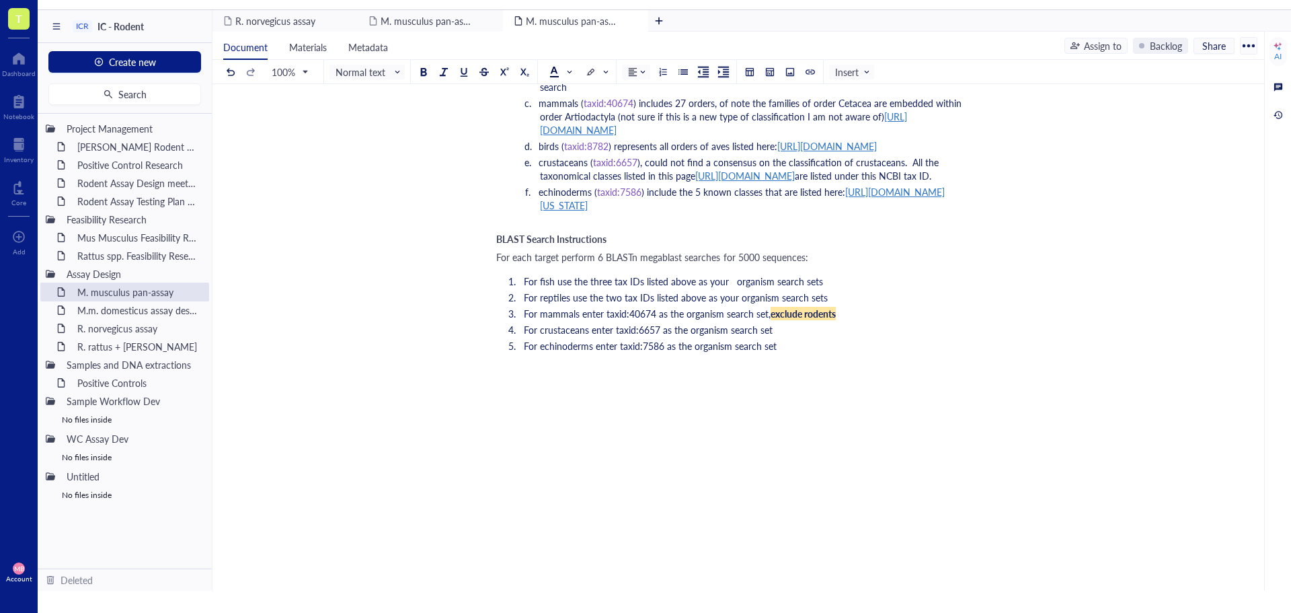
scroll to position [3093, 0]
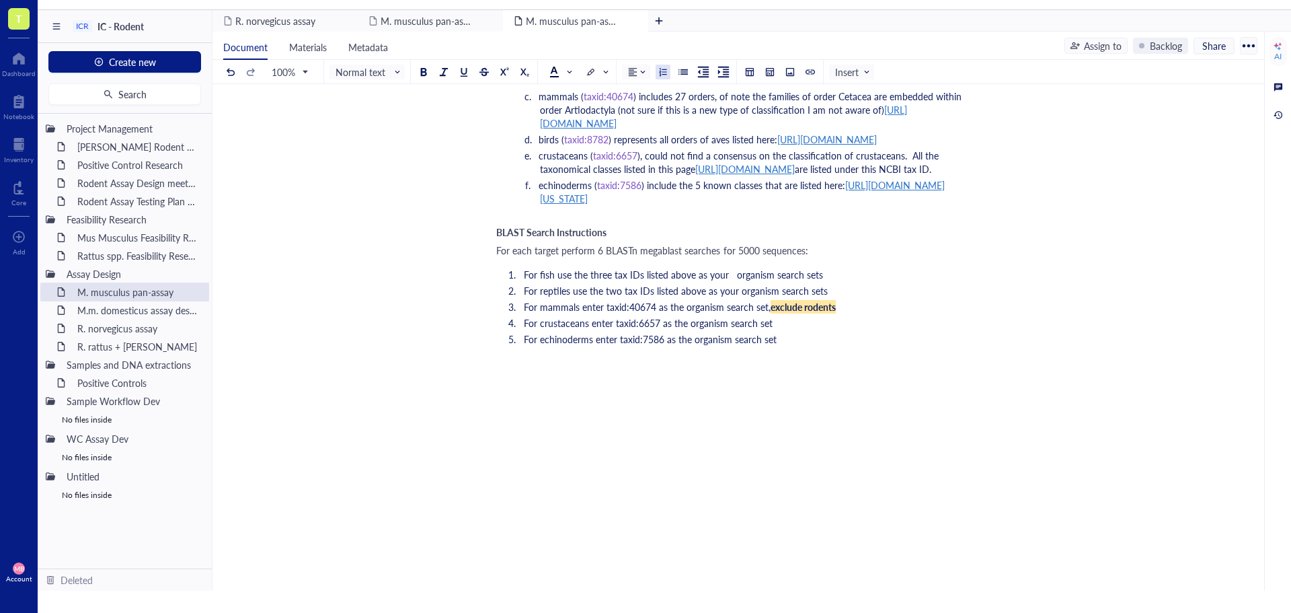
click at [801, 346] on li "For echinoderms enter taxid:7586 as the organism search set" at bounding box center [746, 338] width 457 height 13
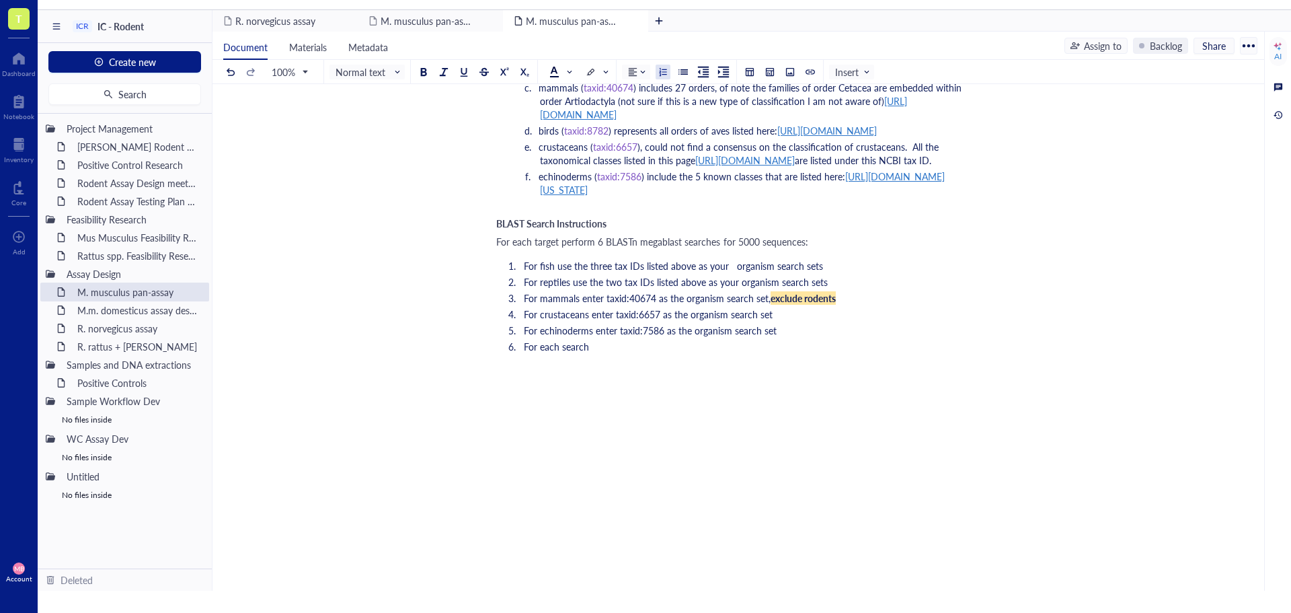
click at [523, 353] on li "For each search" at bounding box center [746, 346] width 457 height 13
drag, startPoint x: 565, startPoint y: 375, endPoint x: 494, endPoint y: 375, distance: 71.3
click at [824, 248] on div "For each target perform 6 BLASTn megablast searches for 5000 sequences:" at bounding box center [735, 241] width 479 height 13
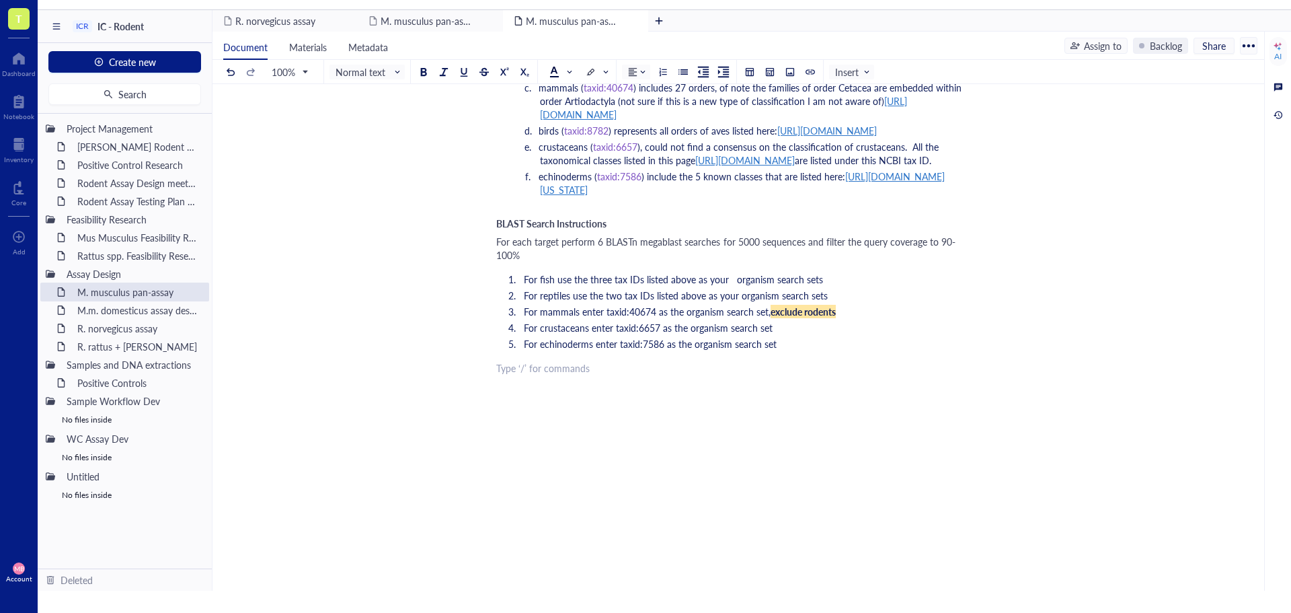
click at [554, 375] on div "﻿ Type ‘/’ for commands" at bounding box center [735, 367] width 479 height 13
